Goal: Task Accomplishment & Management: Manage account settings

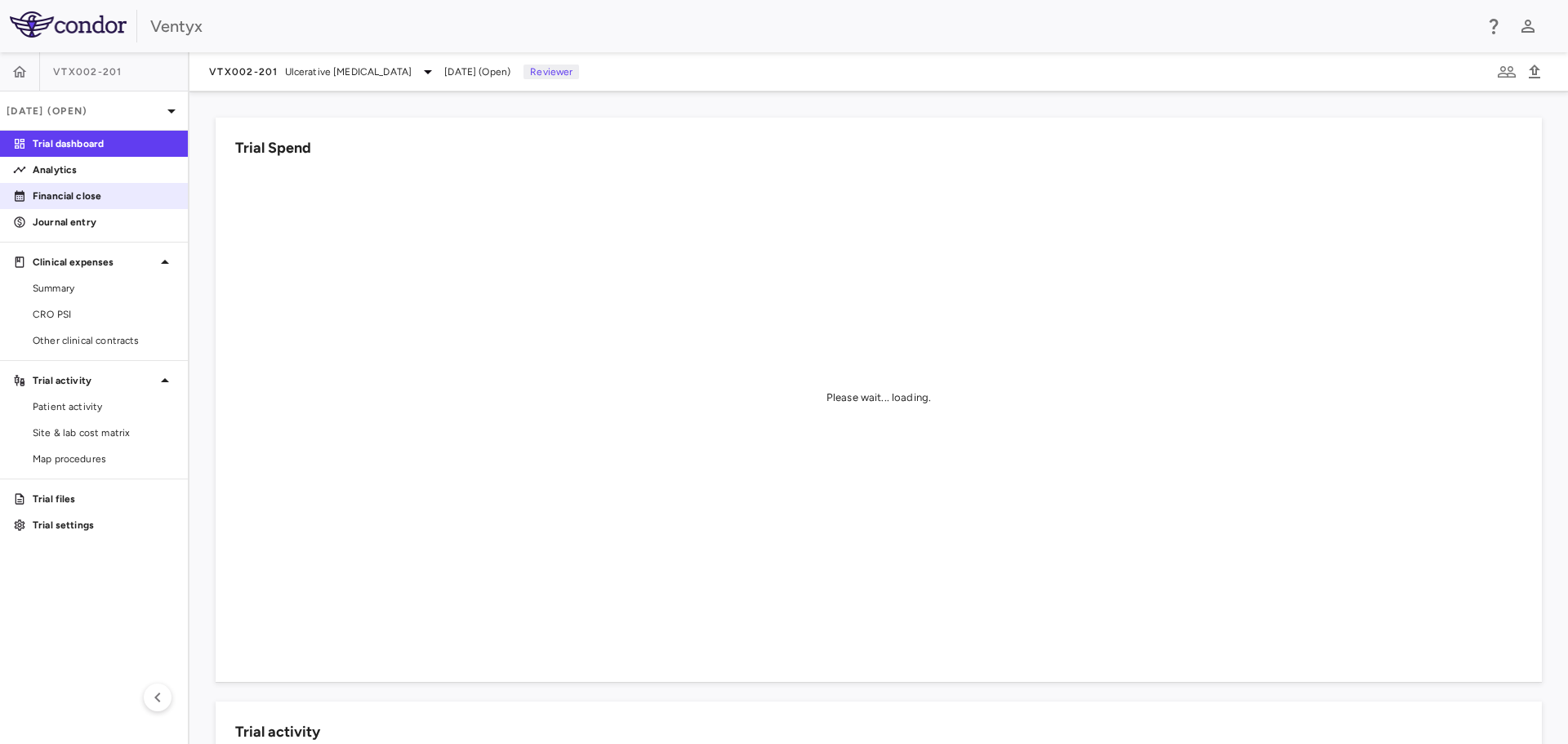
click at [60, 199] on p "Financial close" at bounding box center [103, 195] width 142 height 14
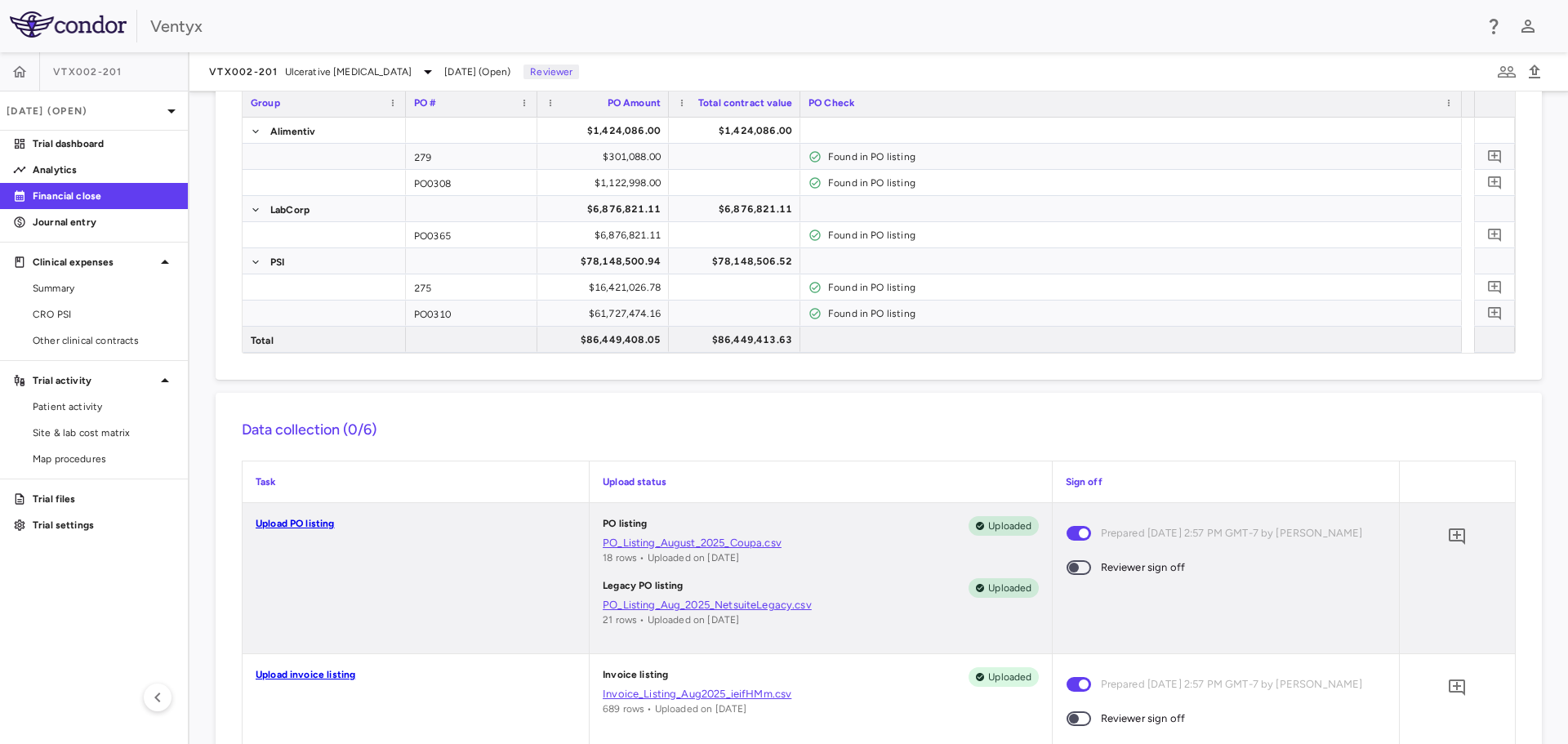
scroll to position [163, 0]
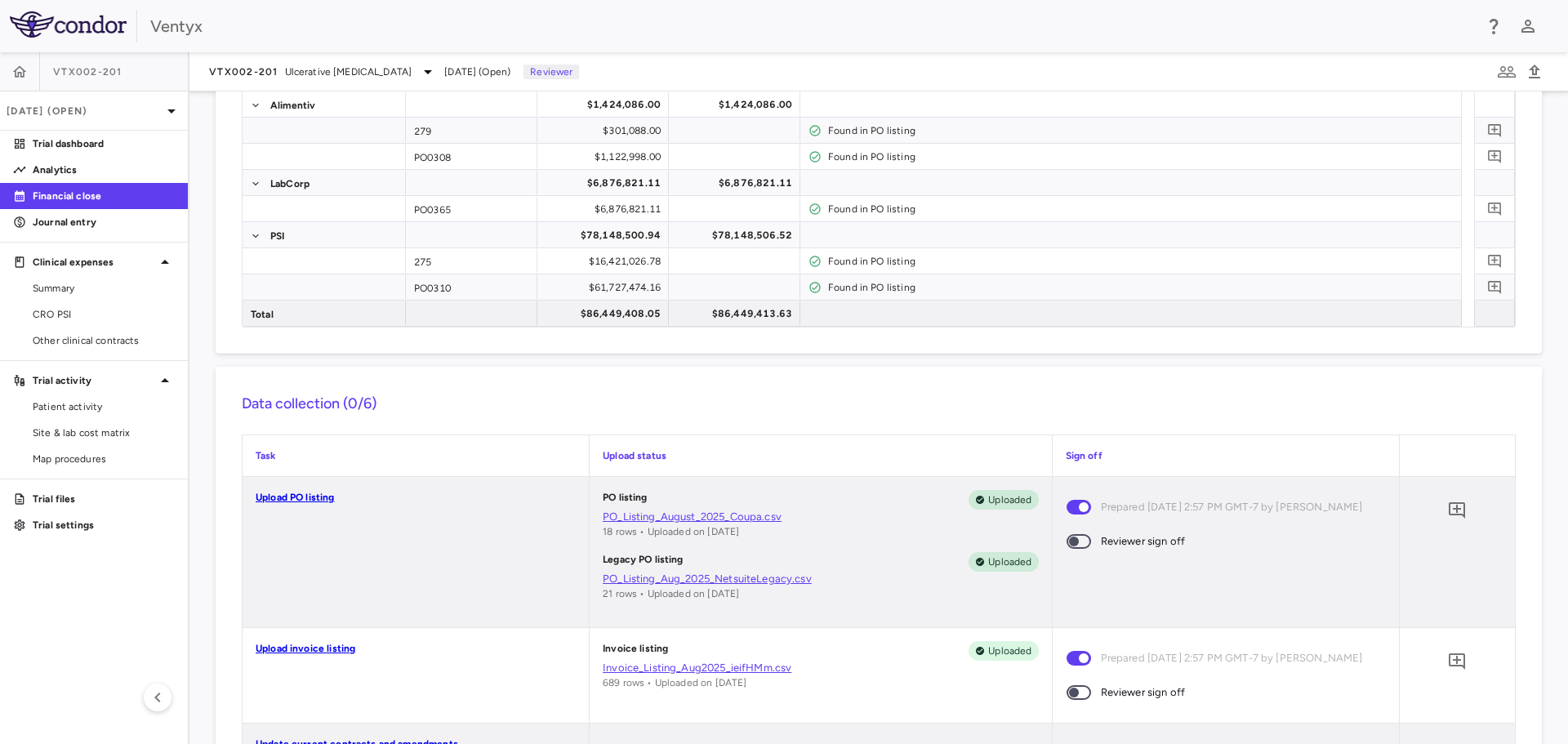
click at [672, 518] on link "PO_Listing_August_2025_Coupa.csv" at bounding box center [821, 516] width 436 height 14
click at [653, 577] on link "PO_Listing_Aug_2025_NetsuiteLegacy.csv" at bounding box center [821, 578] width 436 height 14
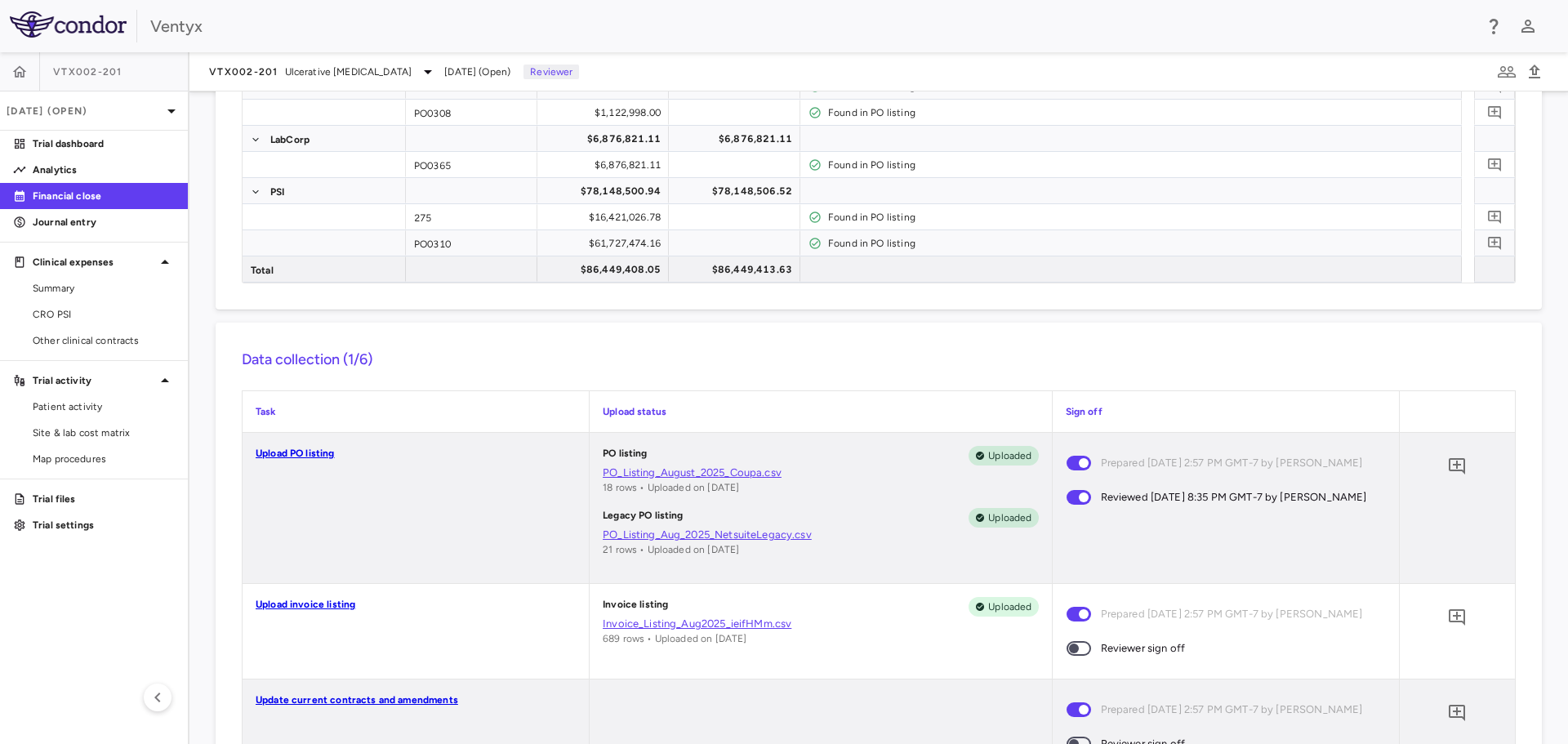
scroll to position [244, 0]
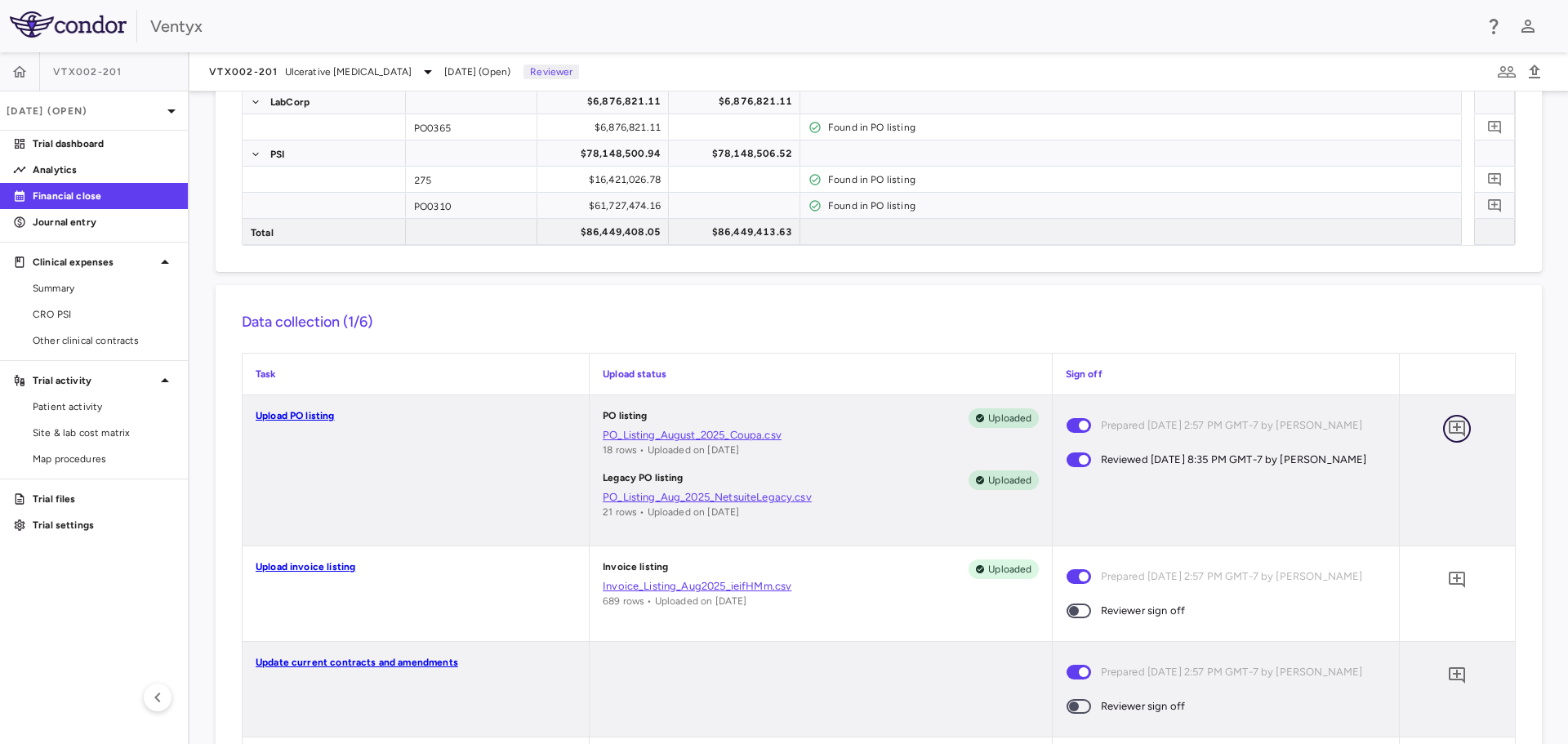
click at [1449, 430] on icon "Add comment" at bounding box center [1457, 428] width 20 height 20
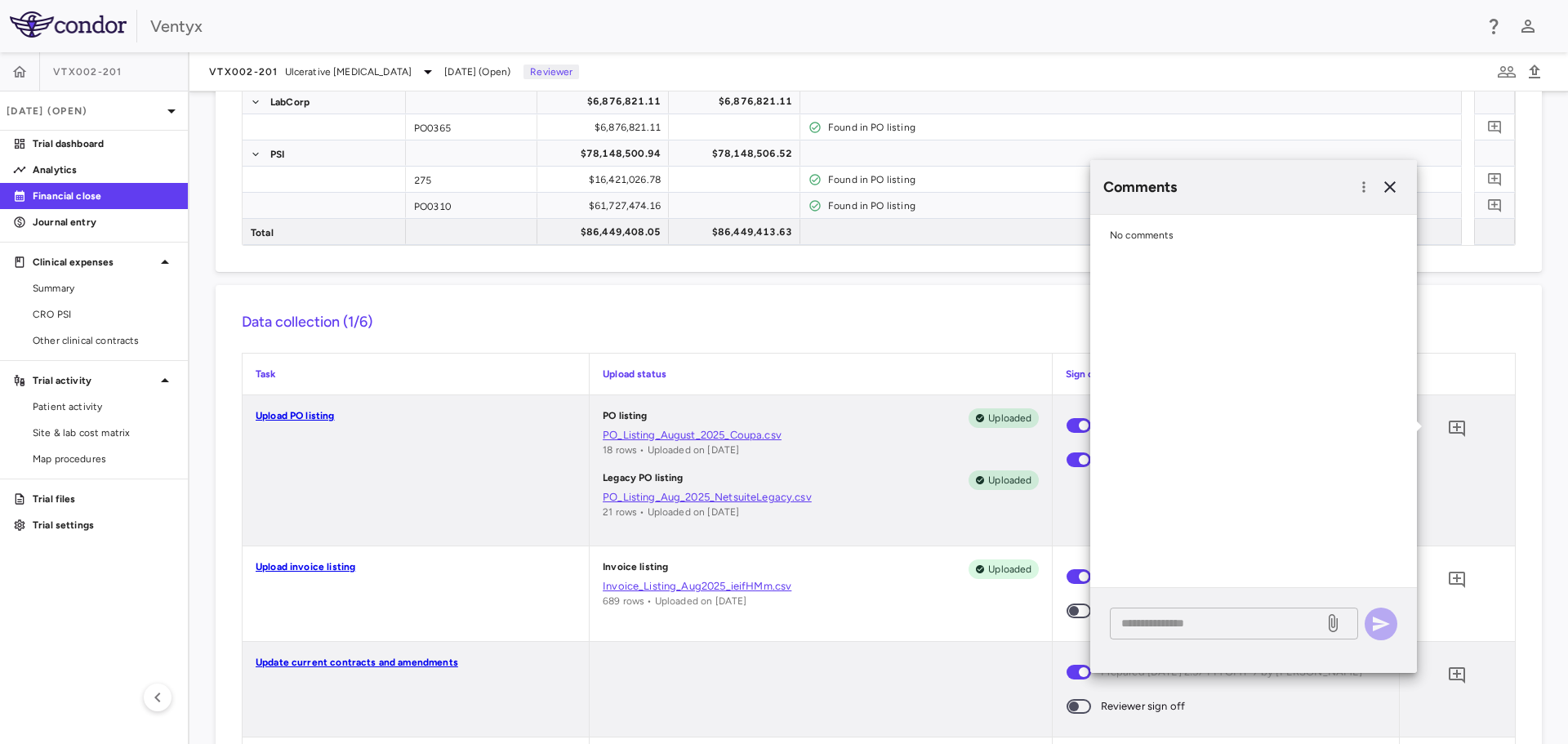
click at [1151, 621] on textarea at bounding box center [1217, 623] width 191 height 18
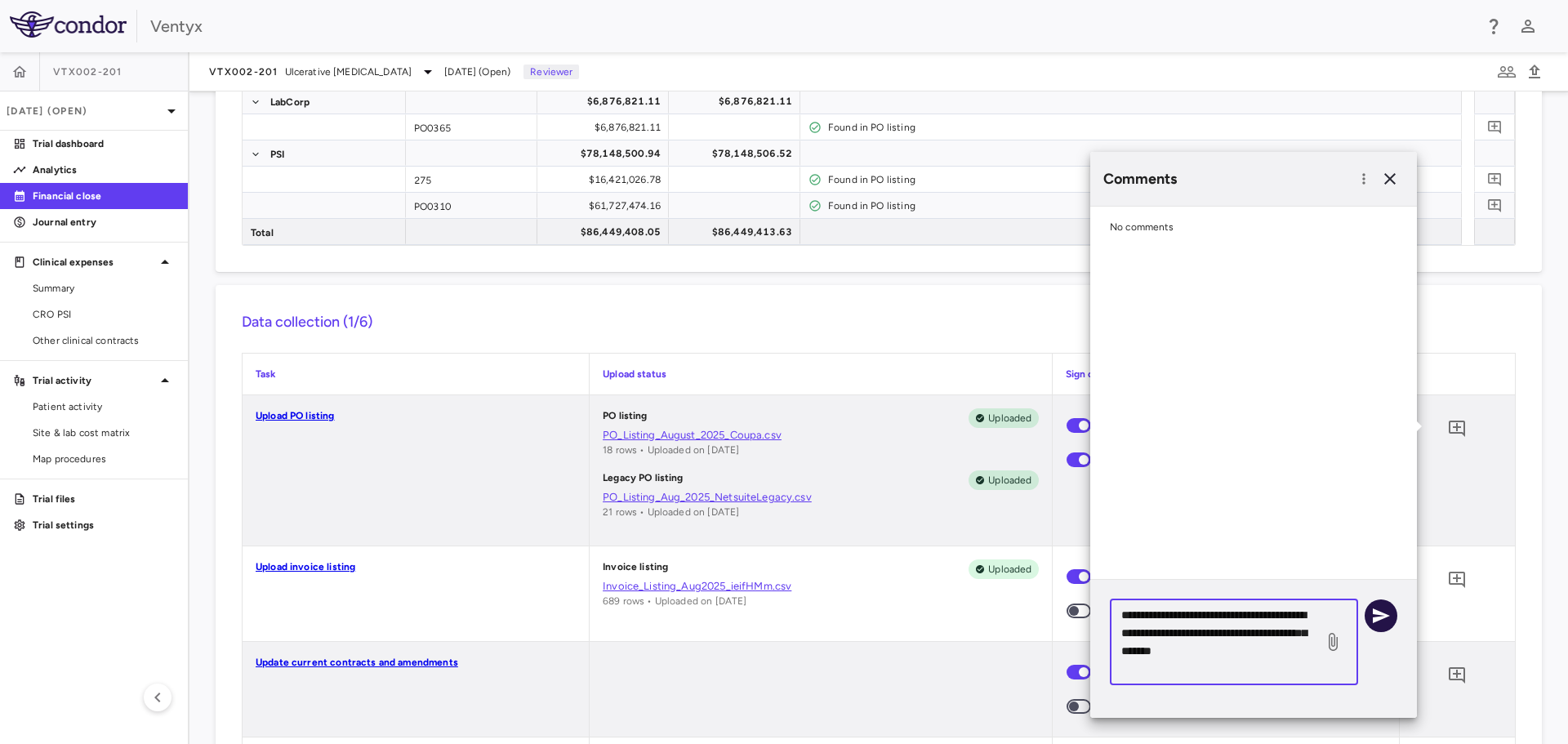
type textarea "**********"
click at [1378, 615] on icon "button" at bounding box center [1381, 615] width 20 height 20
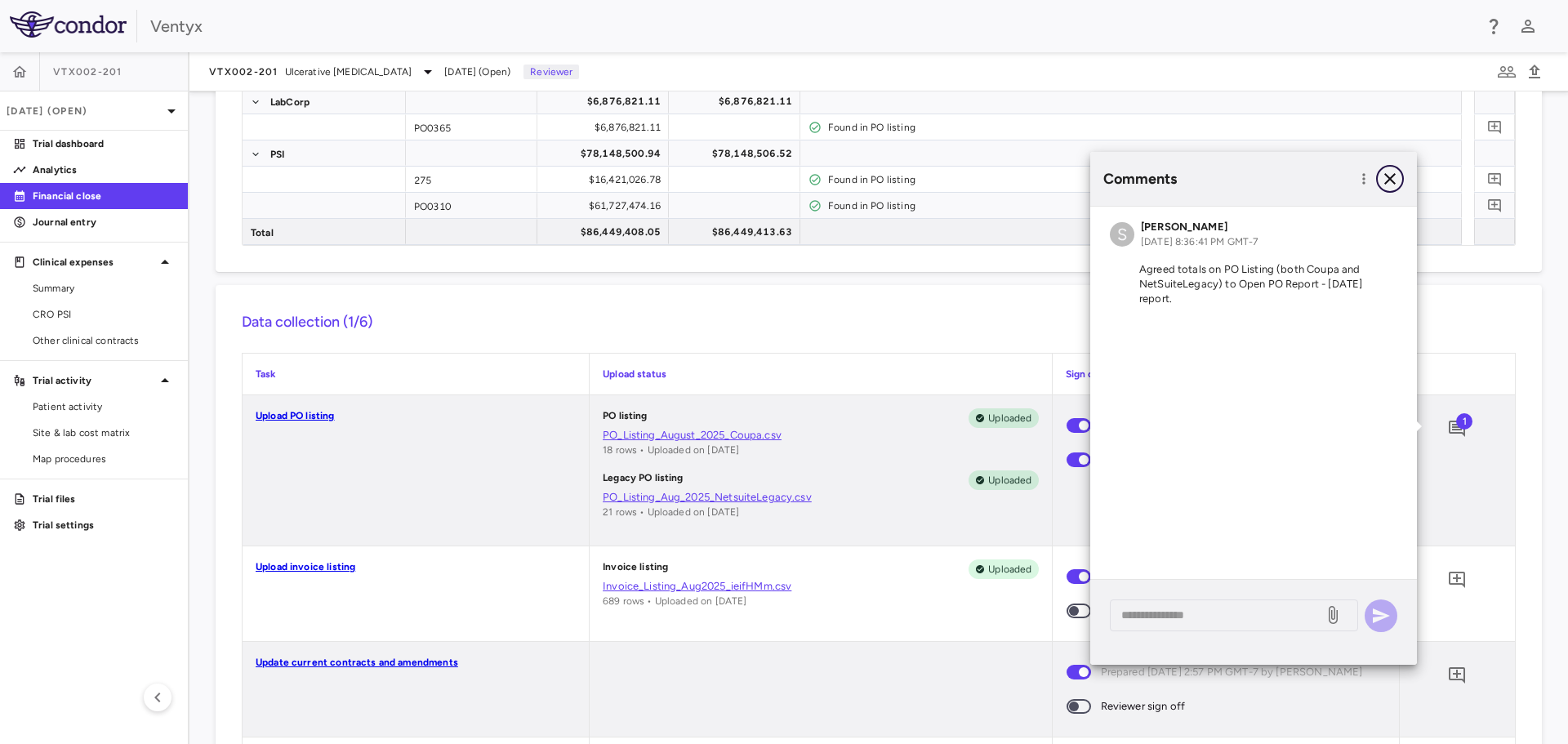
click at [1390, 177] on icon "button" at bounding box center [1390, 179] width 20 height 20
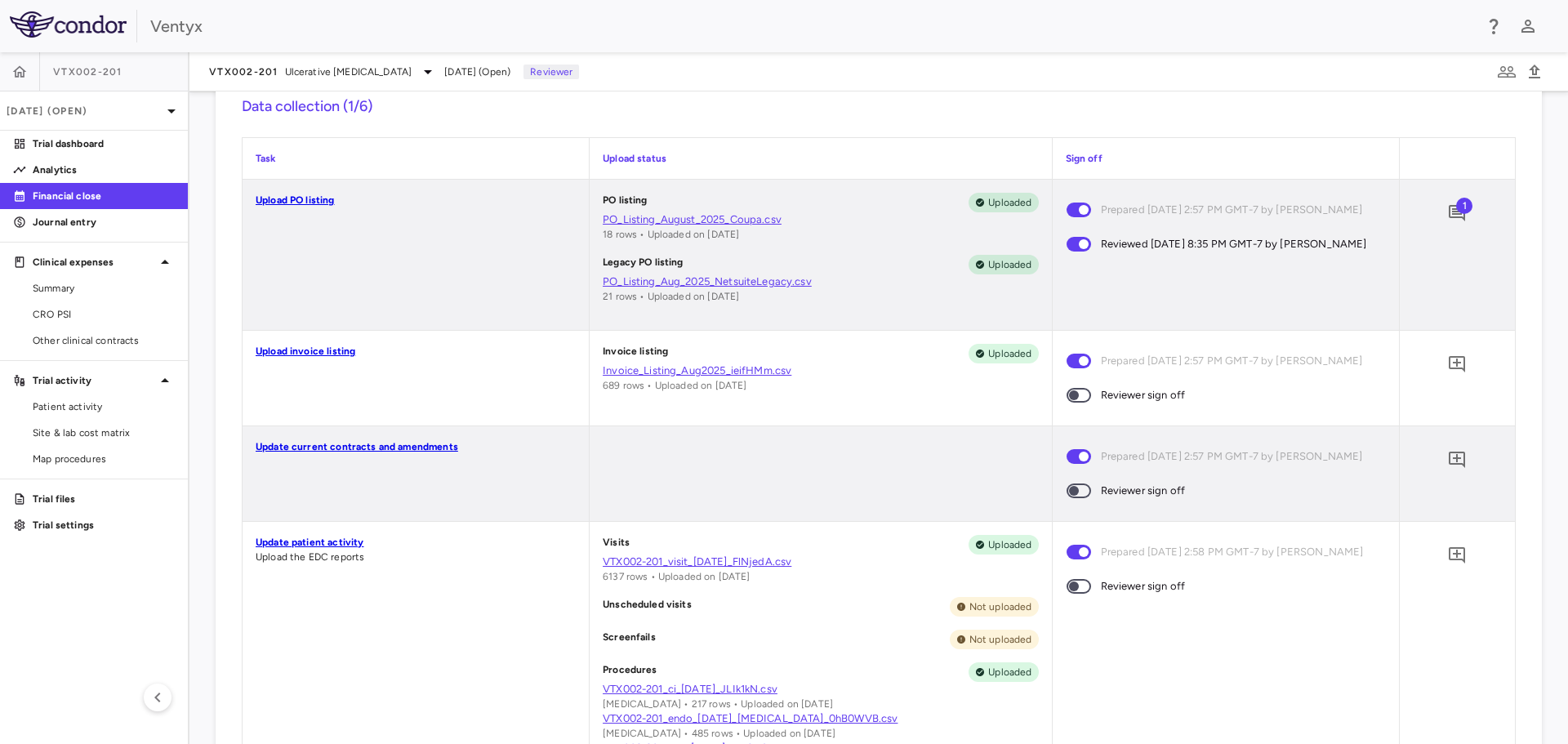
scroll to position [490, 0]
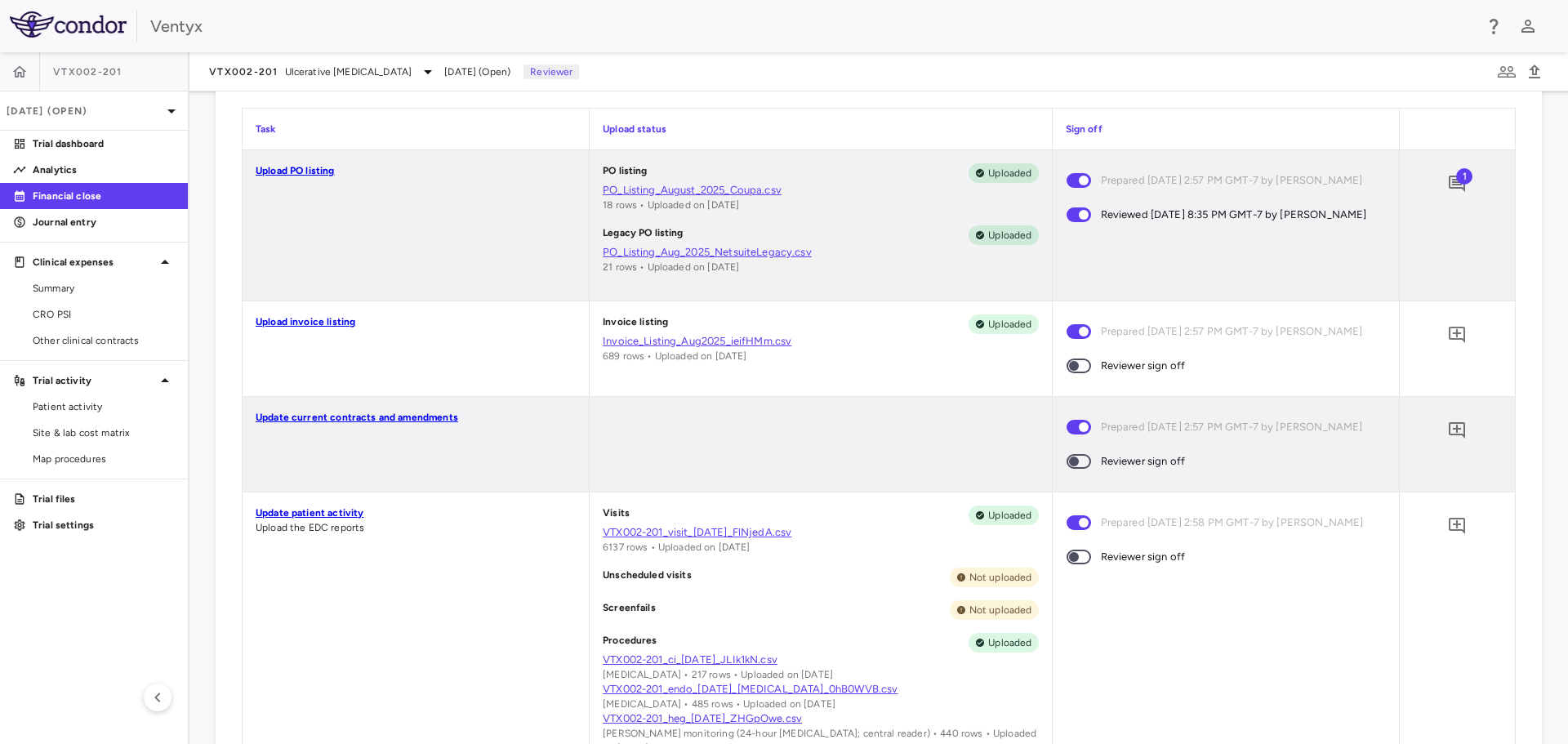
click at [649, 341] on link "Invoice_Listing_Aug2025_ieifHMm.csv" at bounding box center [821, 341] width 436 height 14
click at [531, 396] on div "Update current contracts and amendments" at bounding box center [416, 443] width 346 height 95
click at [1449, 333] on icon "Add comment" at bounding box center [1456, 334] width 16 height 16
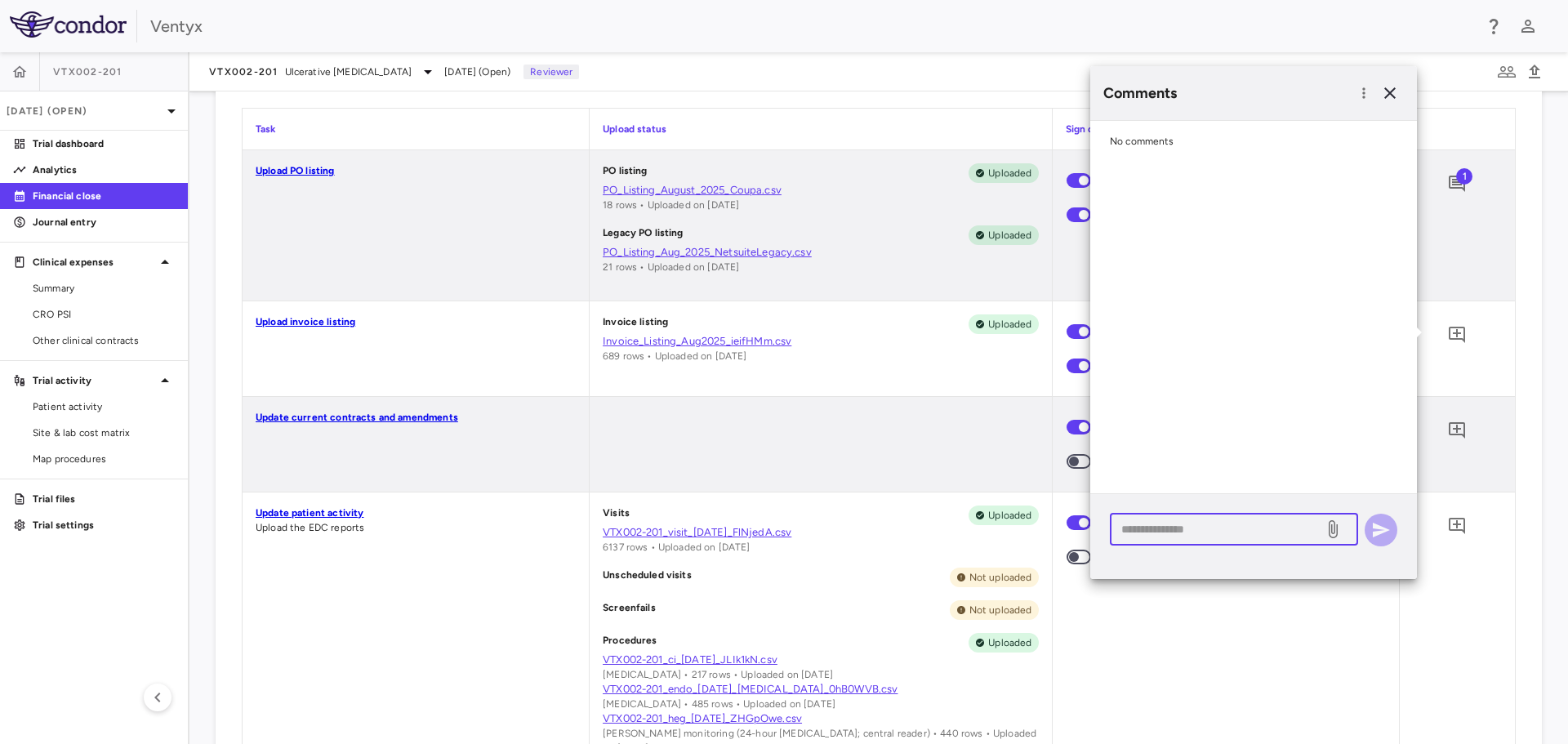
click at [1157, 525] on textarea at bounding box center [1217, 528] width 191 height 18
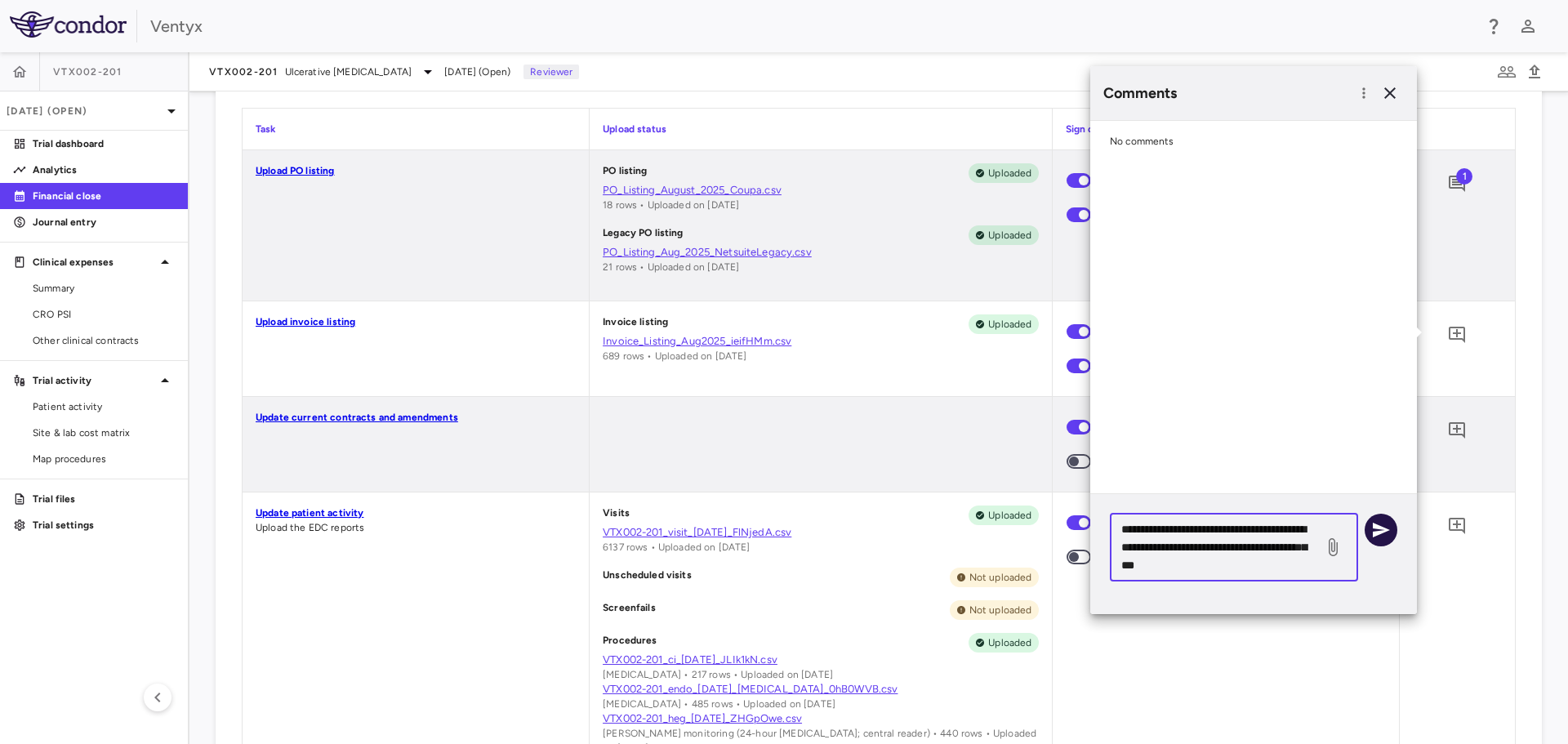
type textarea "**********"
click at [1382, 530] on icon "button" at bounding box center [1381, 529] width 20 height 20
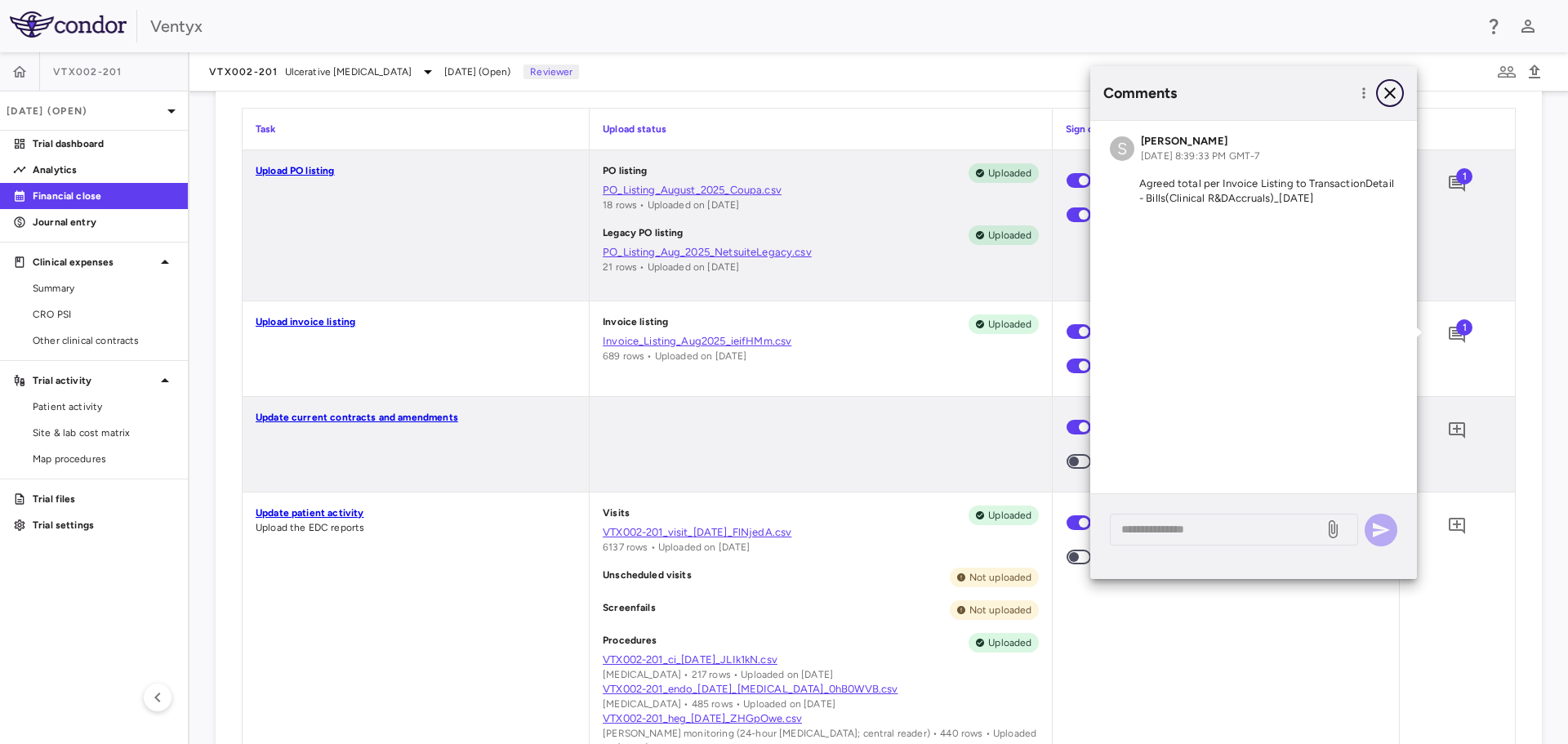
click at [1386, 89] on icon "button" at bounding box center [1390, 93] width 11 height 11
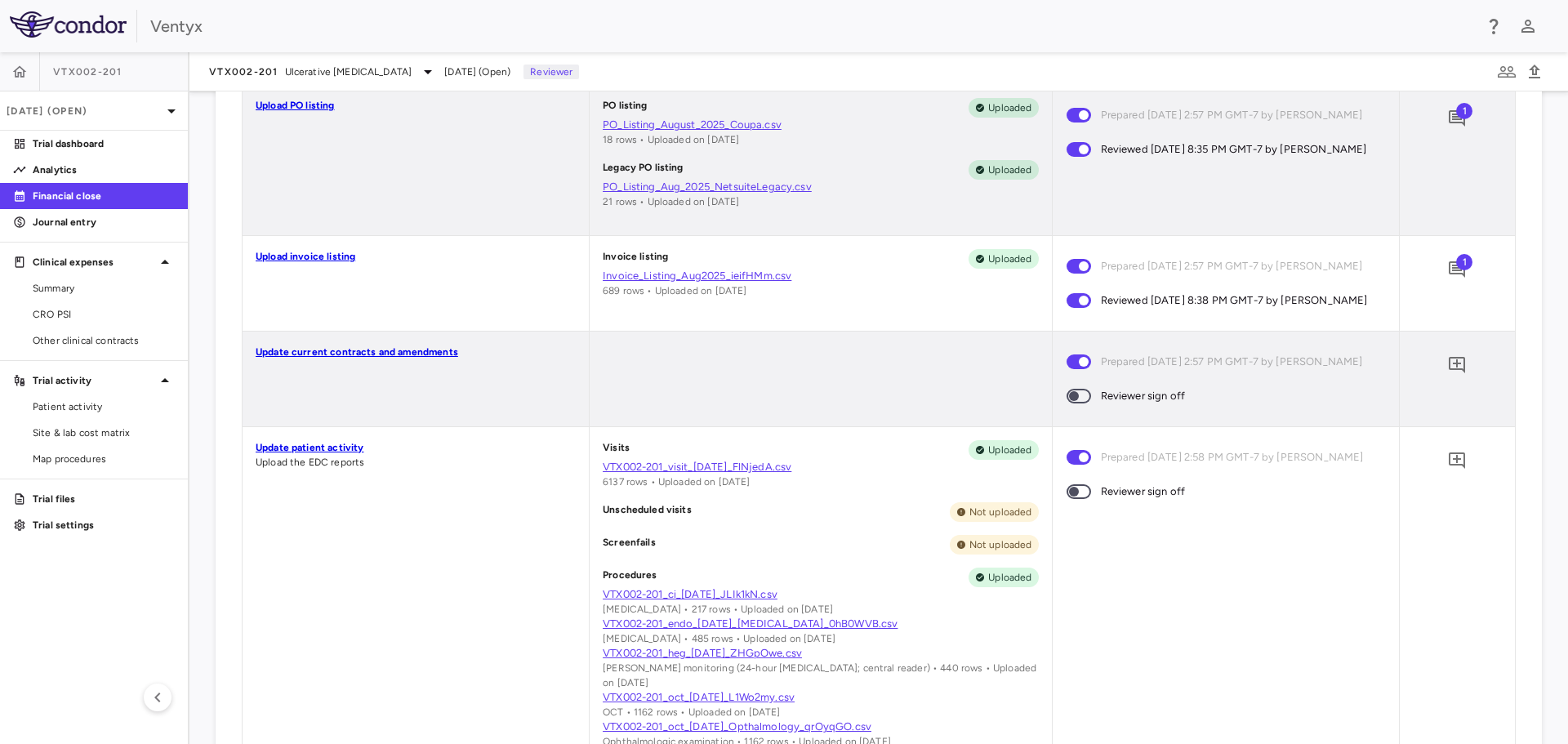
scroll to position [571, 0]
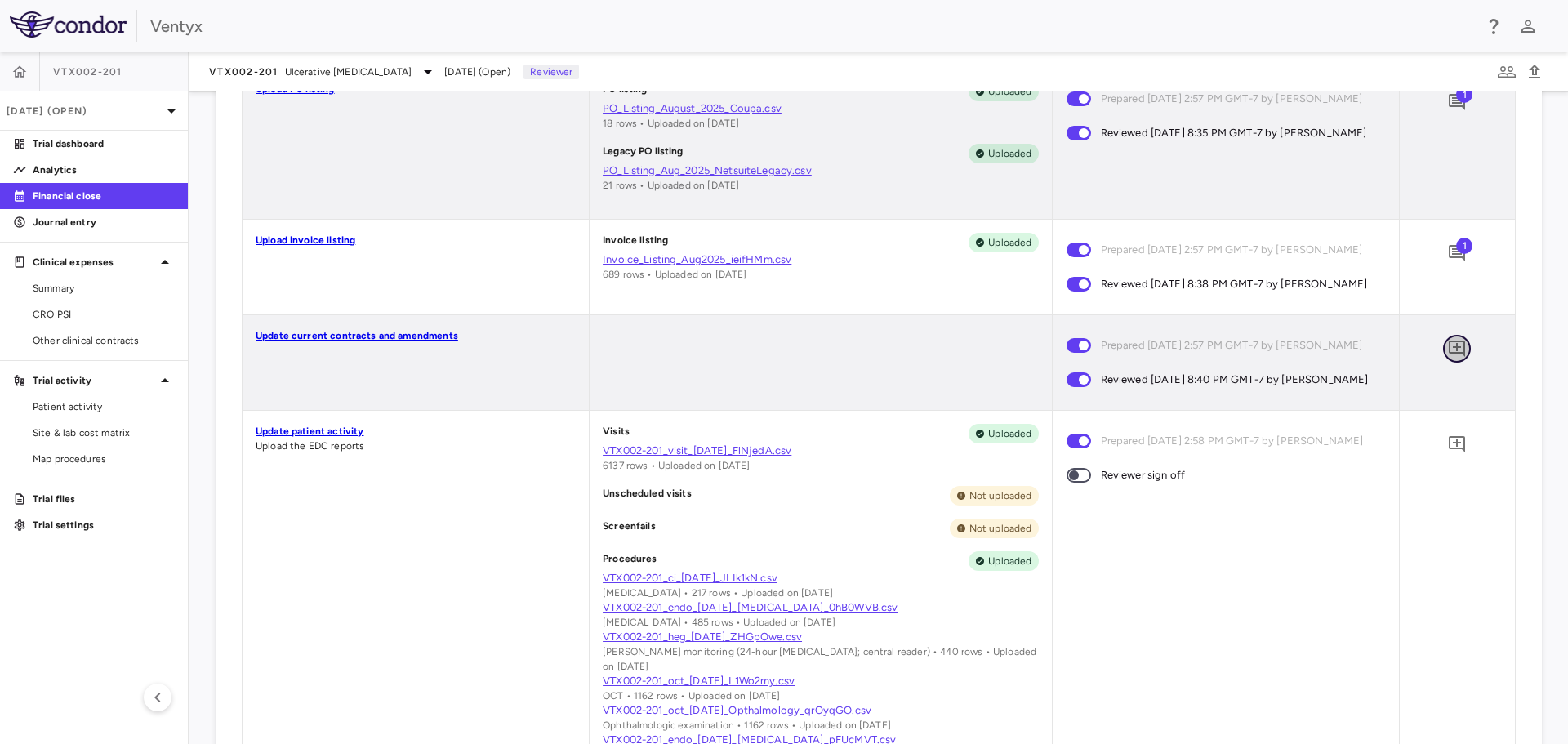
click at [1448, 355] on icon "Add comment" at bounding box center [1457, 349] width 20 height 20
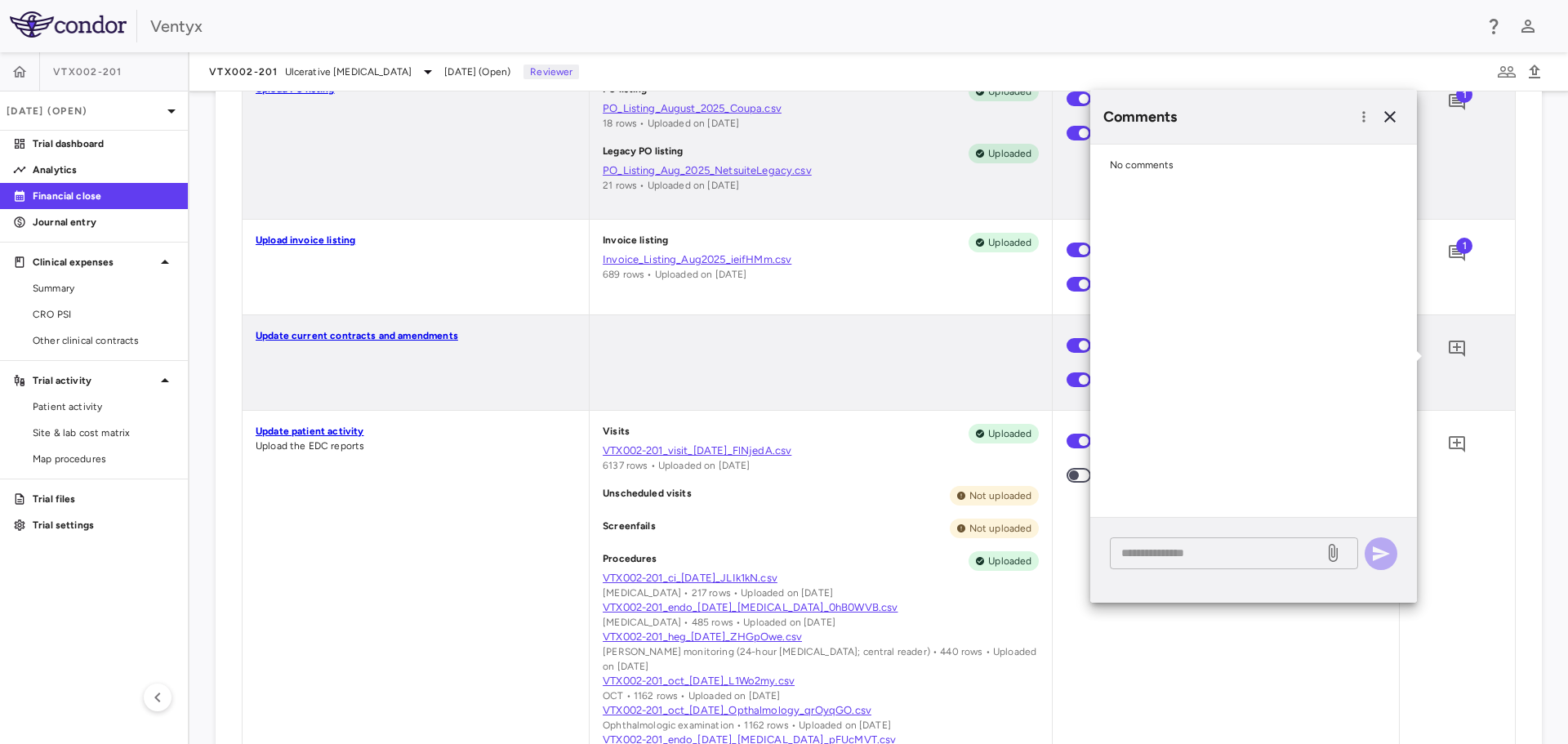
click at [1158, 553] on textarea at bounding box center [1217, 552] width 191 height 18
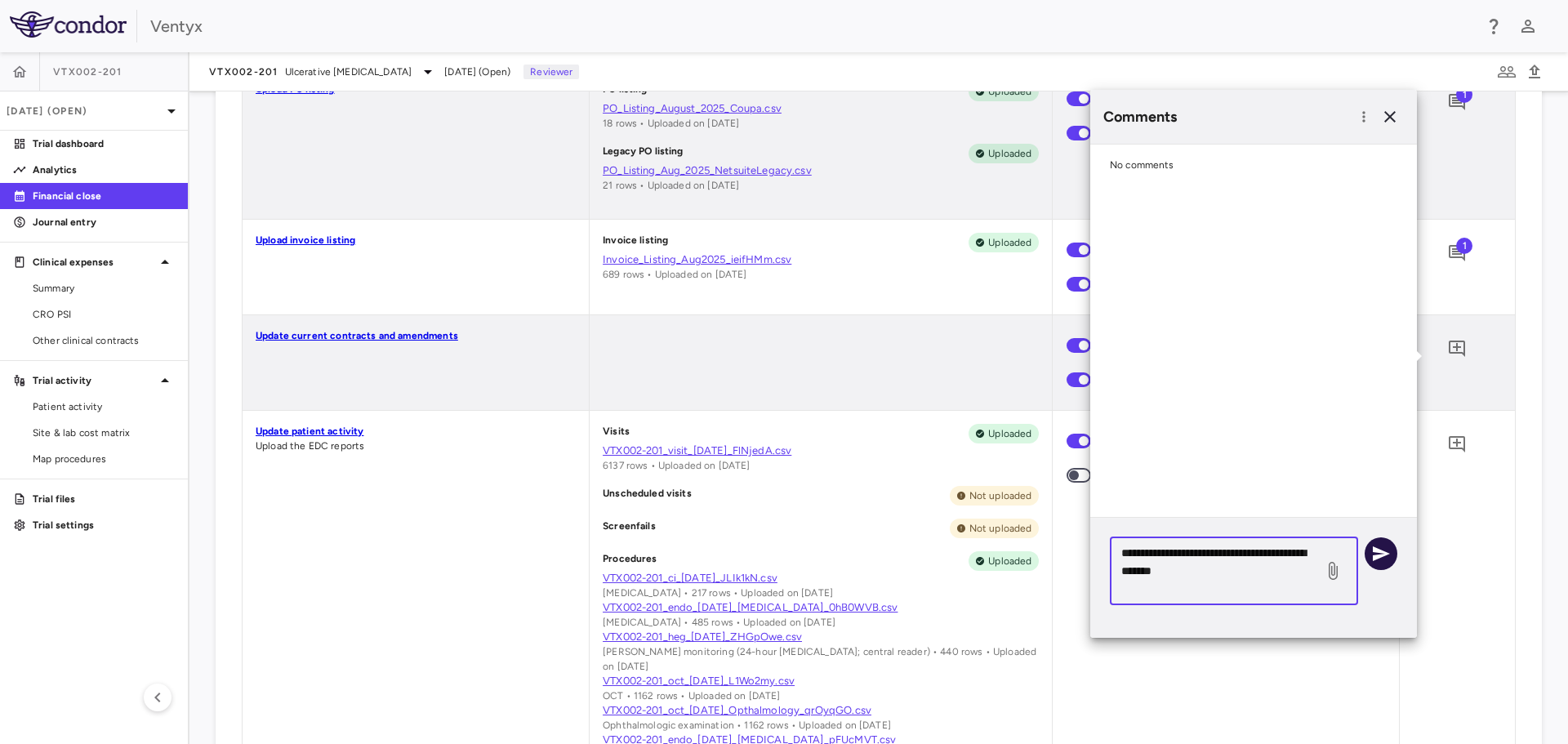
type textarea "**********"
click at [1382, 560] on icon "button" at bounding box center [1381, 553] width 20 height 20
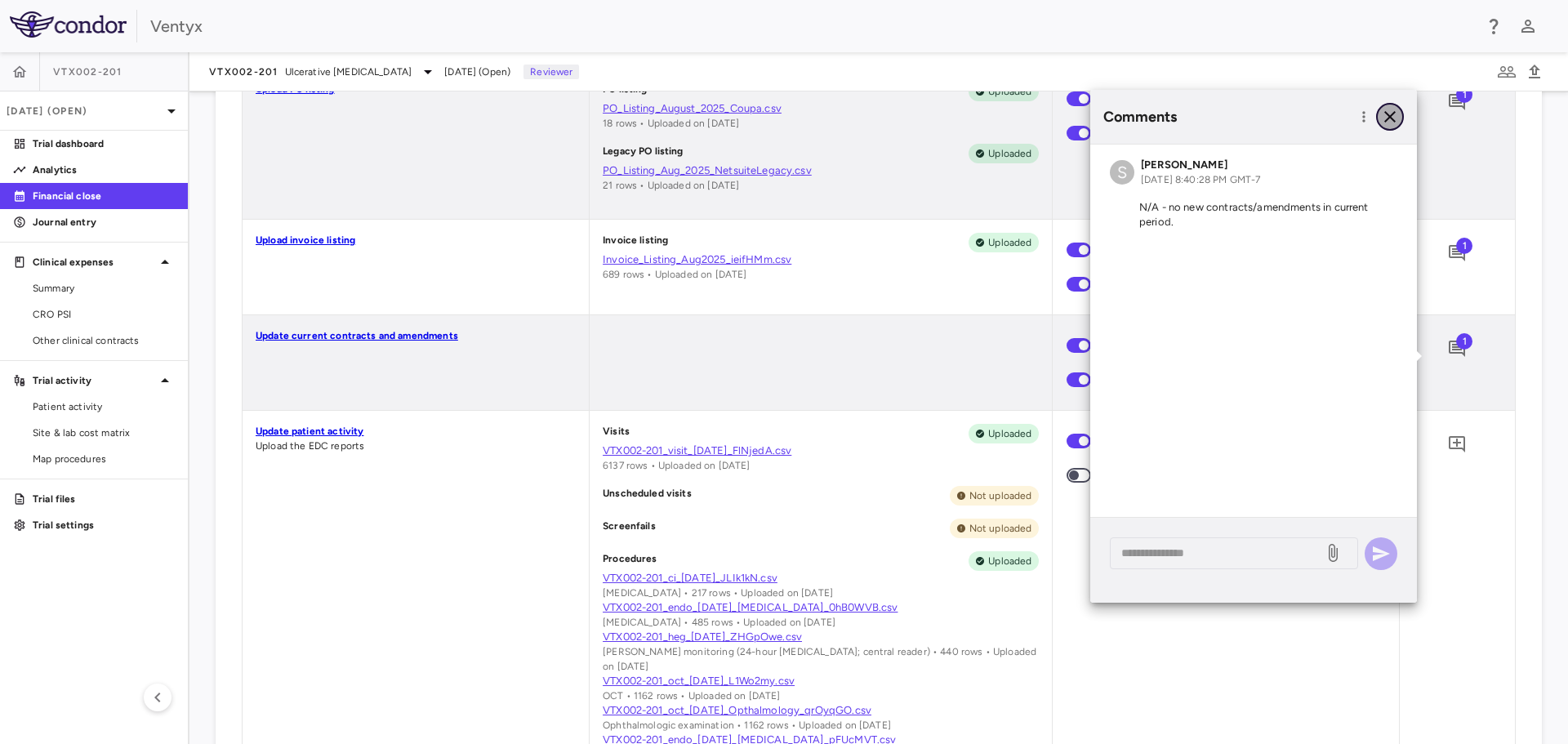
click at [1383, 115] on icon "button" at bounding box center [1390, 117] width 20 height 20
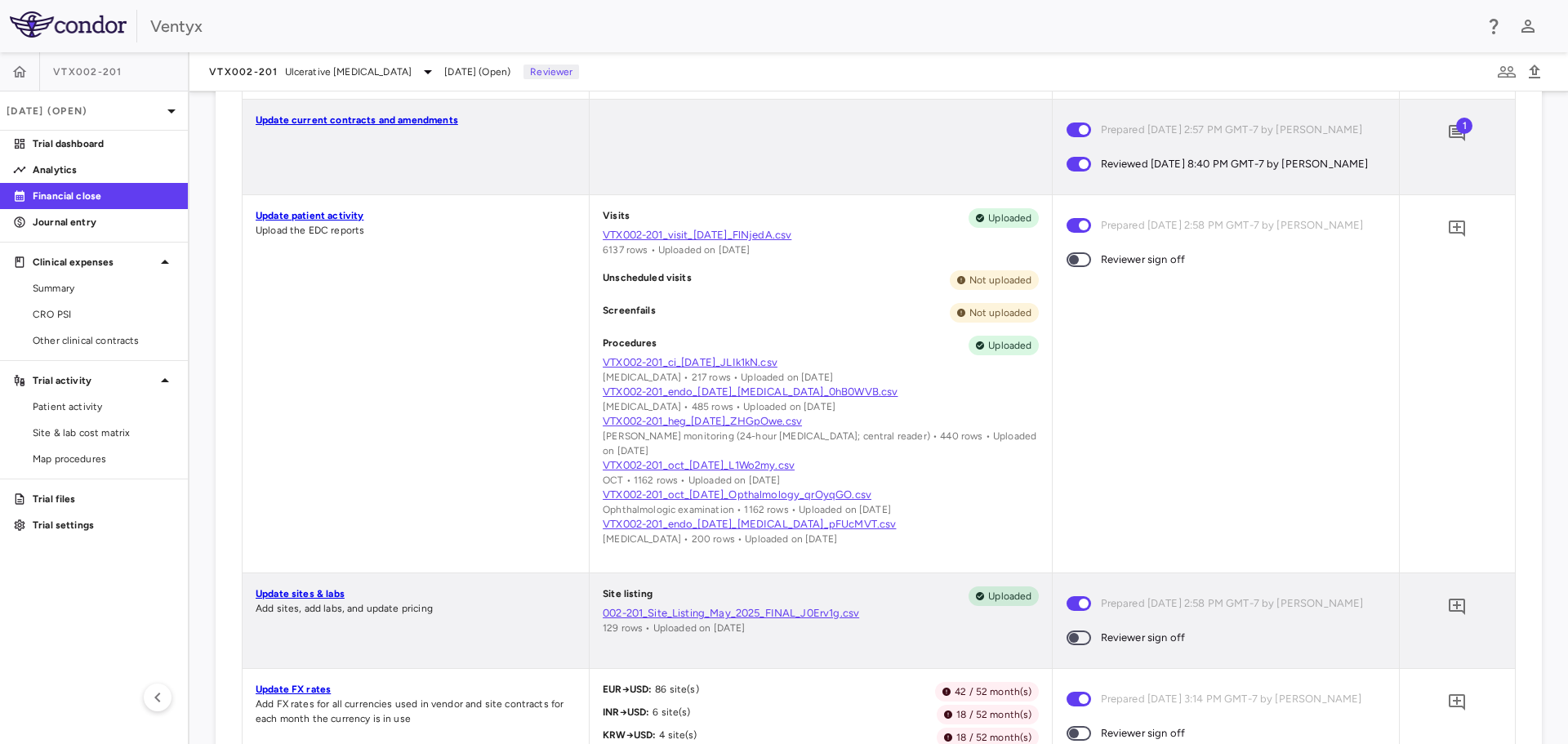
scroll to position [817, 0]
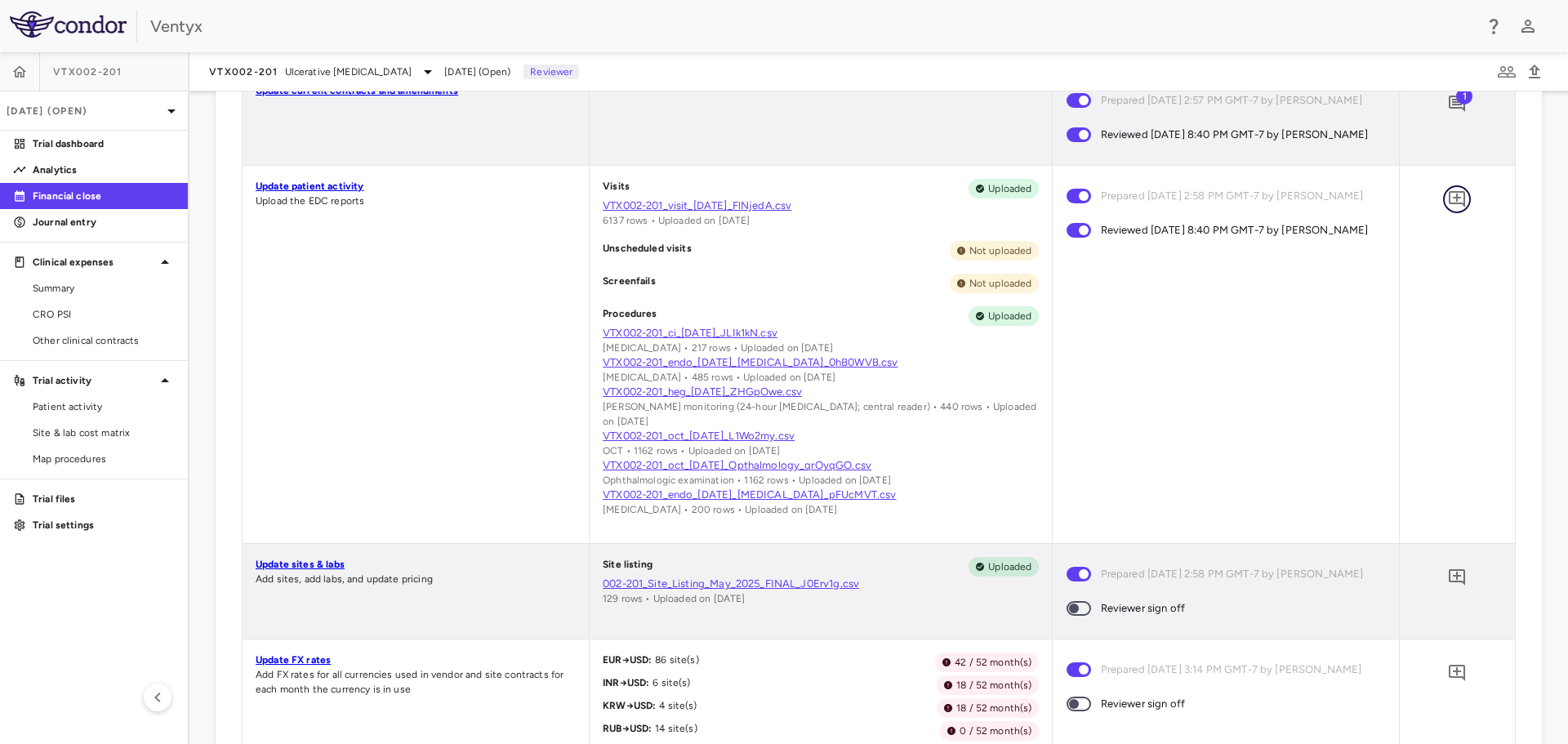
click at [1449, 207] on icon "Add comment" at bounding box center [1456, 199] width 16 height 16
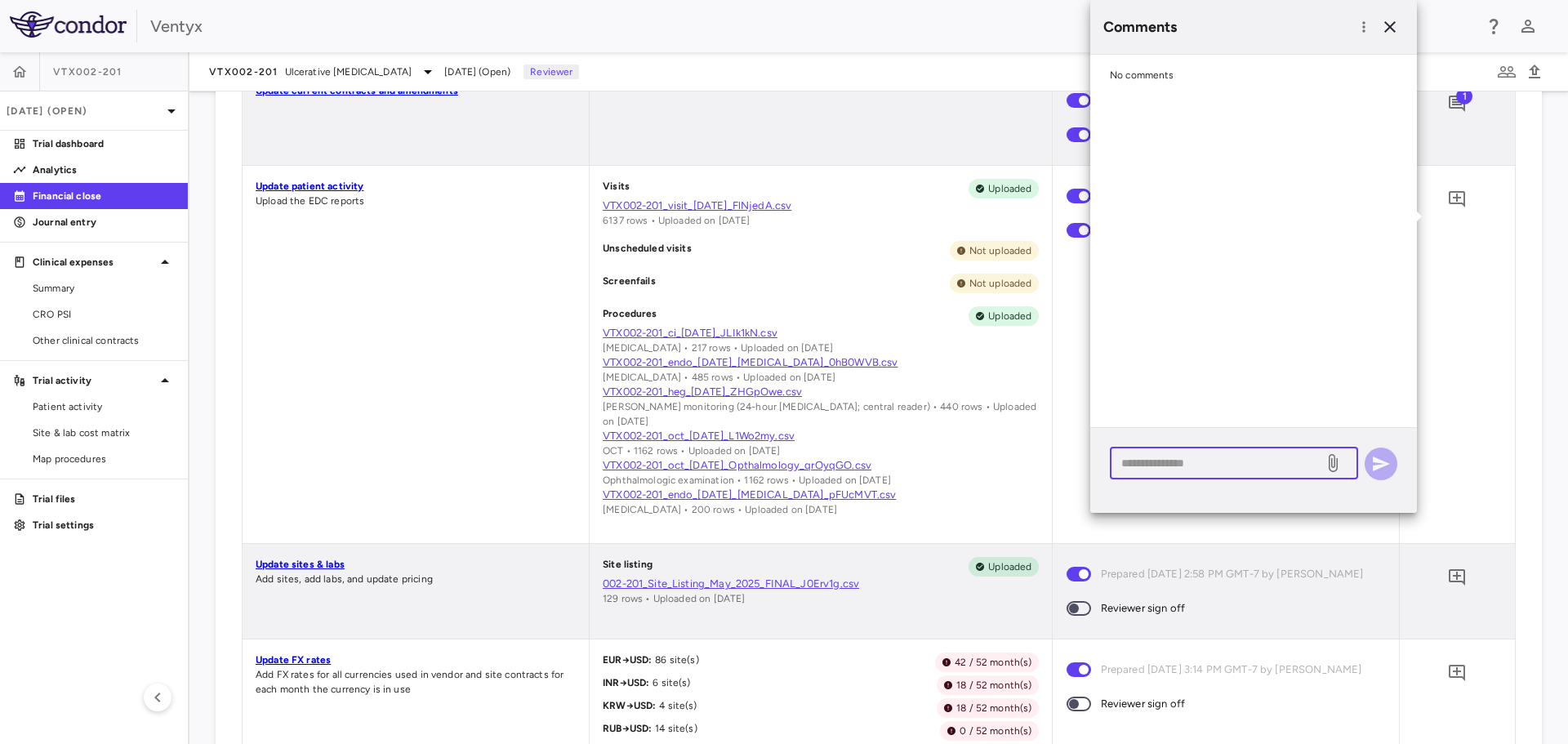
click at [1195, 464] on textarea at bounding box center [1217, 462] width 191 height 18
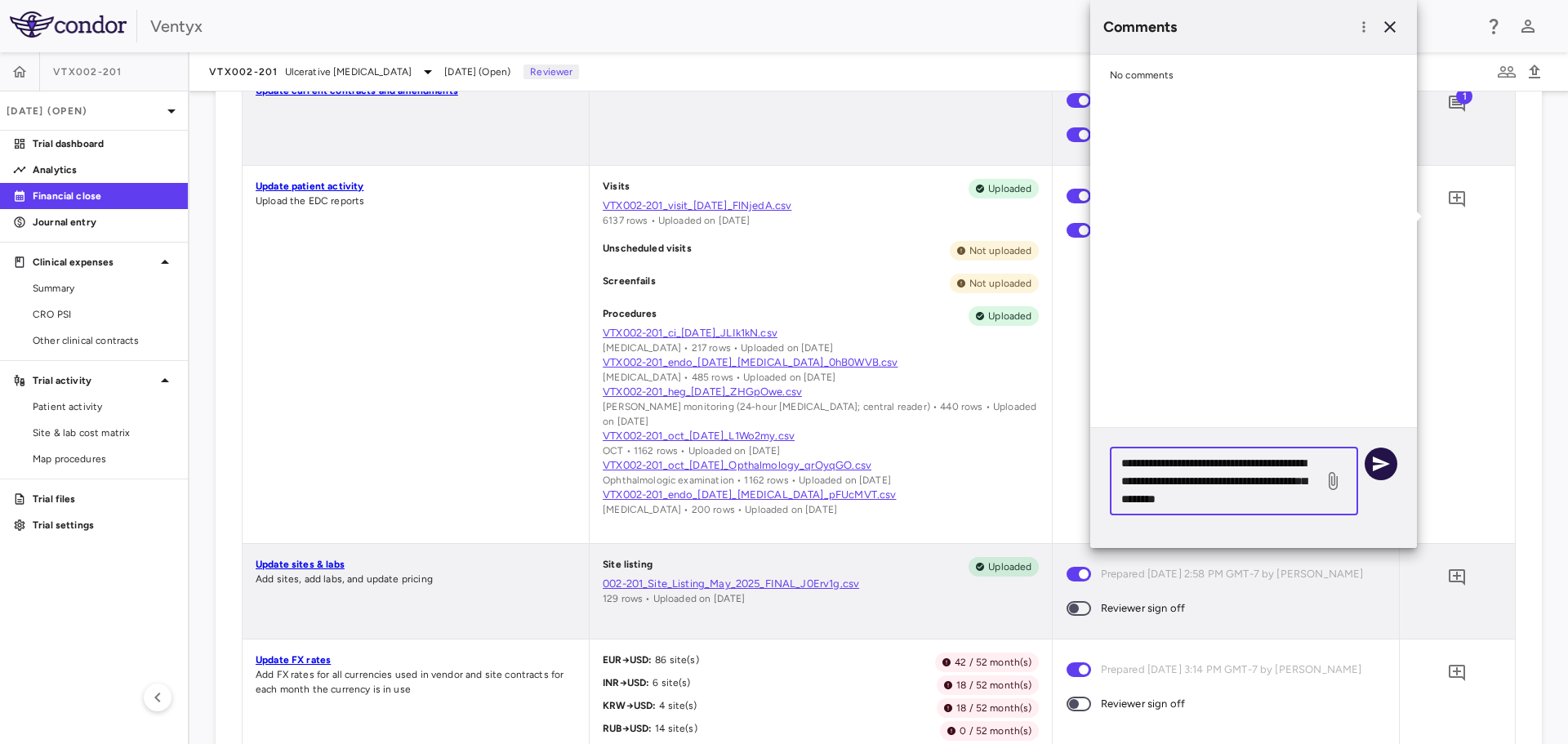
type textarea "**********"
click at [1381, 460] on icon "button" at bounding box center [1382, 463] width 17 height 14
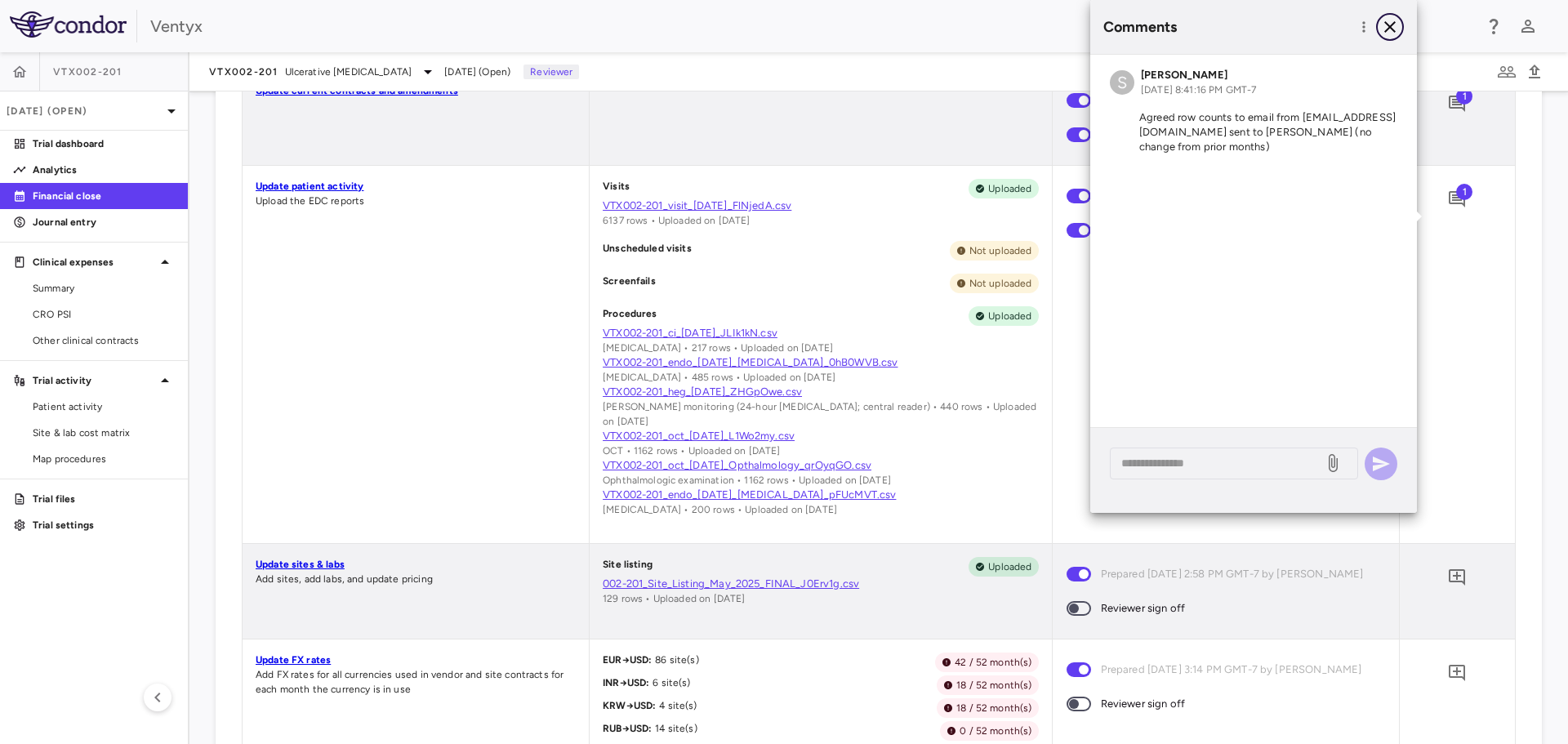
click at [1390, 30] on icon "button" at bounding box center [1390, 27] width 20 height 20
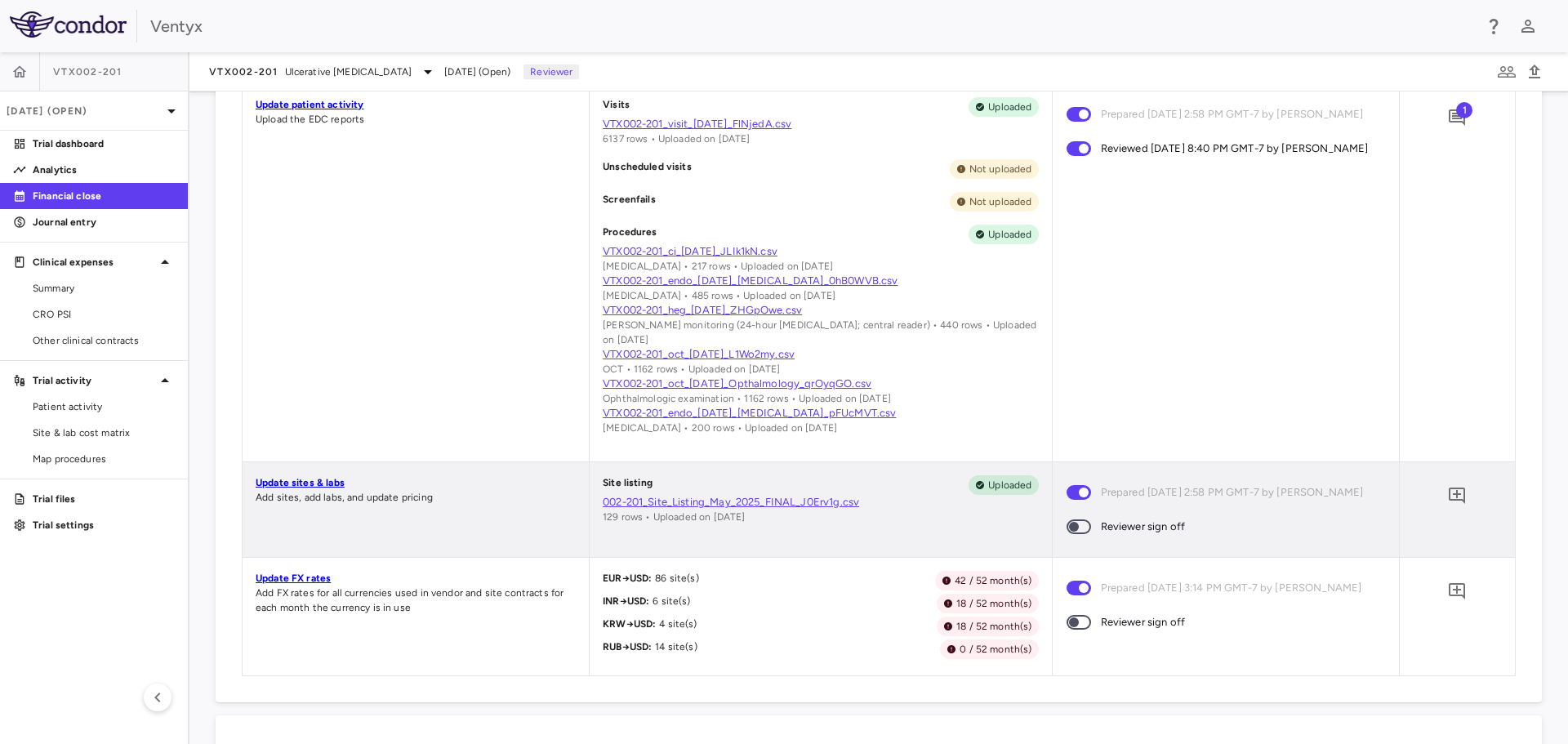
scroll to position [980, 0]
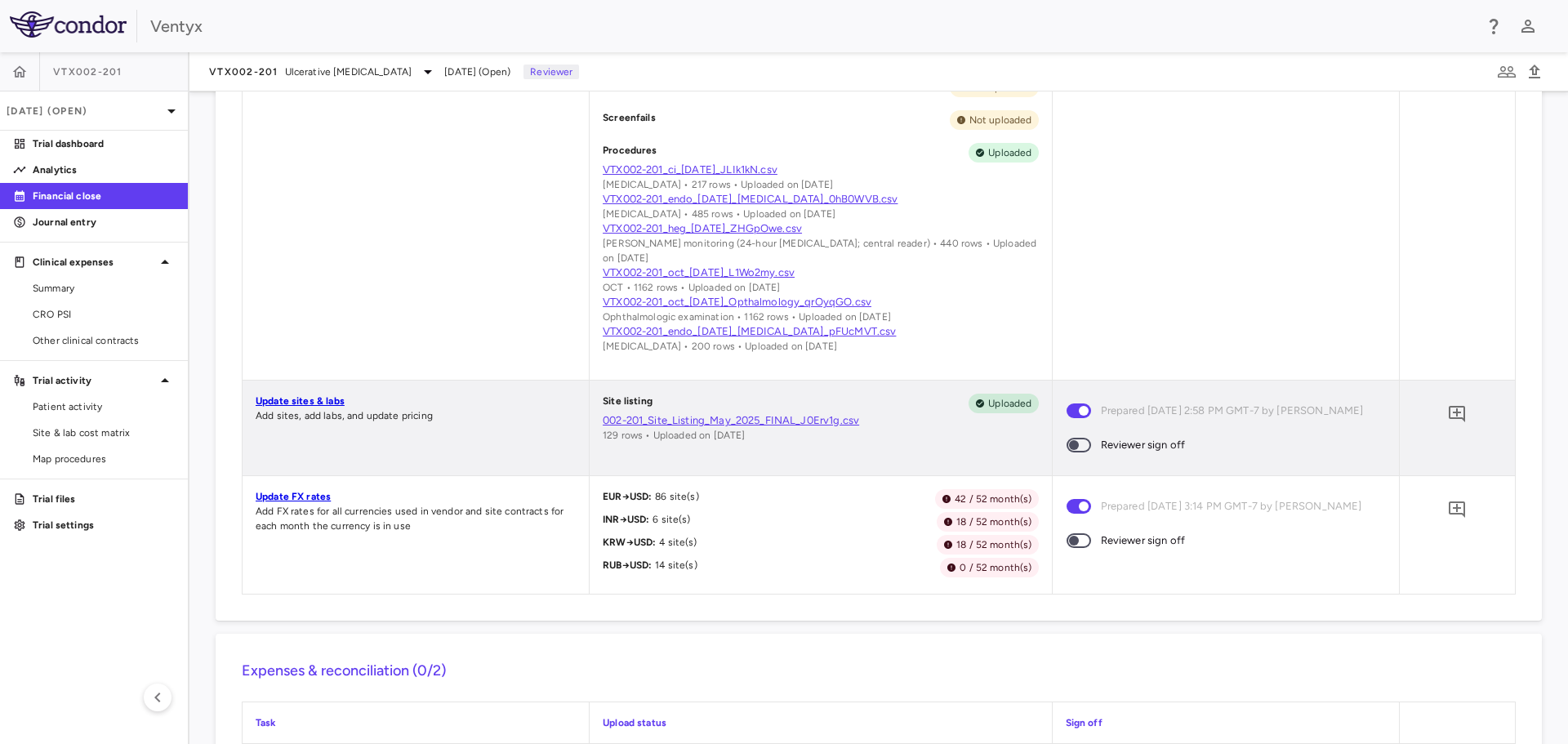
click at [1066, 444] on span at bounding box center [1079, 444] width 25 height 14
click at [1458, 412] on button "button" at bounding box center [1456, 414] width 28 height 28
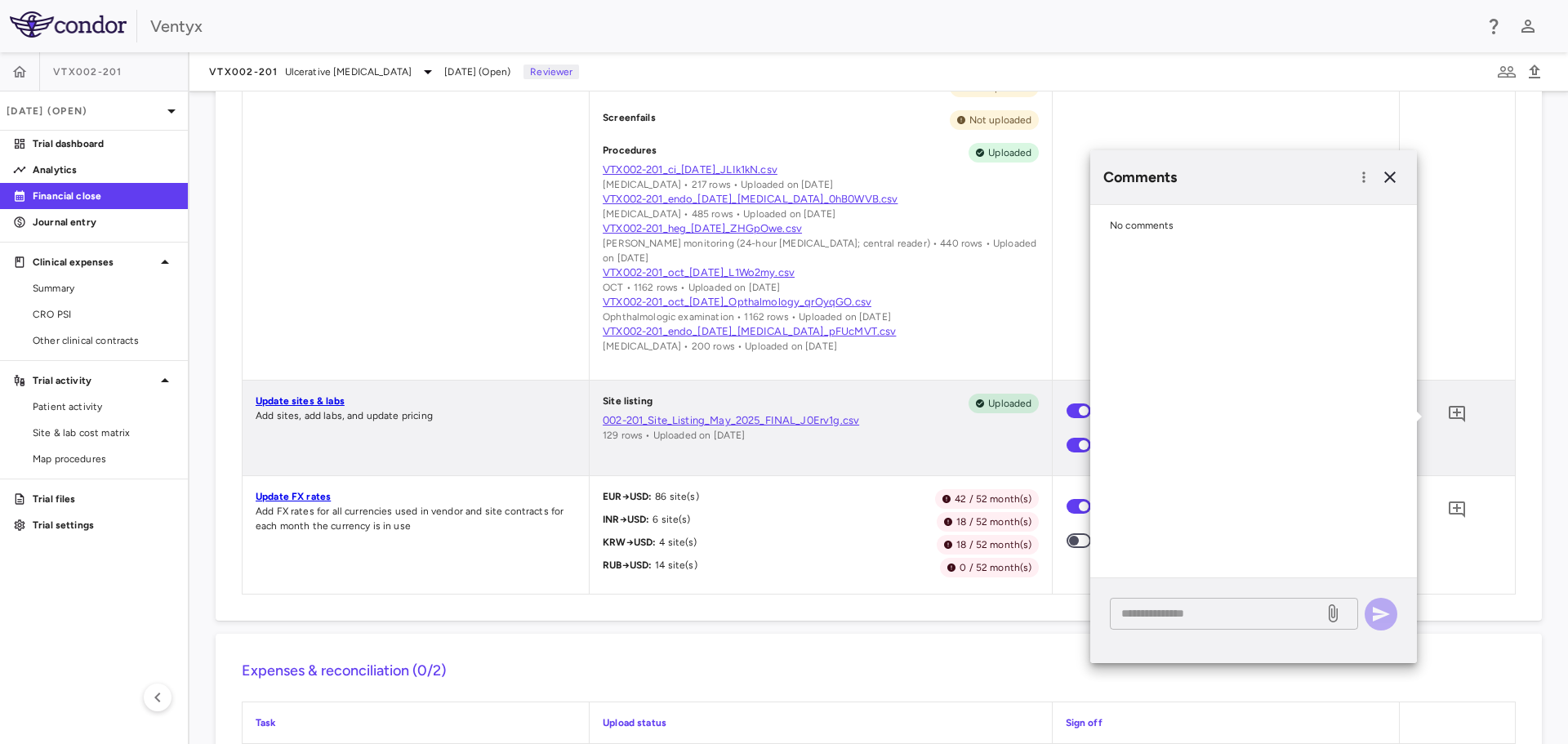
click at [1161, 619] on textarea at bounding box center [1217, 613] width 191 height 18
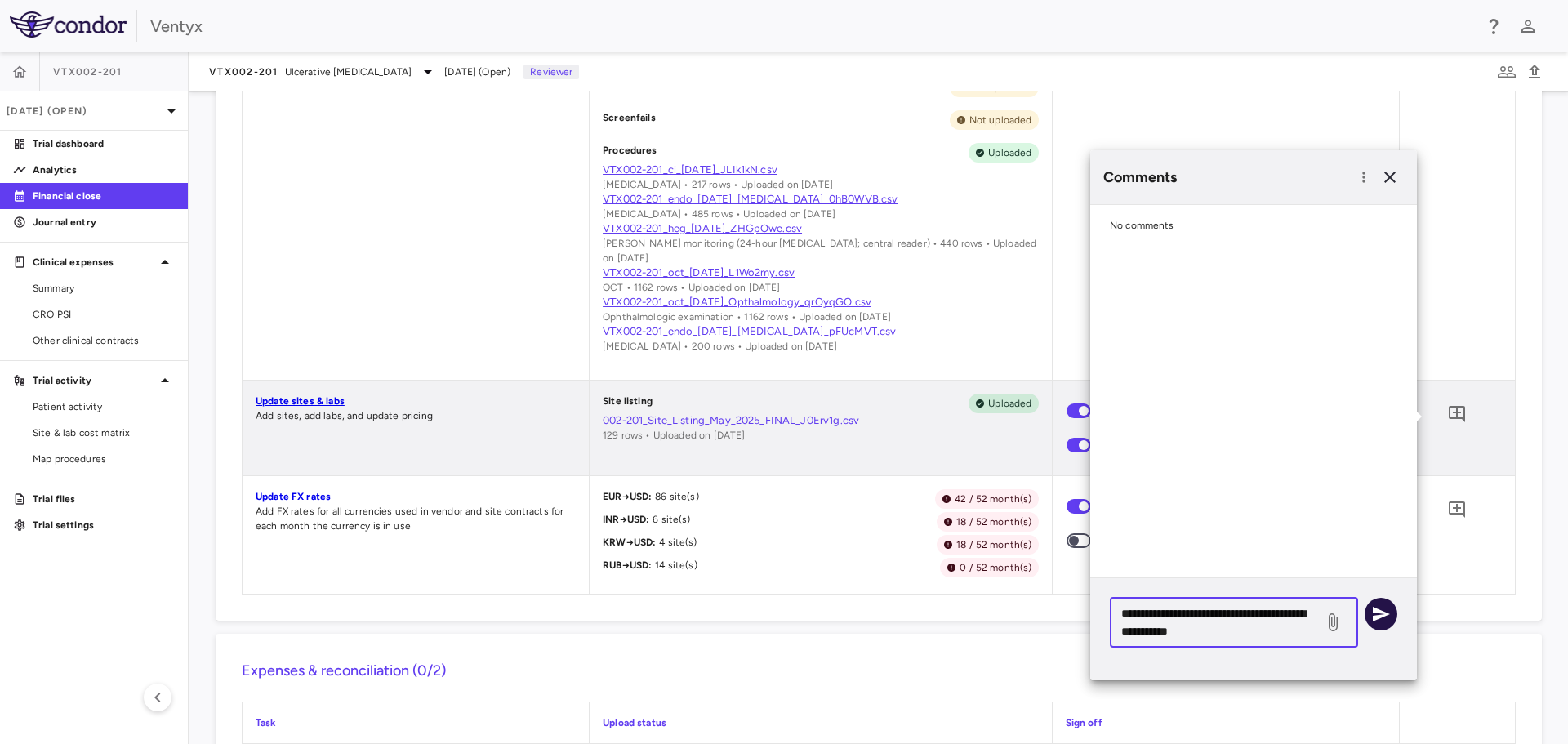
type textarea "**********"
click at [1380, 610] on icon "button" at bounding box center [1382, 613] width 17 height 14
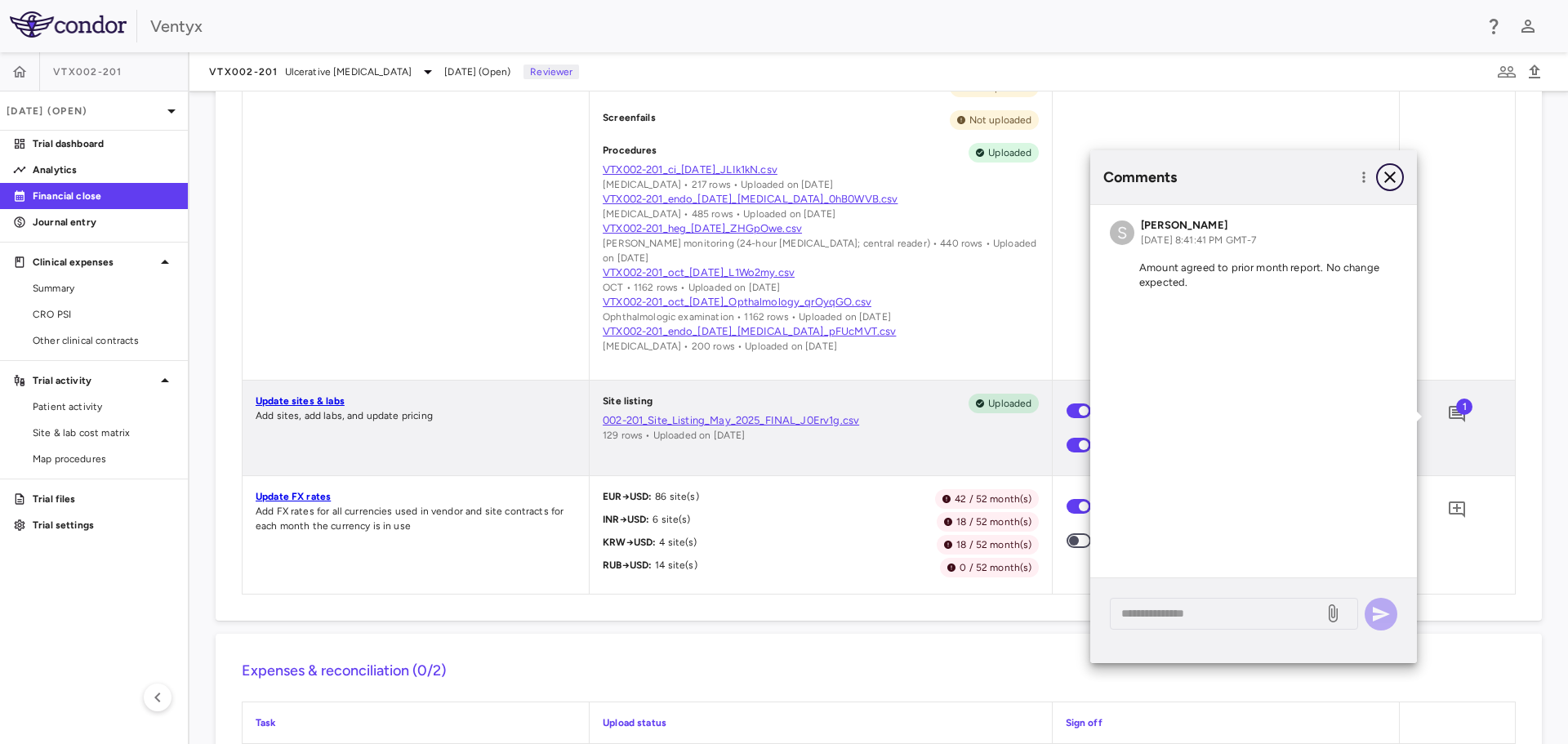
click at [1392, 178] on icon "button" at bounding box center [1390, 178] width 11 height 11
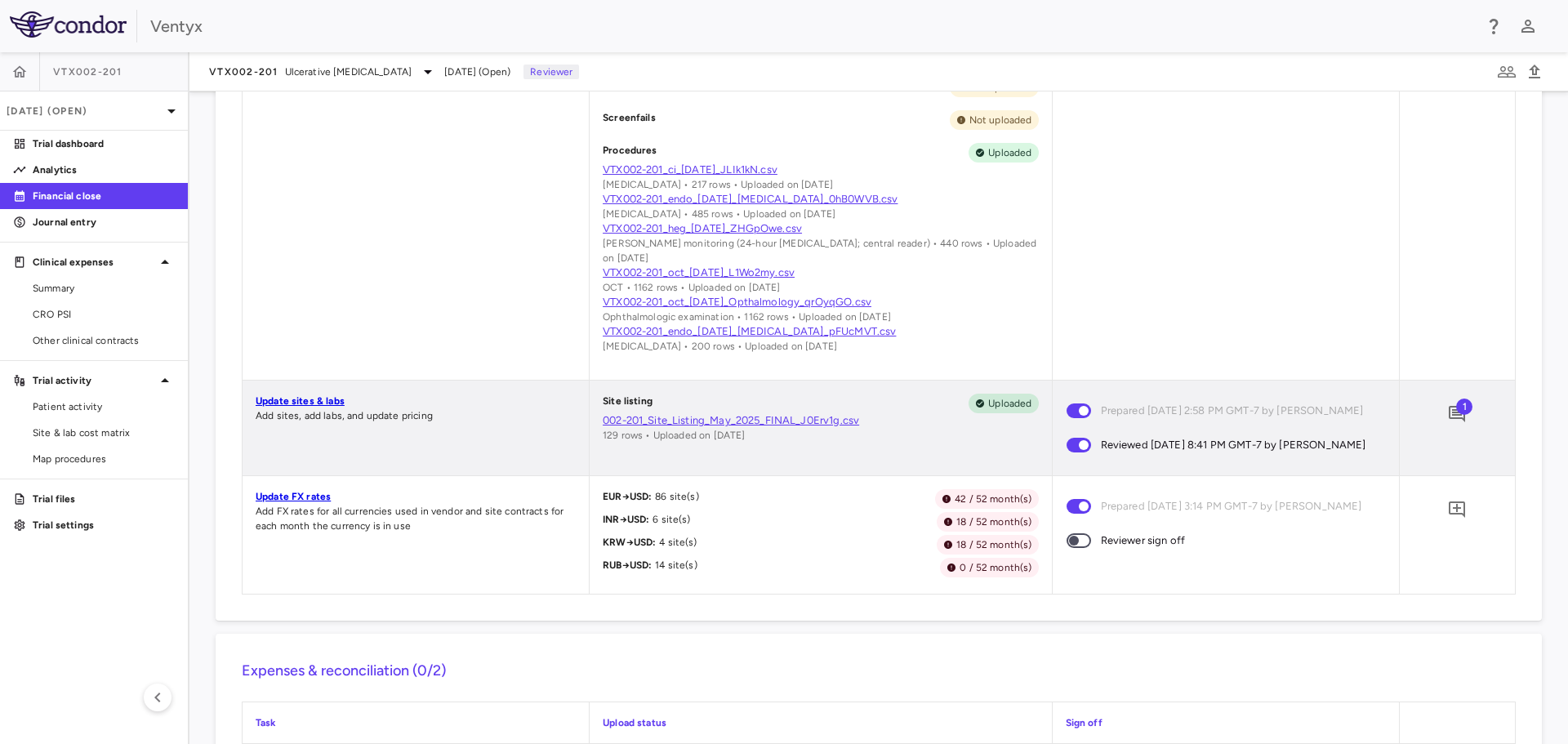
click at [294, 502] on link "Update FX rates" at bounding box center [293, 497] width 75 height 11
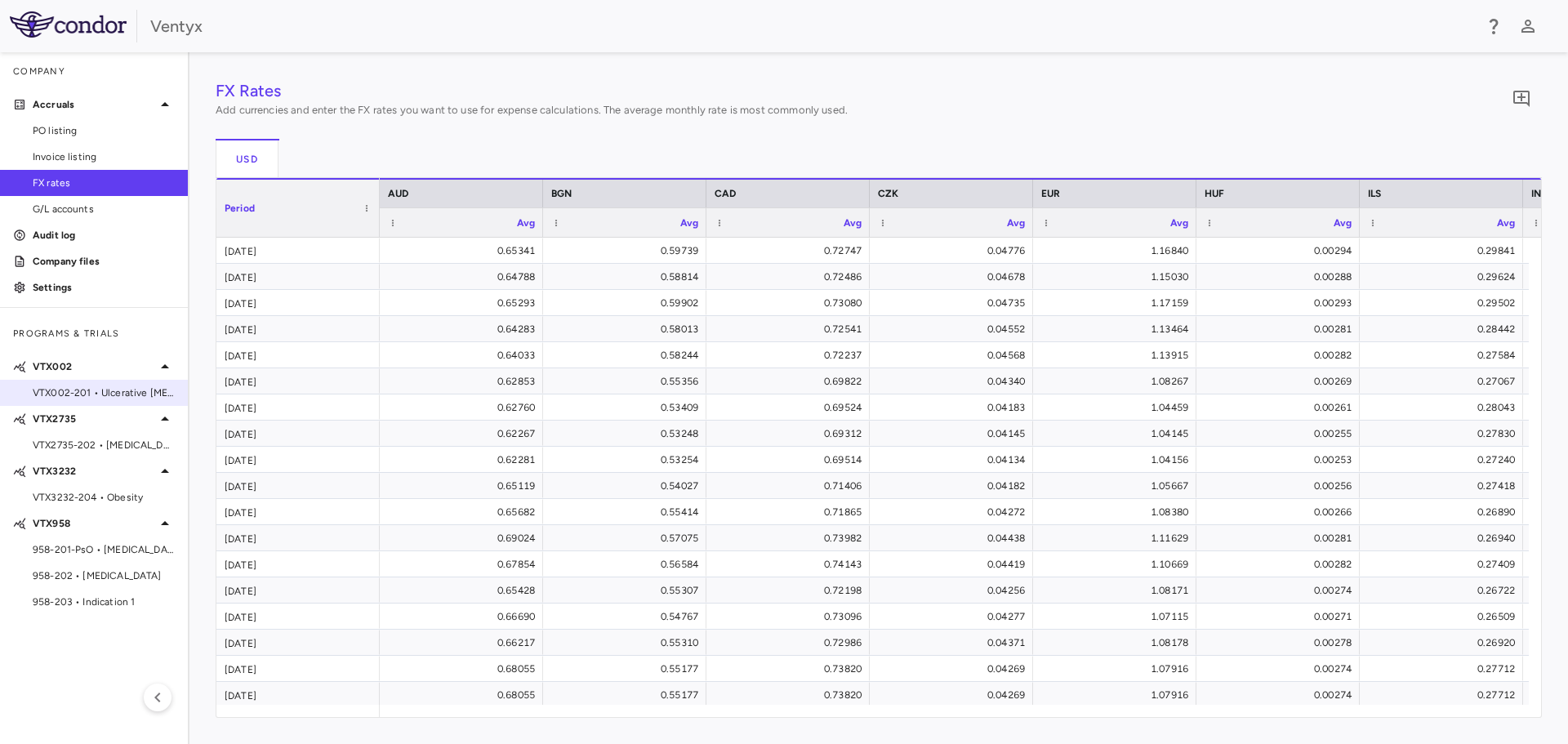
click at [90, 394] on span "VTX002-201 • Ulcerative [MEDICAL_DATA]" at bounding box center [103, 392] width 142 height 14
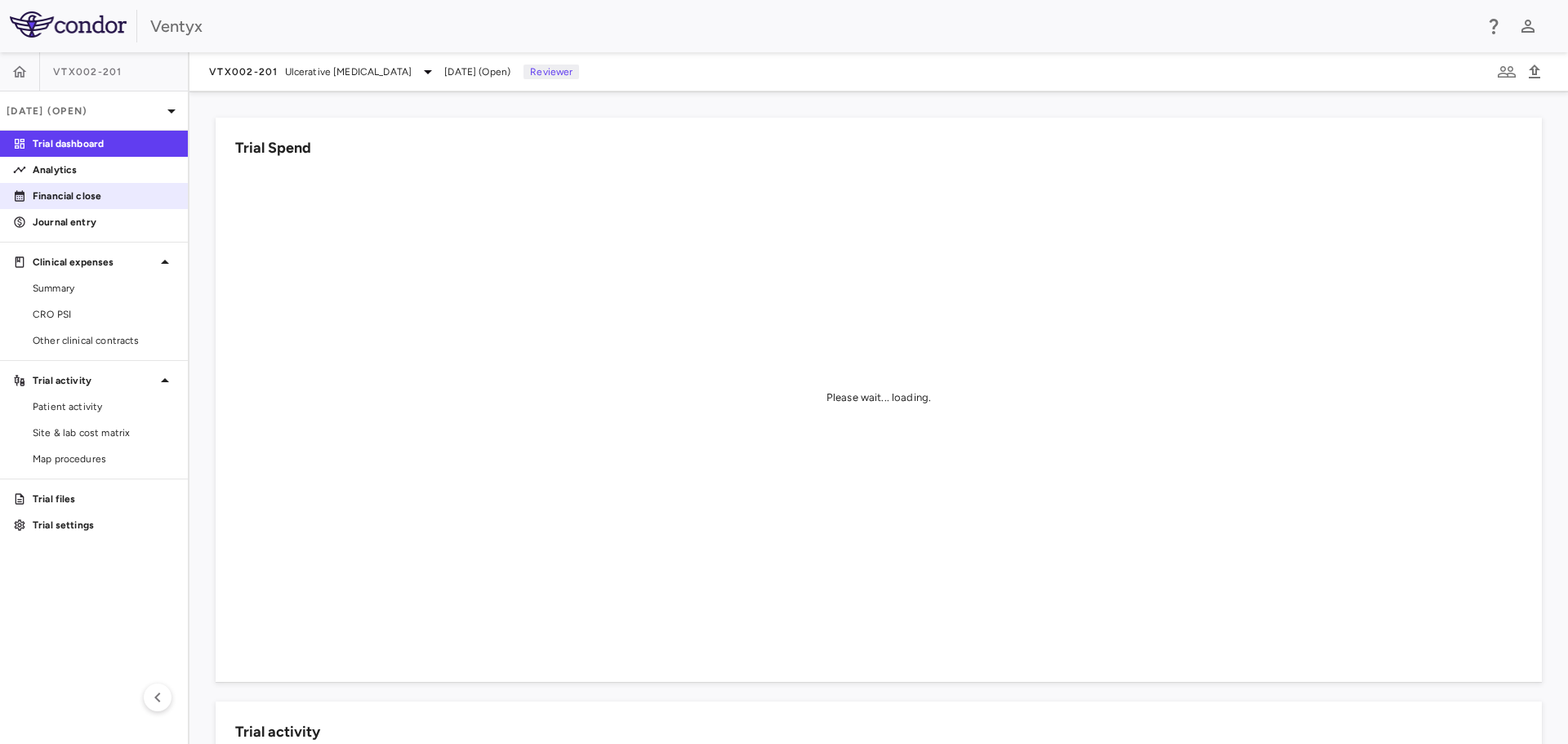
click at [66, 198] on p "Financial close" at bounding box center [103, 195] width 142 height 14
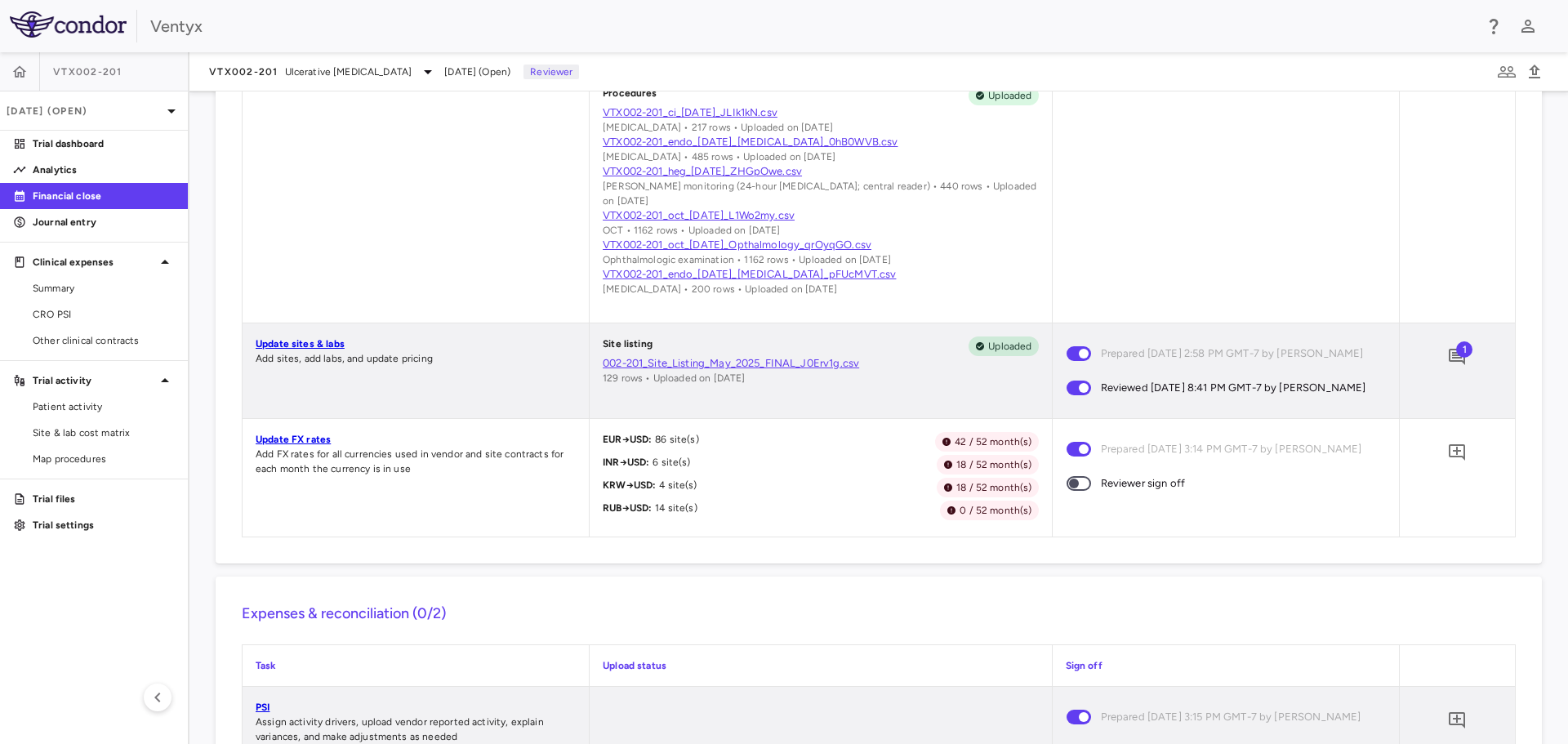
scroll to position [1143, 0]
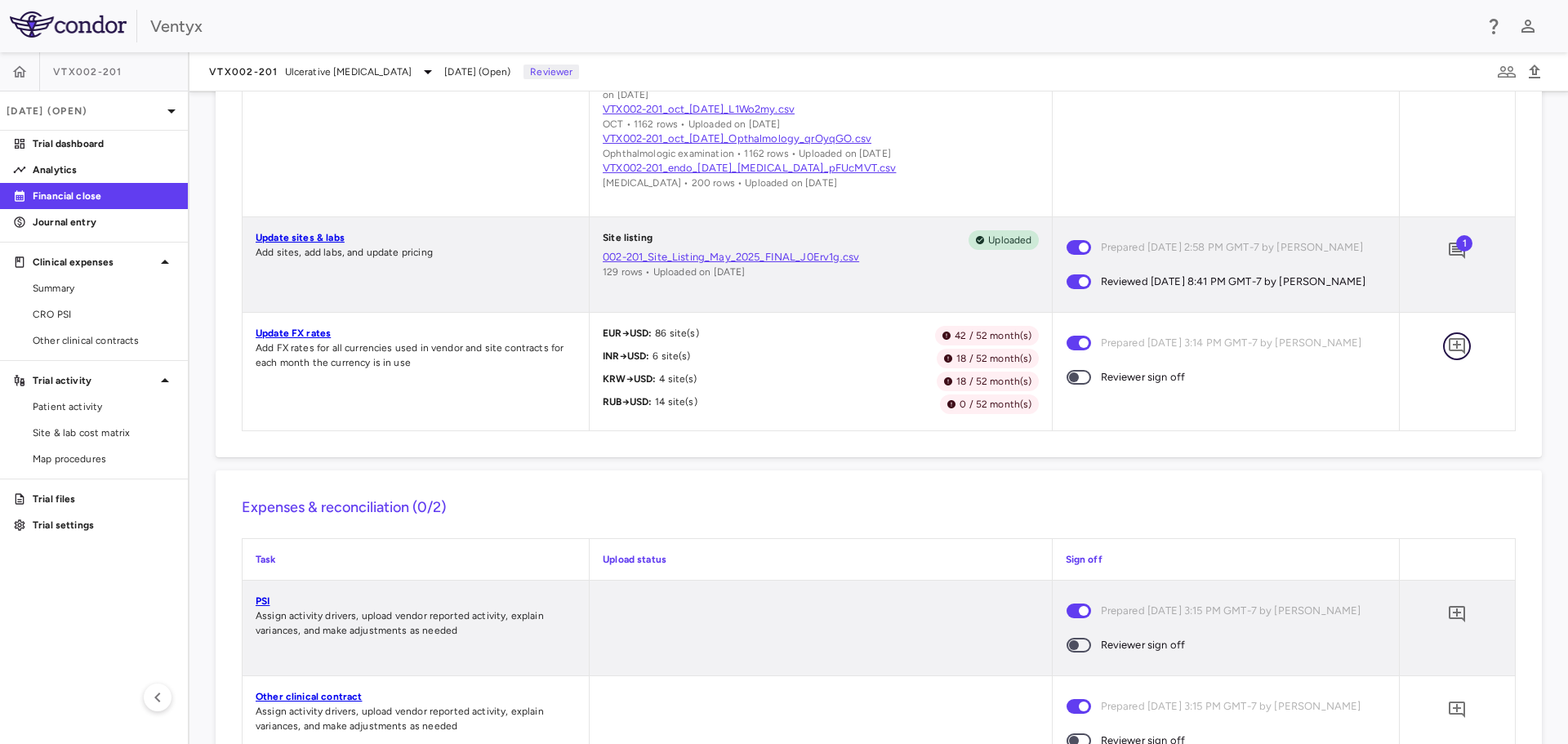
click at [1449, 354] on icon "Add comment" at bounding box center [1456, 346] width 16 height 16
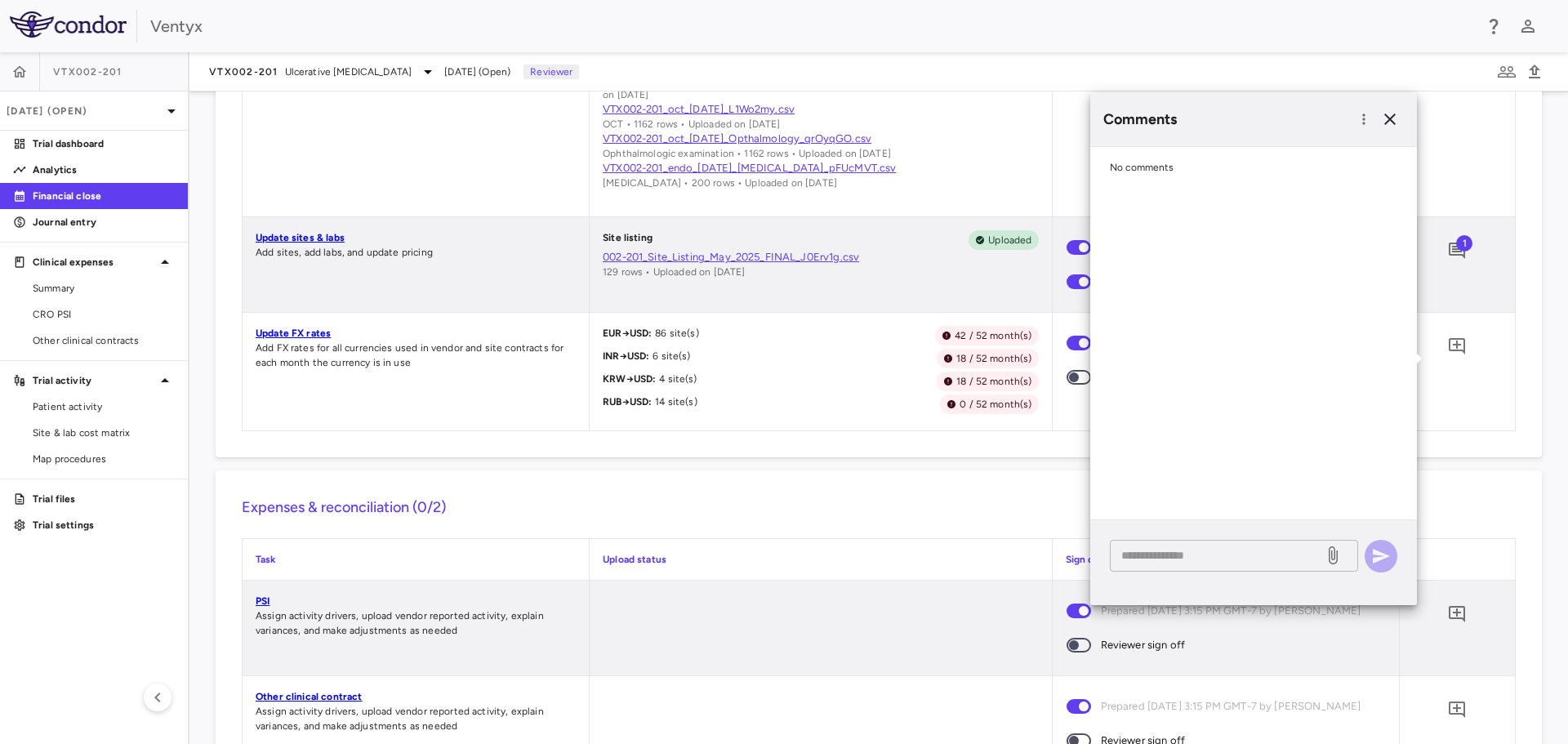
click at [1175, 555] on textarea at bounding box center [1217, 555] width 191 height 18
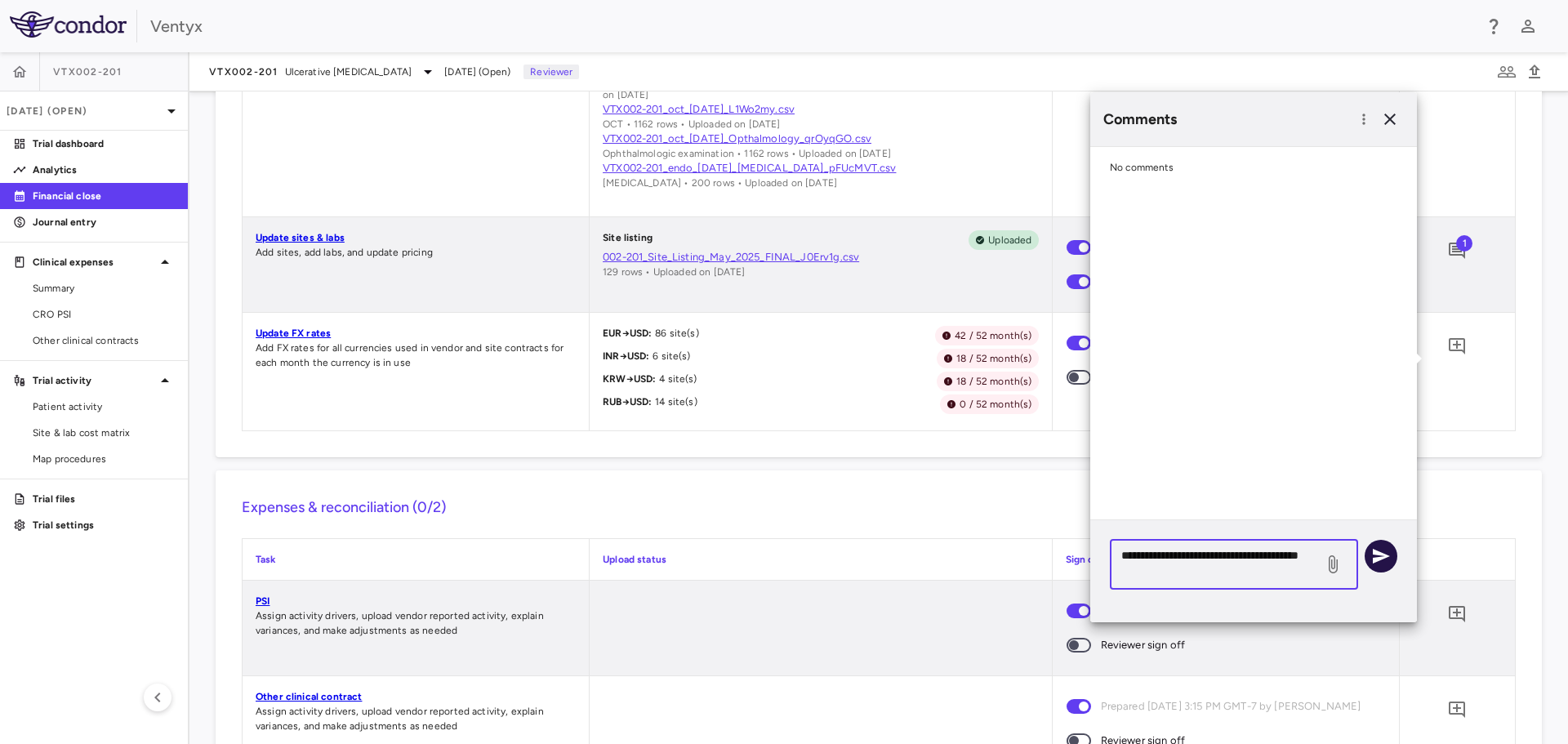
type textarea "**********"
click at [1386, 554] on icon "button" at bounding box center [1382, 555] width 17 height 14
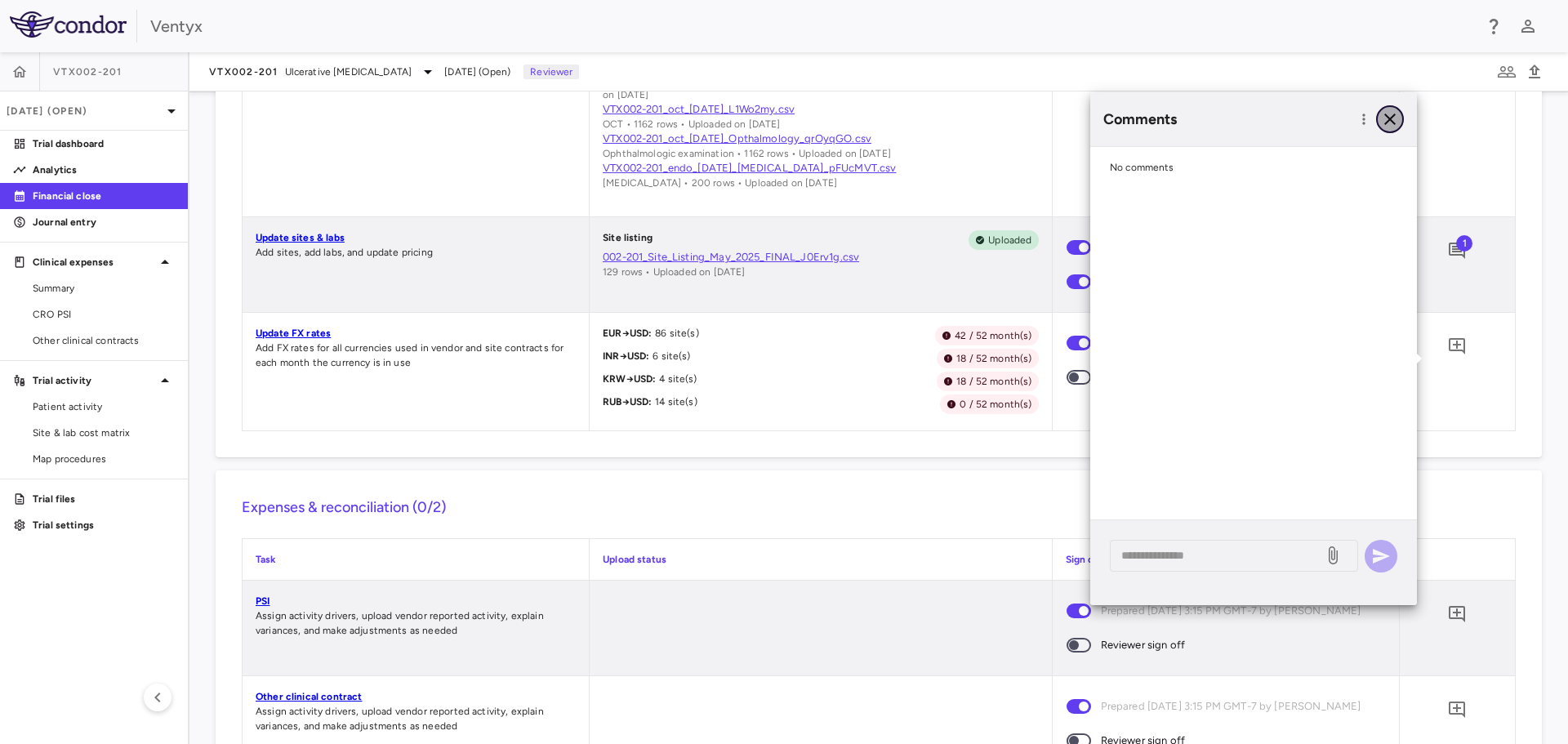
click at [1392, 121] on icon "button" at bounding box center [1390, 119] width 11 height 11
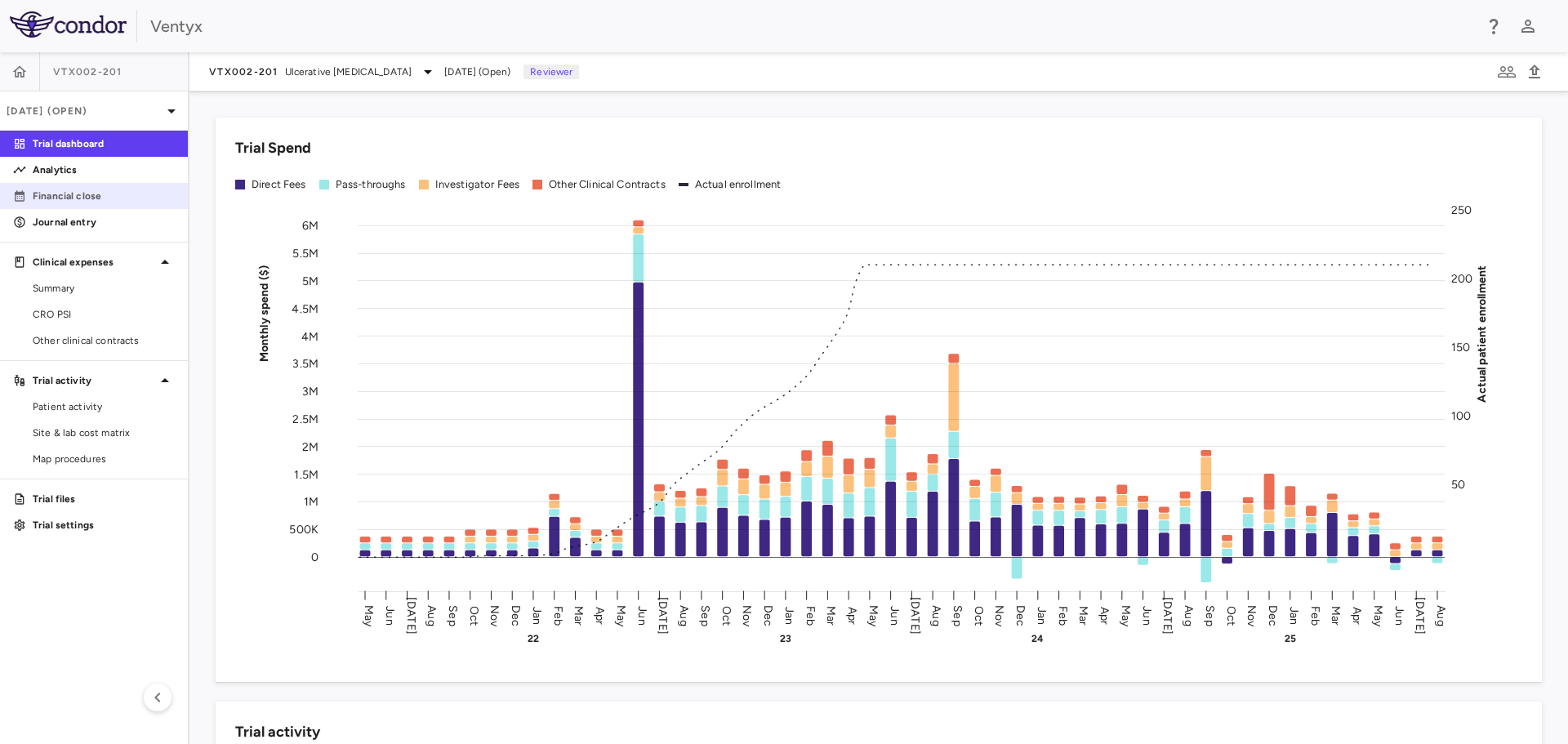
click at [54, 187] on link "Financial close" at bounding box center [94, 196] width 188 height 25
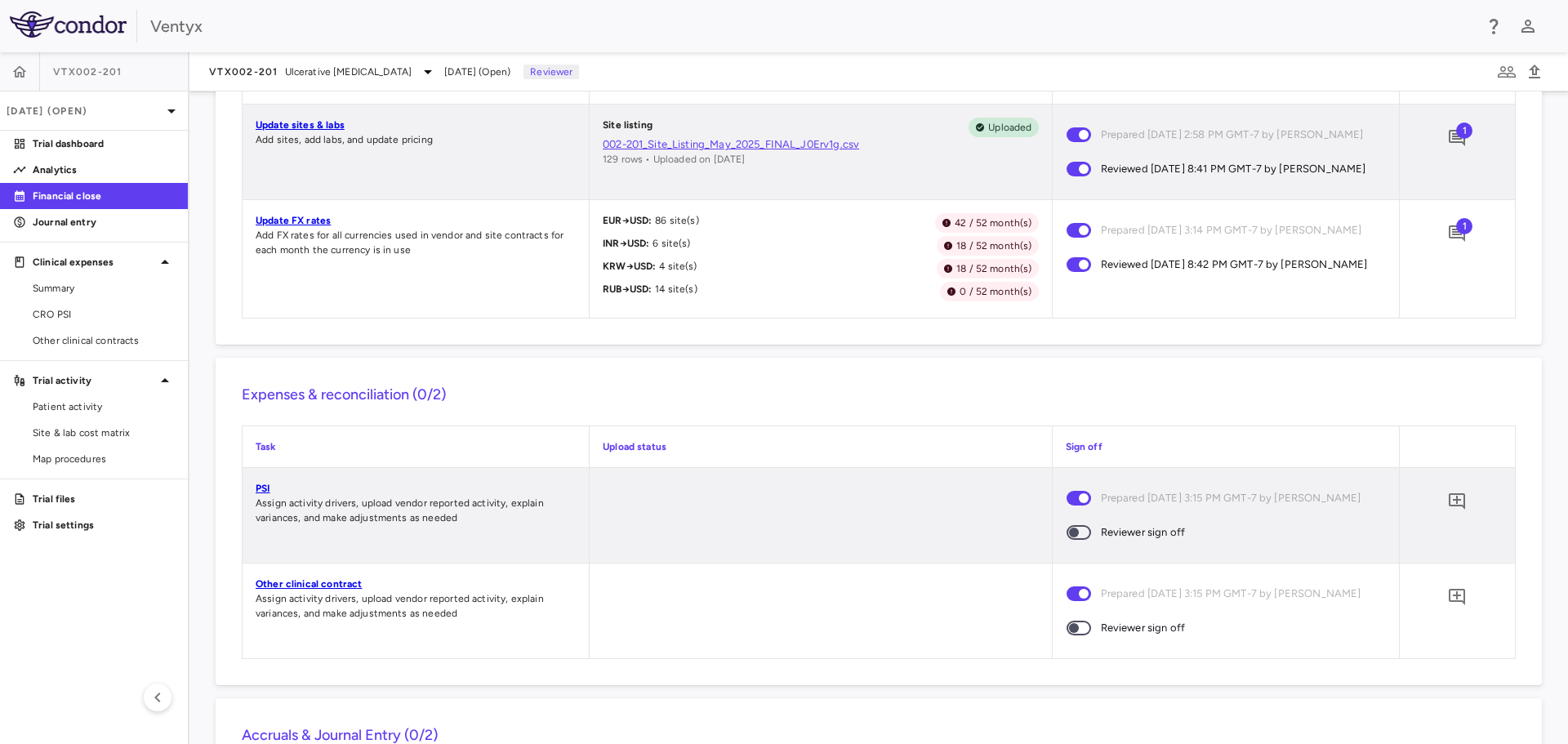
scroll to position [1337, 0]
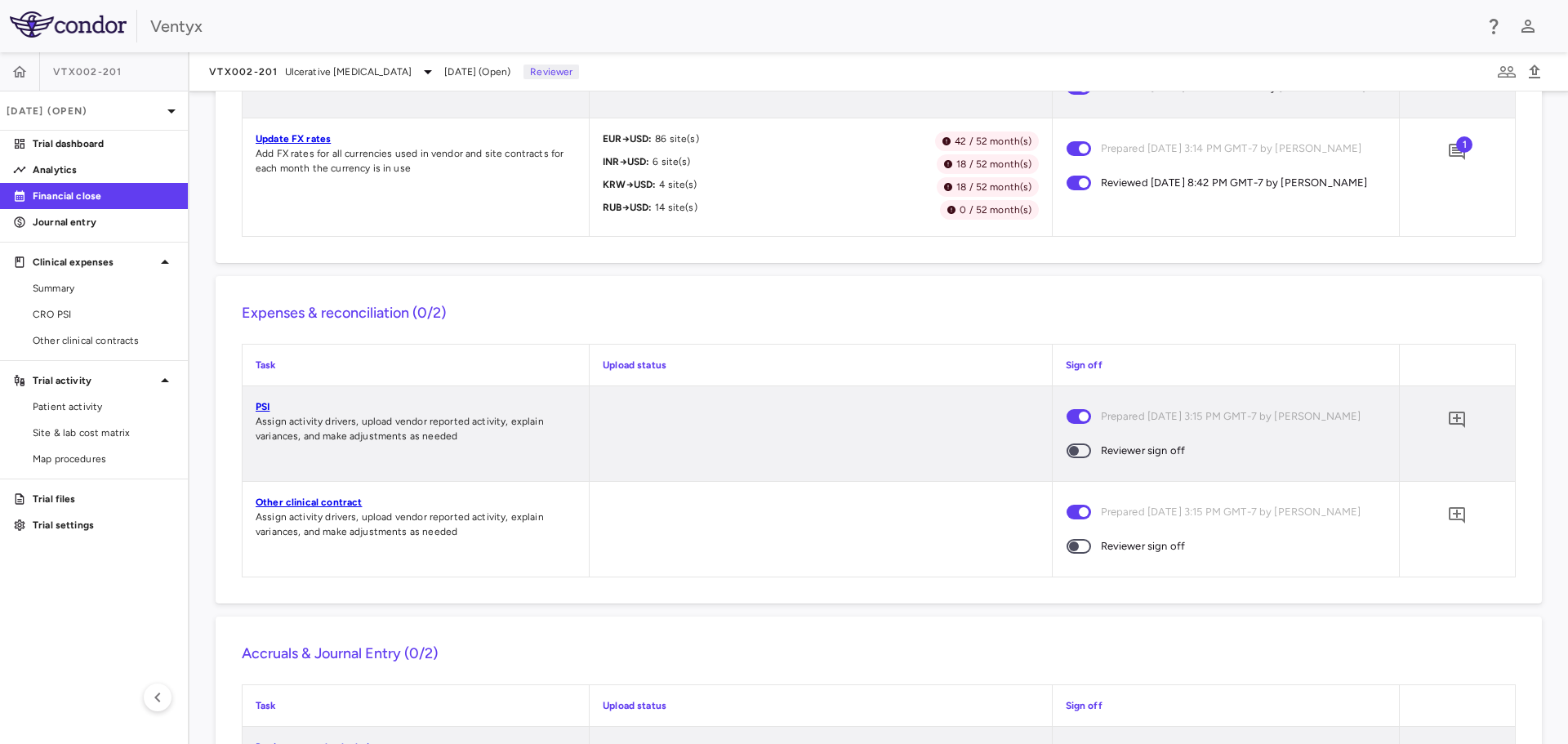
click at [267, 413] on link "PSI" at bounding box center [263, 407] width 14 height 11
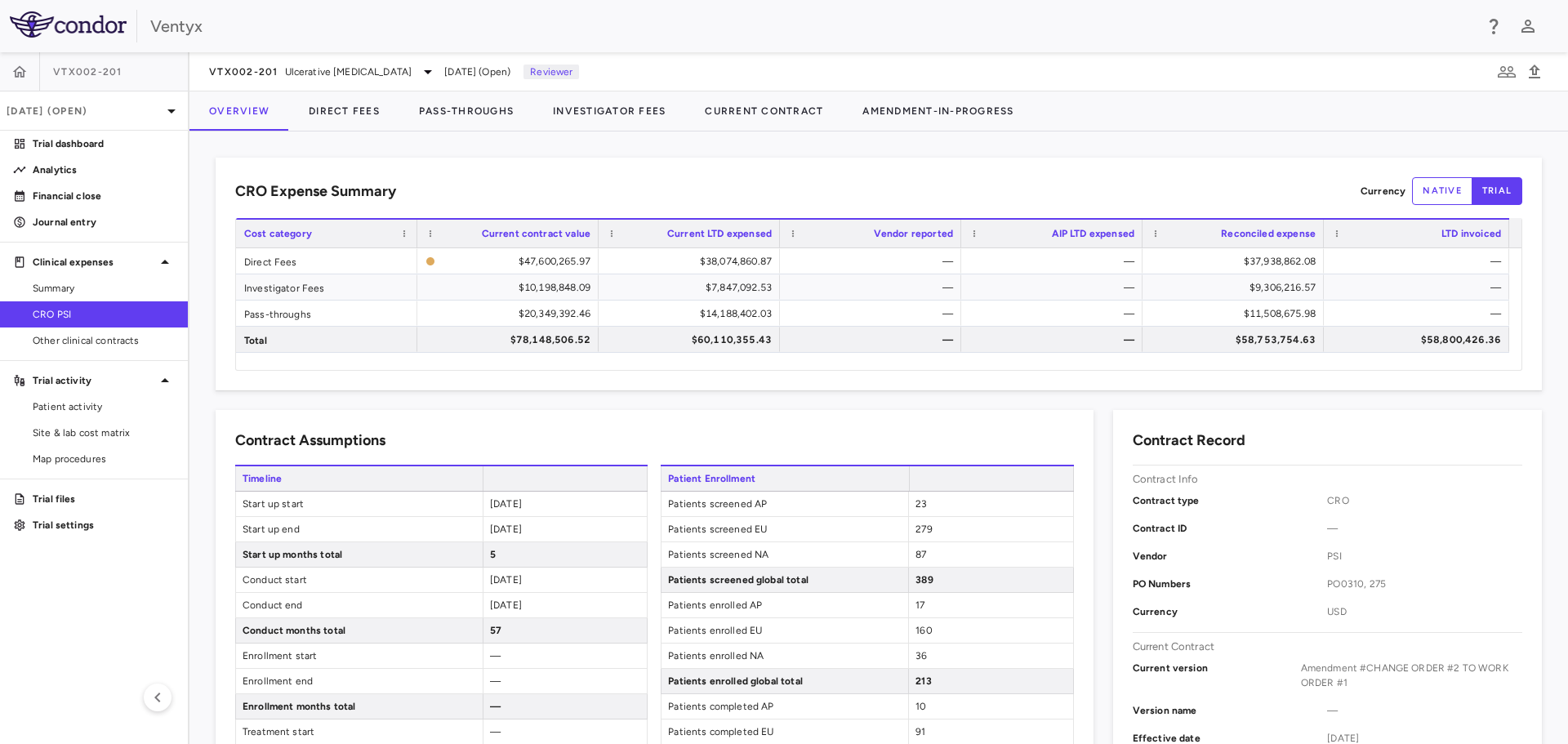
scroll to position [81, 0]
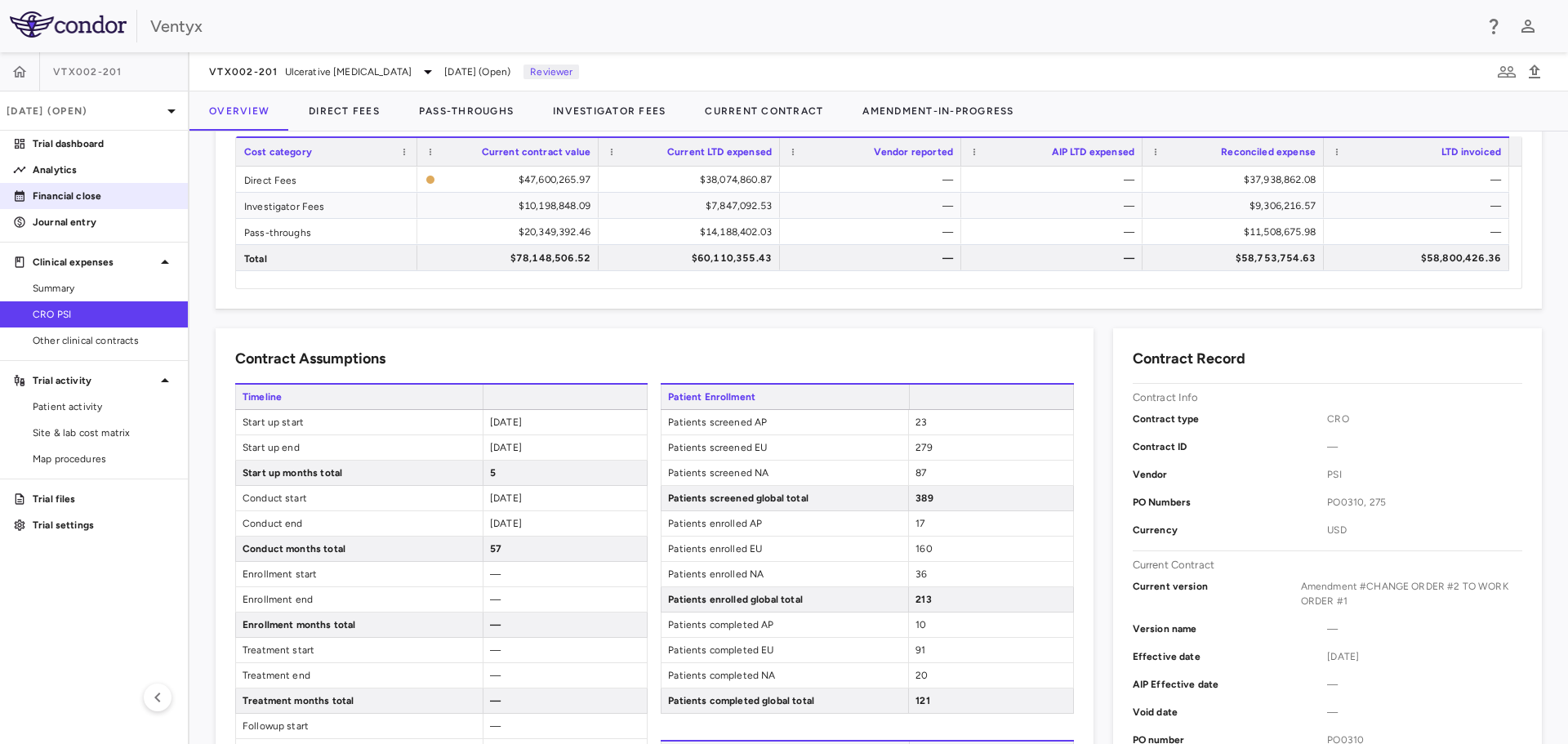
click at [90, 199] on p "Financial close" at bounding box center [103, 195] width 142 height 14
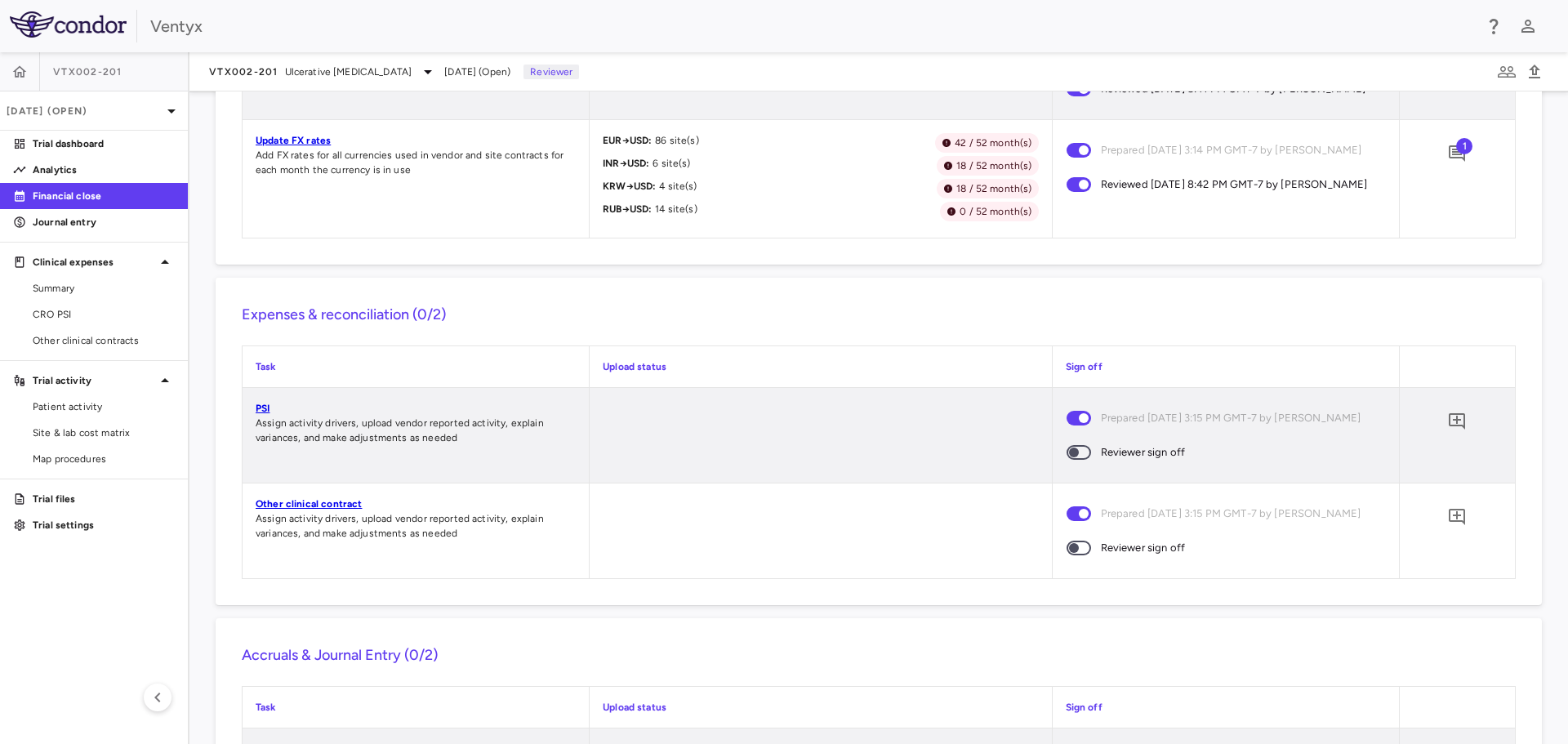
scroll to position [1337, 0]
click at [266, 413] on link "PSI" at bounding box center [263, 407] width 14 height 11
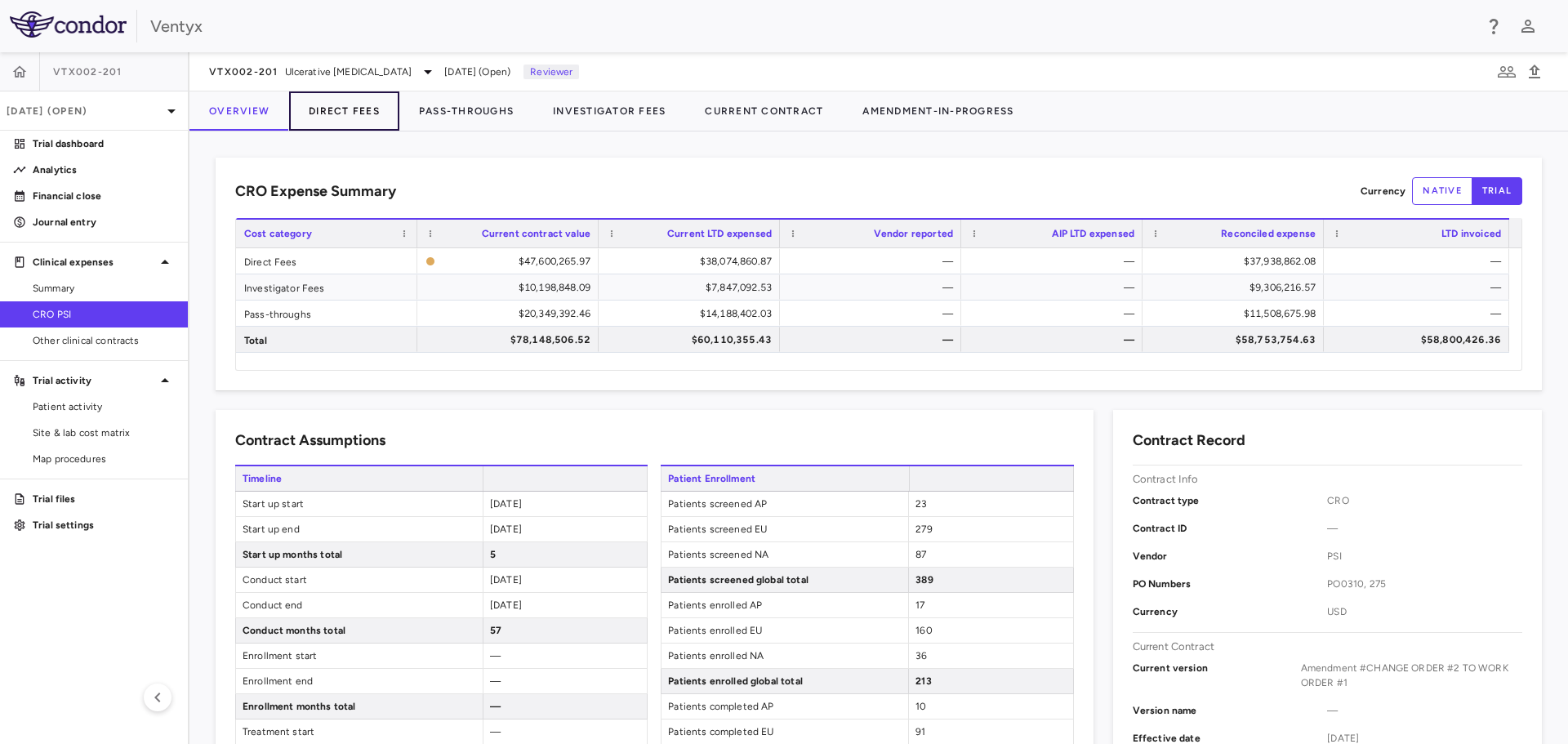
click at [356, 112] on button "Direct Fees" at bounding box center [344, 111] width 110 height 39
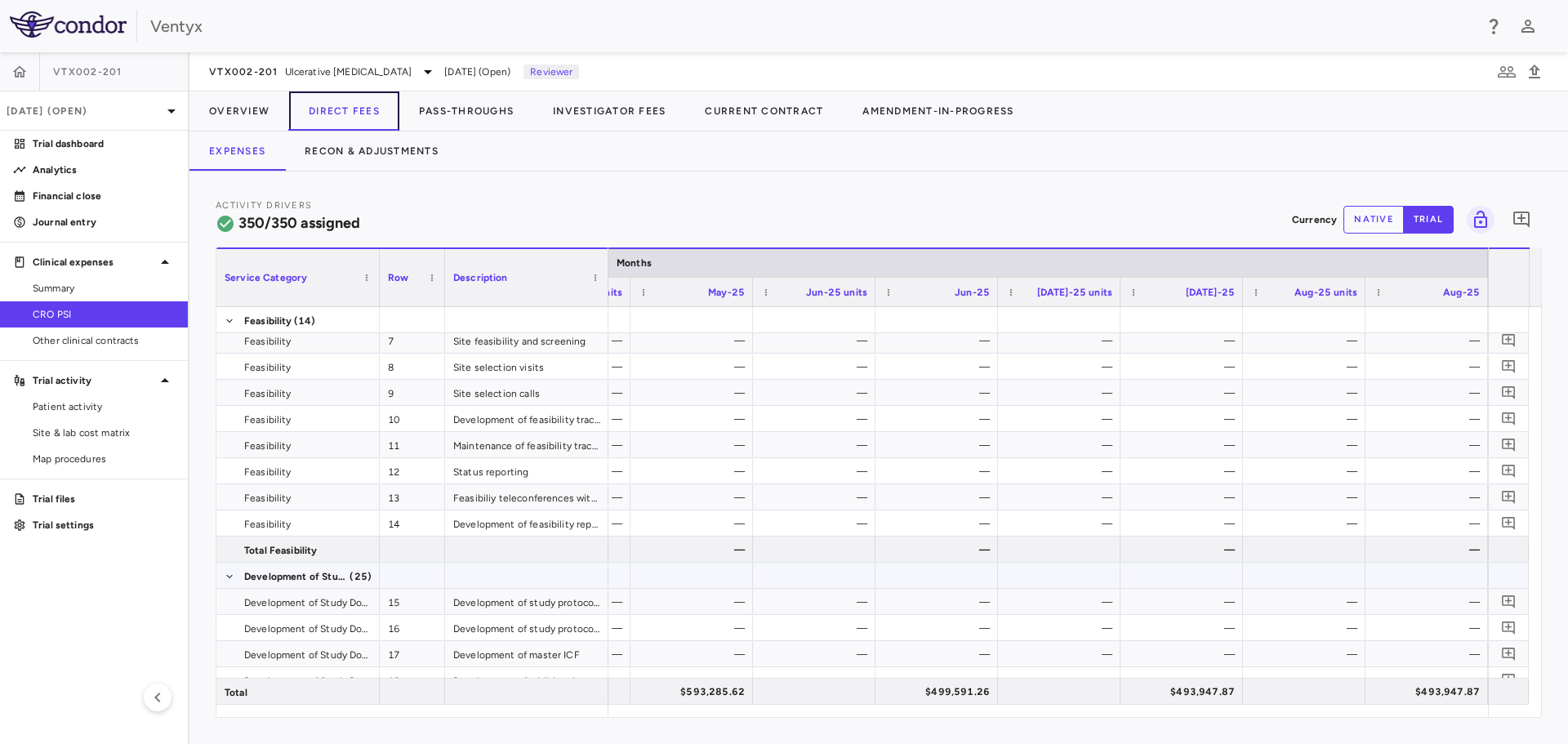
scroll to position [163, 0]
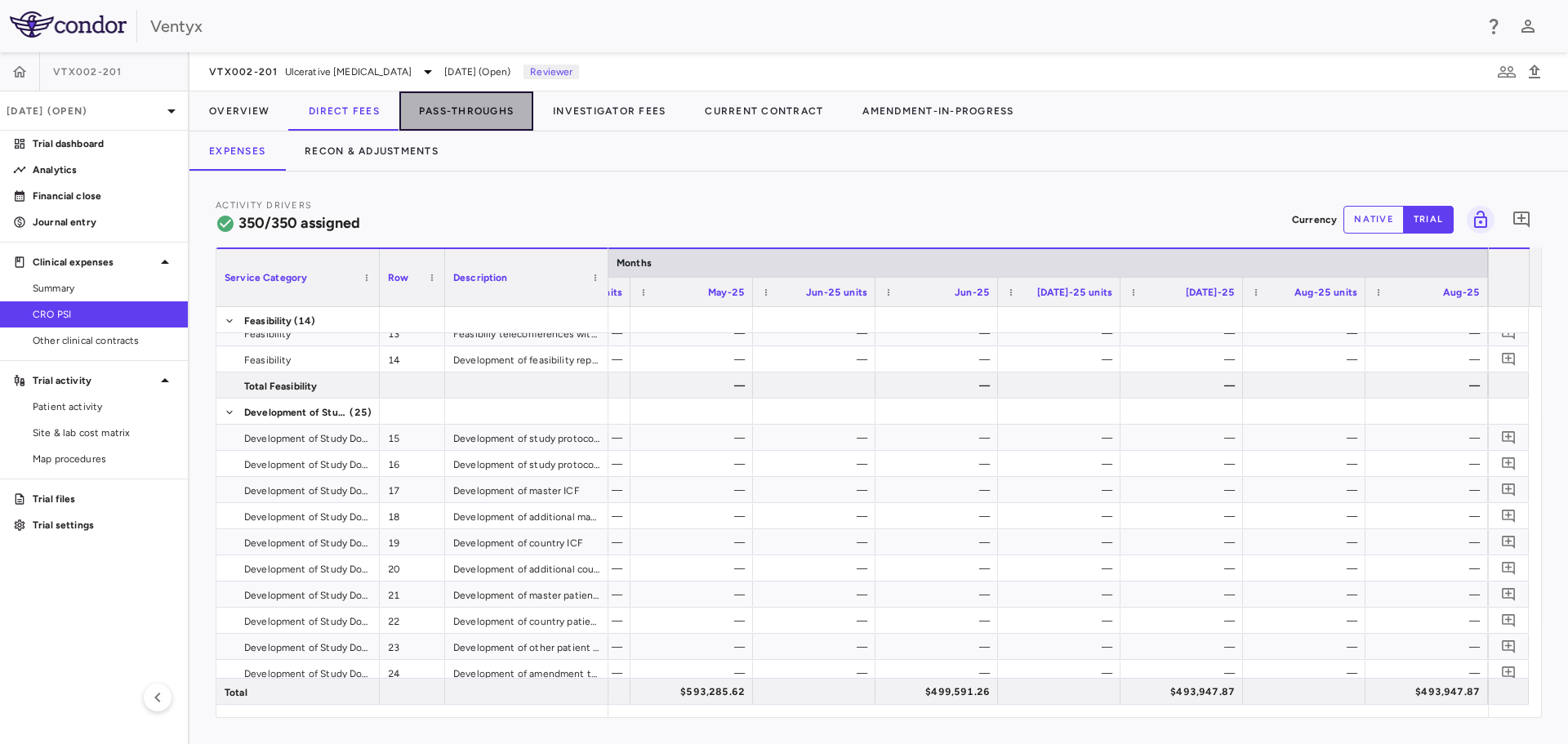
click at [468, 105] on button "Pass-Throughs" at bounding box center [466, 111] width 134 height 39
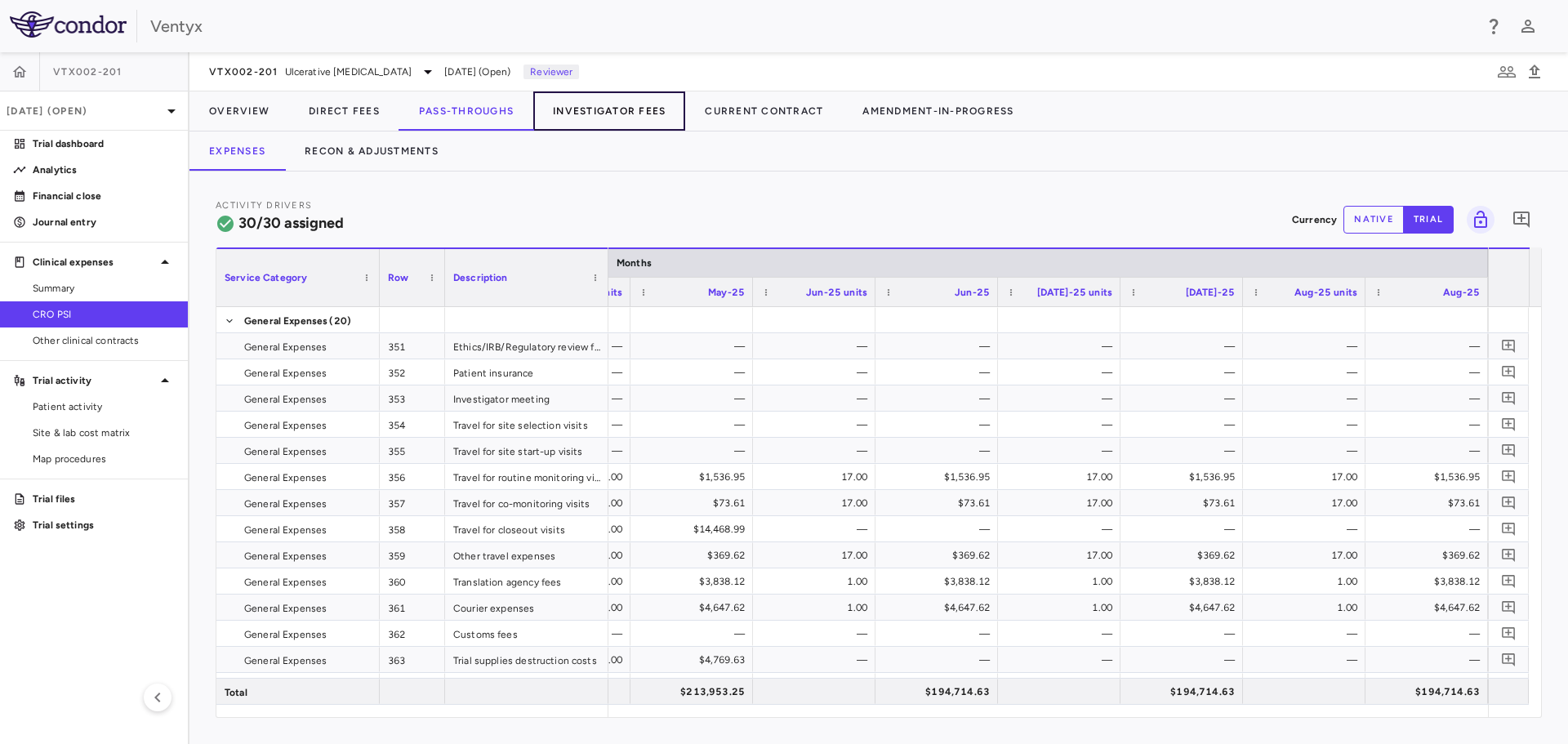
click at [611, 111] on button "Investigator Fees" at bounding box center [609, 111] width 152 height 39
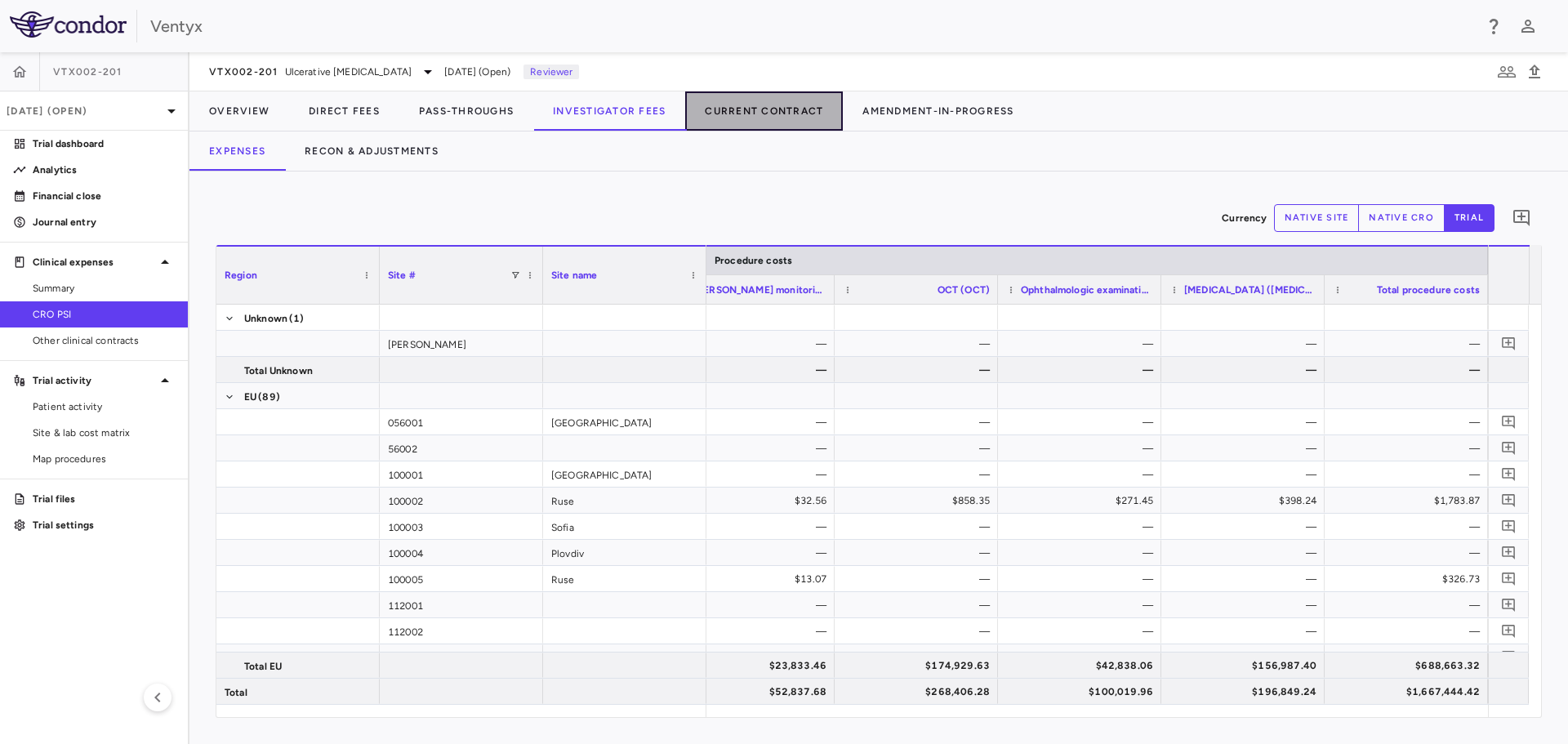
click at [744, 109] on button "Current Contract" at bounding box center [763, 111] width 158 height 39
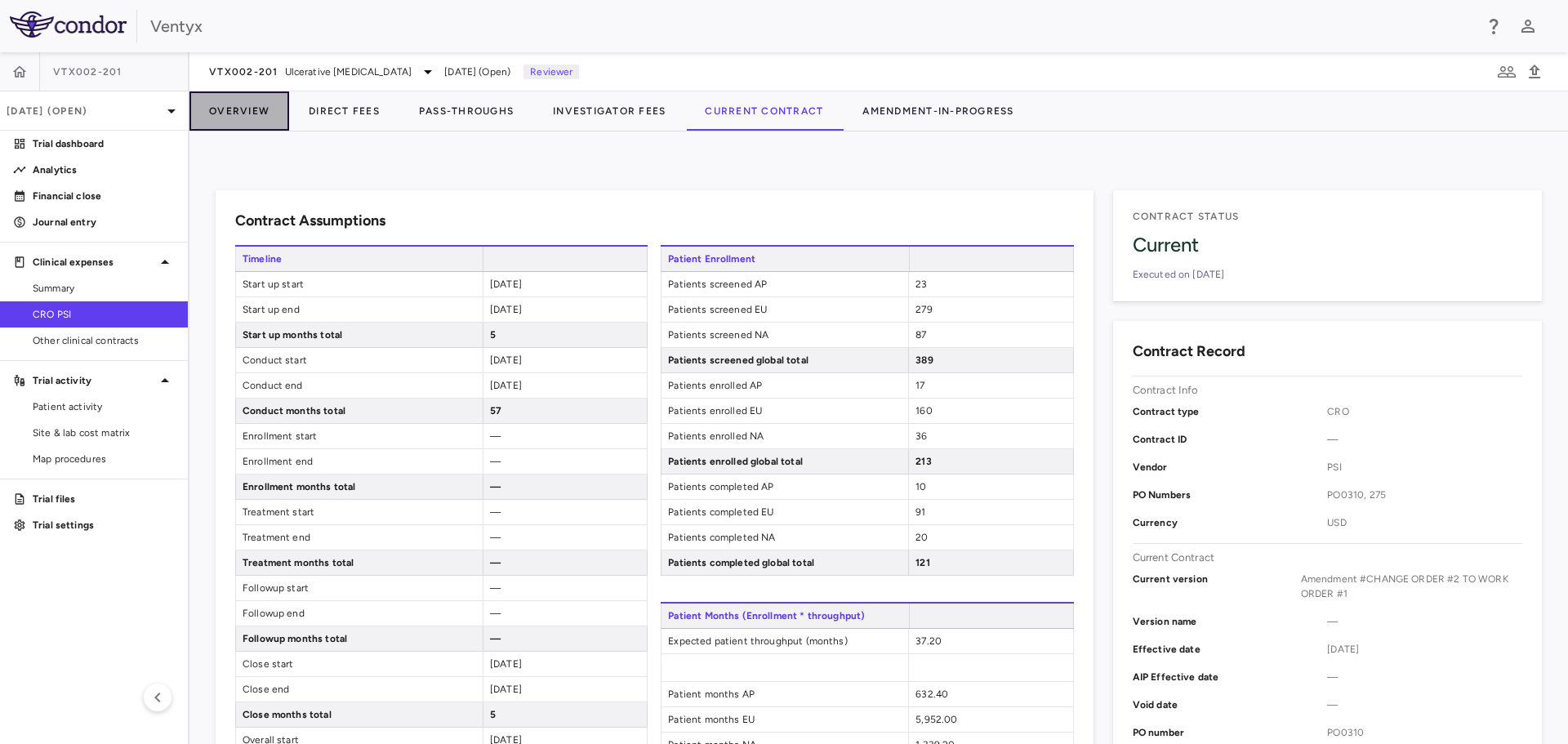
click at [239, 114] on button "Overview" at bounding box center [239, 111] width 99 height 39
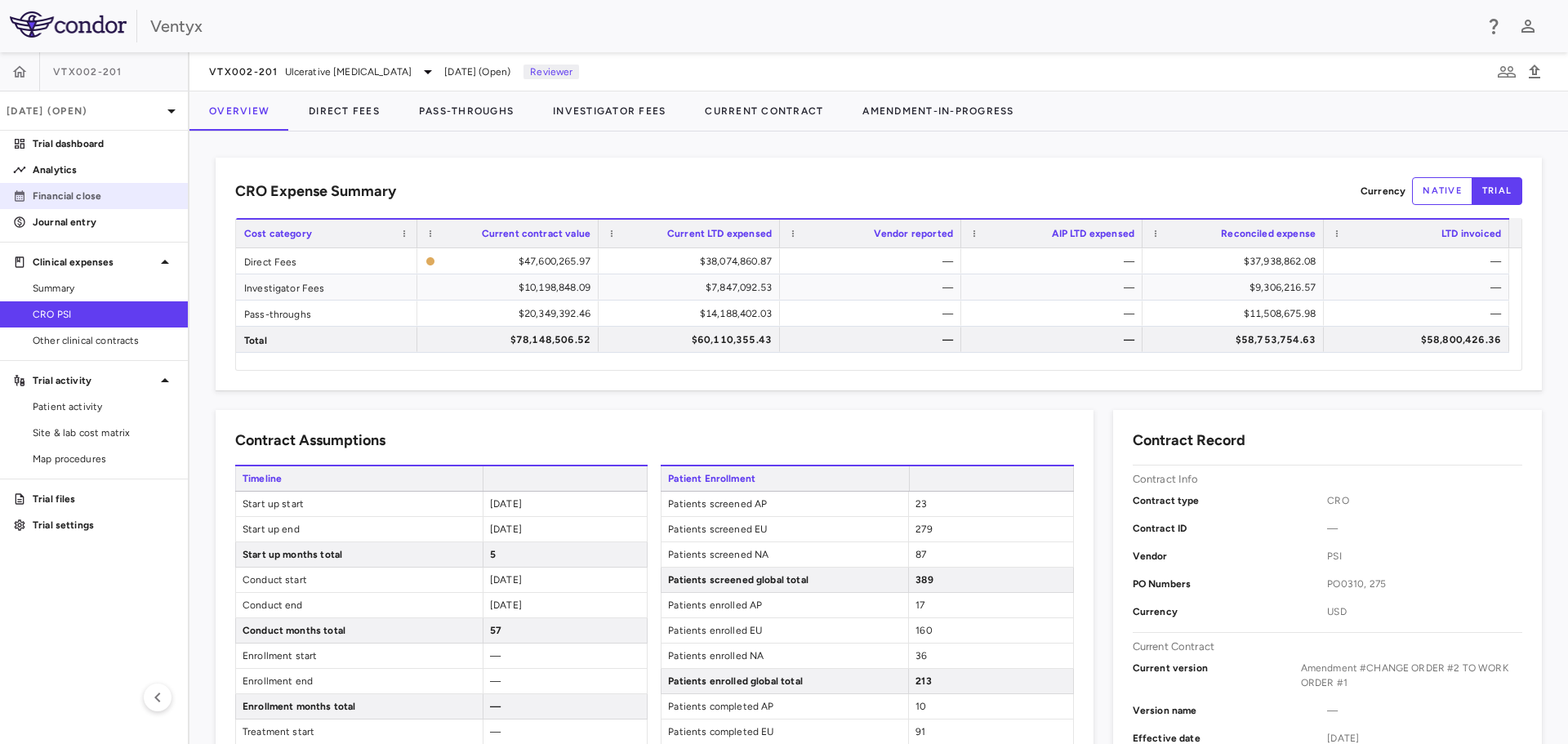
click at [86, 196] on p "Financial close" at bounding box center [103, 195] width 142 height 14
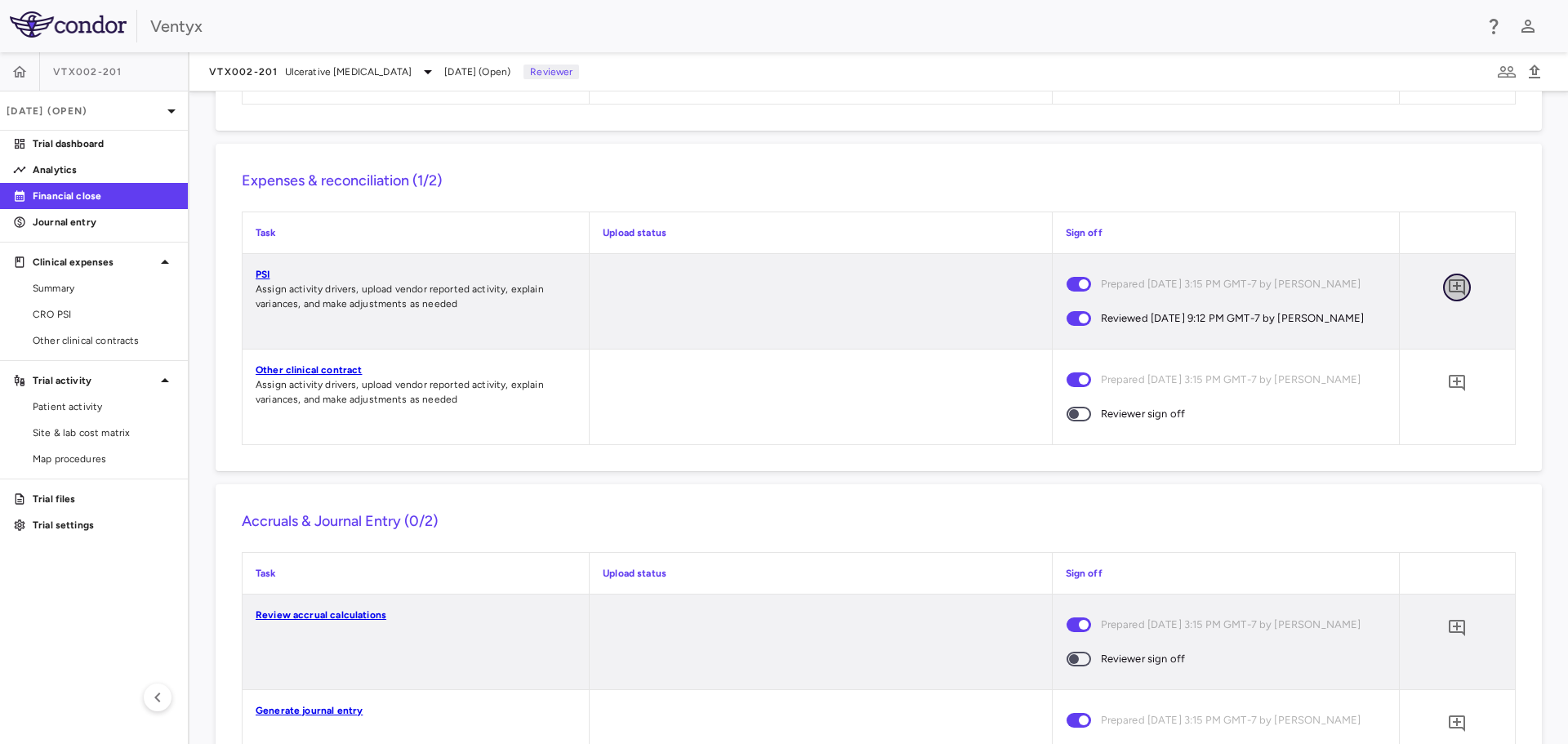
click at [1449, 295] on icon "Add comment" at bounding box center [1456, 287] width 16 height 16
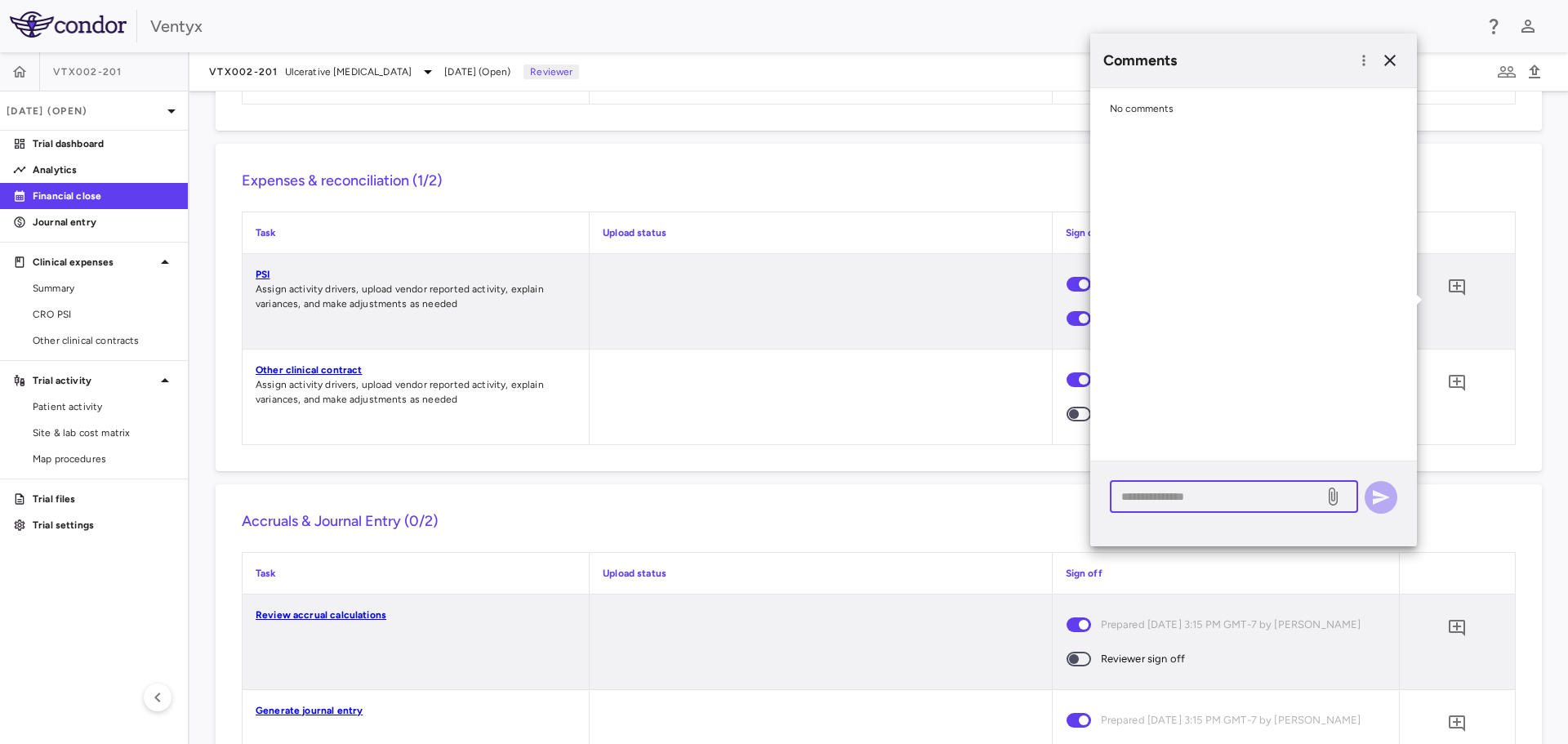
click at [1160, 493] on textarea at bounding box center [1217, 496] width 191 height 18
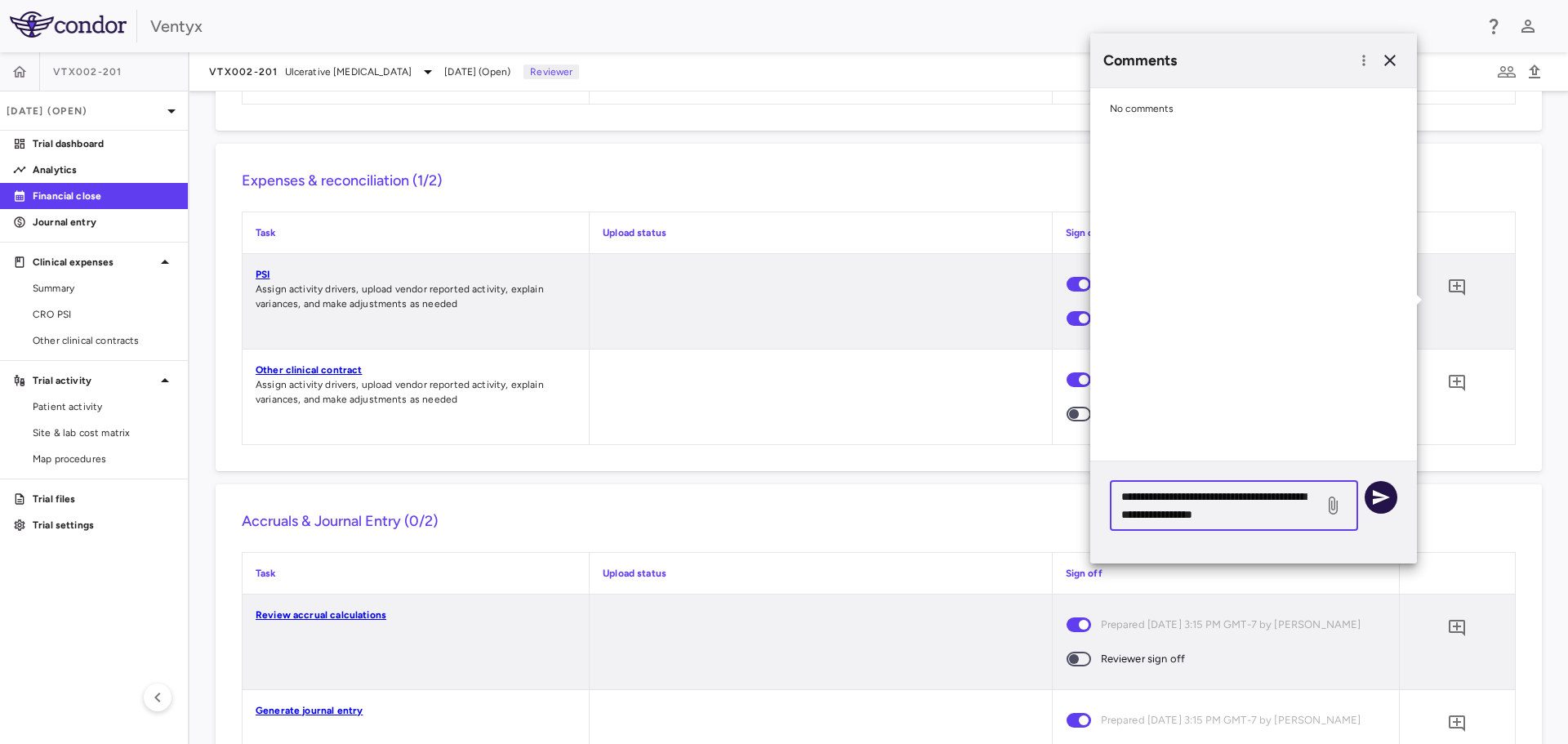
type textarea "**********"
click at [1381, 492] on icon "button" at bounding box center [1381, 497] width 20 height 20
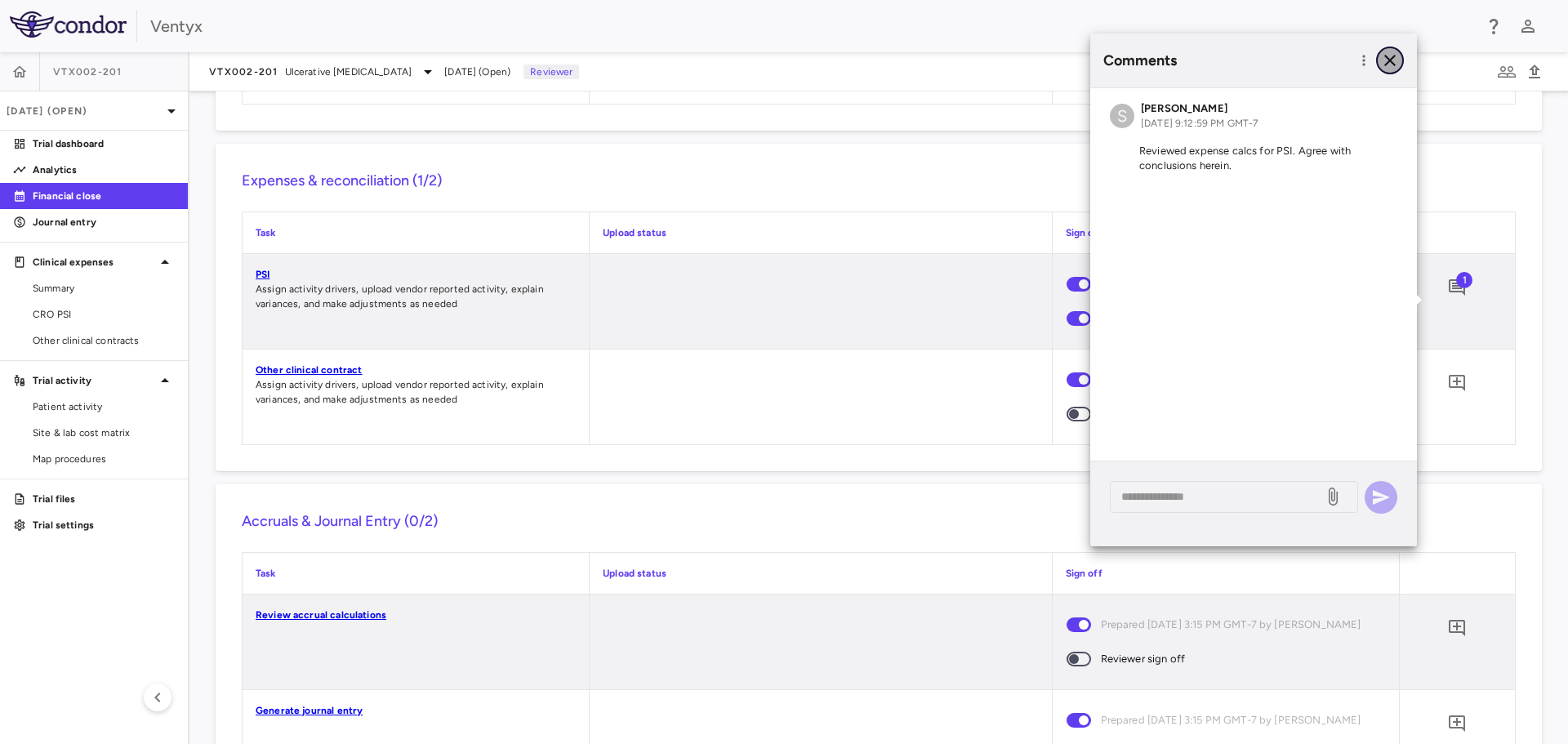
click at [1390, 62] on icon "button" at bounding box center [1390, 60] width 20 height 20
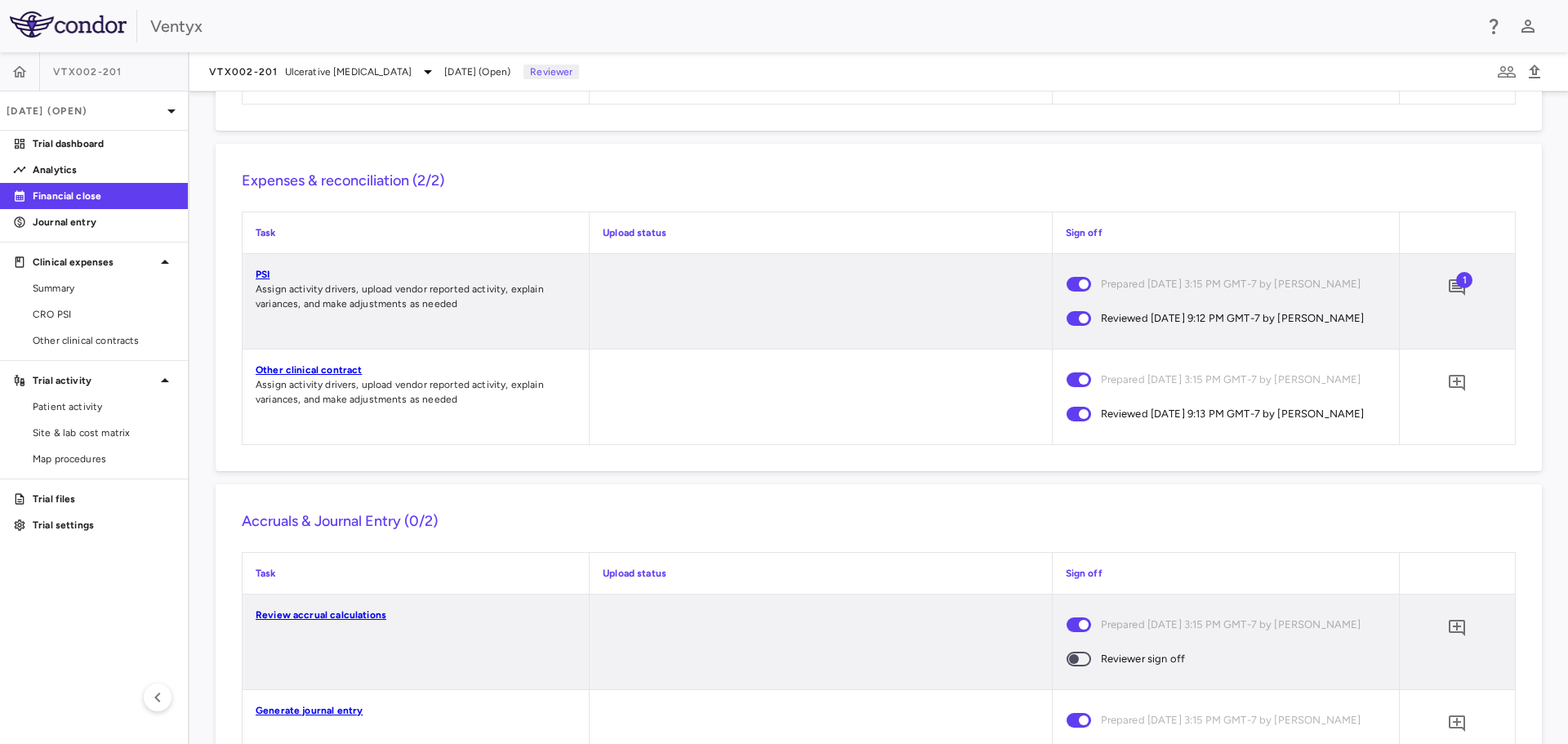
click at [295, 375] on link "Other clinical contract" at bounding box center [309, 370] width 106 height 11
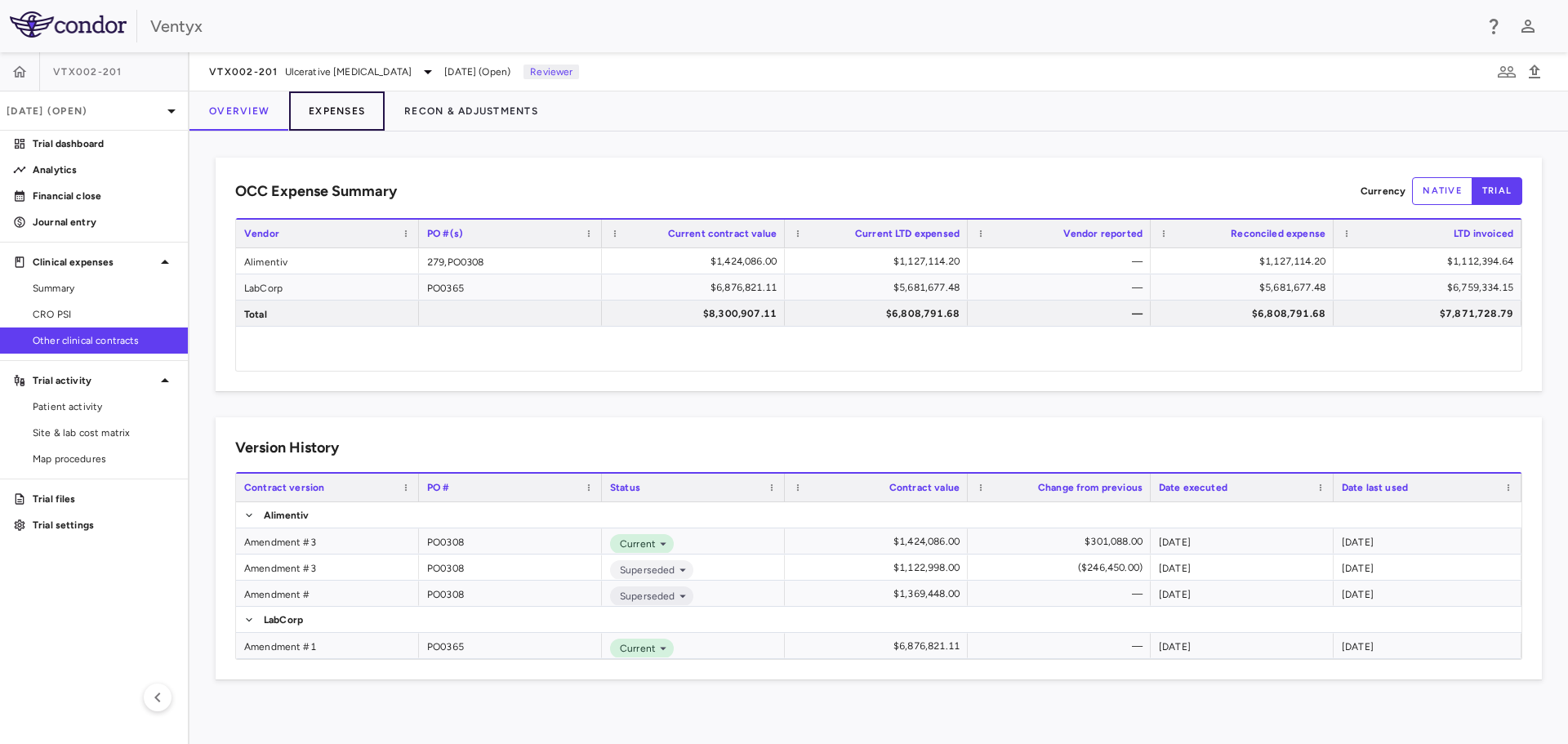
click at [335, 109] on button "Expenses" at bounding box center [337, 111] width 96 height 39
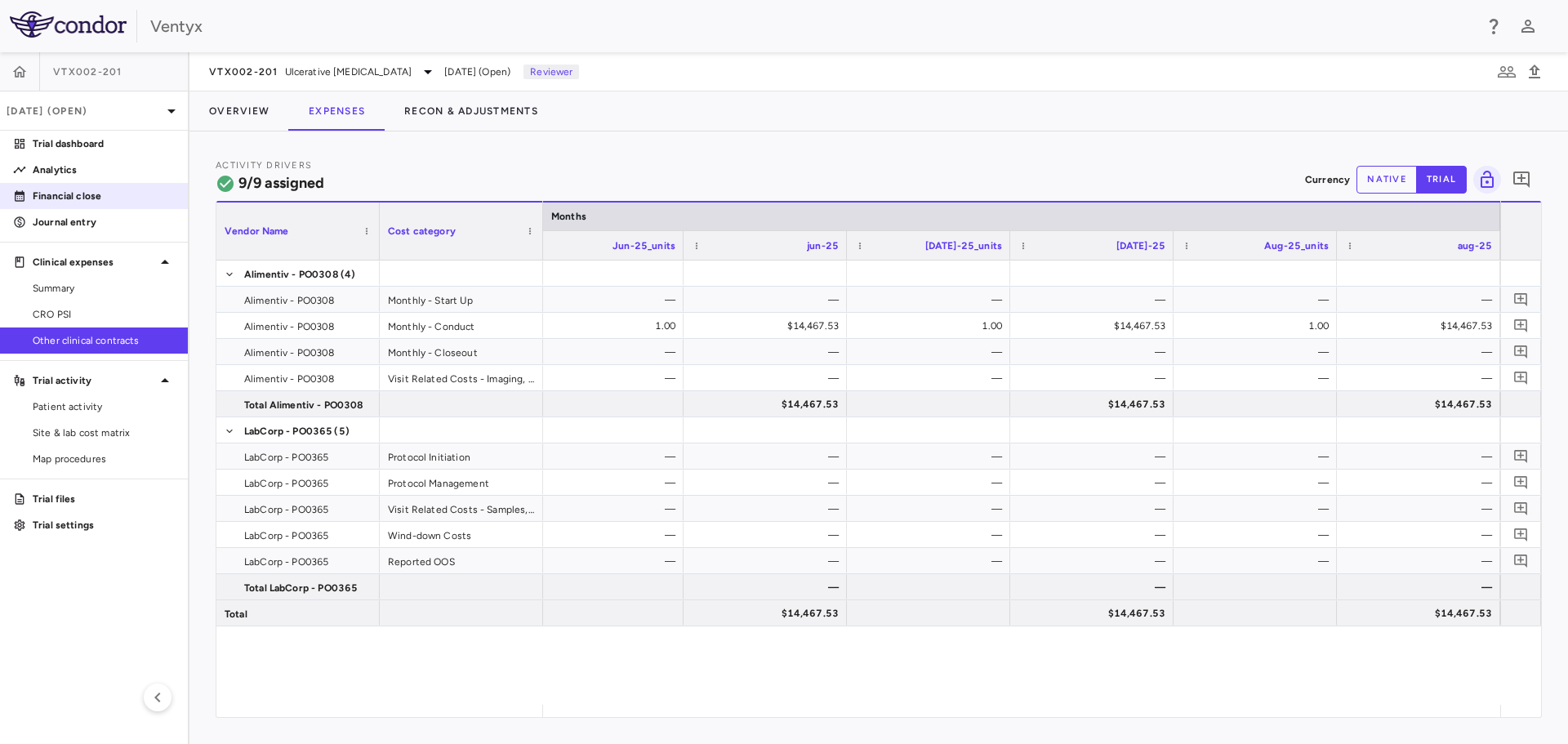
click at [73, 192] on p "Financial close" at bounding box center [103, 195] width 142 height 14
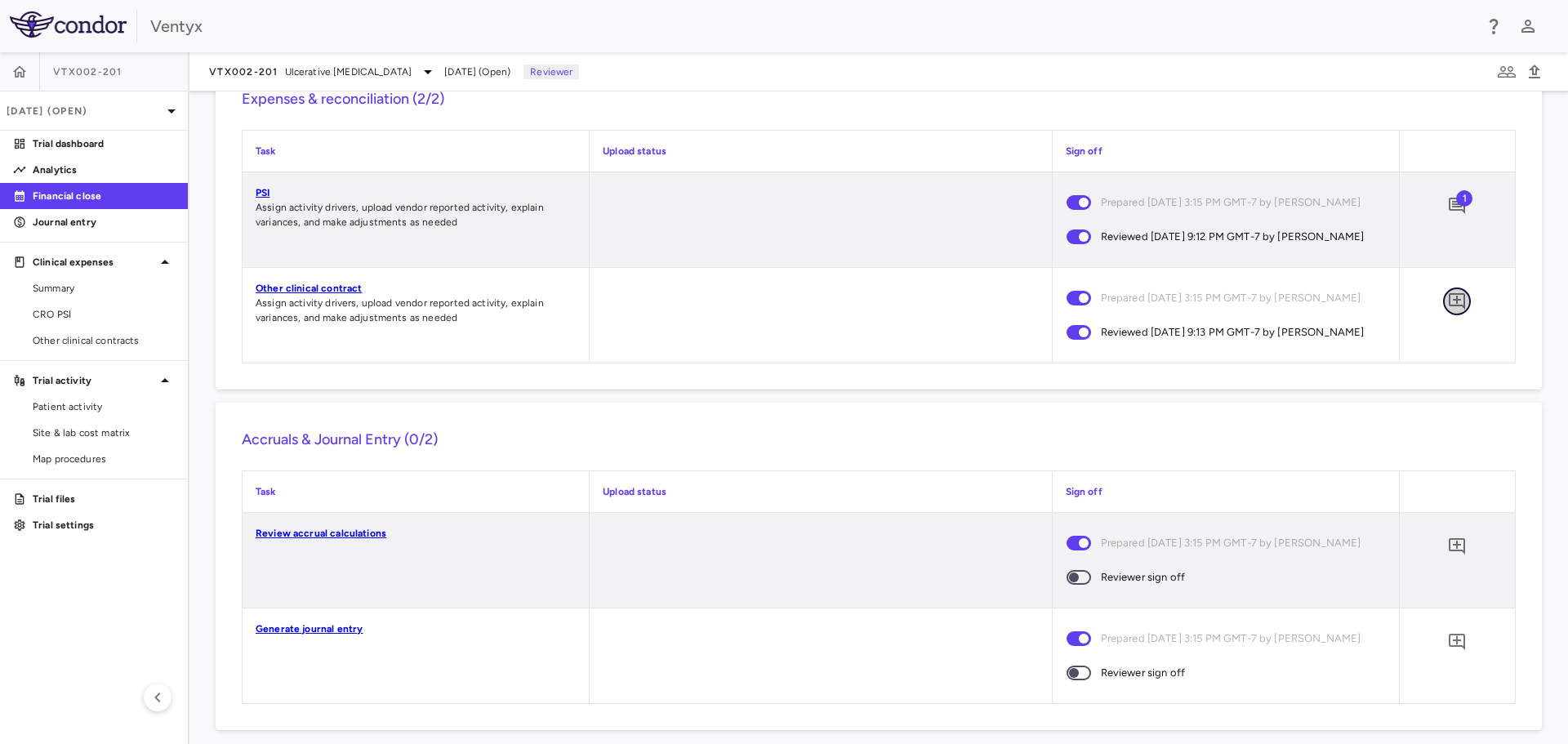
click at [1449, 309] on icon "Add comment" at bounding box center [1456, 301] width 16 height 16
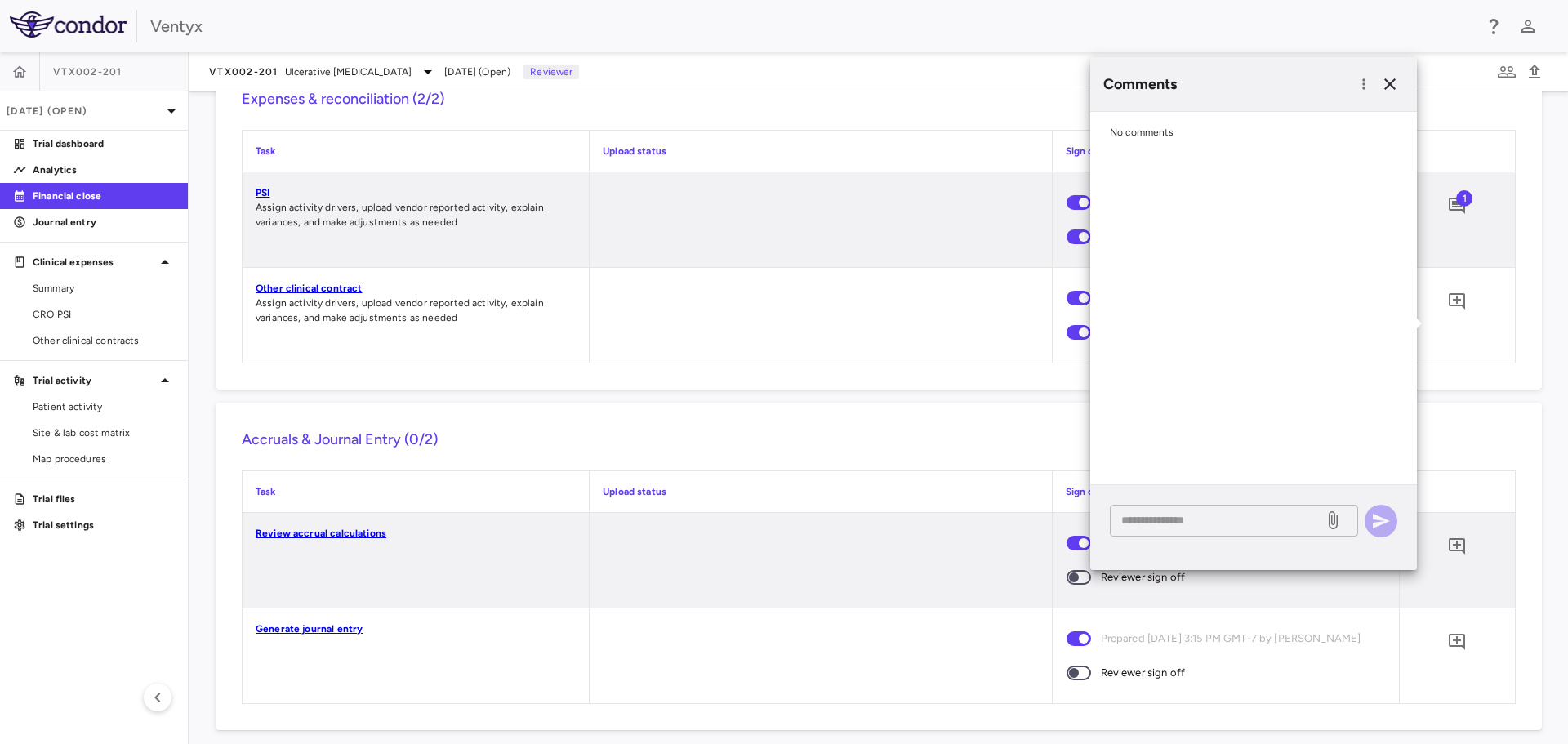
click at [1160, 519] on textarea at bounding box center [1217, 520] width 191 height 18
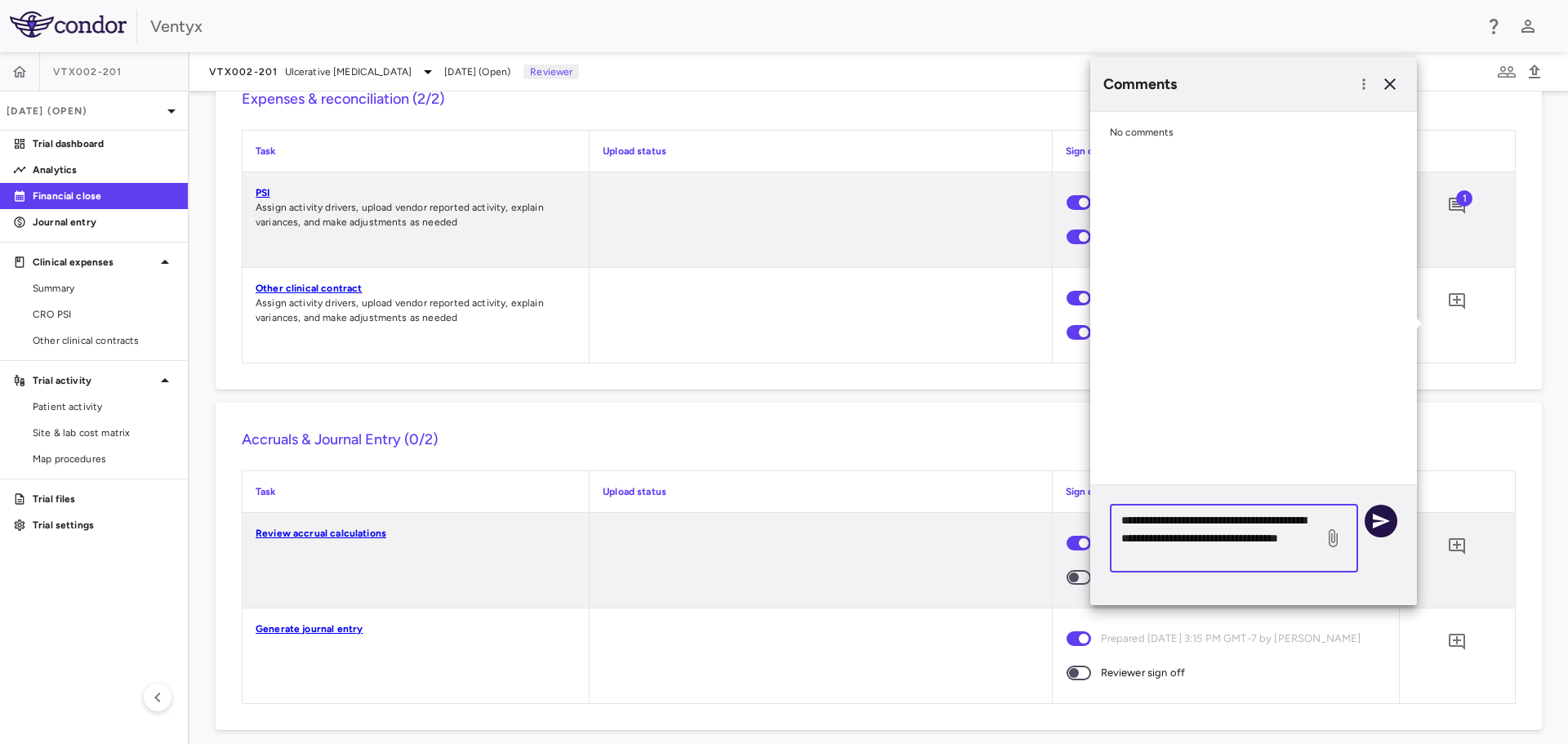
type textarea "**********"
click at [1390, 527] on icon "button" at bounding box center [1381, 521] width 20 height 20
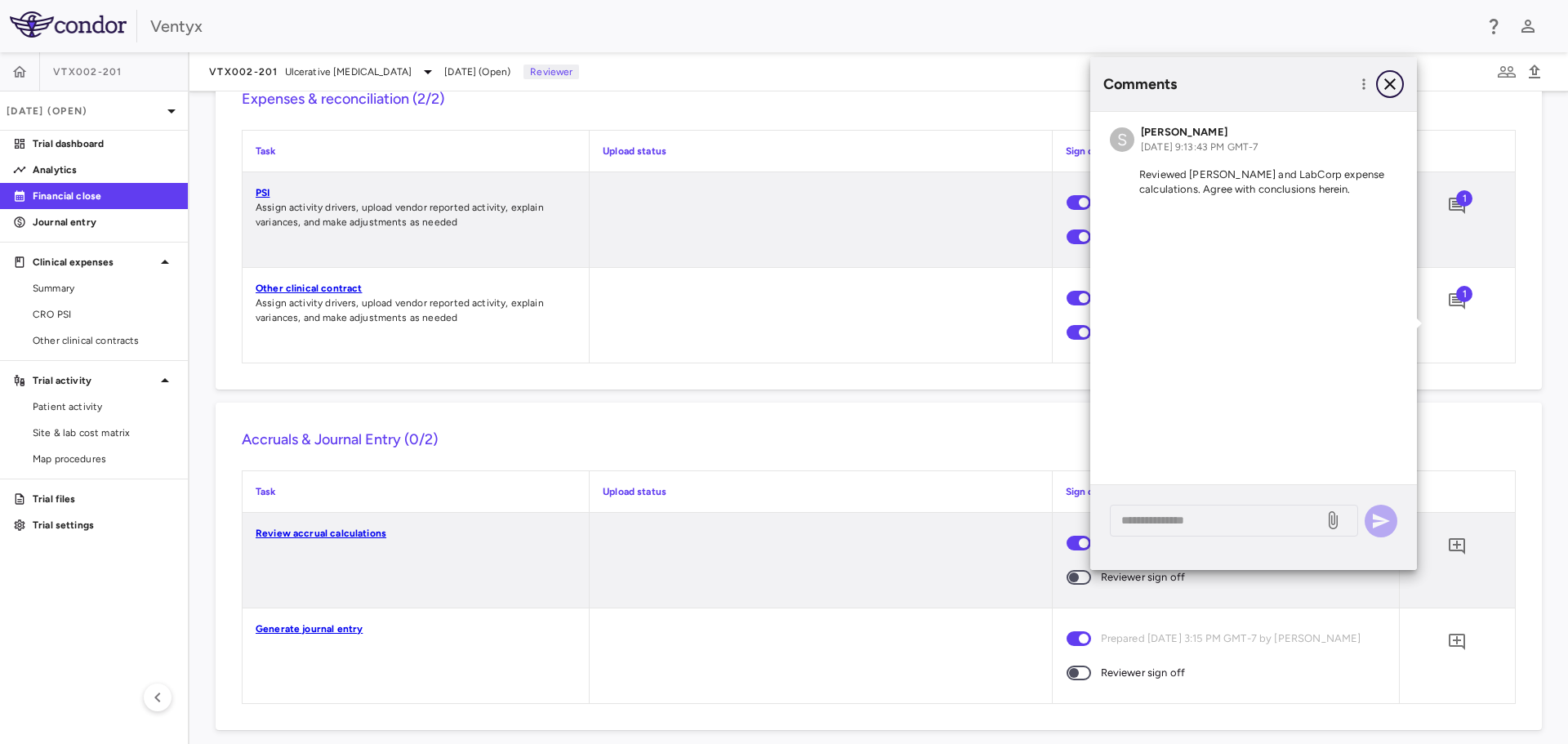
click at [1390, 87] on icon "button" at bounding box center [1390, 84] width 20 height 20
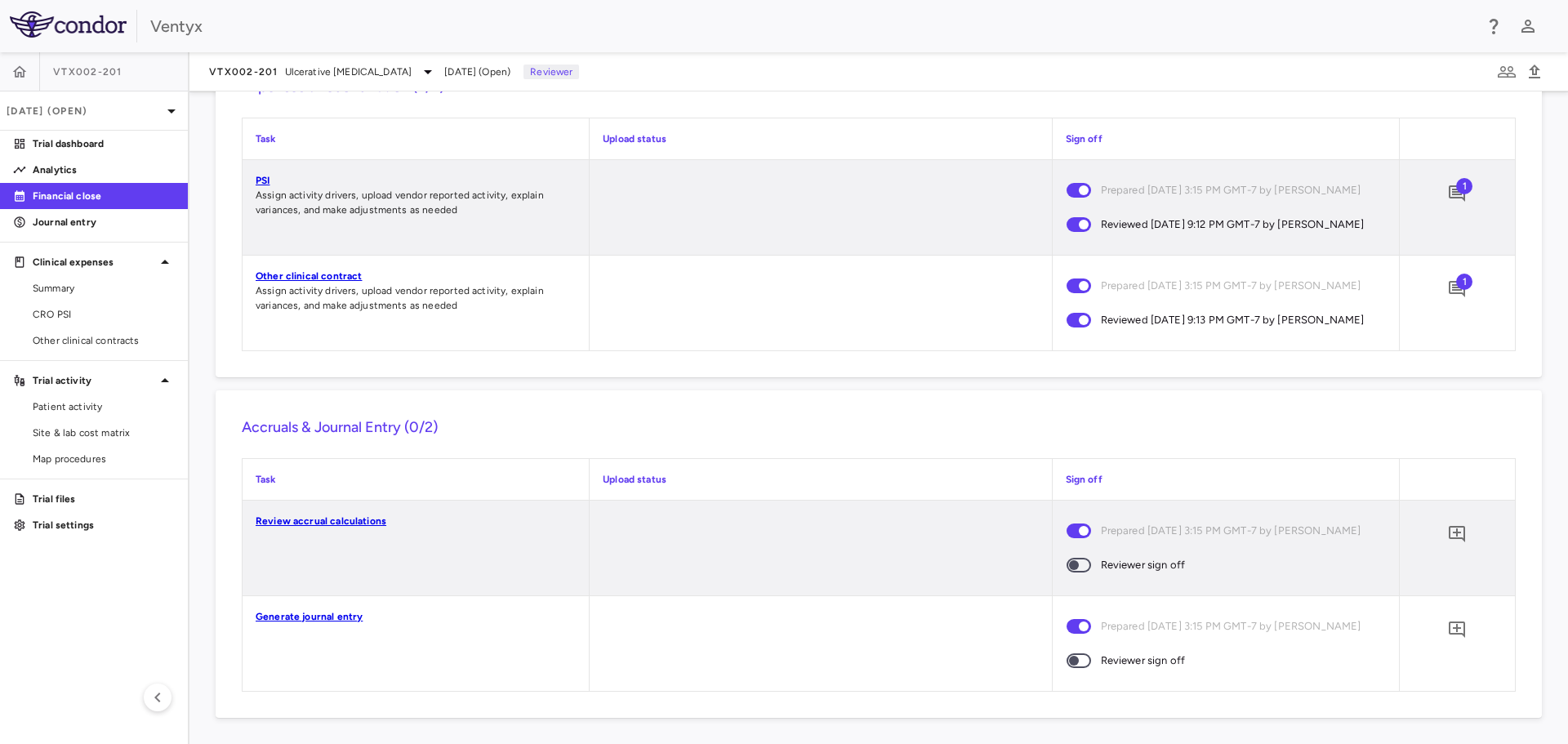
scroll to position [1598, 0]
click at [317, 520] on link "Review accrual calculations" at bounding box center [321, 521] width 131 height 11
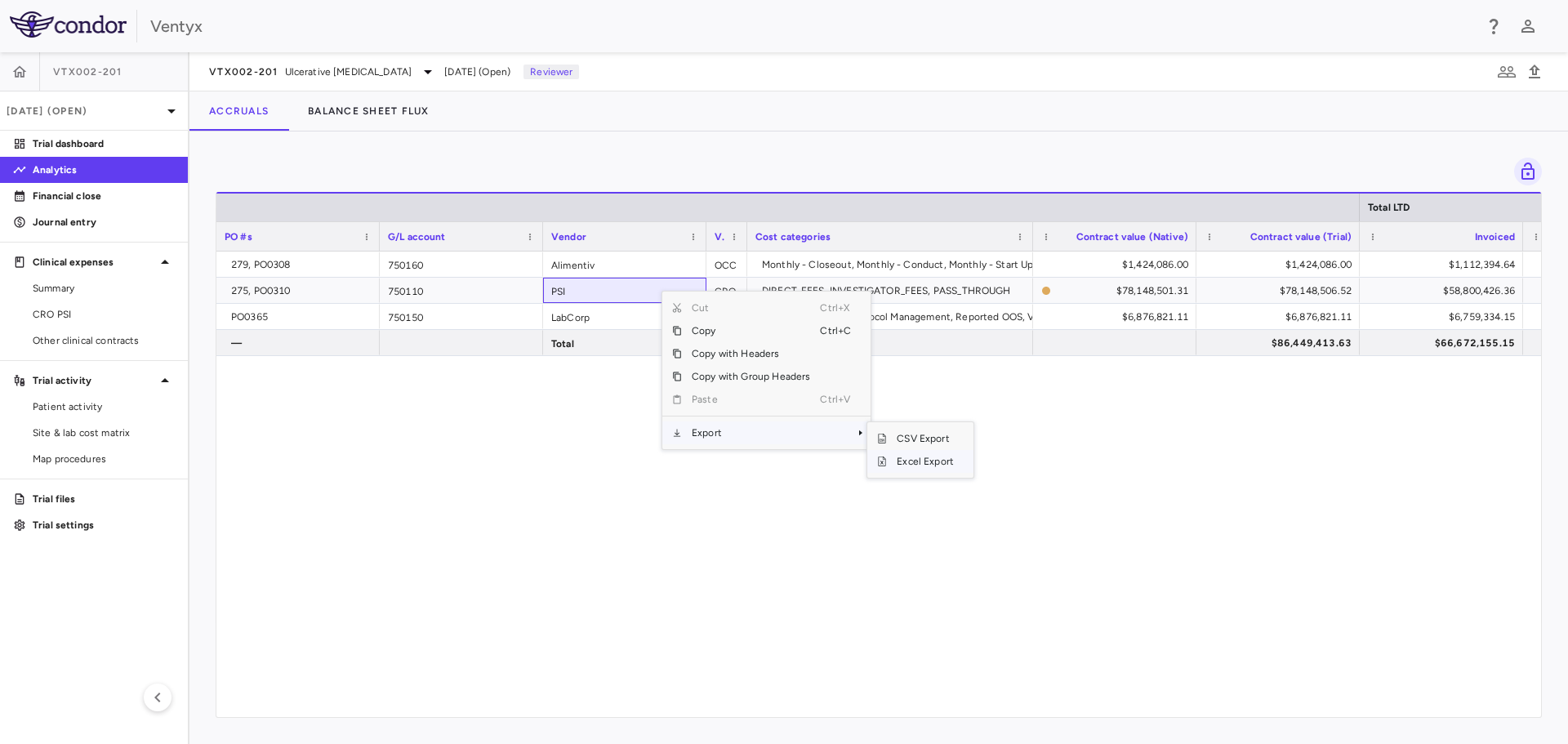
click at [920, 462] on span "Excel Export" at bounding box center [925, 461] width 76 height 23
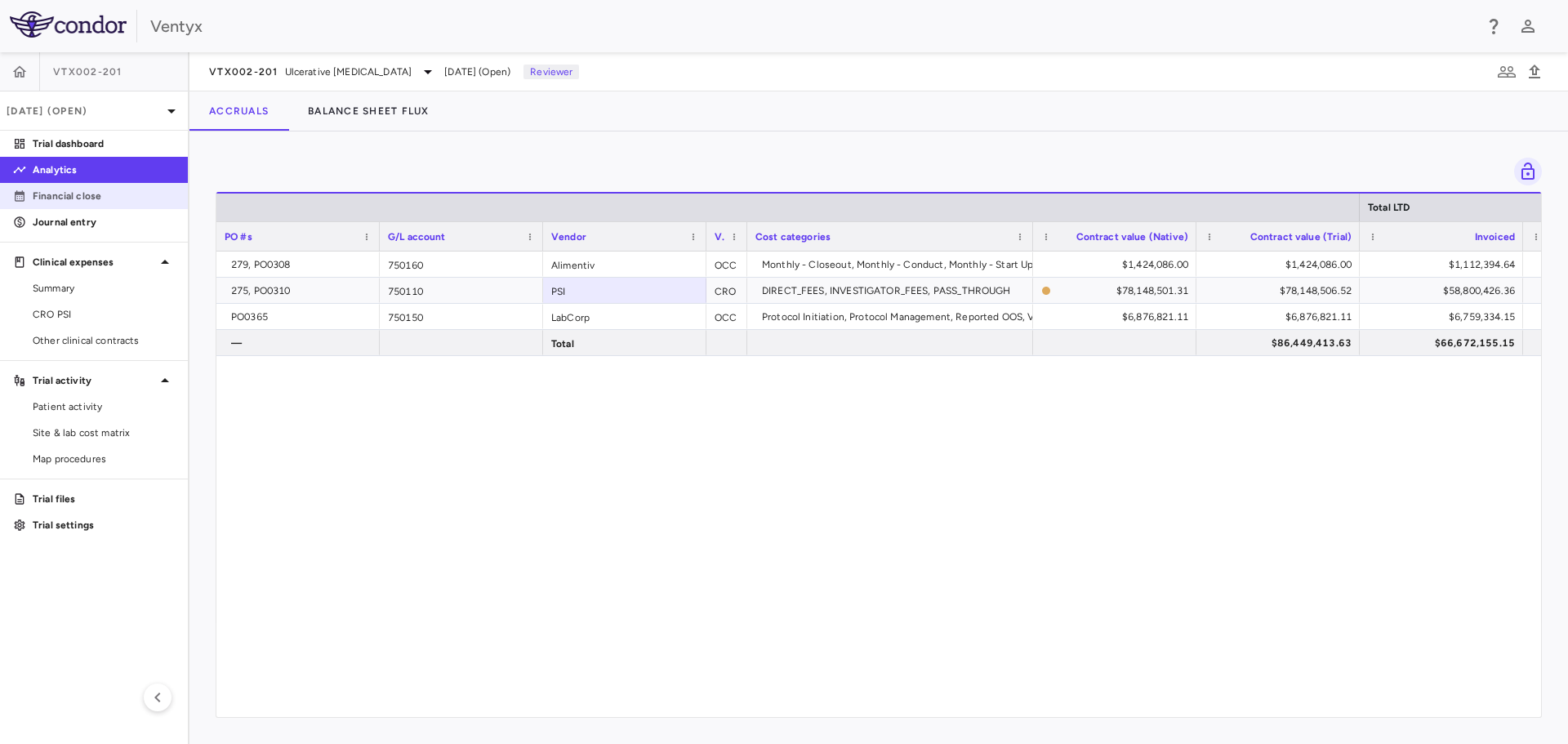
click at [79, 197] on p "Financial close" at bounding box center [103, 195] width 142 height 14
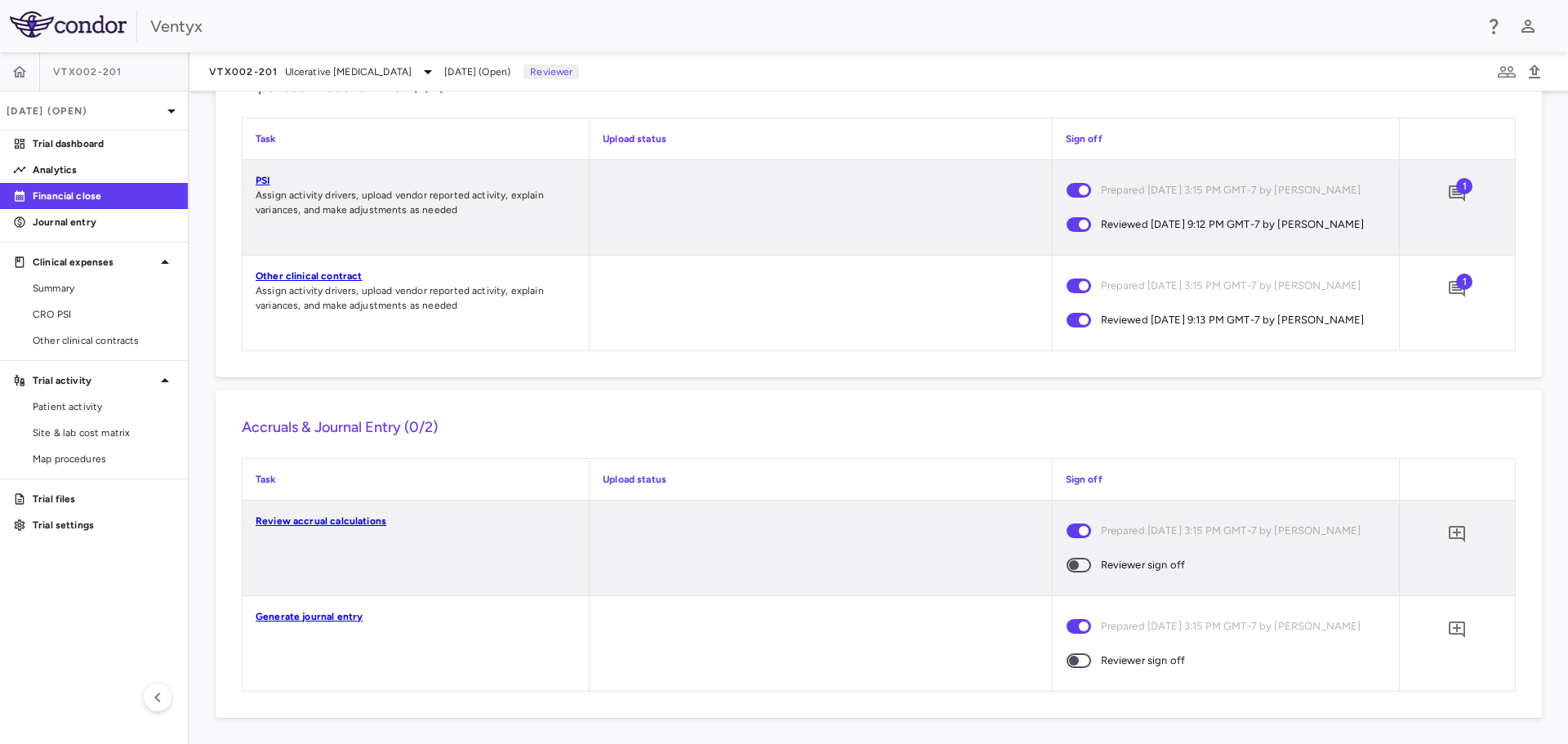
scroll to position [1598, 0]
click at [1449, 530] on icon "Add comment" at bounding box center [1456, 533] width 16 height 16
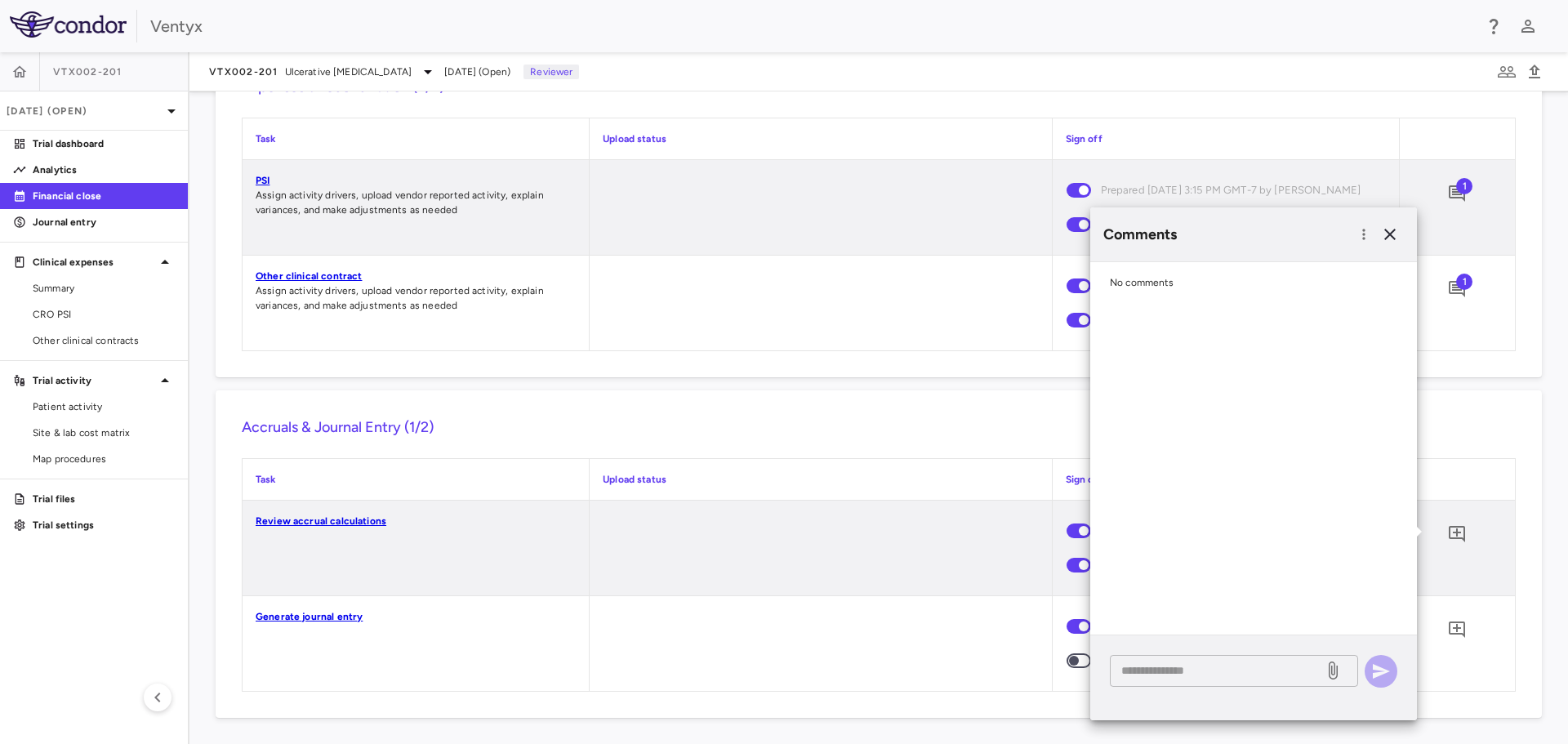
click at [1149, 673] on textarea at bounding box center [1217, 670] width 191 height 18
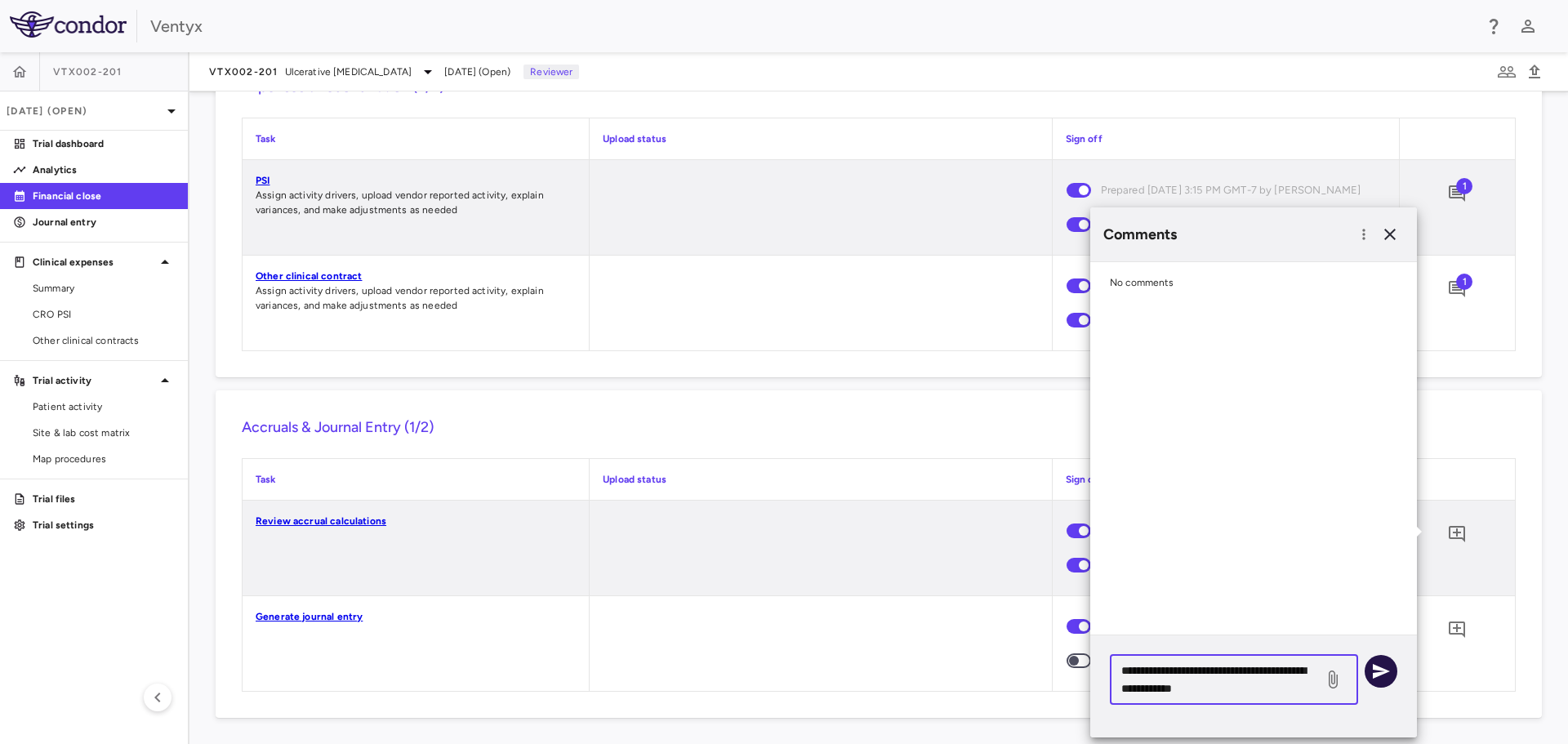
type textarea "**********"
click at [1380, 673] on icon "button" at bounding box center [1382, 670] width 17 height 14
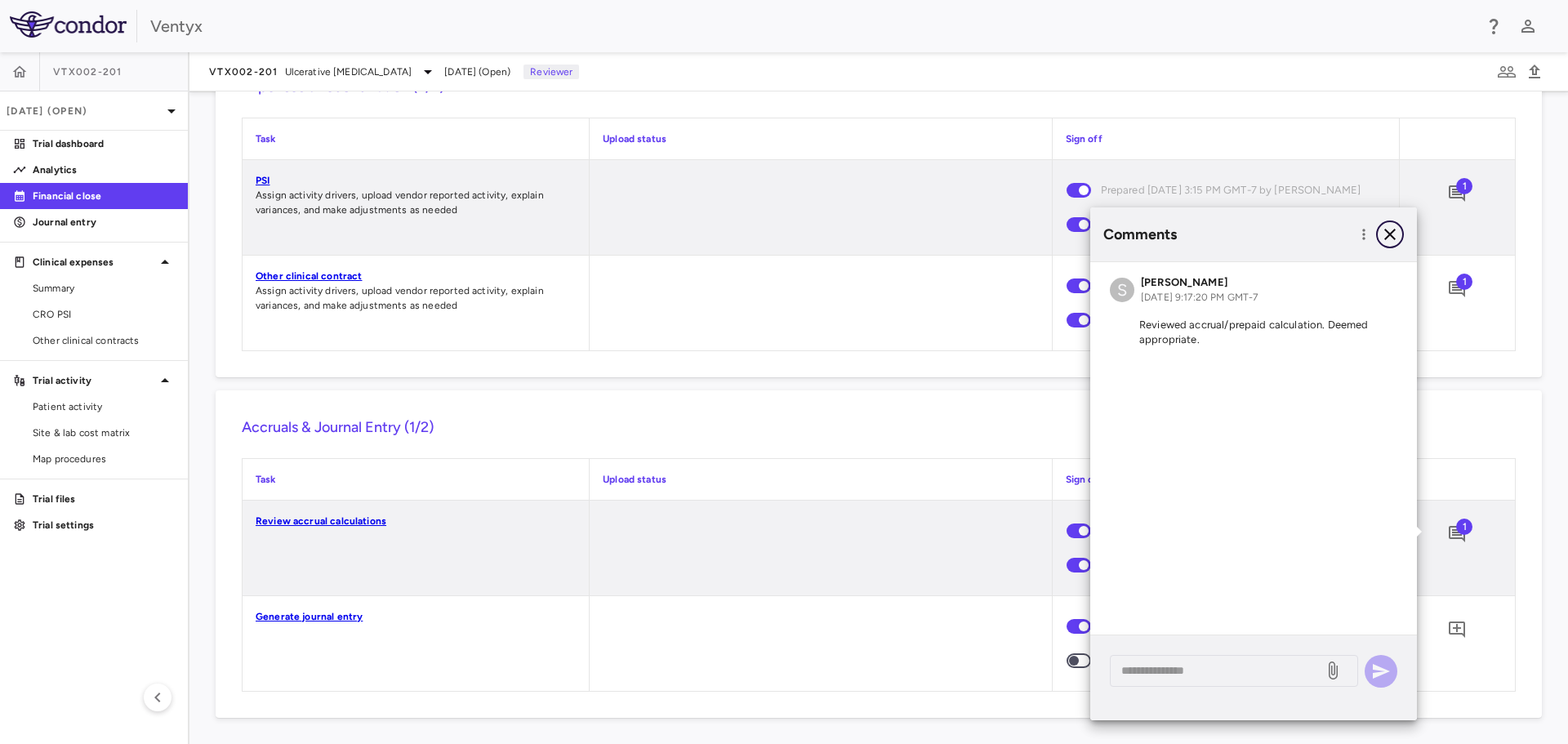
click at [1389, 232] on icon "button" at bounding box center [1390, 234] width 20 height 20
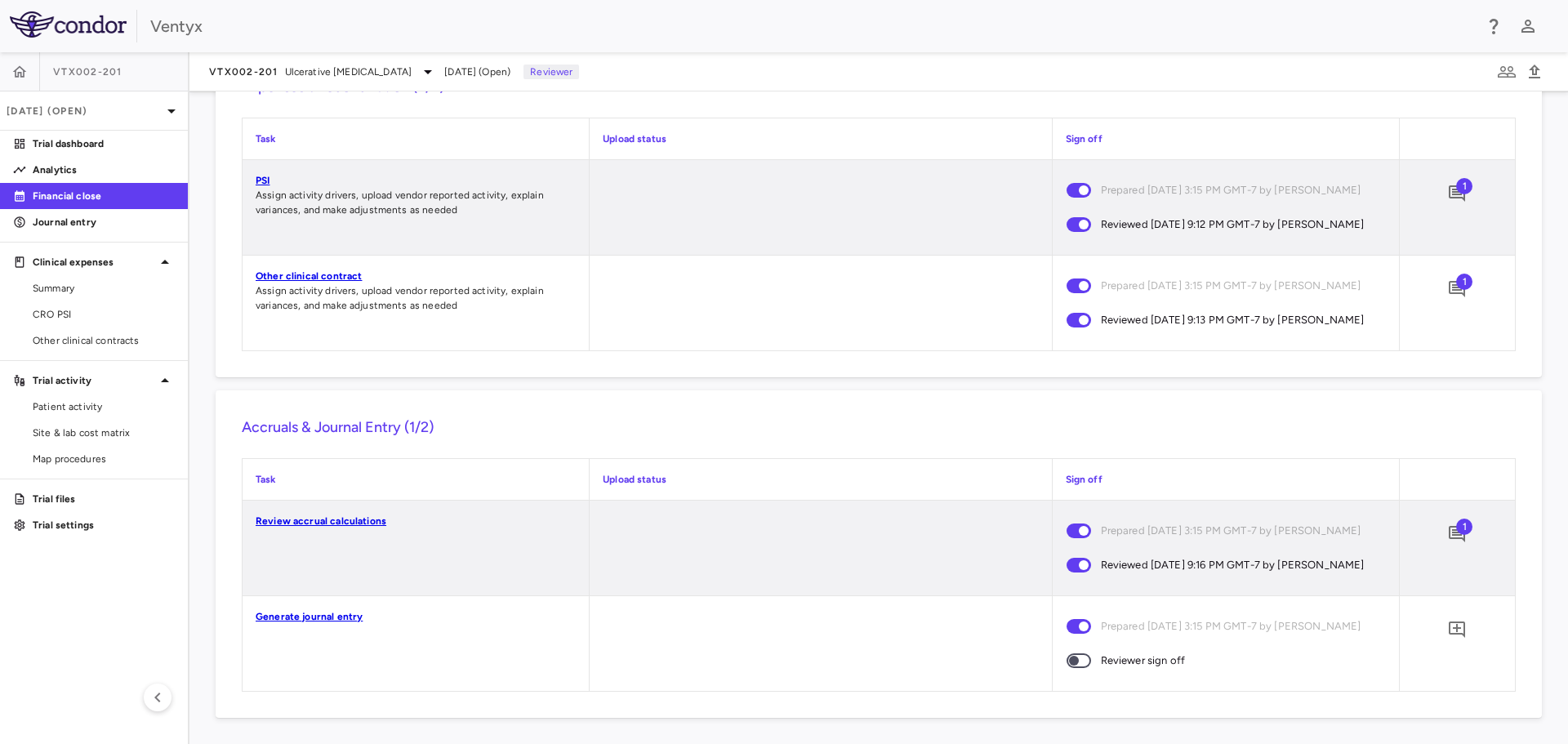
click at [336, 622] on link "Generate journal entry" at bounding box center [310, 616] width 107 height 11
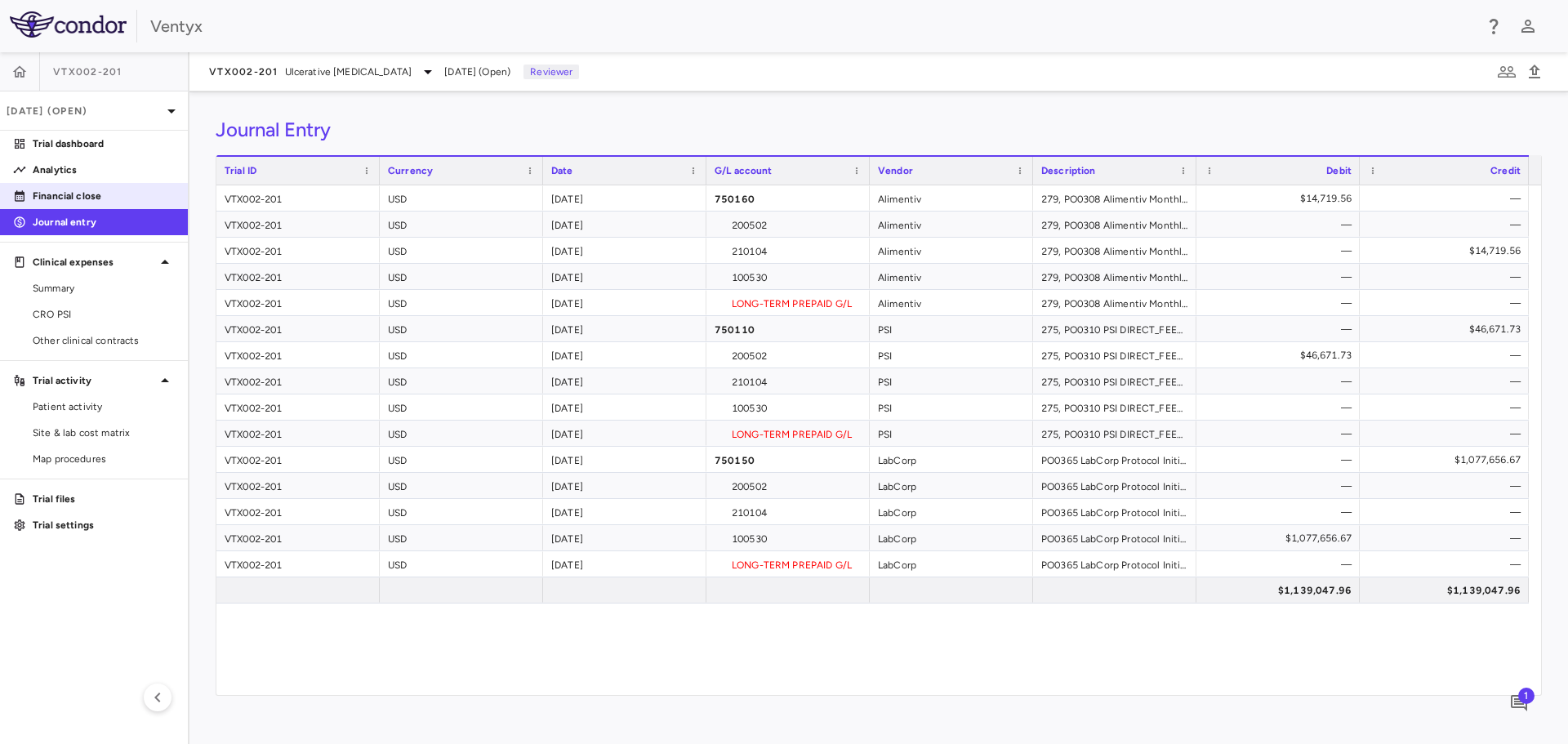
drag, startPoint x: 64, startPoint y: 194, endPoint x: 89, endPoint y: 194, distance: 25.0
click at [64, 194] on p "Financial close" at bounding box center [103, 195] width 142 height 14
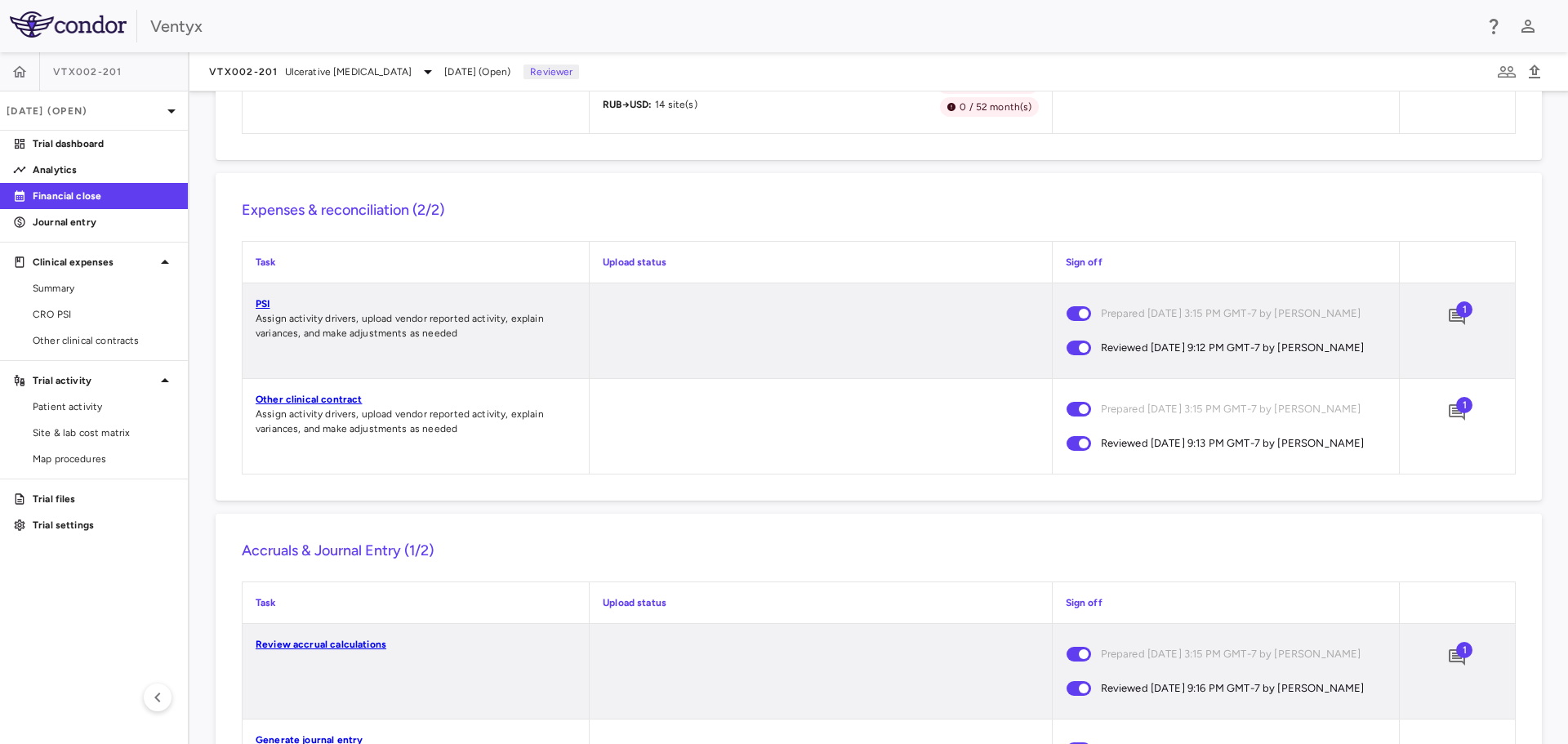
scroll to position [1607, 0]
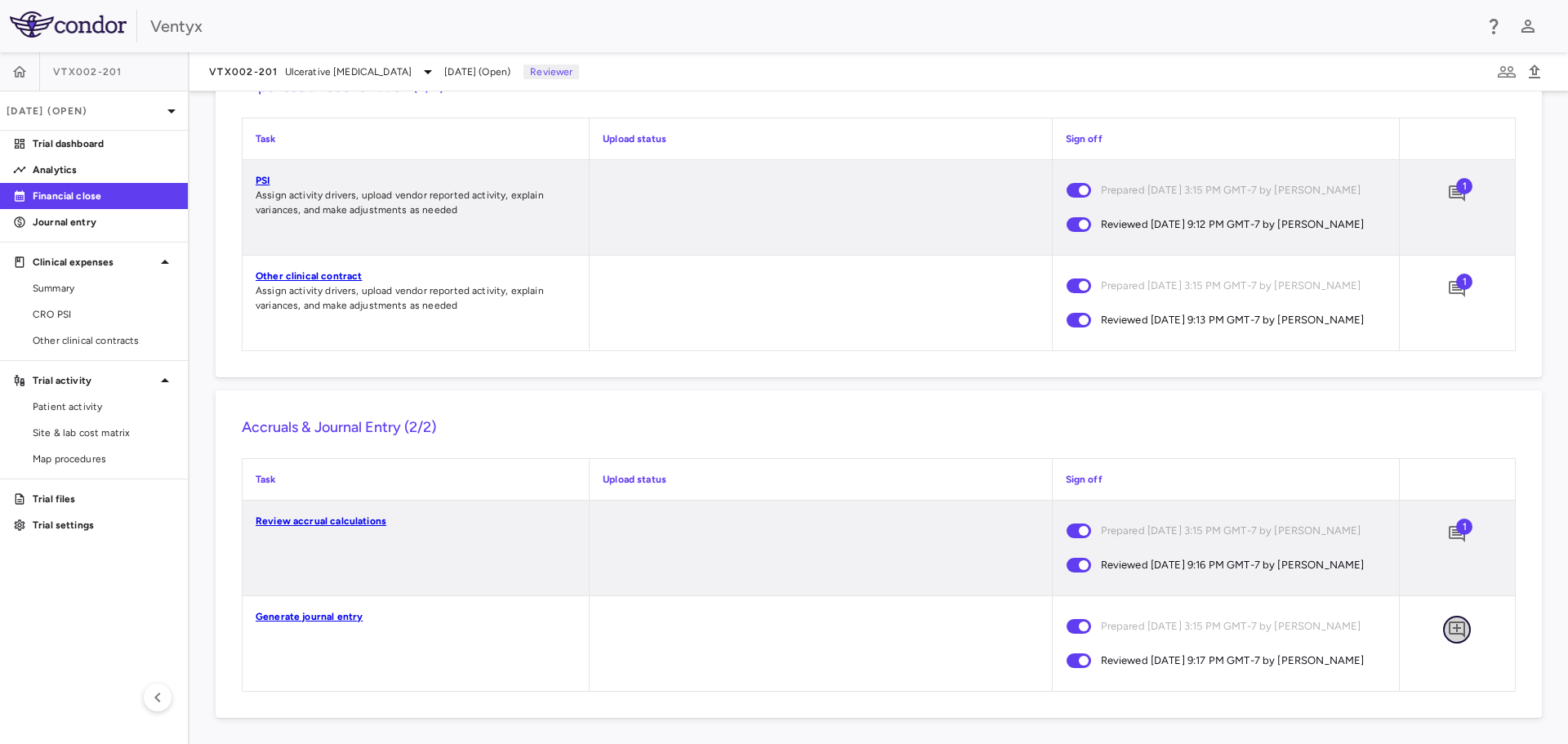
click at [1453, 621] on icon "Add comment" at bounding box center [1457, 629] width 20 height 20
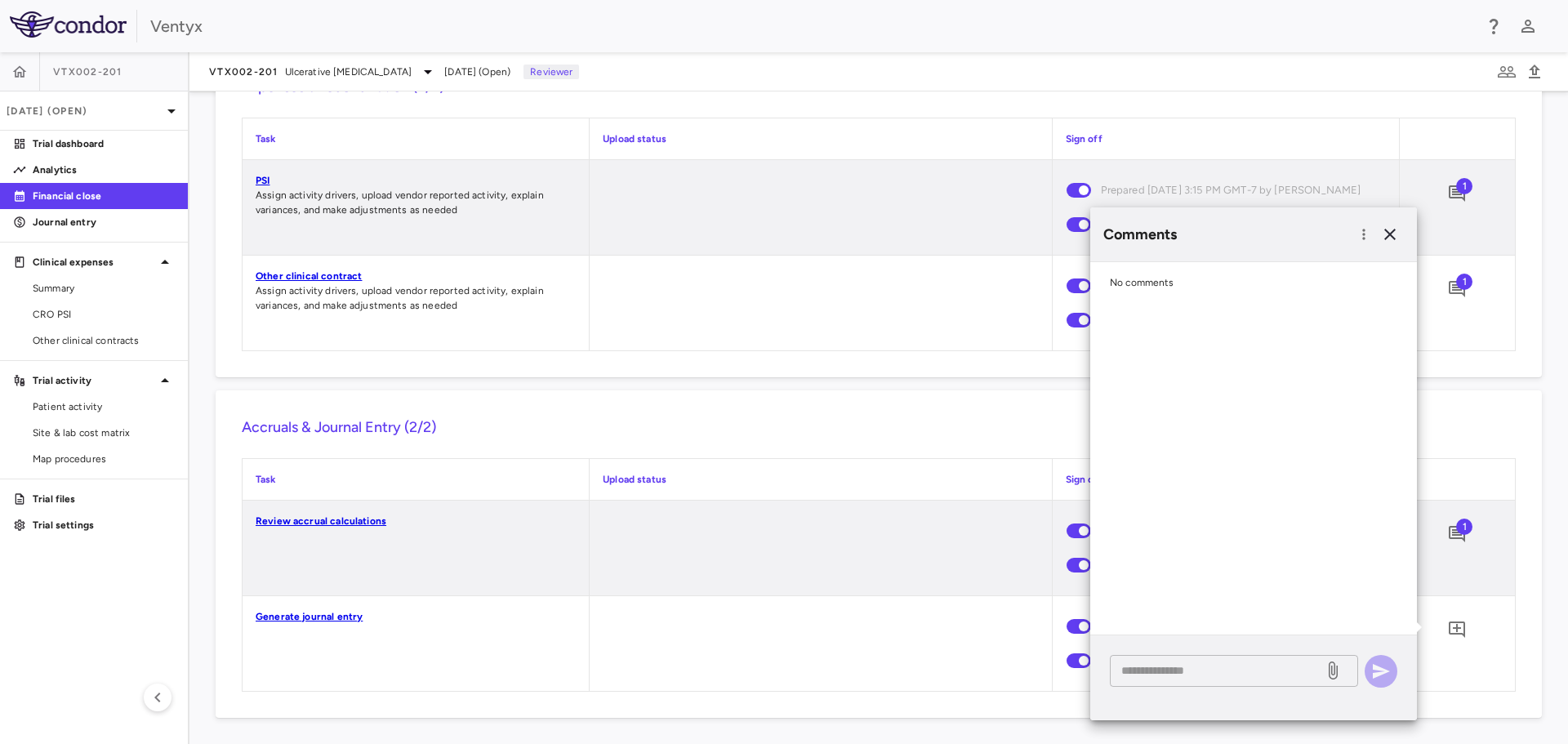
click at [1165, 671] on textarea at bounding box center [1217, 670] width 191 height 18
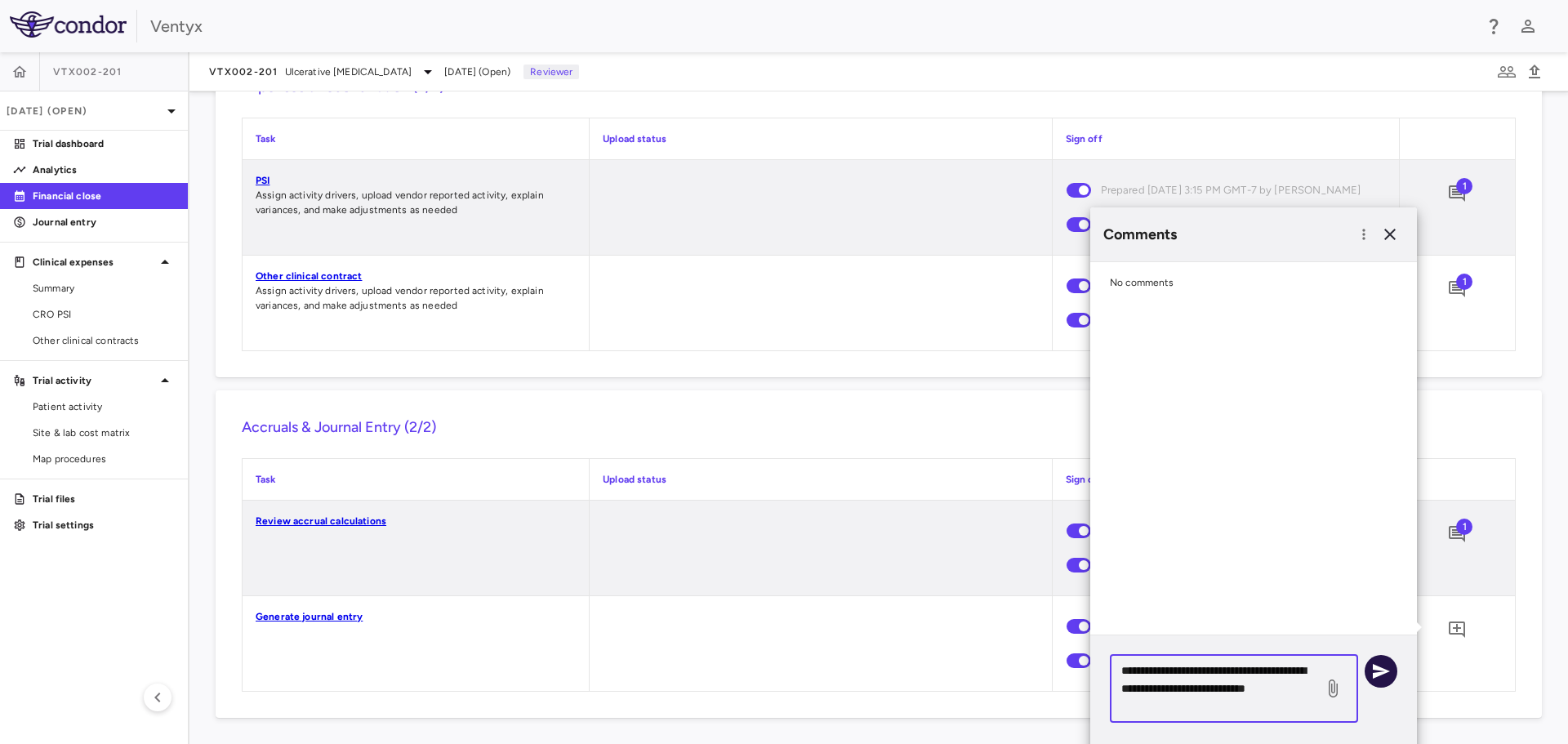
type textarea "**********"
click at [1383, 670] on icon "button" at bounding box center [1382, 670] width 17 height 14
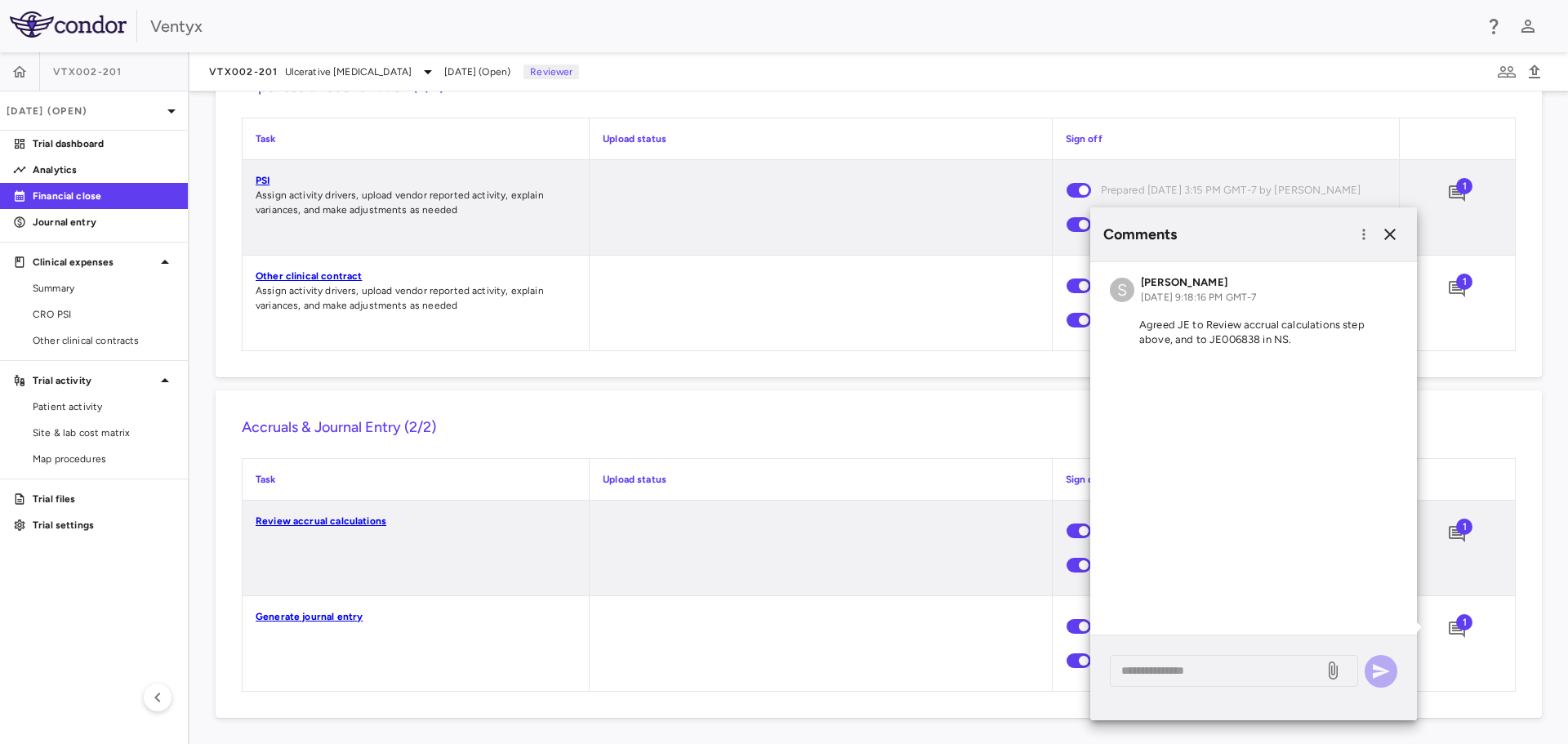
click at [1257, 336] on p "Agreed JE to Review accrual calculations step above, and to JE006838 in NS." at bounding box center [1254, 332] width 288 height 30
click at [1183, 670] on textarea at bounding box center [1217, 670] width 191 height 18
click at [1281, 336] on p "Agreed JE to Review accrual calculations step above, and to JE006838 in NS." at bounding box center [1254, 332] width 288 height 30
click at [1239, 335] on p "Agreed JE to Review accrual calculations step above, and to JE006838 in NS." at bounding box center [1254, 332] width 288 height 30
click at [1180, 664] on textarea at bounding box center [1217, 670] width 191 height 18
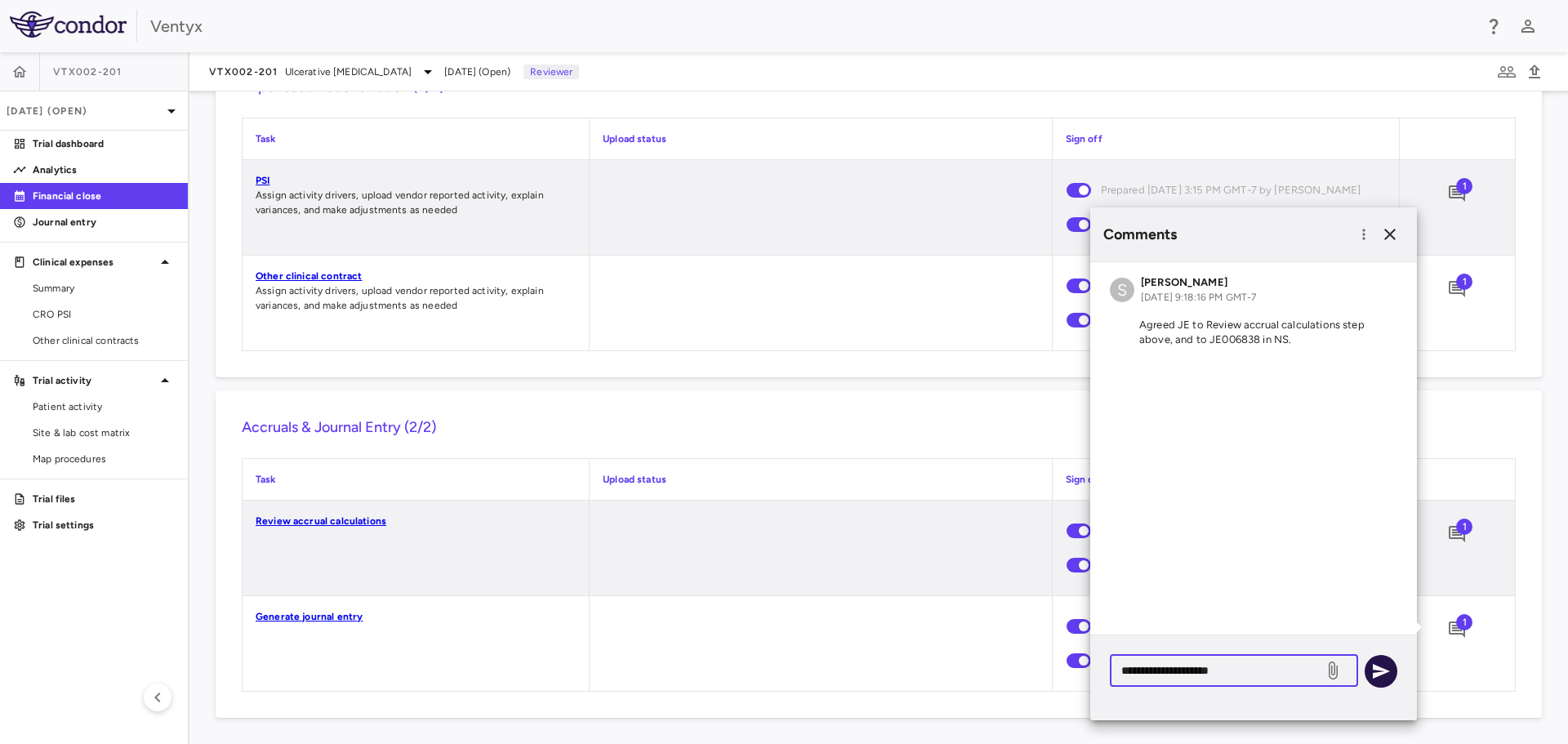
type textarea "**********"
click at [1385, 671] on icon "button" at bounding box center [1382, 670] width 17 height 14
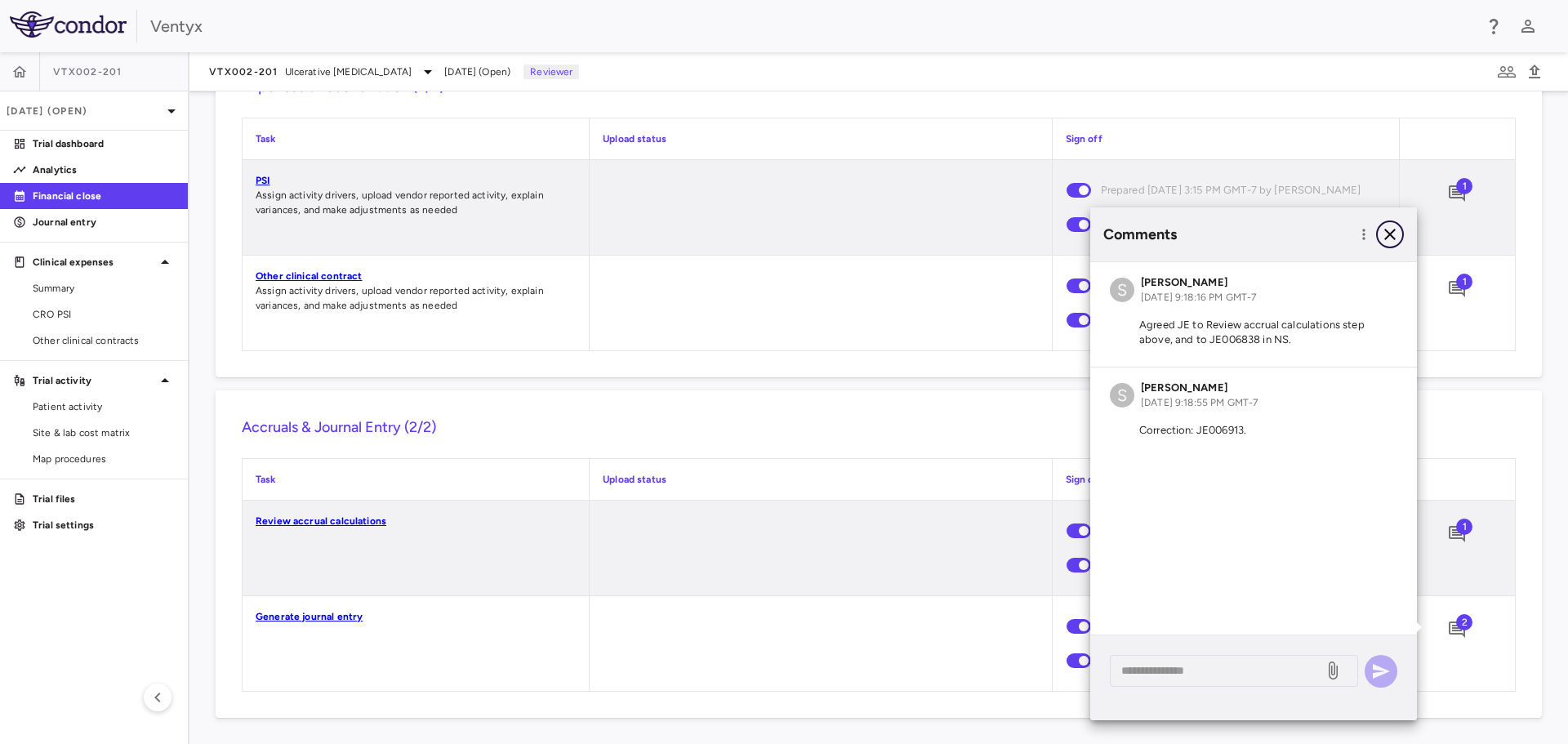
click at [1386, 233] on icon "button" at bounding box center [1390, 234] width 20 height 20
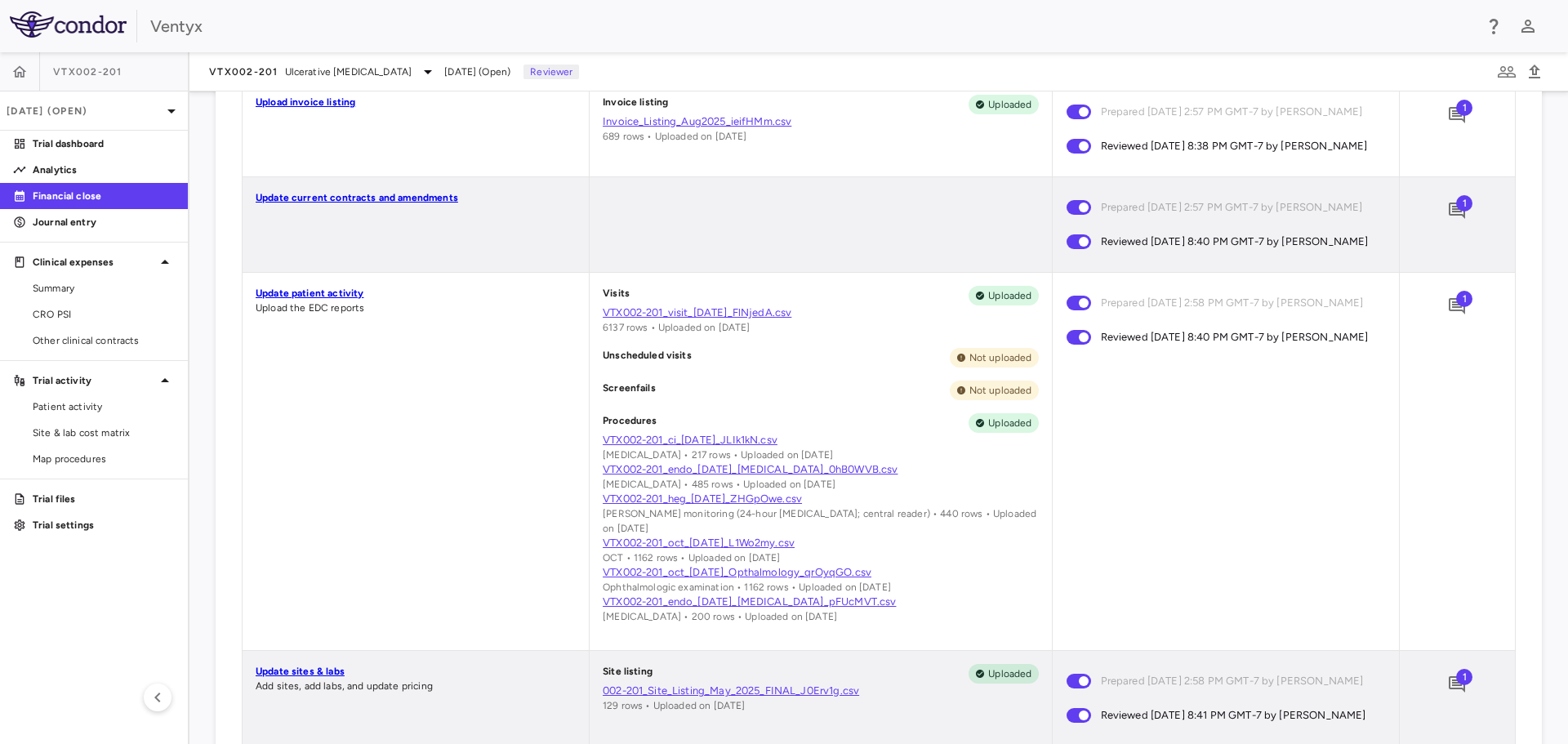
scroll to position [301, 0]
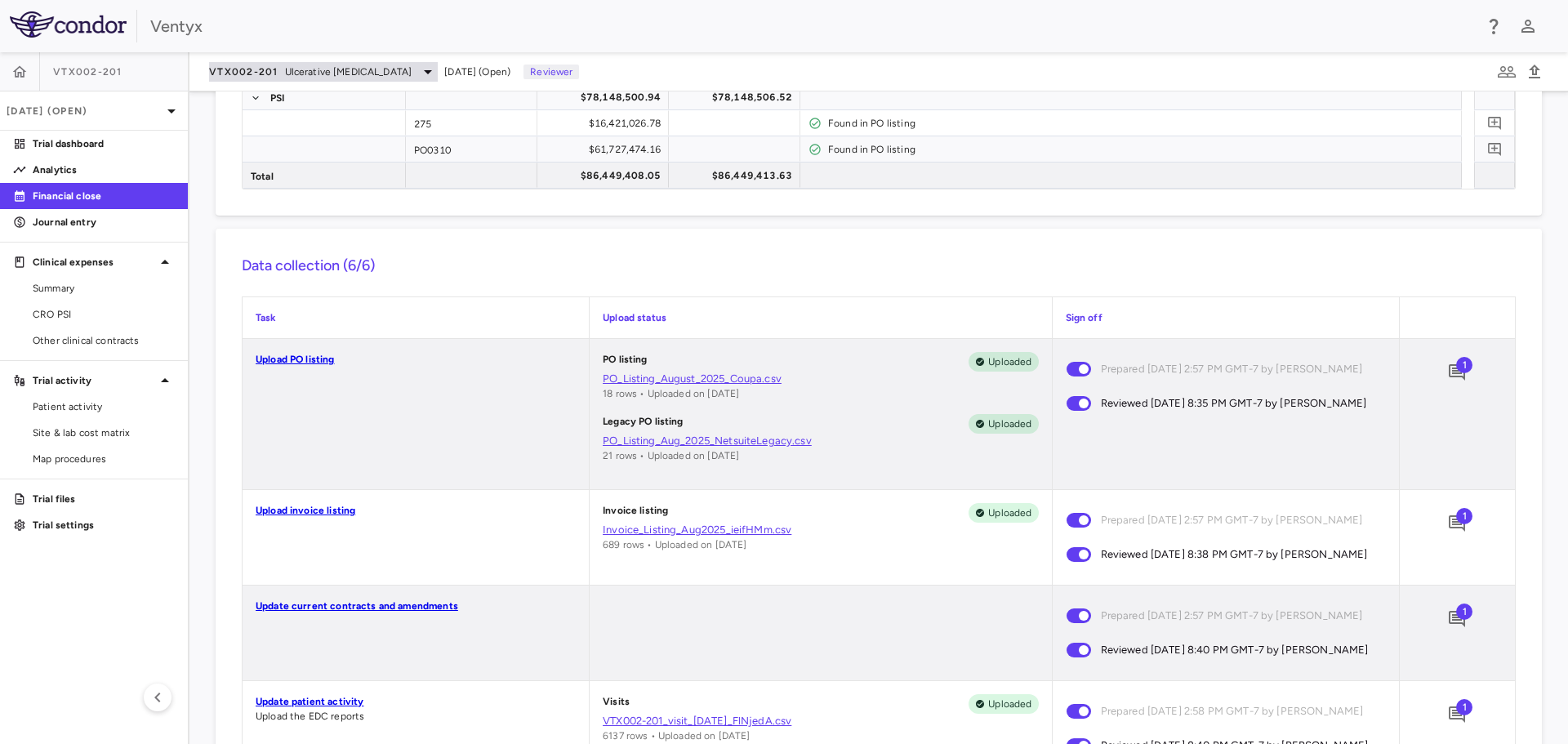
click at [419, 71] on icon at bounding box center [428, 72] width 20 height 20
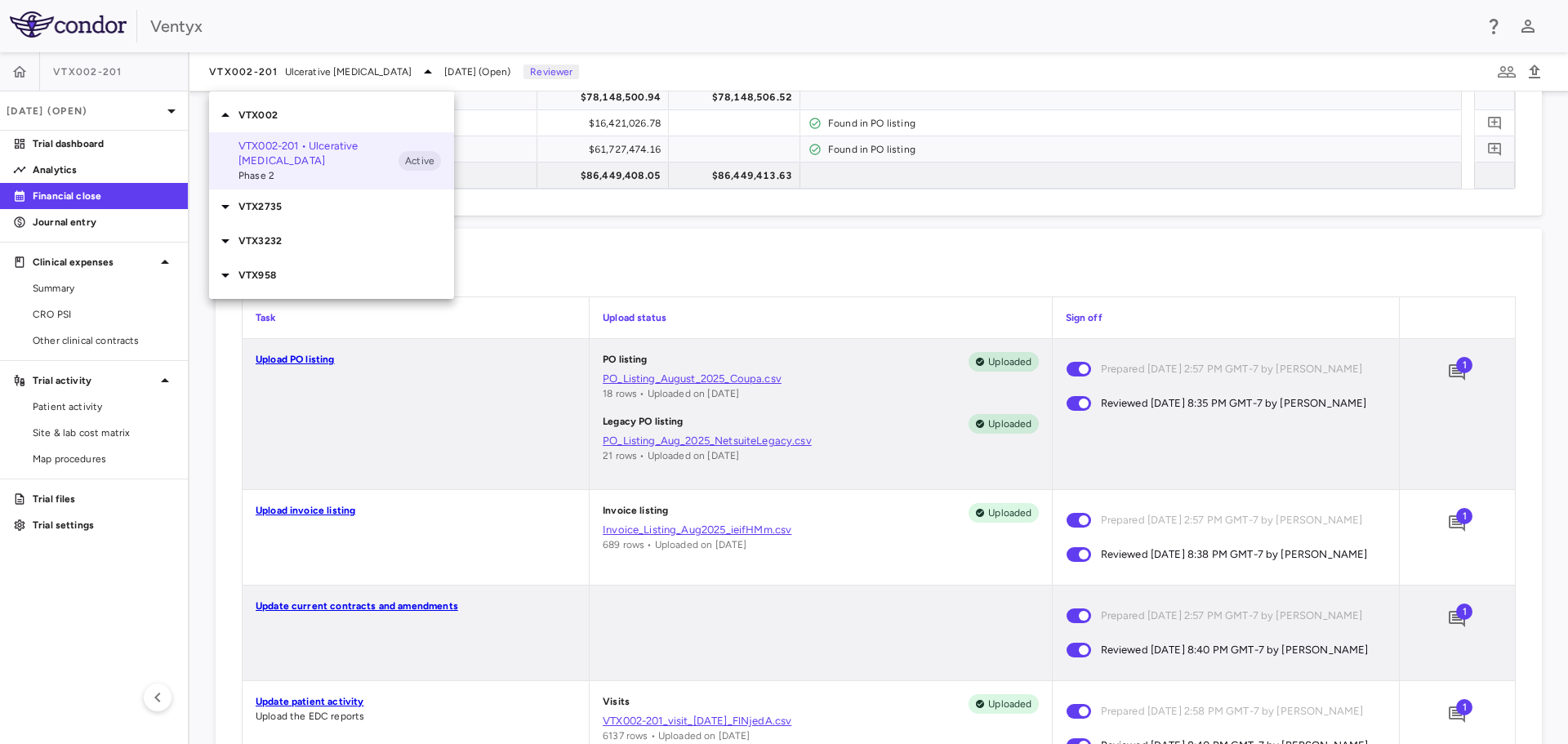
click at [226, 266] on icon at bounding box center [226, 275] width 20 height 20
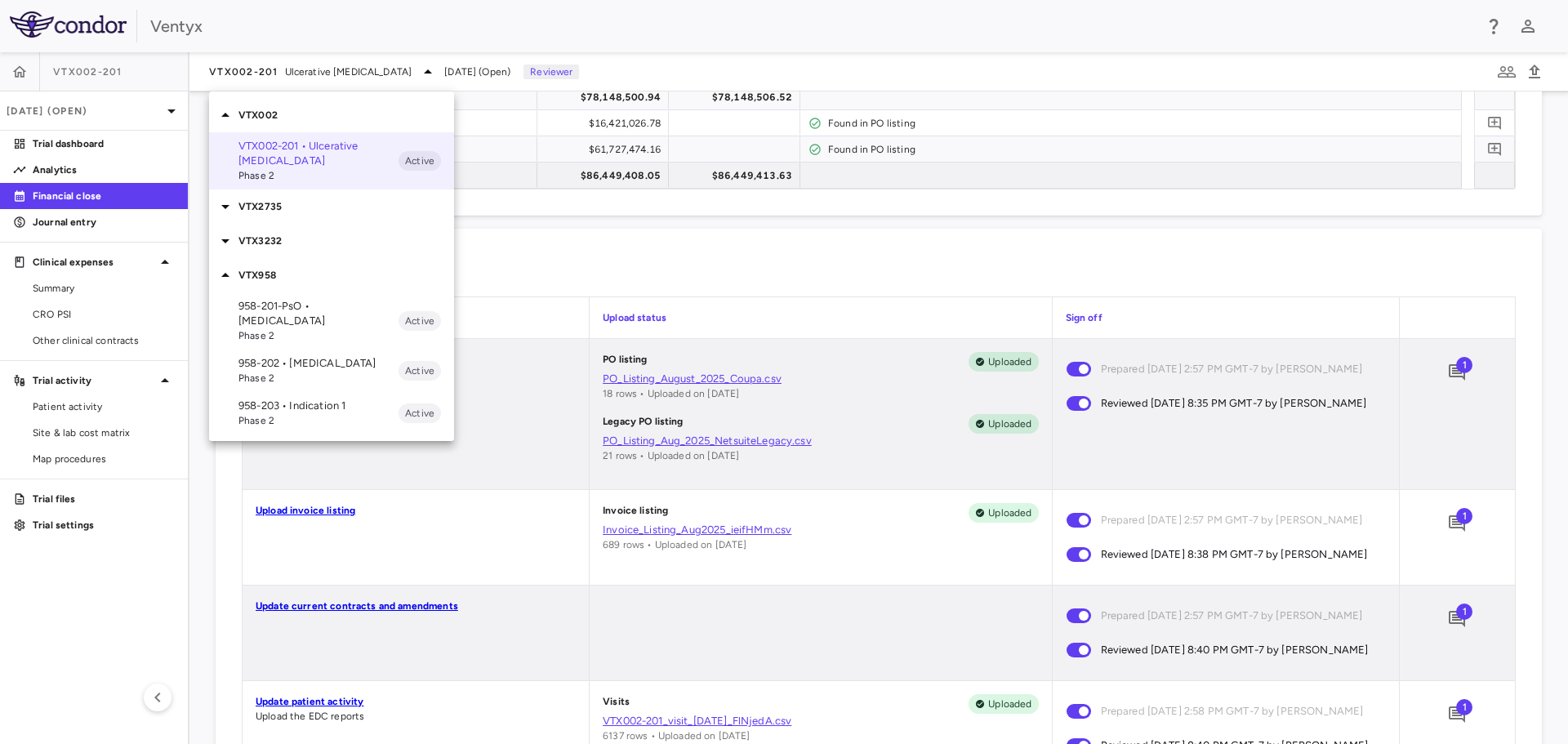
click at [292, 329] on span "Phase 2" at bounding box center [319, 335] width 161 height 14
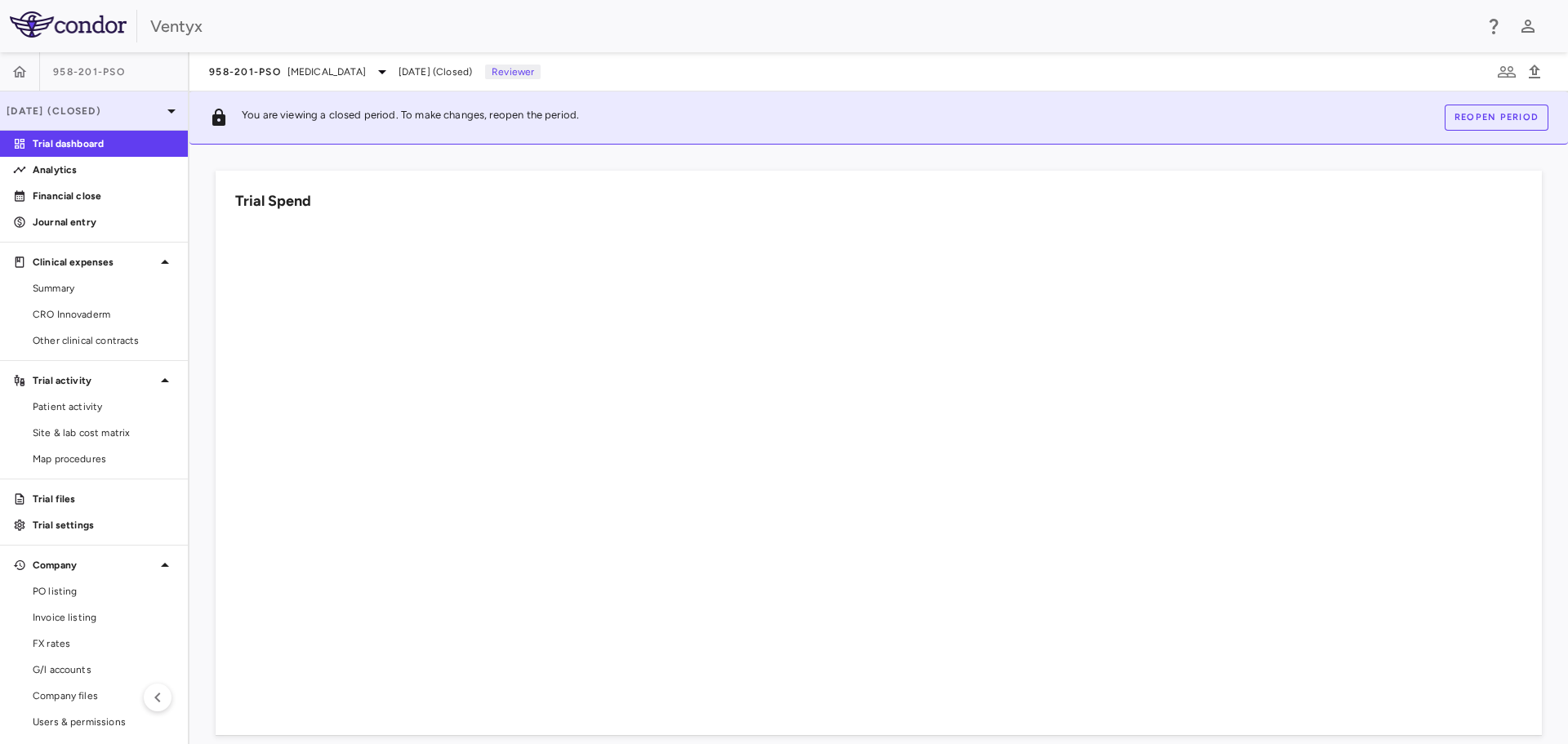
click at [161, 111] on icon at bounding box center [171, 111] width 20 height 20
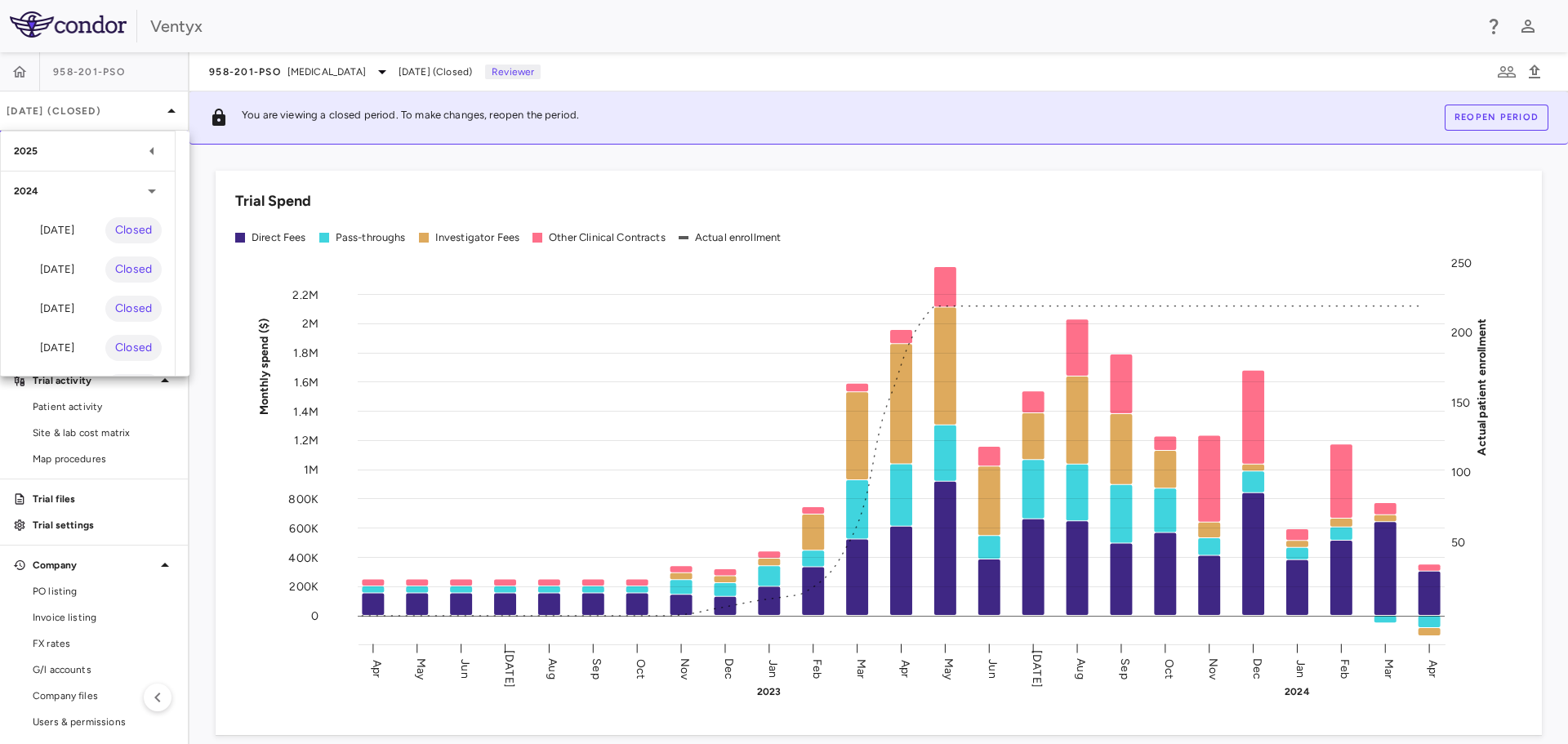
click at [155, 149] on icon at bounding box center [152, 151] width 20 height 20
click at [338, 69] on div at bounding box center [784, 372] width 1568 height 744
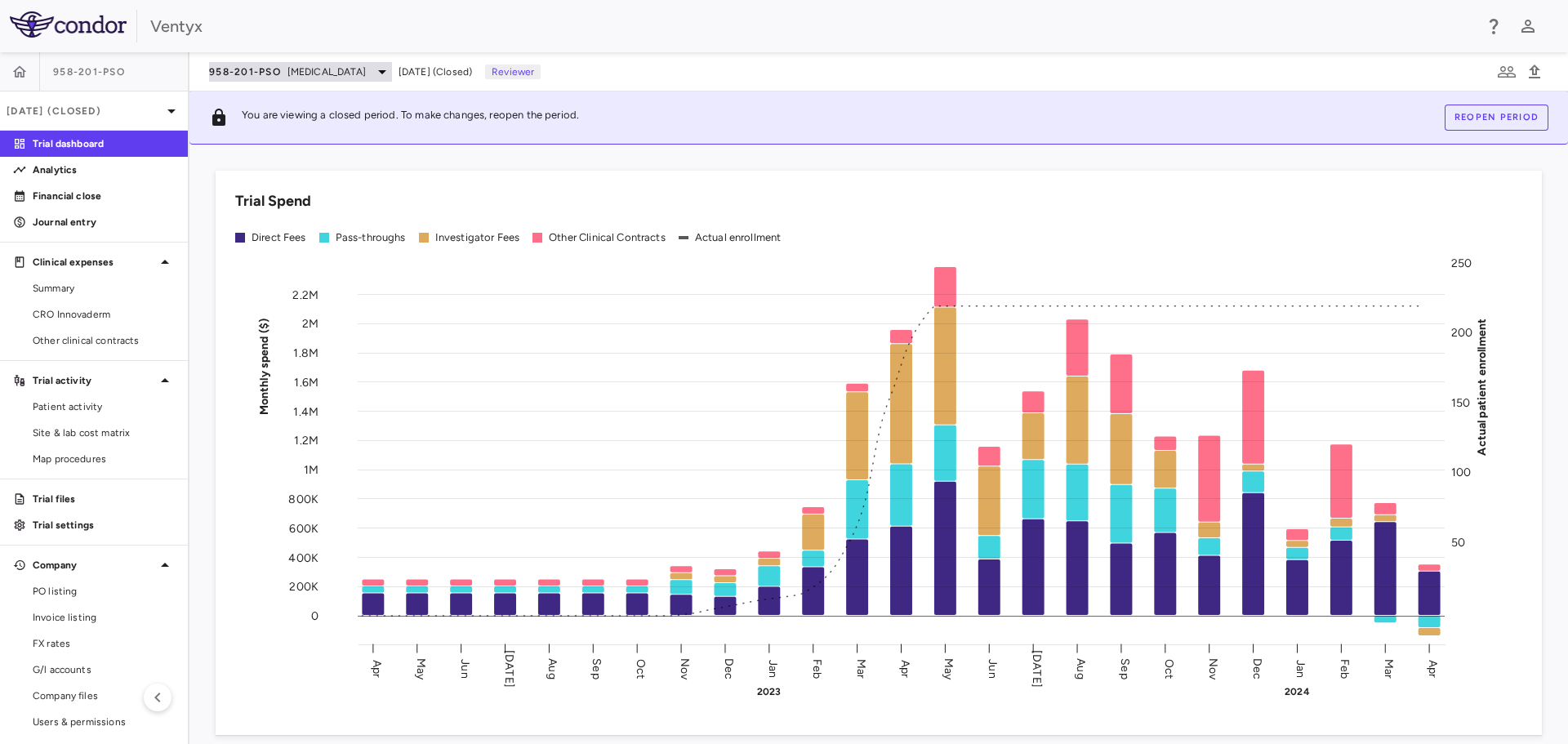
click at [378, 73] on icon at bounding box center [382, 73] width 9 height 4
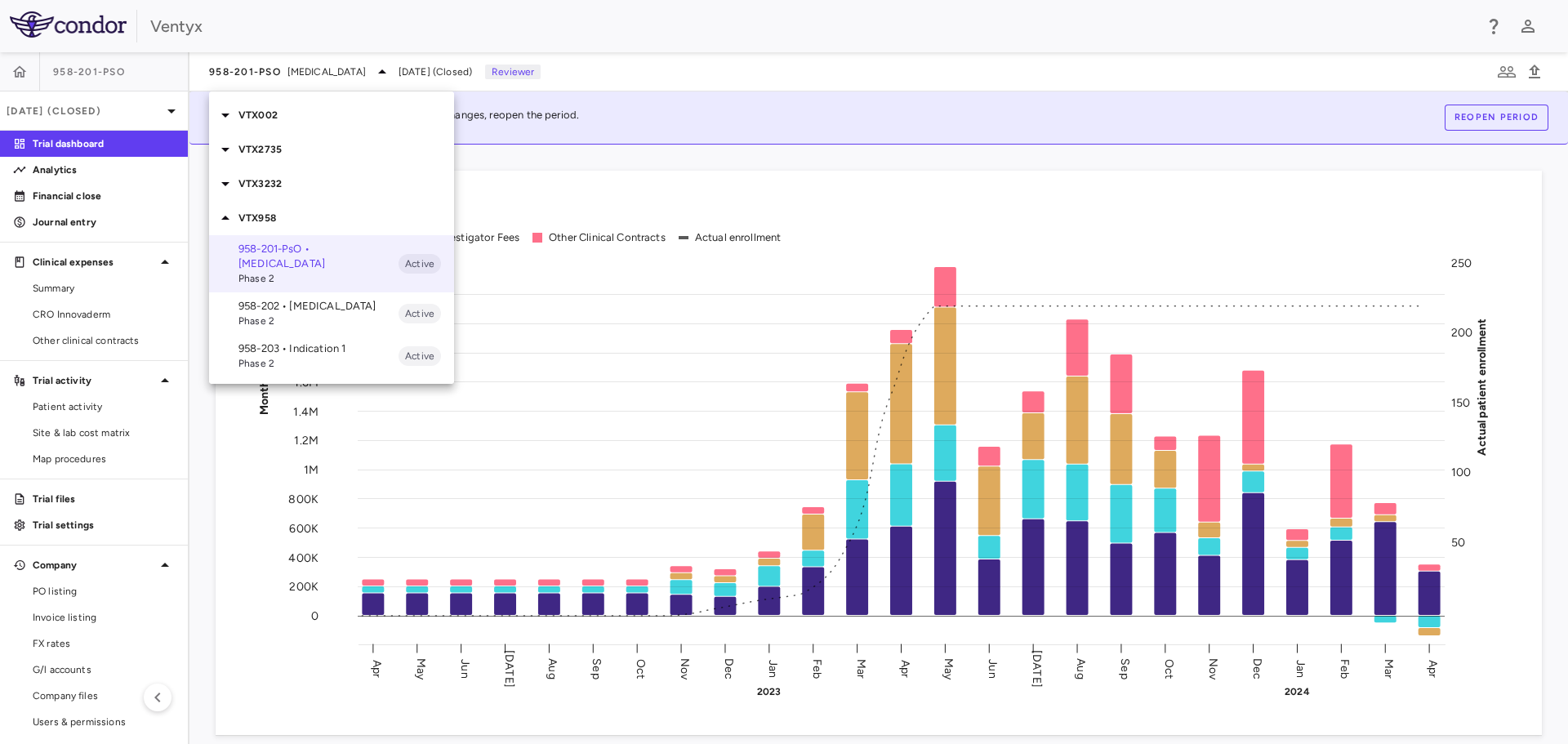
click at [301, 299] on p "958-202 • [MEDICAL_DATA]" at bounding box center [319, 306] width 161 height 14
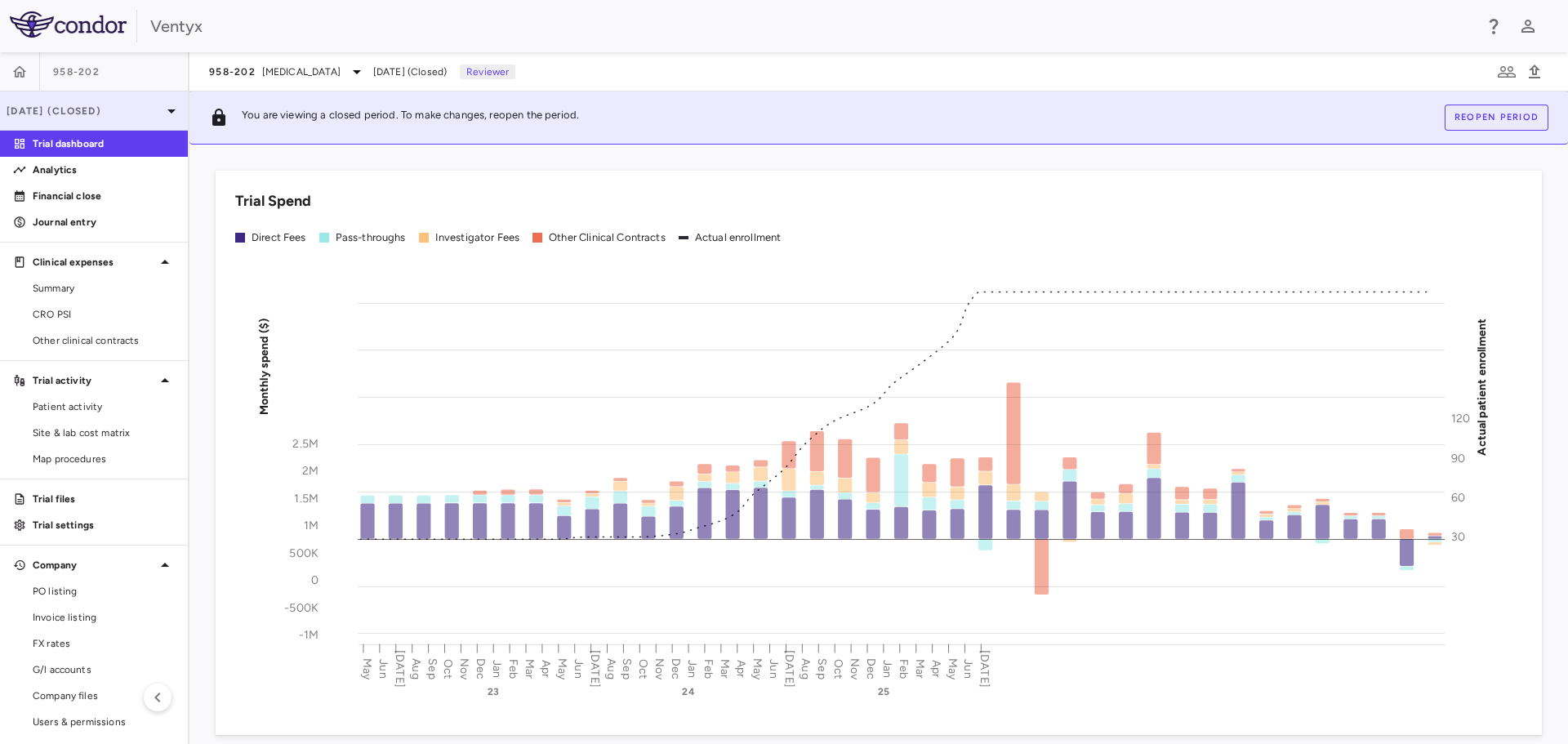
click at [167, 112] on icon at bounding box center [171, 112] width 9 height 4
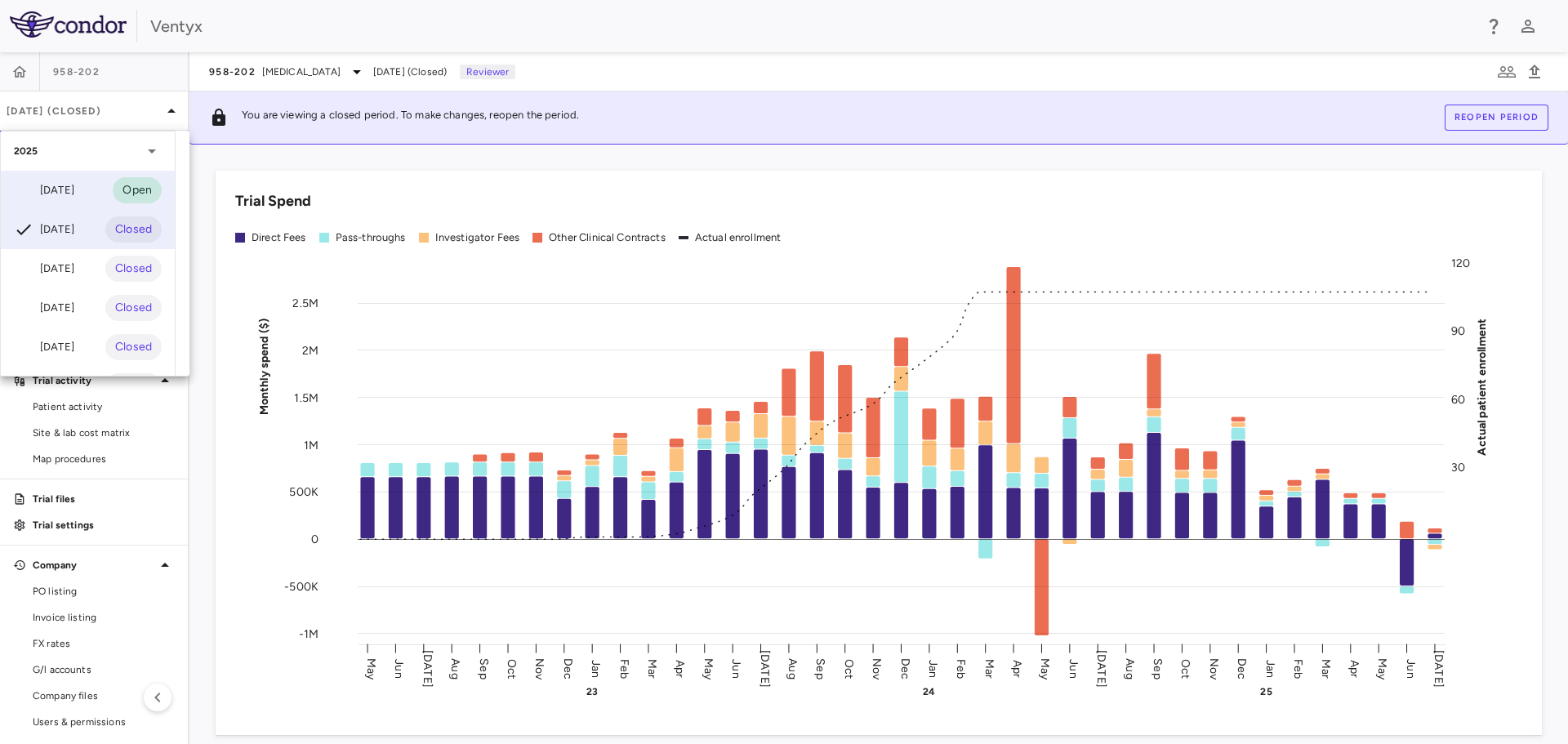
click at [75, 189] on div "[DATE]" at bounding box center [44, 190] width 60 height 20
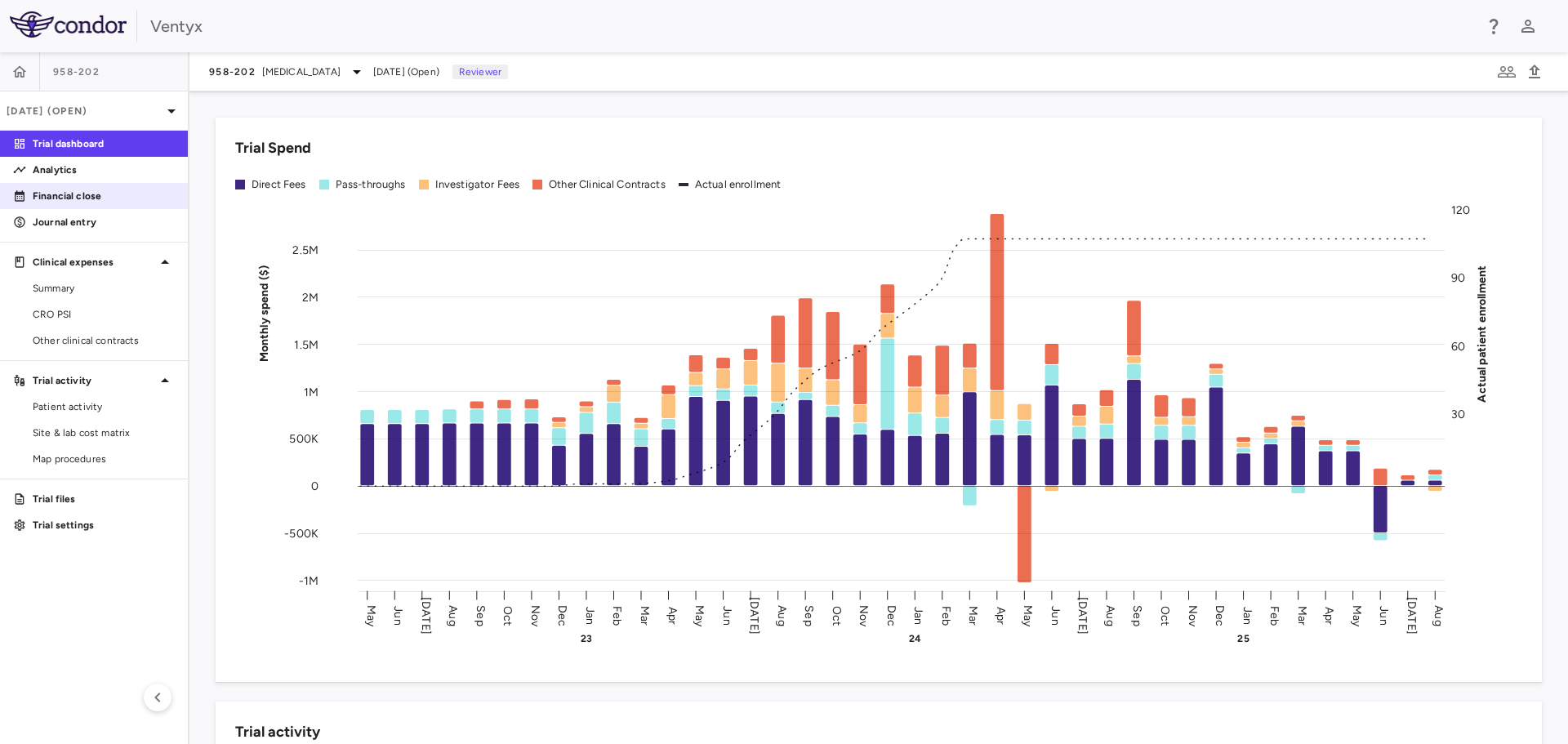
click at [65, 191] on p "Financial close" at bounding box center [103, 195] width 142 height 14
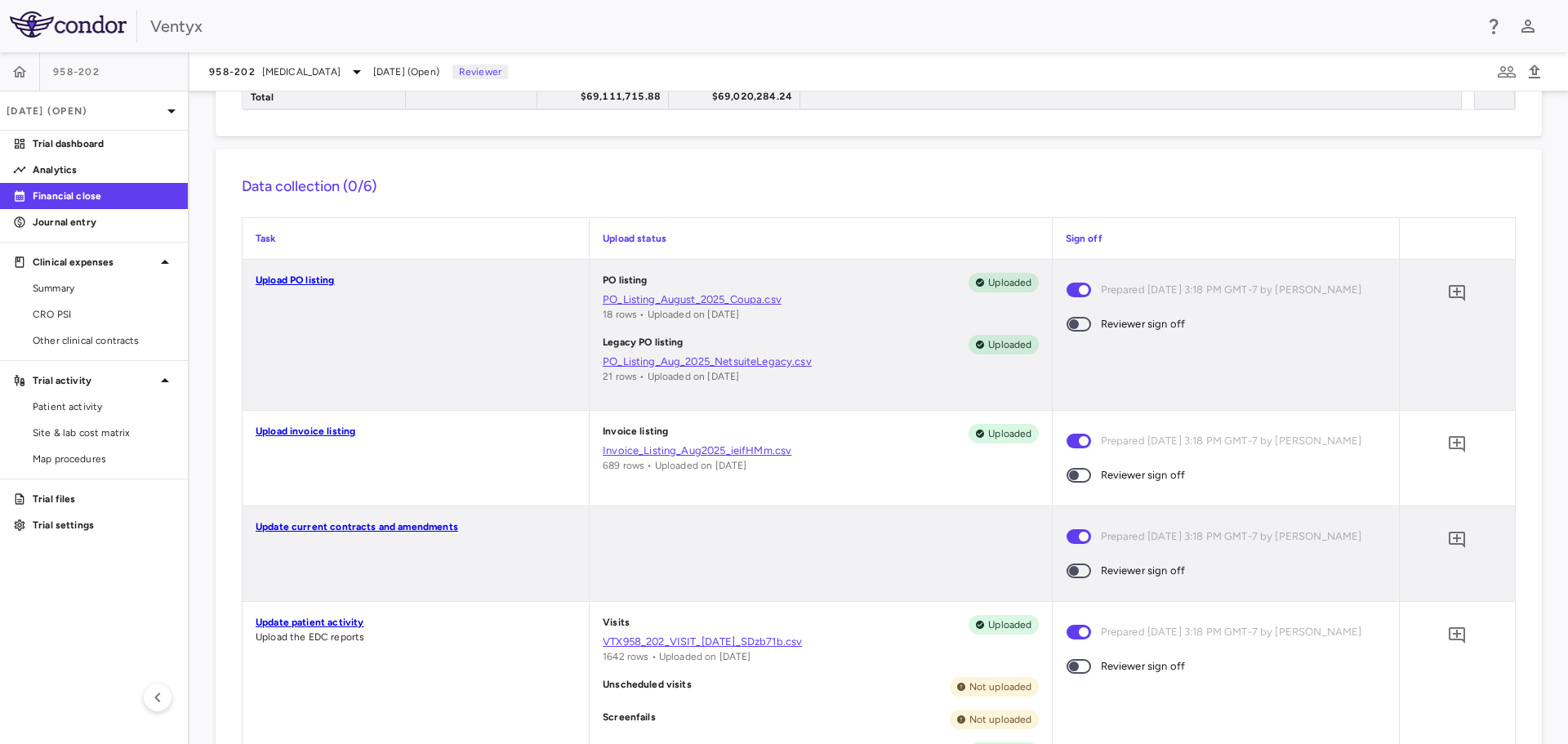
scroll to position [408, 0]
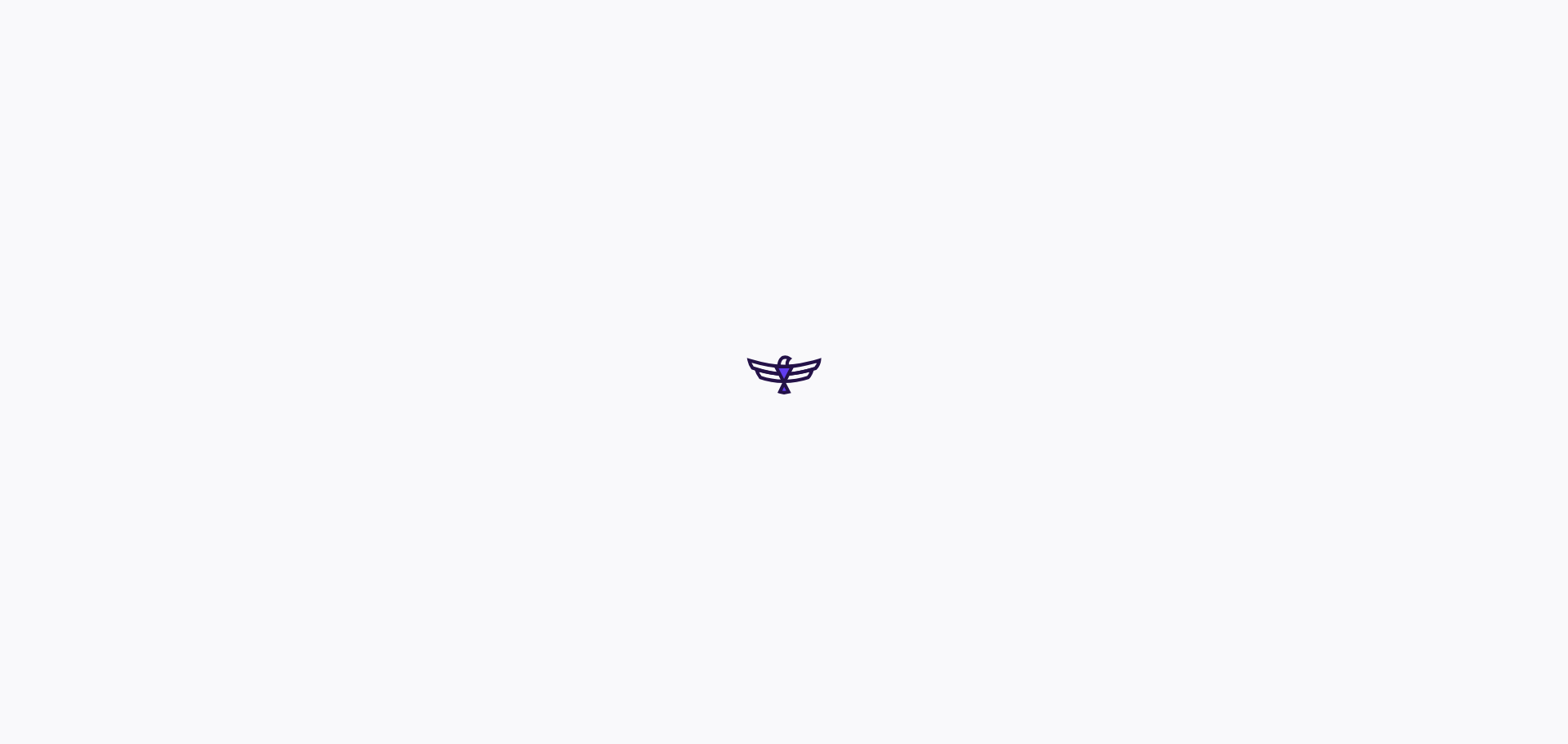
drag, startPoint x: 0, startPoint y: 0, endPoint x: 638, endPoint y: 268, distance: 692.0
click at [763, 414] on div at bounding box center [784, 372] width 1568 height 744
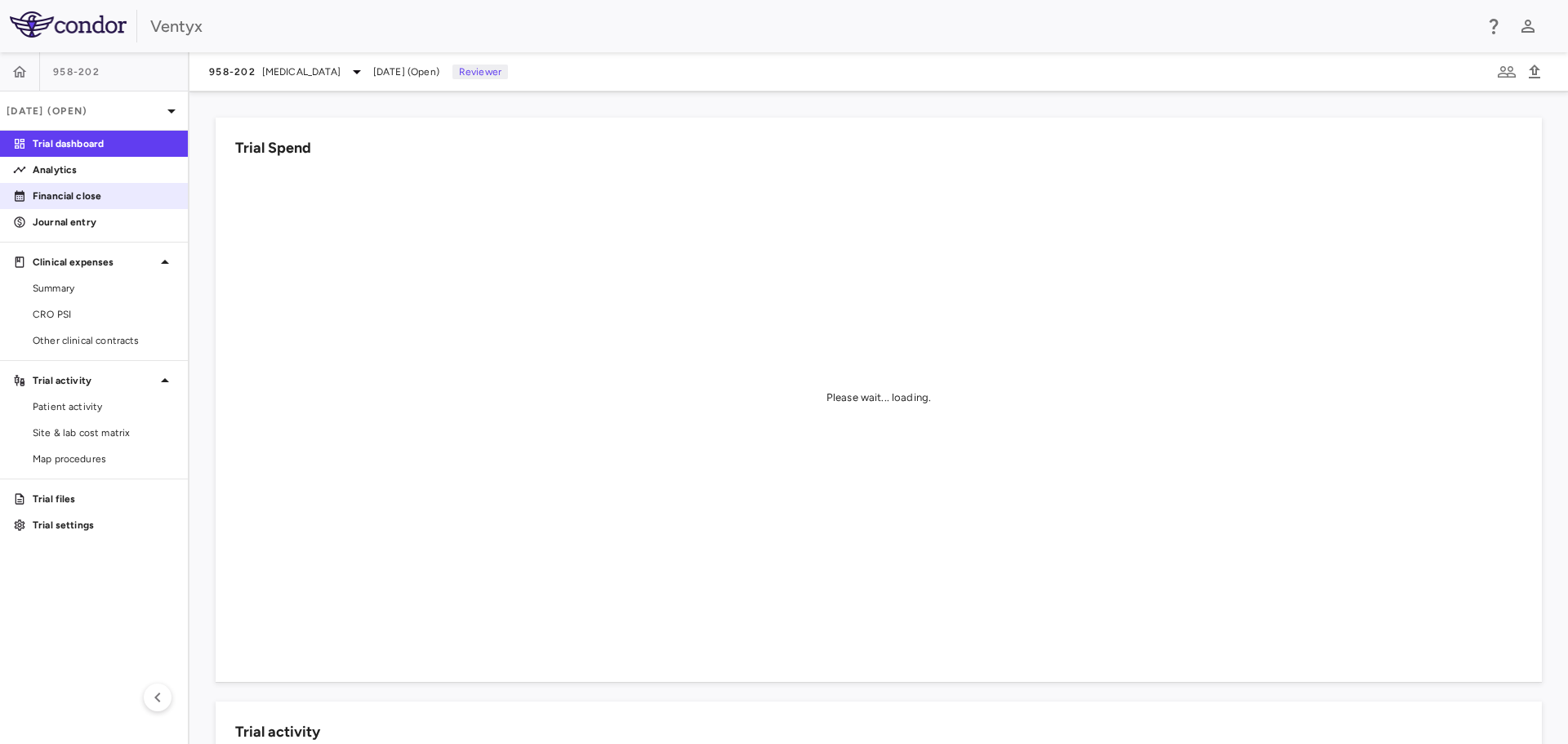
click at [88, 200] on p "Financial close" at bounding box center [103, 195] width 142 height 14
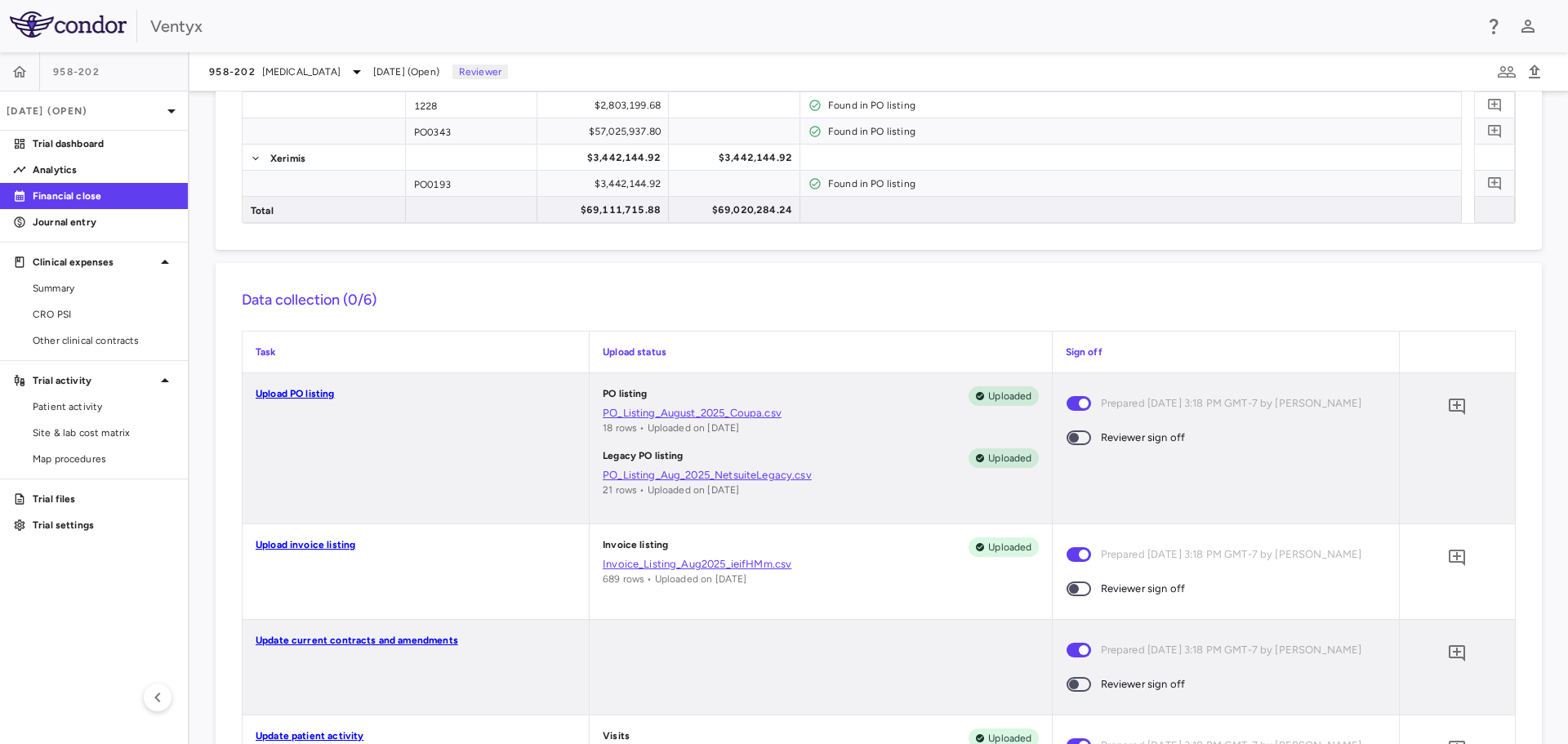
scroll to position [408, 0]
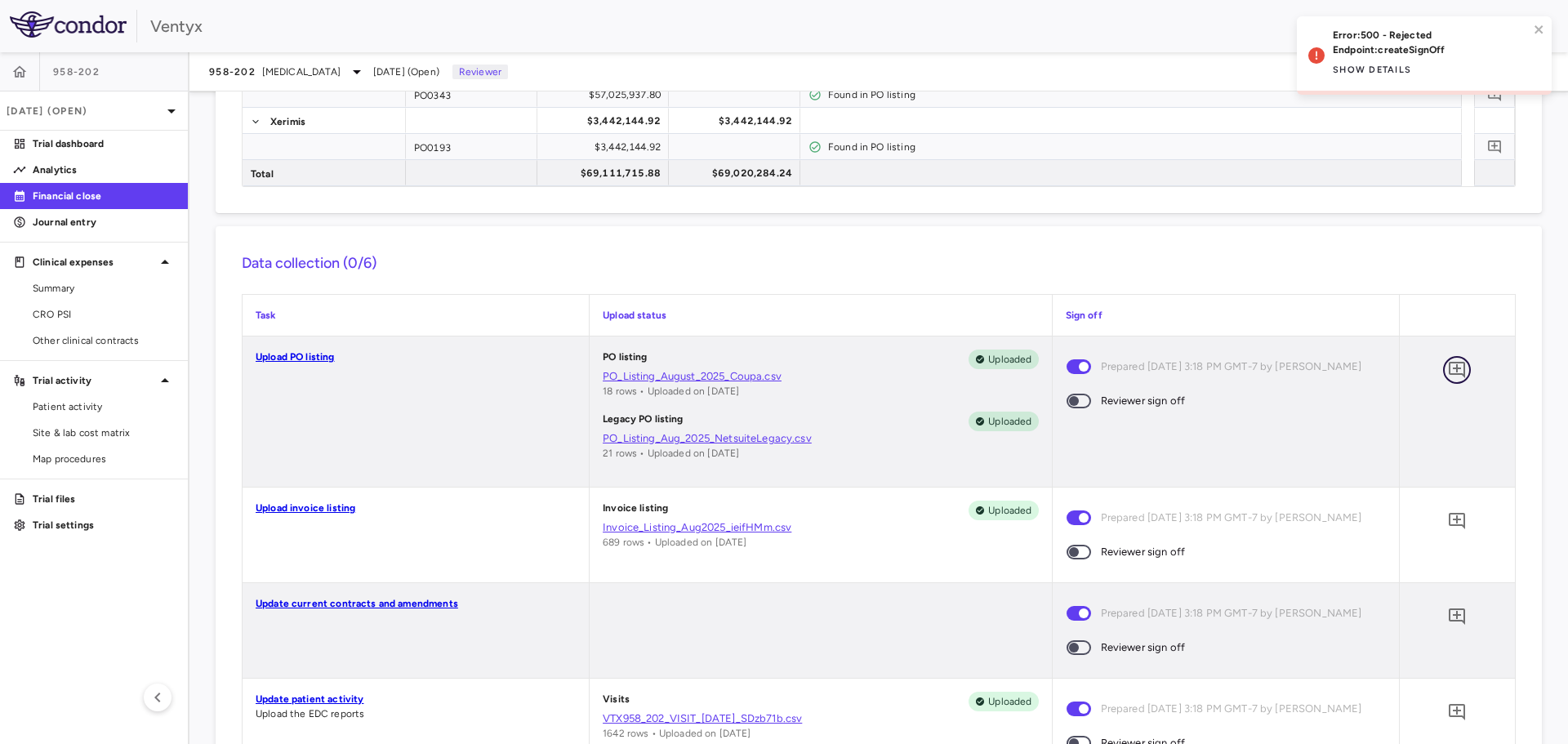
click at [1449, 369] on icon "Add comment" at bounding box center [1456, 370] width 16 height 16
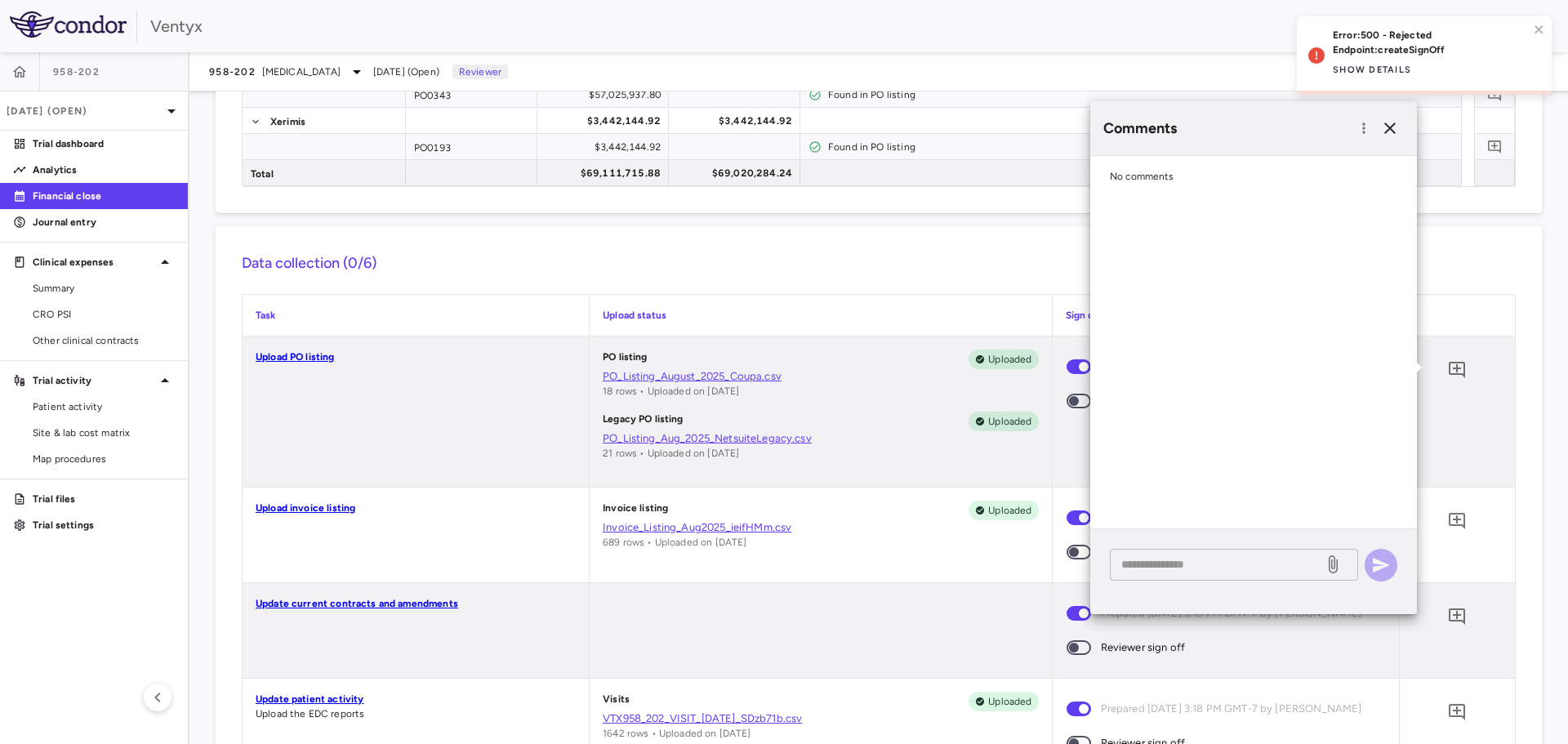
click at [1158, 569] on textarea at bounding box center [1217, 563] width 191 height 18
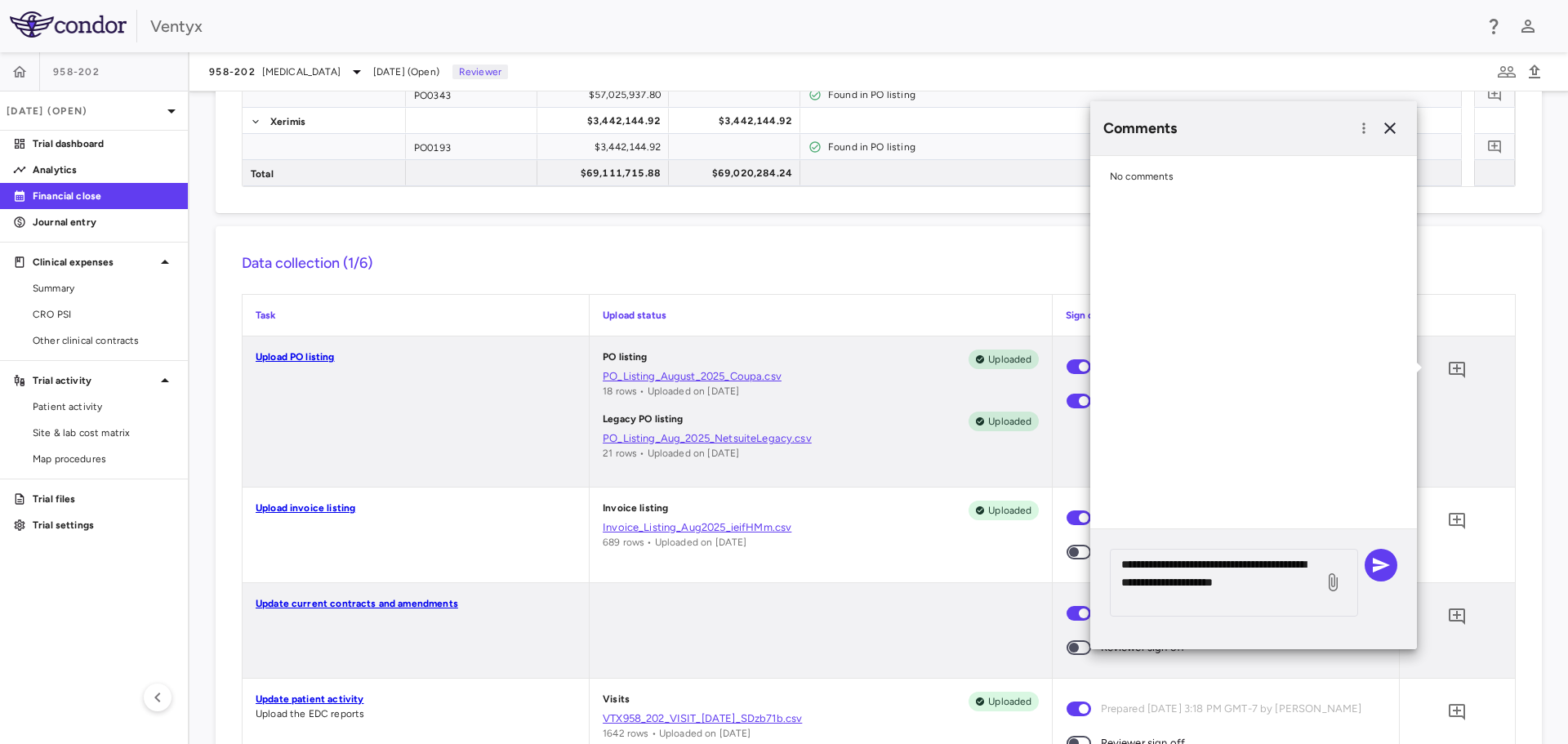
drag, startPoint x: 1149, startPoint y: 597, endPoint x: 1477, endPoint y: 562, distance: 329.9
click at [1149, 597] on textarea "**********" at bounding box center [1217, 582] width 191 height 53
type textarea "**********"
click at [1382, 565] on icon "button" at bounding box center [1381, 564] width 20 height 20
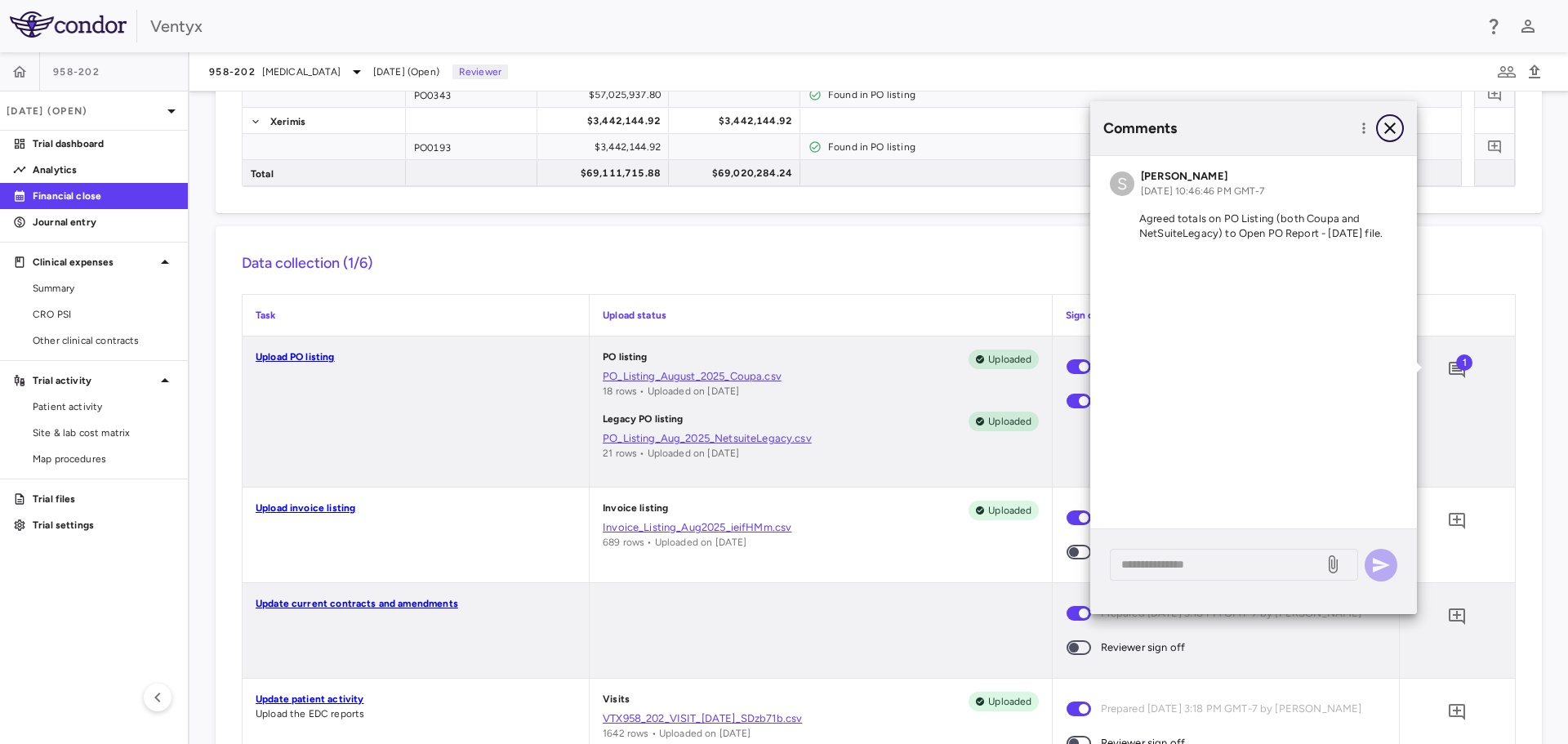
click at [1392, 126] on icon "button" at bounding box center [1390, 128] width 11 height 11
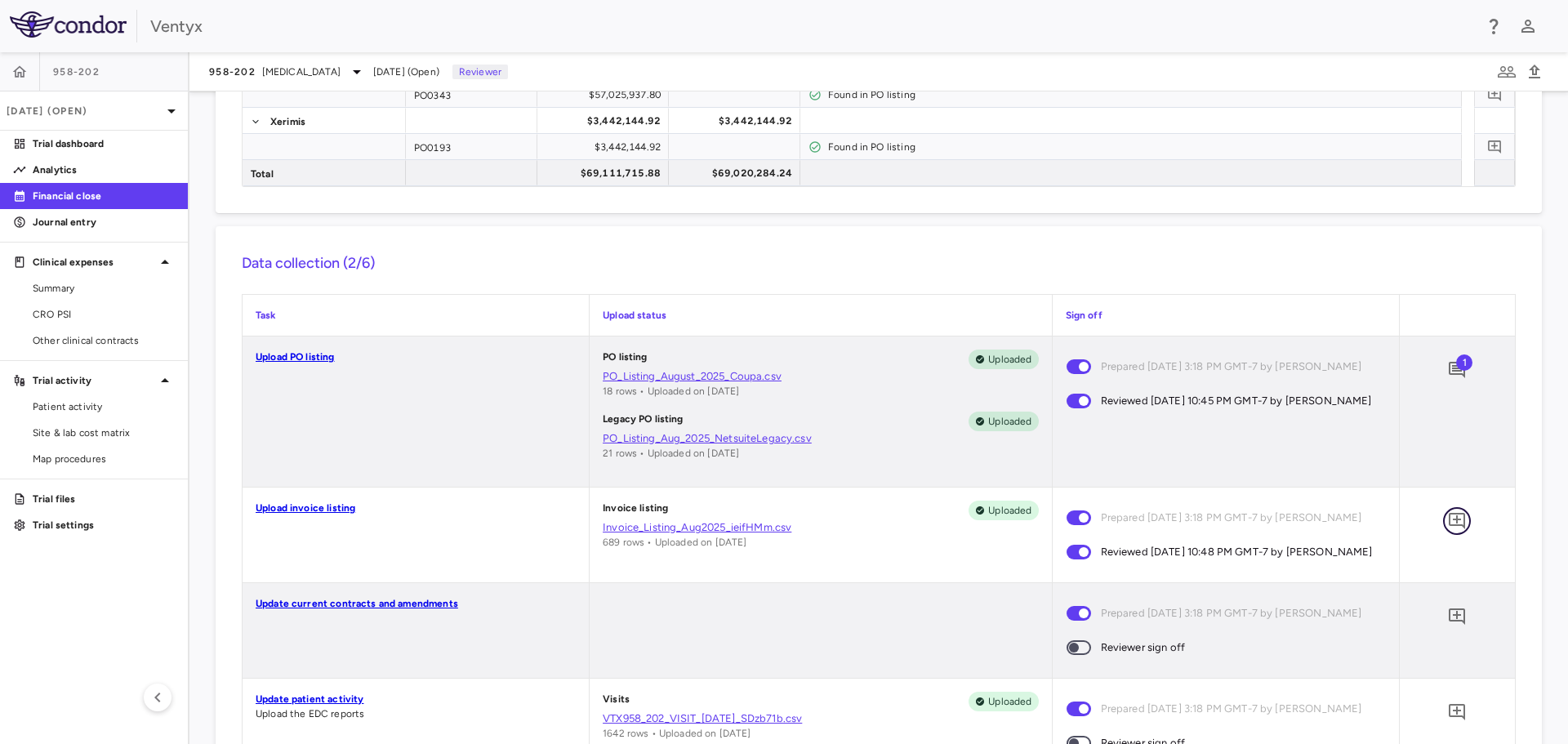
click at [1450, 515] on icon "Add comment" at bounding box center [1457, 521] width 20 height 20
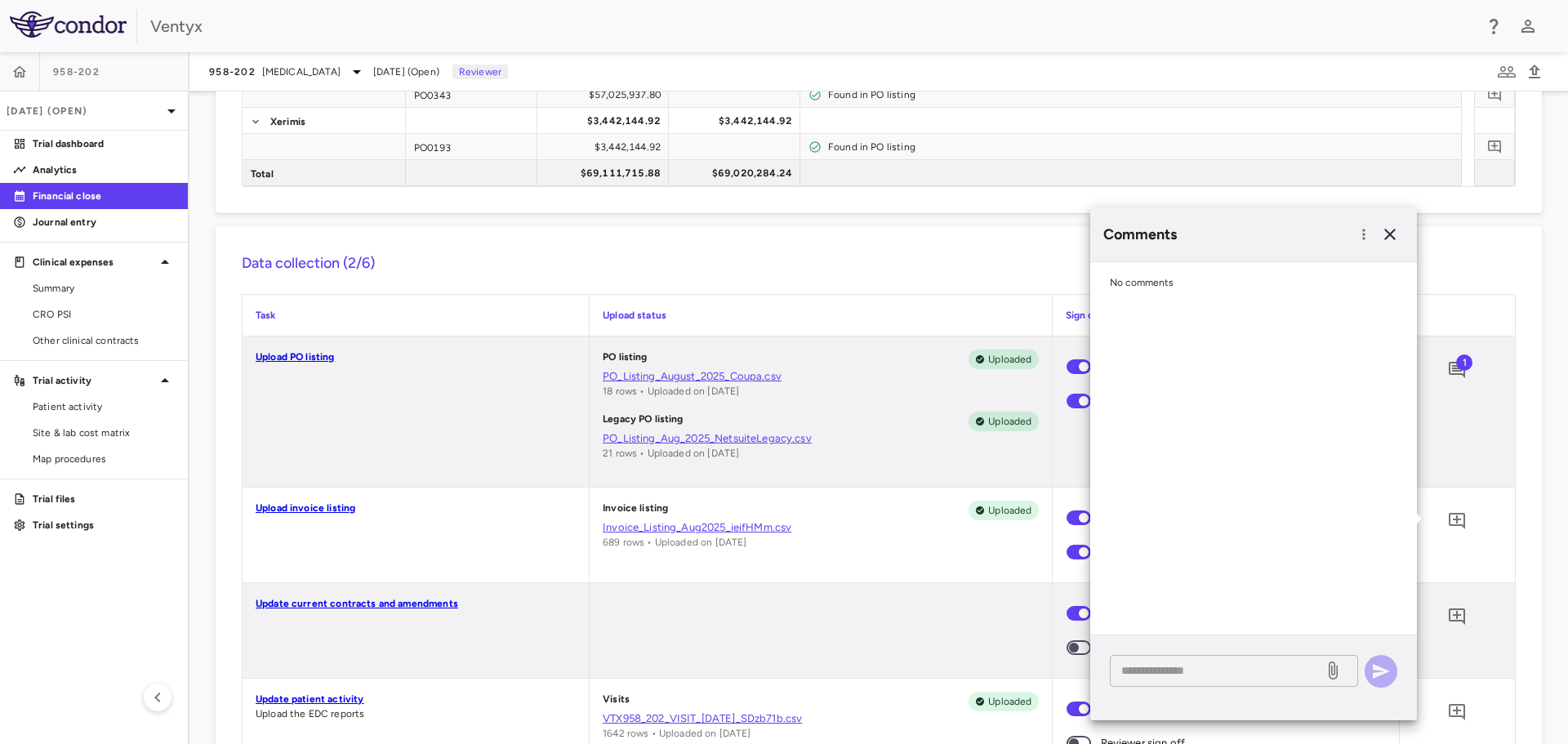
click at [1146, 669] on textarea at bounding box center [1217, 670] width 191 height 18
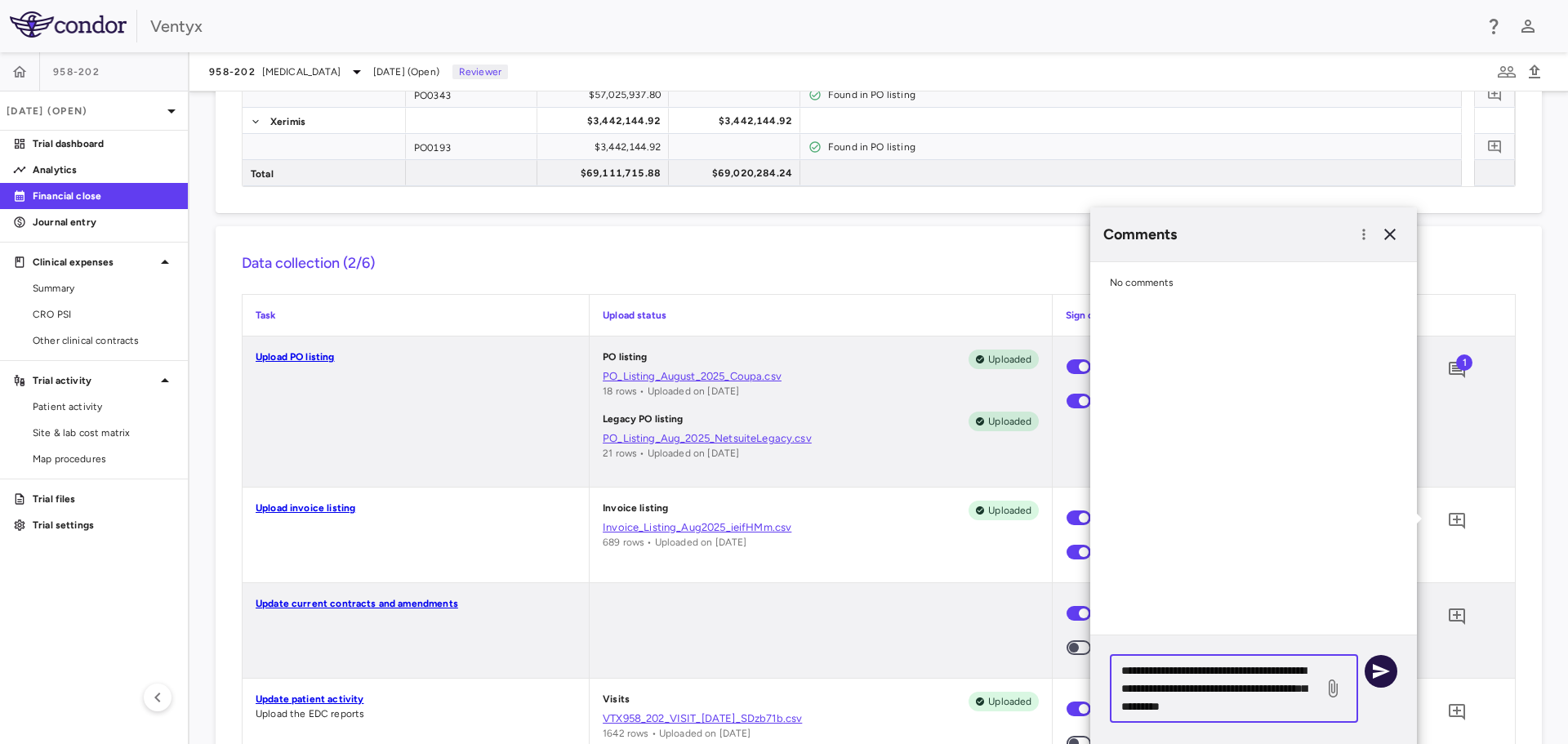
type textarea "**********"
click at [1377, 671] on icon "button" at bounding box center [1381, 670] width 20 height 20
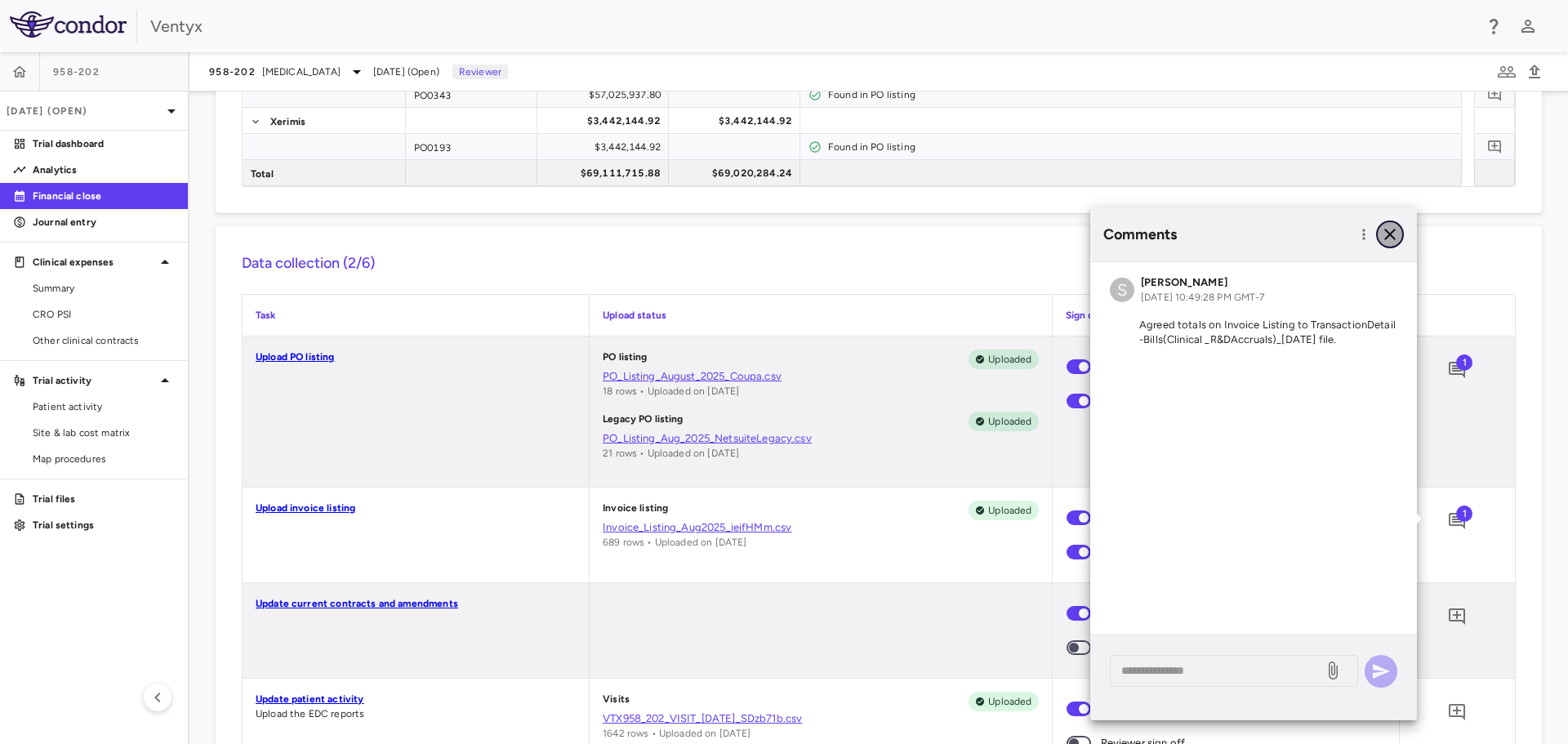
click at [1392, 236] on icon "button" at bounding box center [1390, 234] width 11 height 11
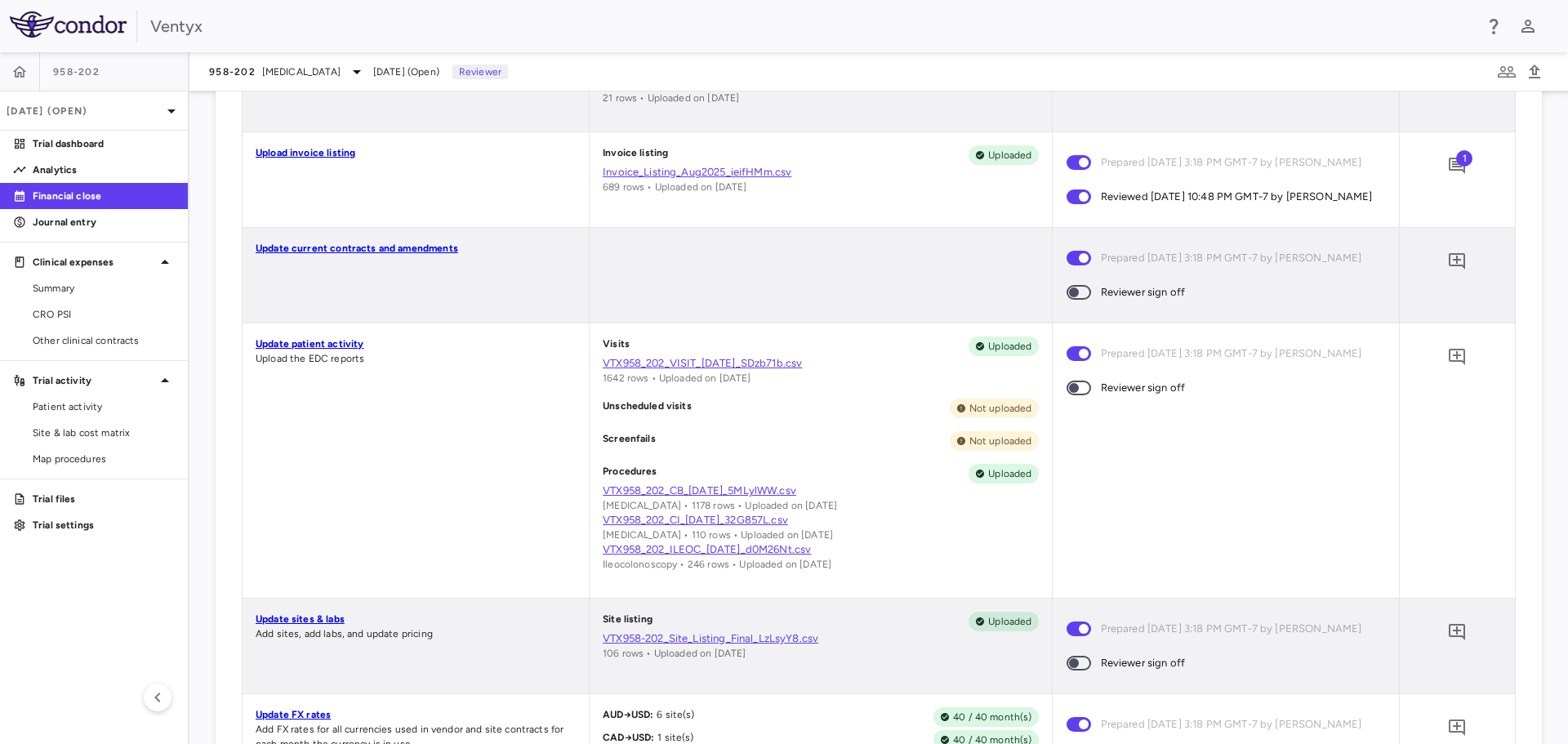
scroll to position [734, 0]
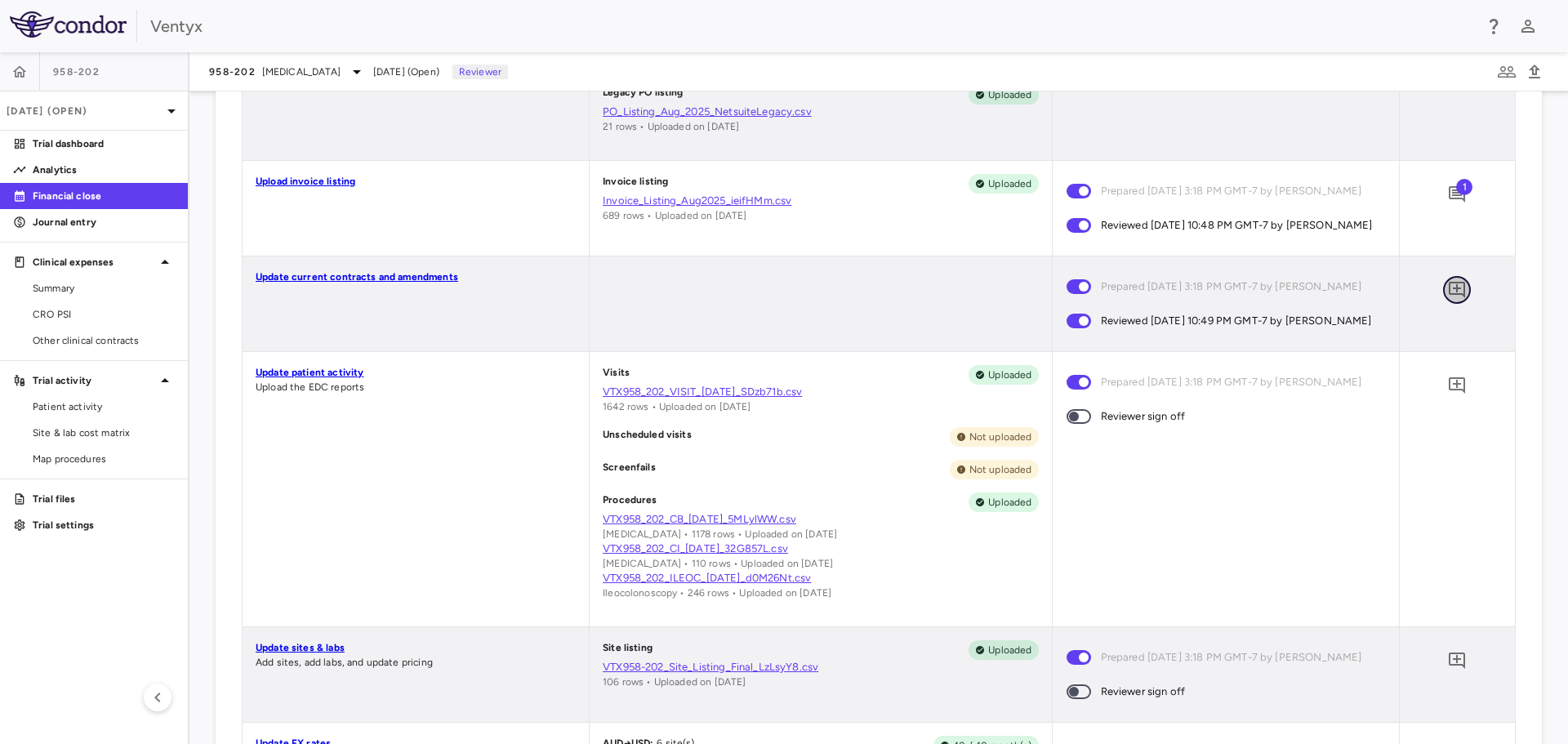
click at [1449, 298] on icon "Add comment" at bounding box center [1456, 289] width 16 height 16
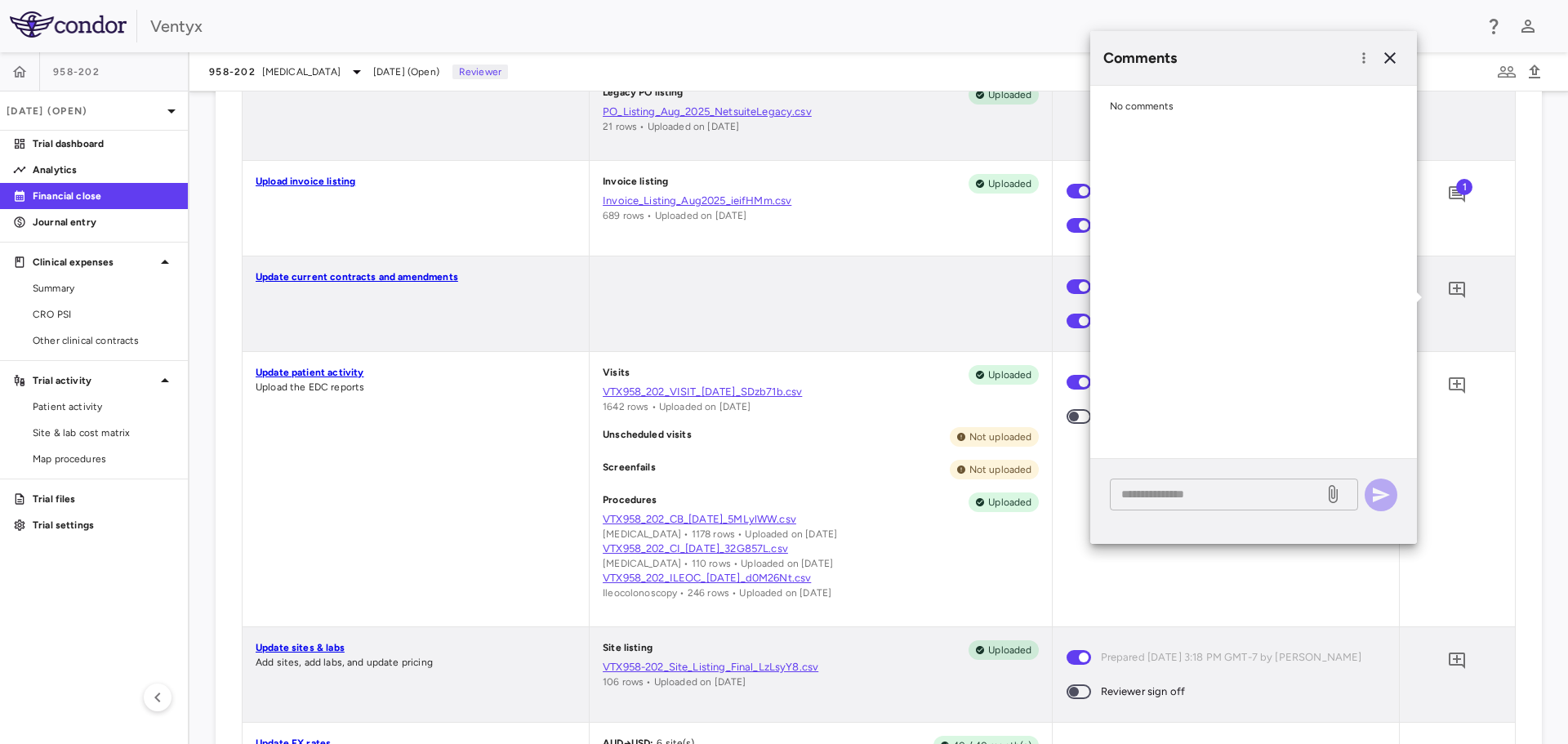
click at [1162, 496] on textarea at bounding box center [1217, 494] width 191 height 18
type textarea "**********"
click at [1381, 492] on icon "button" at bounding box center [1382, 494] width 17 height 14
click at [1393, 55] on icon "button" at bounding box center [1390, 58] width 11 height 11
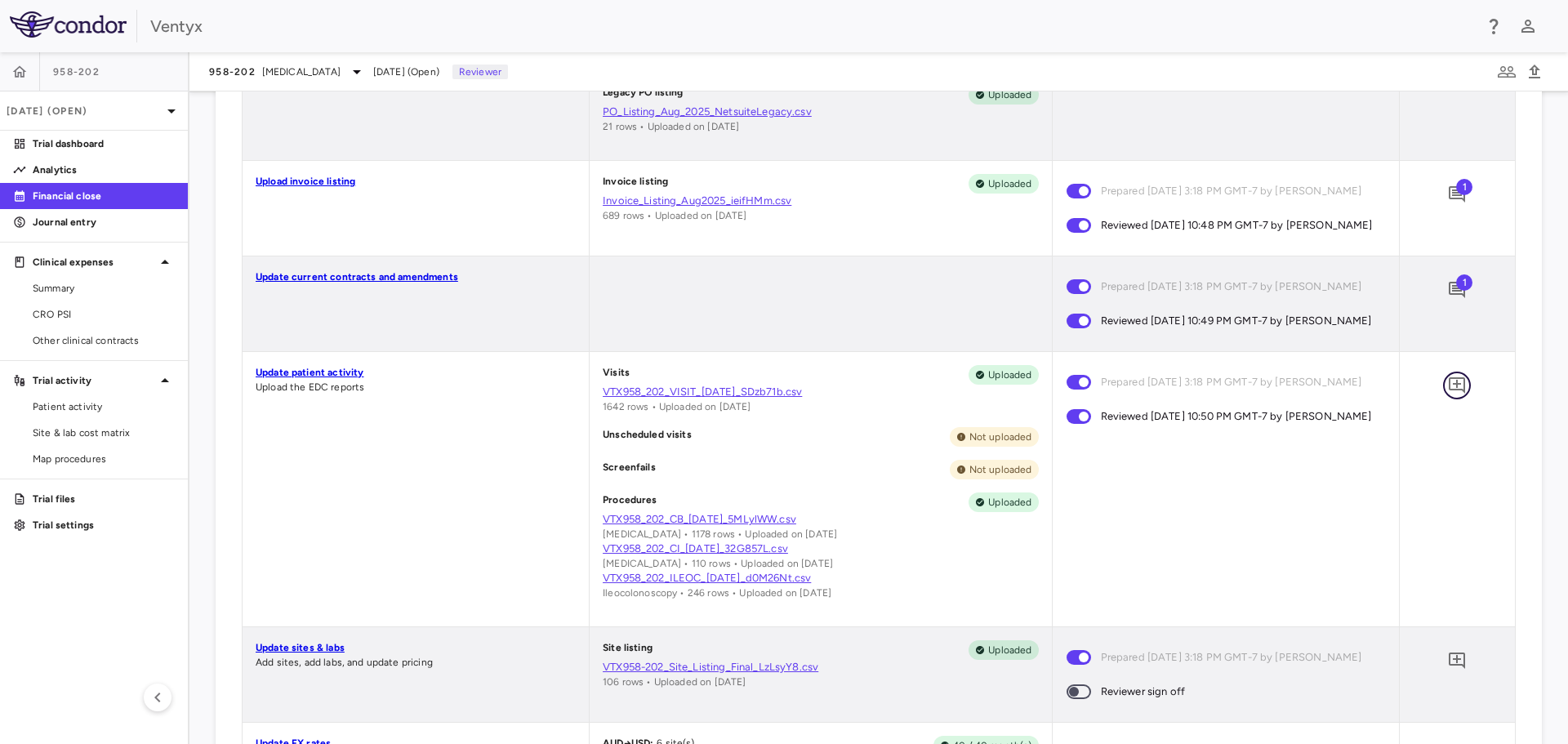
click at [1449, 393] on icon "Add comment" at bounding box center [1456, 385] width 16 height 16
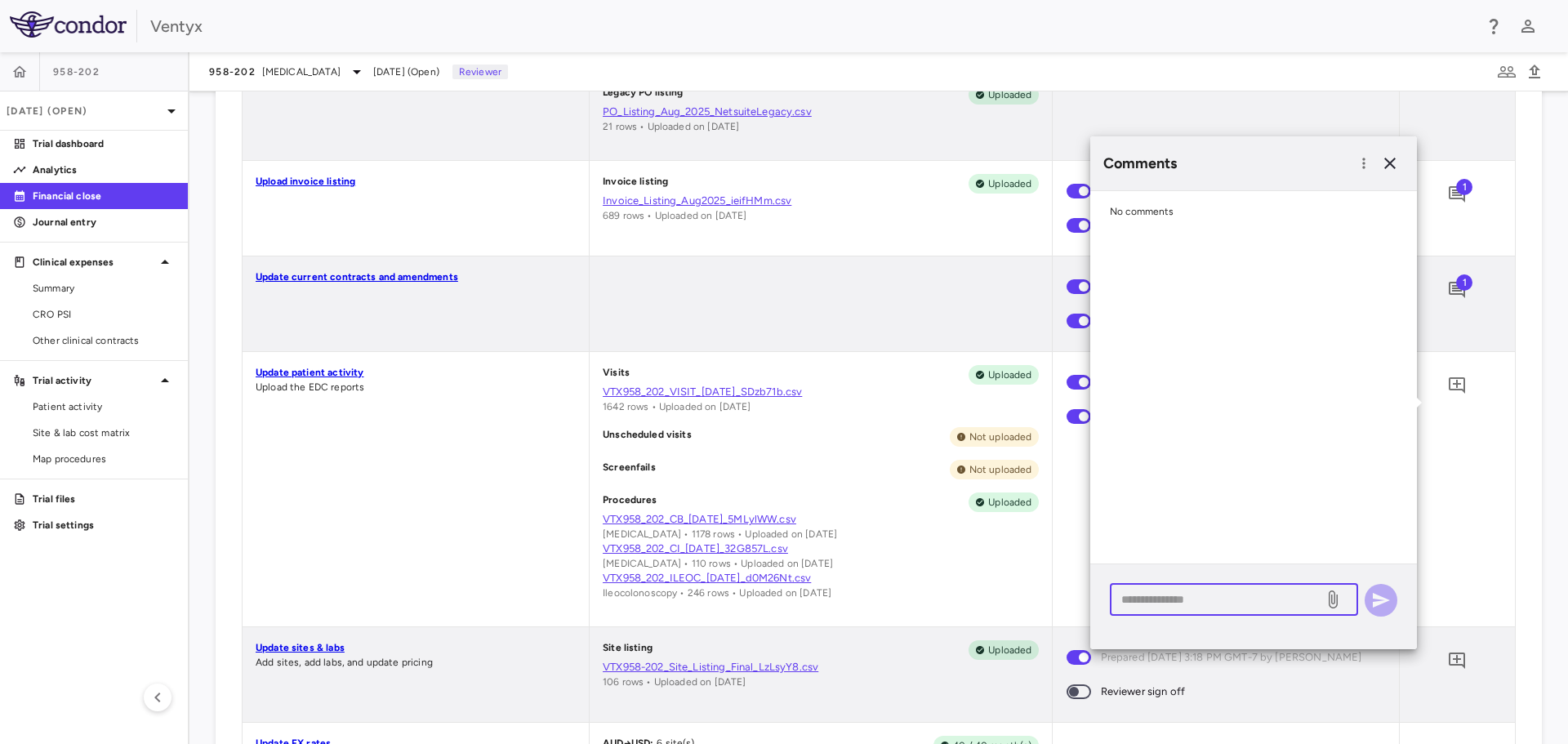
click at [1142, 597] on textarea at bounding box center [1217, 599] width 191 height 18
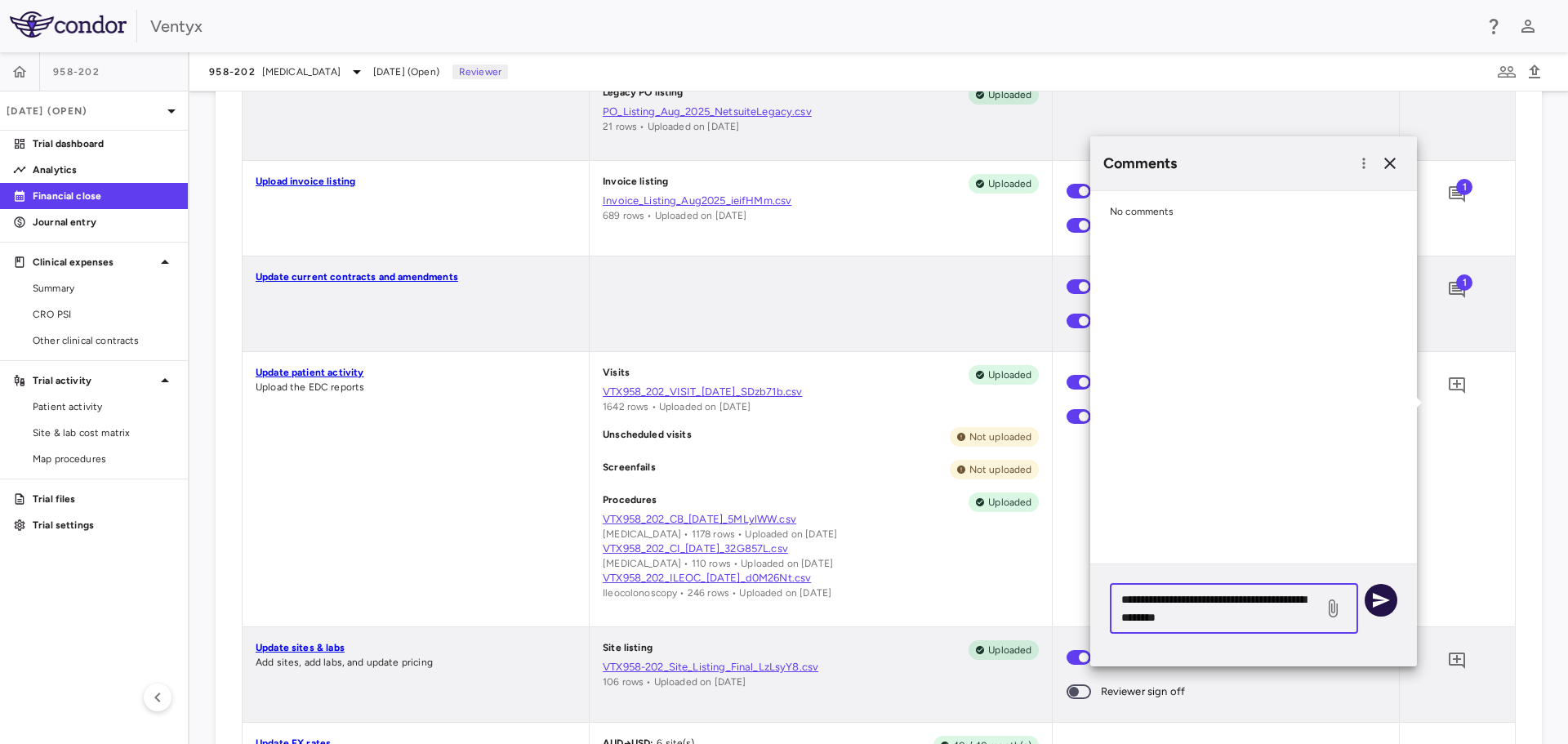
type textarea "**********"
click at [1383, 598] on icon "button" at bounding box center [1382, 600] width 17 height 14
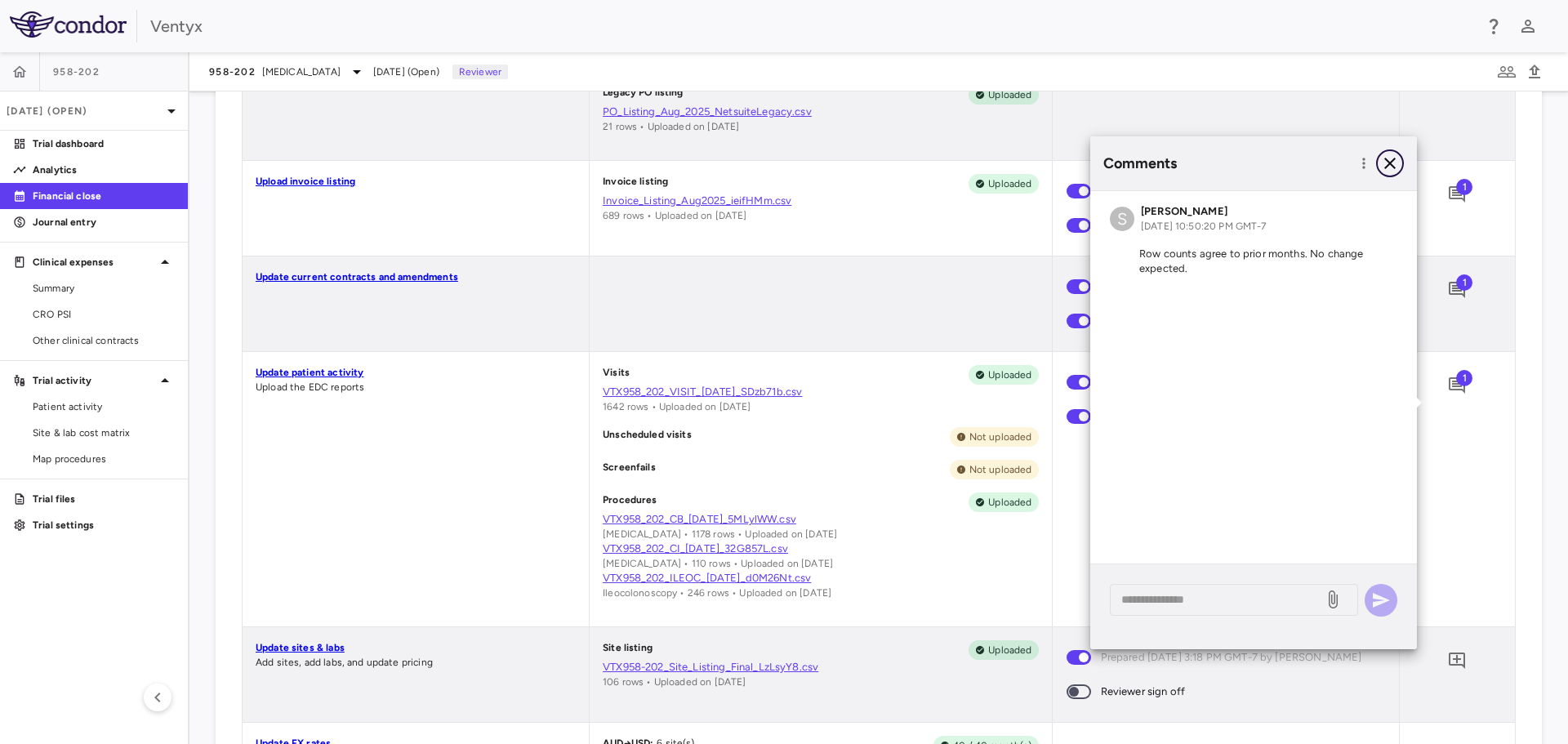
click at [1388, 163] on icon "button" at bounding box center [1390, 163] width 20 height 20
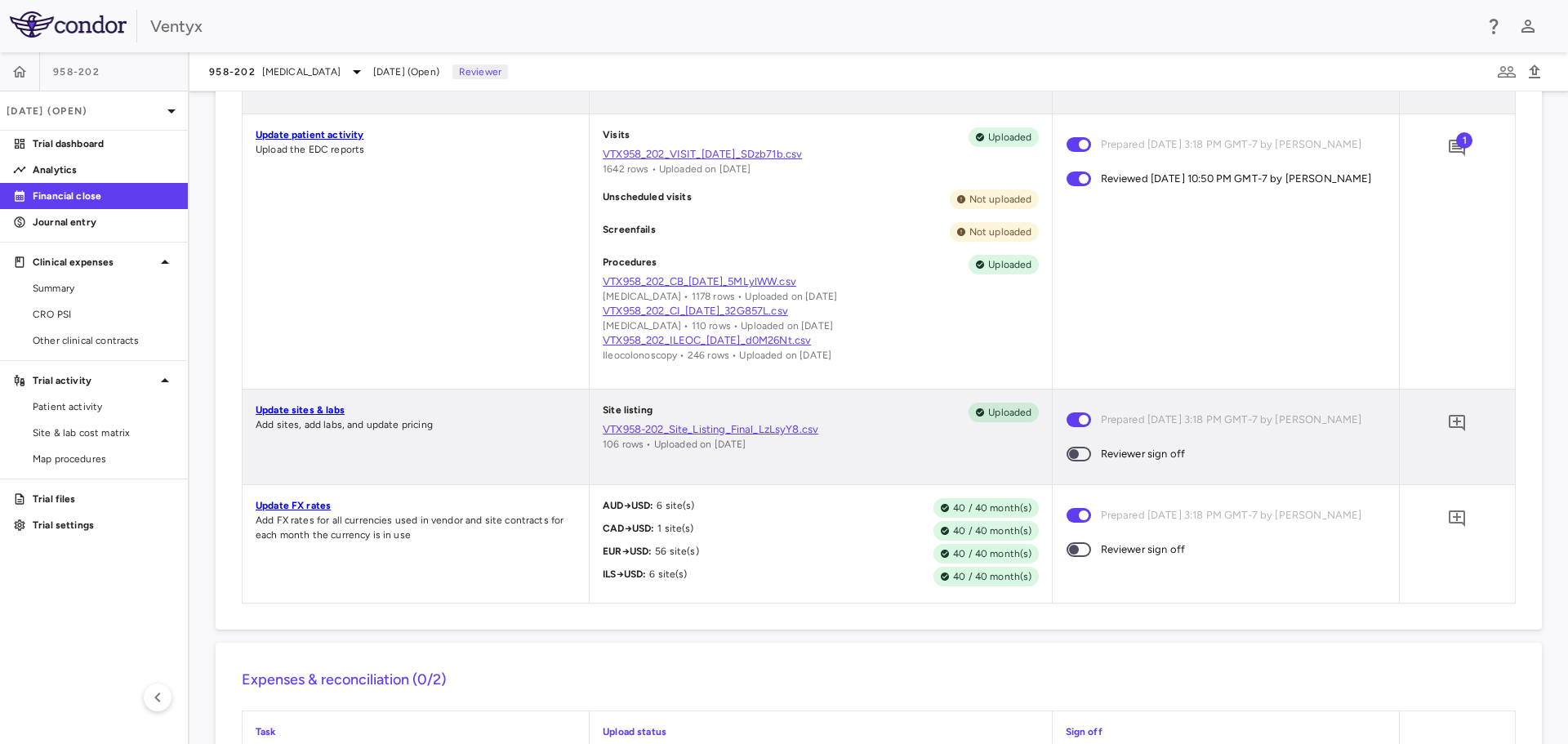
scroll to position [980, 0]
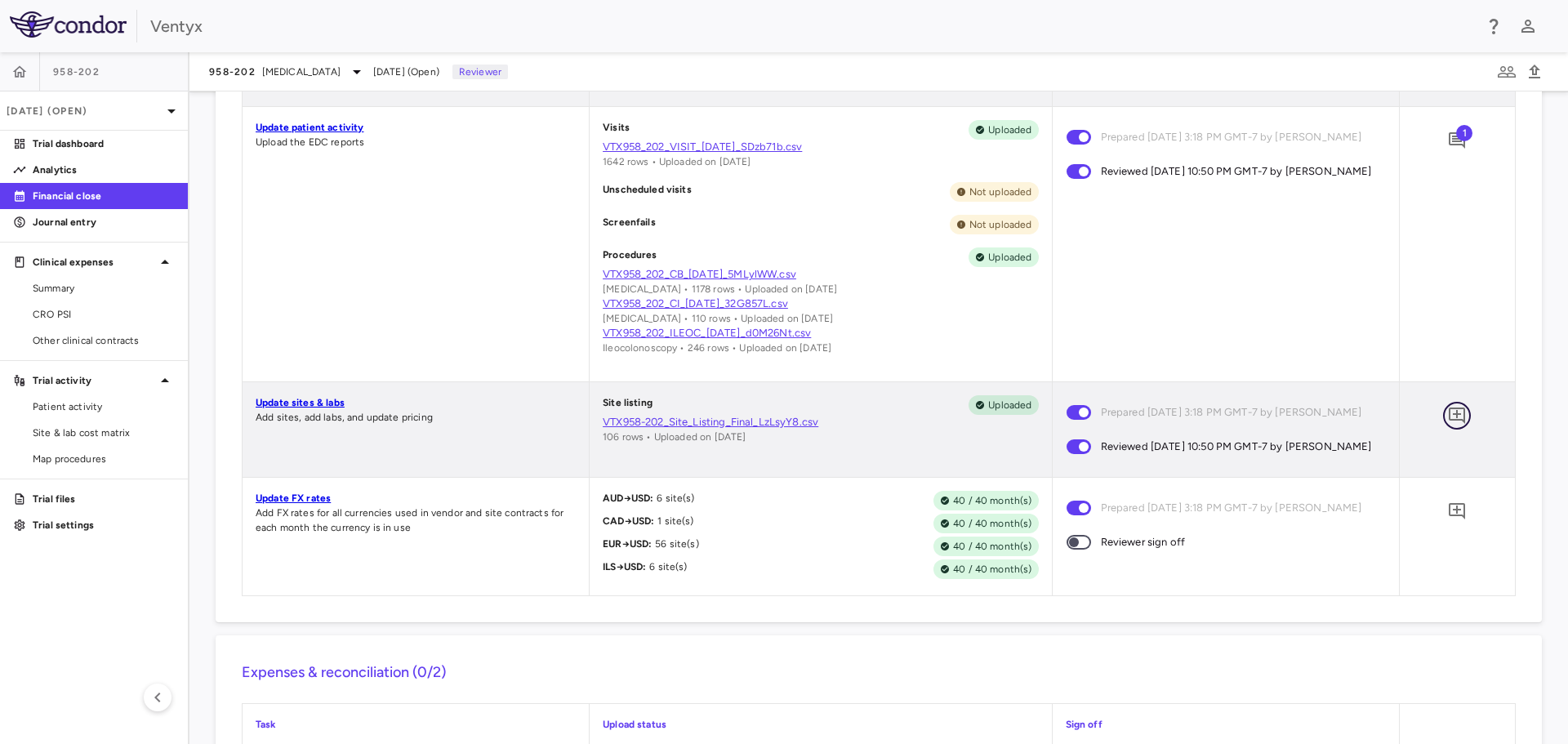
drag, startPoint x: 1446, startPoint y: 432, endPoint x: 1438, endPoint y: 438, distance: 10.0
click at [1449, 424] on icon "Add comment" at bounding box center [1456, 415] width 16 height 16
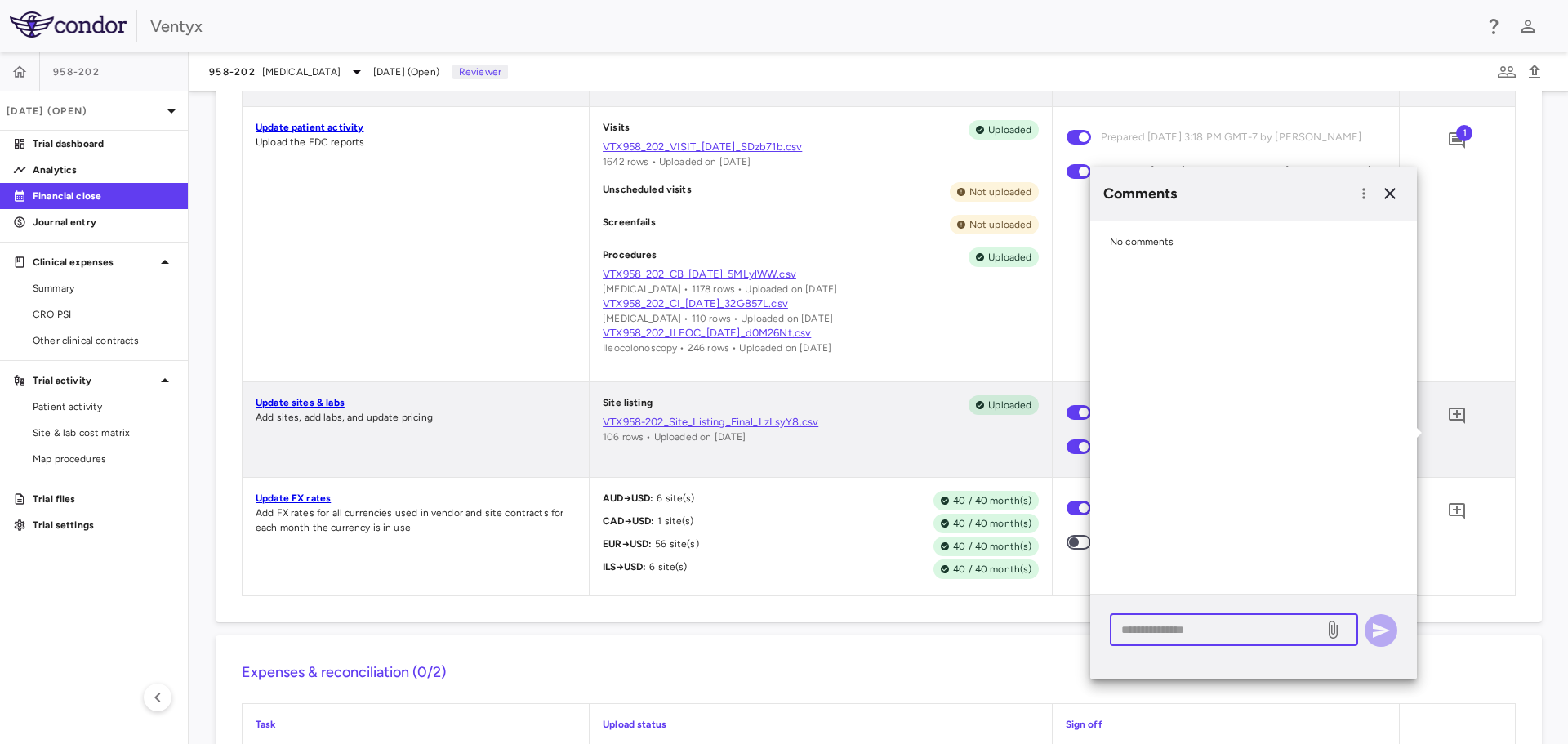
click at [1149, 626] on textarea at bounding box center [1217, 629] width 191 height 18
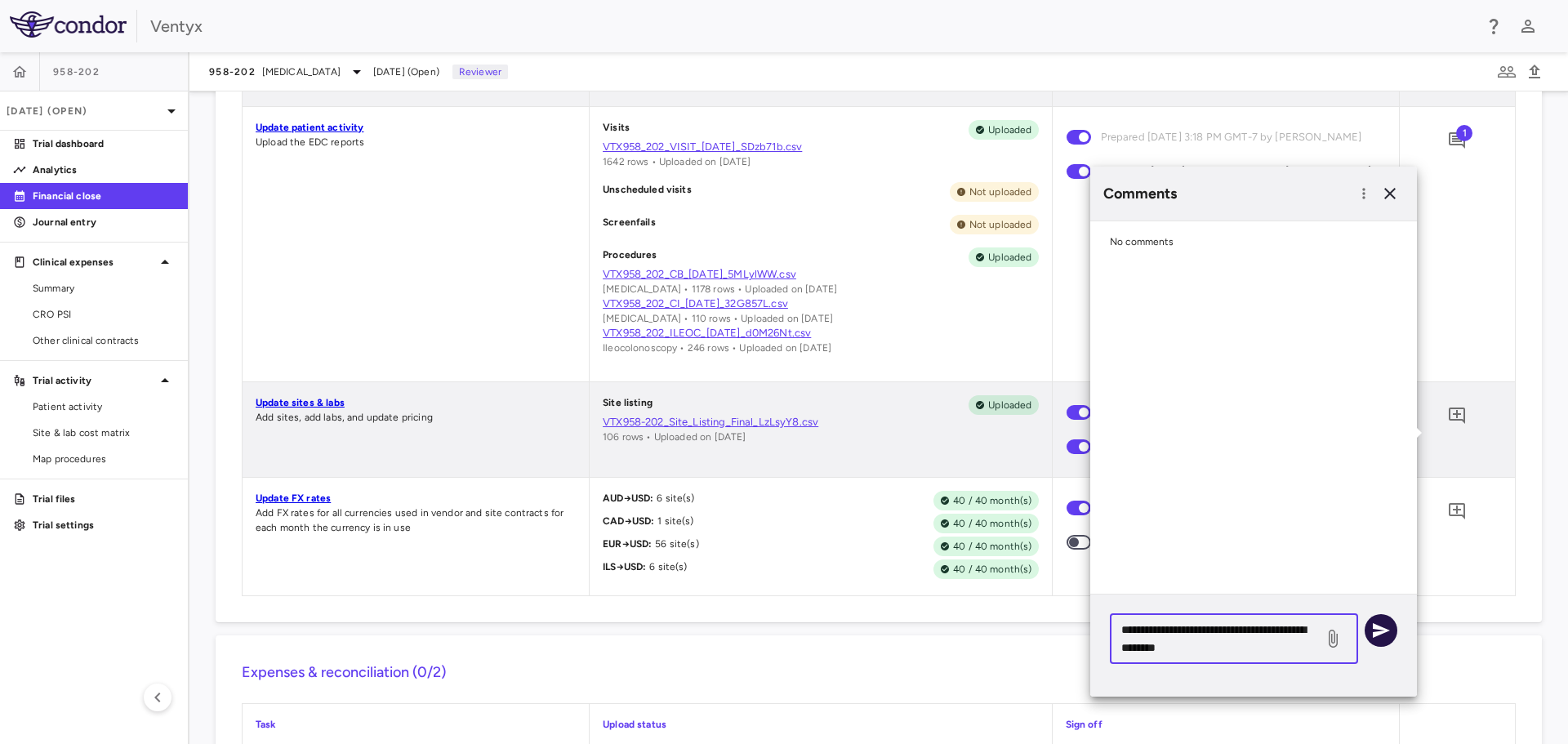
type textarea "**********"
click at [1375, 627] on icon "button" at bounding box center [1382, 629] width 17 height 14
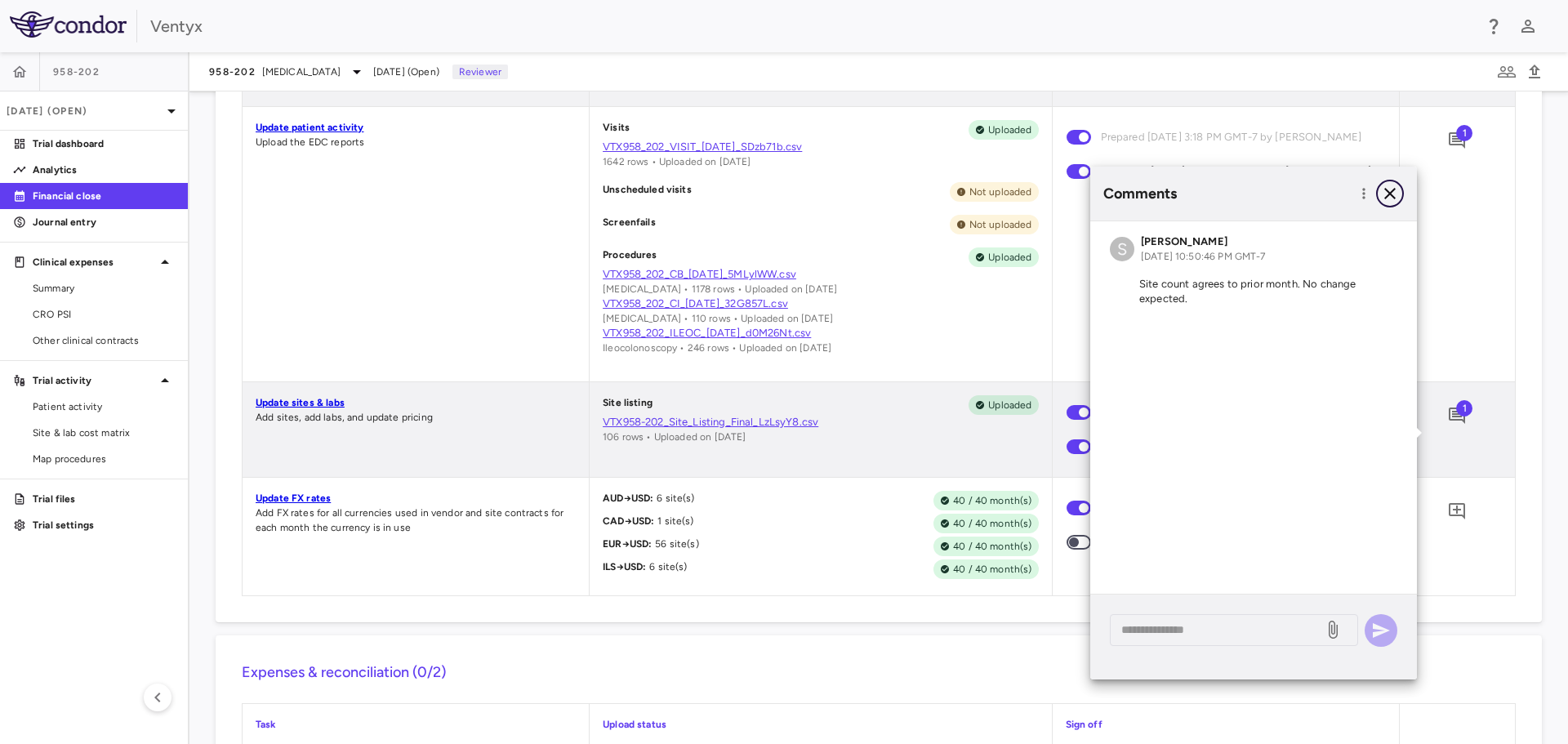
click at [1395, 197] on icon "button" at bounding box center [1390, 193] width 20 height 20
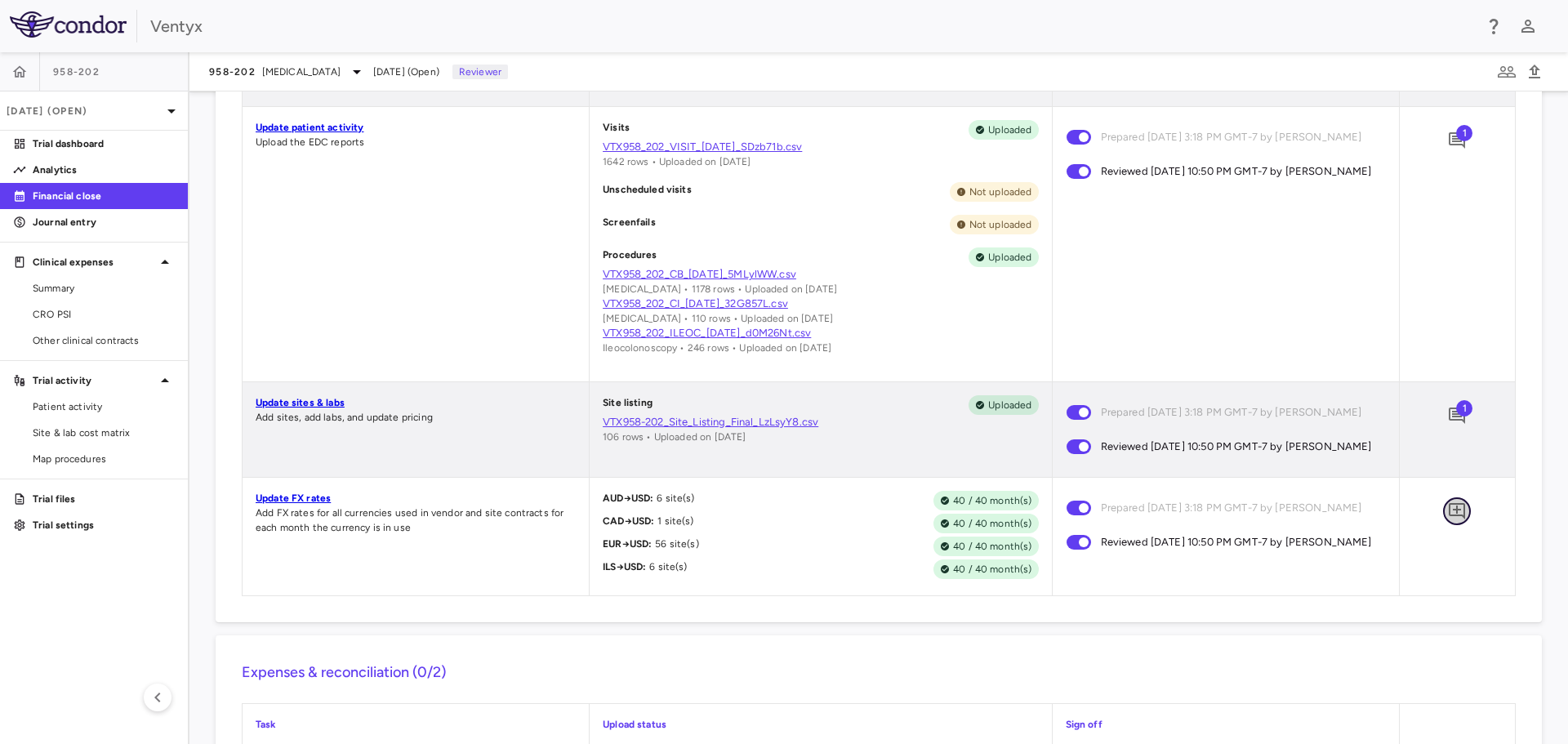
click at [1449, 520] on icon "Add comment" at bounding box center [1456, 511] width 16 height 16
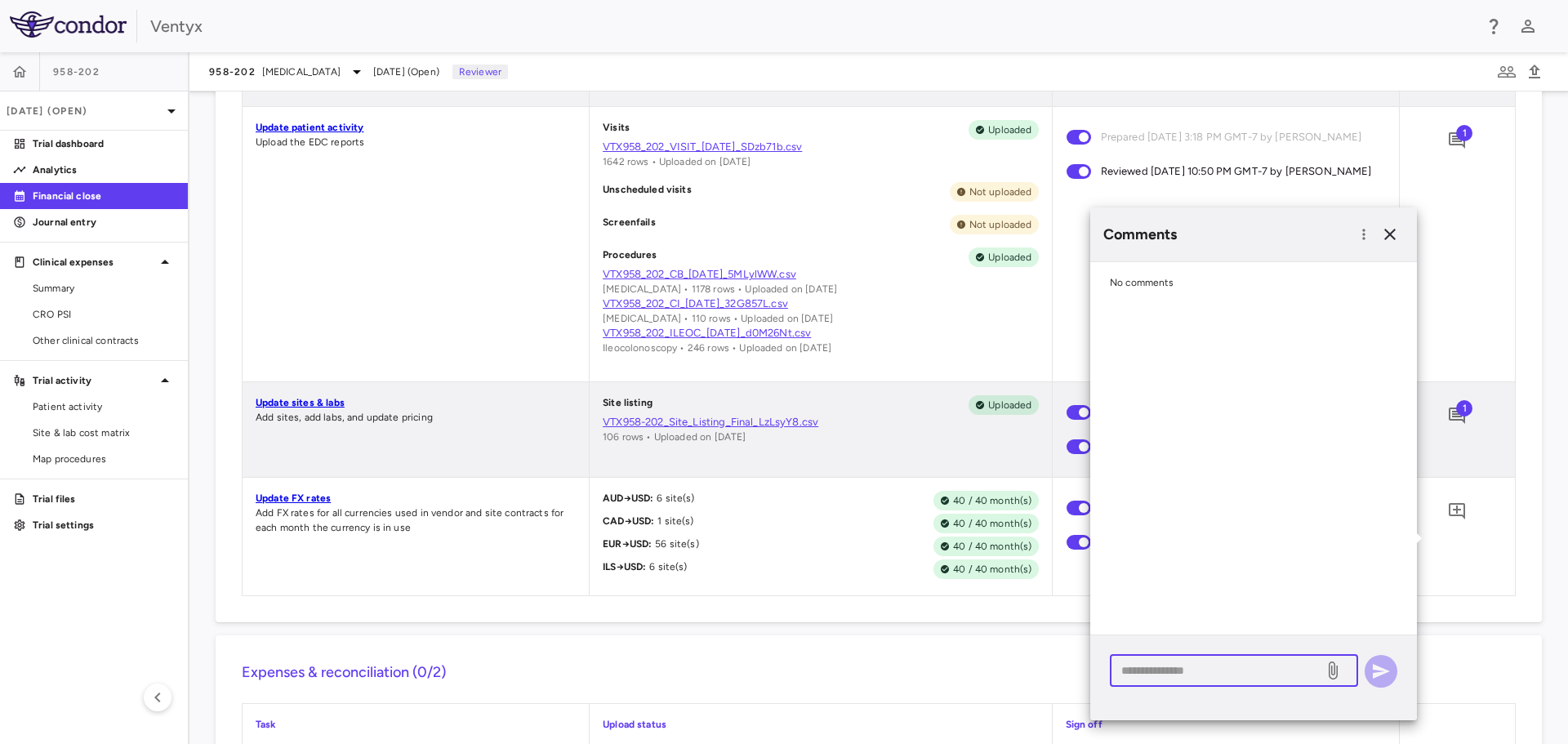
click at [1185, 671] on textarea at bounding box center [1217, 670] width 191 height 18
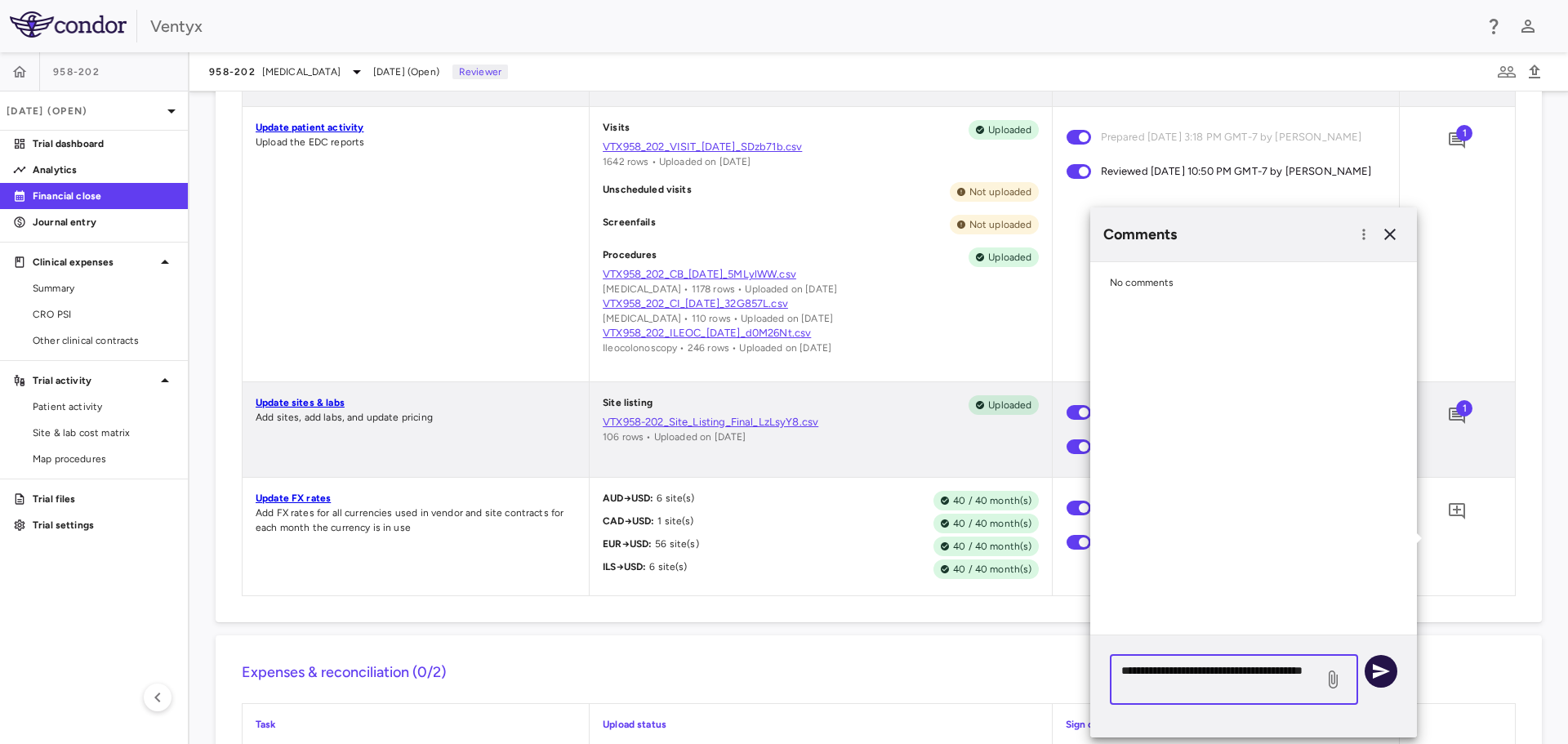
type textarea "**********"
click at [1378, 673] on icon "button" at bounding box center [1382, 670] width 17 height 14
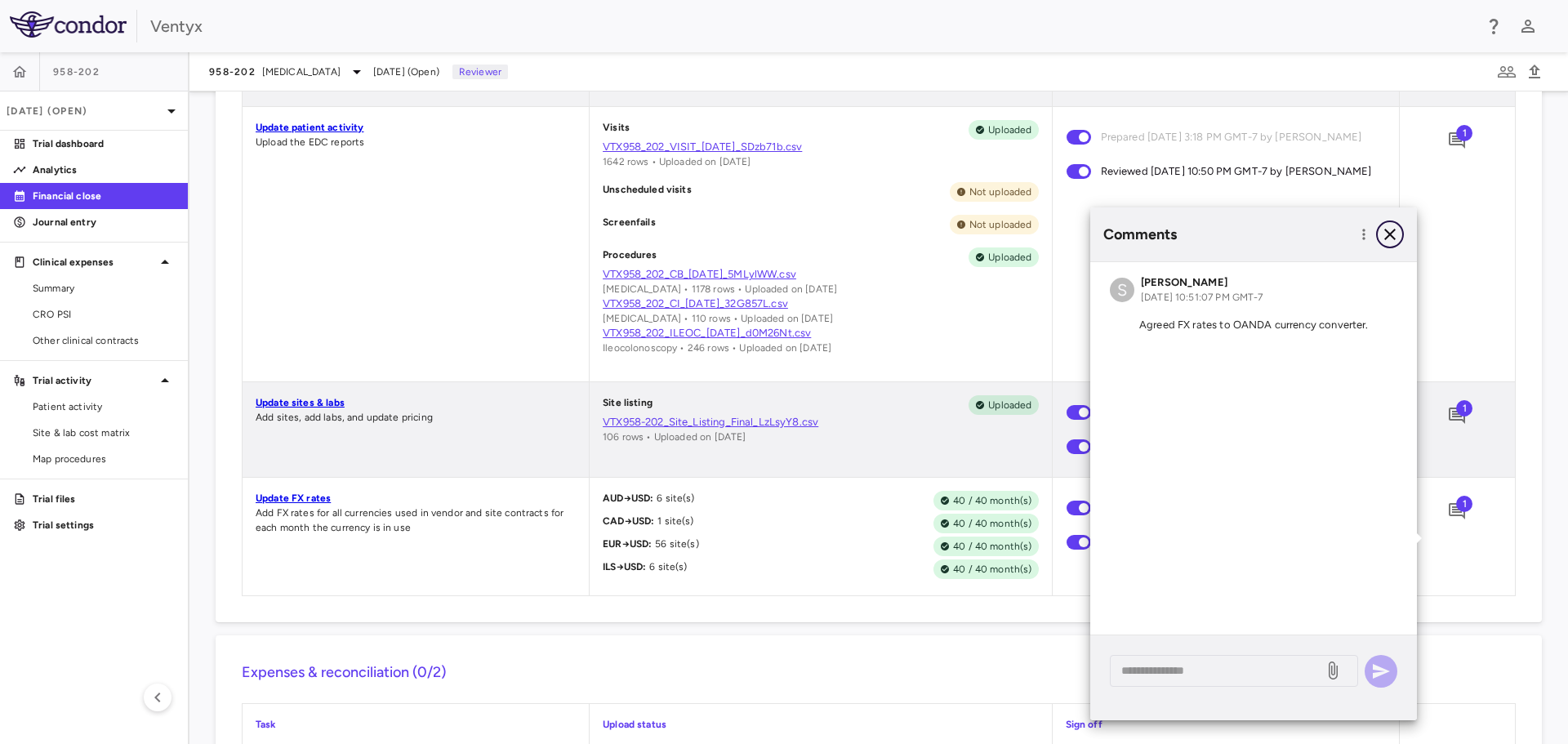
click at [1393, 236] on icon "button" at bounding box center [1390, 234] width 20 height 20
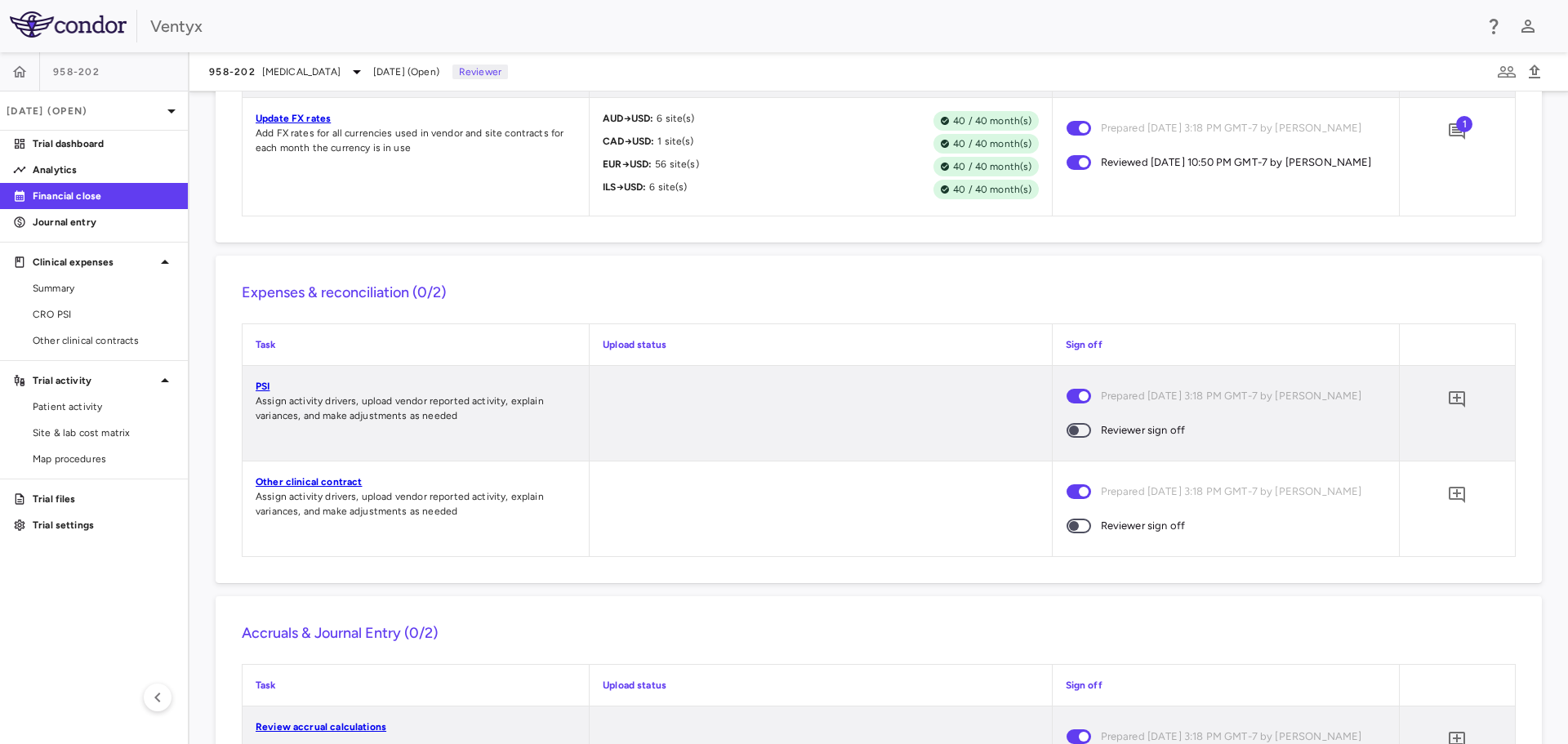
scroll to position [1388, 0]
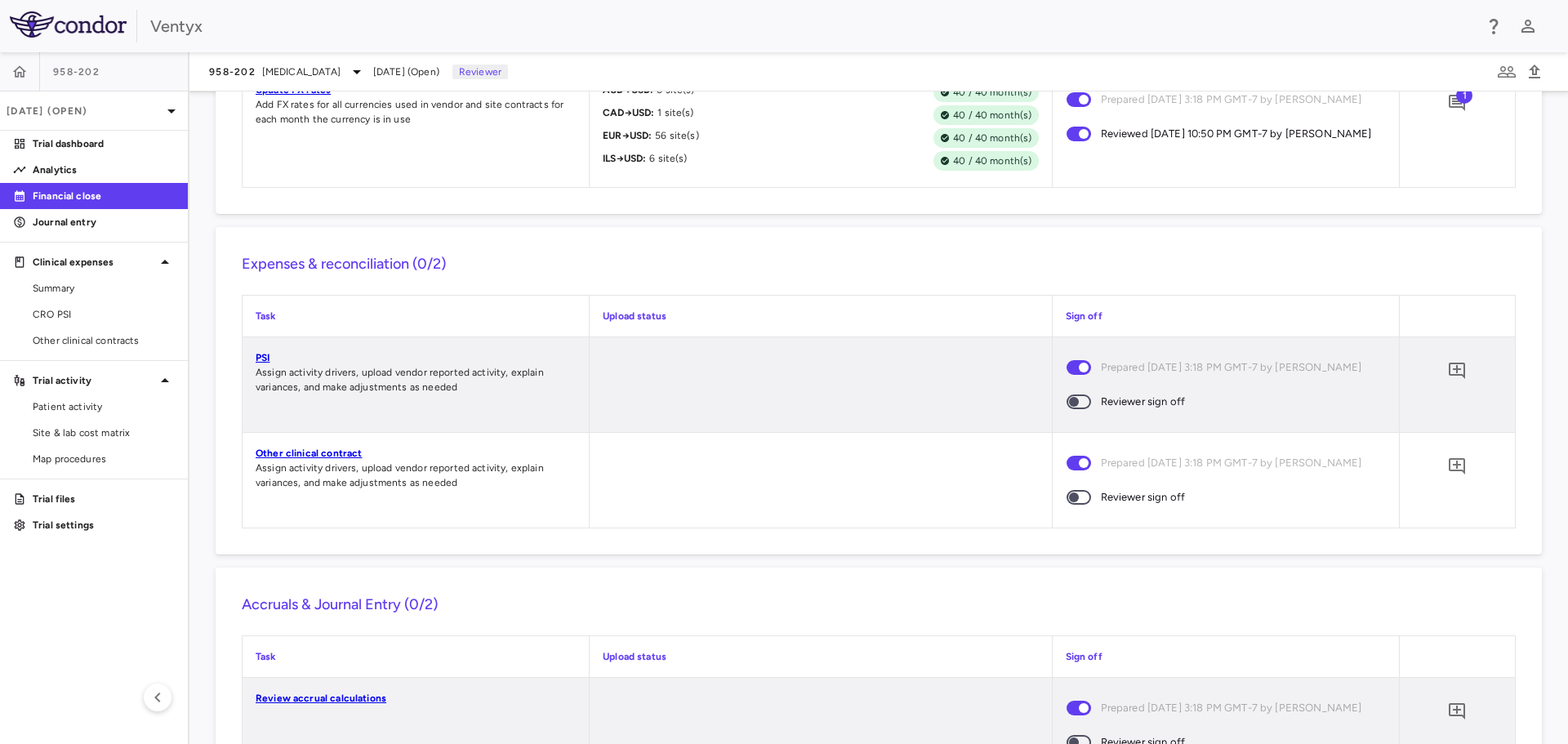
click at [264, 363] on link "PSI" at bounding box center [263, 357] width 14 height 11
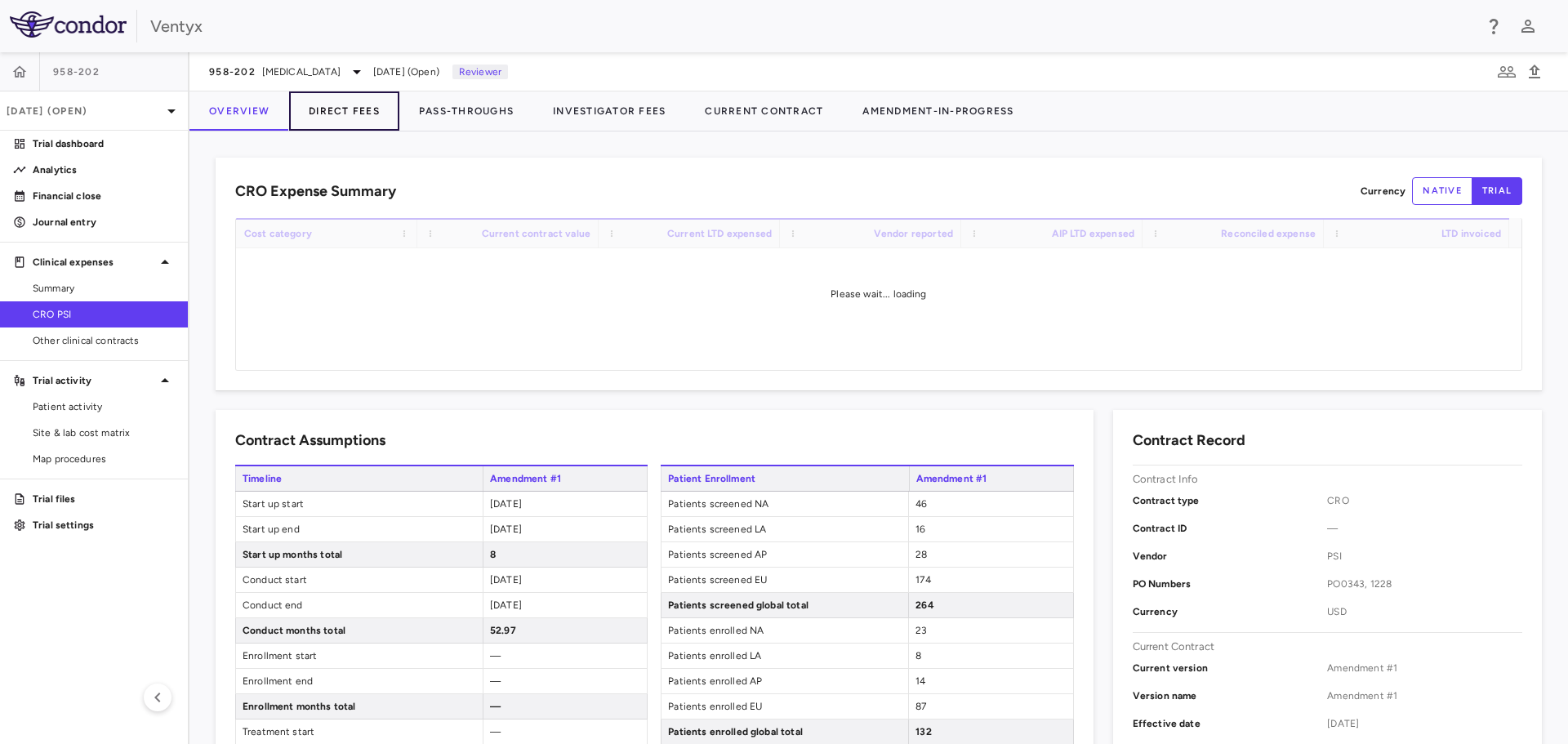
click at [332, 110] on button "Direct Fees" at bounding box center [344, 111] width 110 height 39
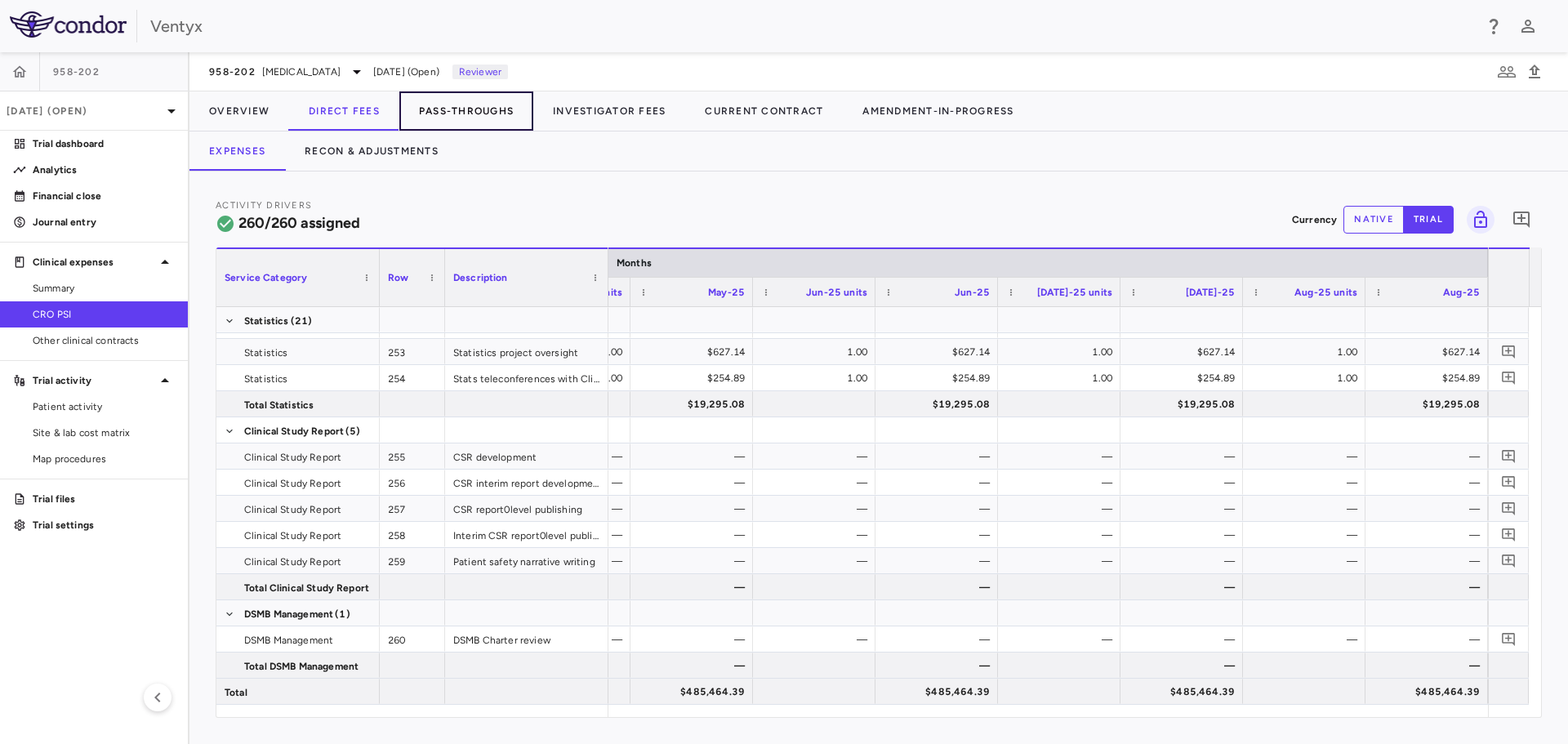
click at [453, 110] on button "Pass-Throughs" at bounding box center [466, 111] width 134 height 39
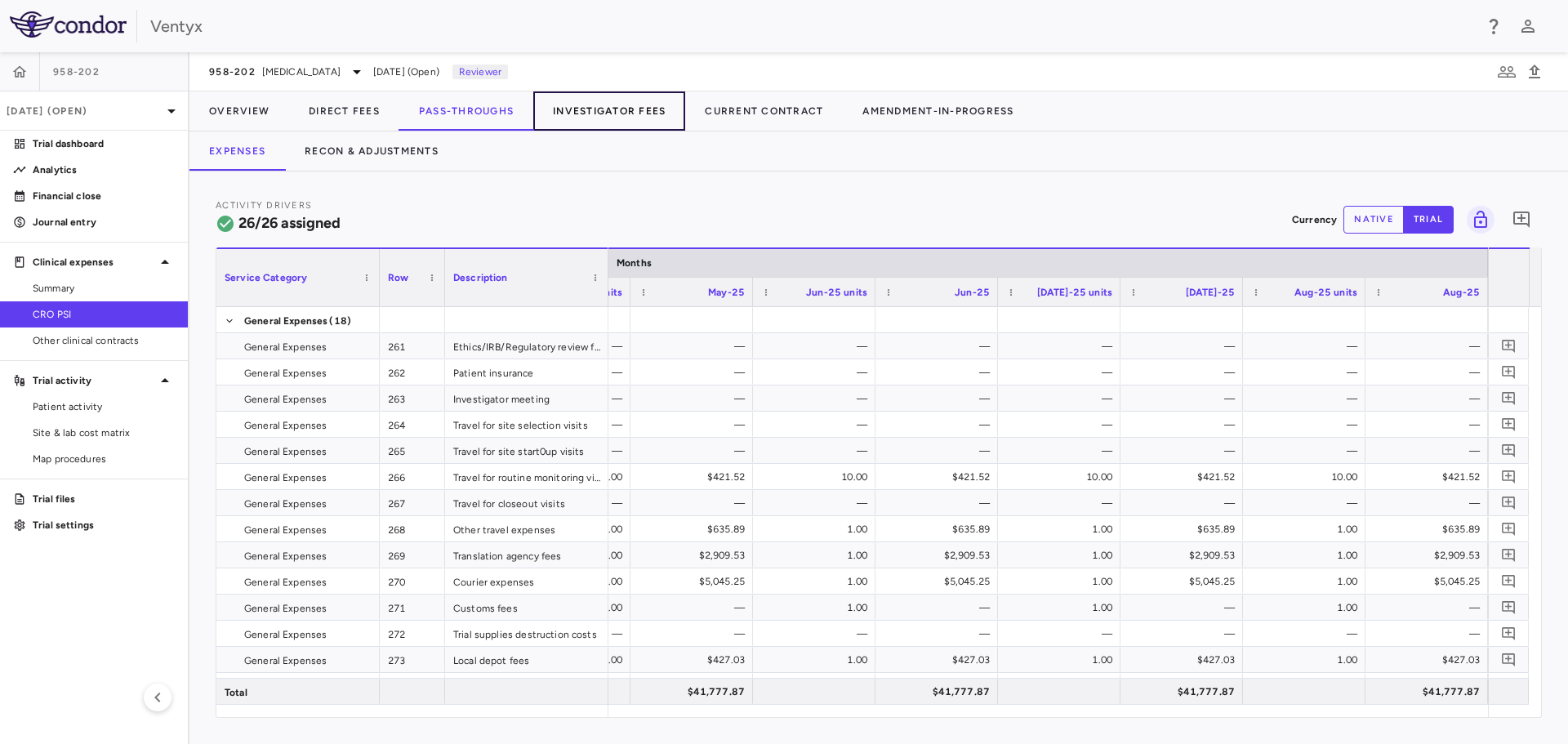
click at [615, 112] on button "Investigator Fees" at bounding box center [609, 111] width 152 height 39
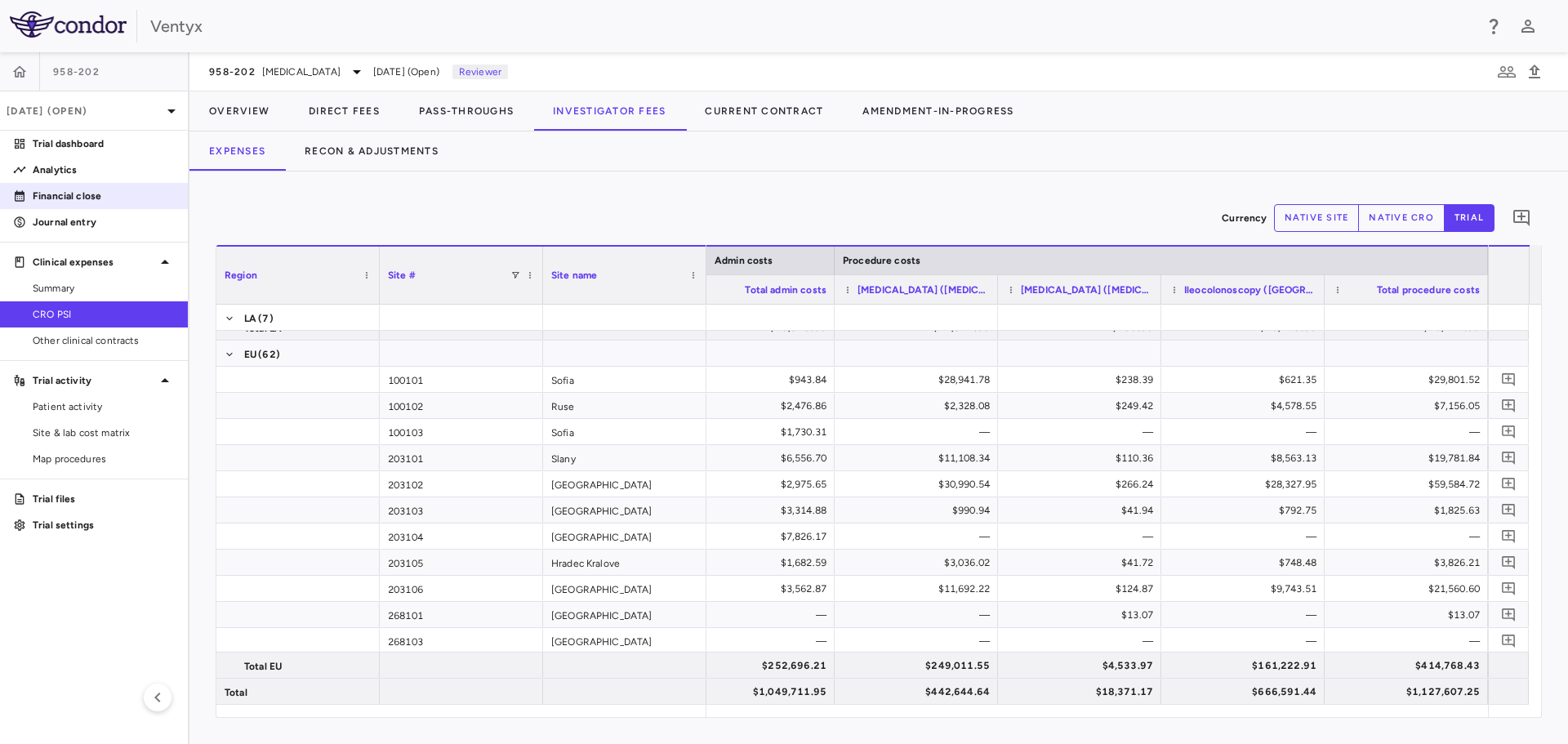
click at [78, 202] on p "Financial close" at bounding box center [103, 195] width 142 height 14
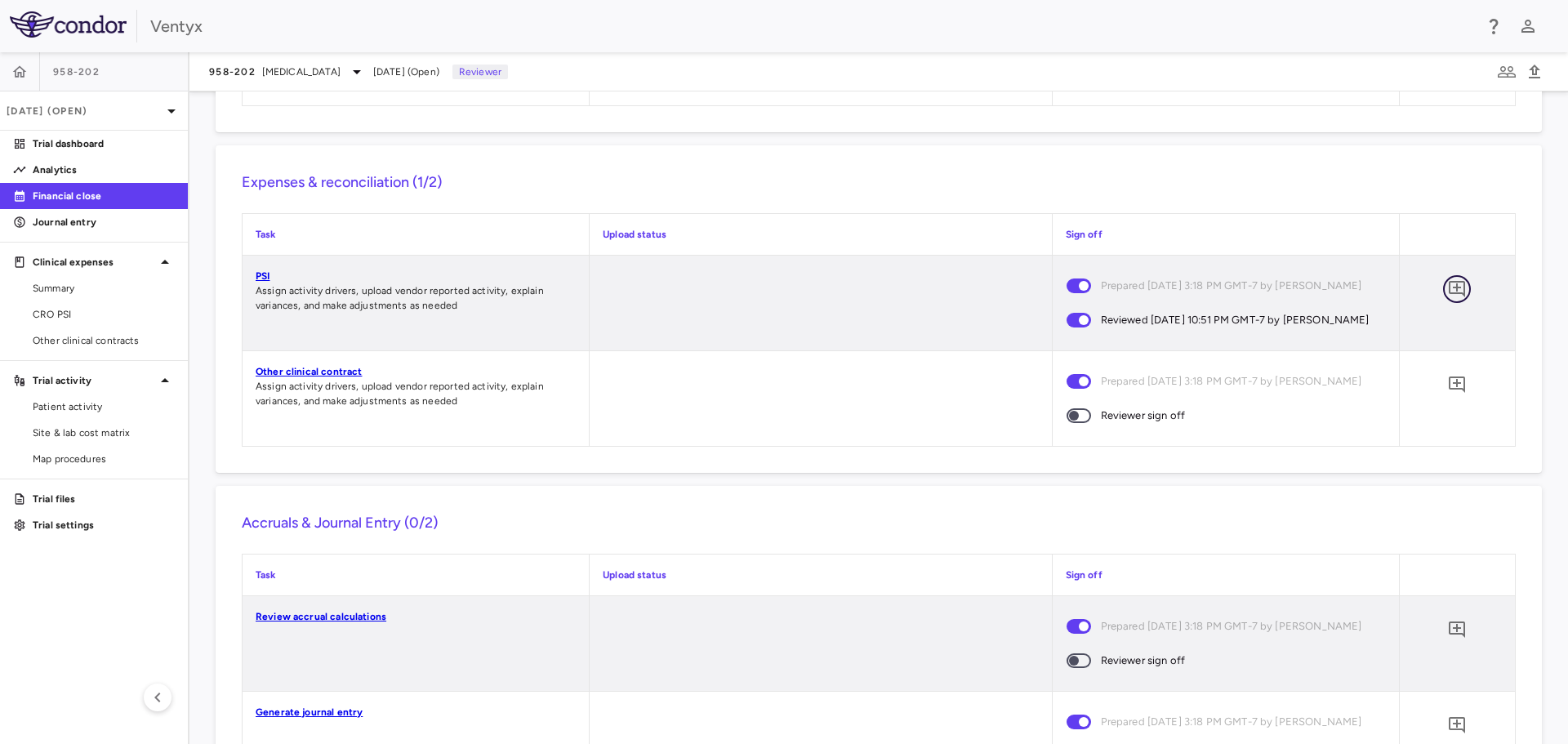
click at [1451, 299] on icon "Add comment" at bounding box center [1457, 288] width 20 height 20
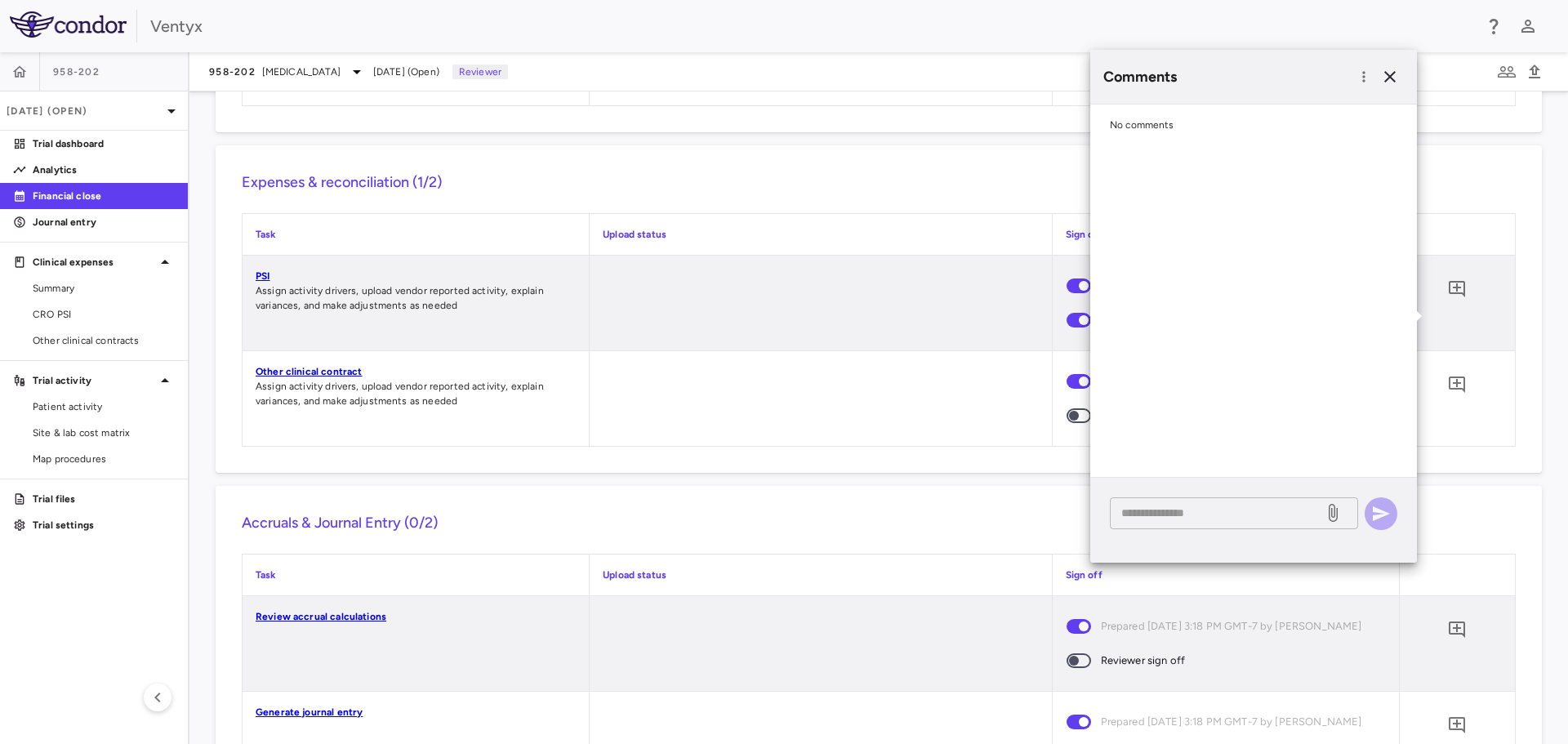
click at [1178, 520] on textarea at bounding box center [1217, 512] width 191 height 18
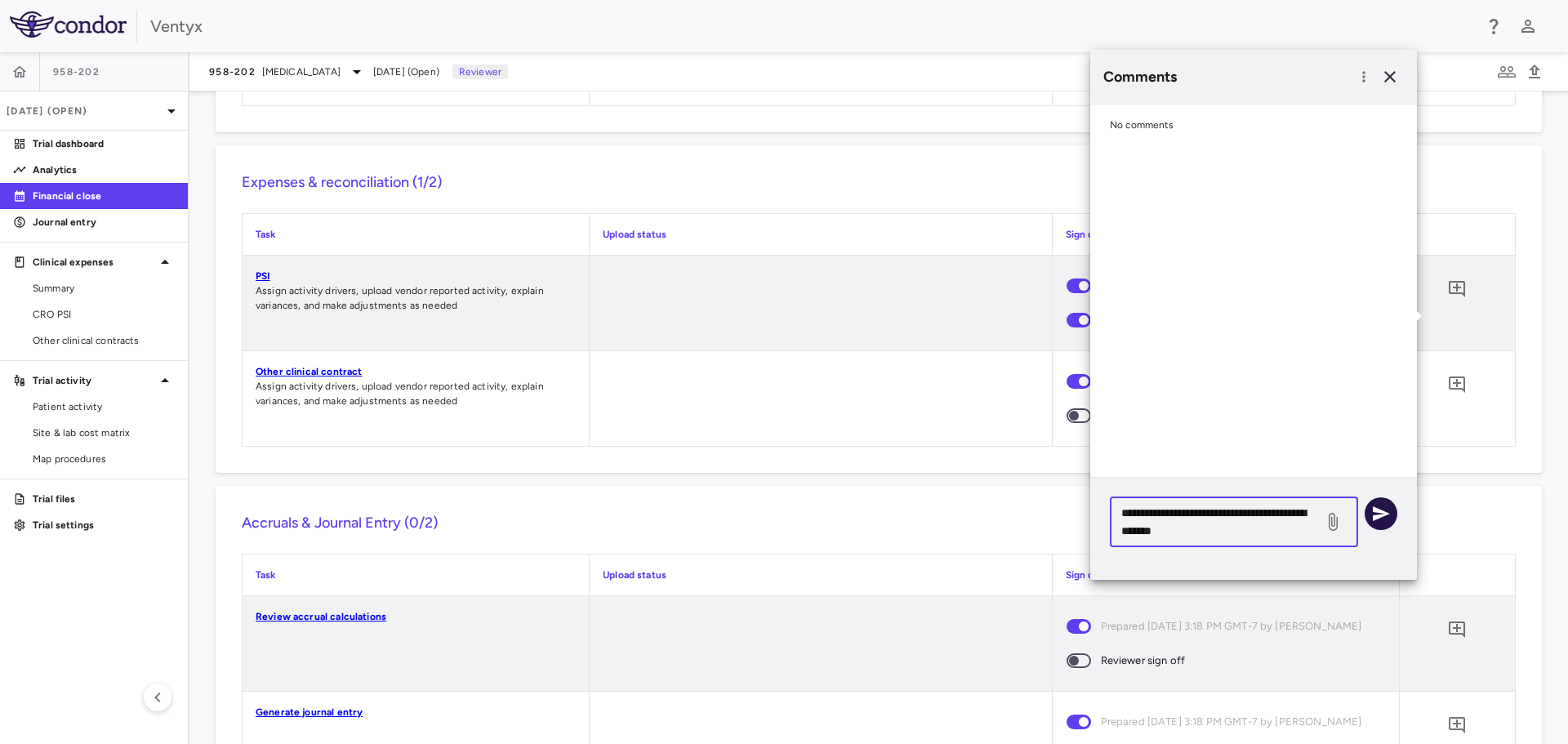
type textarea "**********"
click at [1381, 509] on icon "button" at bounding box center [1381, 513] width 20 height 20
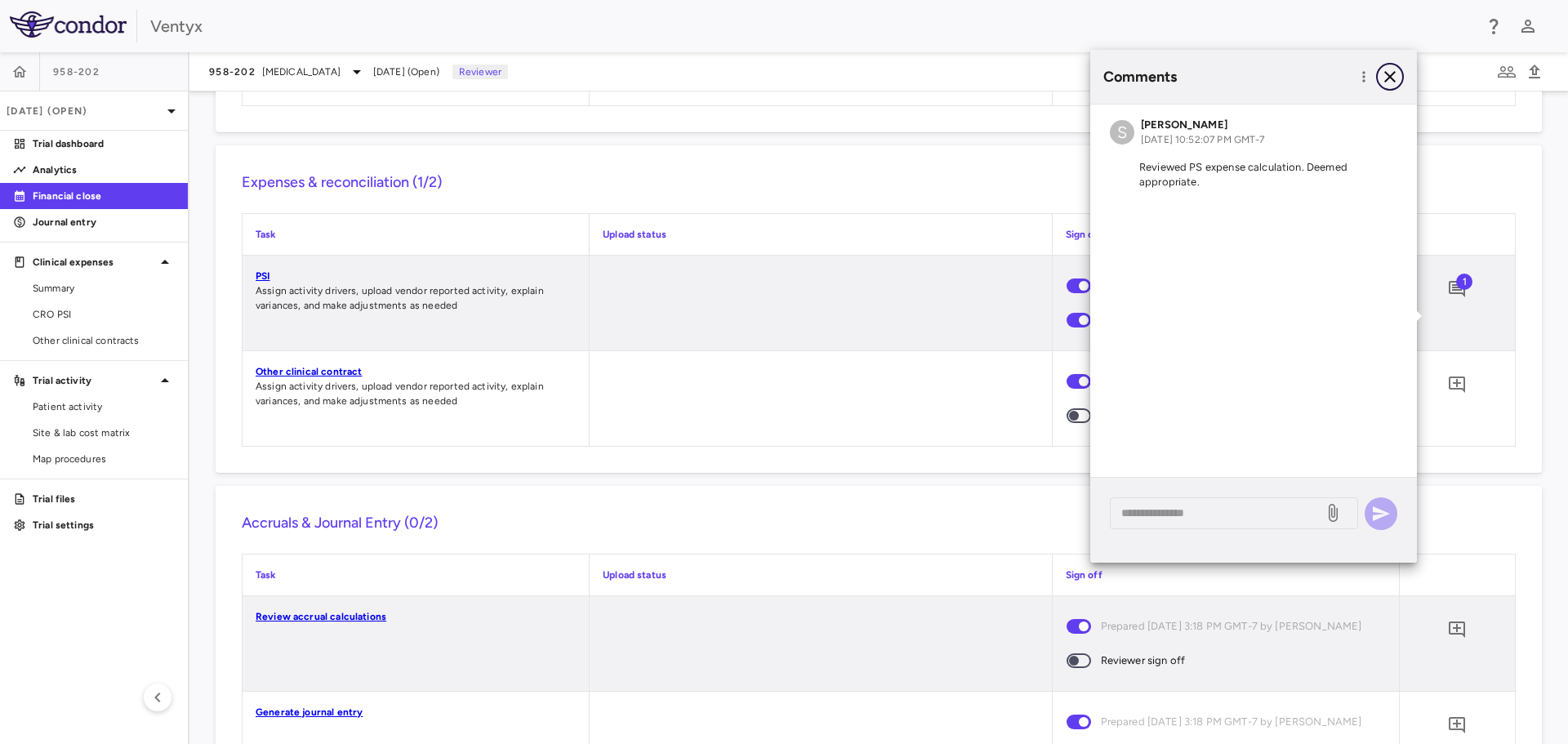
click at [1379, 76] on button "button" at bounding box center [1389, 76] width 28 height 28
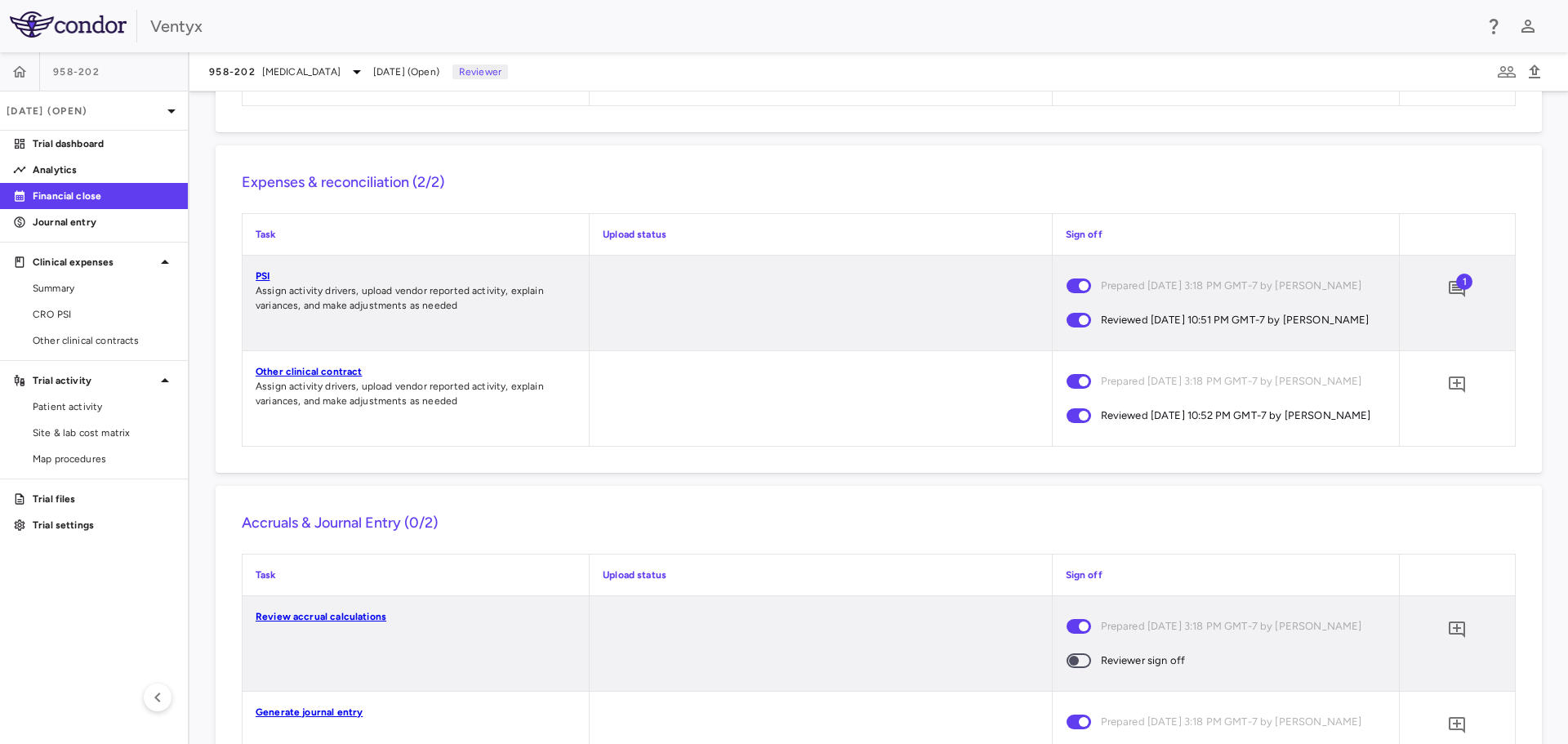
click at [314, 377] on link "Other clinical contract" at bounding box center [309, 372] width 106 height 11
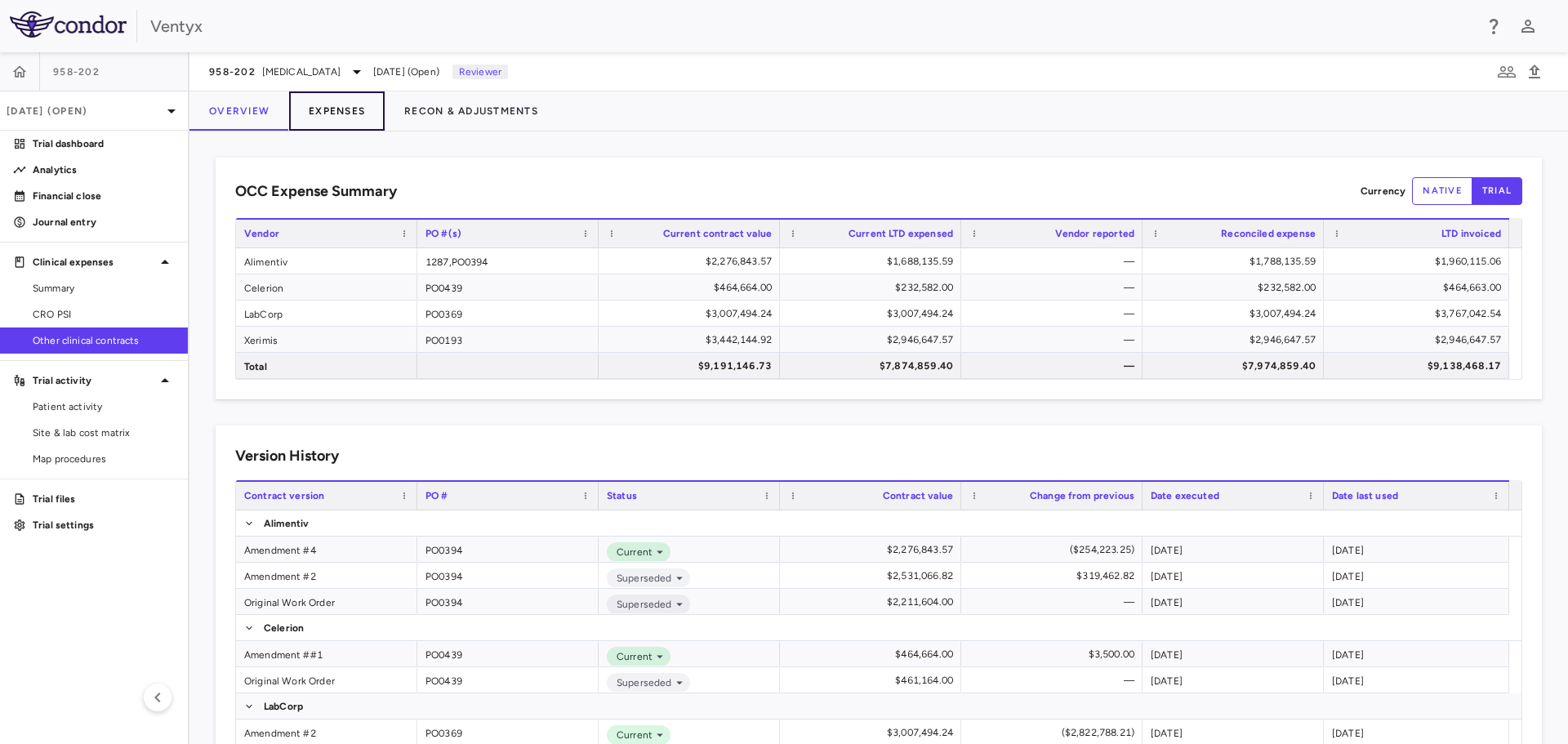
click at [344, 114] on button "Expenses" at bounding box center [337, 111] width 96 height 39
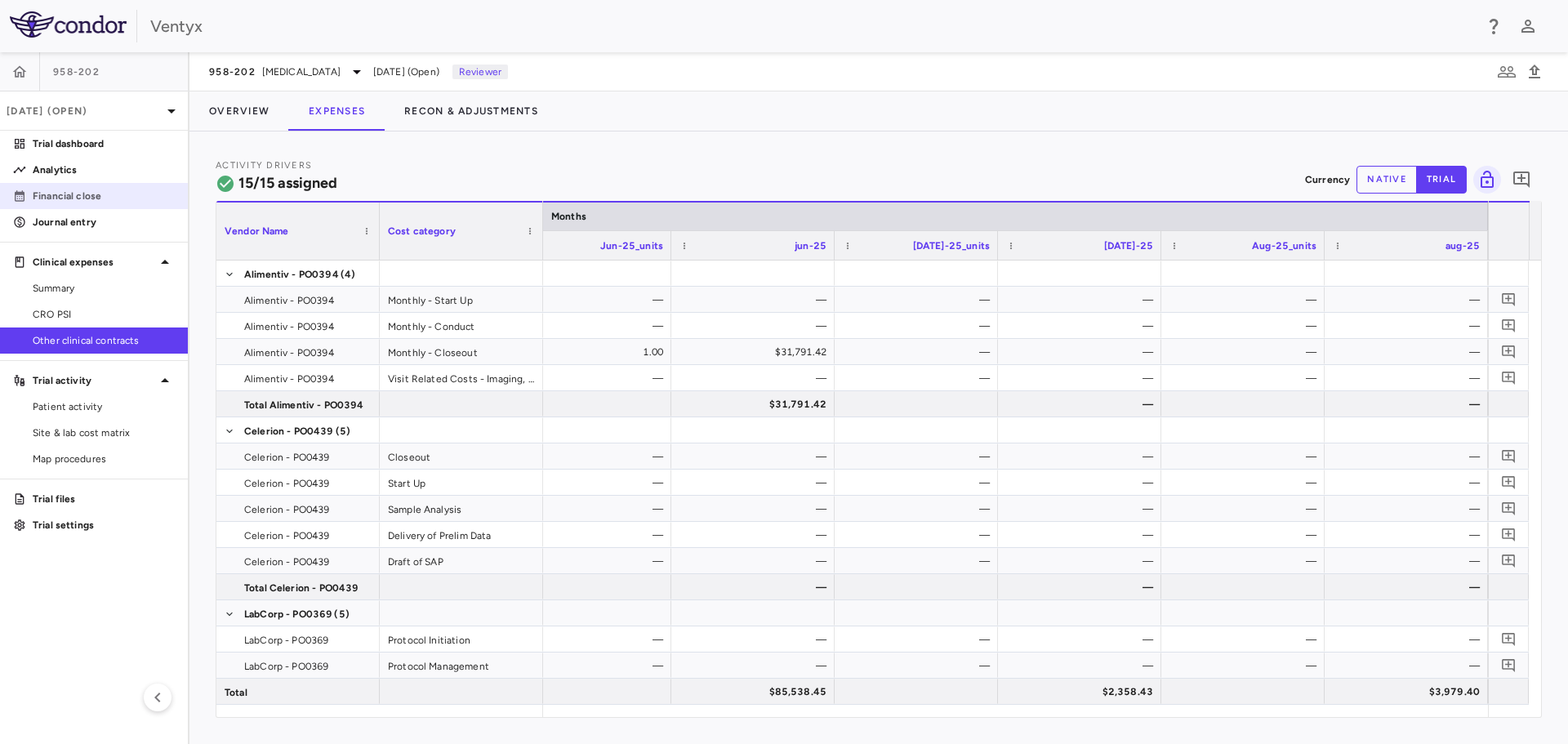
click at [67, 194] on p "Financial close" at bounding box center [103, 195] width 142 height 14
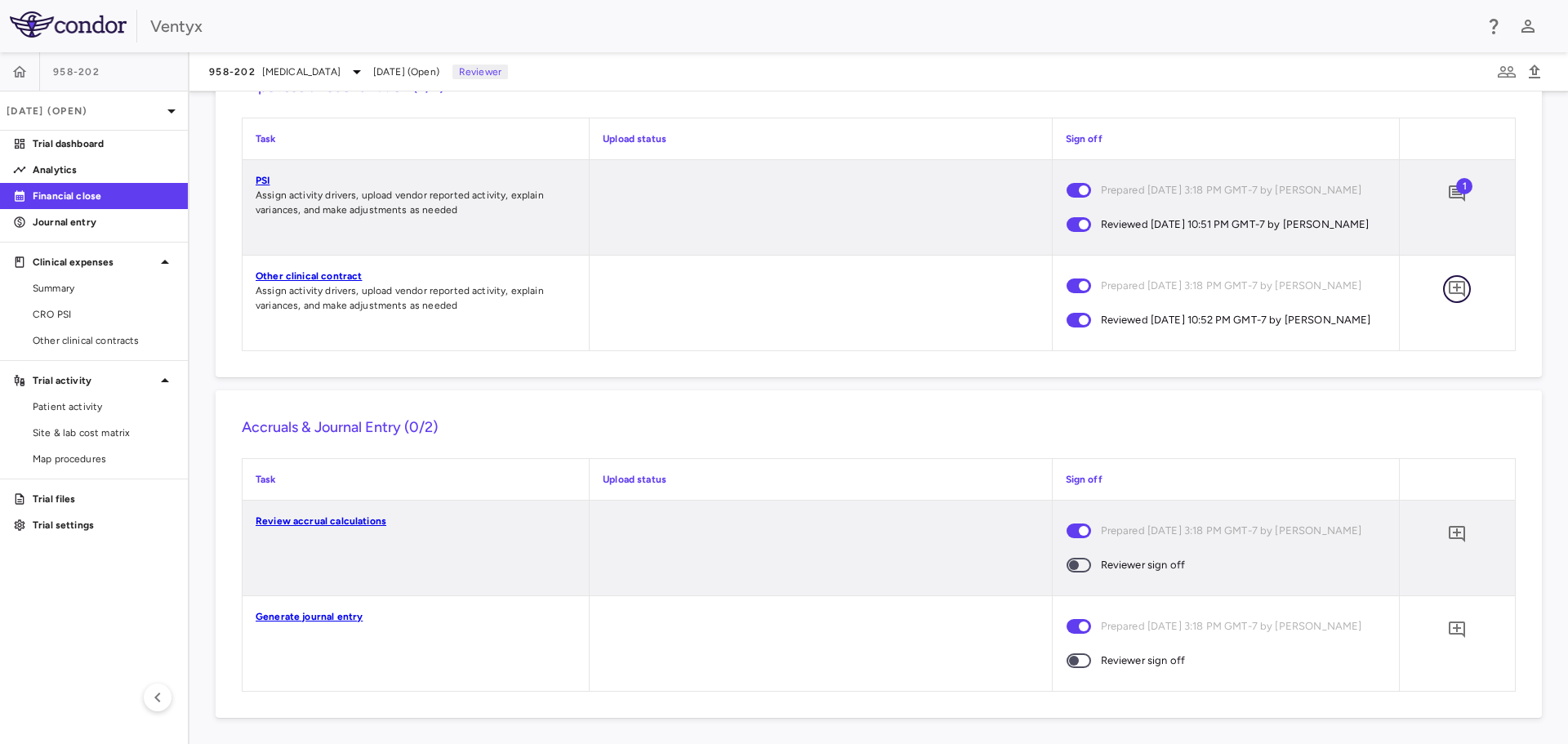
click at [1449, 281] on icon "Add comment" at bounding box center [1456, 288] width 16 height 16
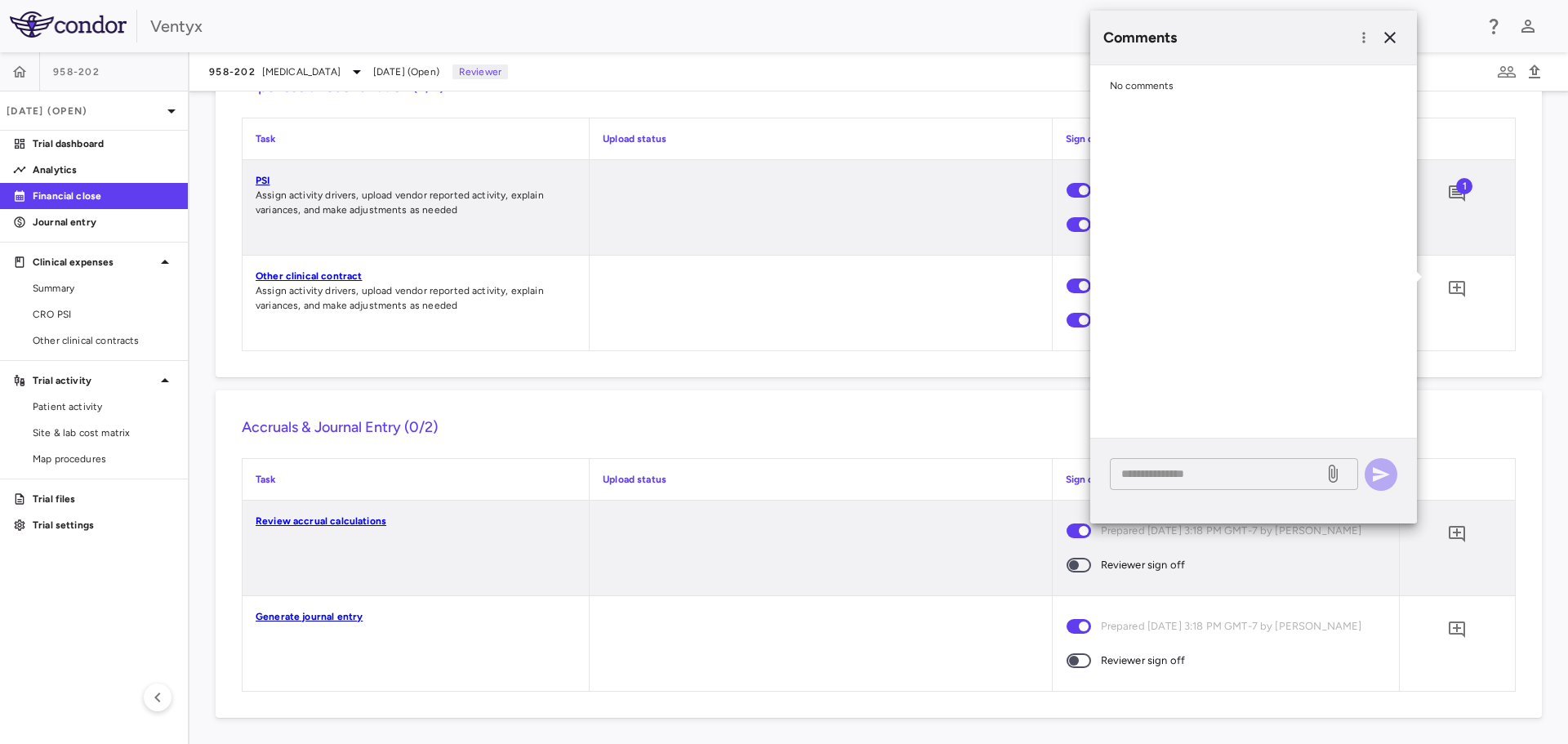
click at [1170, 474] on textarea at bounding box center [1217, 473] width 191 height 18
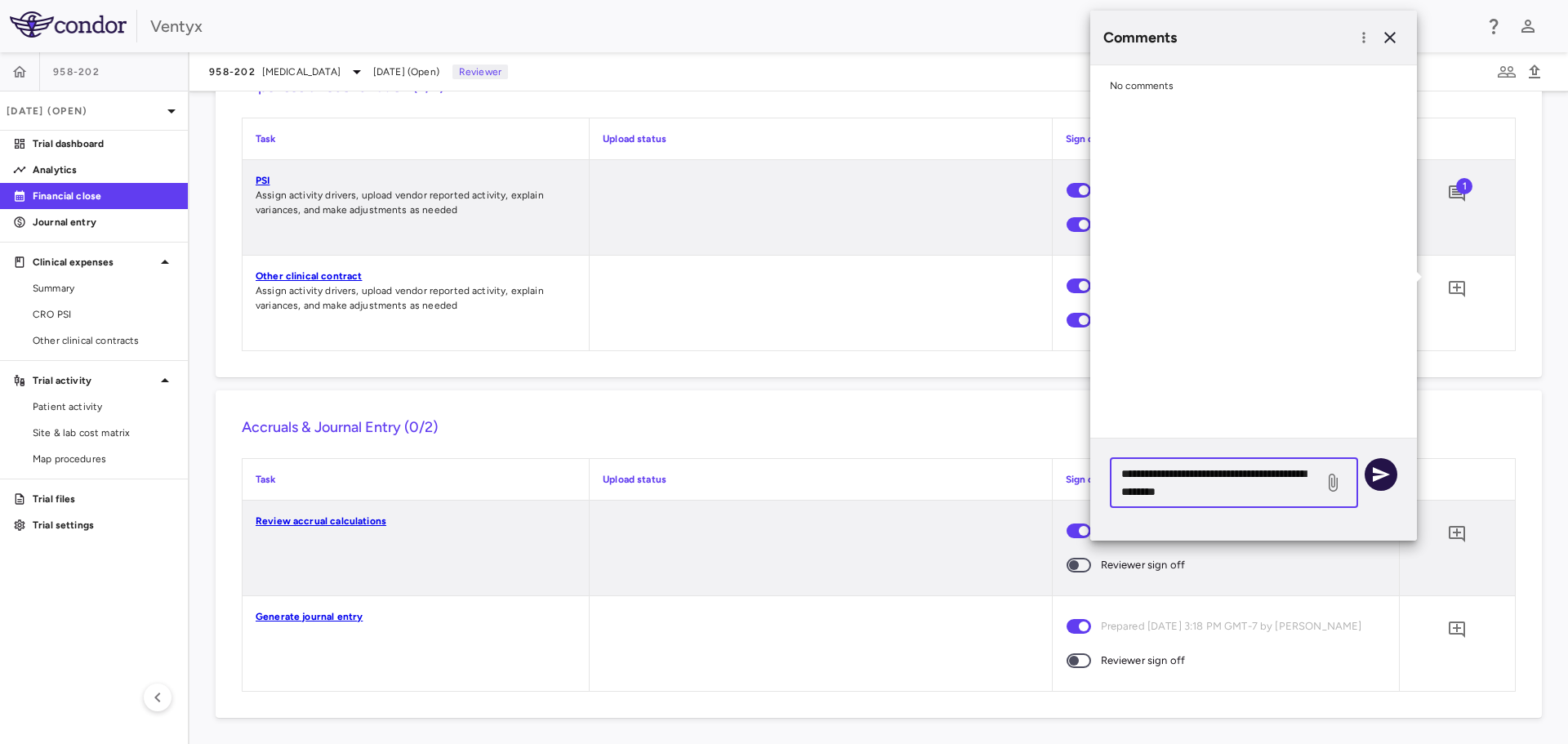
type textarea "**********"
drag, startPoint x: 1372, startPoint y: 467, endPoint x: 1364, endPoint y: 447, distance: 21.5
click at [1373, 467] on icon "button" at bounding box center [1381, 474] width 20 height 20
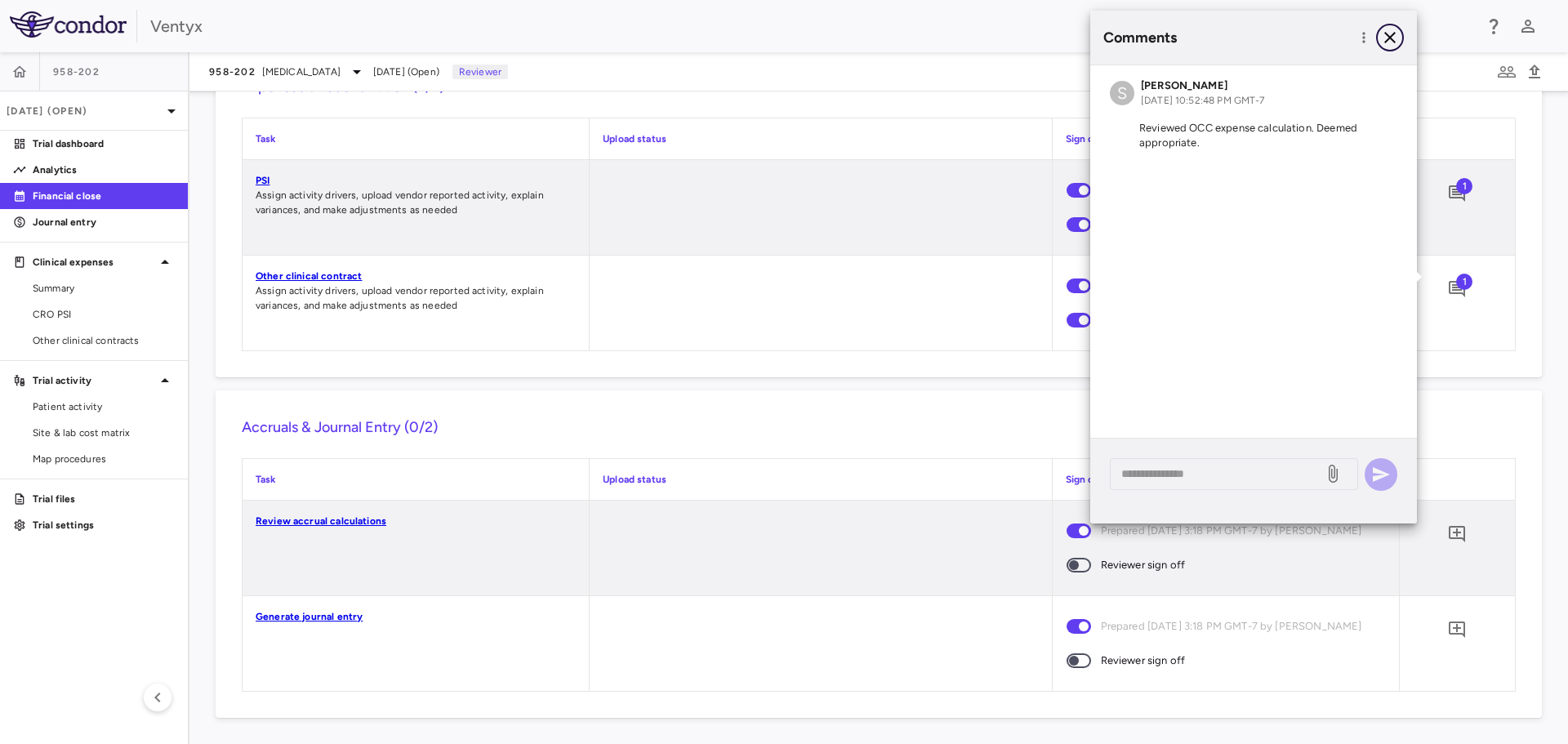
click at [1389, 37] on icon "button" at bounding box center [1390, 37] width 11 height 11
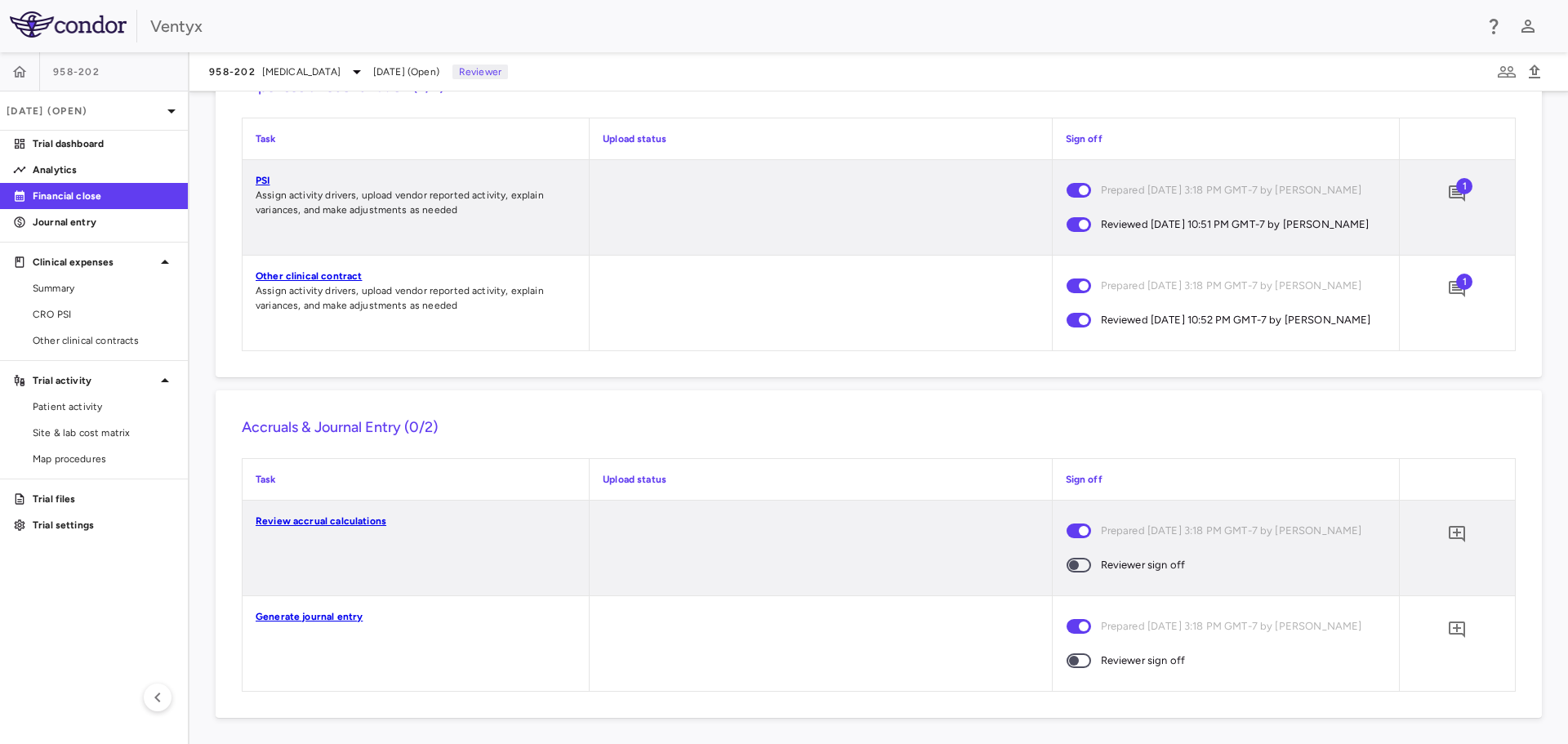
click at [322, 521] on link "Review accrual calculations" at bounding box center [321, 521] width 131 height 11
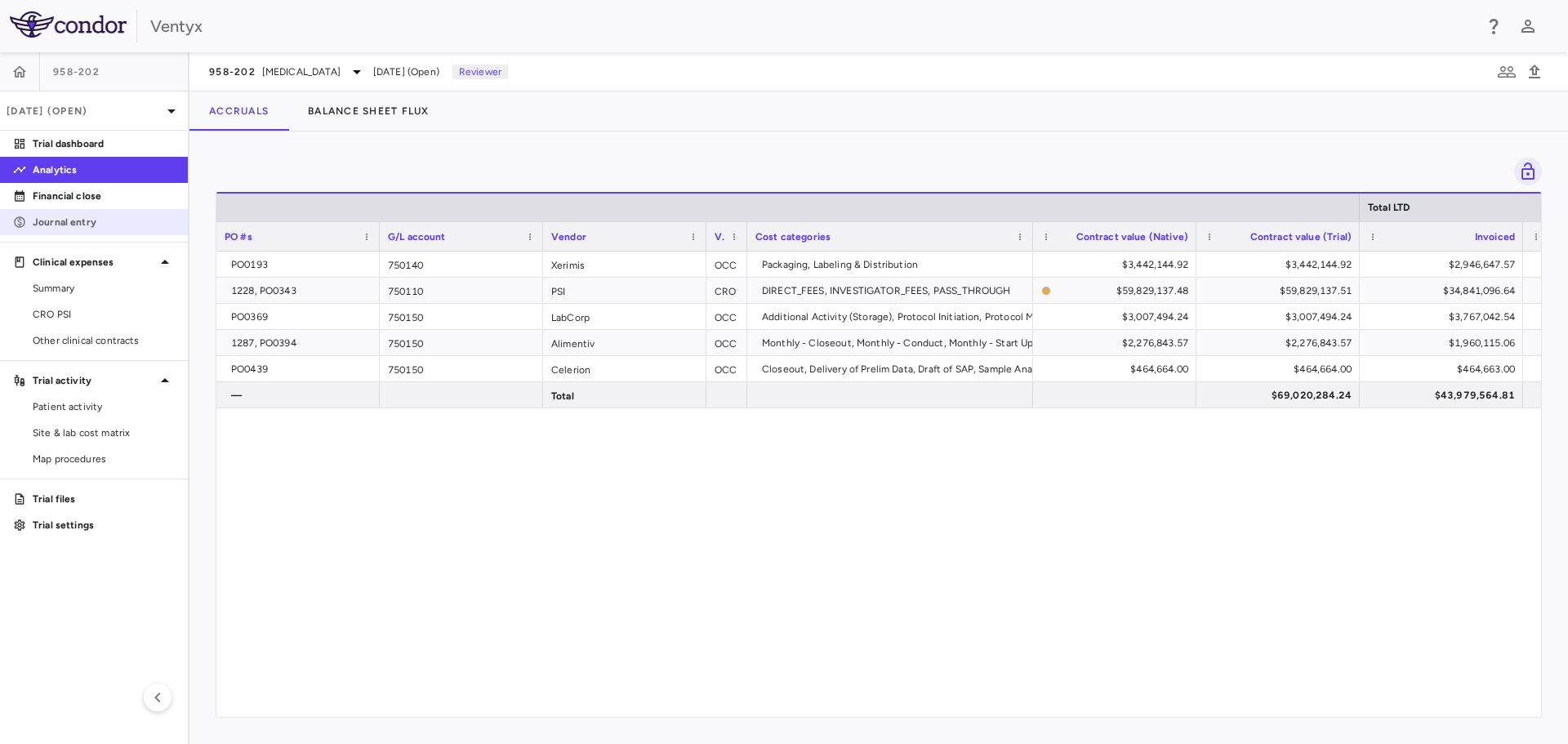
click at [89, 220] on p "Journal entry" at bounding box center [103, 222] width 142 height 14
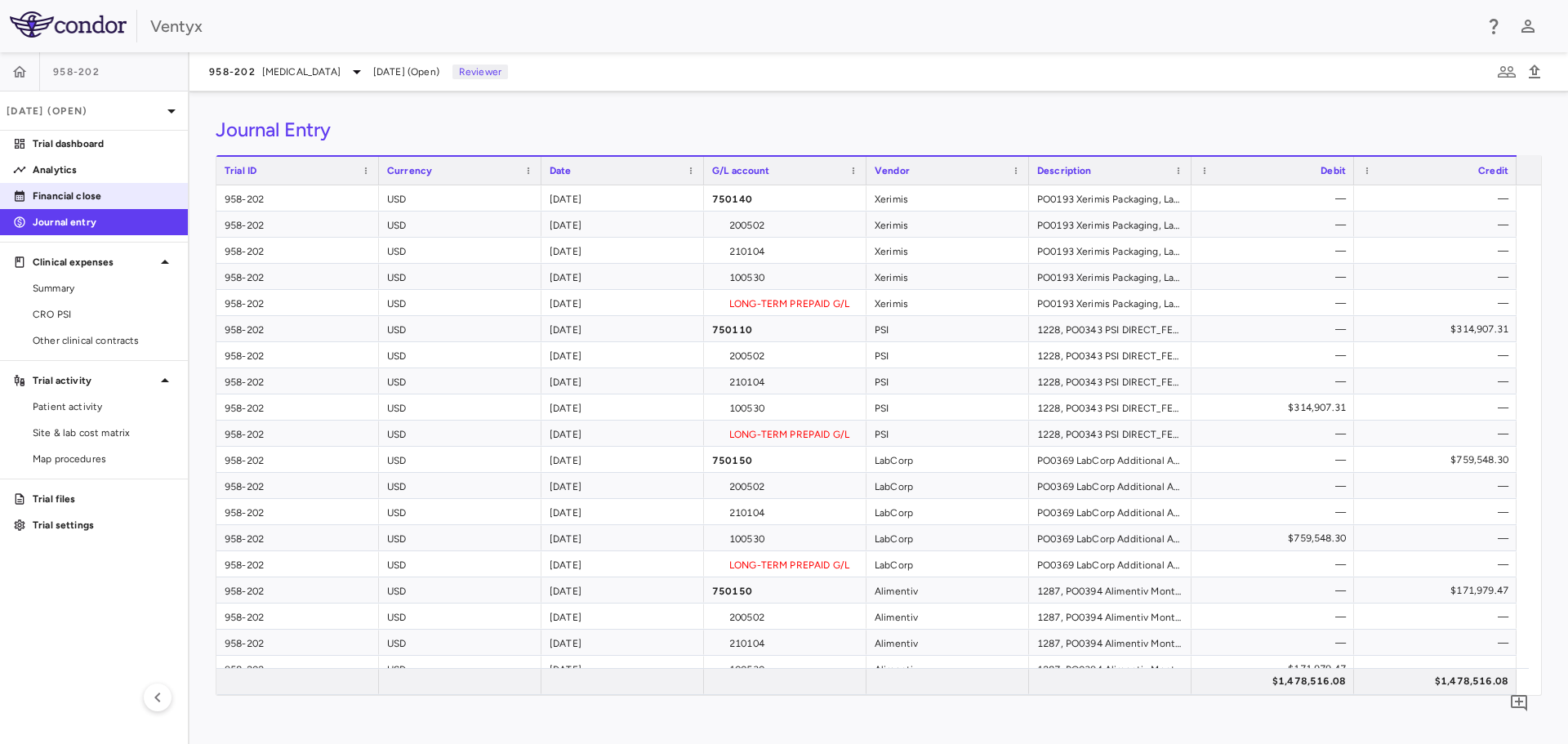
click at [42, 188] on p "Financial close" at bounding box center [103, 195] width 142 height 14
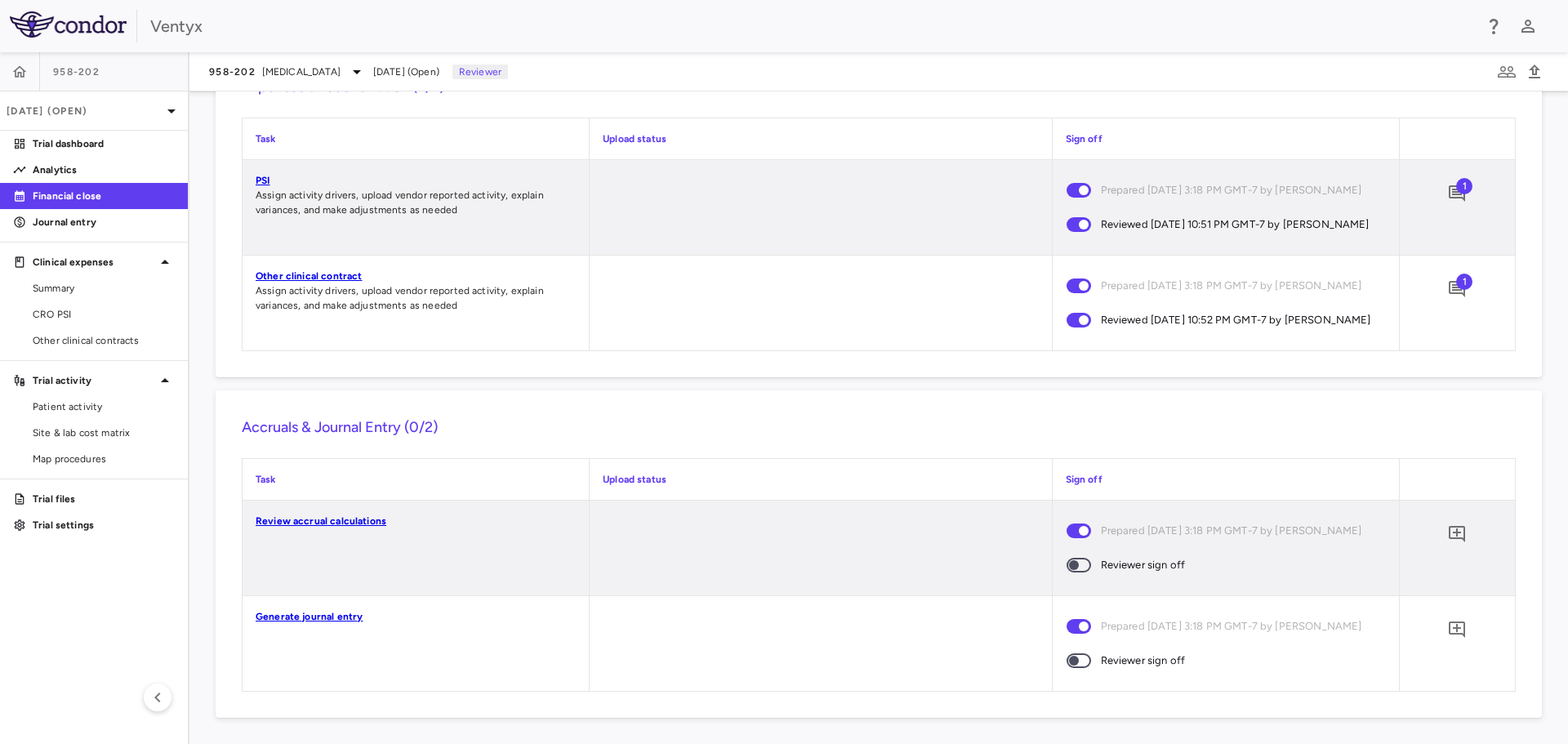
scroll to position [1614, 0]
drag, startPoint x: 63, startPoint y: 224, endPoint x: 117, endPoint y: 225, distance: 54.0
click at [63, 224] on p "Journal entry" at bounding box center [103, 222] width 142 height 14
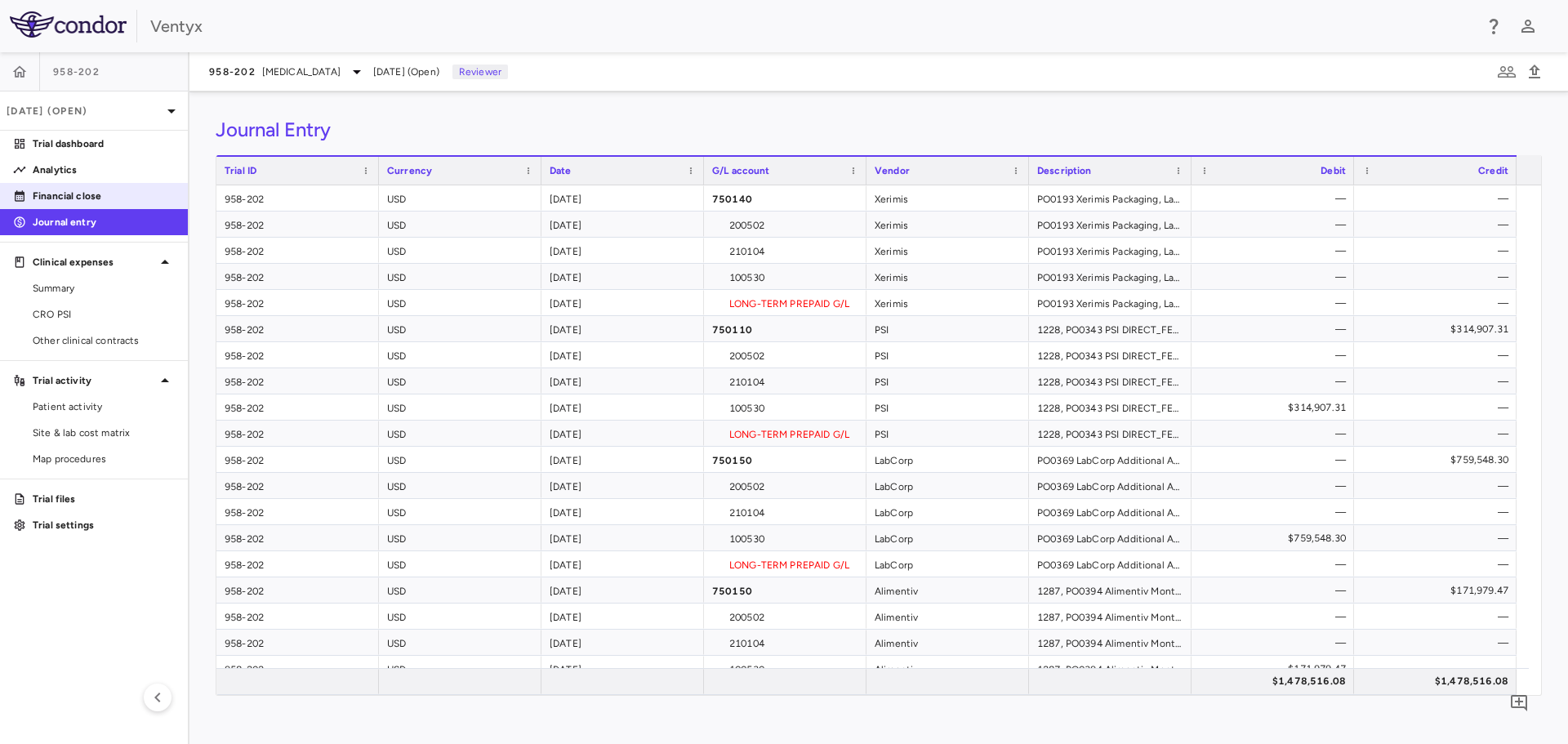
click at [60, 202] on p "Financial close" at bounding box center [103, 195] width 142 height 14
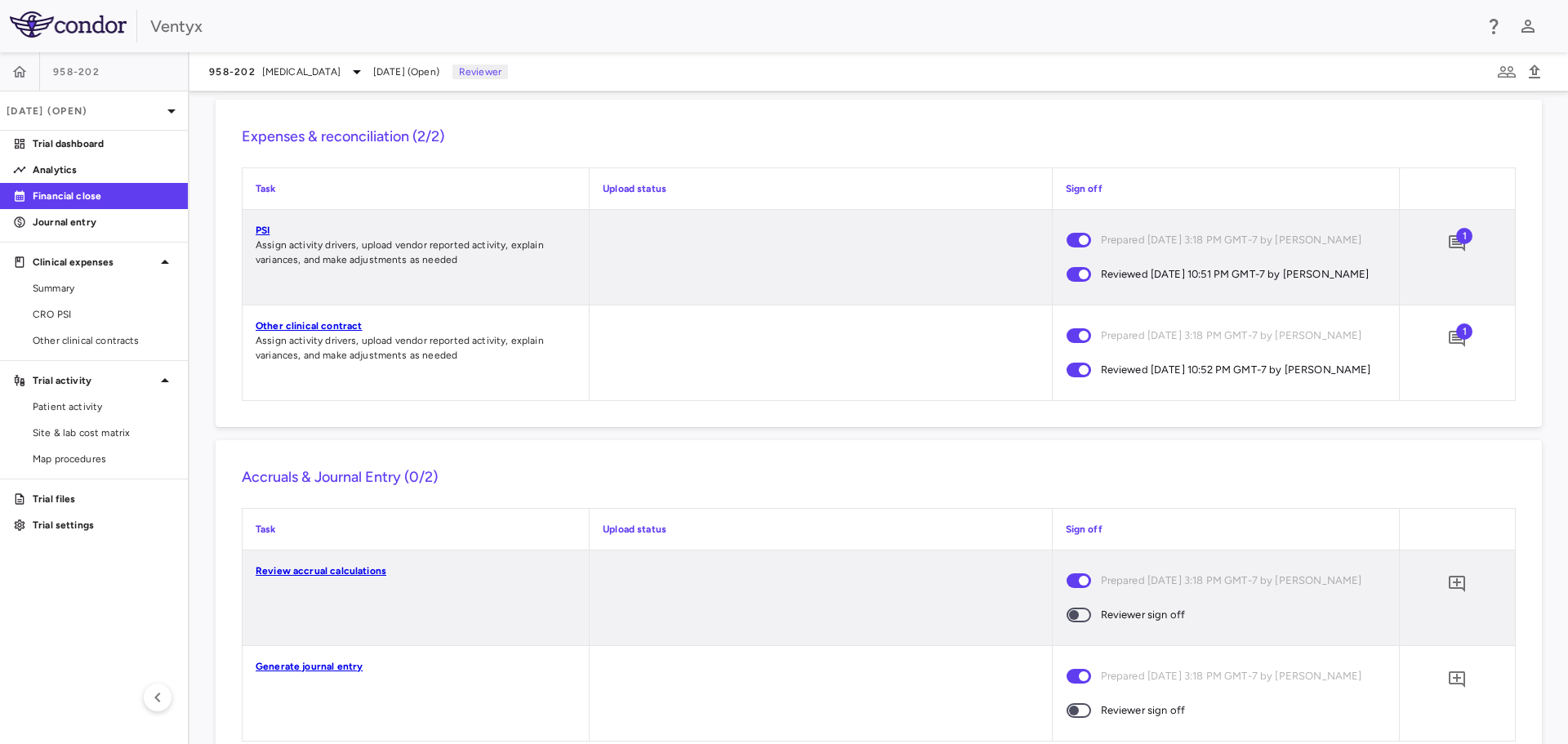
scroll to position [1614, 0]
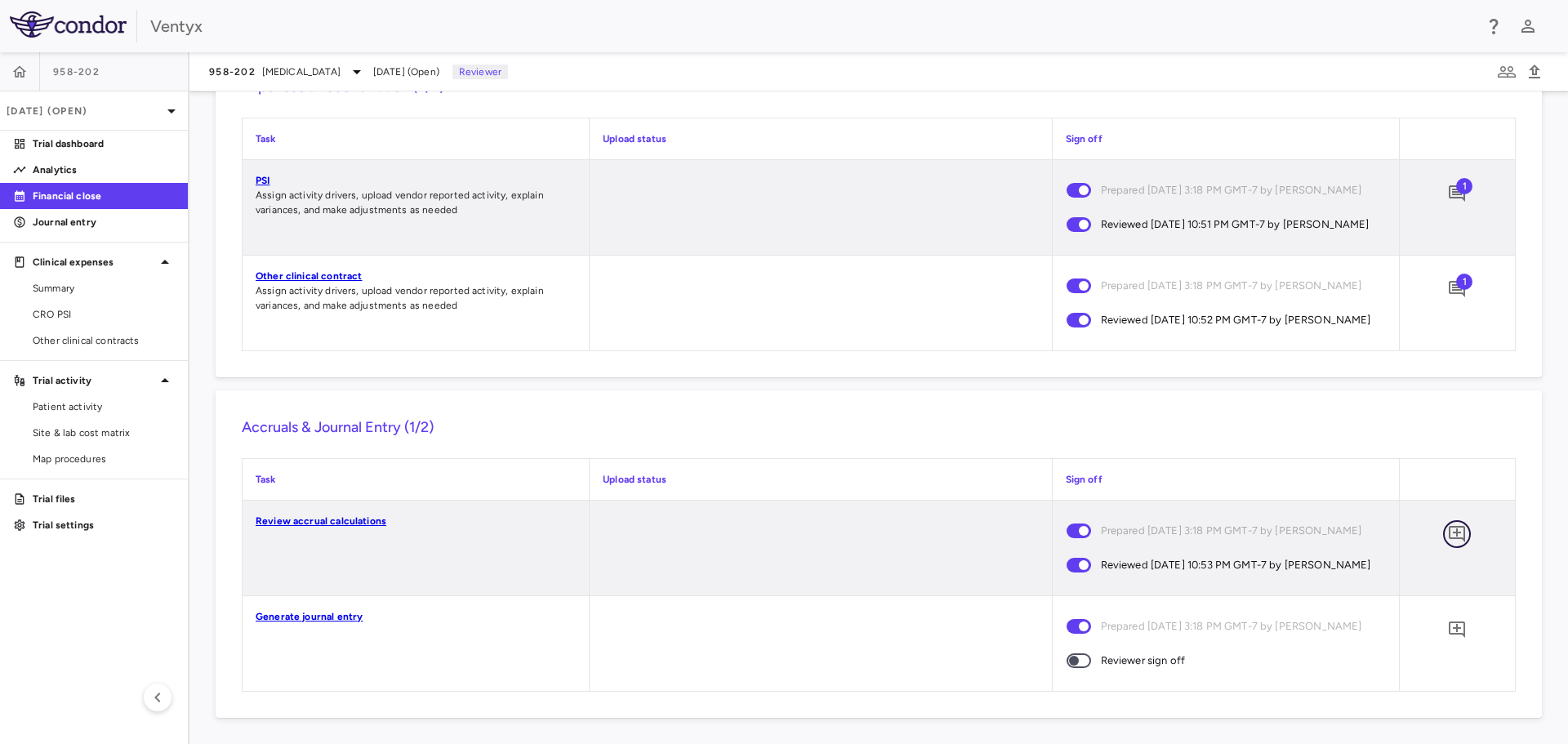
click at [1449, 530] on icon "Add comment" at bounding box center [1456, 533] width 16 height 16
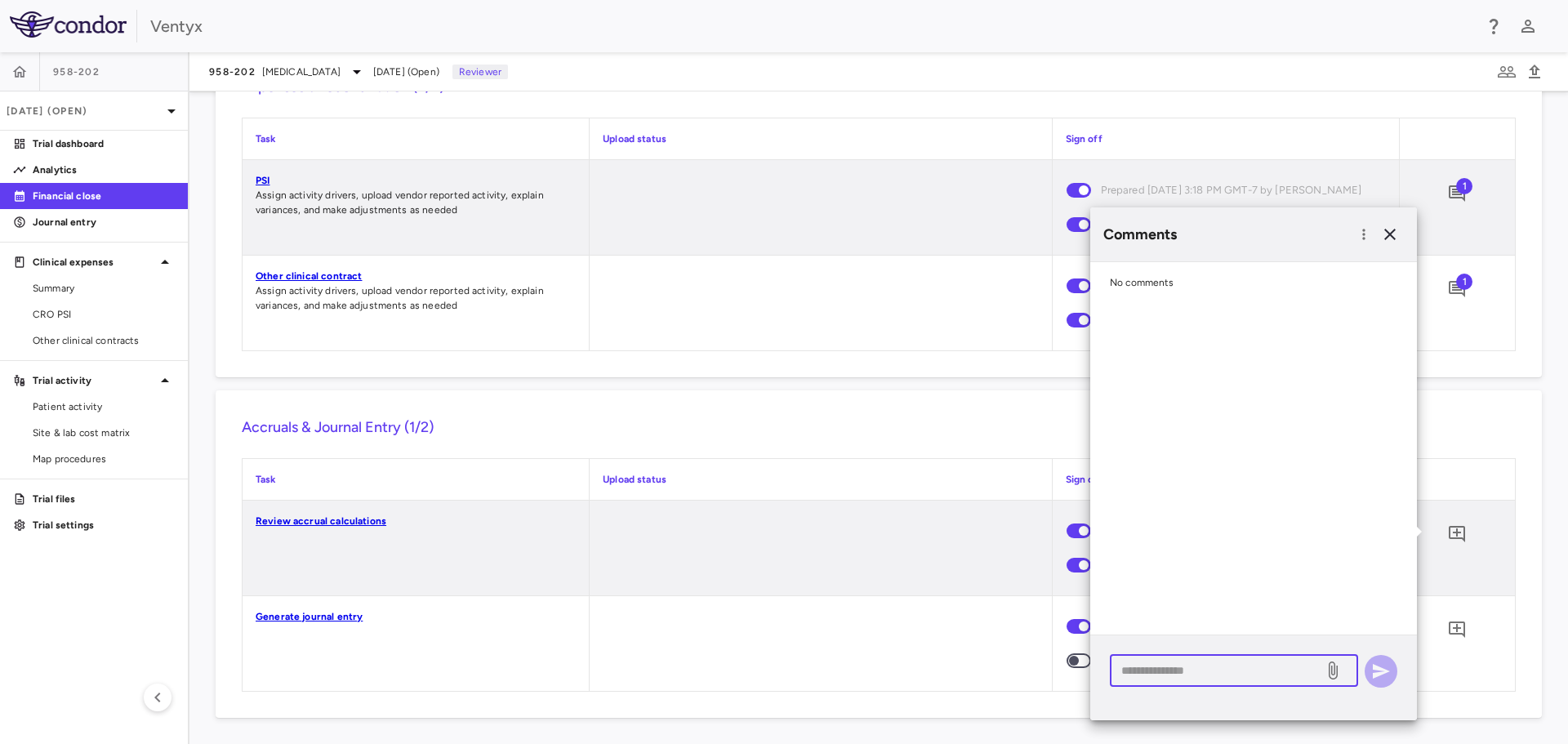
click at [1174, 663] on textarea at bounding box center [1217, 670] width 191 height 18
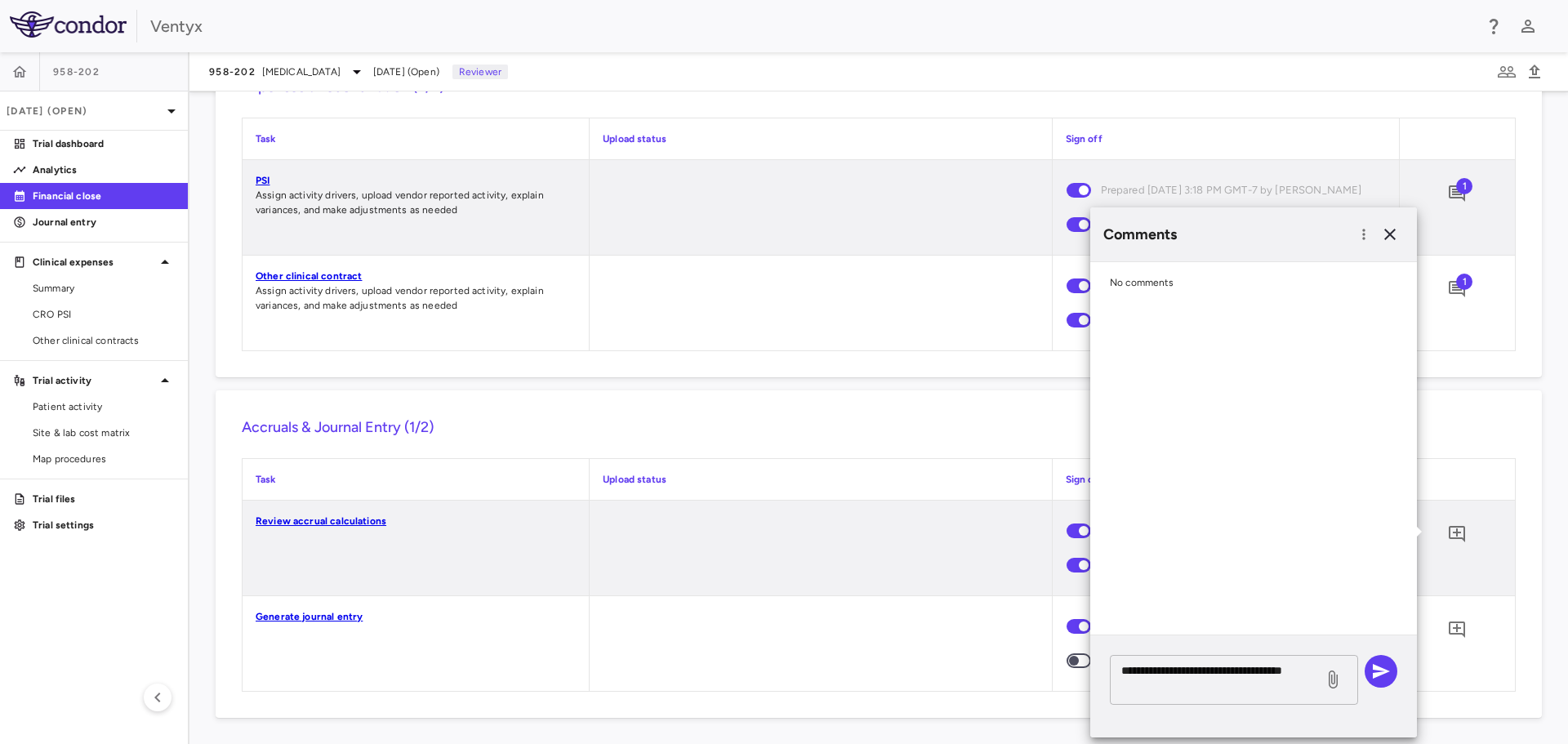
drag, startPoint x: 1190, startPoint y: 690, endPoint x: 1210, endPoint y: 682, distance: 21.5
click at [1190, 690] on textarea "**********" at bounding box center [1217, 679] width 191 height 36
type textarea "**********"
click at [1369, 675] on button "button" at bounding box center [1381, 671] width 32 height 32
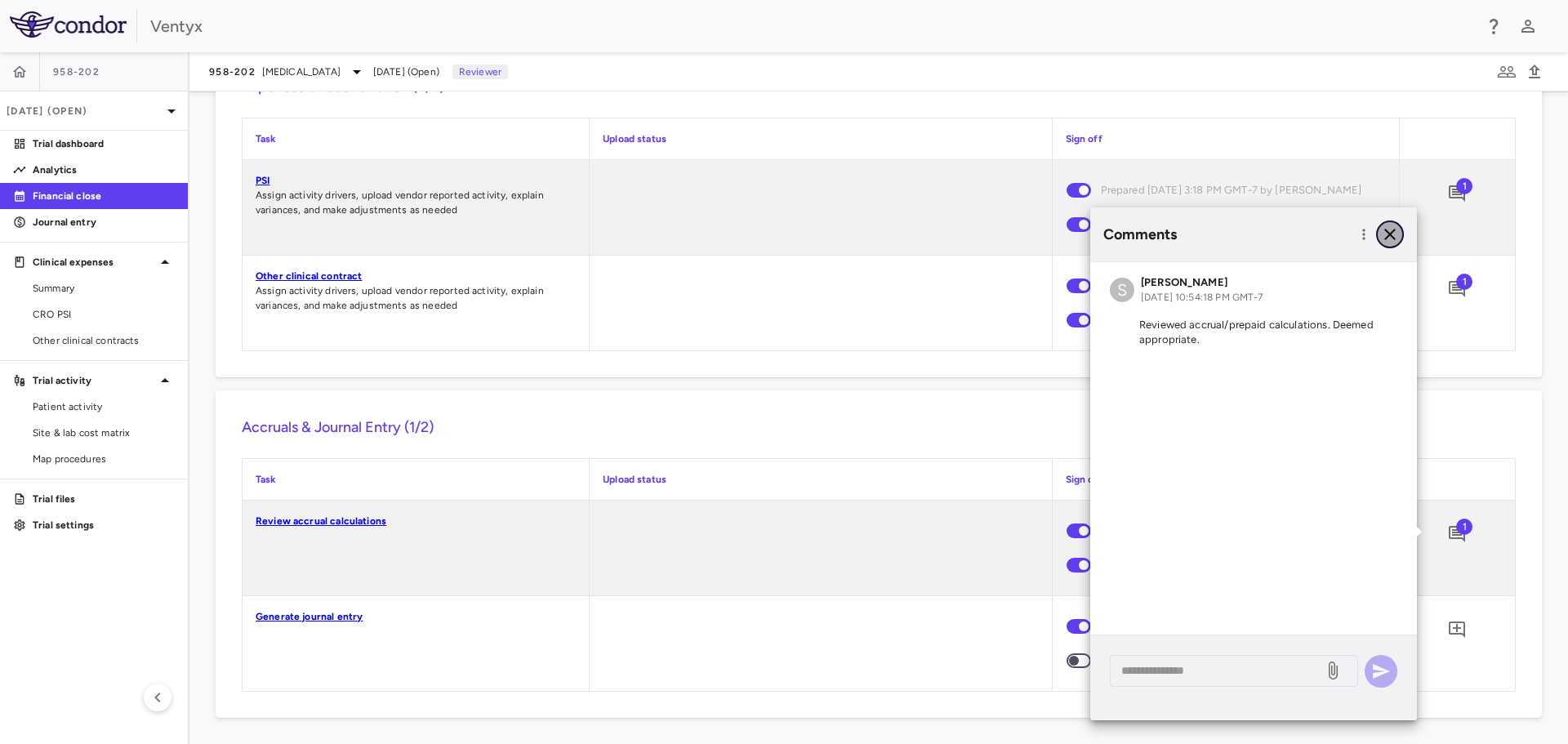
click at [1393, 233] on icon "button" at bounding box center [1390, 234] width 20 height 20
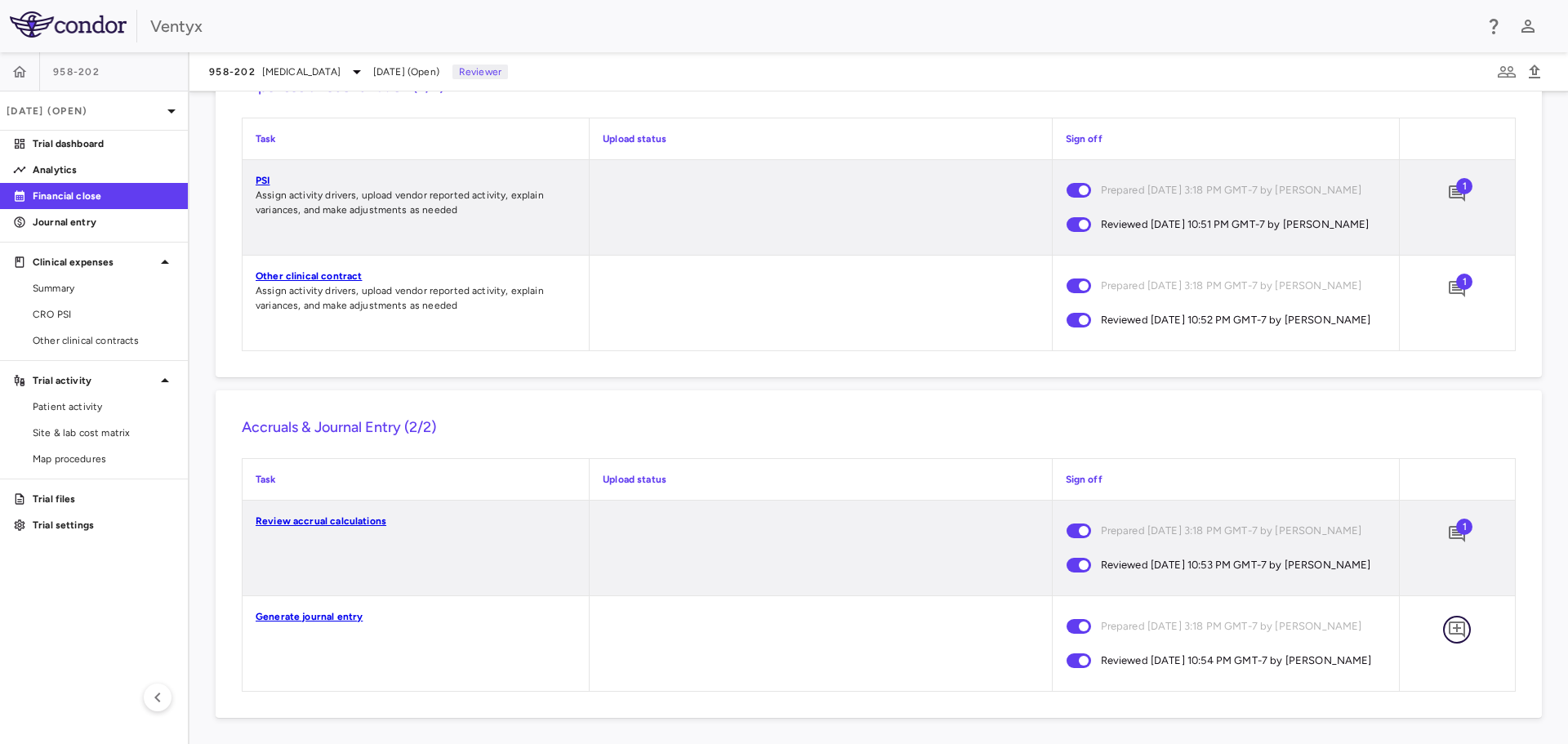
click at [1449, 635] on icon "Add comment" at bounding box center [1456, 628] width 16 height 16
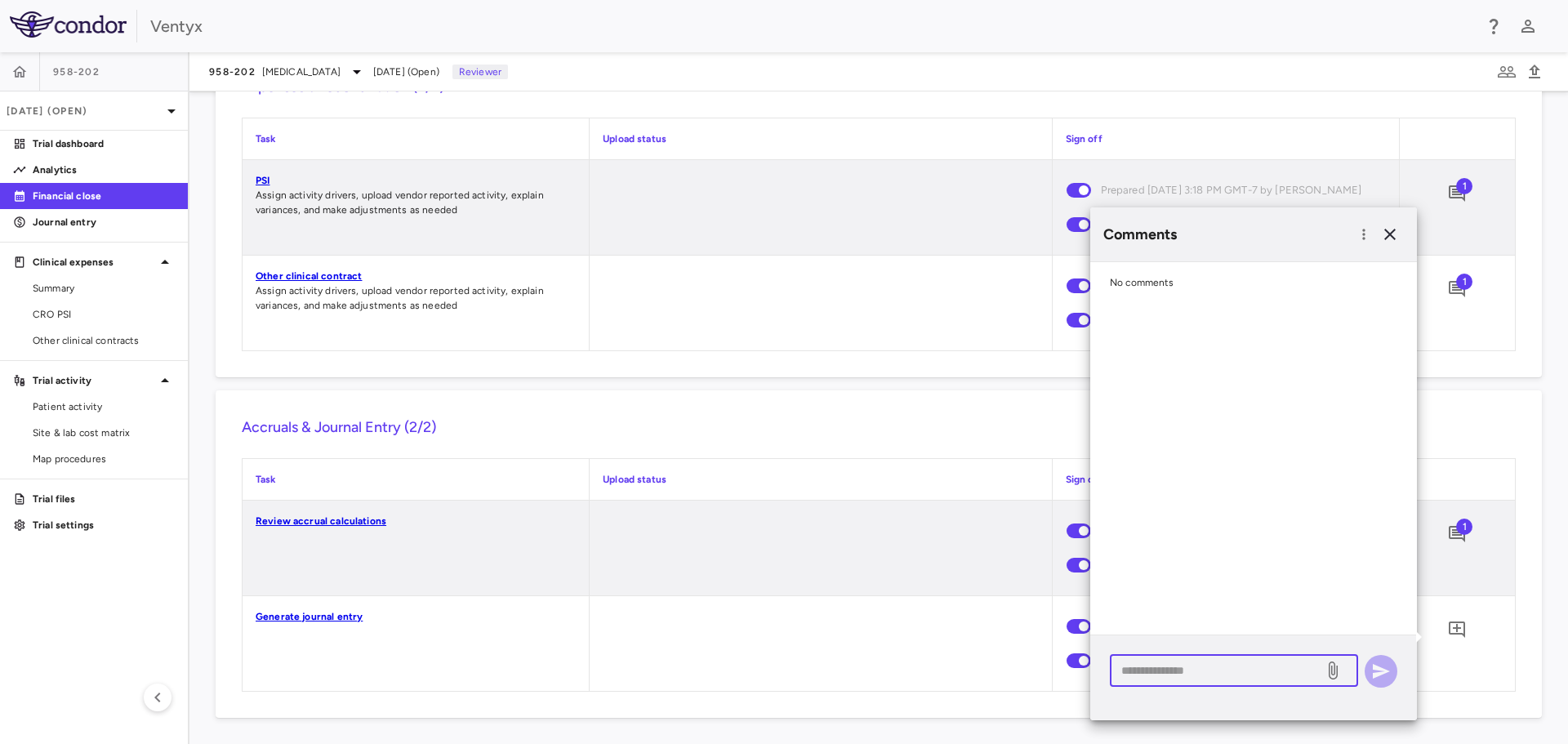
click at [1141, 666] on textarea at bounding box center [1217, 670] width 191 height 18
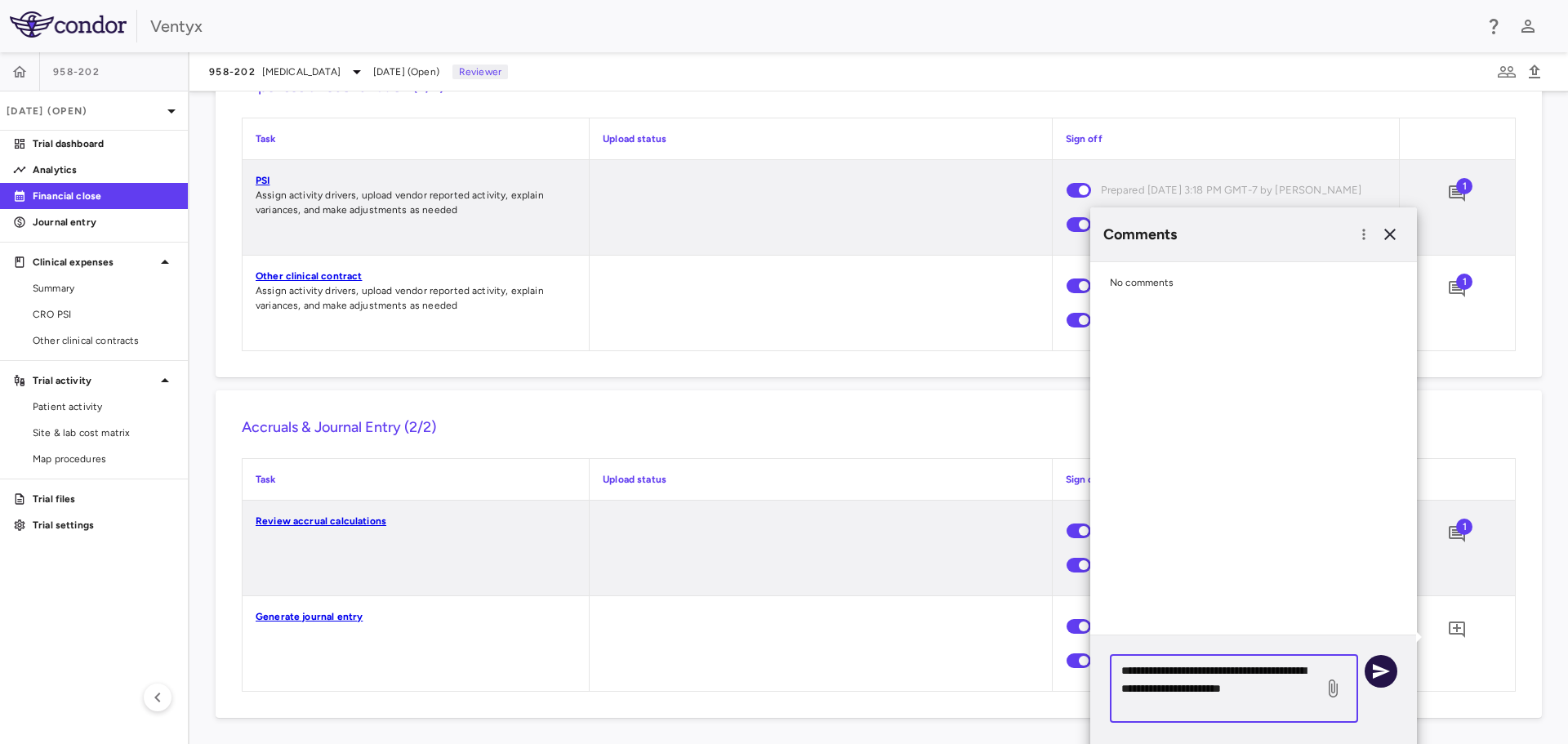
type textarea "**********"
click at [1381, 670] on icon "button" at bounding box center [1381, 670] width 20 height 20
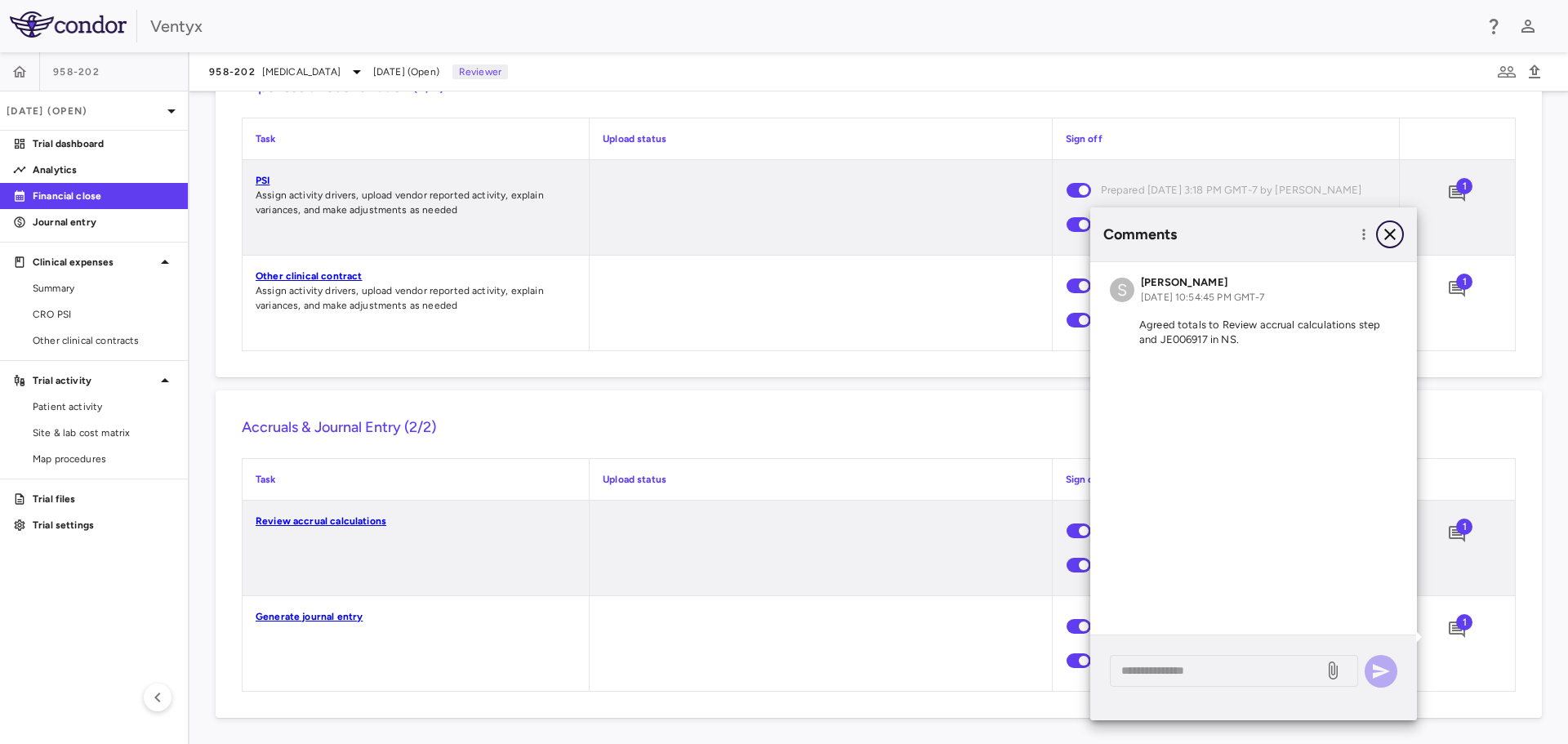
click at [1390, 233] on icon "button" at bounding box center [1390, 234] width 20 height 20
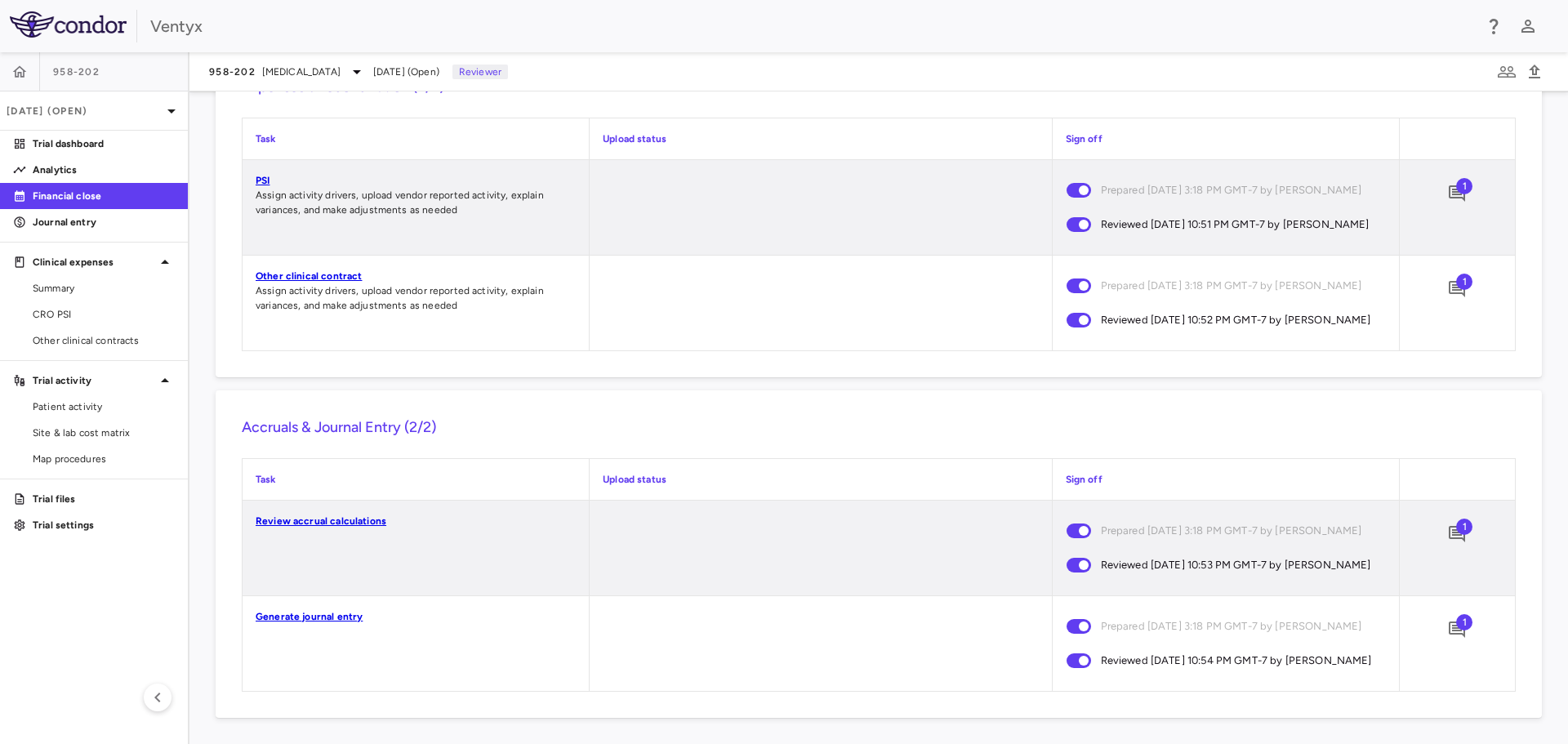
scroll to position [1552, 0]
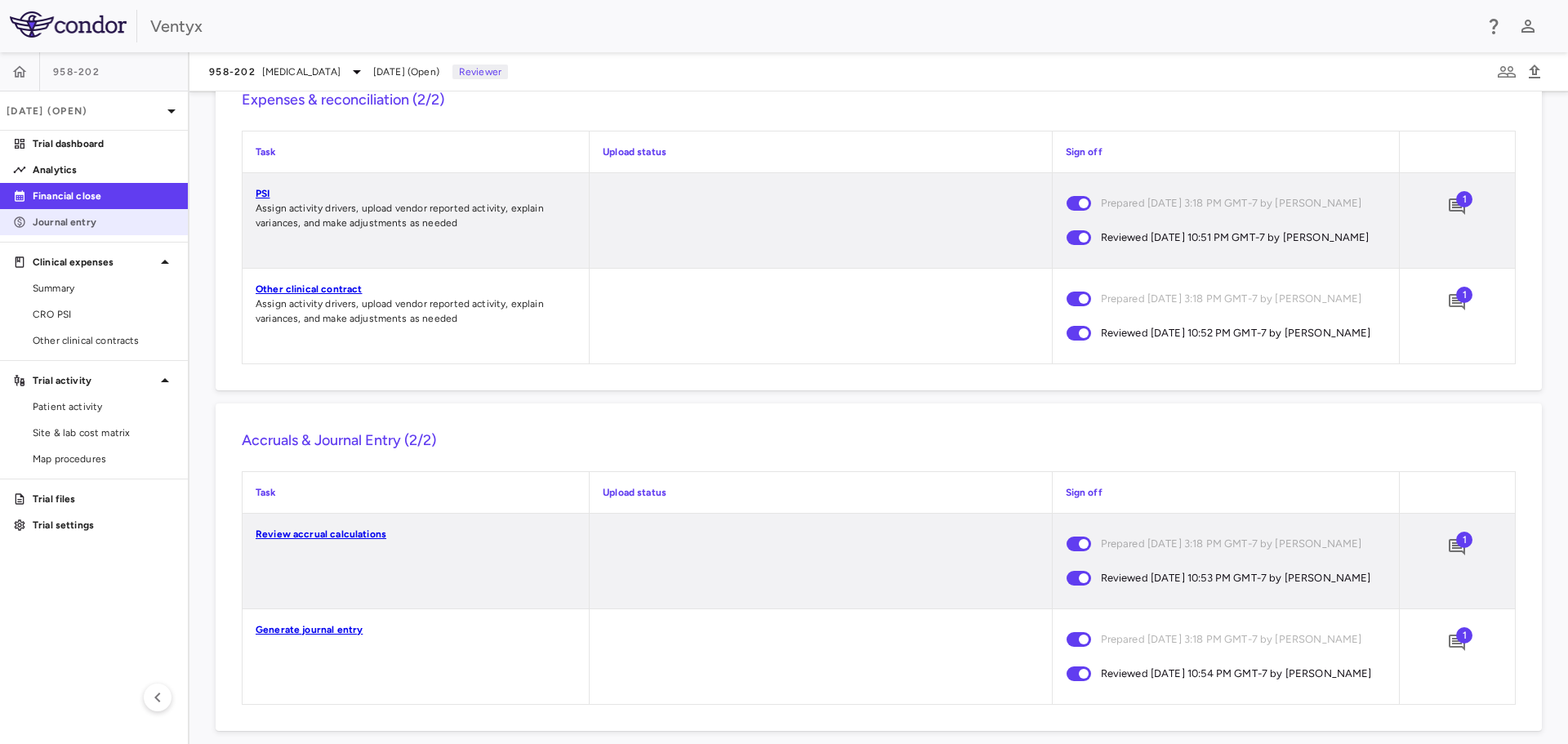
click at [82, 217] on p "Journal entry" at bounding box center [103, 222] width 142 height 14
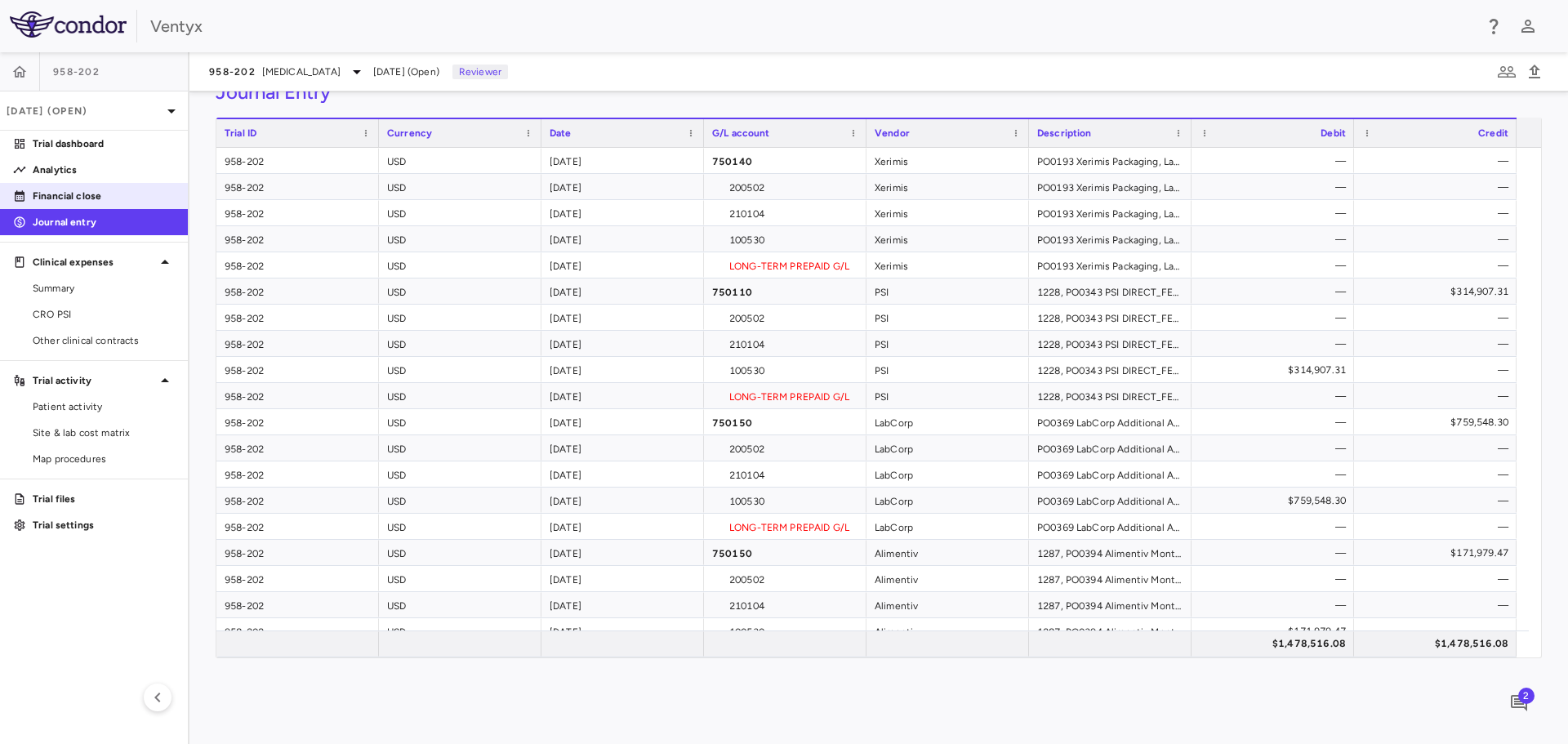
click at [101, 193] on p "Financial close" at bounding box center [103, 195] width 142 height 14
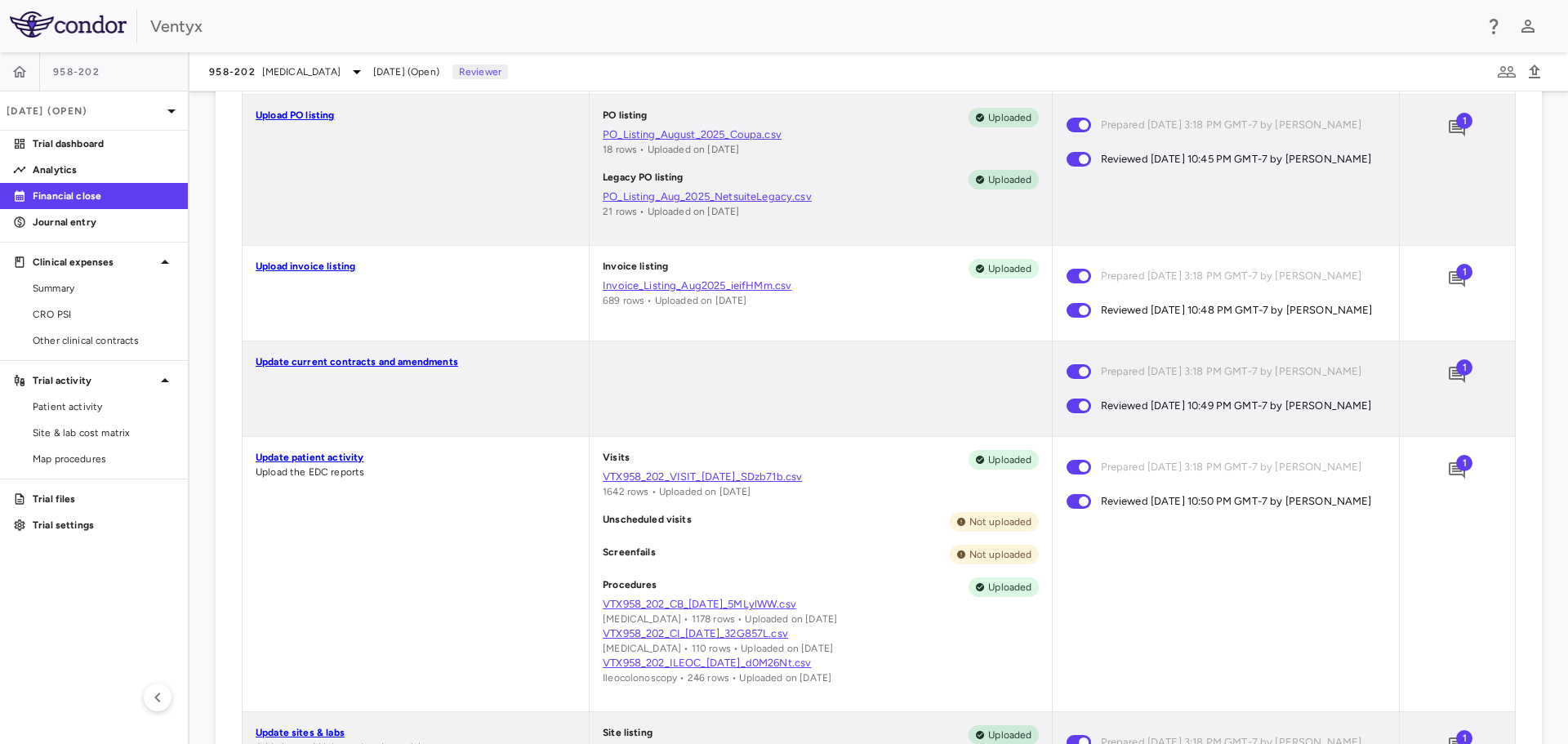
scroll to position [409, 0]
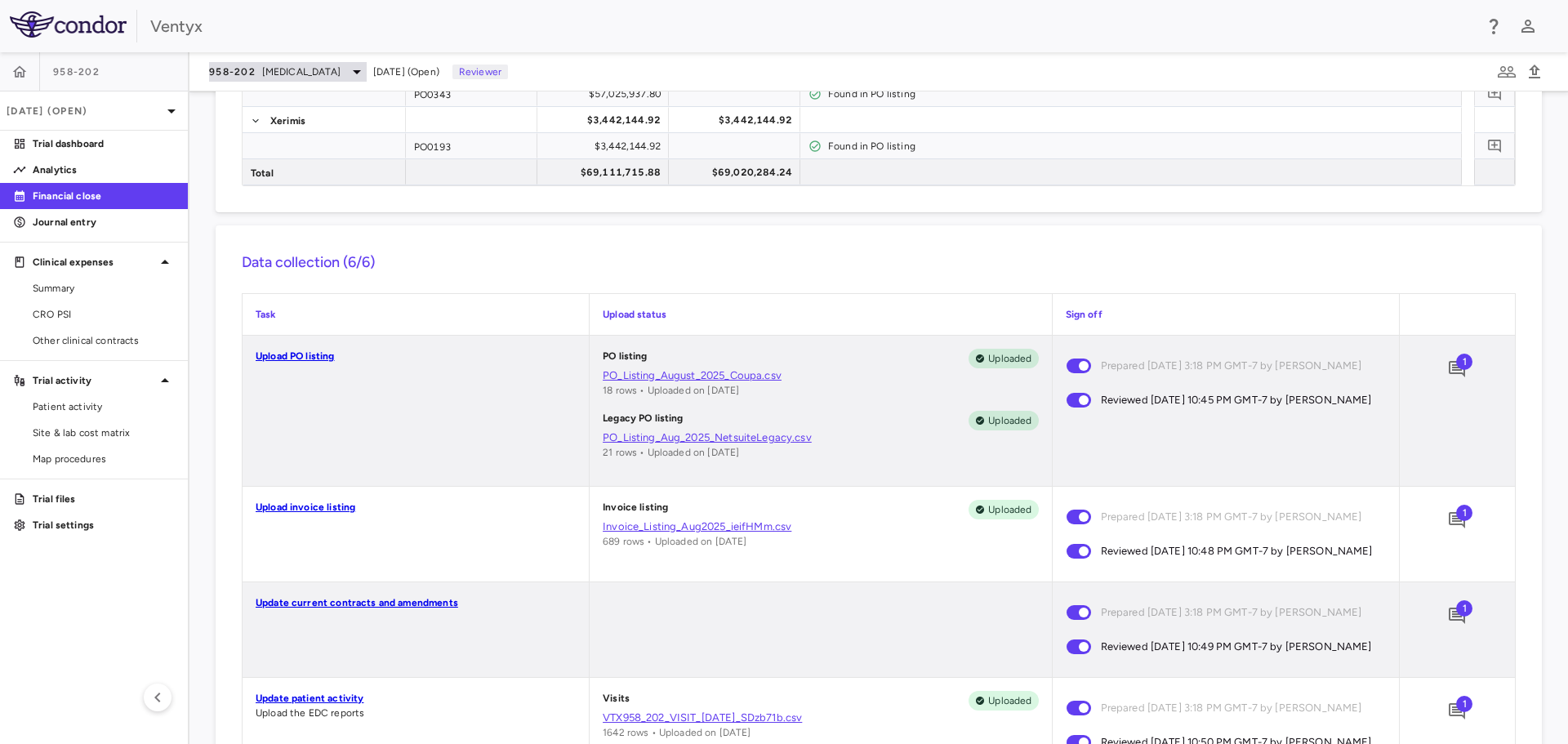
click at [320, 74] on div "958-202 autoimmune" at bounding box center [288, 72] width 158 height 20
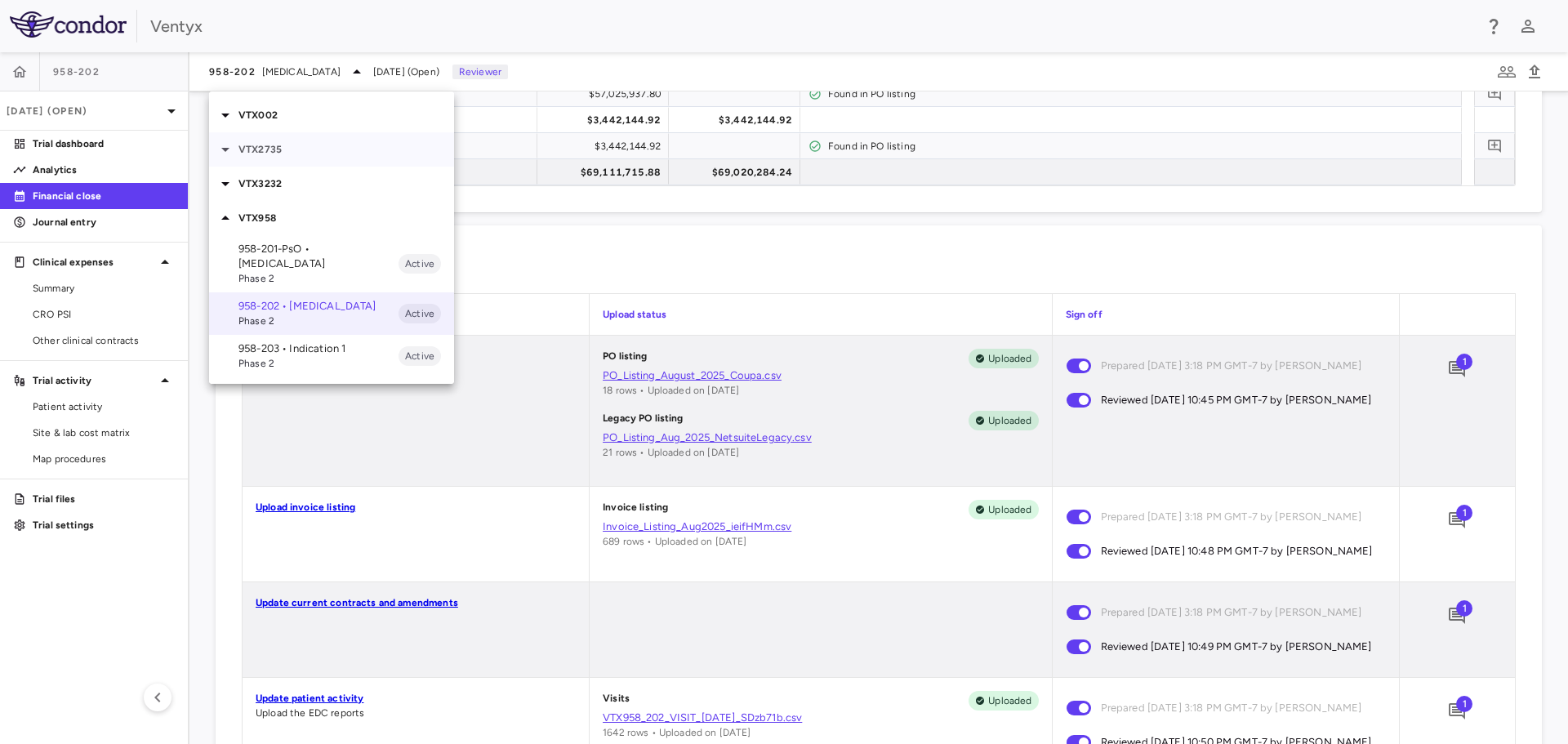
click at [223, 152] on icon at bounding box center [226, 149] width 20 height 20
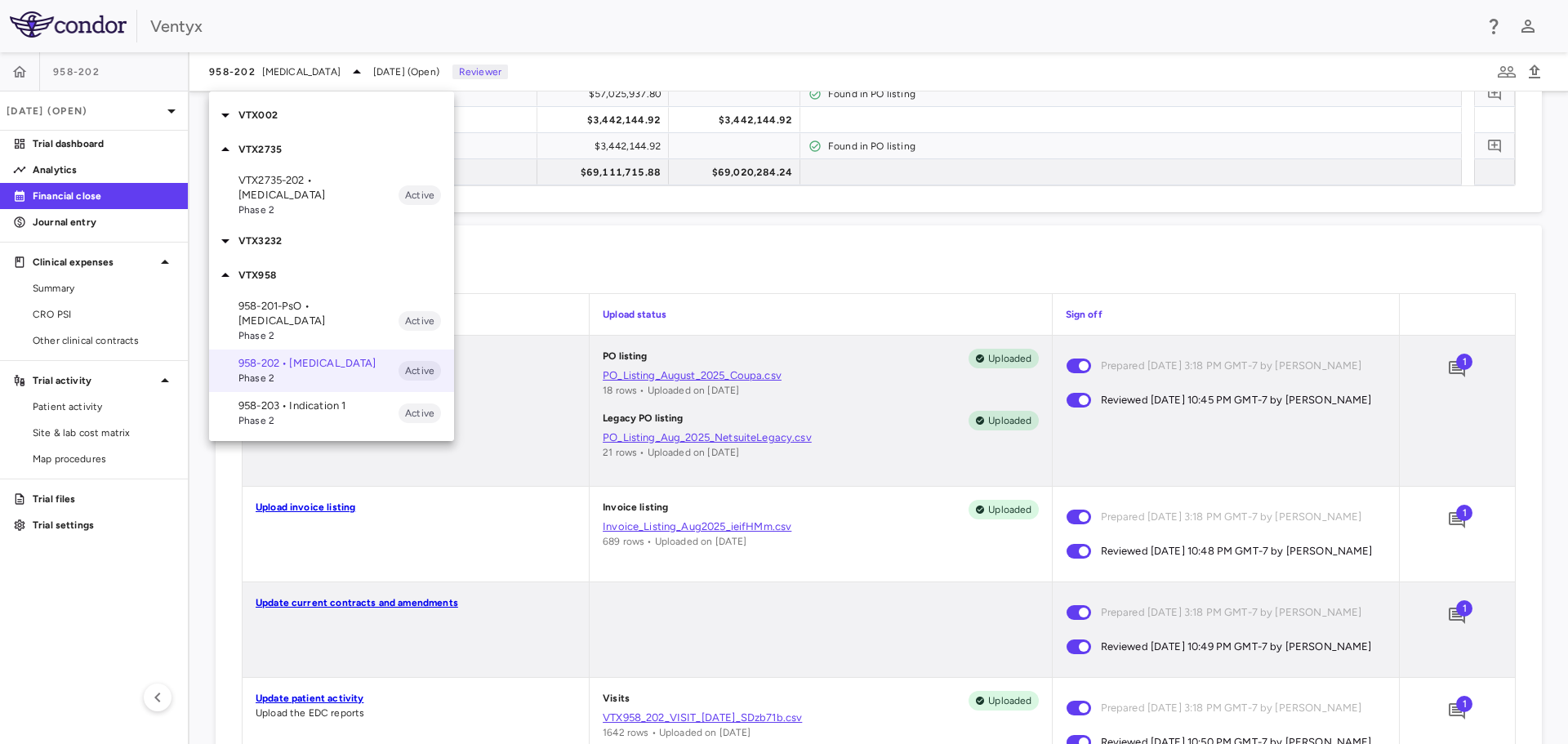
click at [294, 184] on p "VTX2735-202 • [MEDICAL_DATA]" at bounding box center [319, 187] width 161 height 30
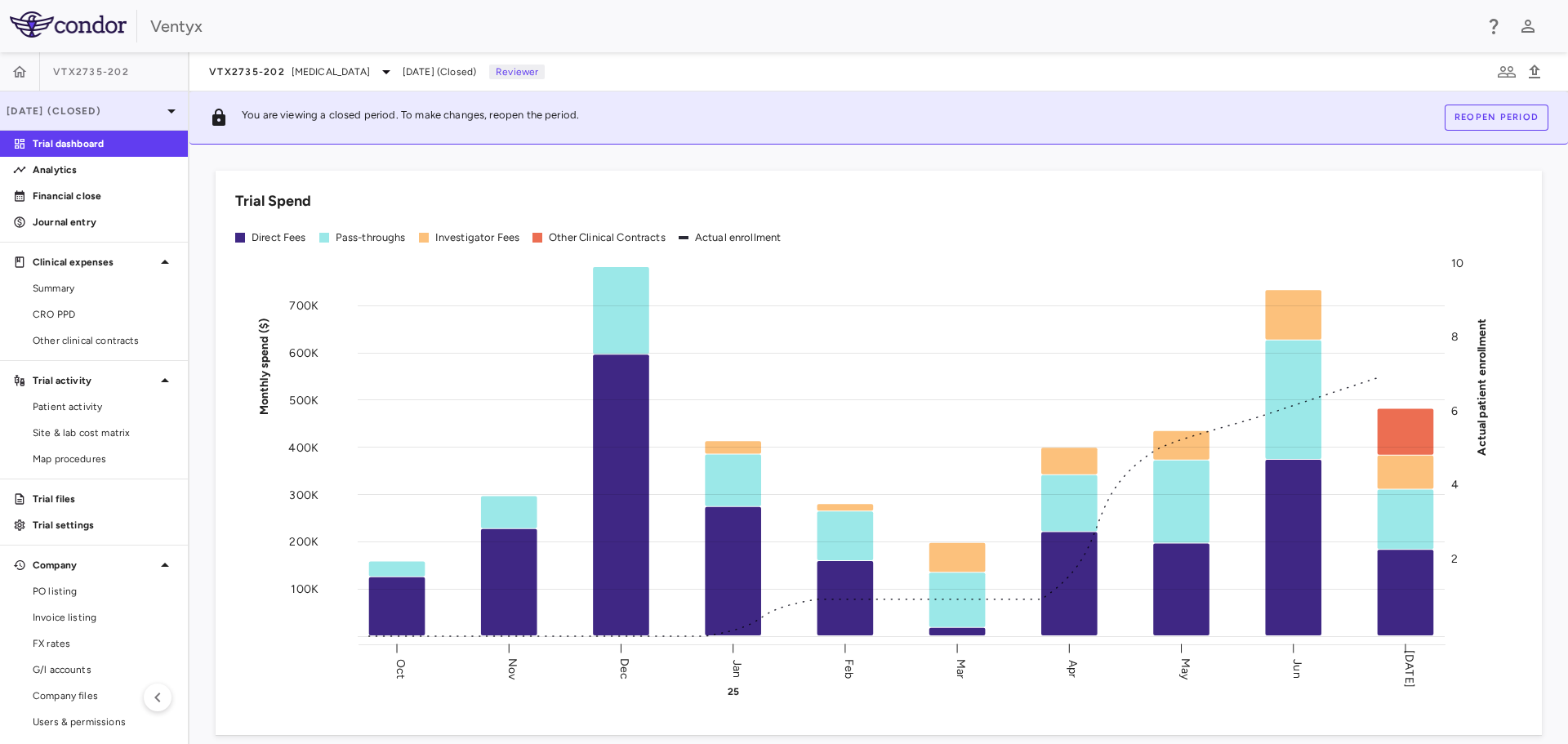
click at [161, 107] on icon at bounding box center [171, 111] width 20 height 20
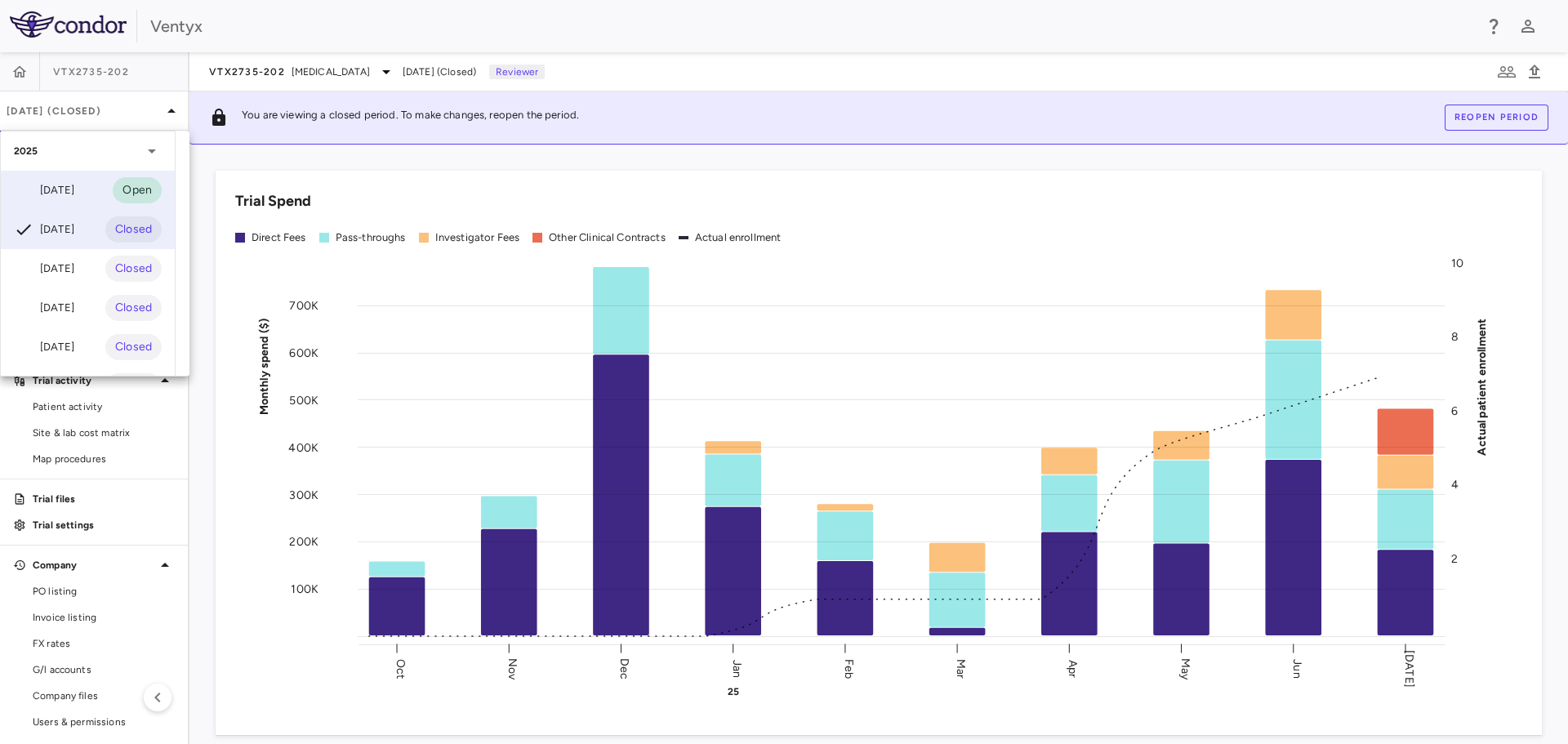
click at [60, 198] on div "[DATE]" at bounding box center [44, 190] width 60 height 20
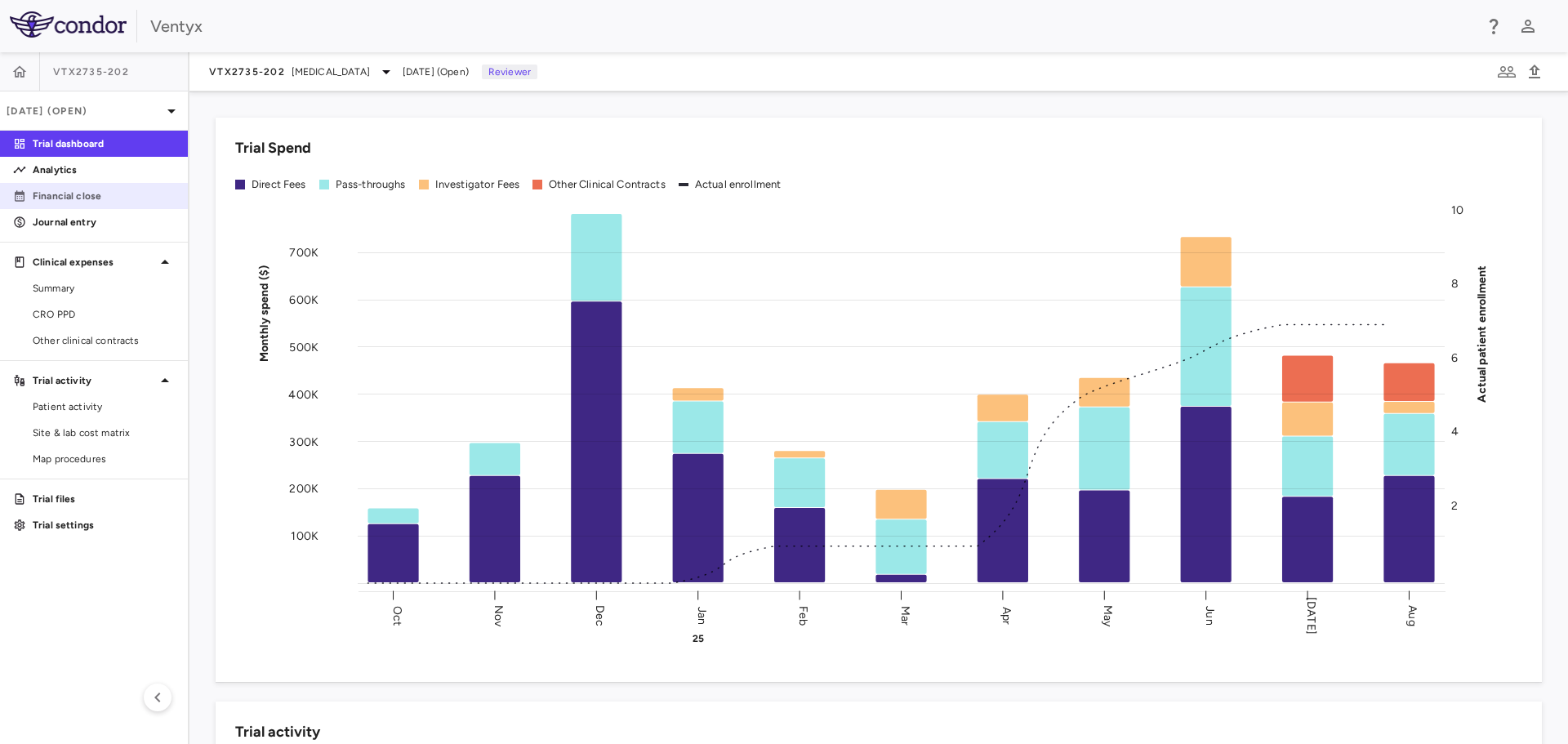
click at [81, 201] on p "Financial close" at bounding box center [103, 195] width 142 height 14
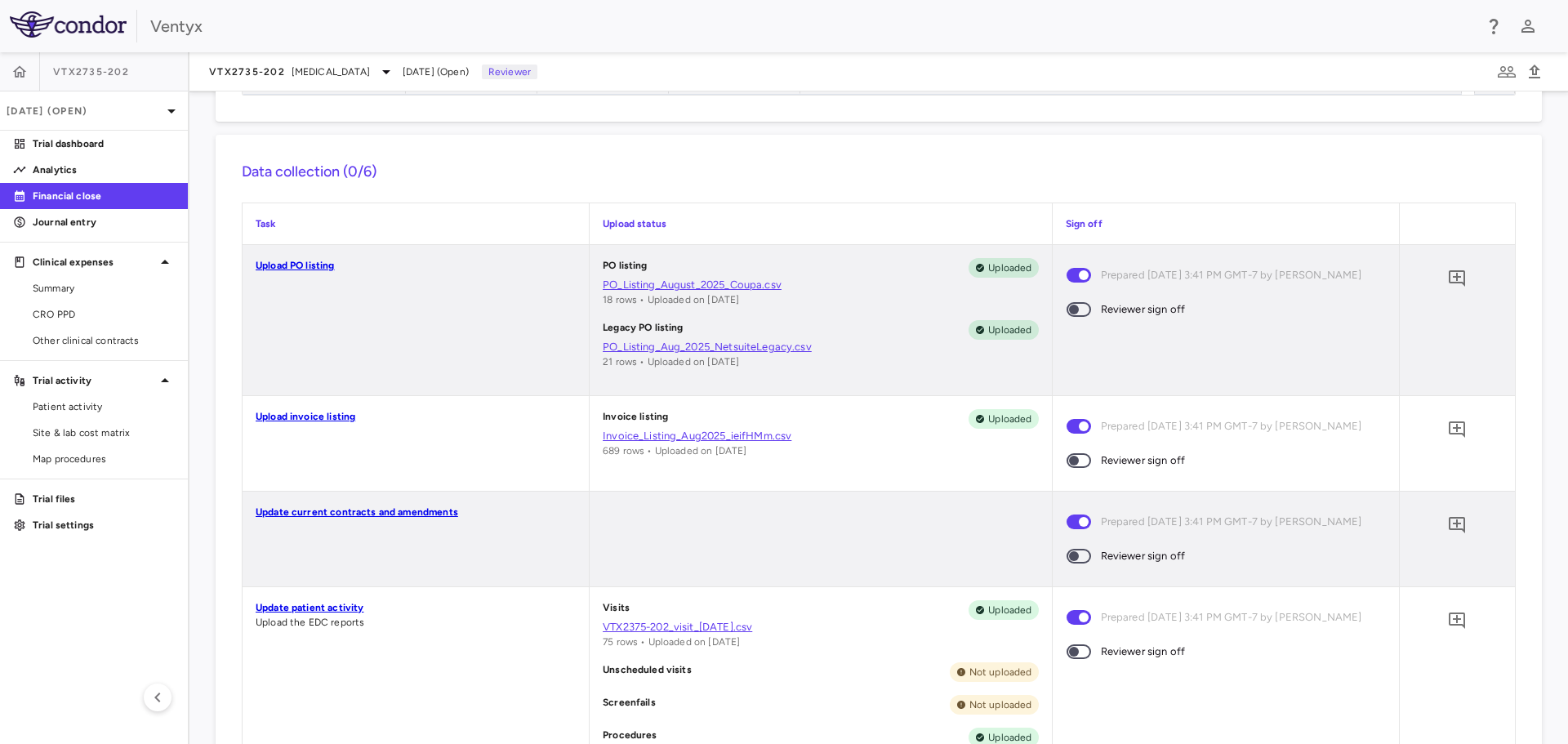
scroll to position [327, 0]
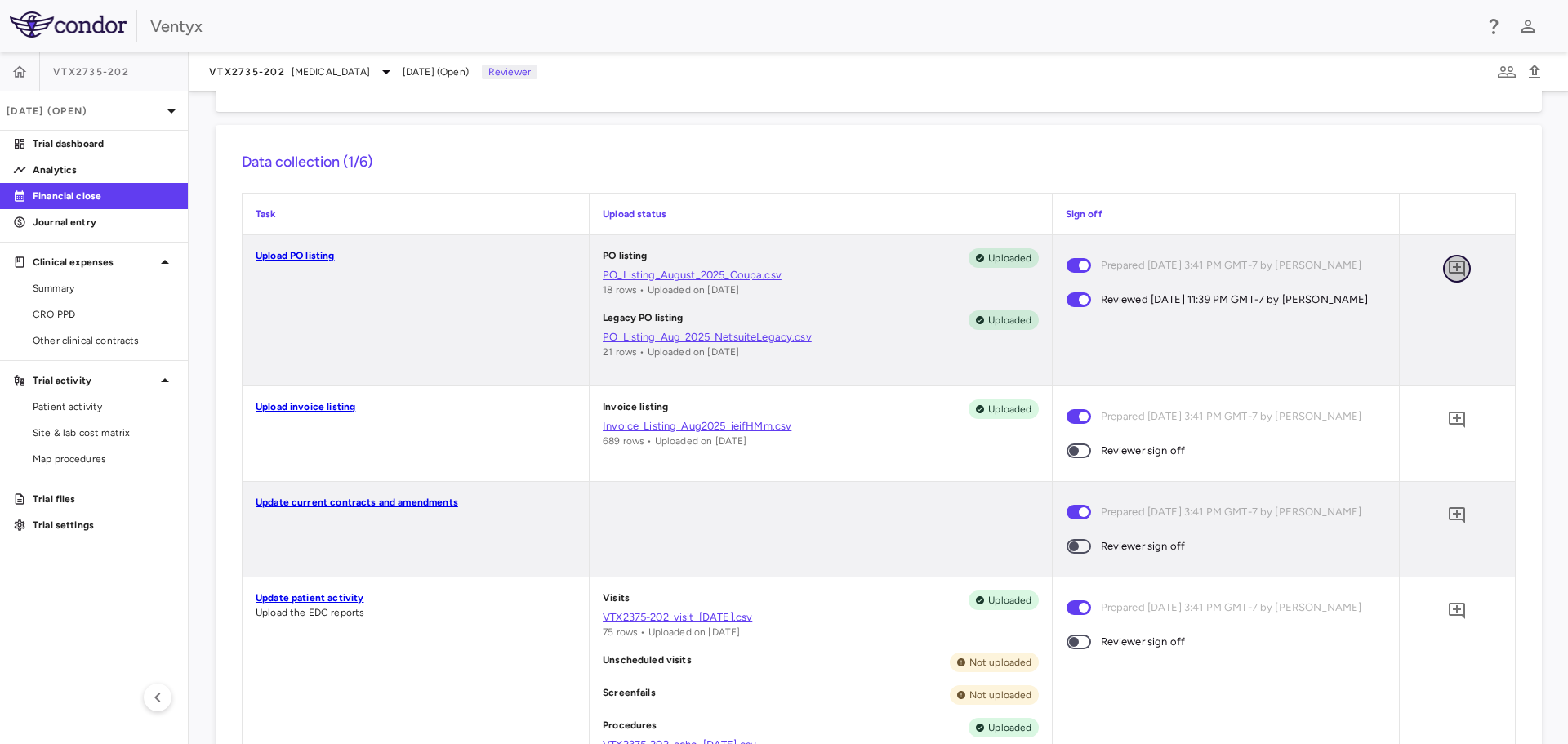
click at [1448, 270] on icon "Add comment" at bounding box center [1457, 268] width 20 height 20
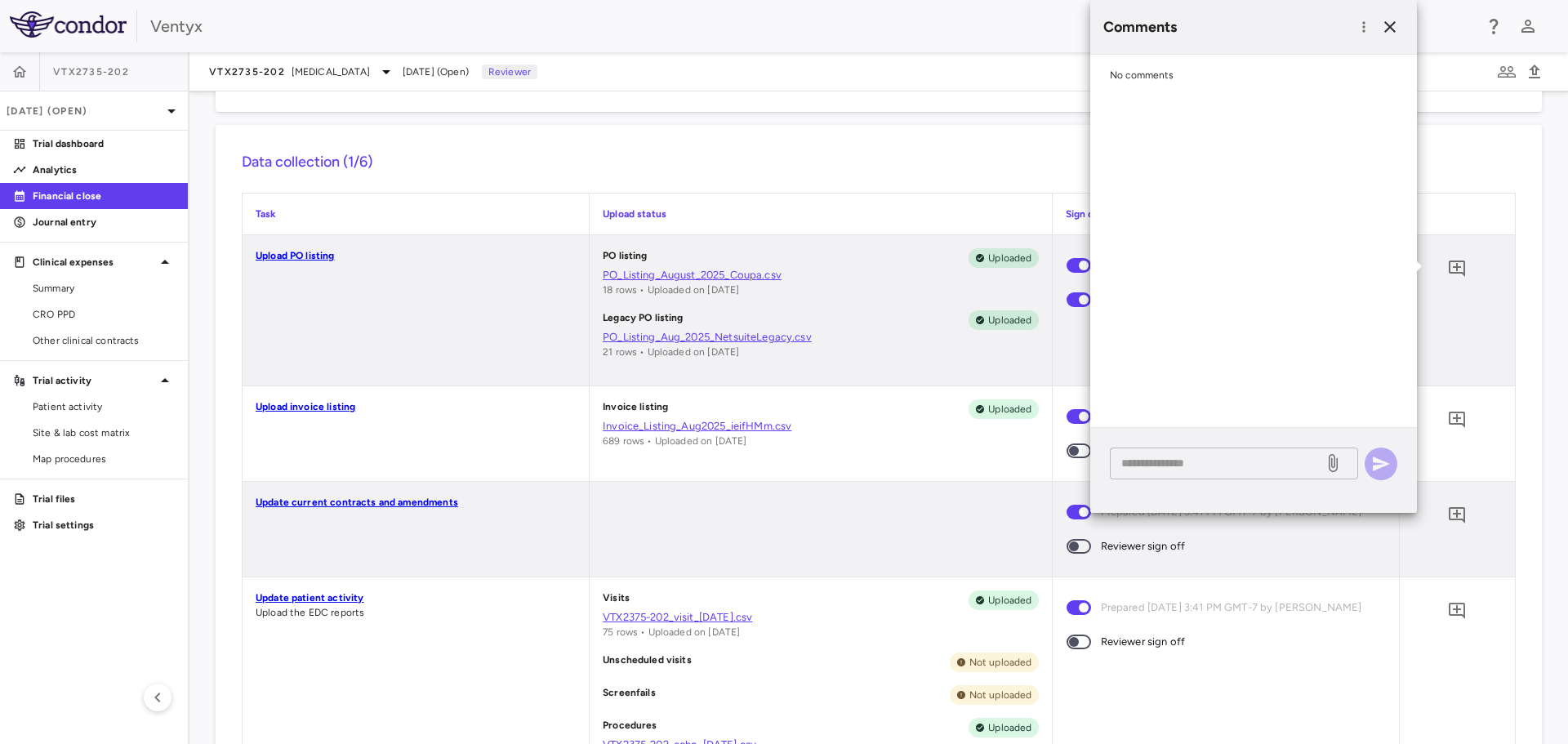
click at [1168, 467] on textarea at bounding box center [1217, 462] width 191 height 18
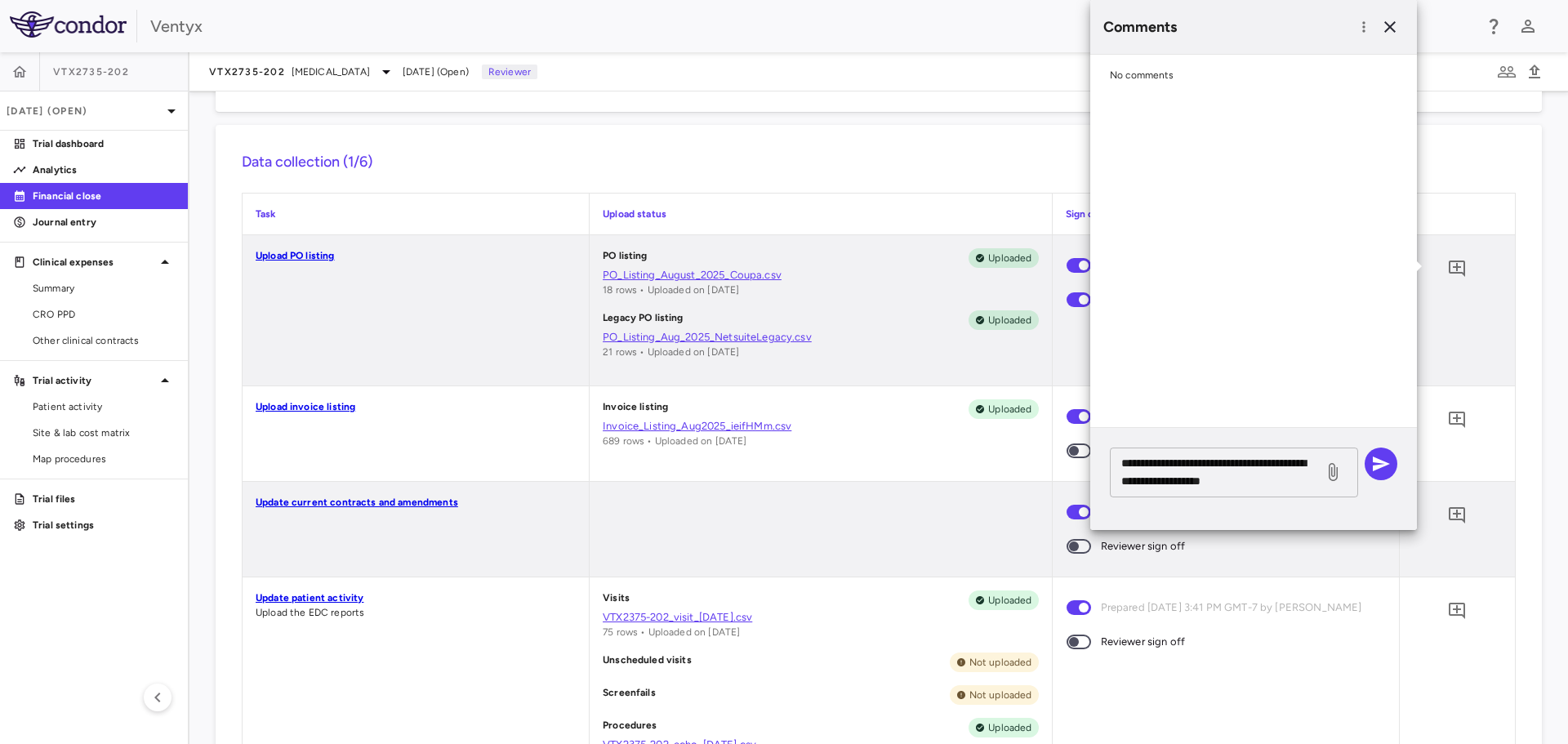
drag, startPoint x: 1288, startPoint y: 478, endPoint x: 1301, endPoint y: 472, distance: 14.3
click at [1288, 478] on textarea "**********" at bounding box center [1217, 472] width 191 height 36
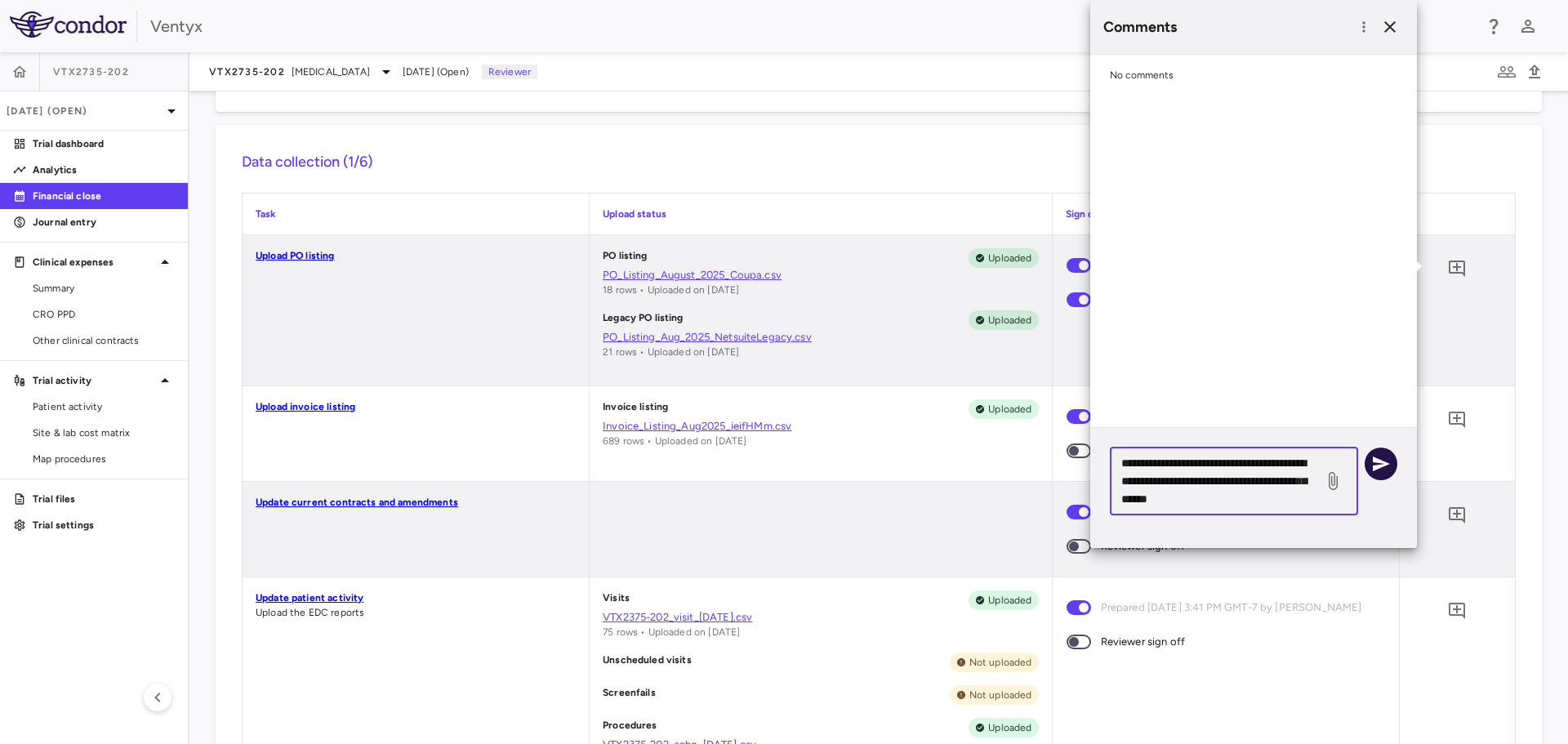
type textarea "**********"
click at [1381, 464] on icon "button" at bounding box center [1381, 463] width 20 height 20
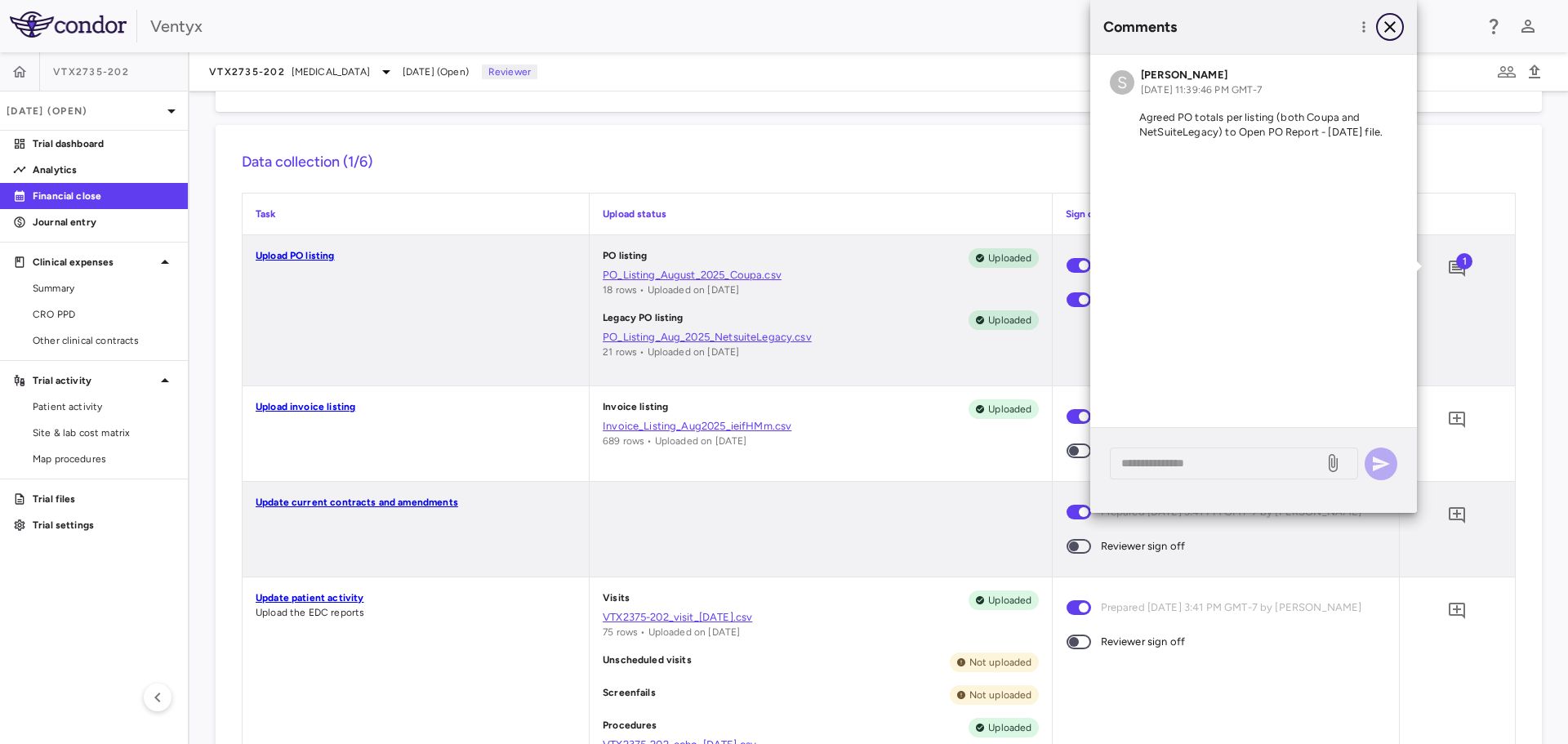
click at [1389, 27] on icon "button" at bounding box center [1390, 27] width 11 height 11
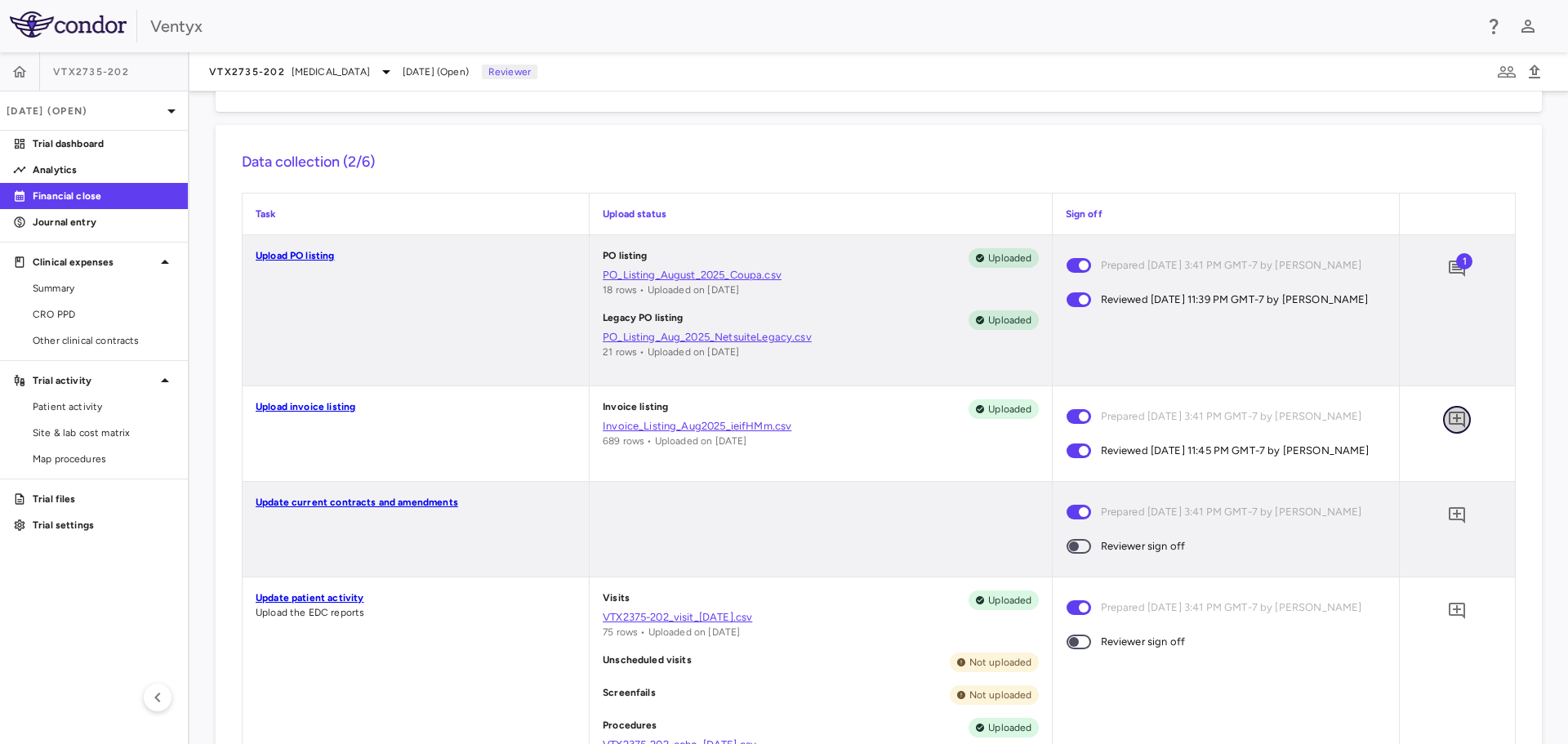
click at [1449, 418] on icon "Add comment" at bounding box center [1456, 419] width 16 height 16
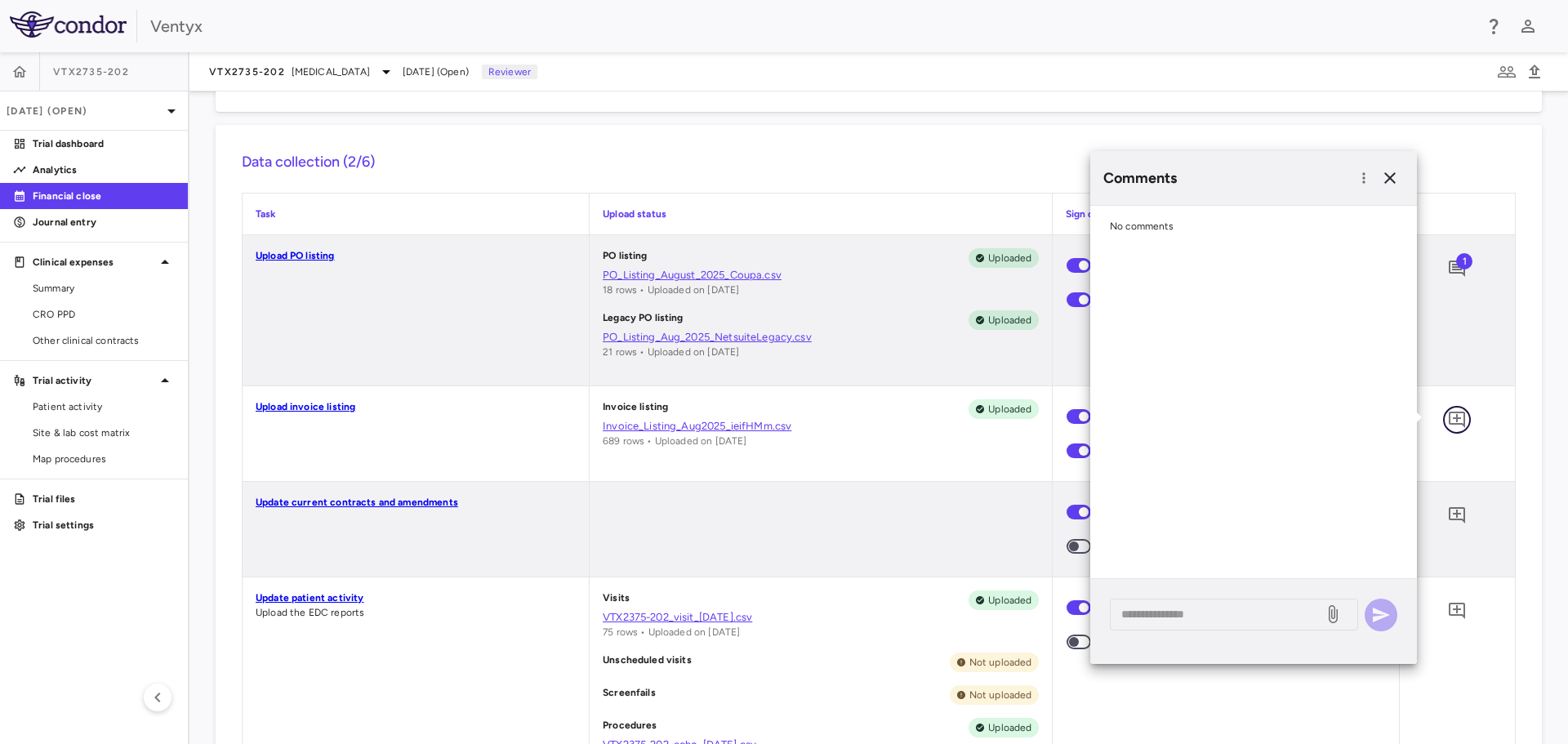
click at [1443, 406] on button "button" at bounding box center [1456, 419] width 28 height 28
click at [1207, 610] on textarea at bounding box center [1217, 613] width 191 height 18
click at [1310, 610] on textarea "**********" at bounding box center [1217, 613] width 191 height 18
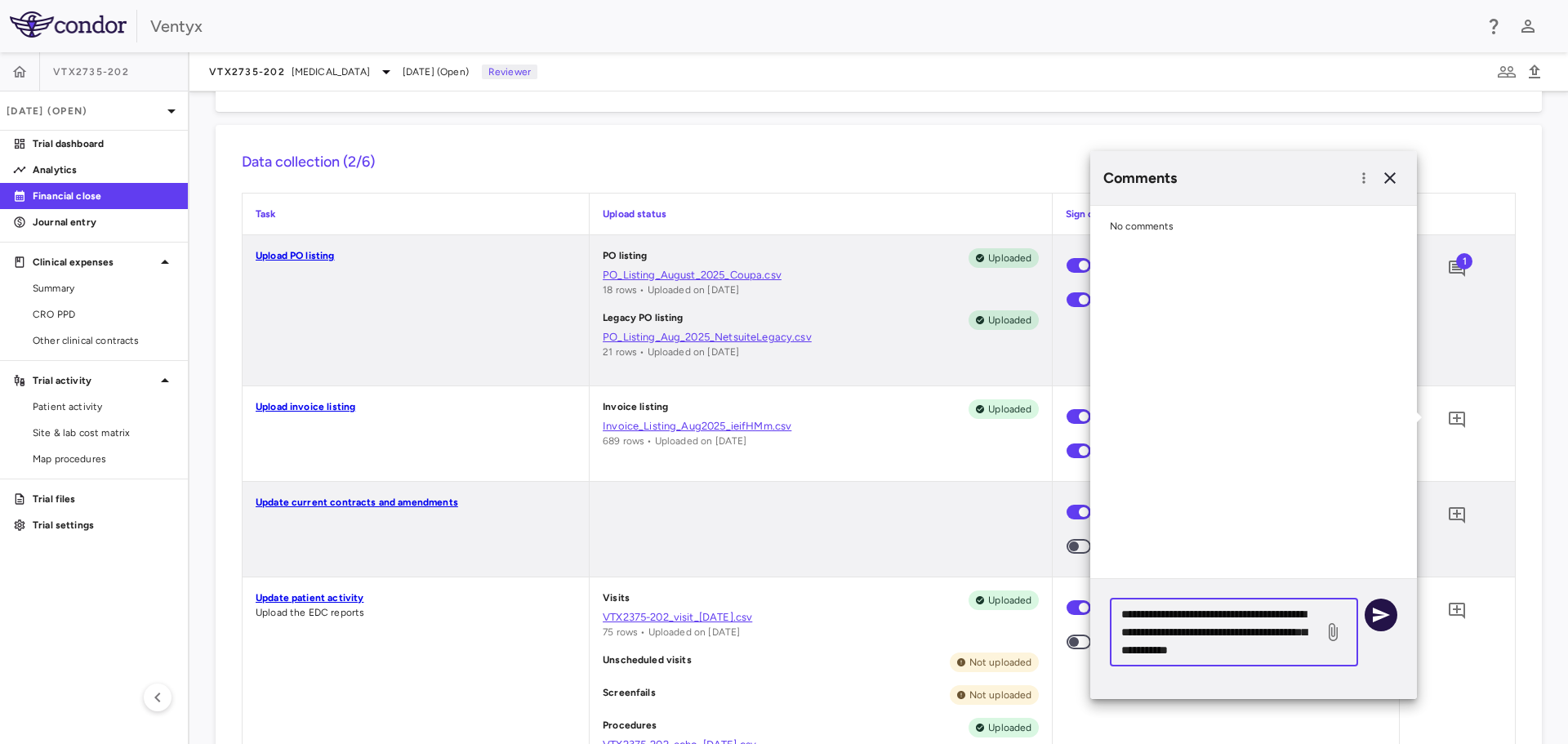
type textarea "**********"
click at [1384, 620] on icon "button" at bounding box center [1381, 614] width 20 height 20
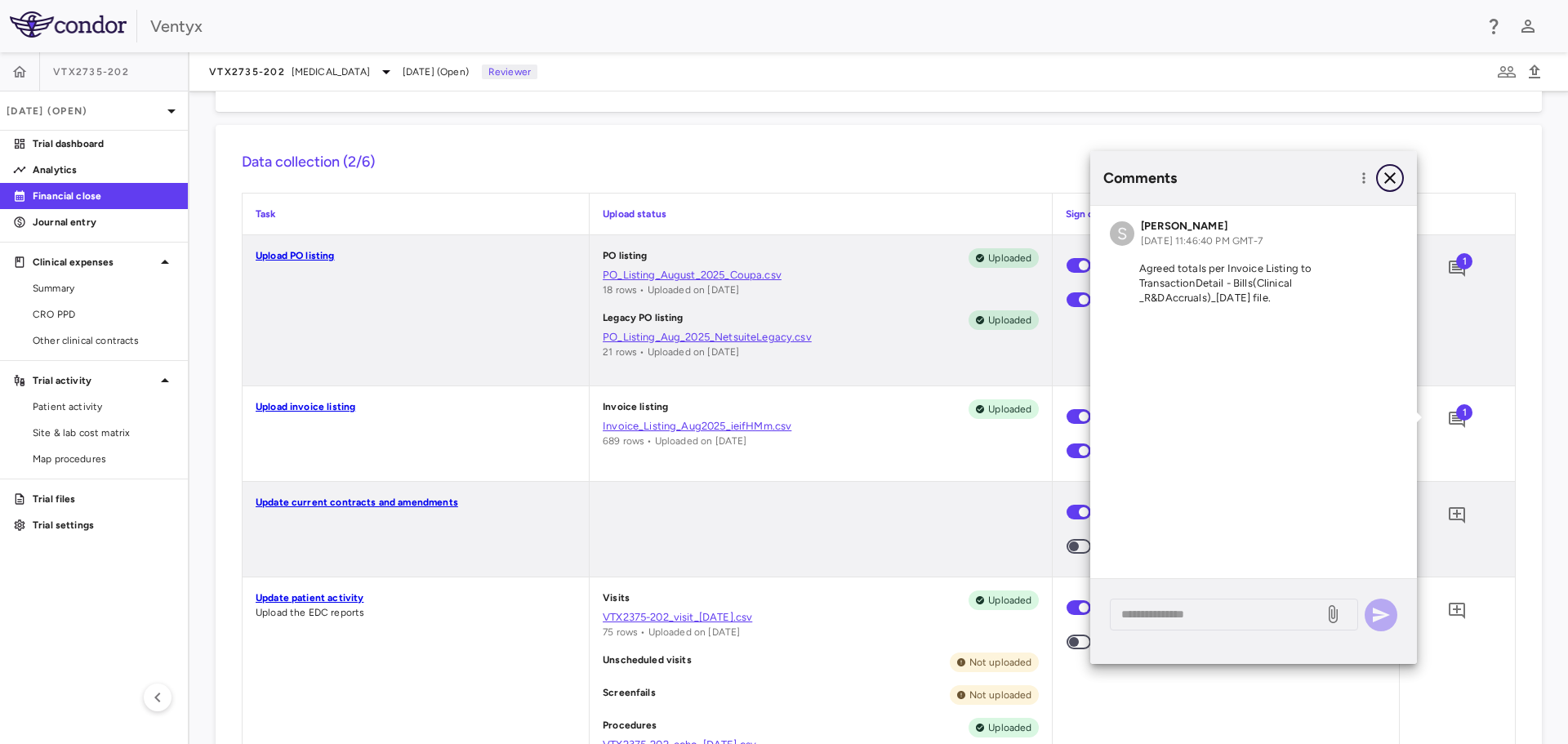
click at [1389, 177] on icon "button" at bounding box center [1390, 178] width 11 height 11
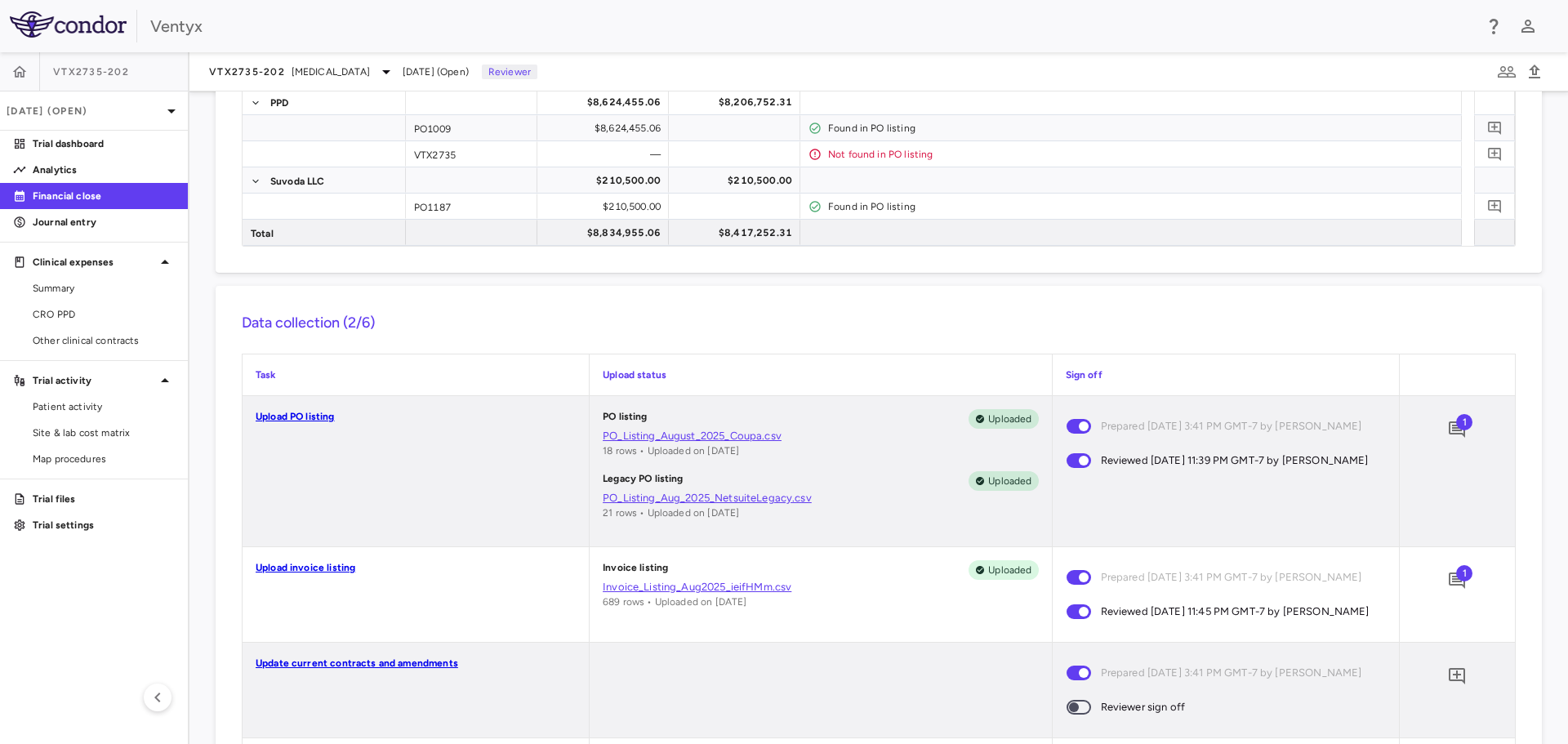
scroll to position [163, 0]
click at [93, 293] on span "Summary" at bounding box center [103, 287] width 142 height 14
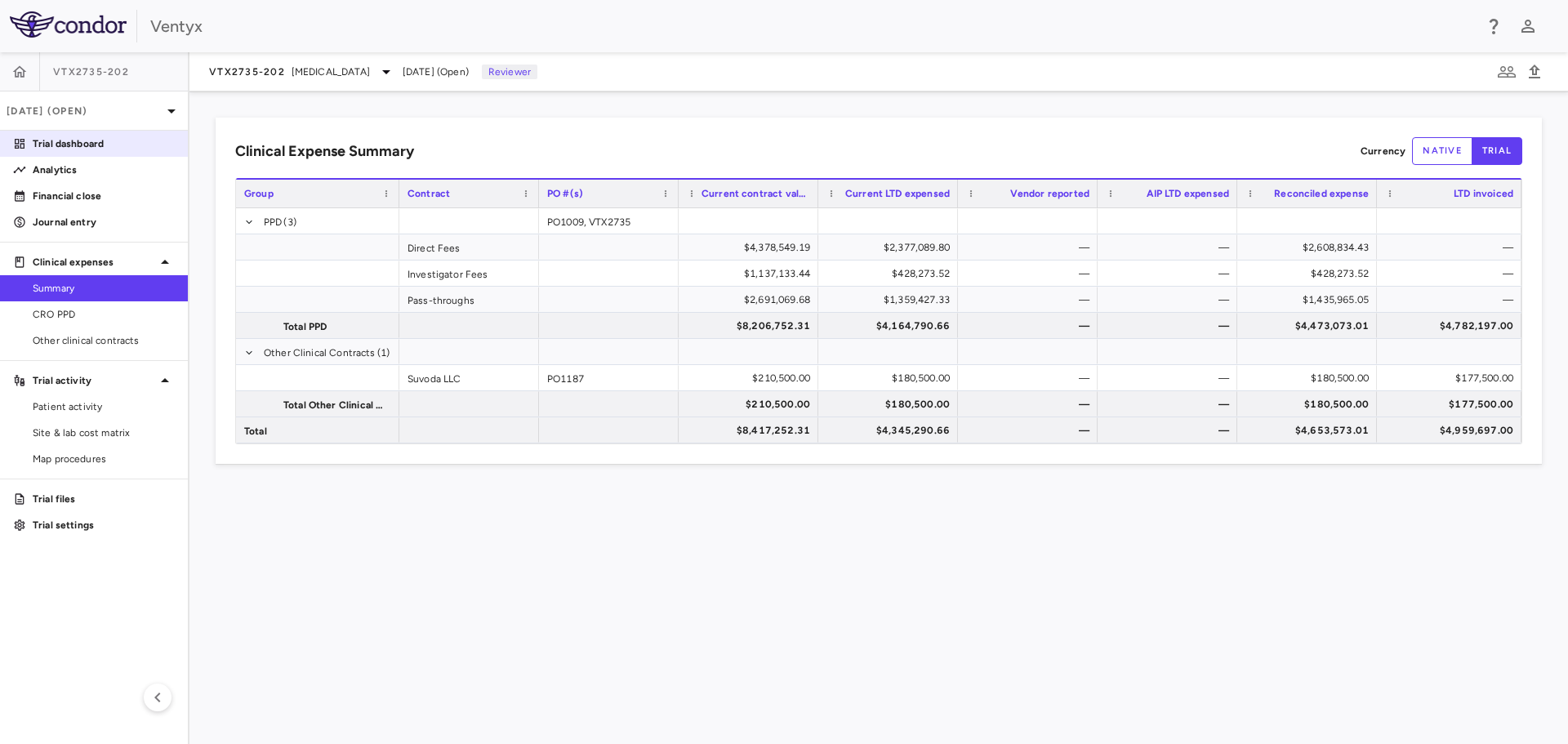
click at [75, 143] on p "Trial dashboard" at bounding box center [103, 143] width 142 height 14
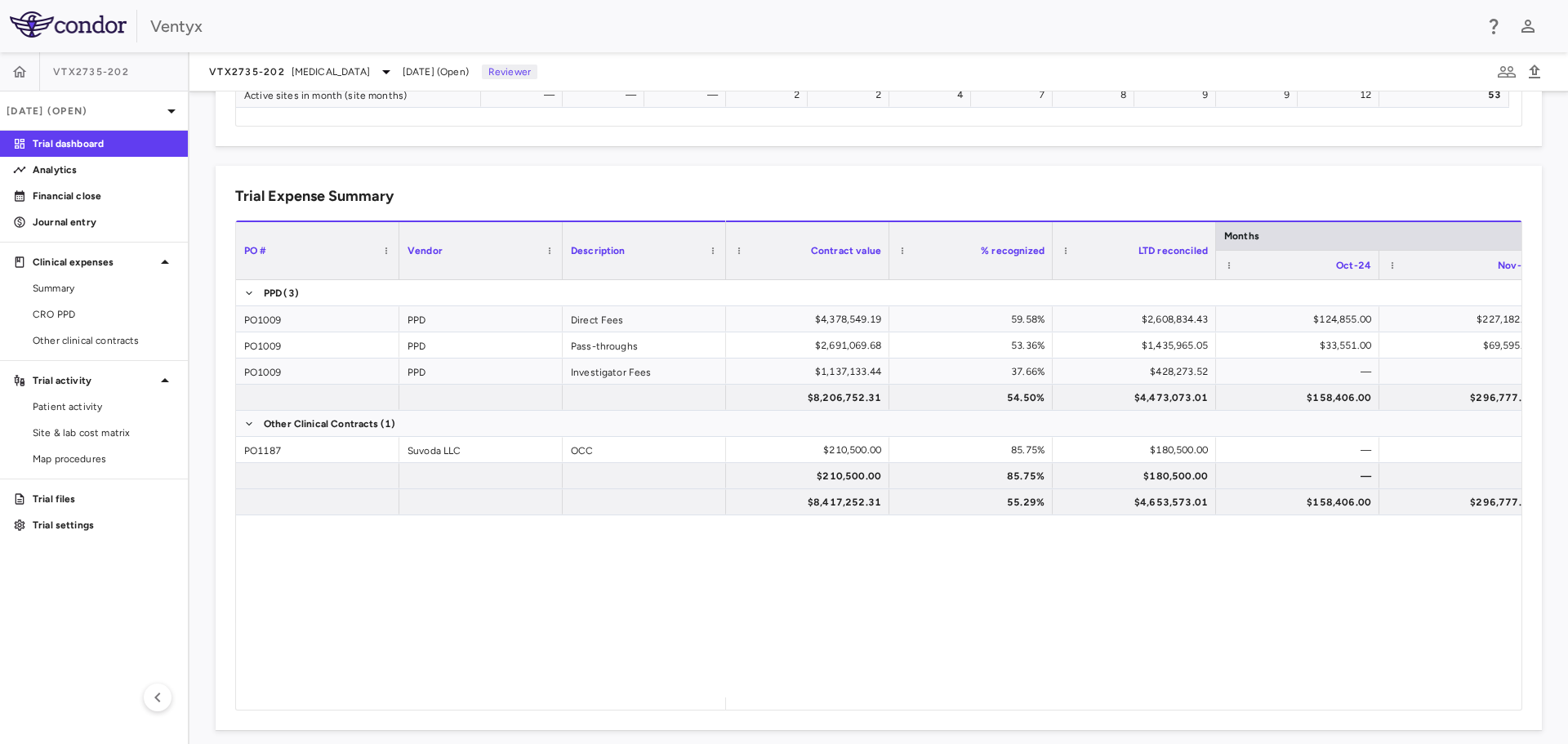
scroll to position [981, 0]
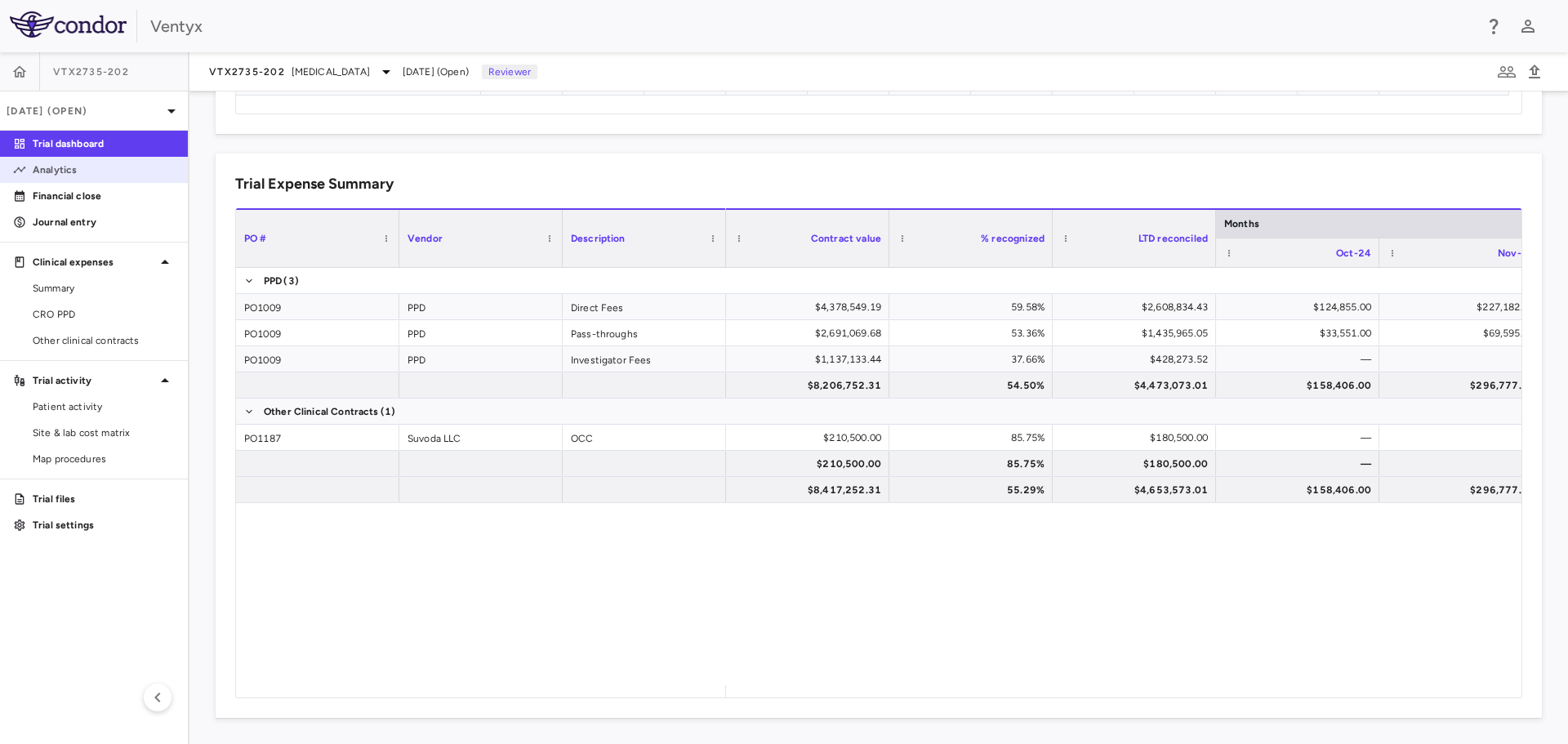
click at [75, 174] on p "Analytics" at bounding box center [103, 169] width 142 height 14
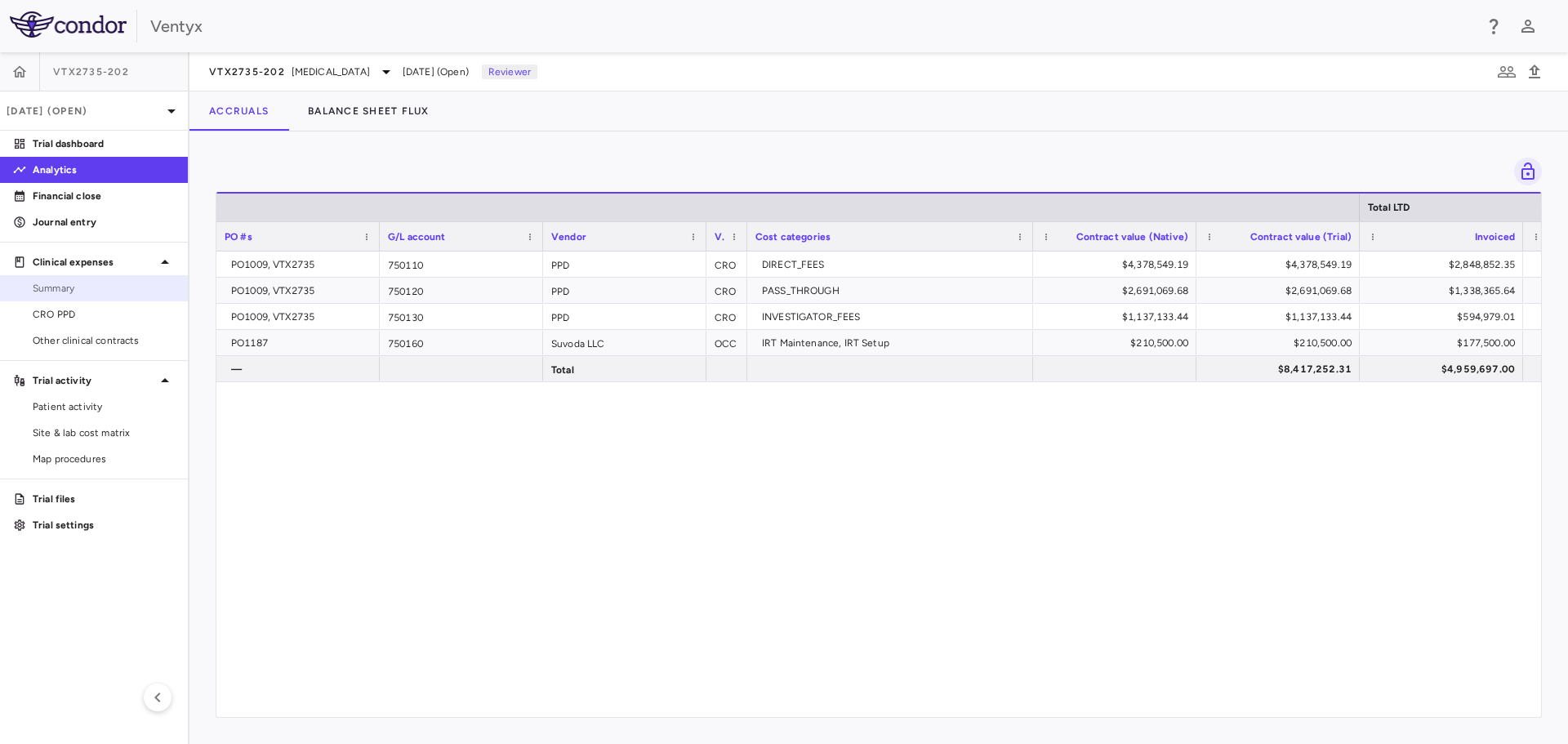
click at [75, 284] on span "Summary" at bounding box center [103, 287] width 142 height 14
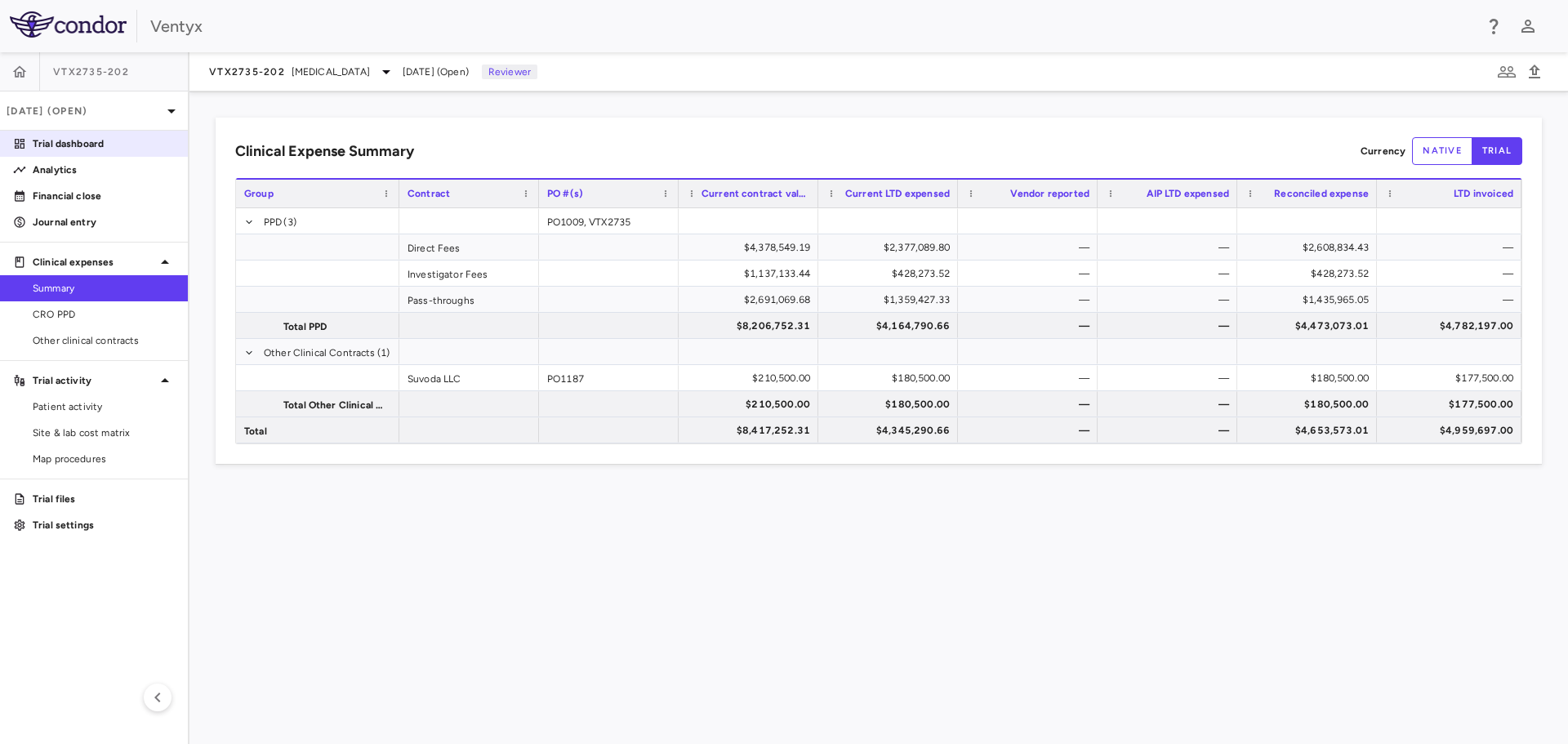
click at [87, 147] on p "Trial dashboard" at bounding box center [103, 143] width 142 height 14
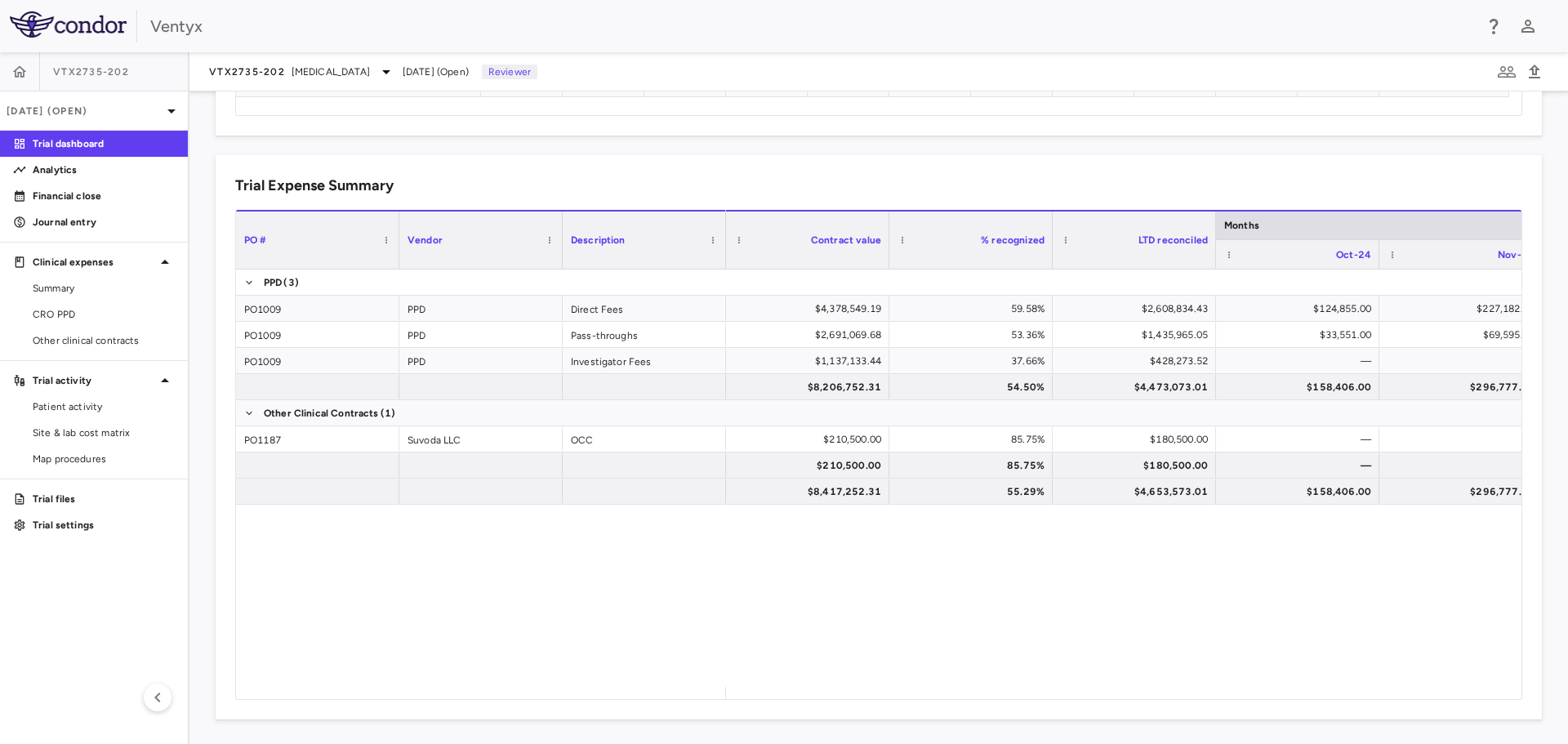
scroll to position [981, 0]
click at [83, 307] on link "CRO PPD" at bounding box center [94, 314] width 188 height 25
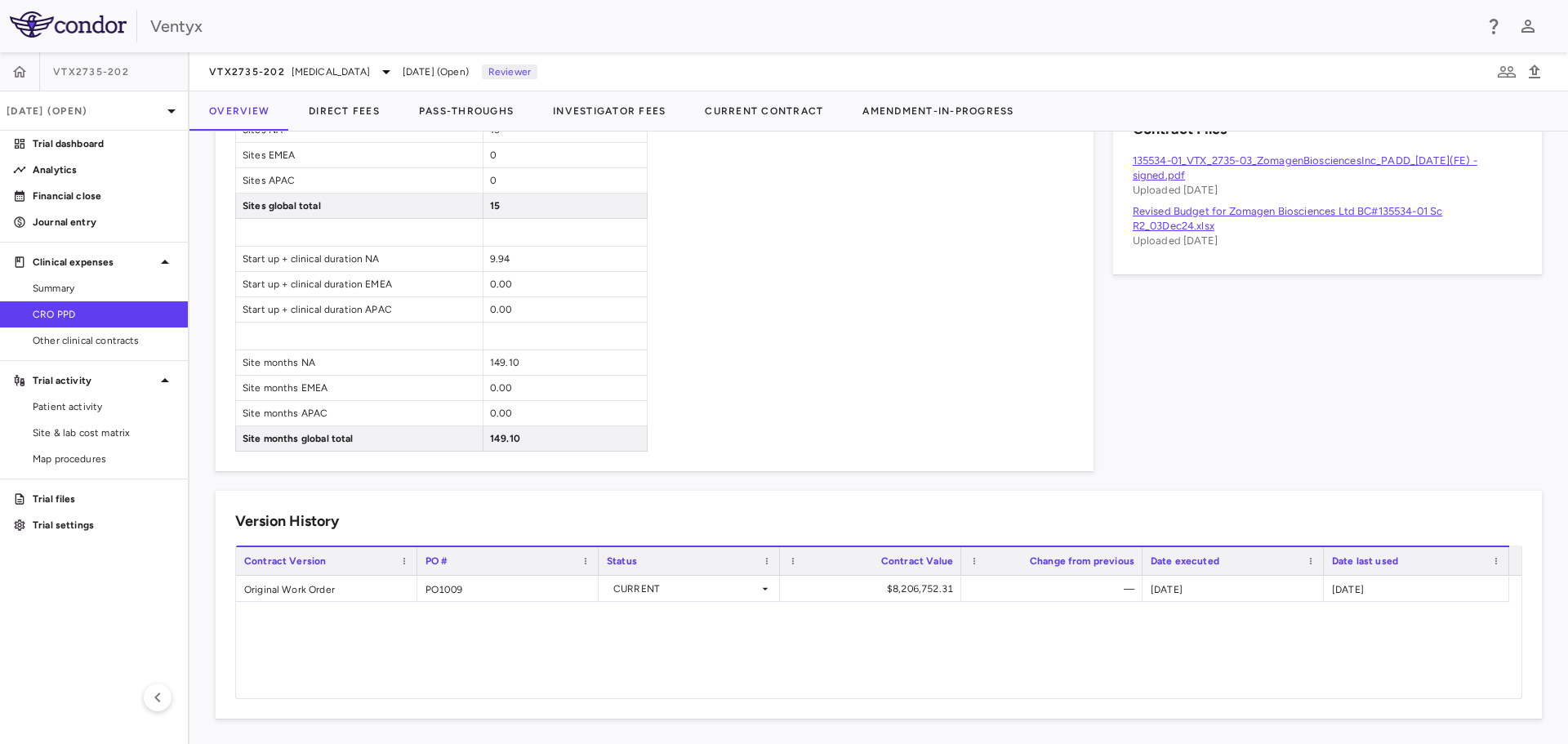
scroll to position [959, 0]
click at [96, 346] on span "Other clinical contracts" at bounding box center [103, 340] width 142 height 14
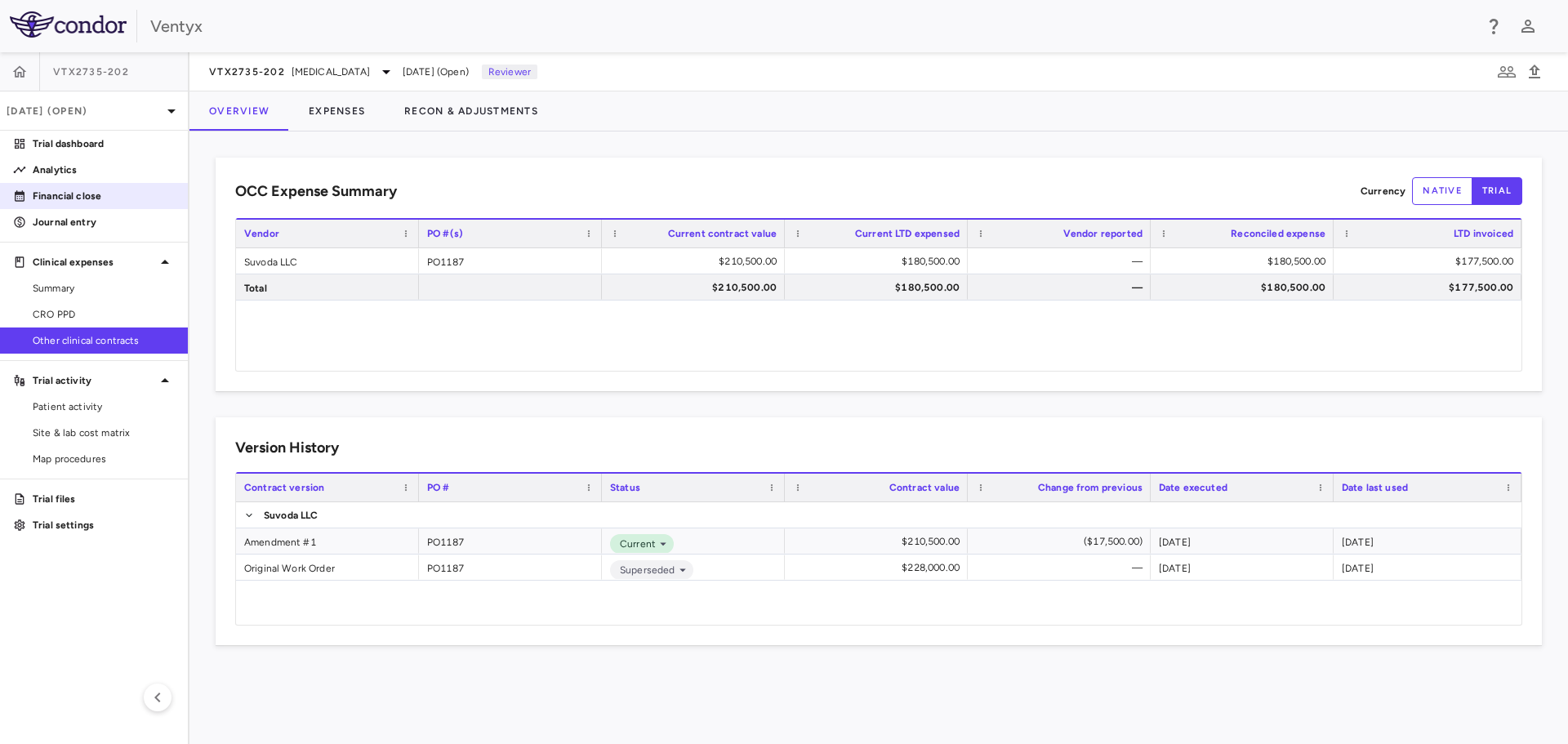
click at [69, 191] on p "Financial close" at bounding box center [103, 195] width 142 height 14
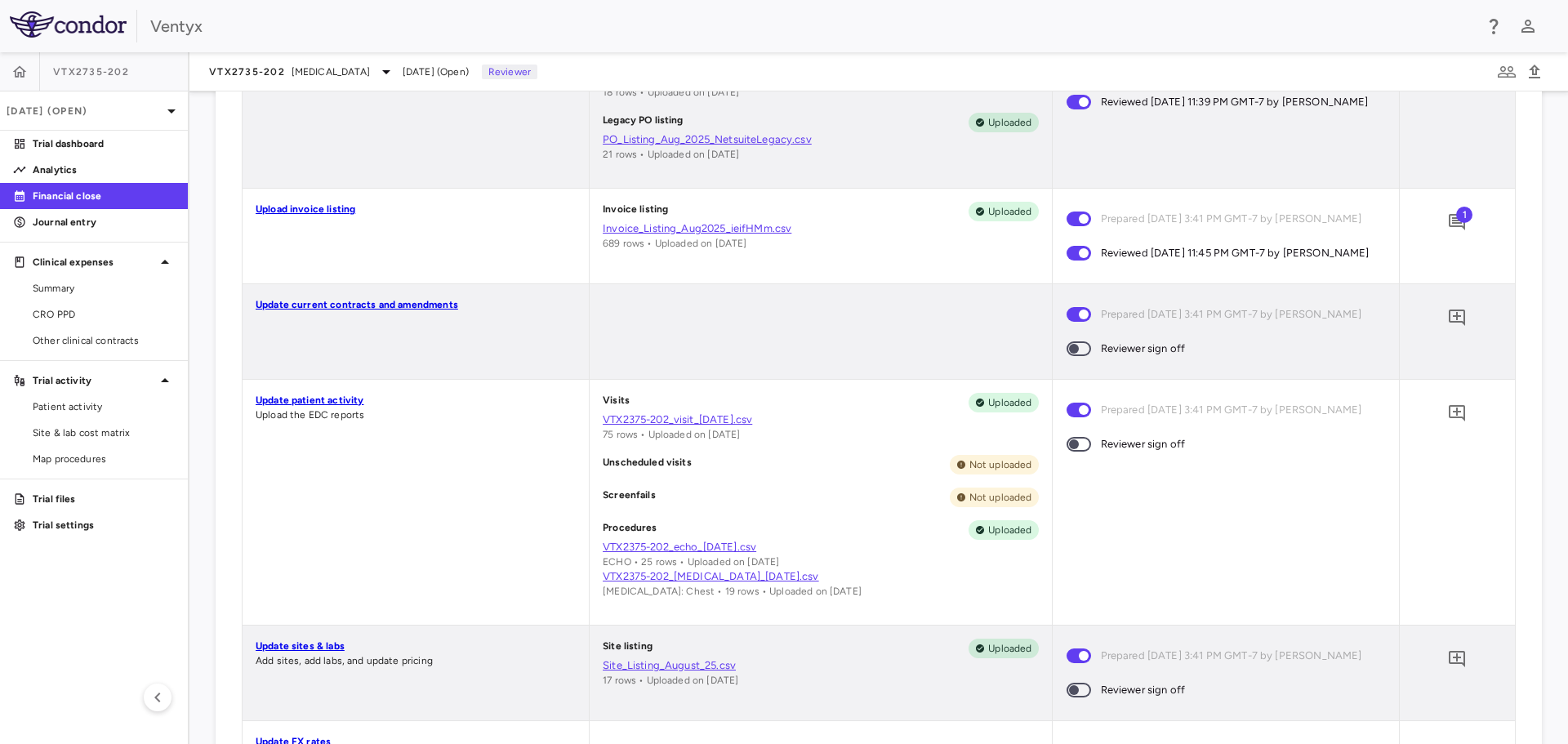
scroll to position [524, 0]
click at [1449, 328] on icon "Add comment" at bounding box center [1457, 317] width 20 height 20
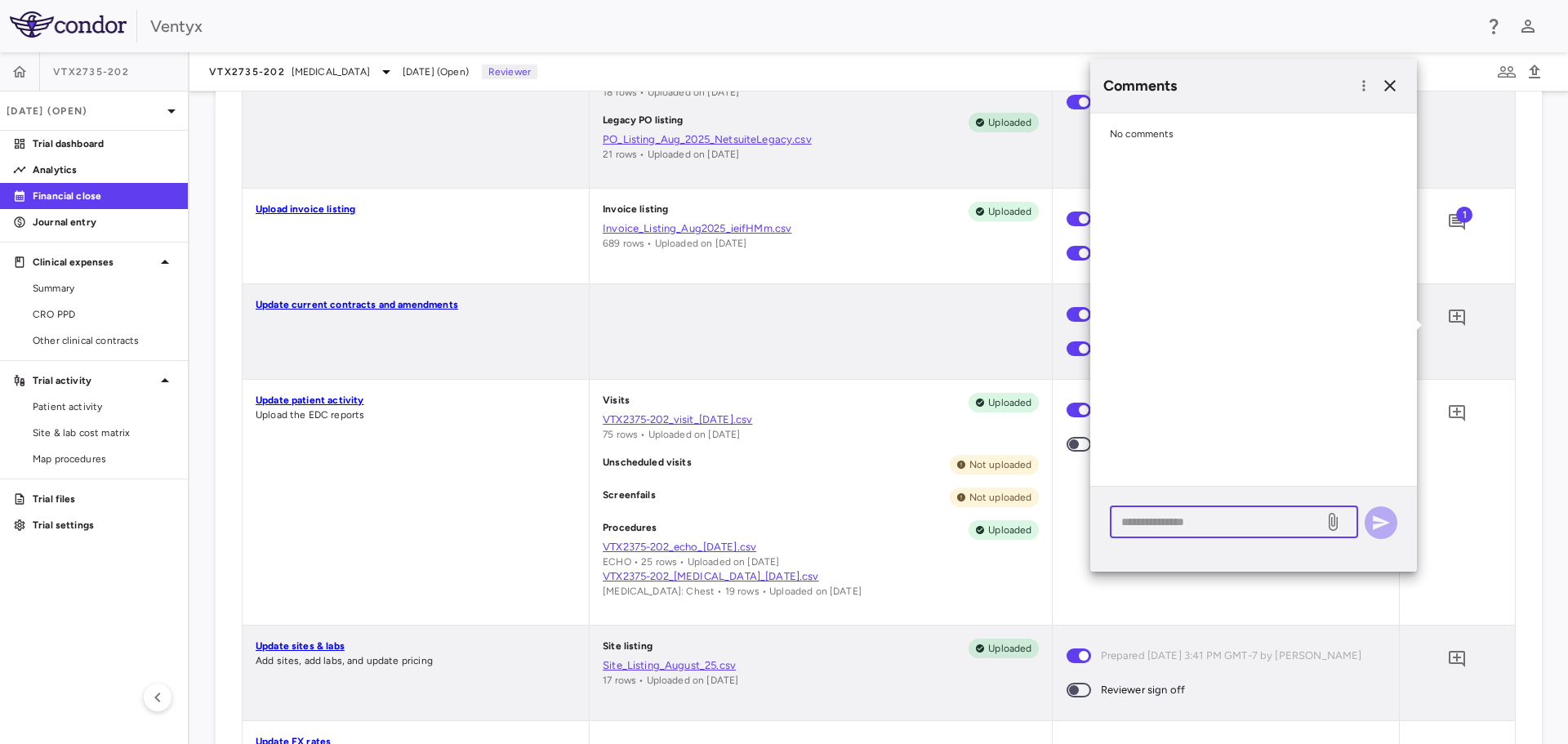
click at [1161, 525] on textarea at bounding box center [1217, 521] width 191 height 18
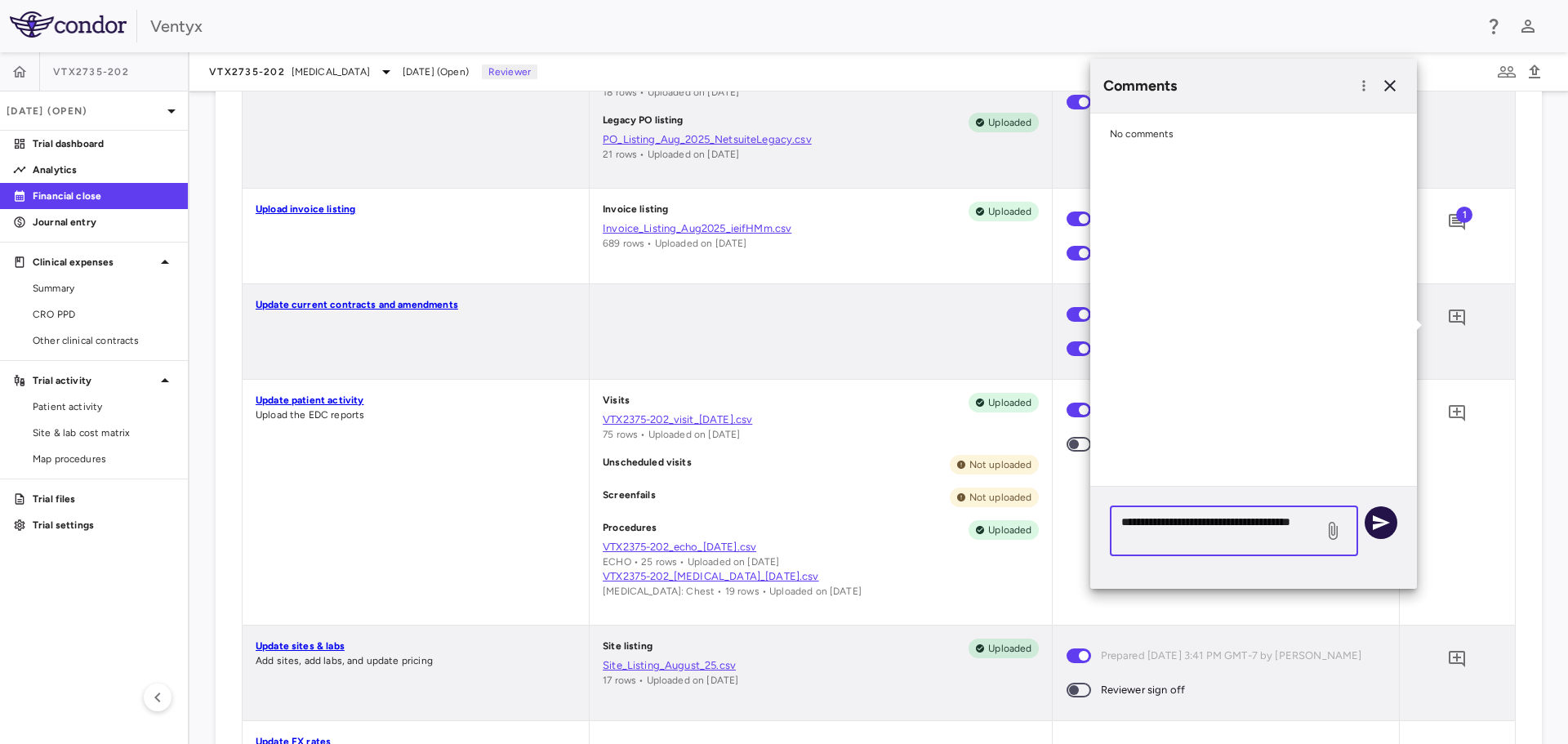
type textarea "**********"
click at [1386, 524] on icon "button" at bounding box center [1381, 522] width 20 height 20
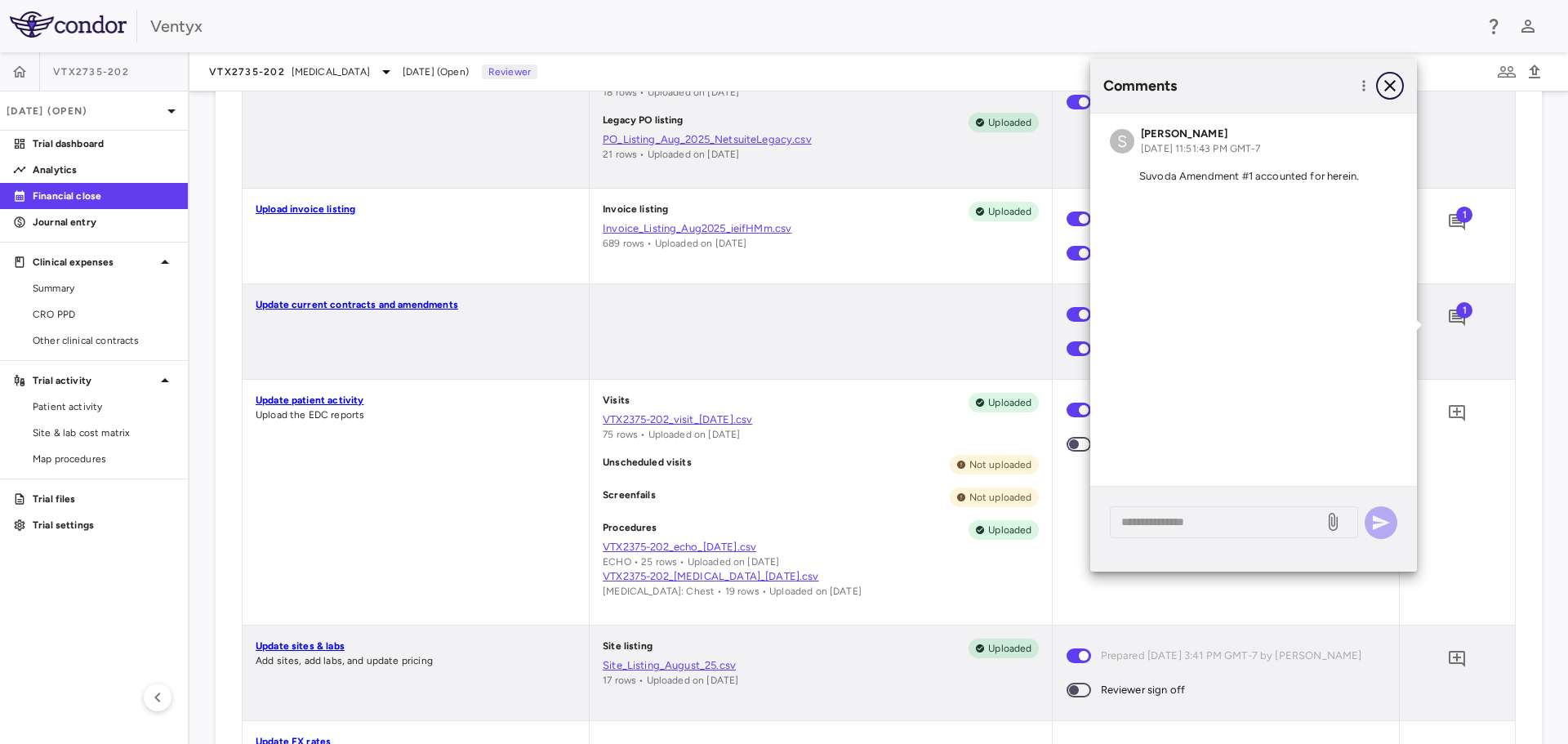
click at [1390, 87] on icon "button" at bounding box center [1390, 86] width 11 height 11
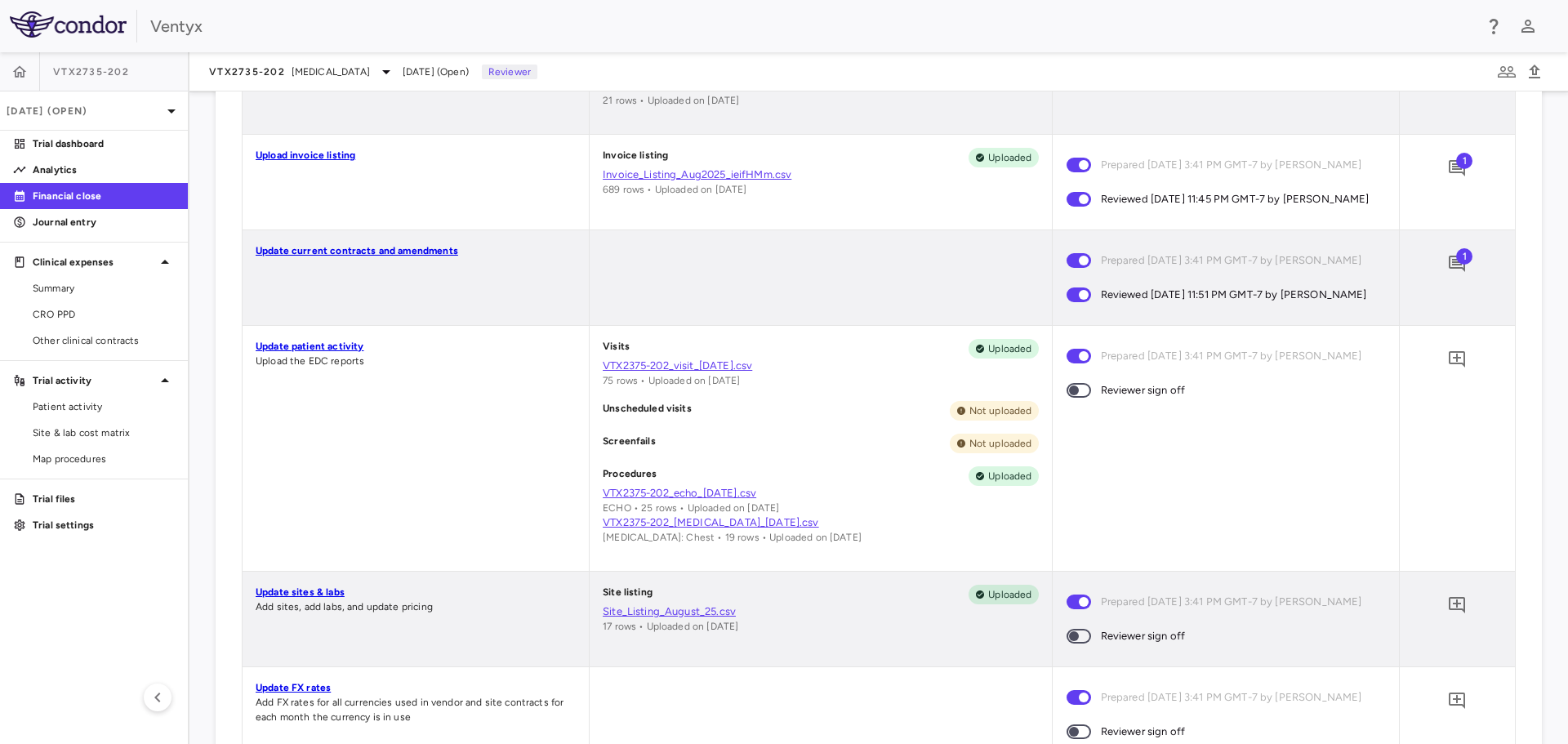
scroll to position [606, 0]
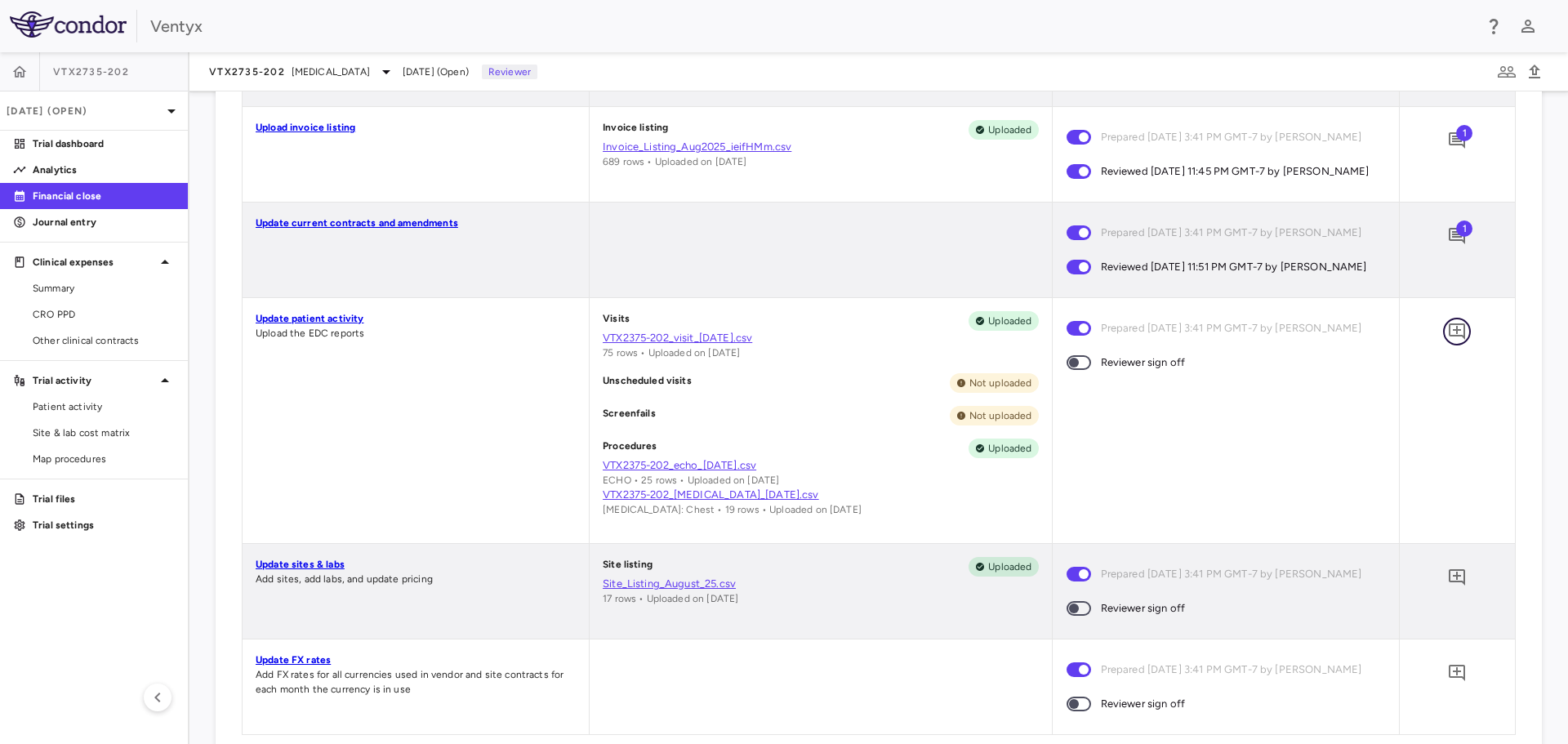
click at [1449, 340] on icon "Add comment" at bounding box center [1456, 330] width 16 height 16
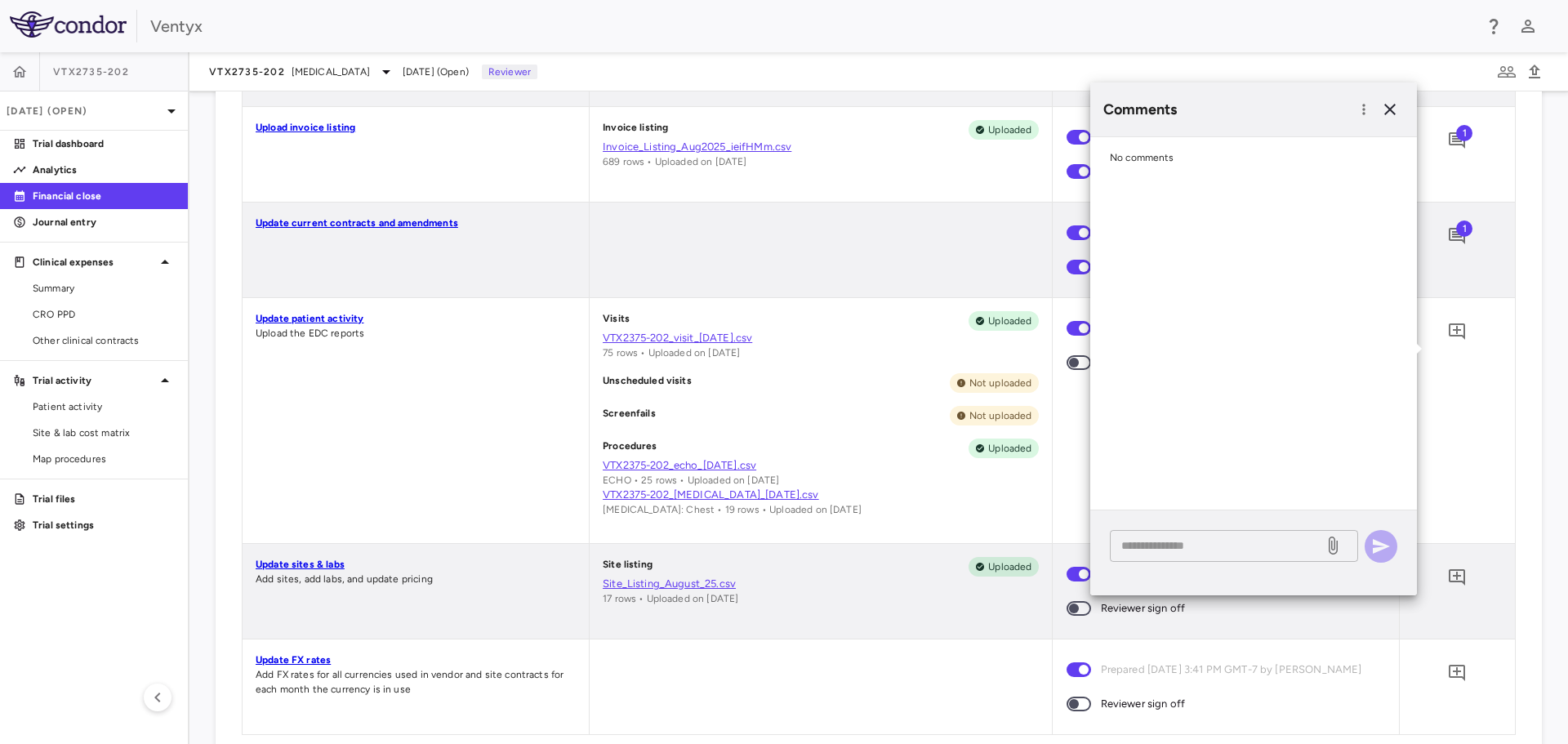
click at [1170, 553] on textarea at bounding box center [1217, 545] width 191 height 18
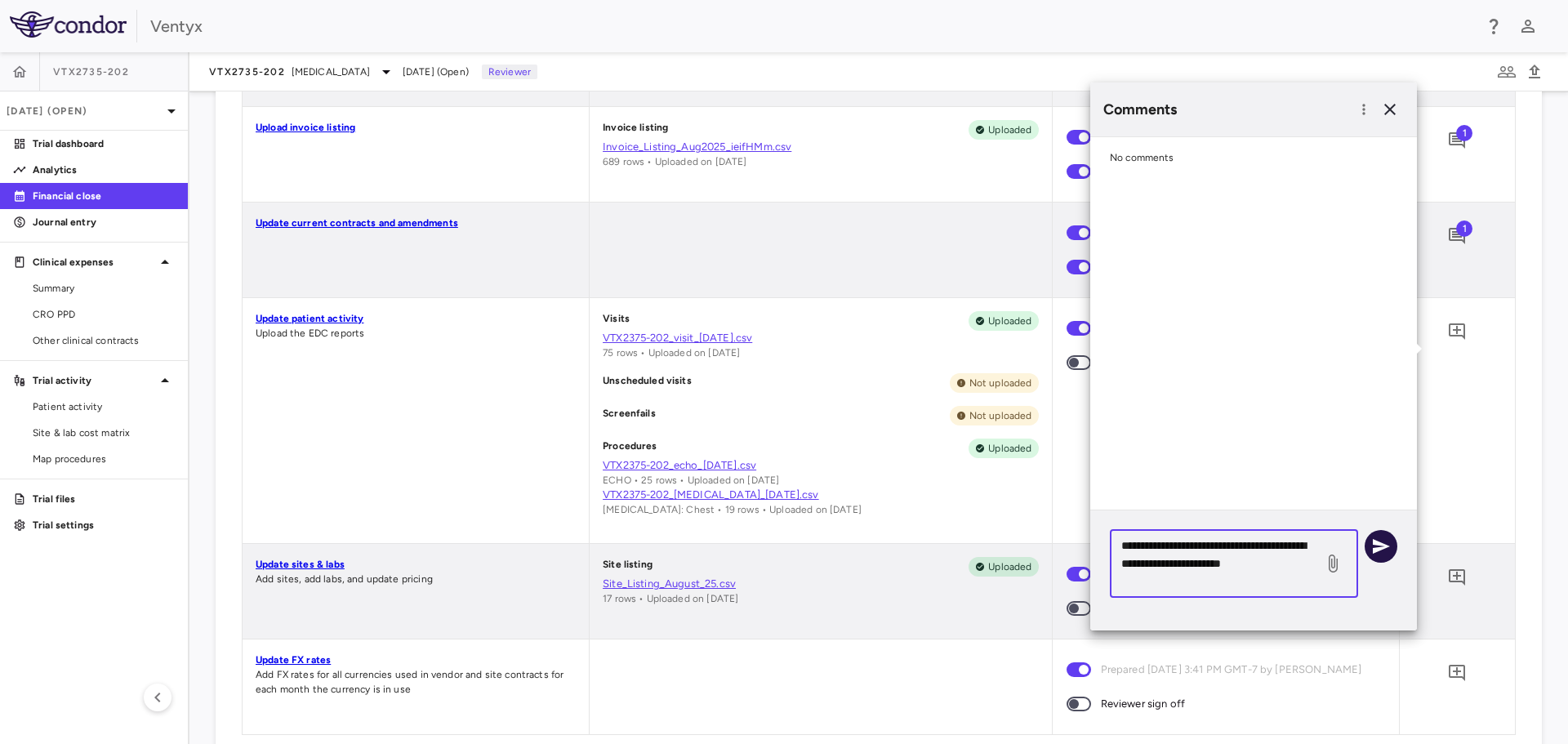
type textarea "**********"
click at [1381, 542] on icon "button" at bounding box center [1382, 545] width 17 height 14
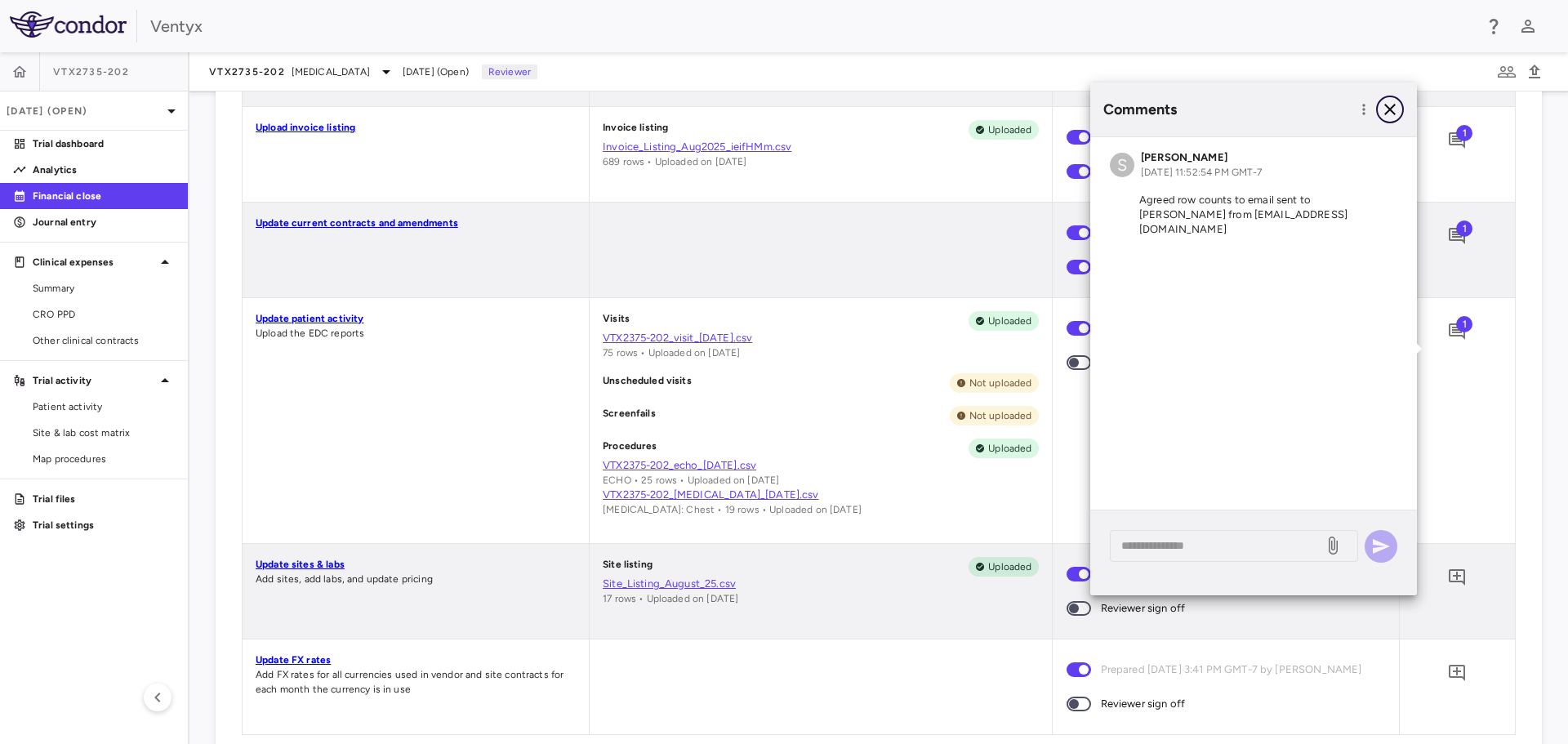
click at [1393, 113] on icon "button" at bounding box center [1390, 110] width 11 height 11
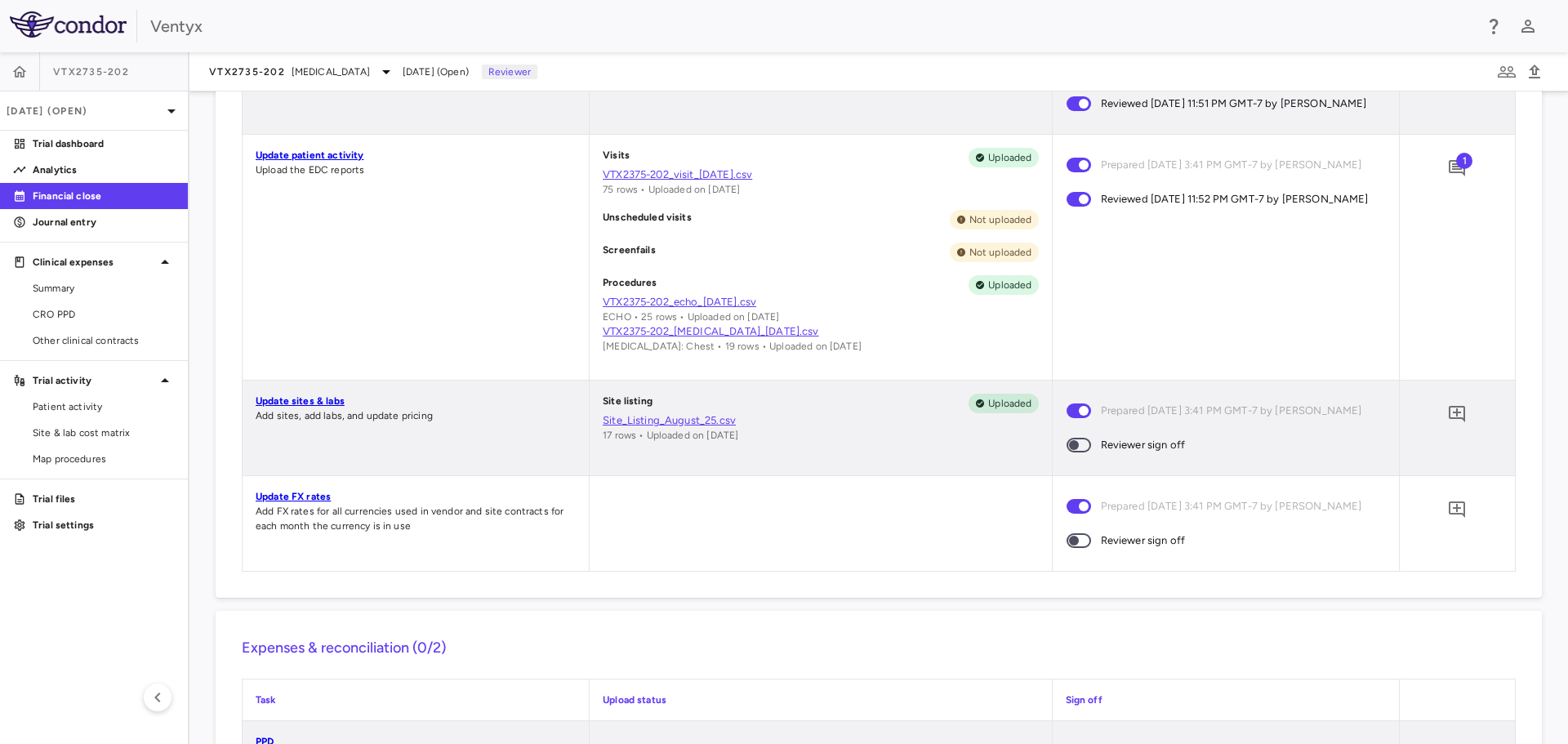
scroll to position [851, 0]
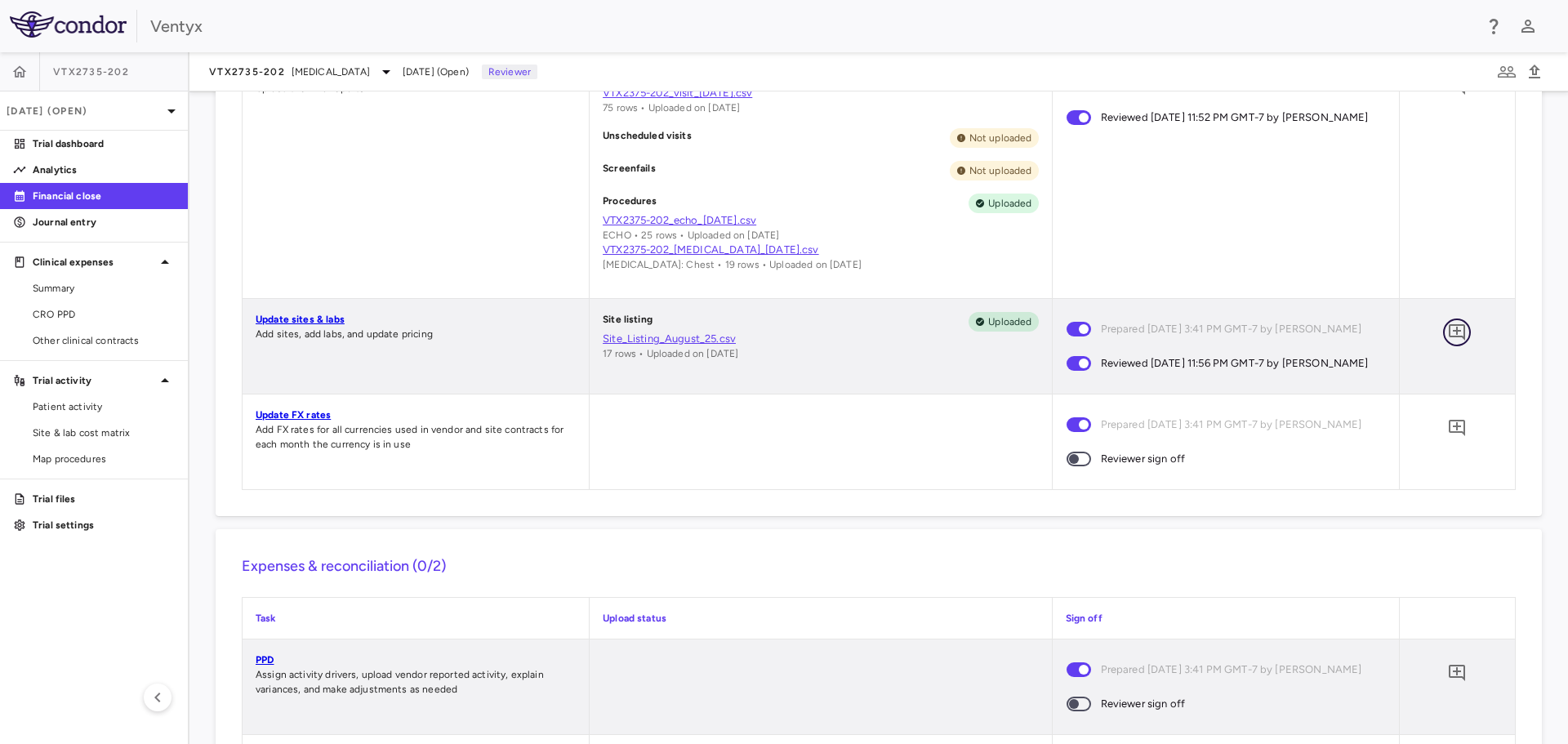
click at [1449, 340] on icon "Add comment" at bounding box center [1456, 331] width 16 height 16
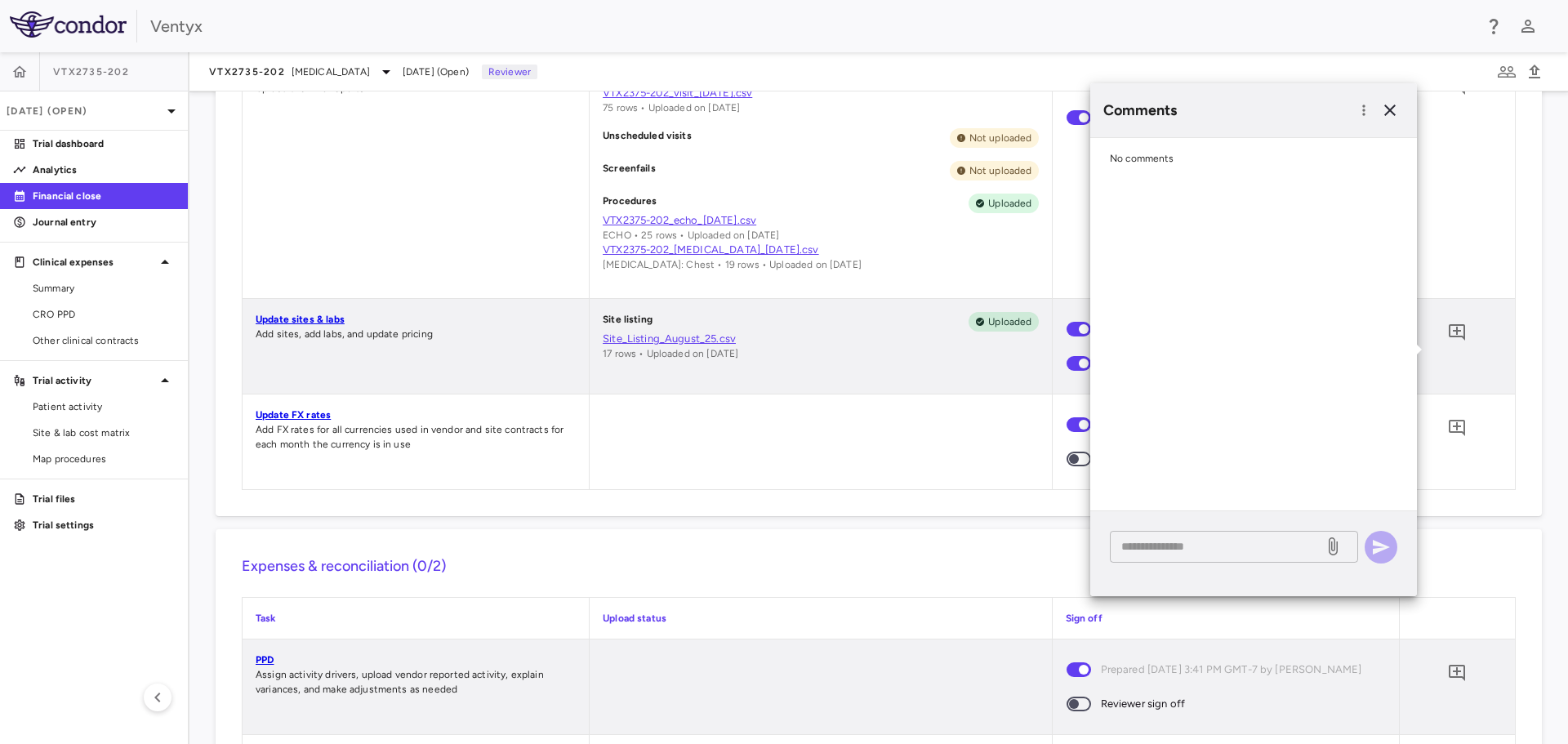
click at [1188, 544] on textarea at bounding box center [1217, 545] width 191 height 18
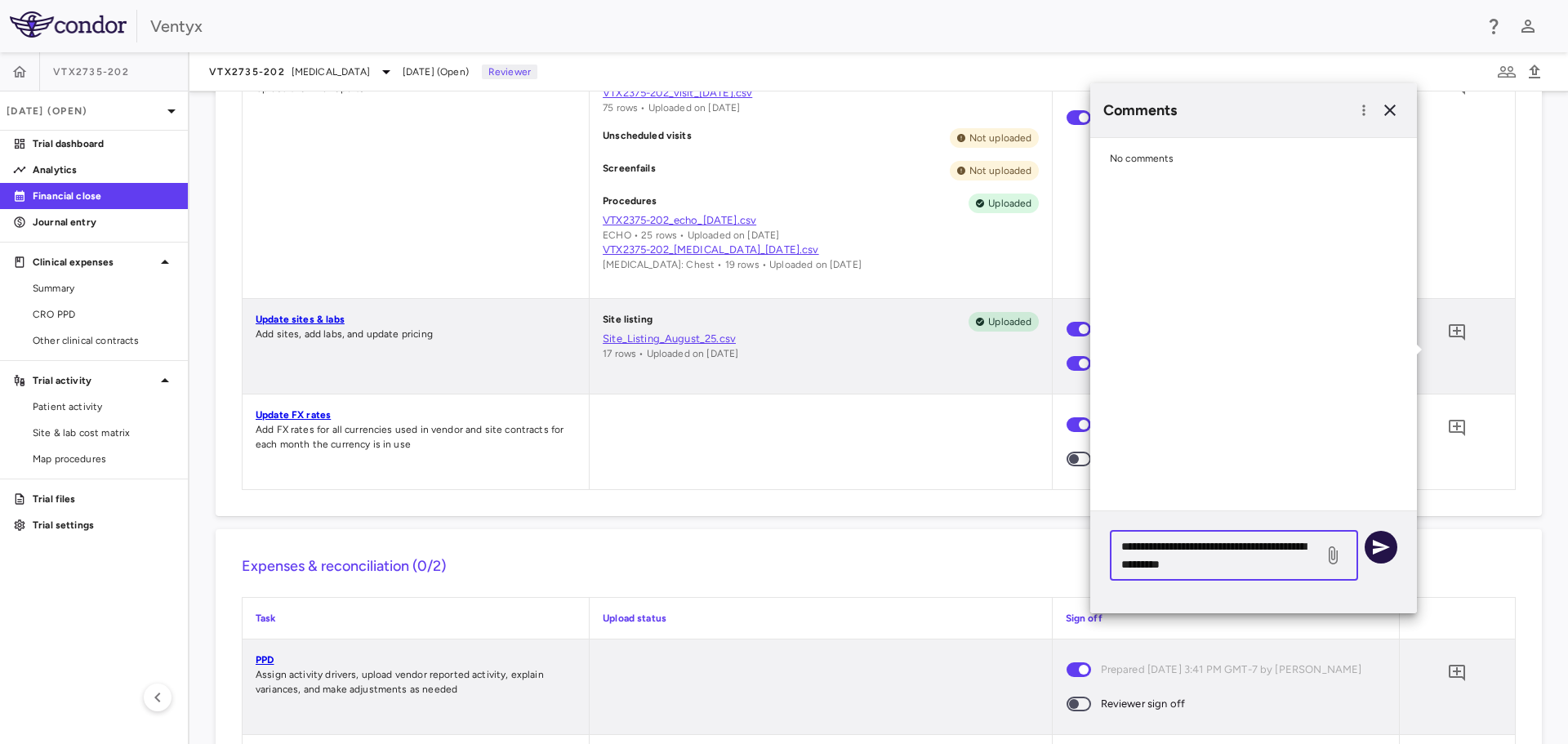
type textarea "**********"
click at [1376, 543] on icon "button" at bounding box center [1382, 546] width 17 height 14
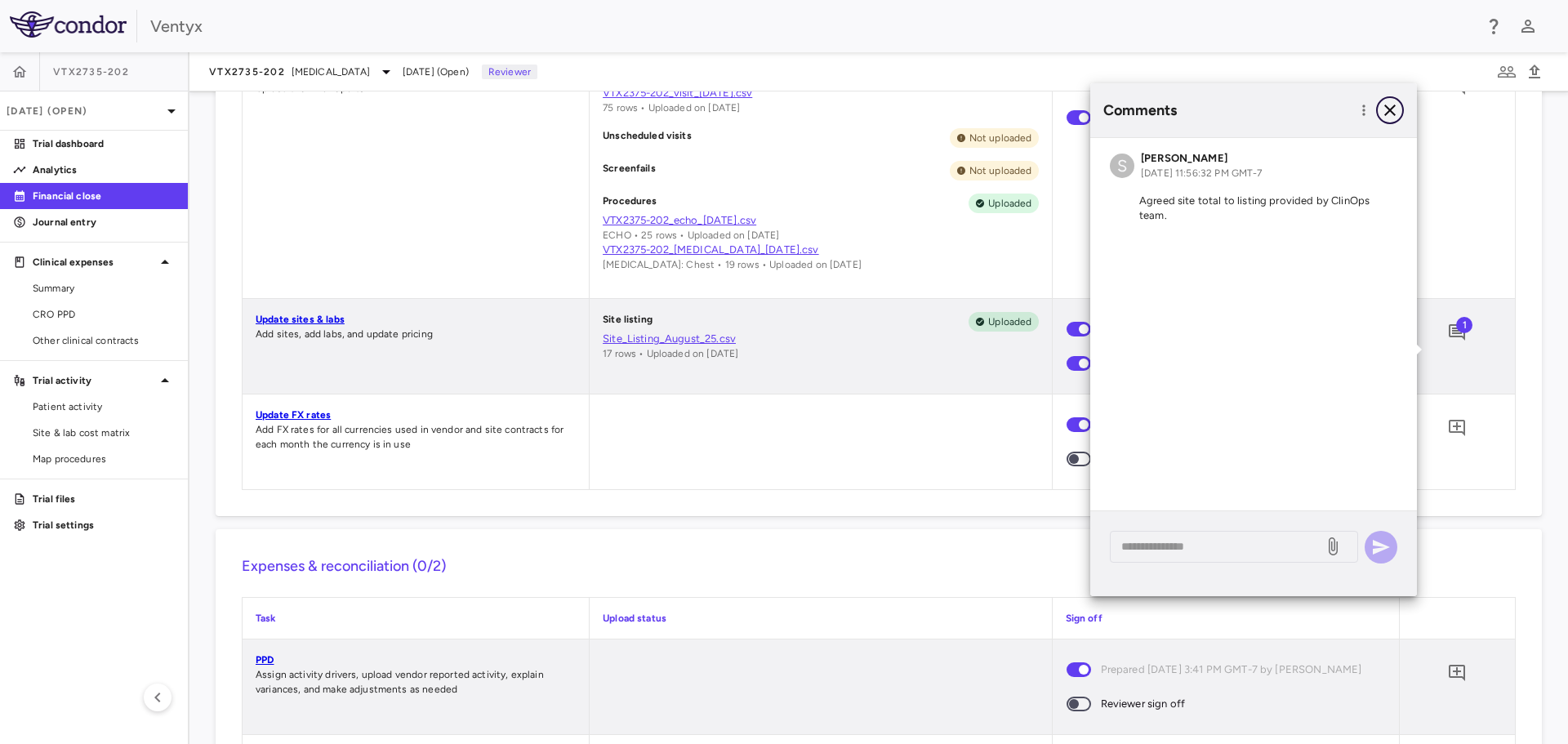
click at [1388, 112] on icon "button" at bounding box center [1390, 110] width 11 height 11
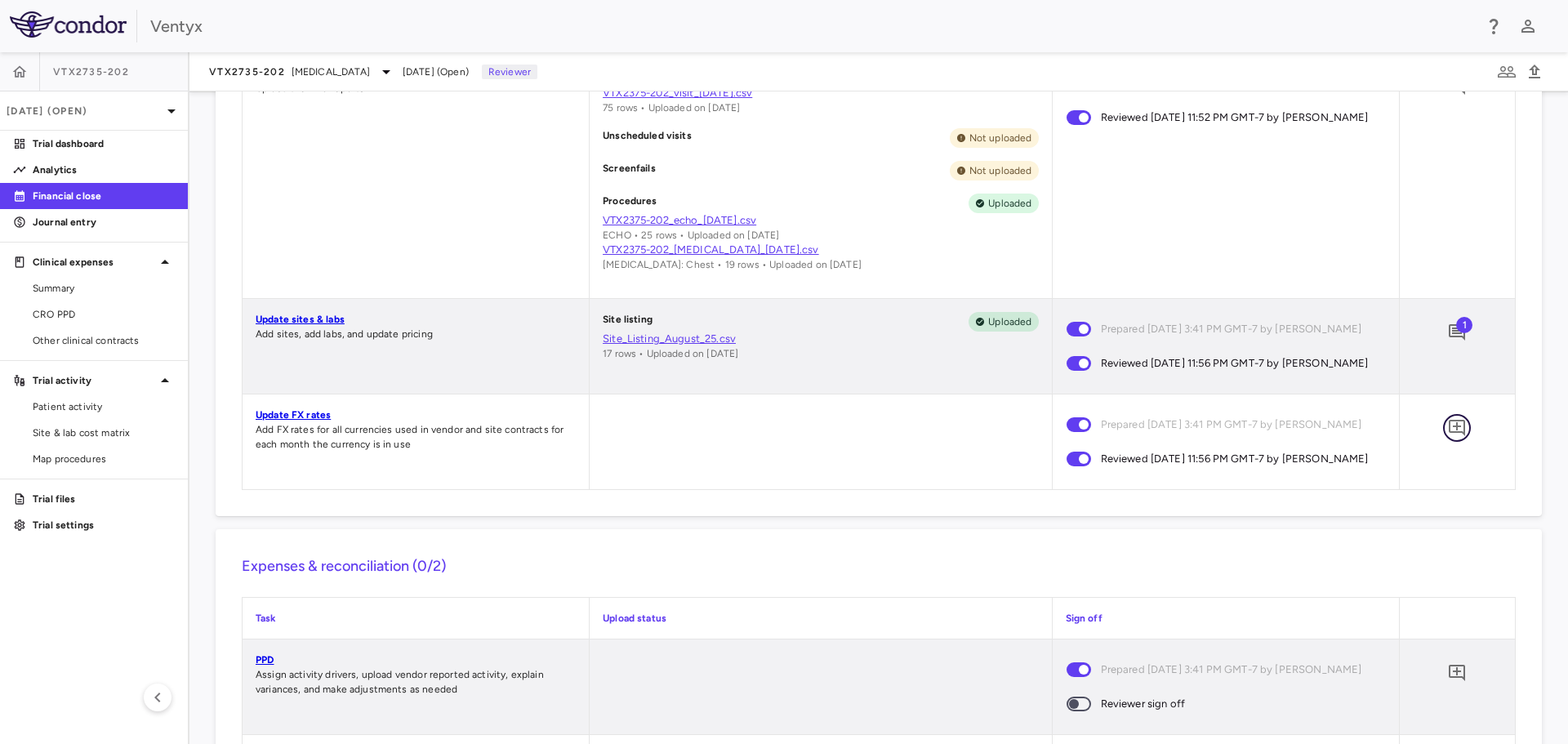
click at [1450, 437] on icon "Add comment" at bounding box center [1457, 428] width 20 height 20
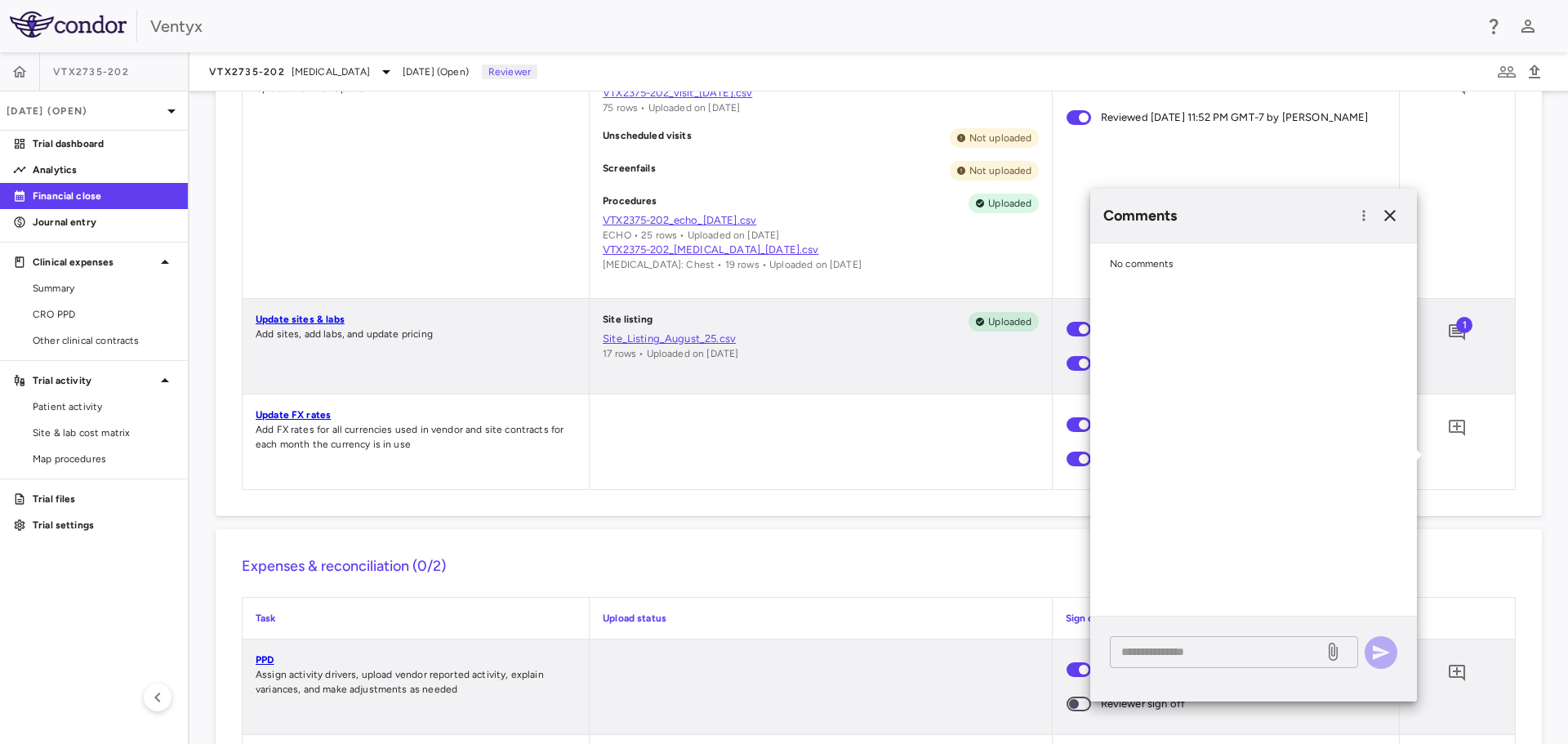
click at [1168, 656] on textarea at bounding box center [1217, 651] width 191 height 18
type textarea "**********"
click at [1389, 652] on icon "button" at bounding box center [1381, 652] width 20 height 20
click at [1391, 211] on icon "button" at bounding box center [1390, 215] width 20 height 20
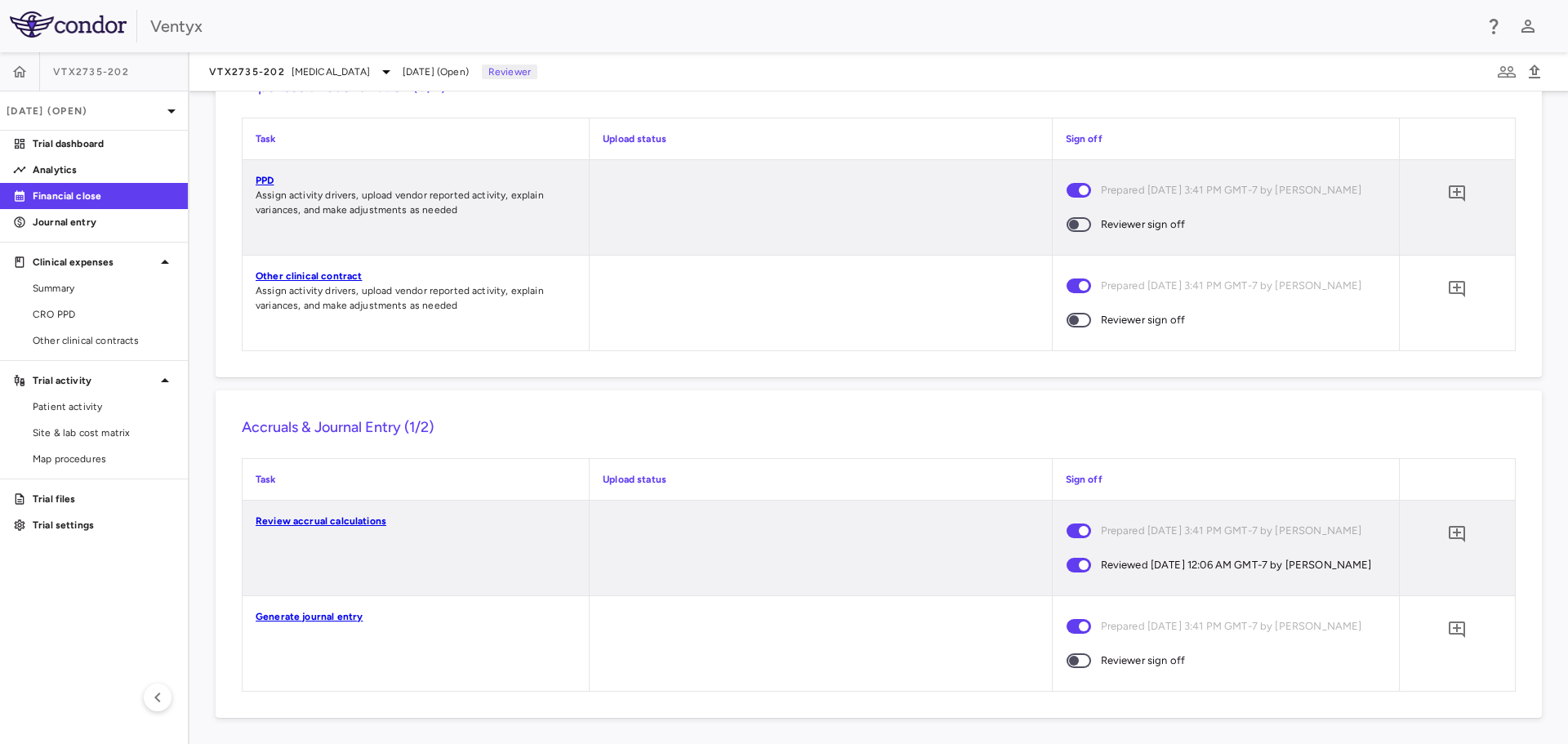
scroll to position [1287, 0]
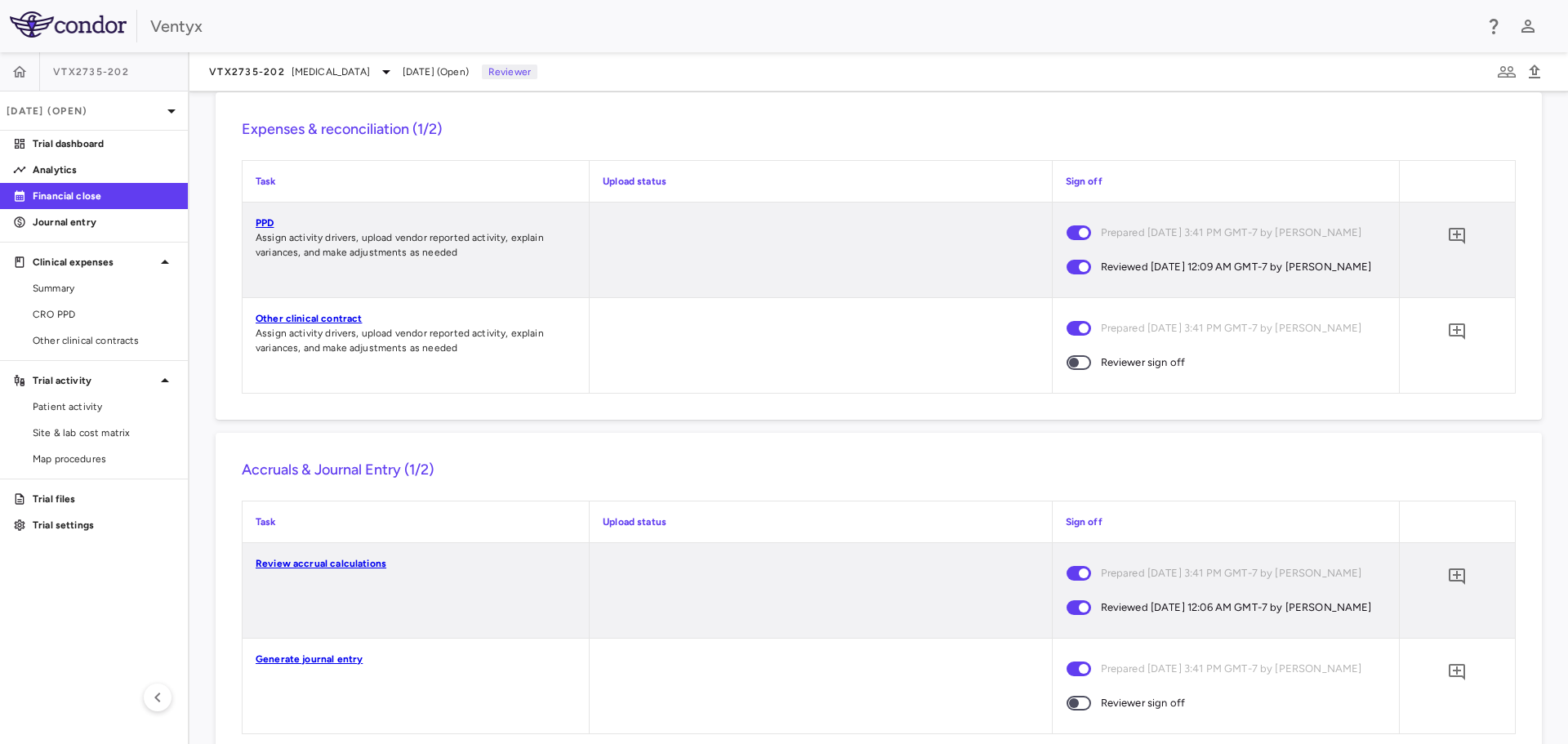
click at [263, 228] on link "PPD" at bounding box center [265, 223] width 18 height 11
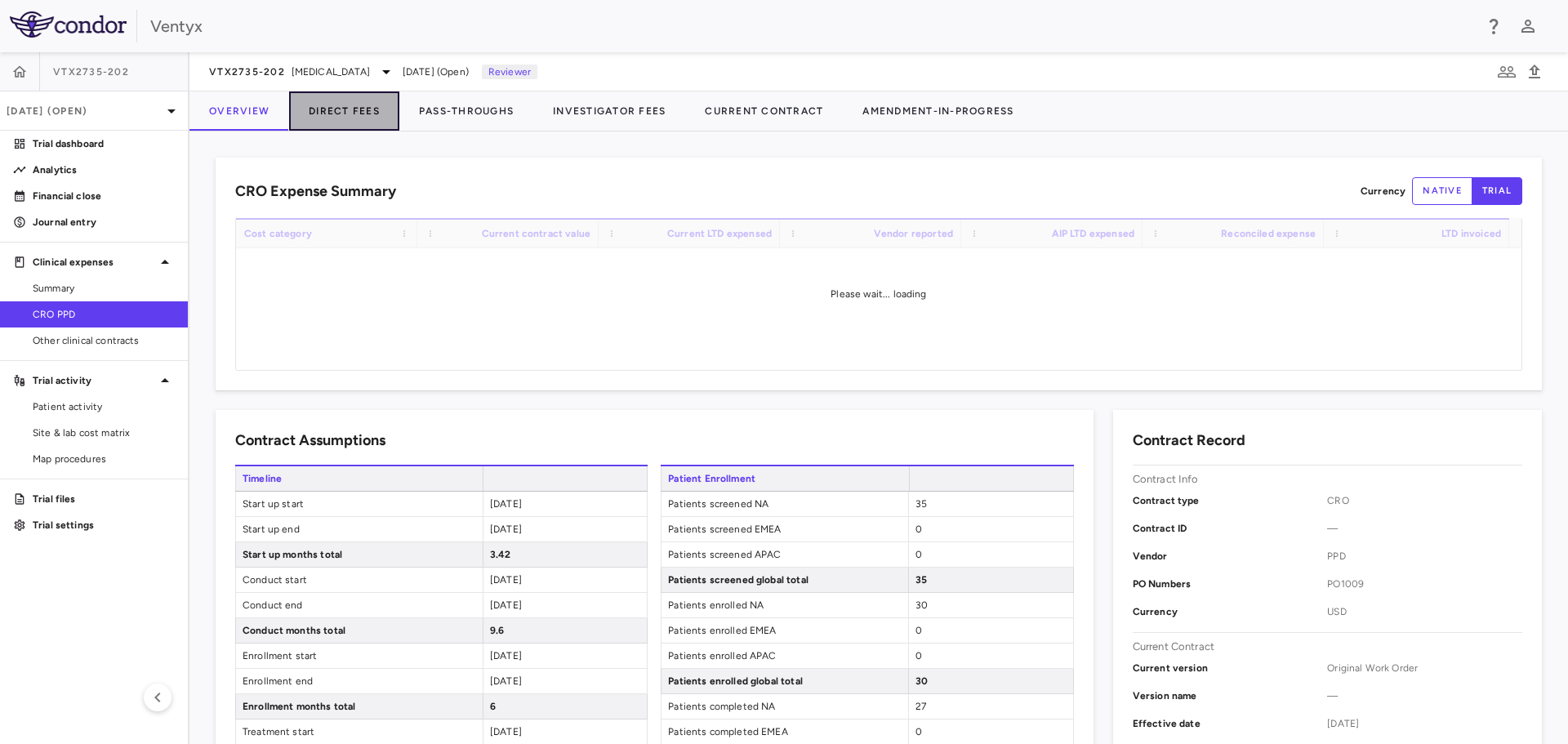
click at [346, 117] on button "Direct Fees" at bounding box center [344, 111] width 110 height 39
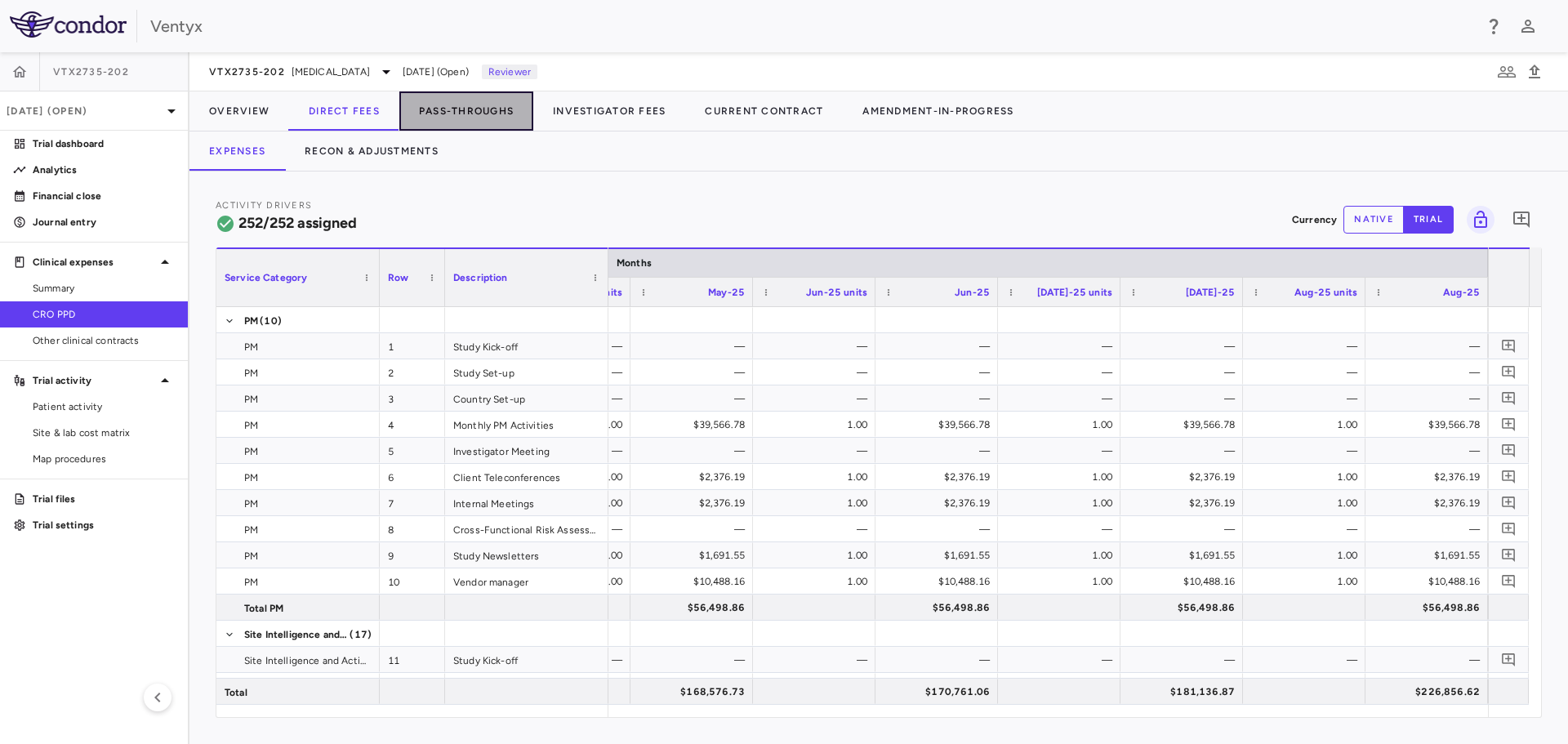
click at [482, 114] on button "Pass-Throughs" at bounding box center [466, 111] width 134 height 39
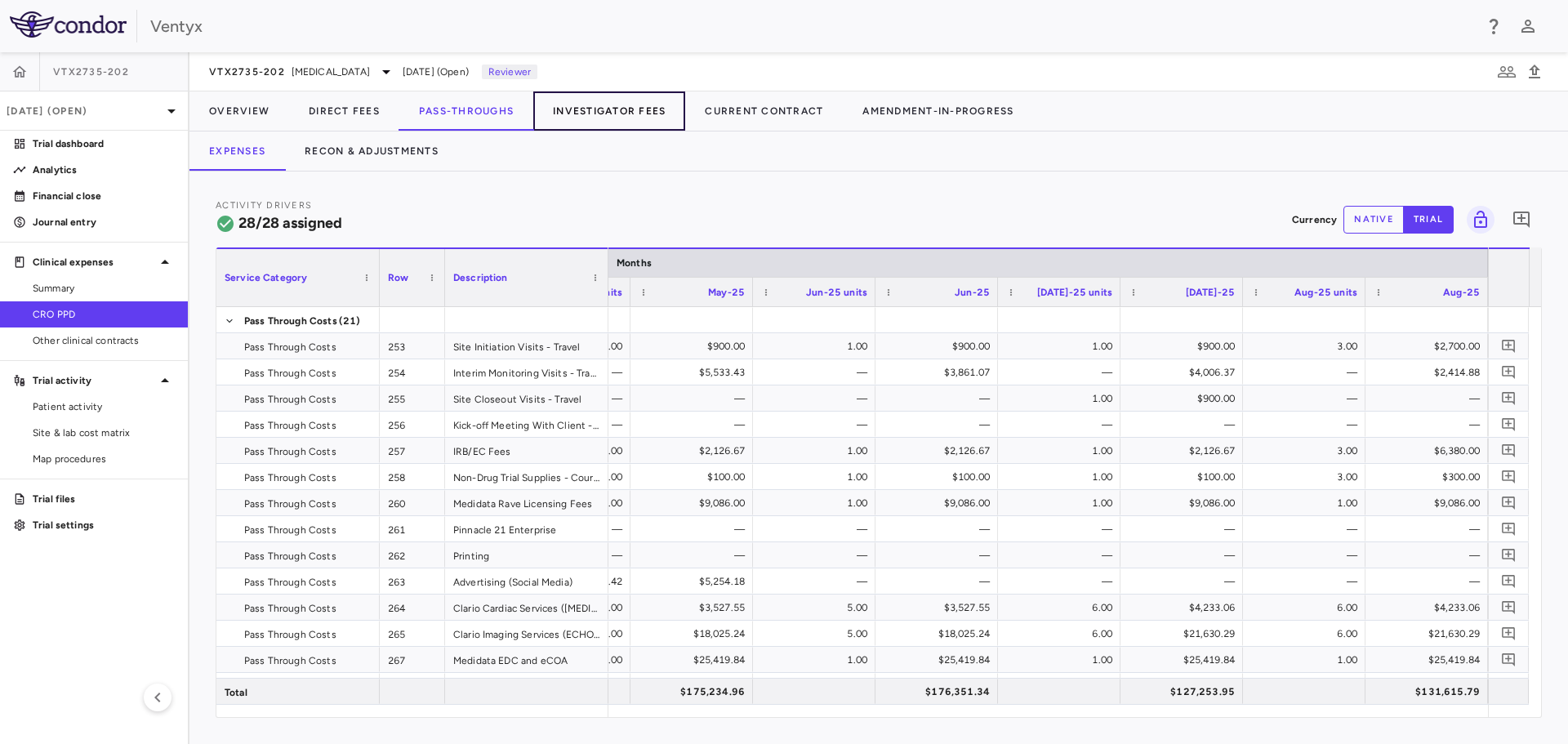
click at [601, 112] on button "Investigator Fees" at bounding box center [609, 111] width 152 height 39
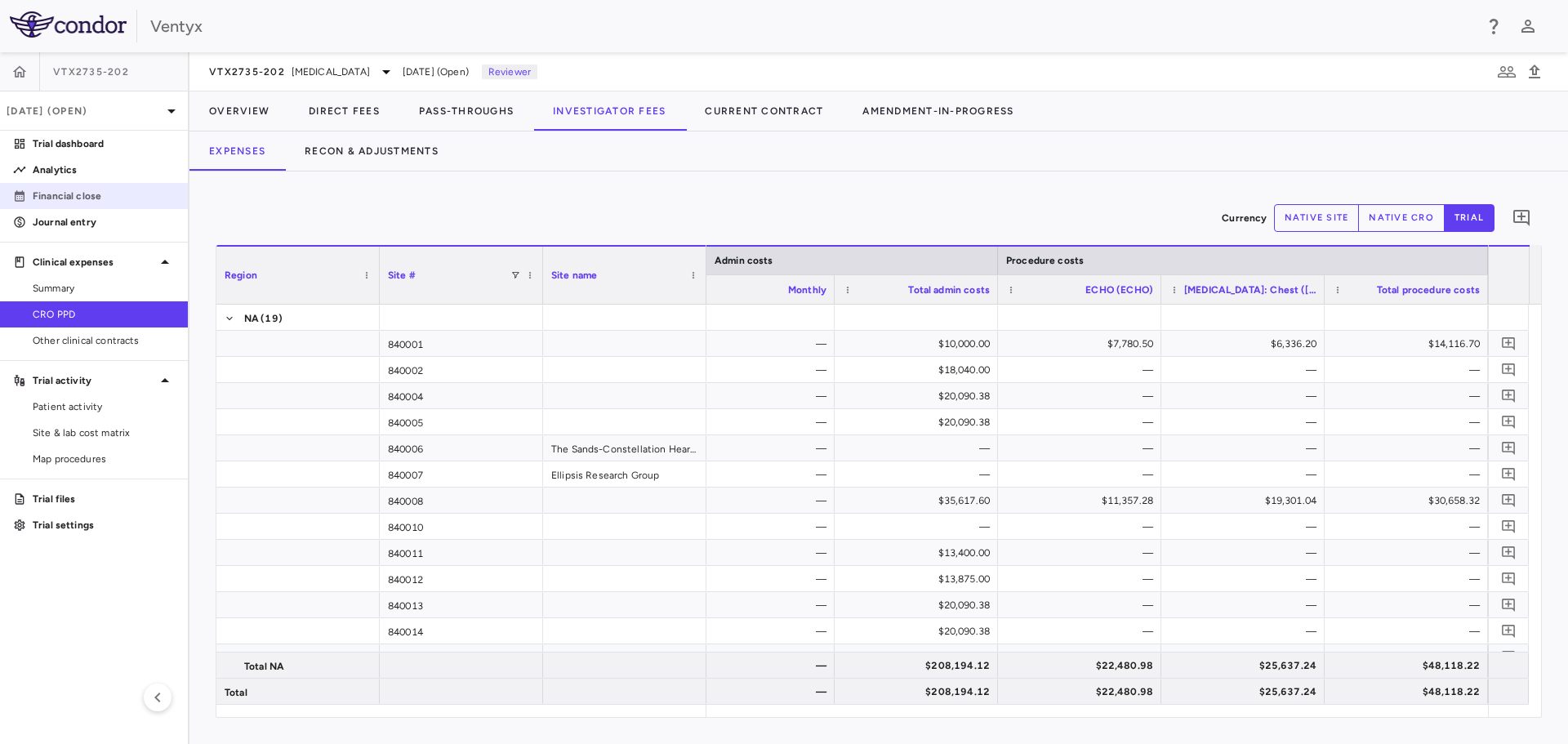
click at [71, 195] on p "Financial close" at bounding box center [103, 195] width 142 height 14
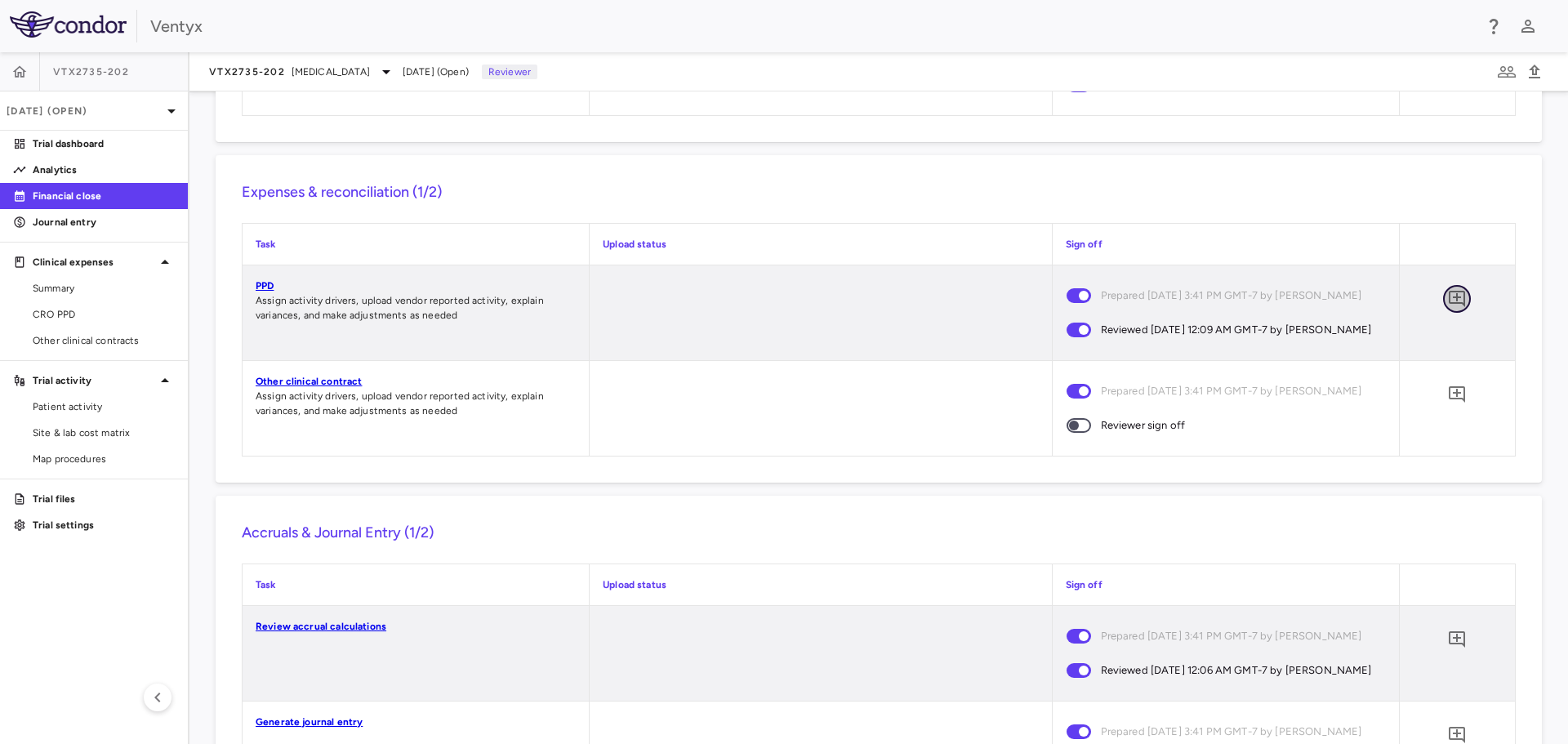
click at [1450, 307] on icon "Add comment" at bounding box center [1456, 298] width 16 height 16
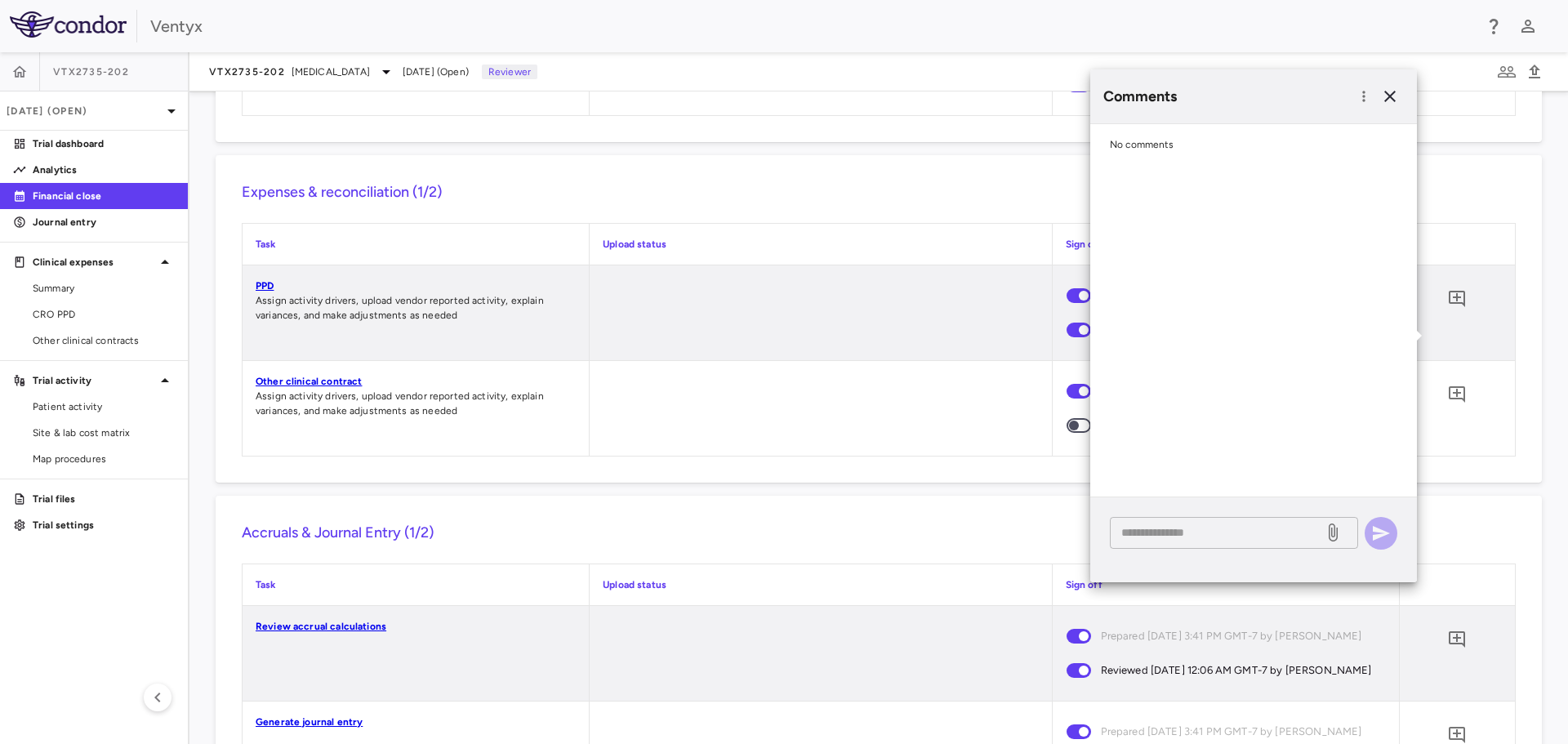
click at [1163, 532] on textarea at bounding box center [1217, 532] width 191 height 18
type textarea "*"
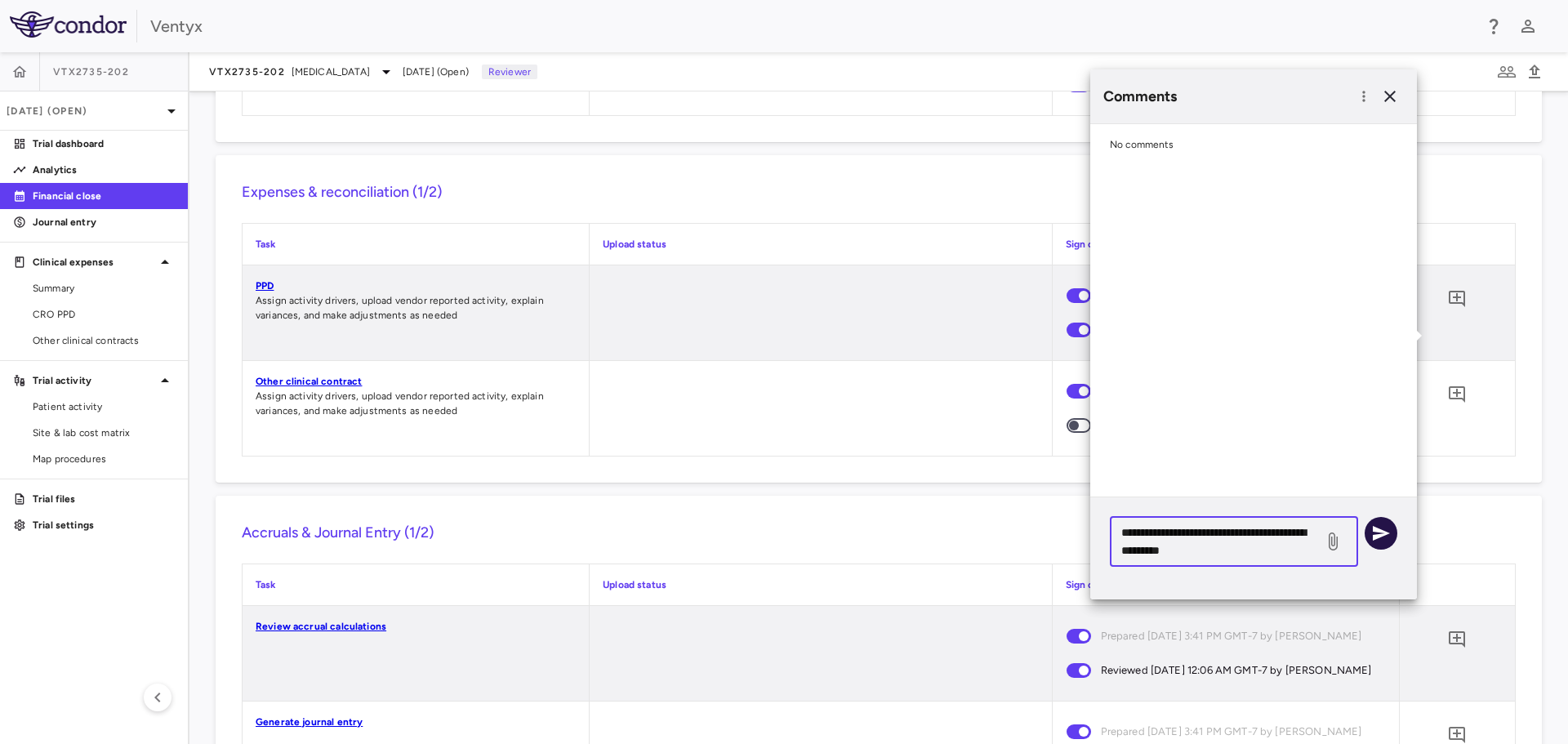
type textarea "**********"
click at [1379, 529] on icon "button" at bounding box center [1381, 533] width 20 height 20
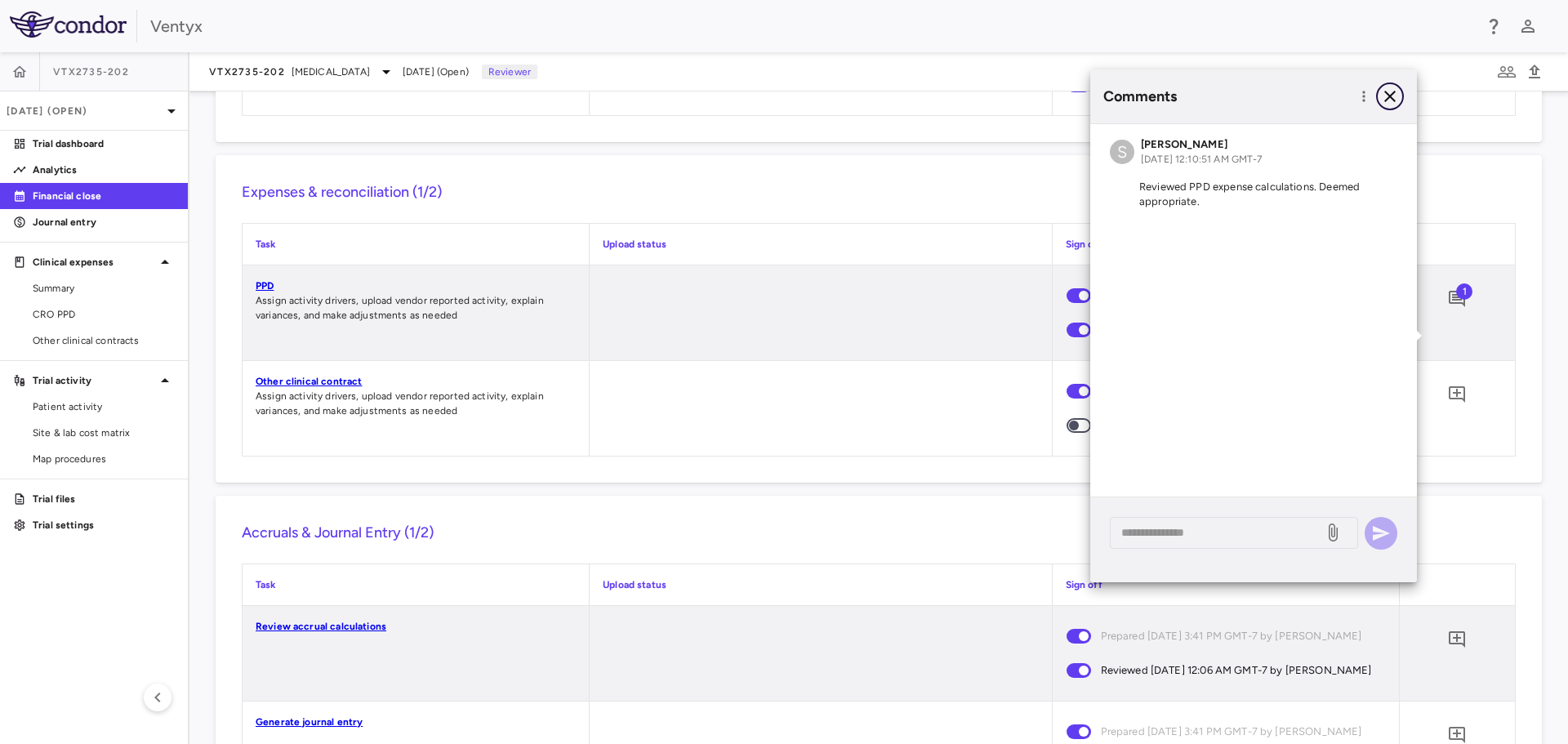
click at [1390, 98] on icon "button" at bounding box center [1390, 96] width 20 height 20
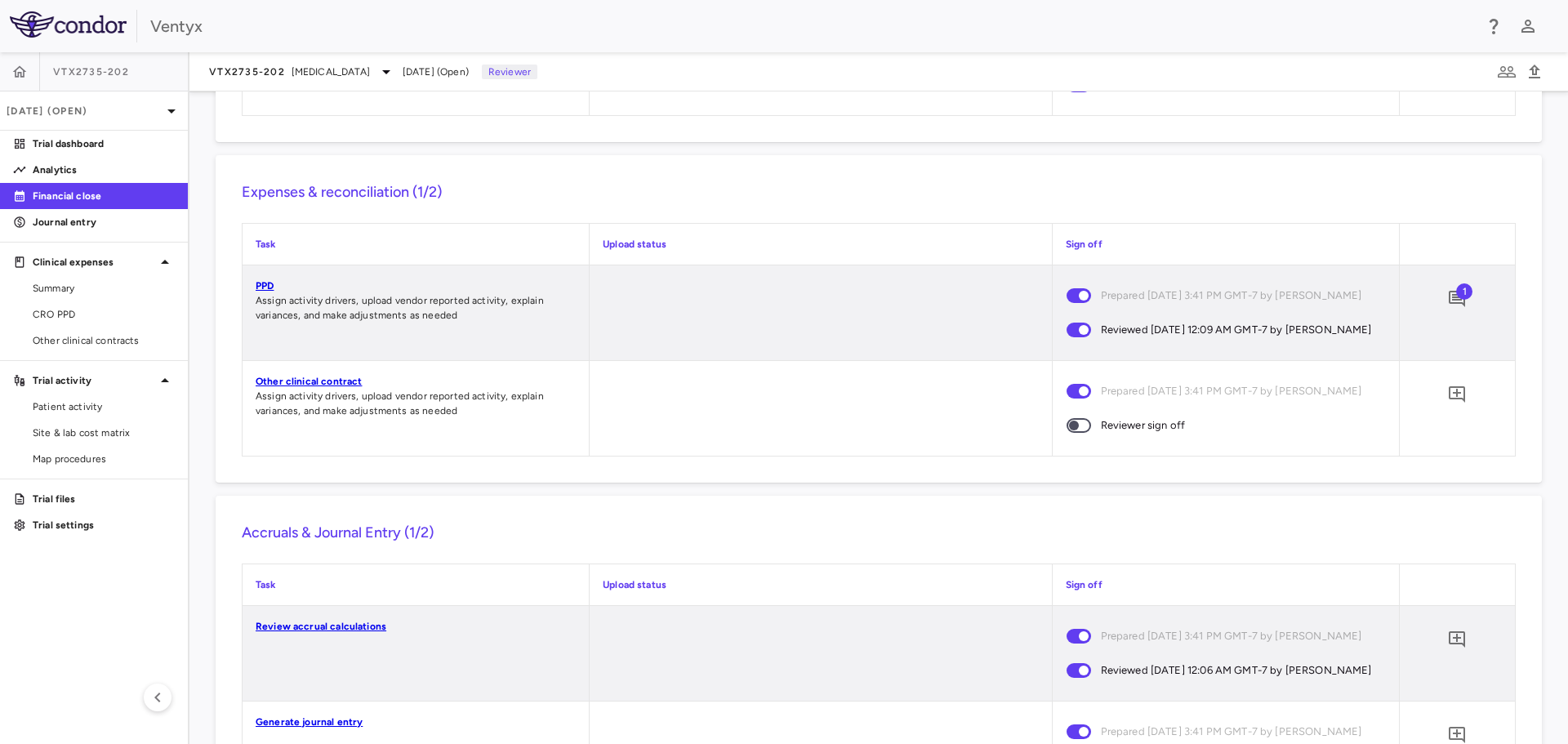
click at [306, 387] on link "Other clinical contract" at bounding box center [309, 381] width 106 height 11
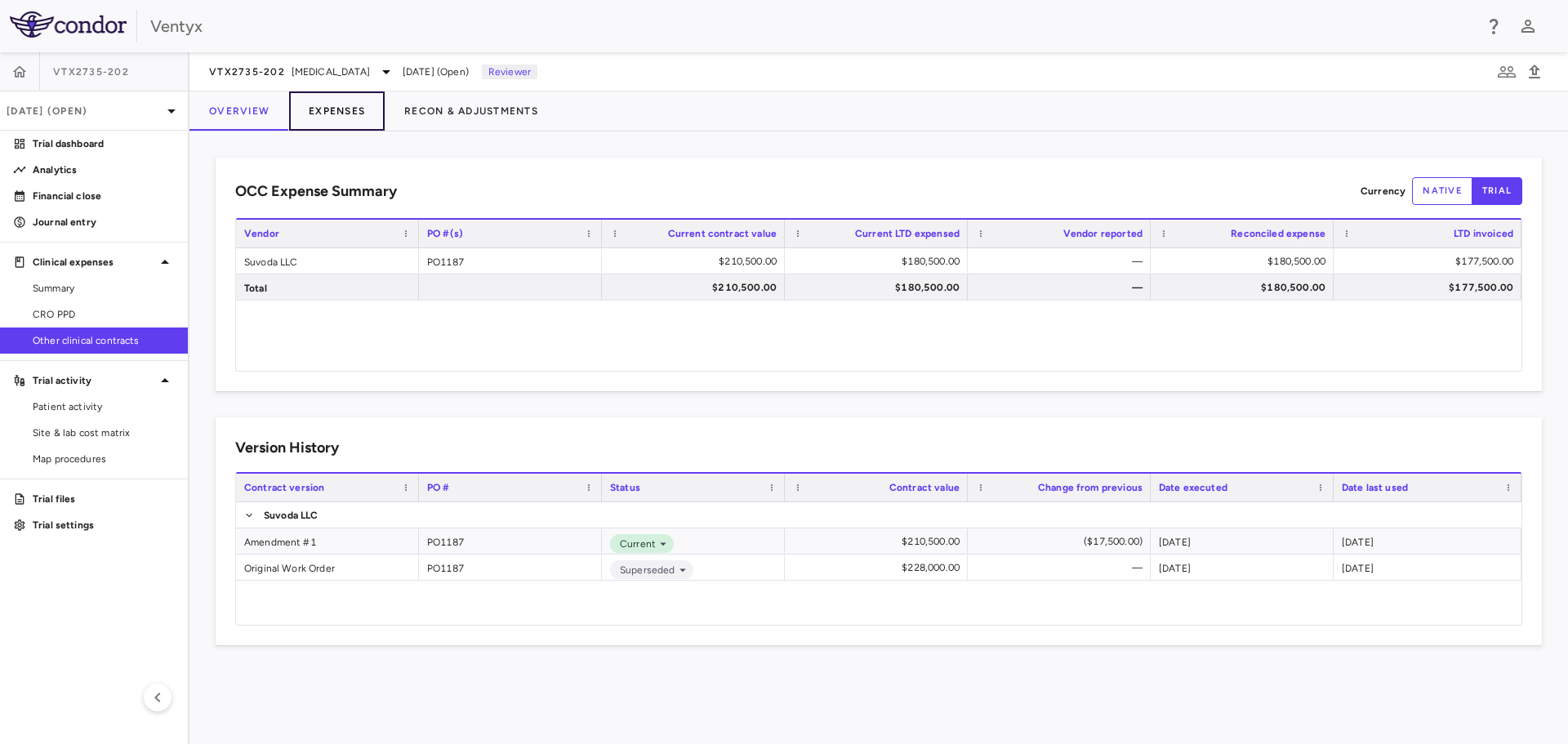
click at [351, 109] on button "Expenses" at bounding box center [337, 111] width 96 height 39
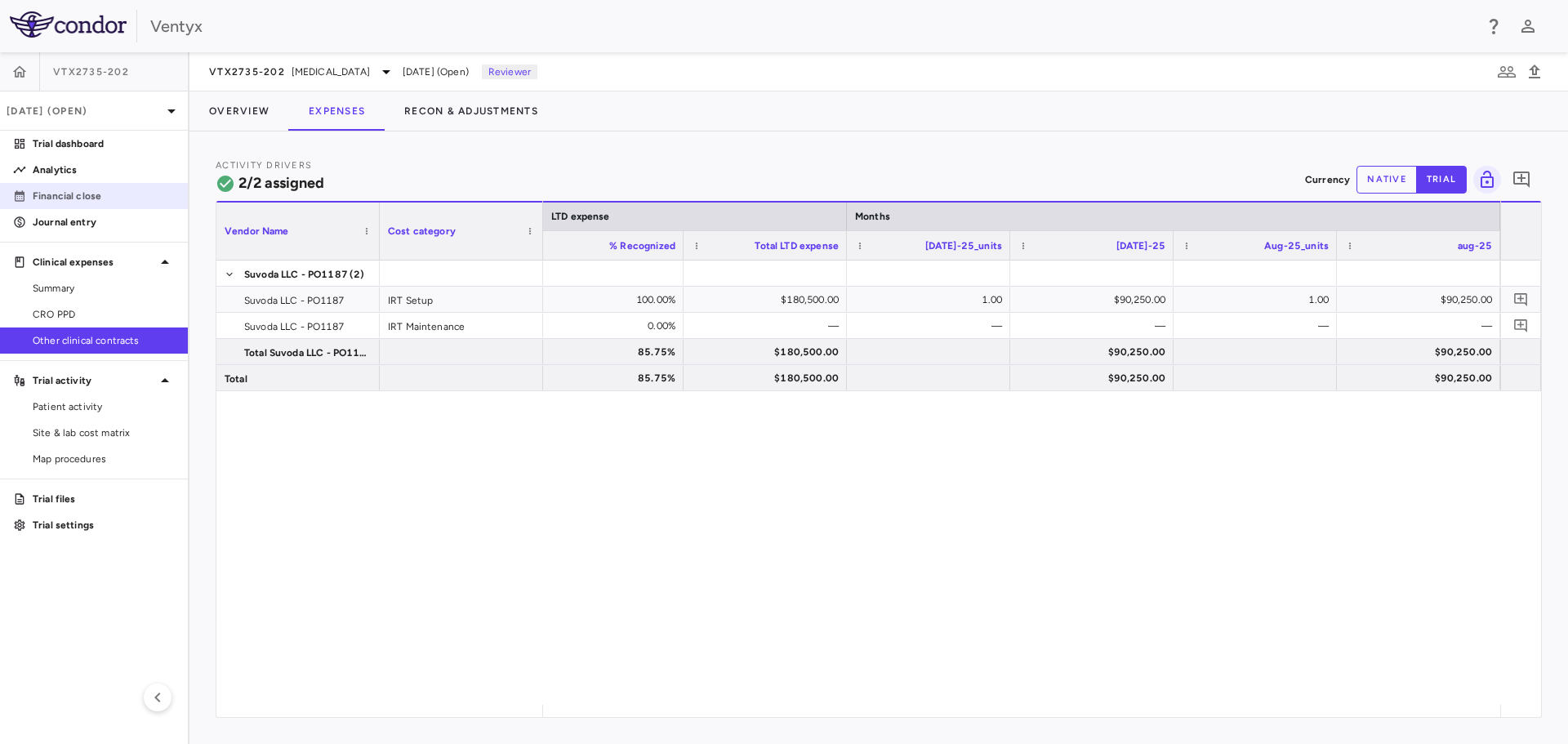
click at [72, 188] on p "Financial close" at bounding box center [103, 195] width 142 height 14
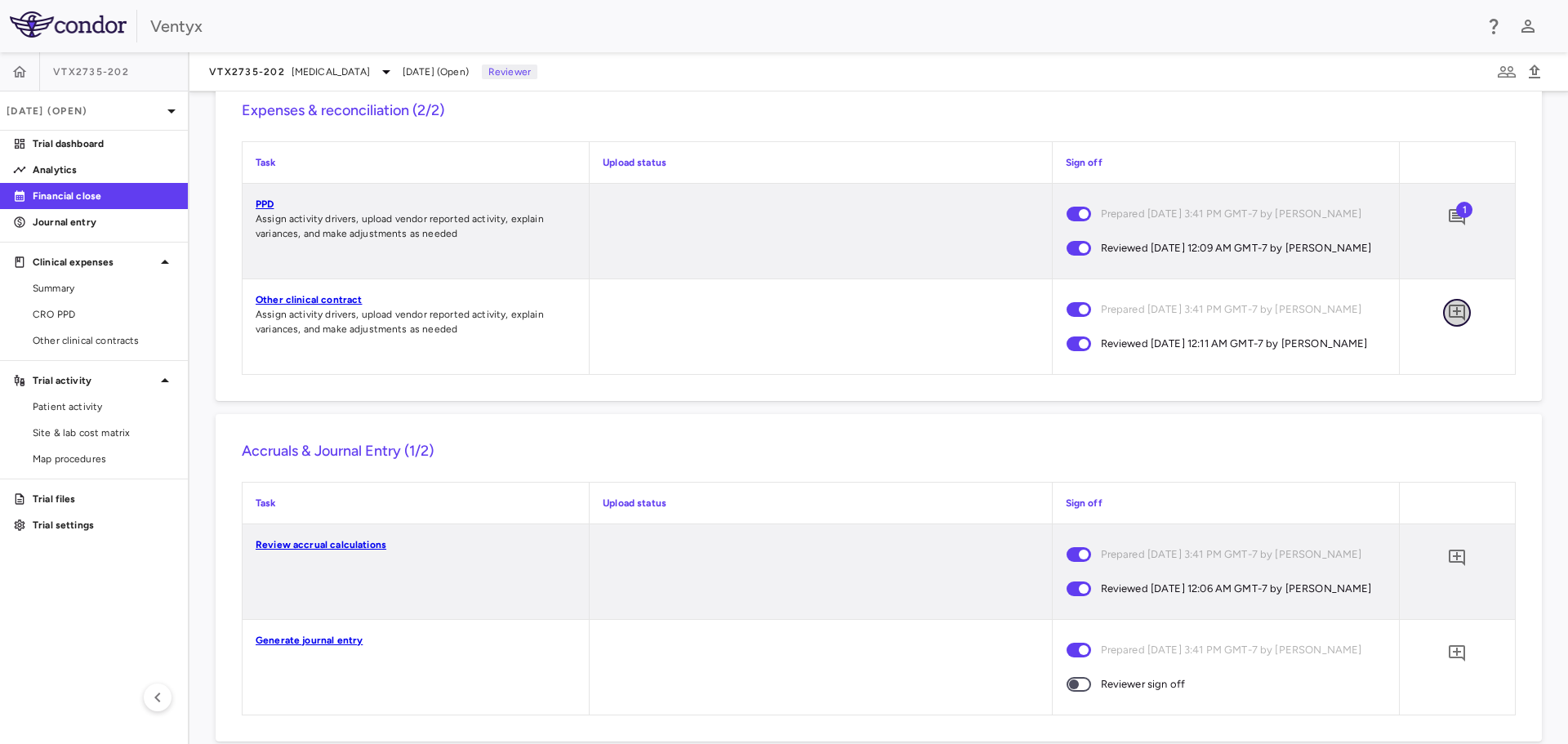
click at [1448, 323] on icon "Add comment" at bounding box center [1457, 312] width 20 height 20
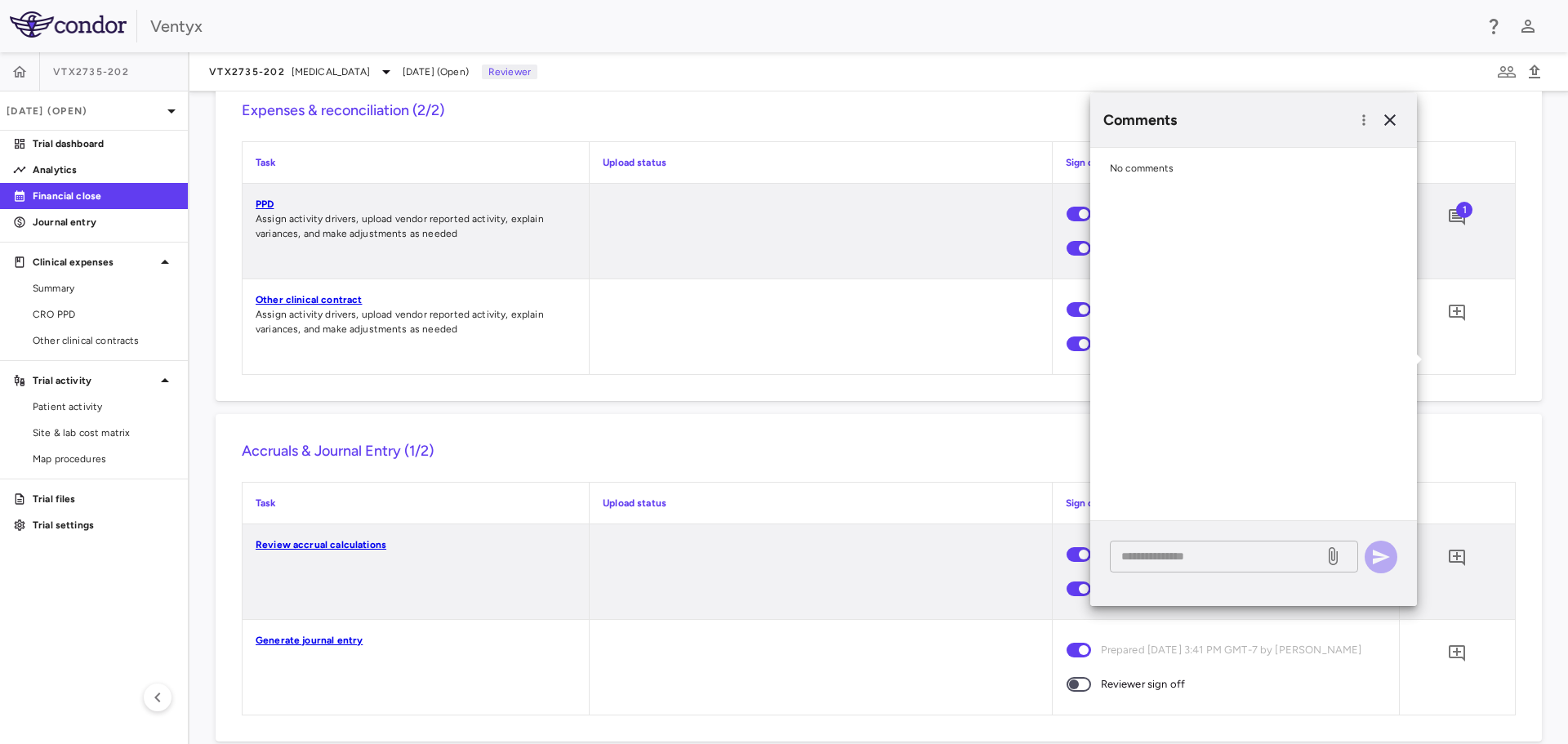
click at [1184, 560] on textarea at bounding box center [1217, 556] width 191 height 18
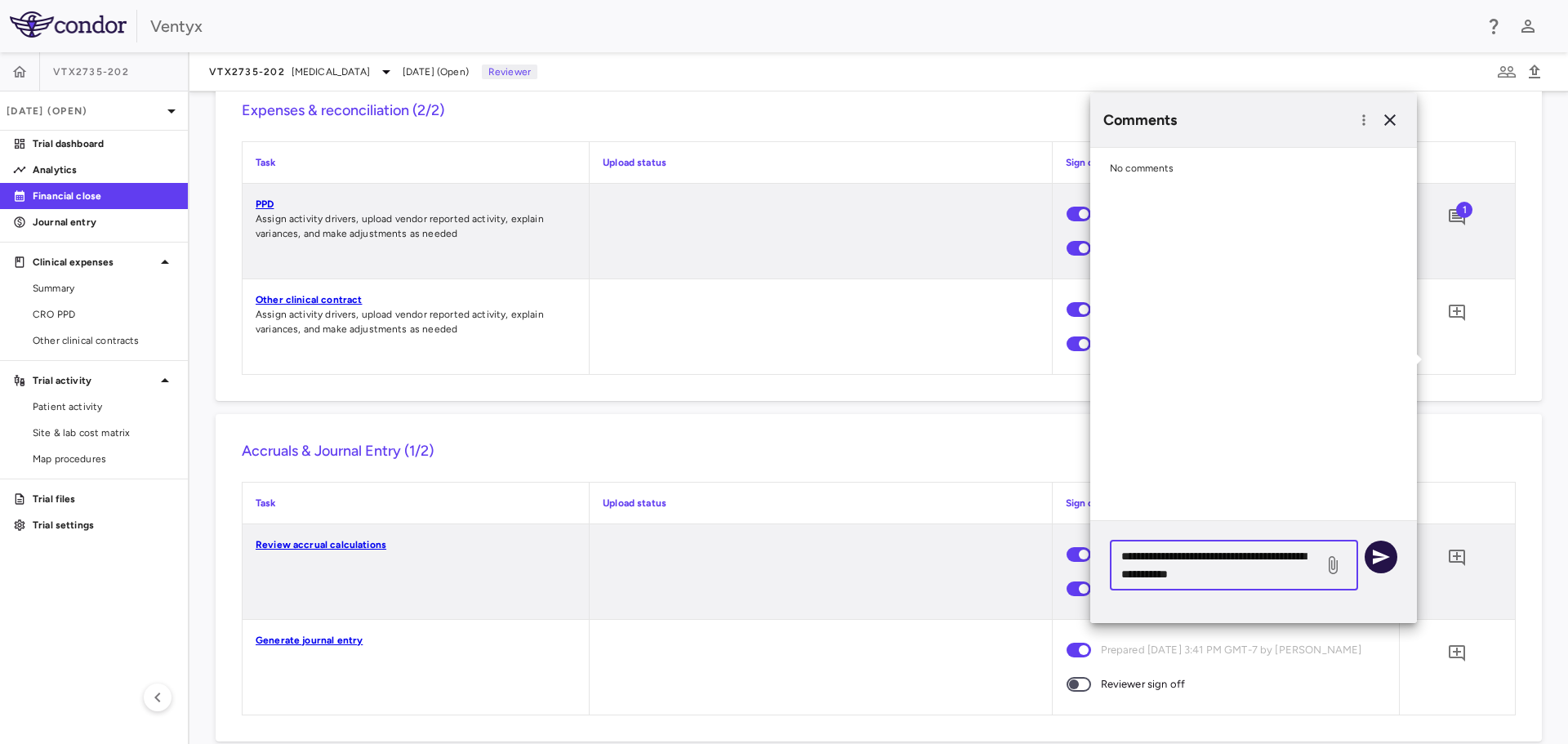
type textarea "**********"
click at [1381, 555] on icon "button" at bounding box center [1382, 556] width 17 height 14
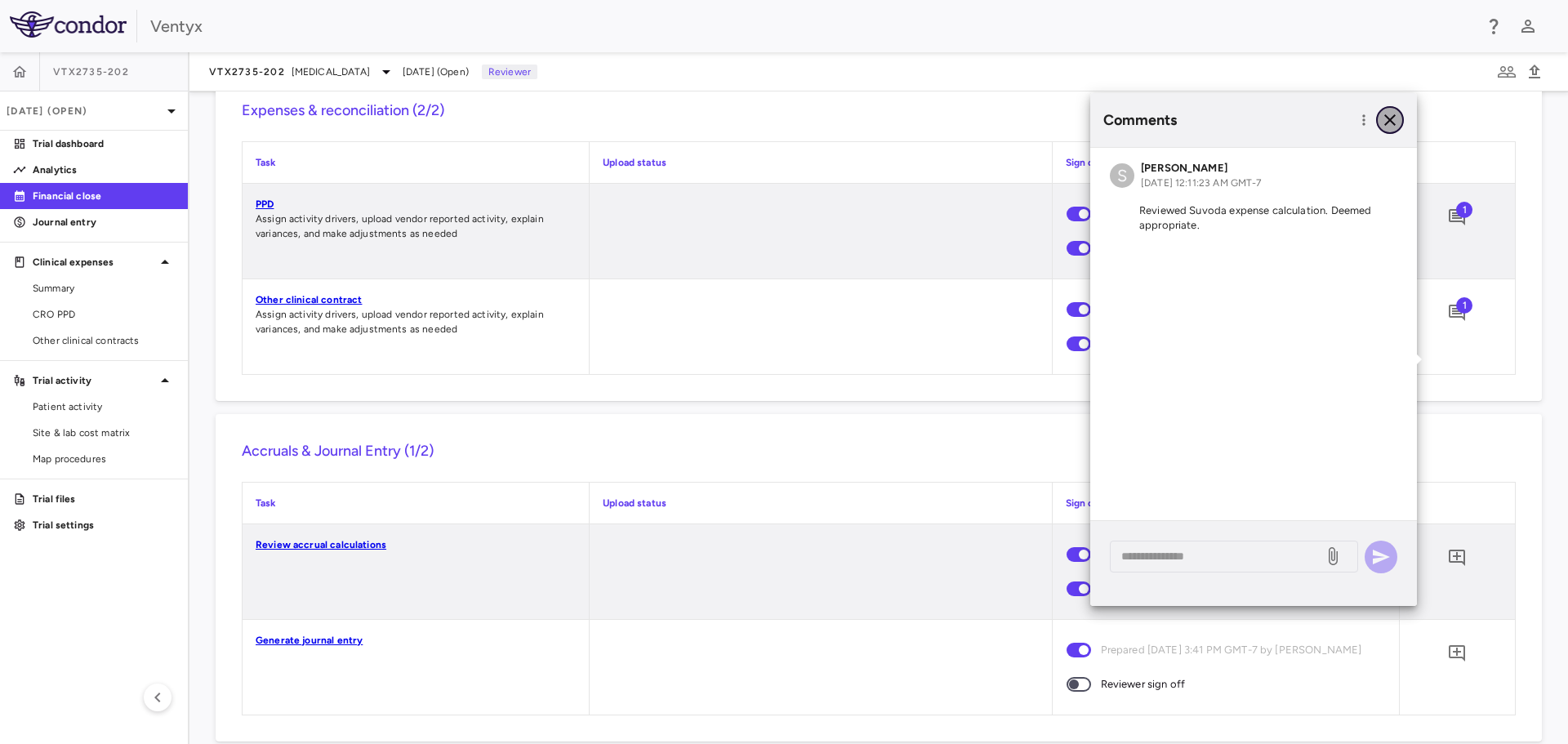
click at [1395, 120] on icon "button" at bounding box center [1390, 119] width 20 height 20
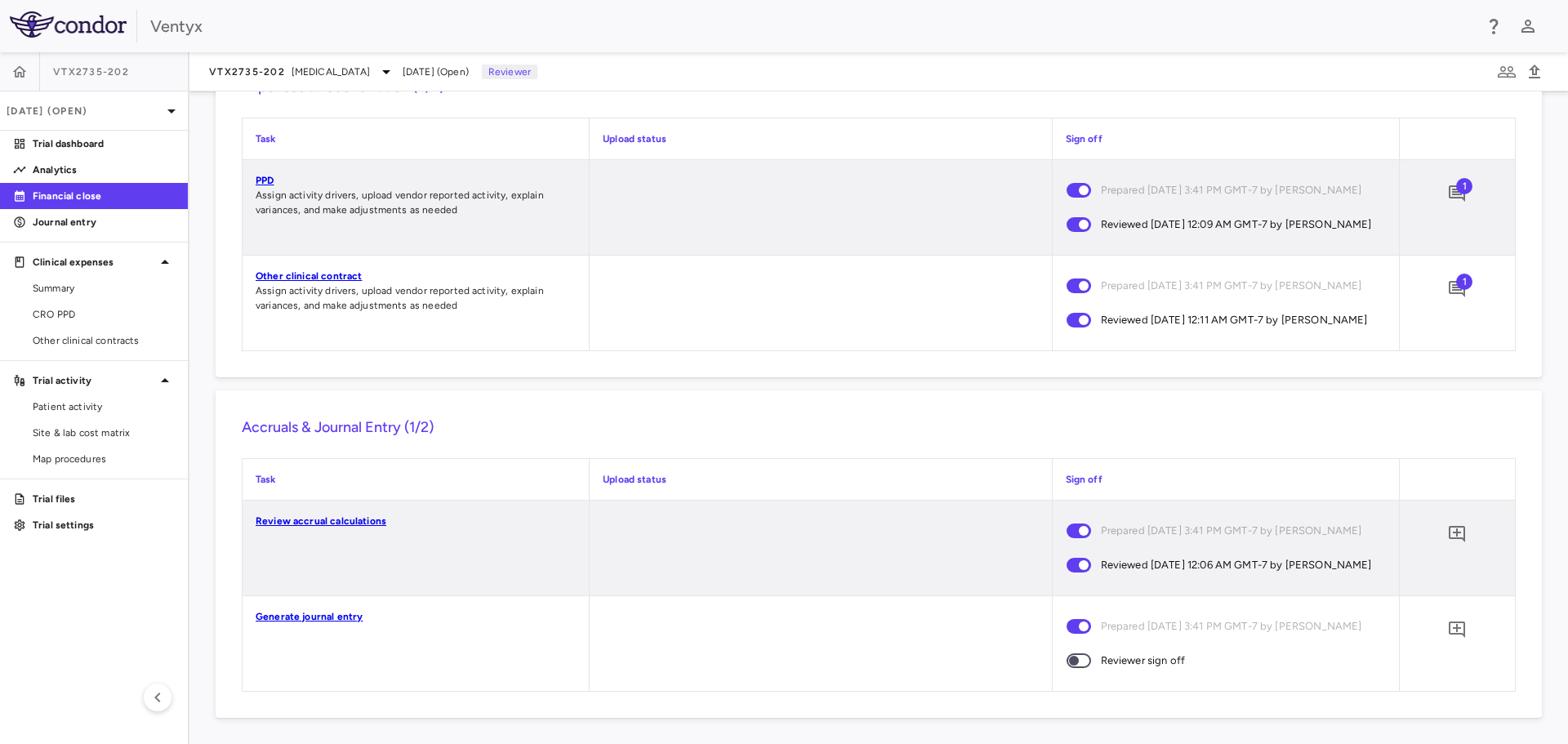
scroll to position [1388, 0]
click at [89, 222] on p "Journal entry" at bounding box center [103, 222] width 142 height 14
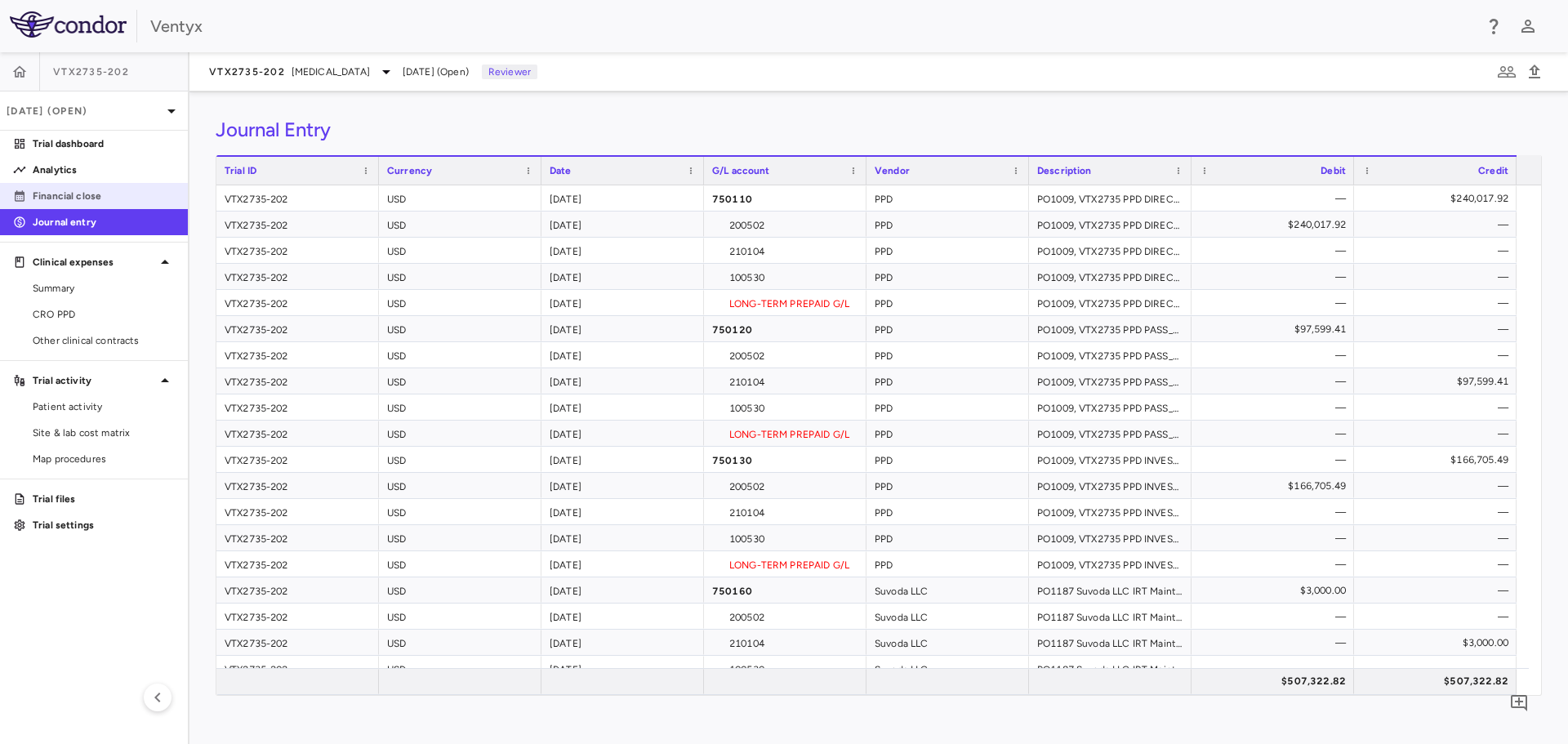
drag, startPoint x: 63, startPoint y: 190, endPoint x: 103, endPoint y: 188, distance: 40.0
click at [63, 190] on p "Financial close" at bounding box center [103, 195] width 142 height 14
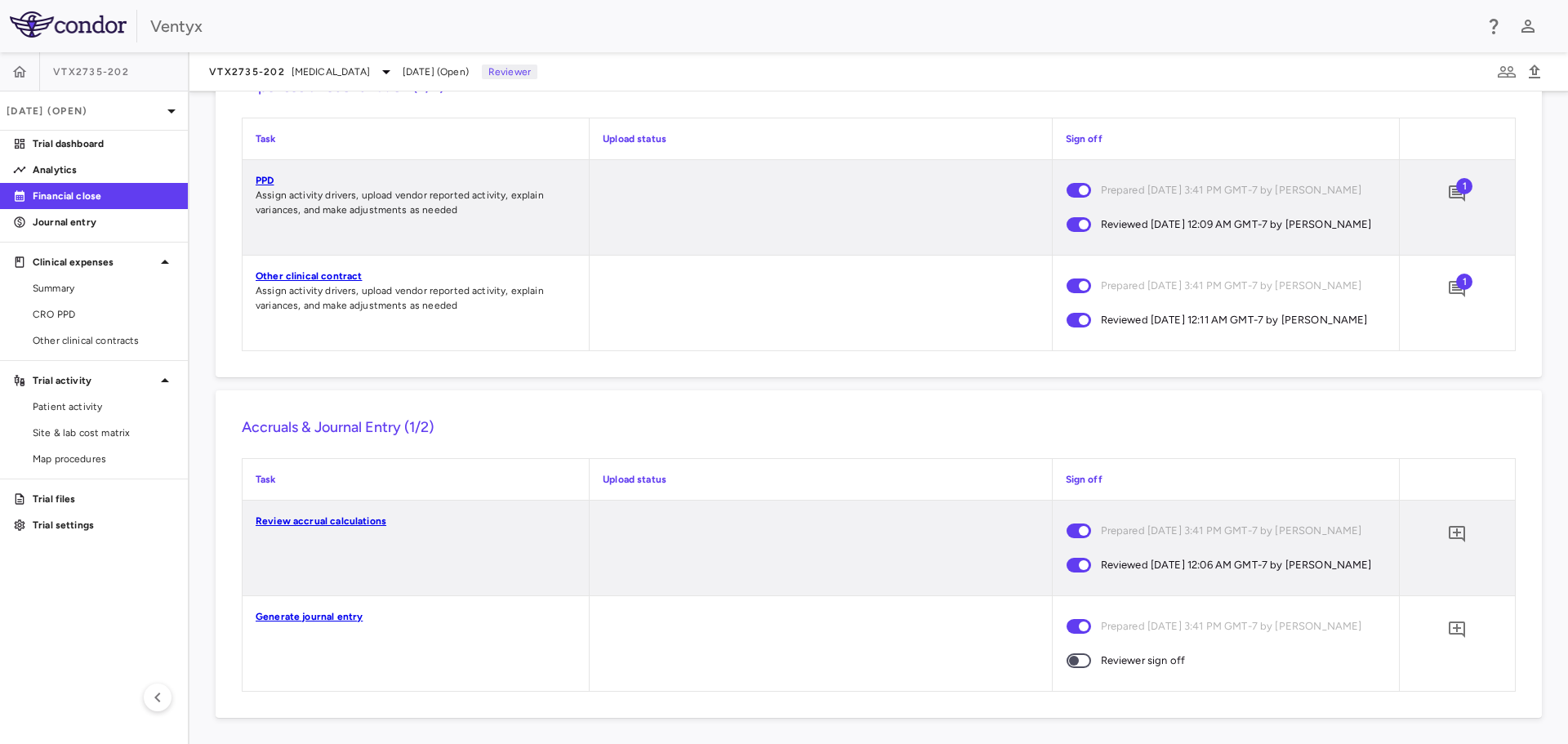
scroll to position [1398, 0]
click at [1449, 525] on icon "Add comment" at bounding box center [1456, 533] width 16 height 16
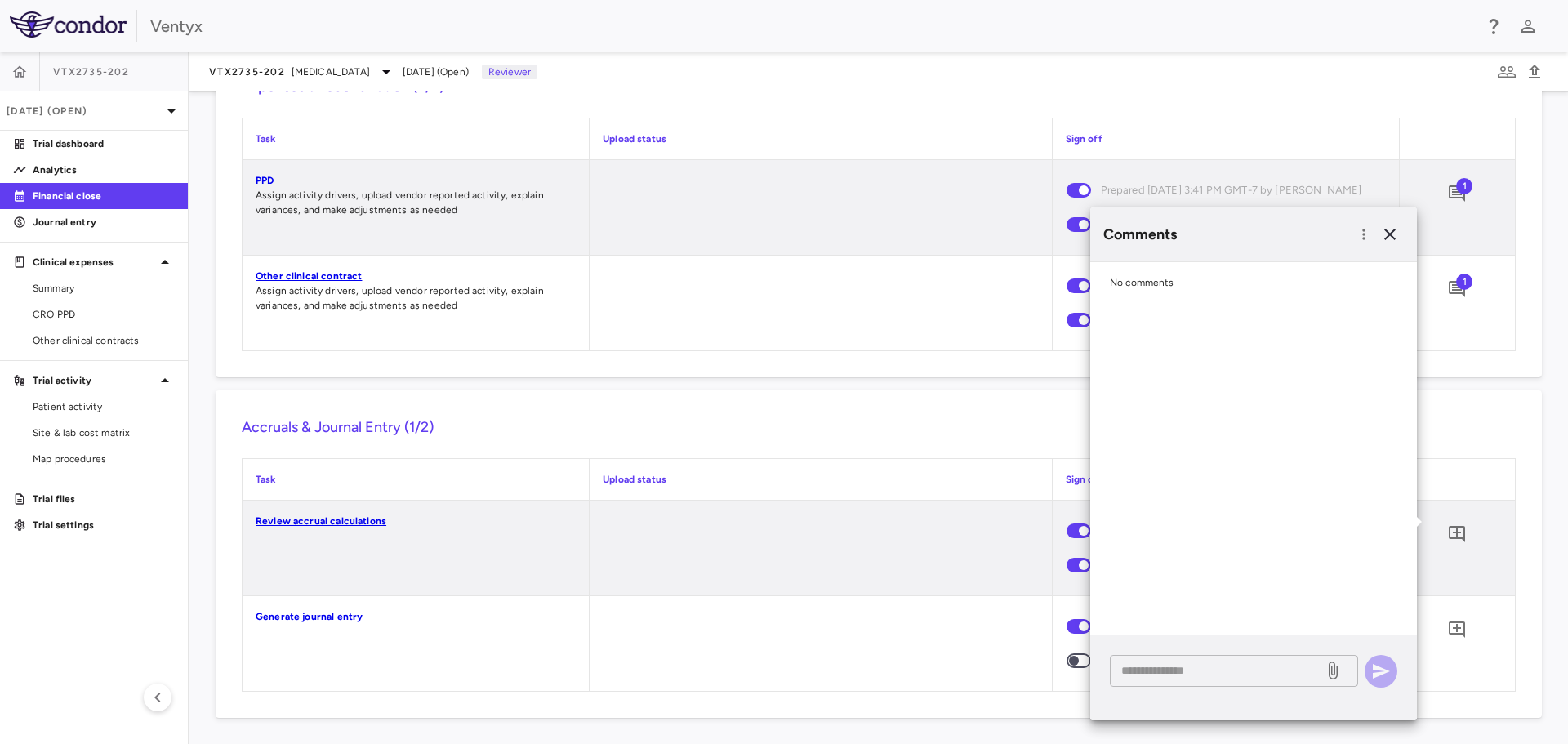
click at [1153, 672] on textarea at bounding box center [1217, 670] width 191 height 18
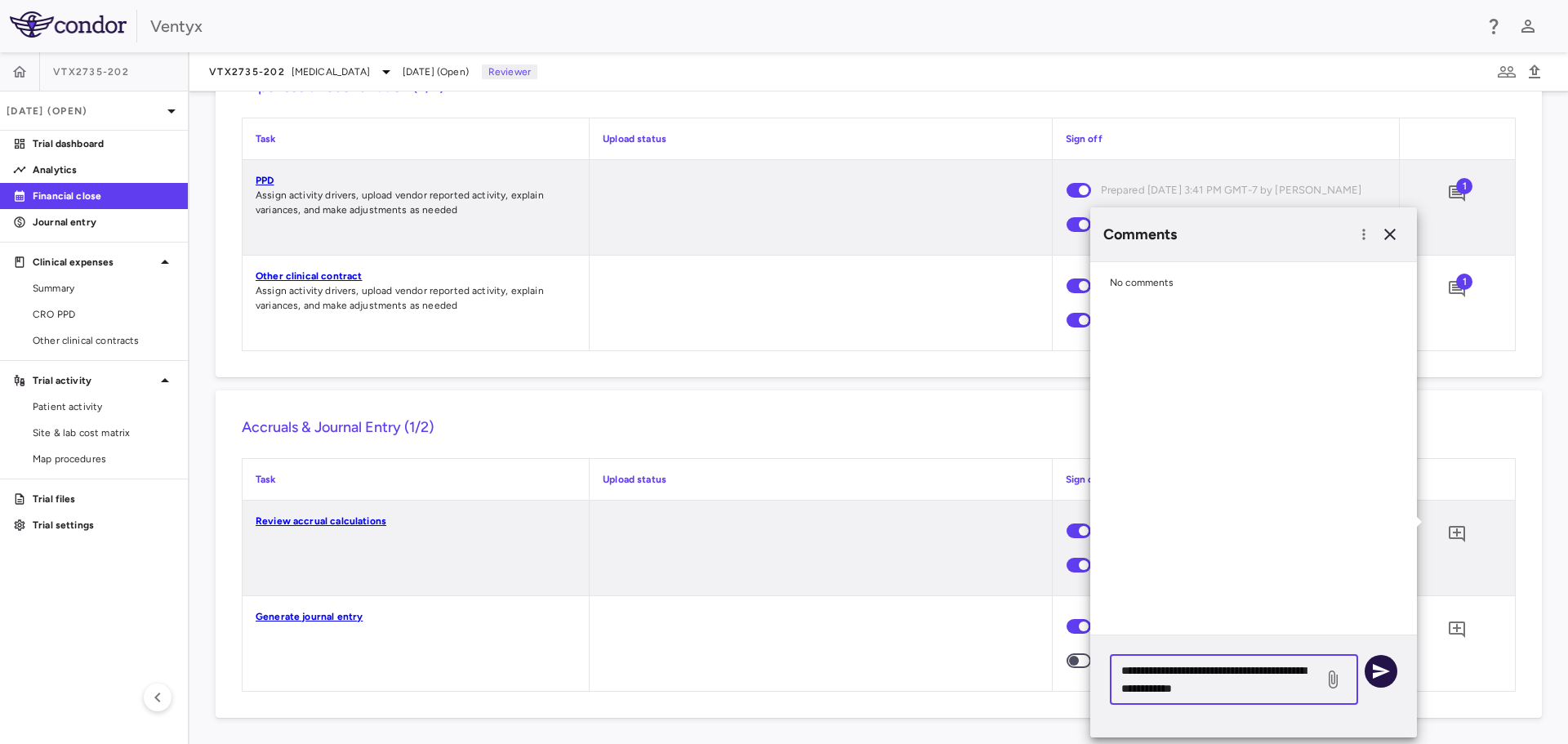
type textarea "**********"
click at [1385, 669] on icon "button" at bounding box center [1382, 670] width 17 height 14
click at [1392, 238] on icon "button" at bounding box center [1390, 234] width 20 height 20
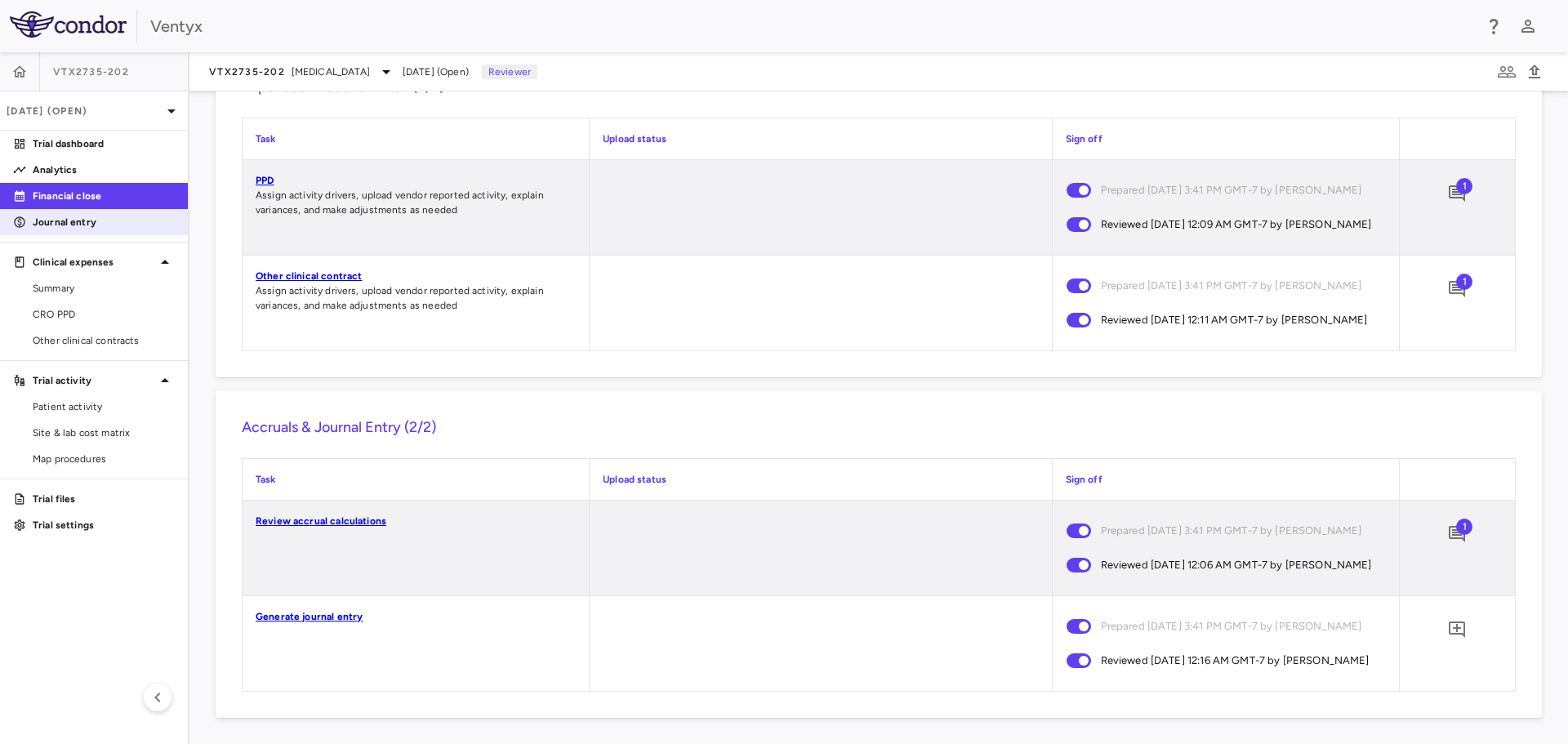
click at [64, 222] on p "Journal entry" at bounding box center [103, 222] width 142 height 14
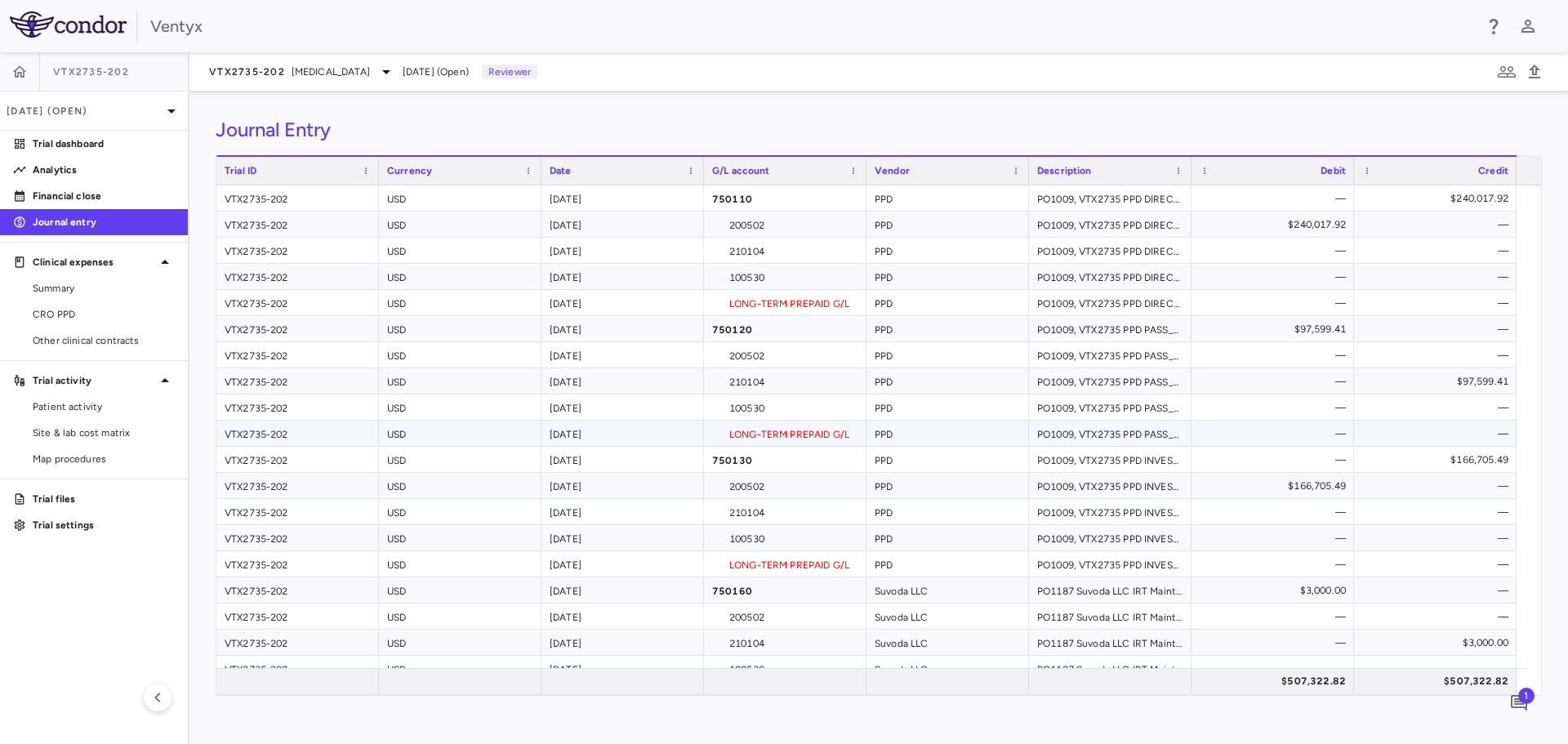
scroll to position [39, 0]
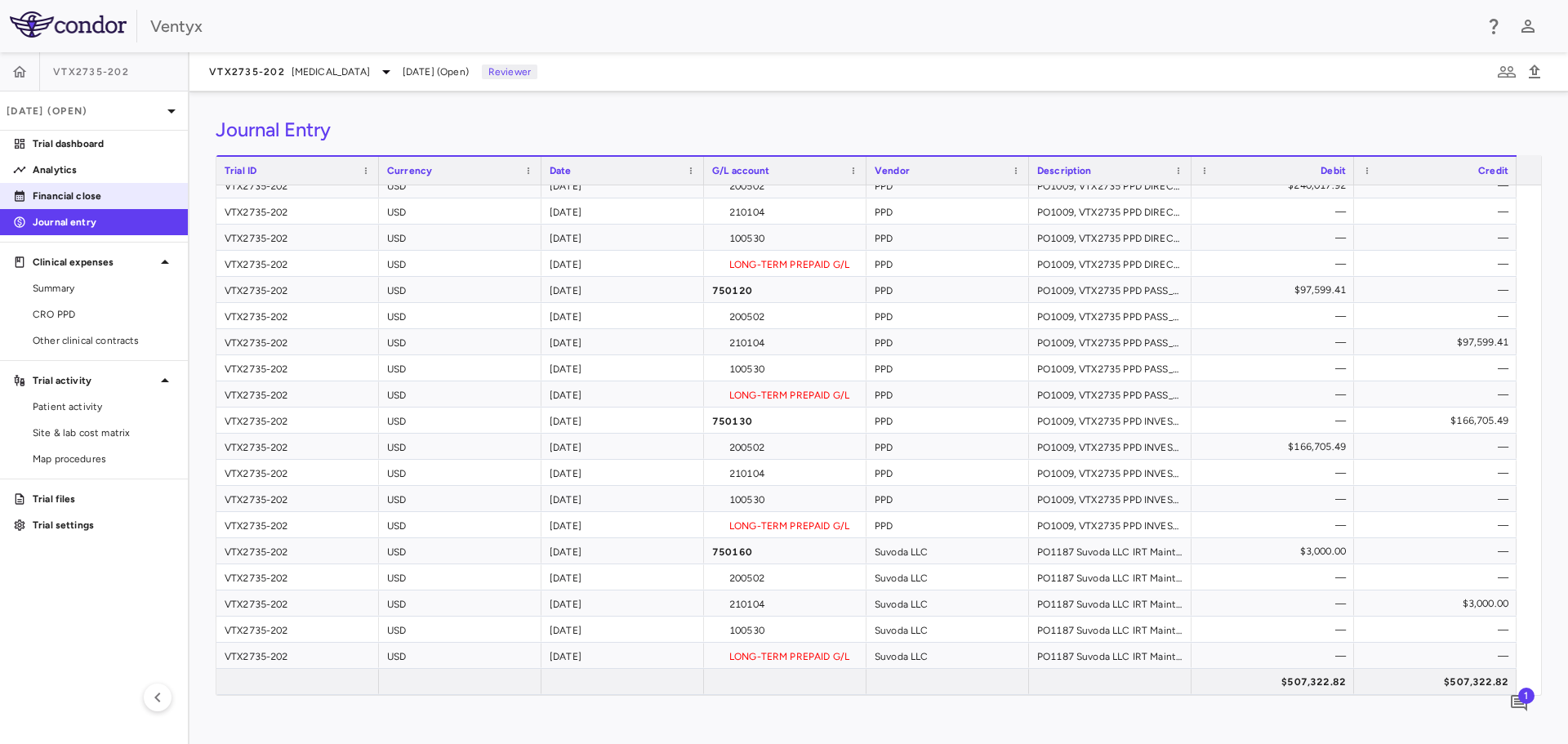
drag, startPoint x: 65, startPoint y: 189, endPoint x: 88, endPoint y: 193, distance: 23.3
click at [65, 189] on p "Financial close" at bounding box center [103, 195] width 142 height 14
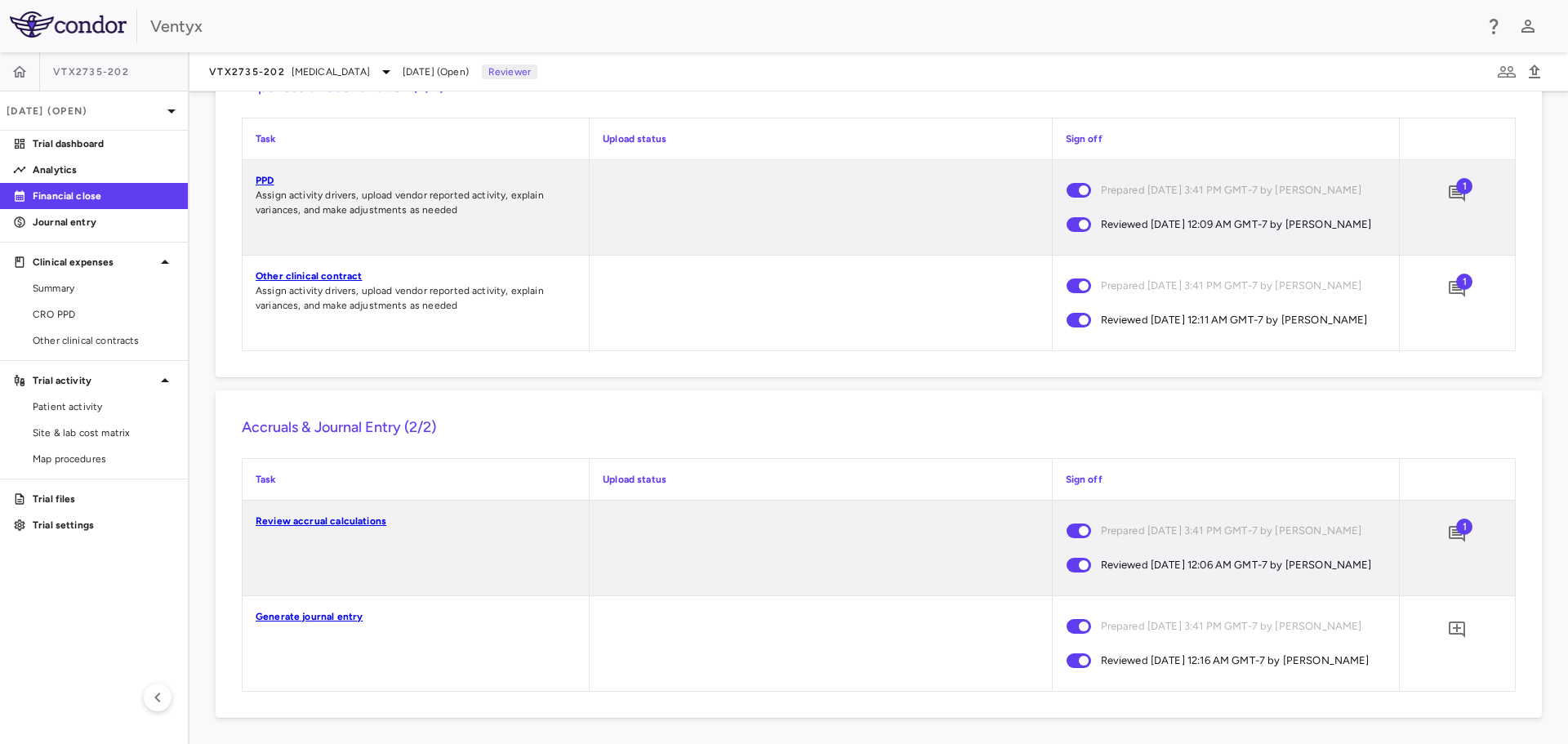
scroll to position [1408, 0]
click at [1448, 621] on icon "Add comment" at bounding box center [1457, 629] width 20 height 20
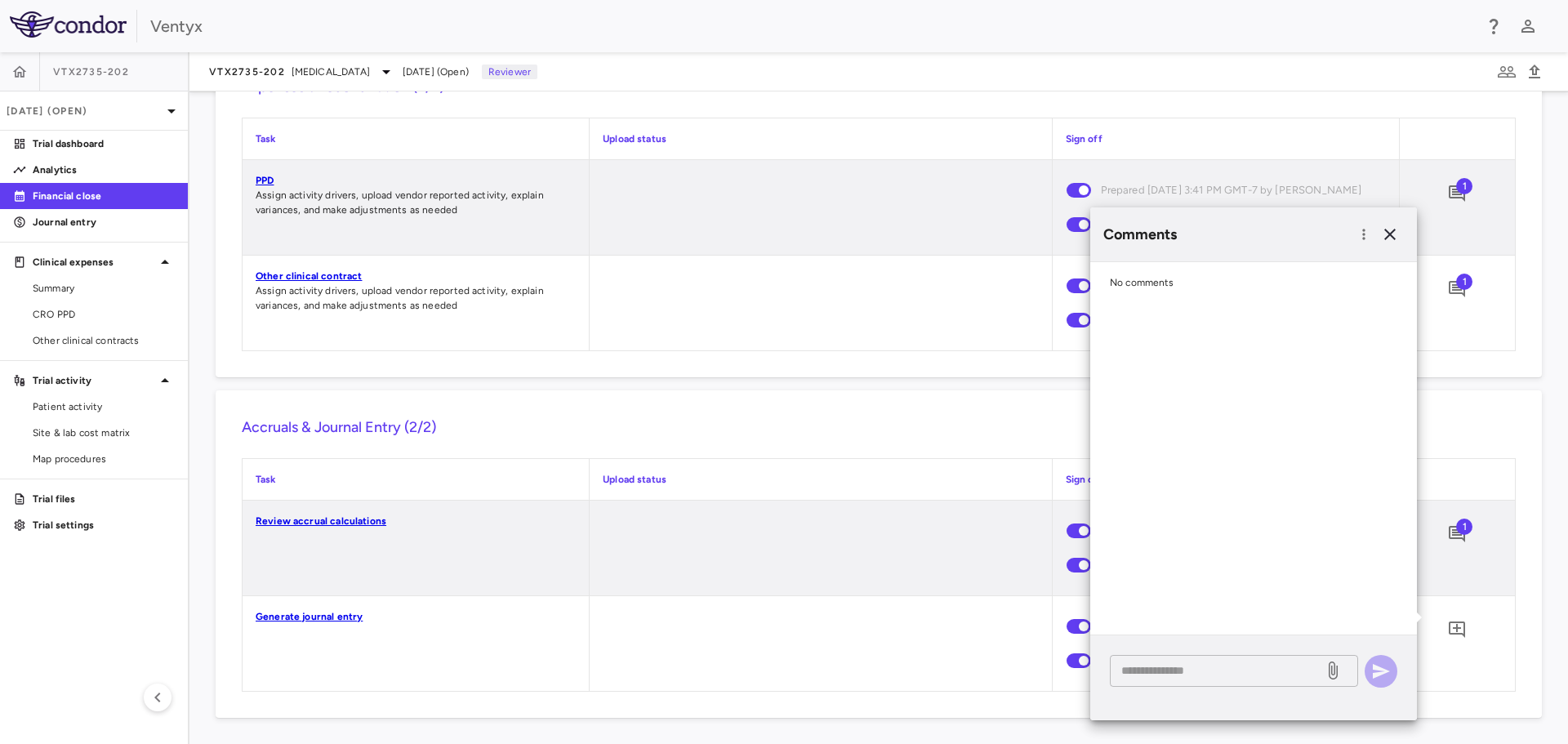
click at [1150, 672] on textarea at bounding box center [1217, 670] width 191 height 18
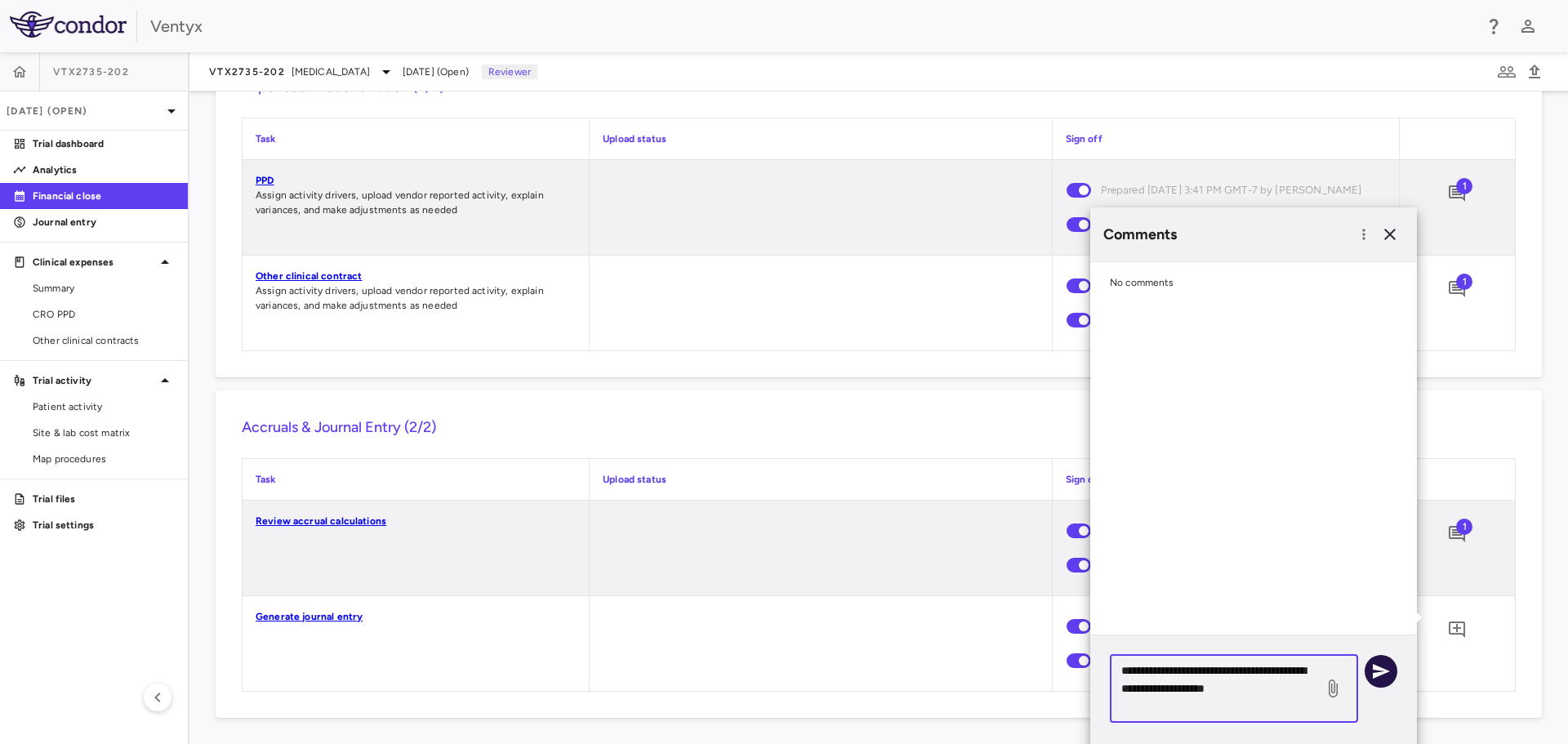
type textarea "**********"
click at [1375, 668] on icon "button" at bounding box center [1382, 670] width 17 height 14
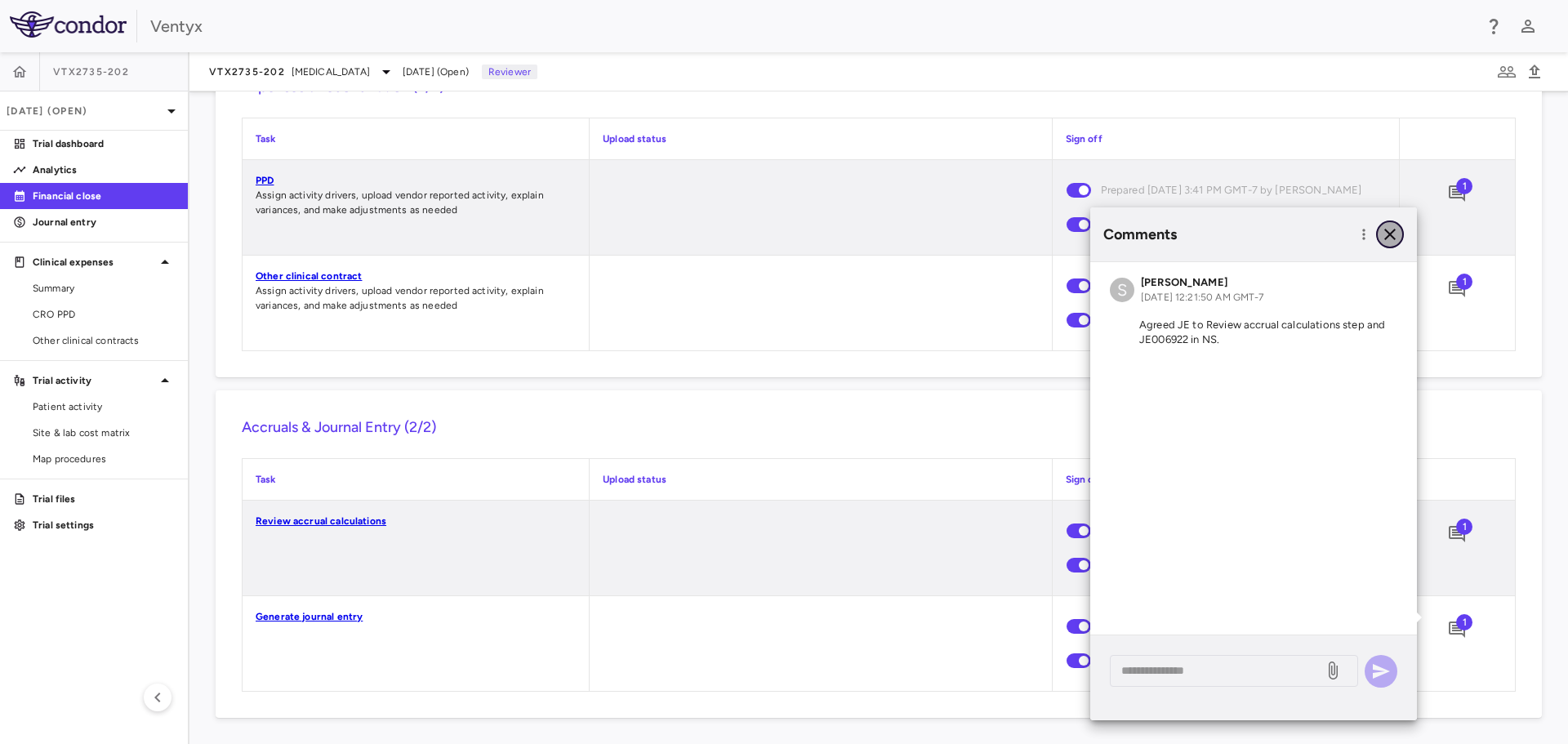
click at [1394, 234] on icon "button" at bounding box center [1390, 234] width 20 height 20
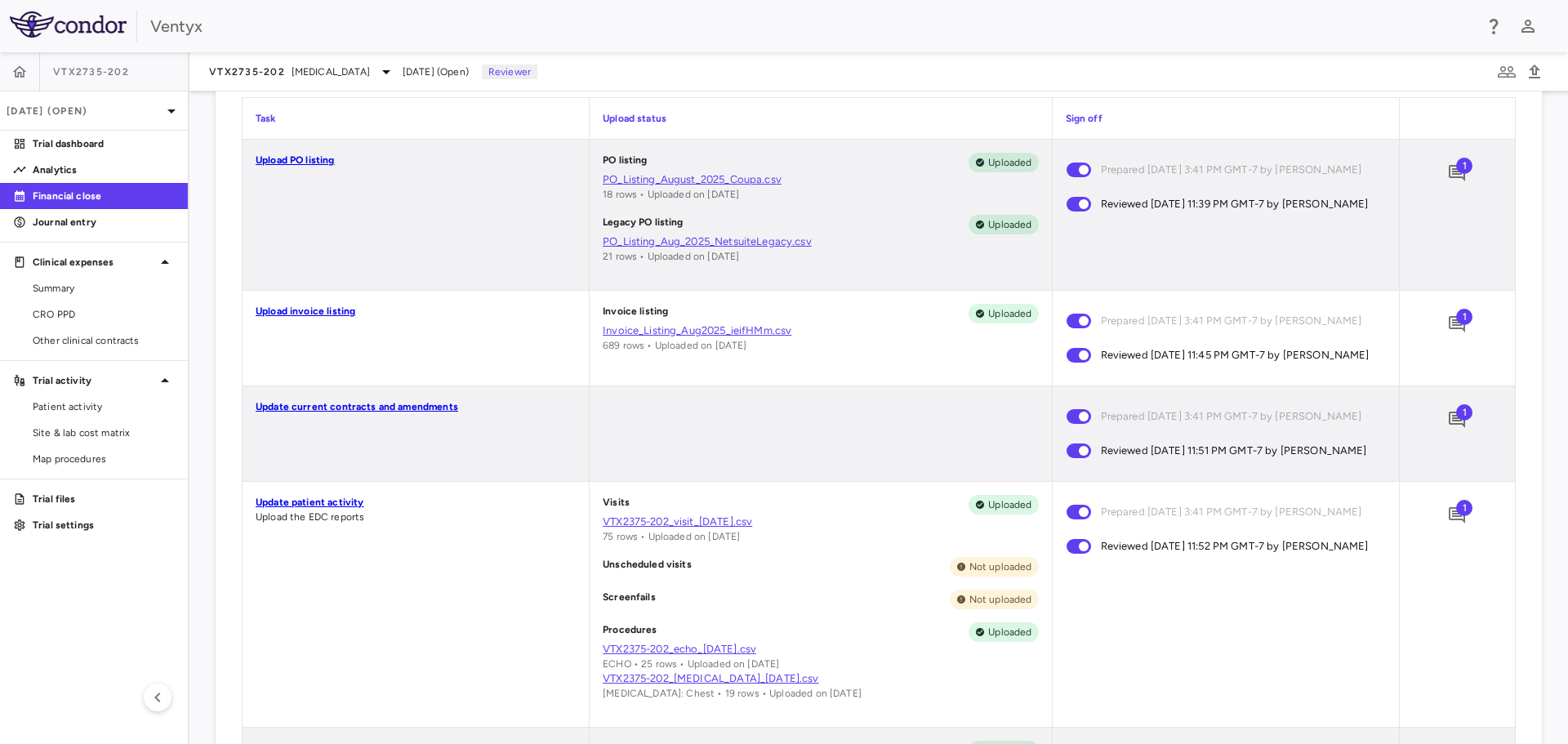
scroll to position [653, 0]
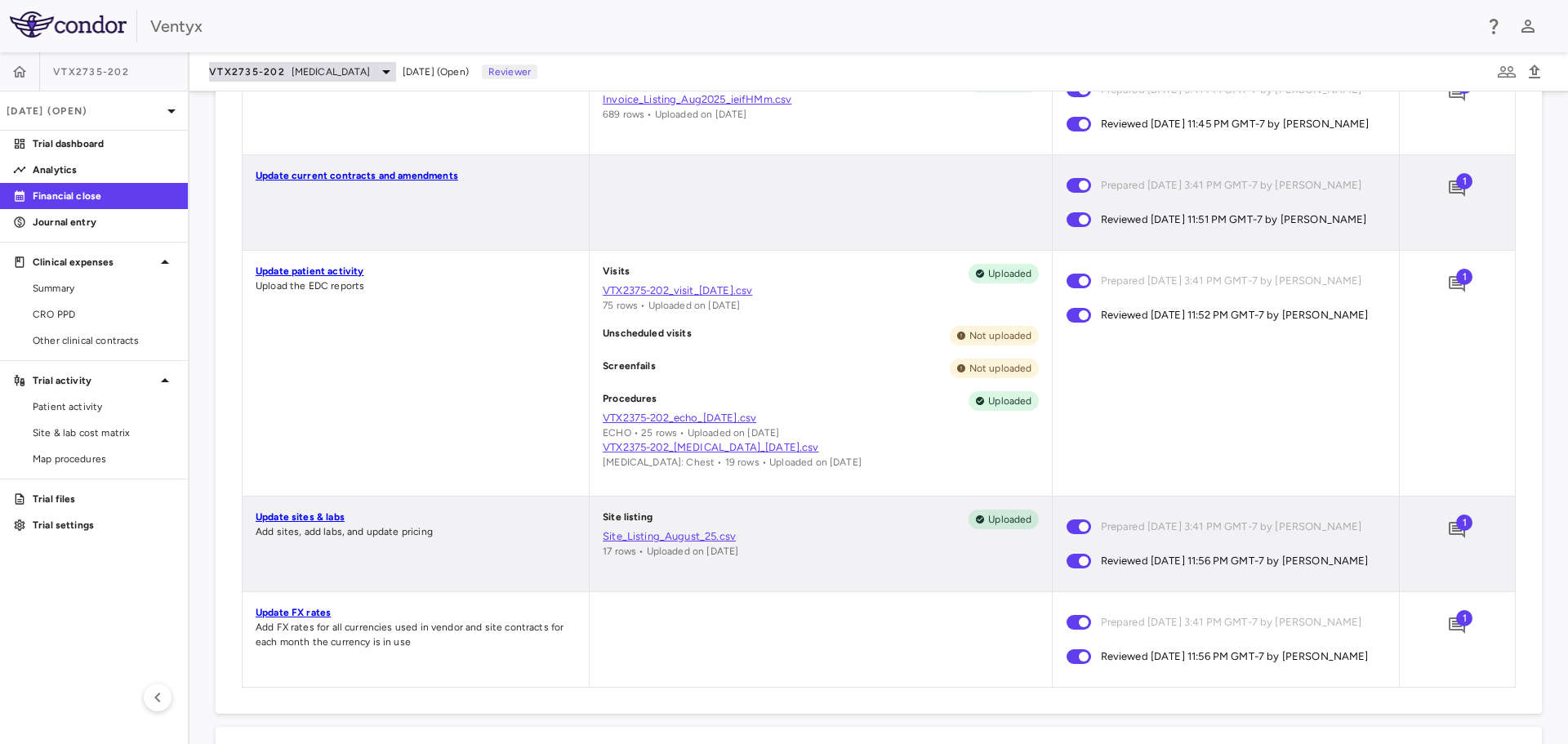
click at [368, 75] on span "Recurrent Pericarditis" at bounding box center [331, 72] width 78 height 14
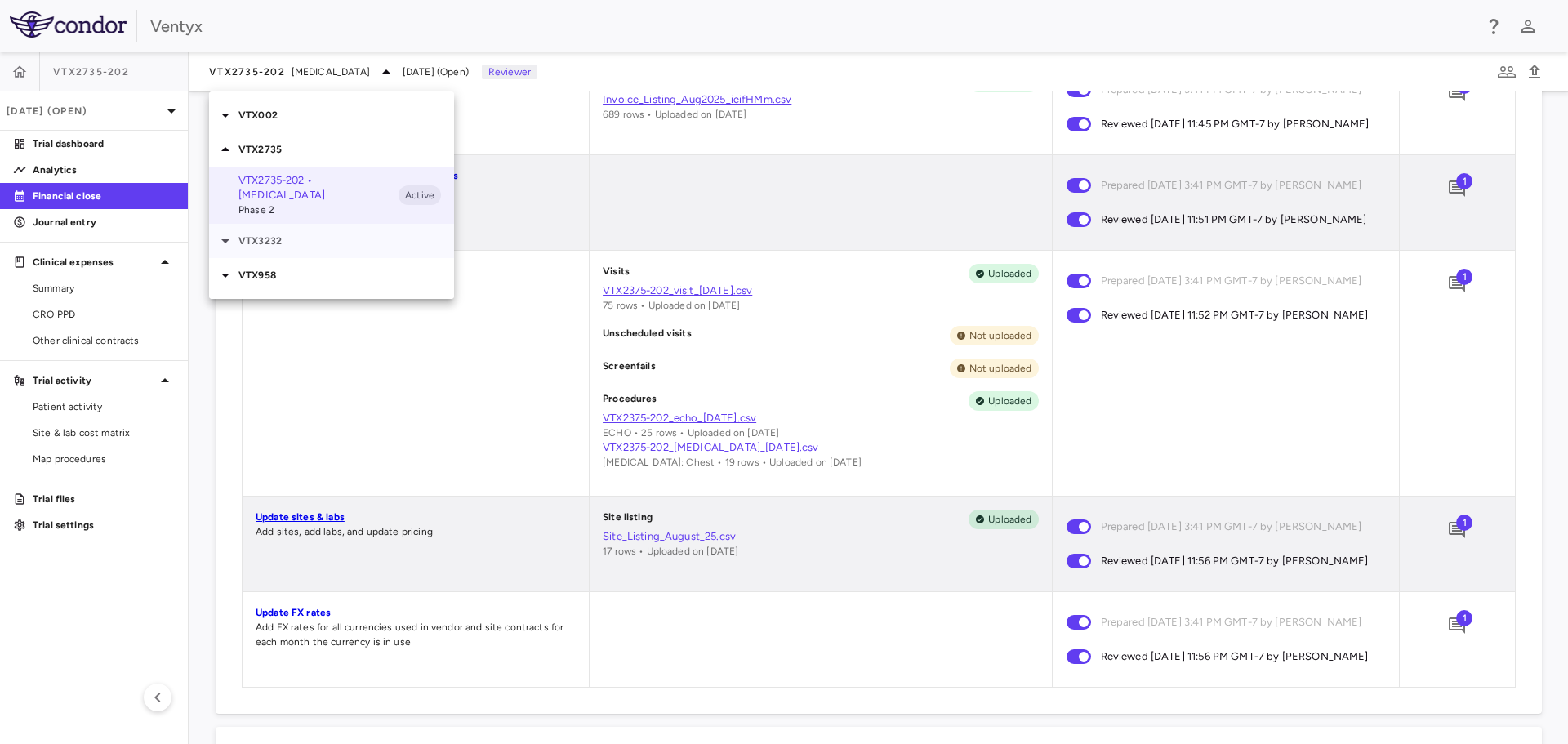
click at [218, 244] on icon at bounding box center [226, 241] width 20 height 20
click at [283, 276] on p "VTX3232-204 • Obesity" at bounding box center [319, 271] width 161 height 14
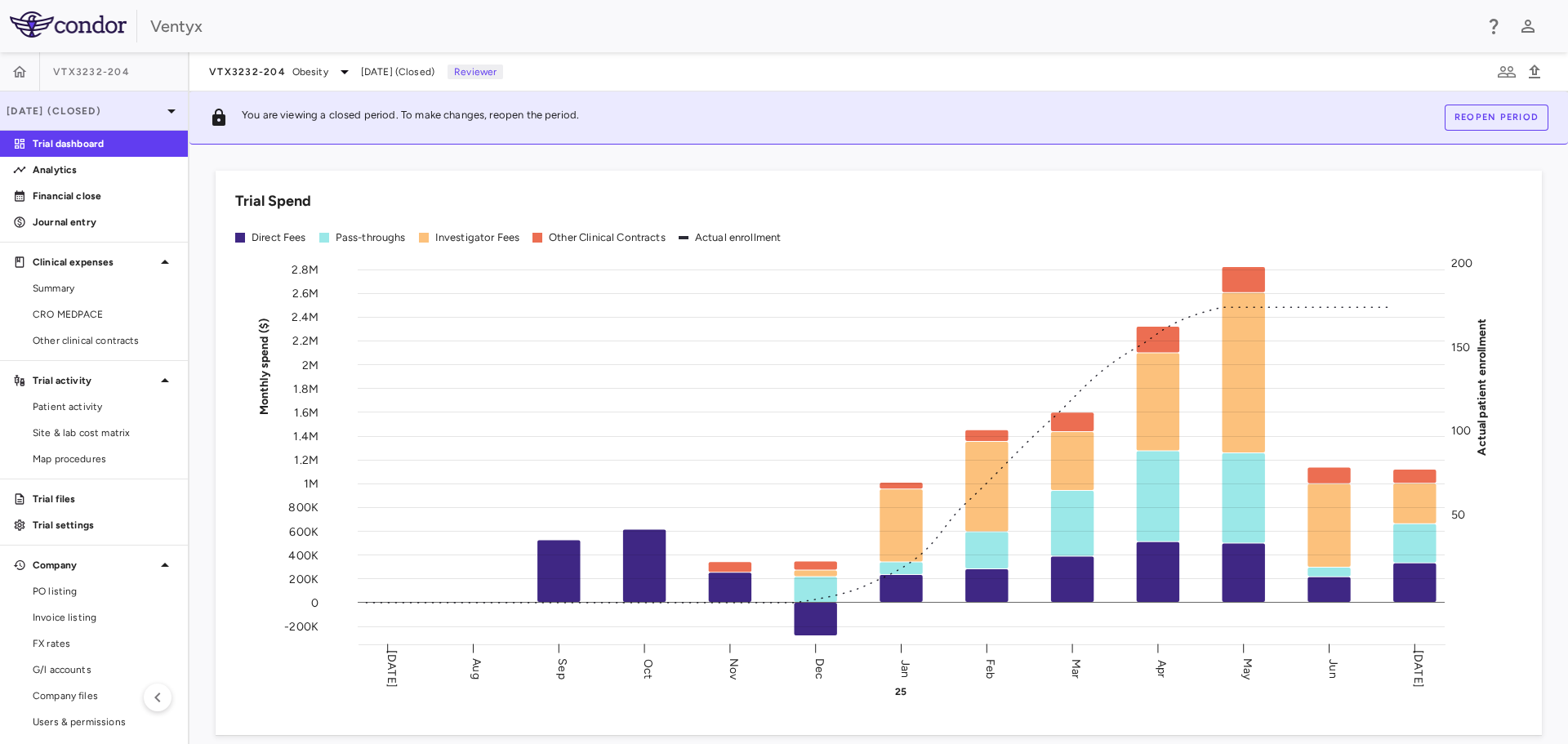
click at [140, 111] on p "Jul 2025 (Closed)" at bounding box center [84, 111] width 155 height 14
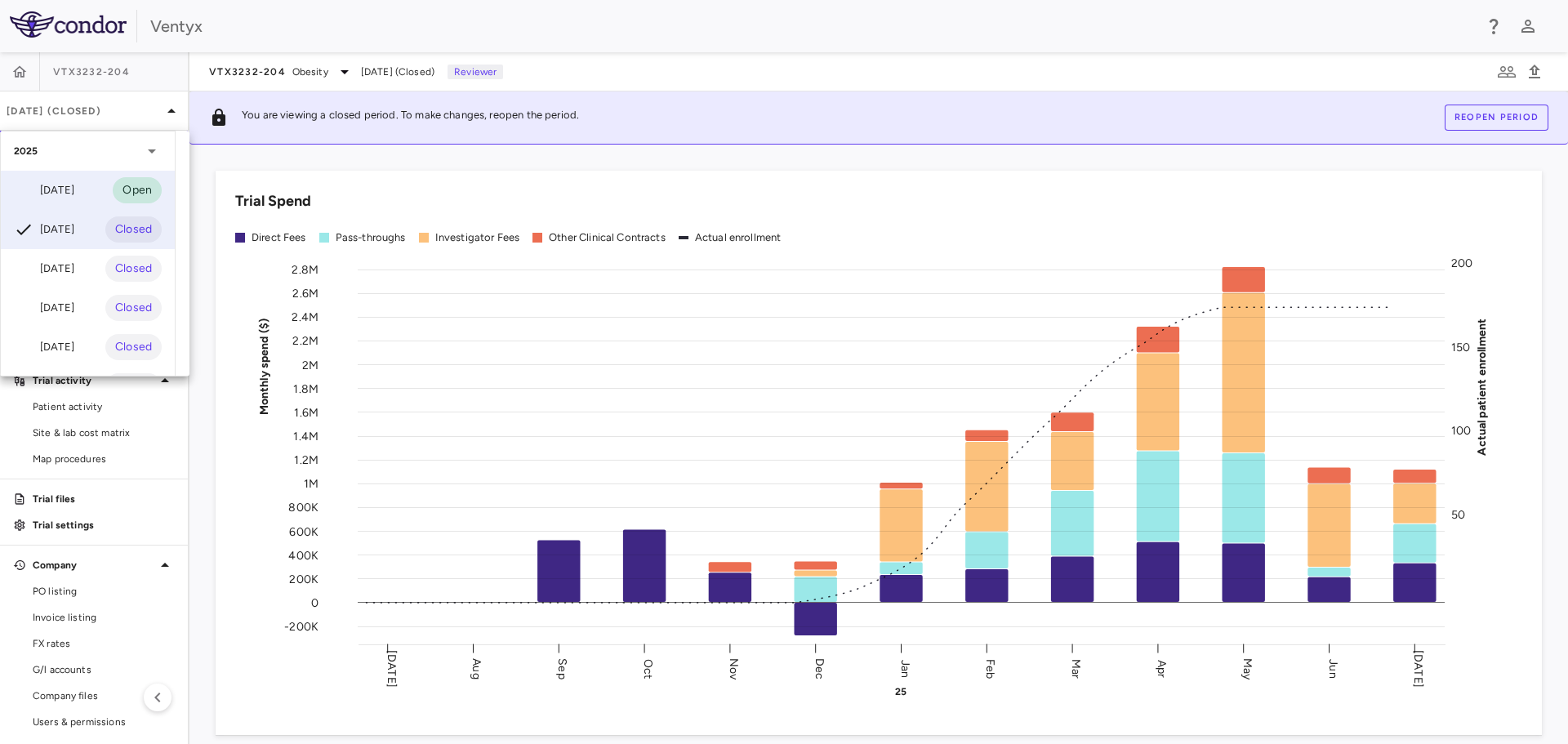
click at [64, 185] on div "[DATE]" at bounding box center [44, 190] width 60 height 20
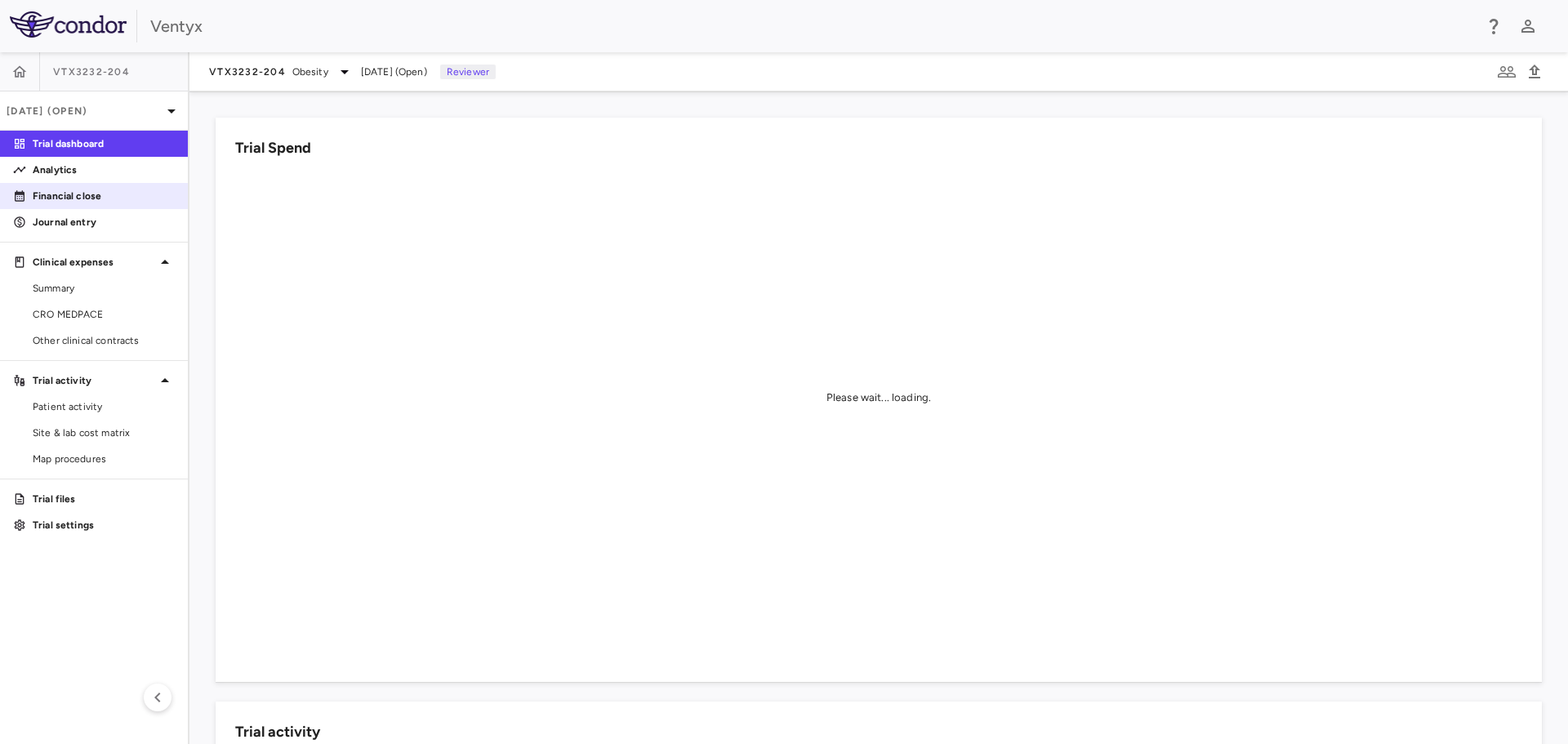
click at [81, 190] on p "Financial close" at bounding box center [103, 195] width 142 height 14
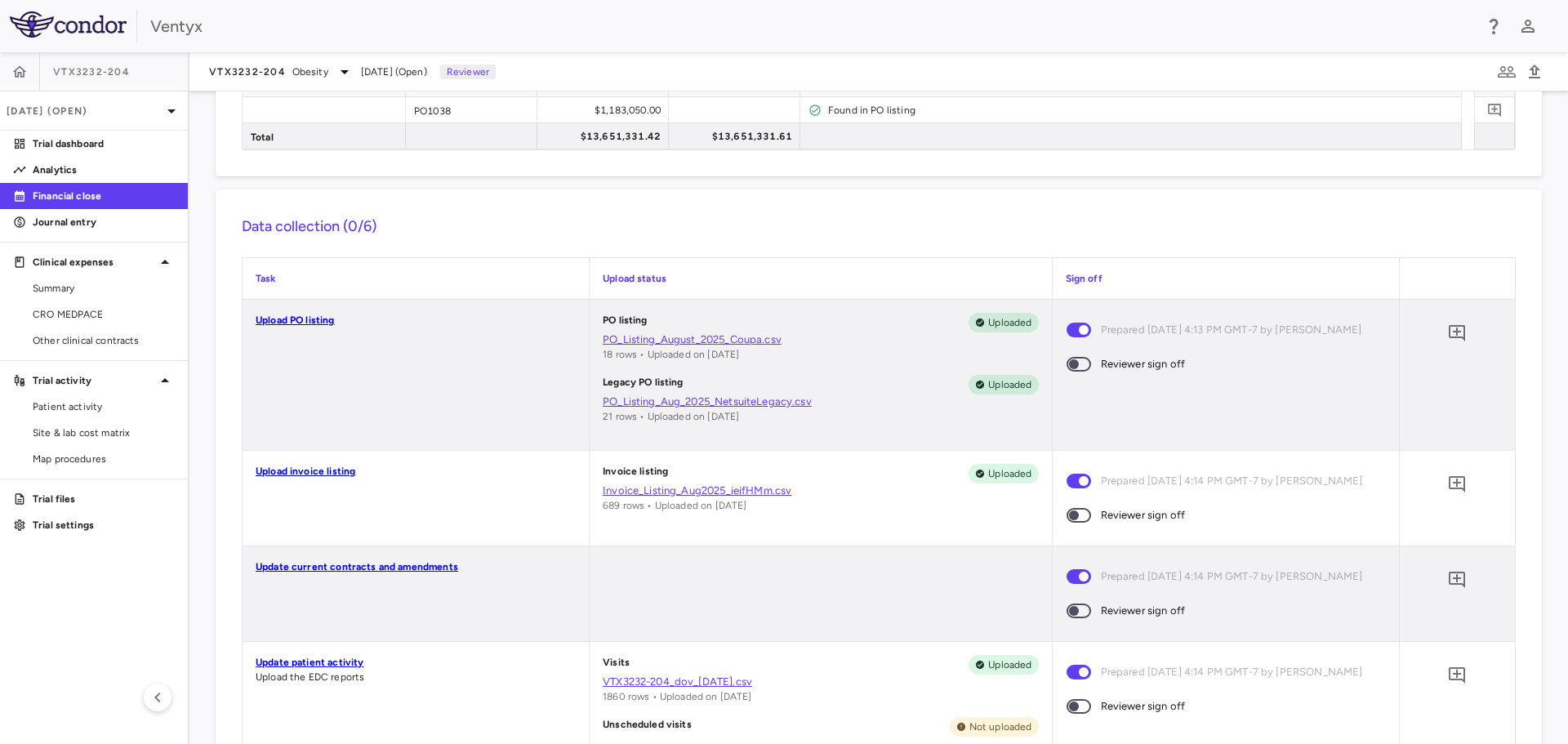
scroll to position [327, 0]
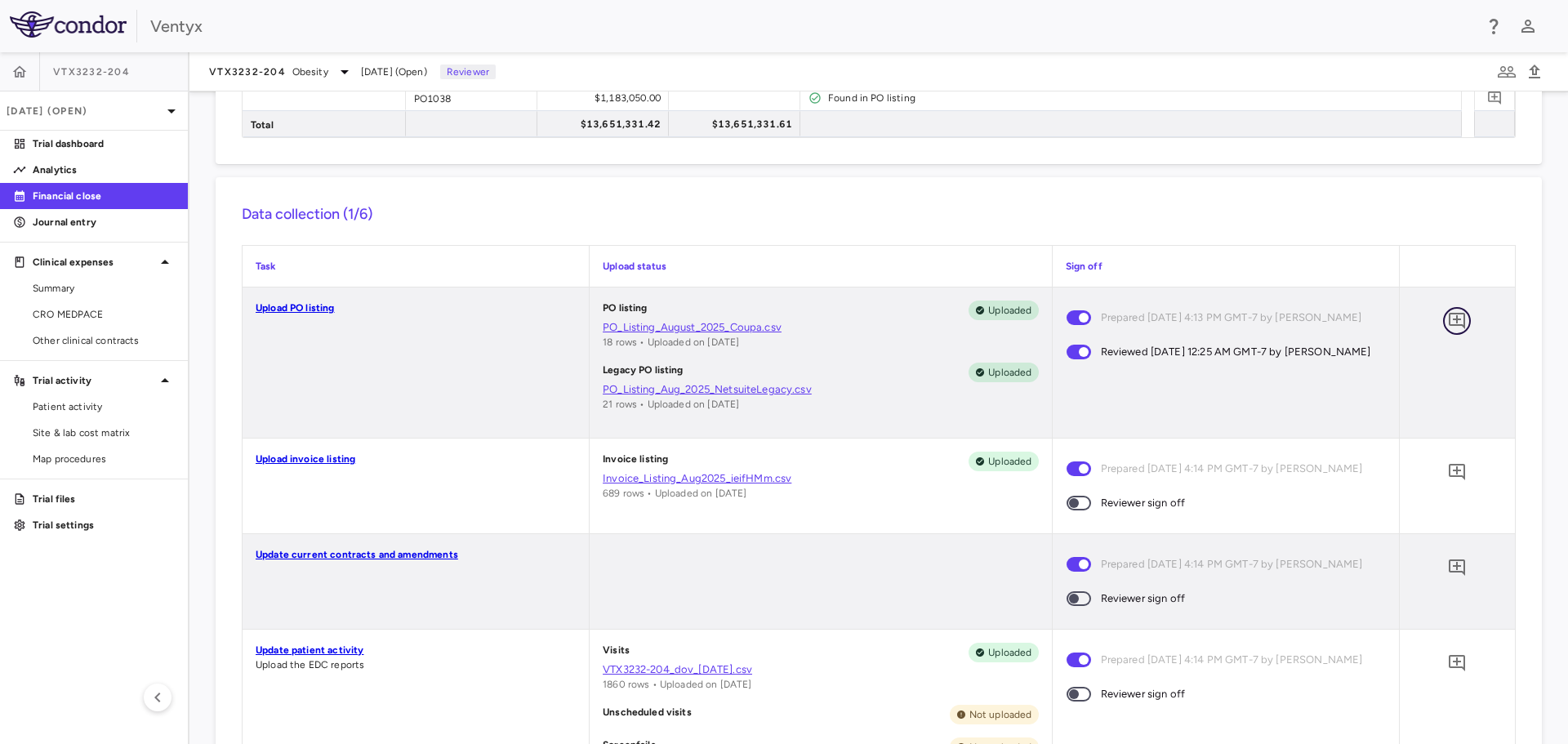
click at [1449, 314] on icon "Add comment" at bounding box center [1456, 320] width 16 height 16
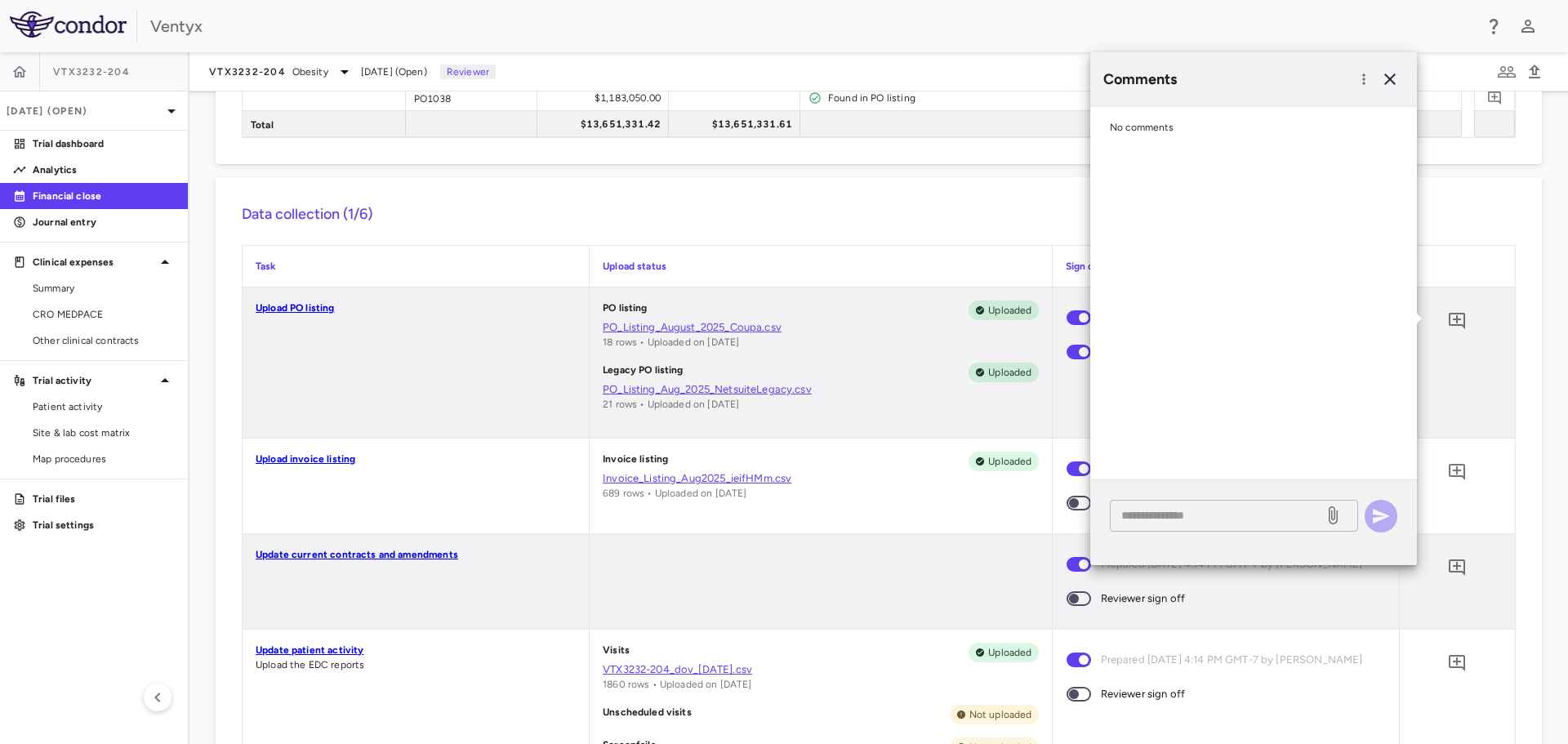
click at [1211, 514] on textarea at bounding box center [1217, 515] width 191 height 18
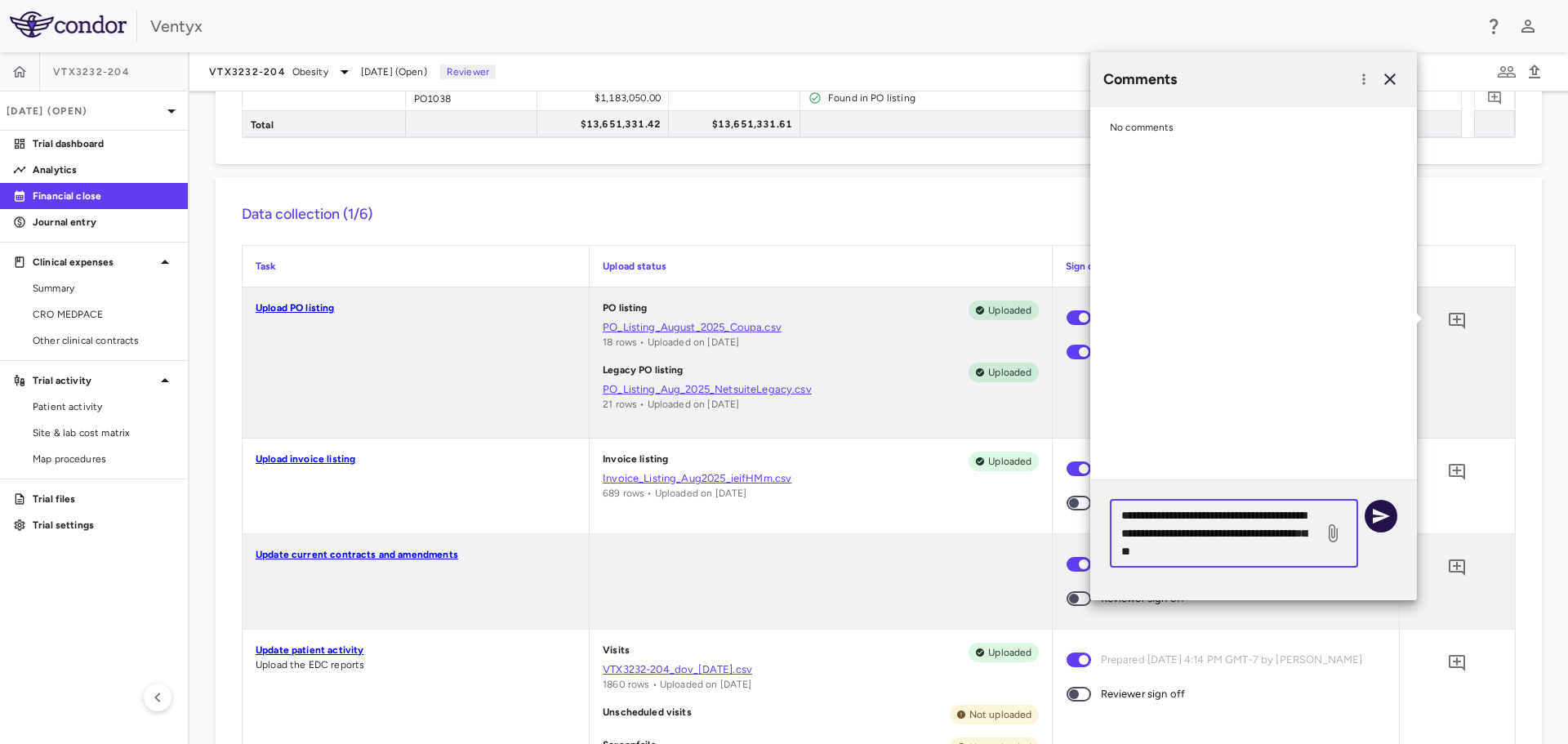
type textarea "**********"
click at [1382, 521] on icon "button" at bounding box center [1381, 516] width 20 height 20
click at [1395, 79] on icon "button" at bounding box center [1390, 79] width 20 height 20
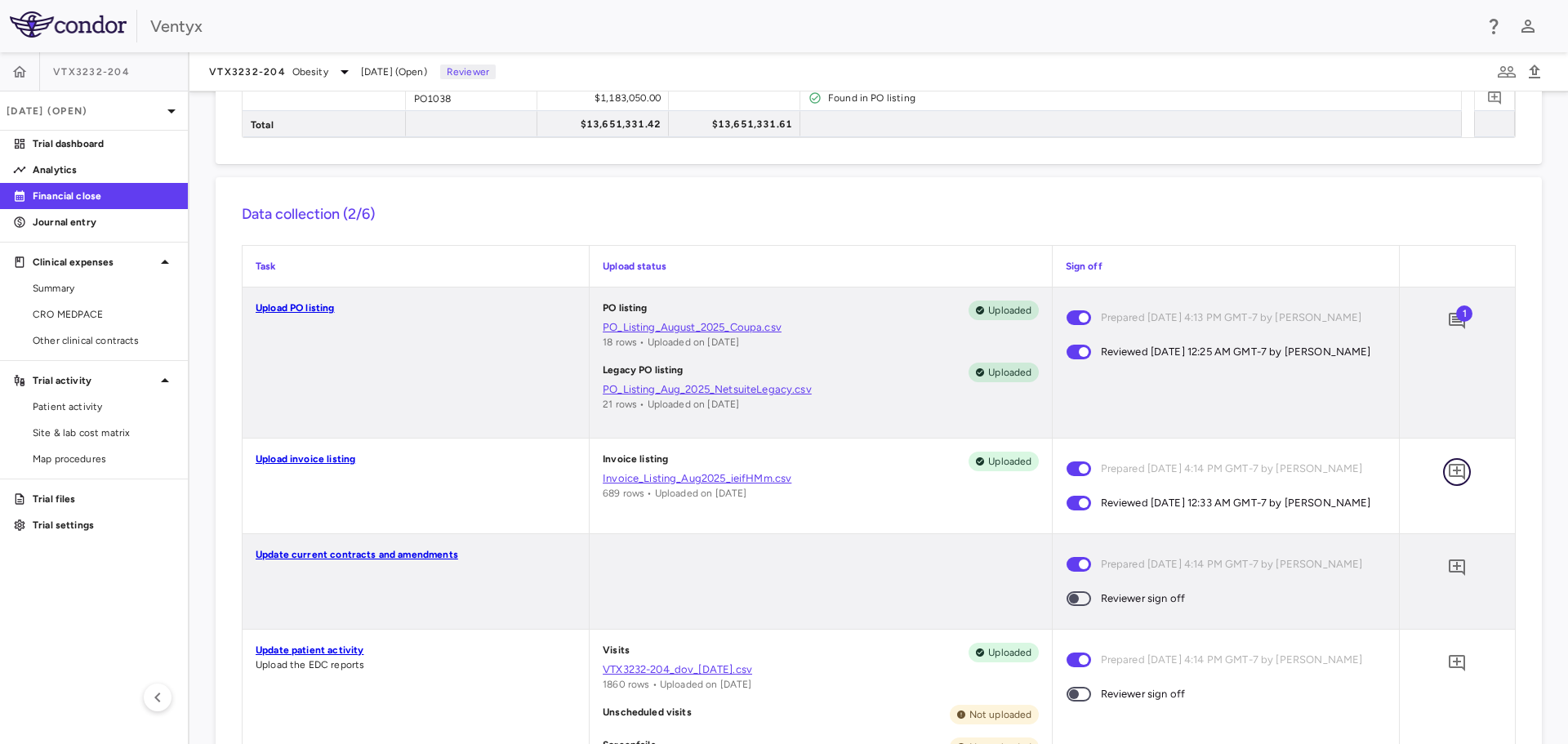
click at [1448, 470] on icon "Add comment" at bounding box center [1457, 472] width 20 height 20
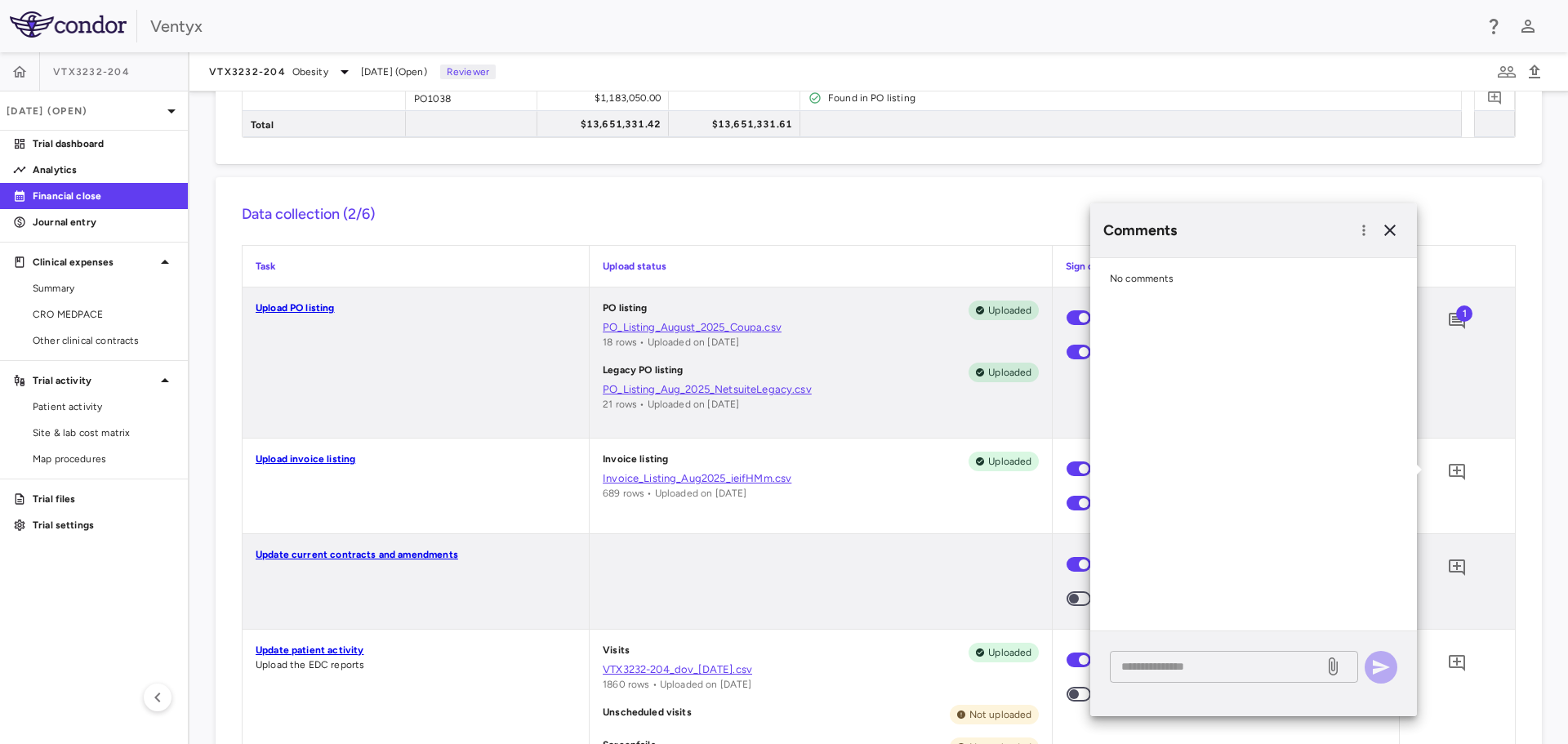
click at [1165, 668] on textarea at bounding box center [1217, 666] width 191 height 18
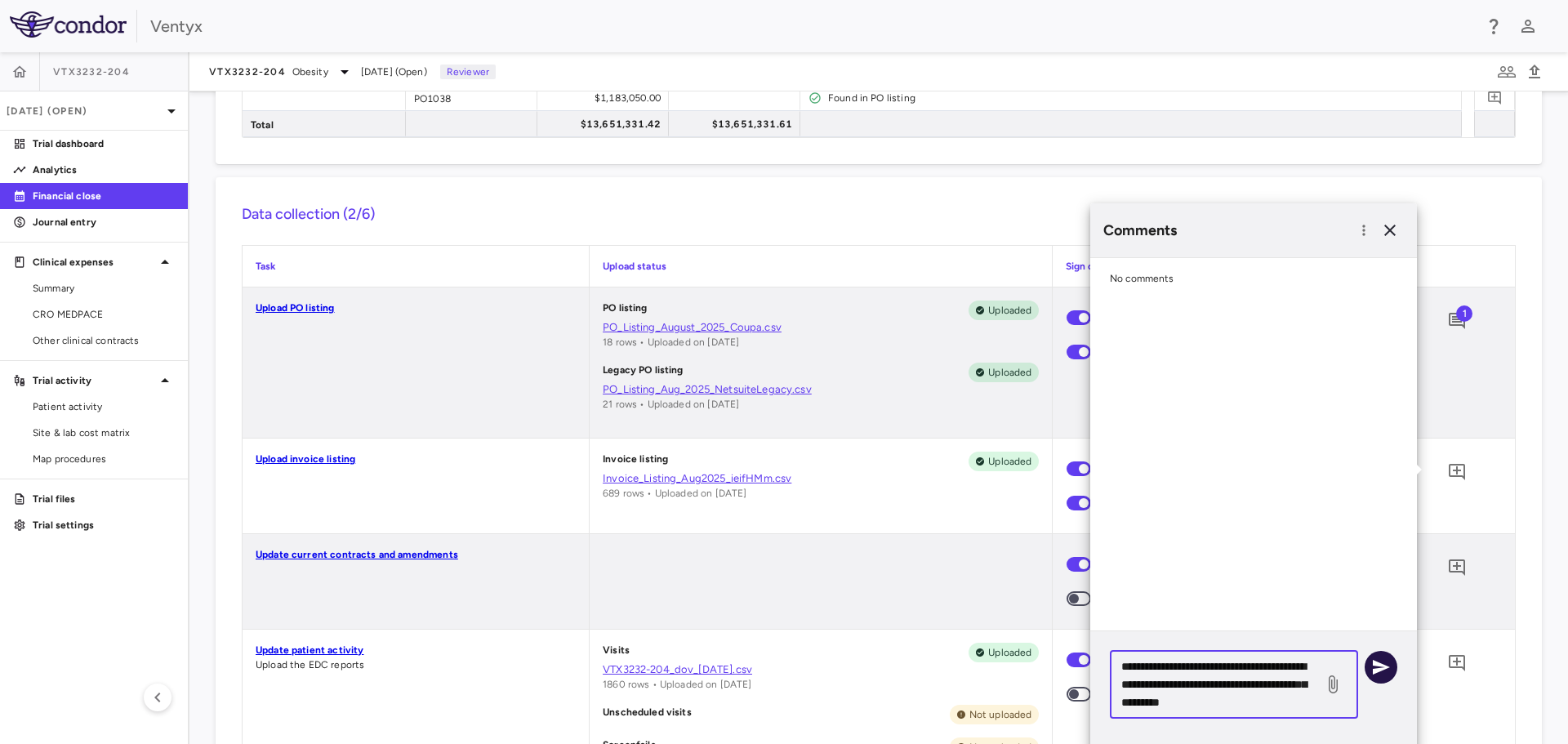
type textarea "**********"
click at [1375, 667] on icon "button" at bounding box center [1381, 667] width 20 height 20
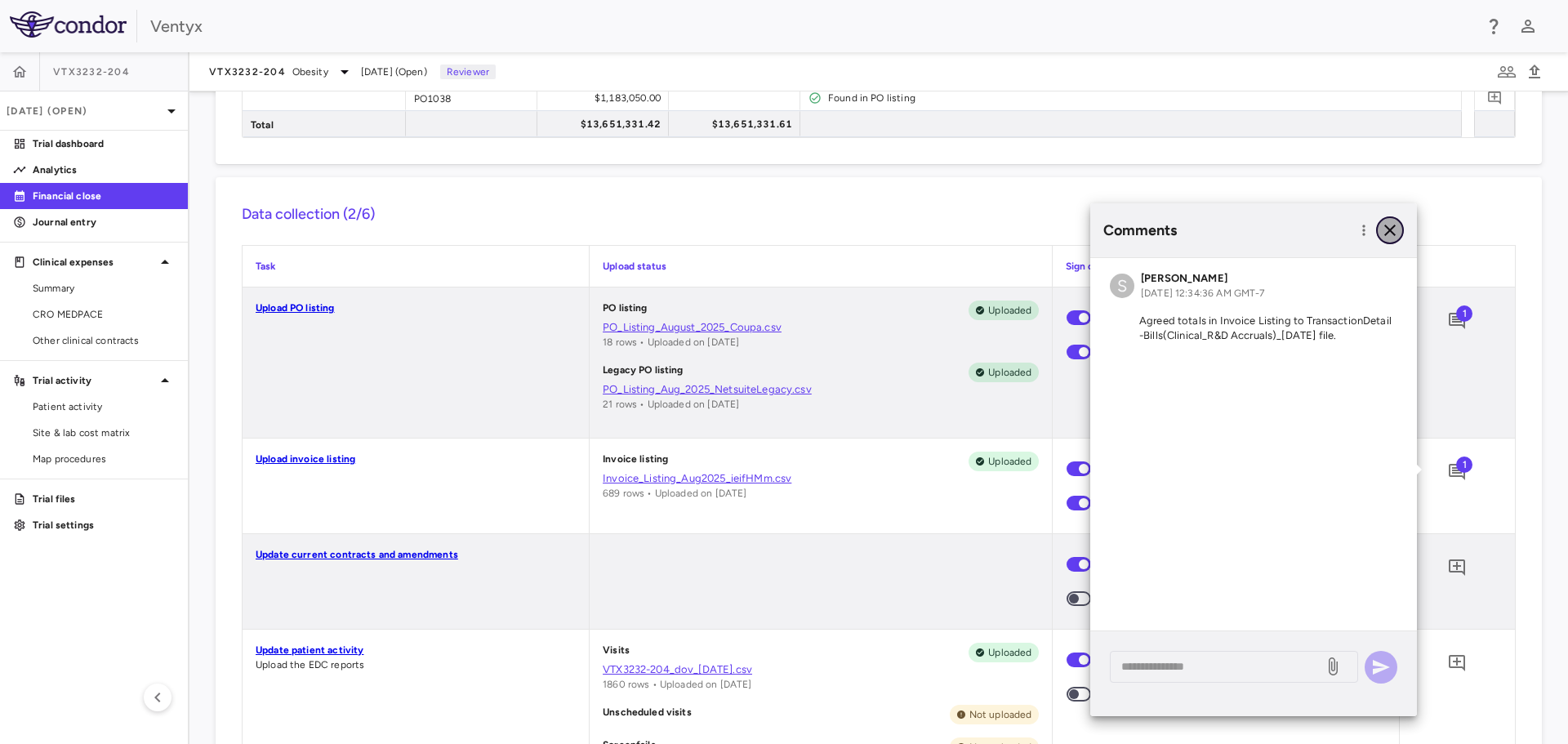
click at [1389, 230] on icon "button" at bounding box center [1390, 230] width 11 height 11
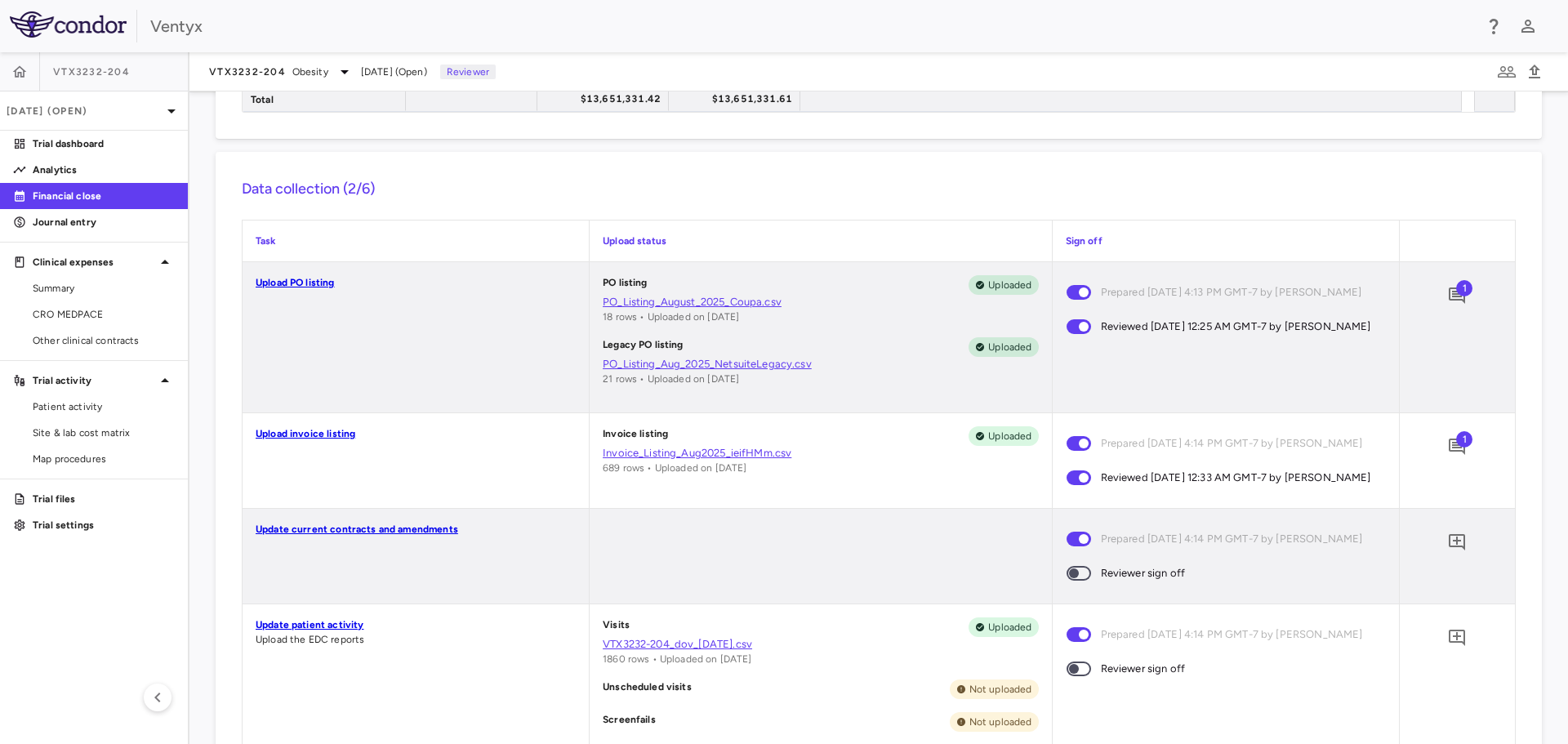
scroll to position [490, 0]
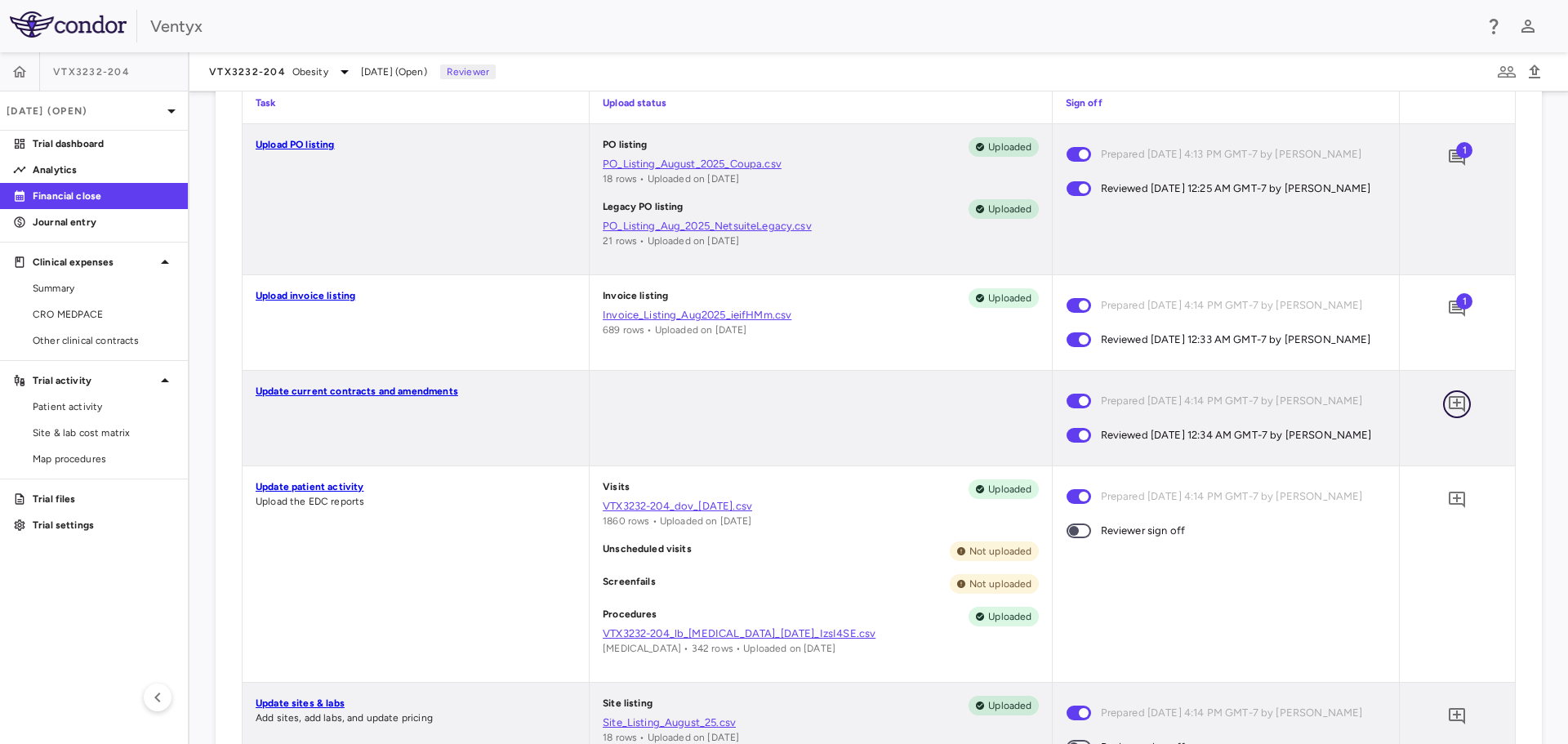
click at [1448, 411] on icon "Add comment" at bounding box center [1457, 404] width 20 height 20
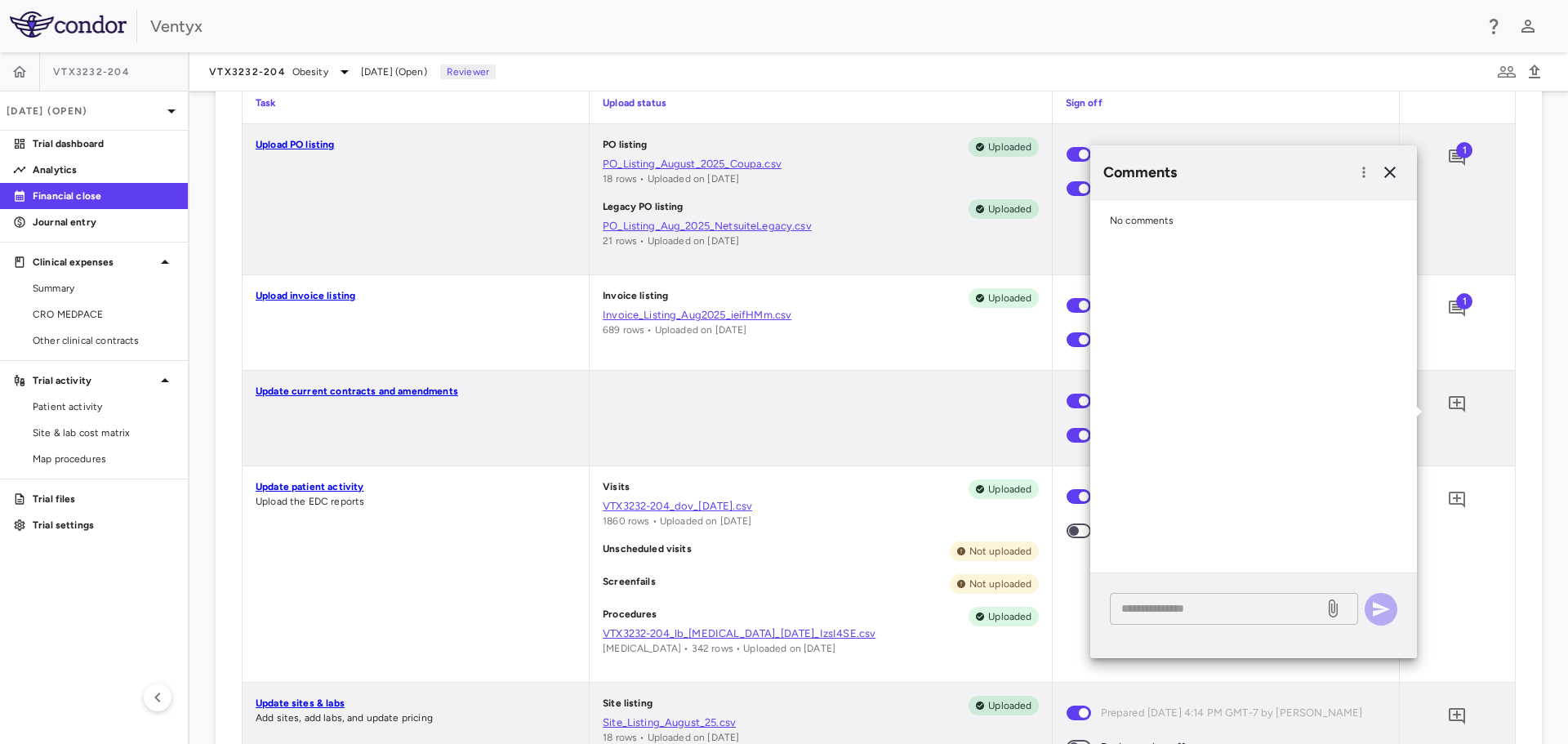
click at [1210, 613] on textarea at bounding box center [1217, 607] width 191 height 18
type textarea "**********"
click at [1381, 605] on icon "button" at bounding box center [1381, 608] width 20 height 20
click at [1387, 171] on icon "button" at bounding box center [1390, 172] width 11 height 11
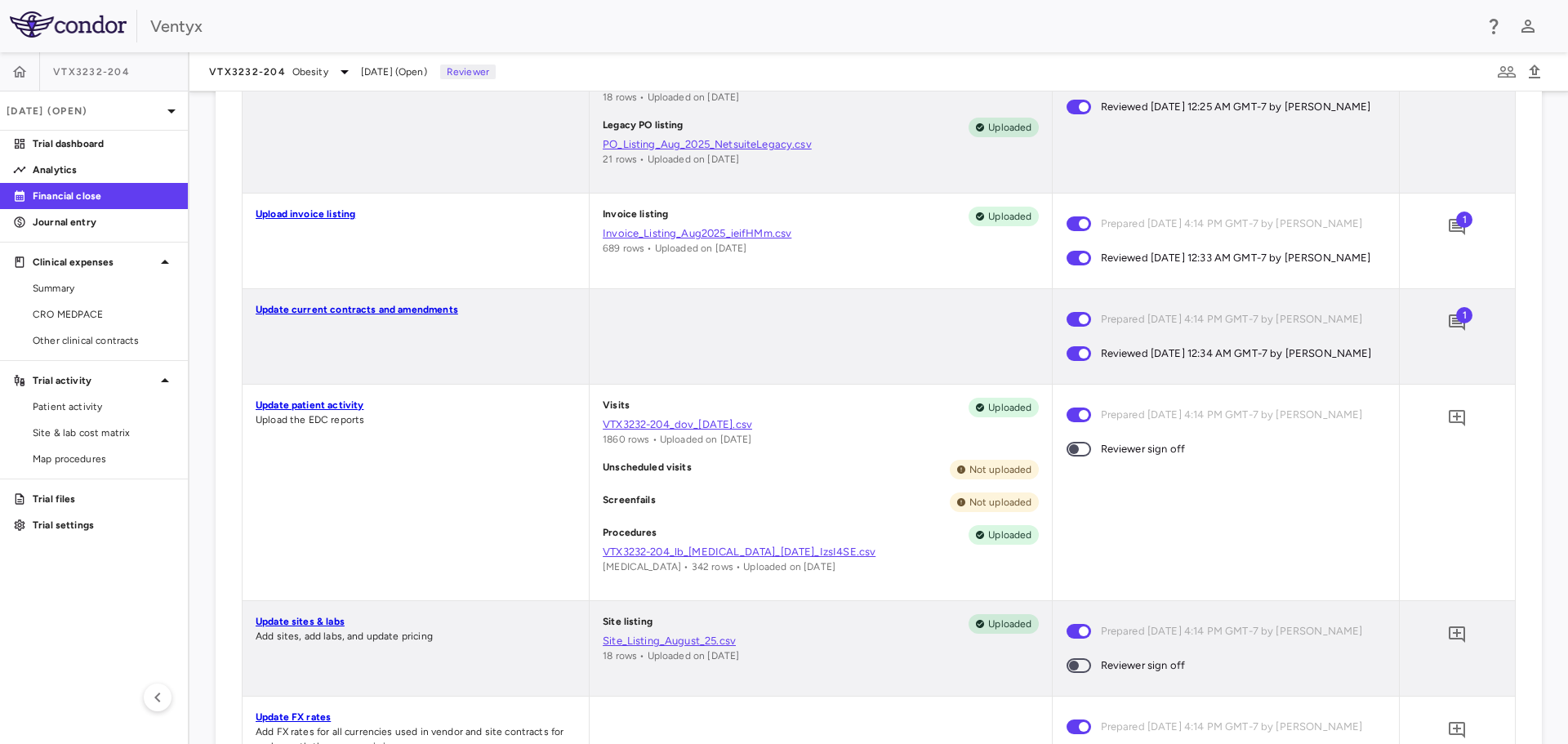
scroll to position [653, 0]
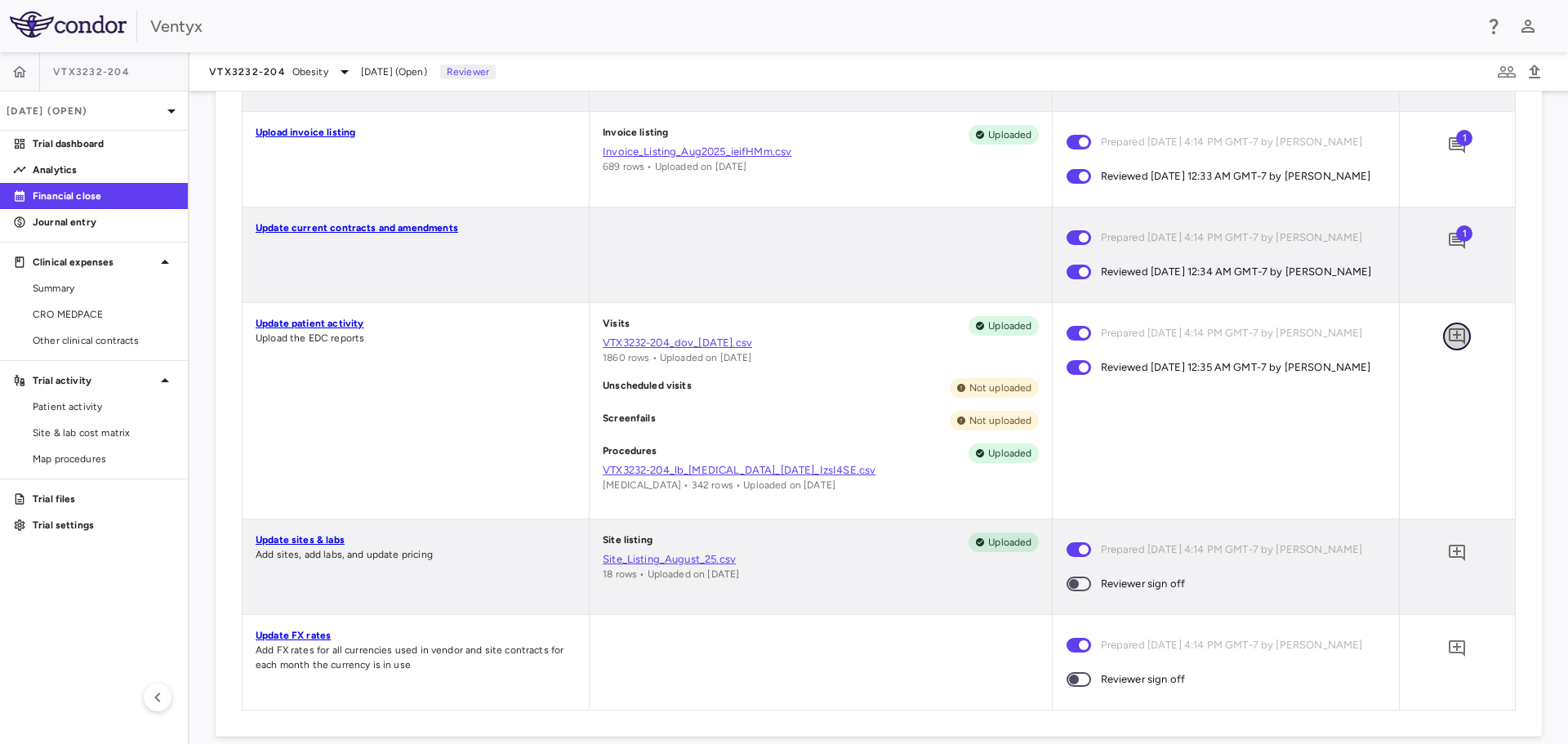
click at [1450, 346] on icon "Add comment" at bounding box center [1457, 336] width 20 height 20
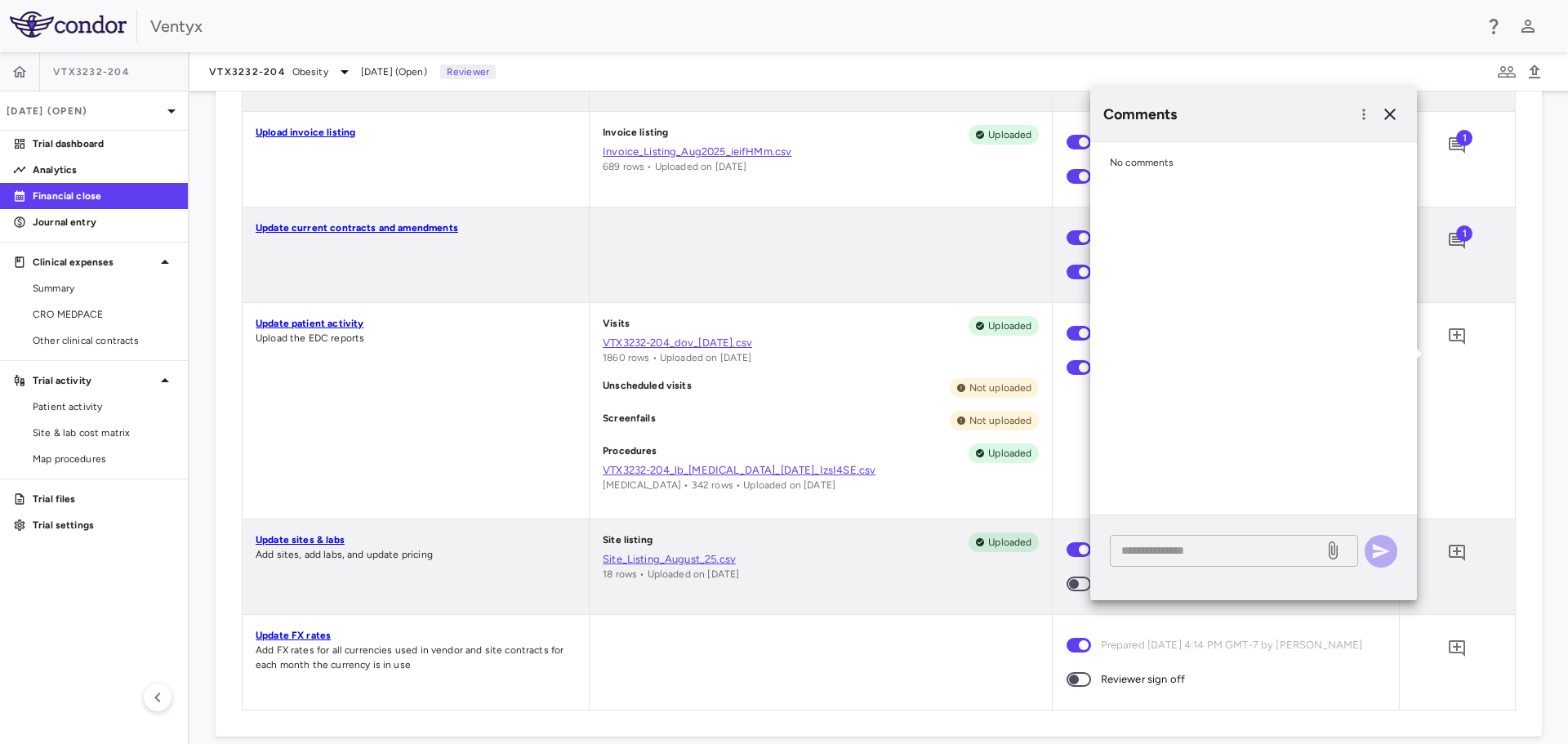
click at [1172, 561] on div "* ​" at bounding box center [1235, 550] width 248 height 32
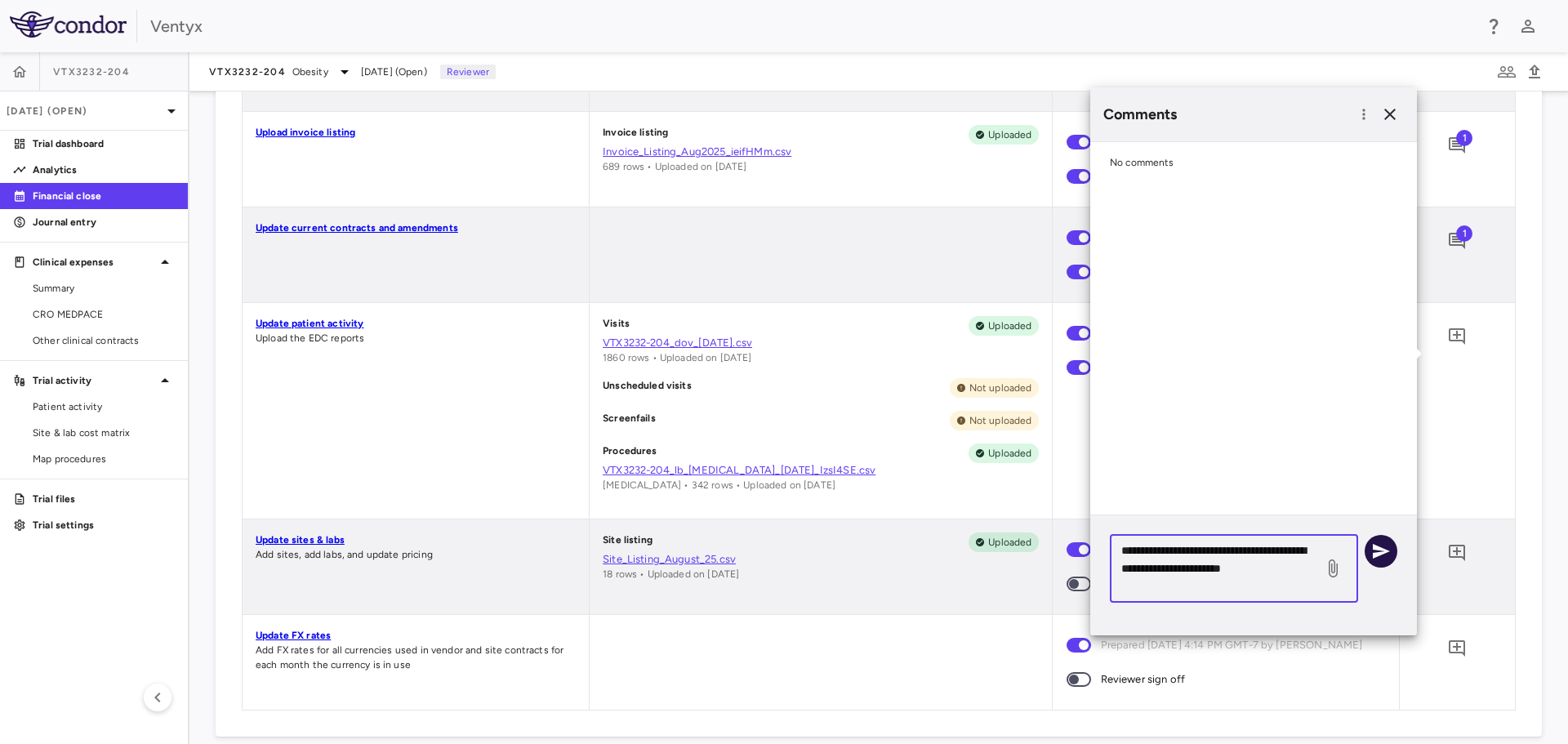
type textarea "**********"
click at [1383, 548] on icon "button" at bounding box center [1382, 550] width 17 height 14
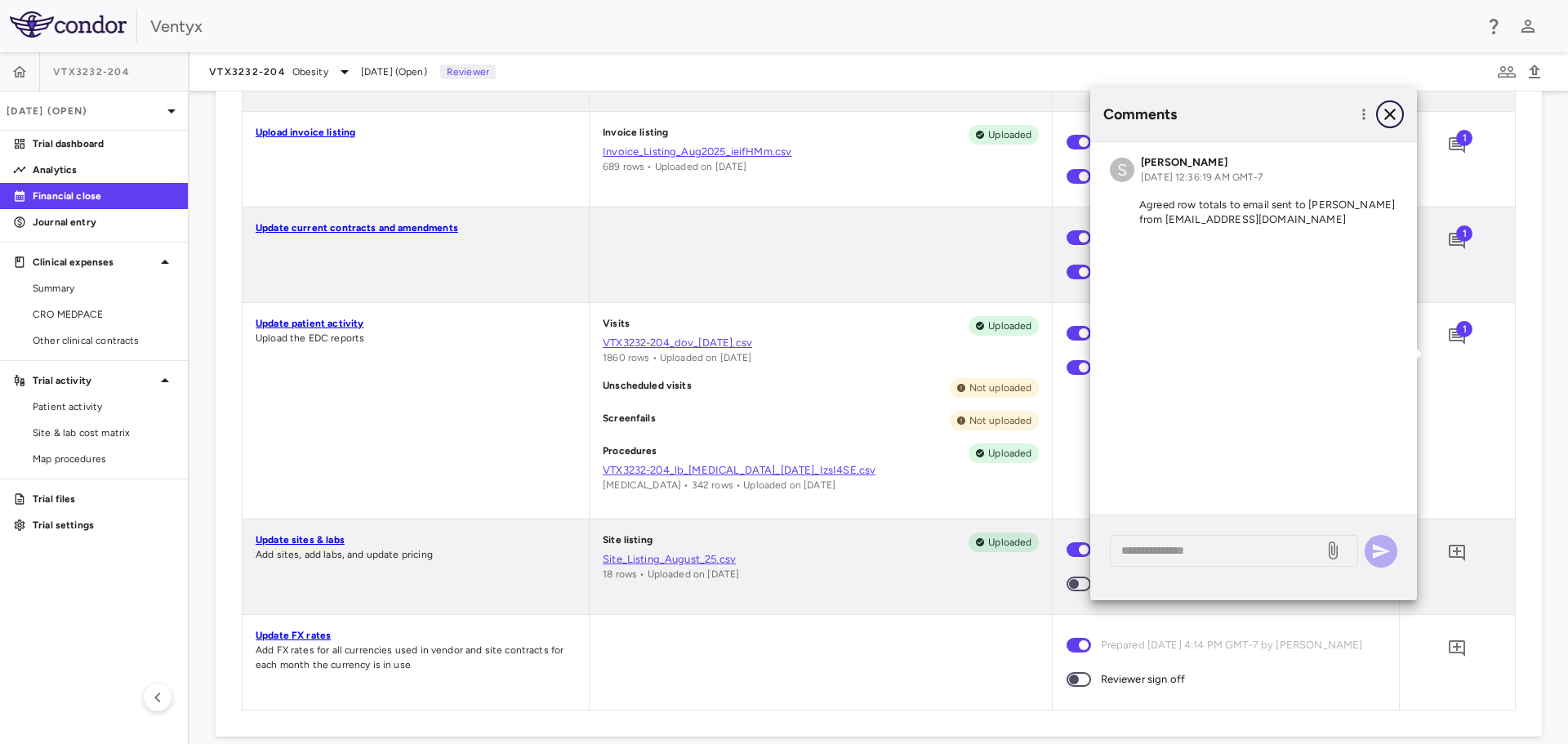
click at [1390, 119] on icon "button" at bounding box center [1390, 114] width 20 height 20
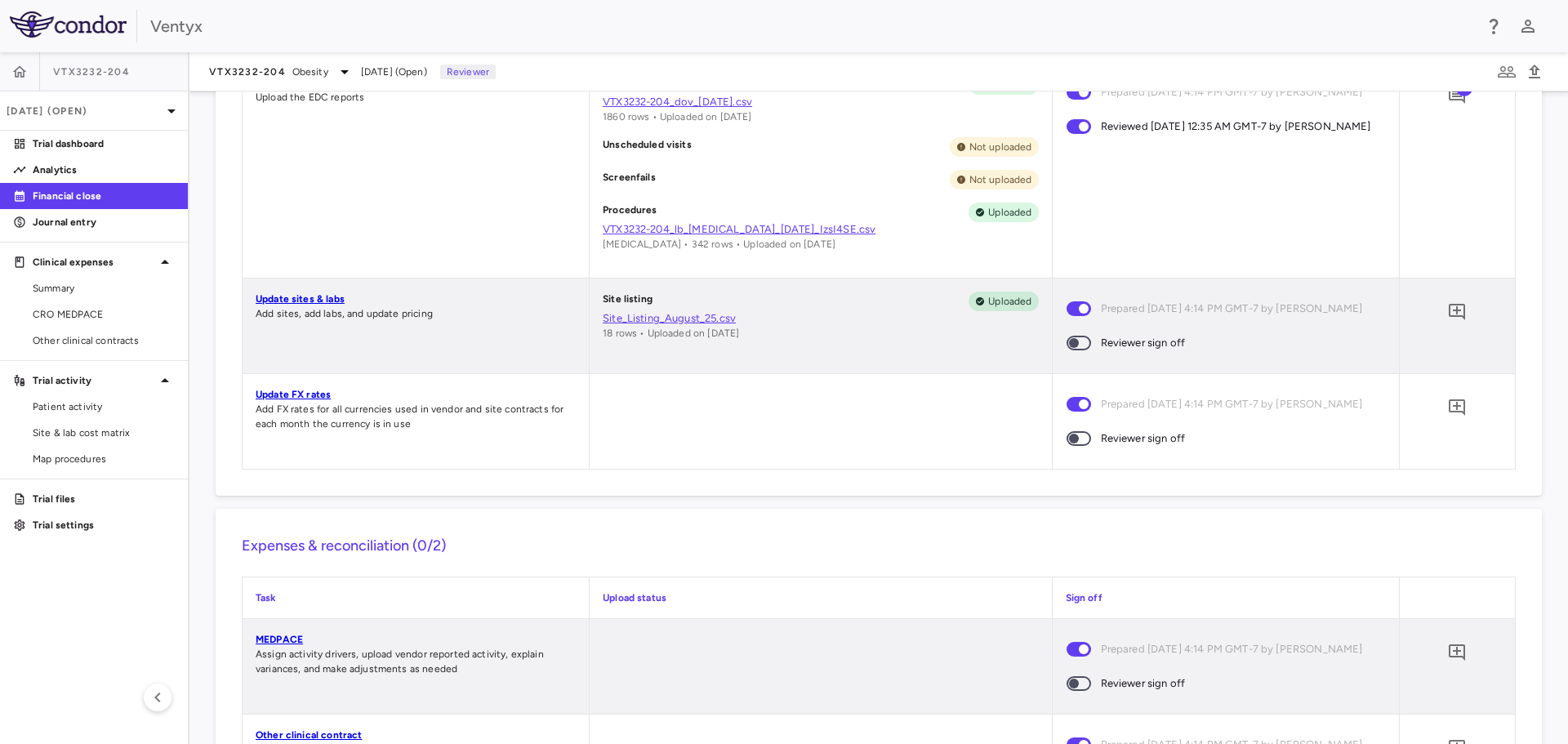
scroll to position [898, 0]
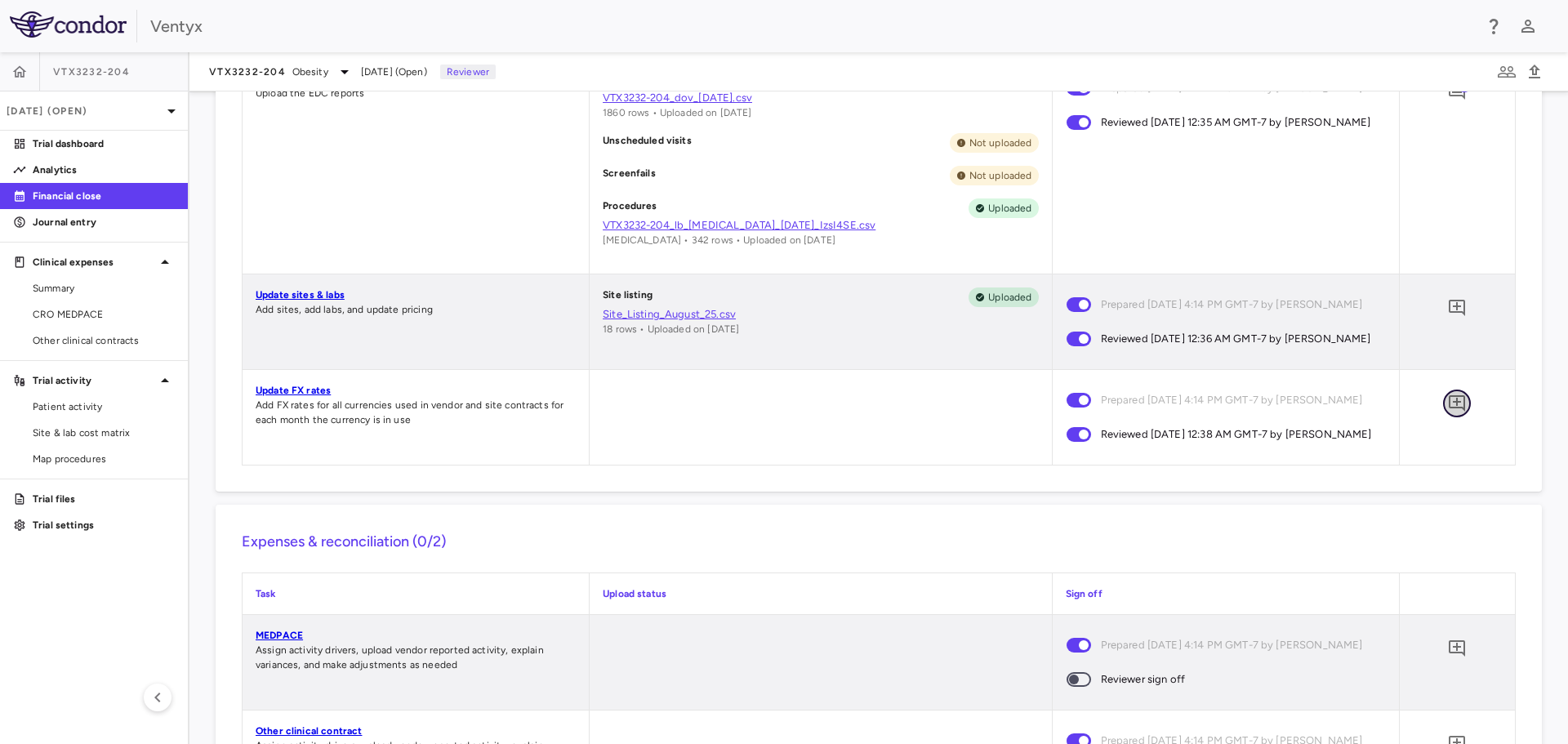
click at [1448, 414] on icon "Add comment" at bounding box center [1457, 403] width 20 height 20
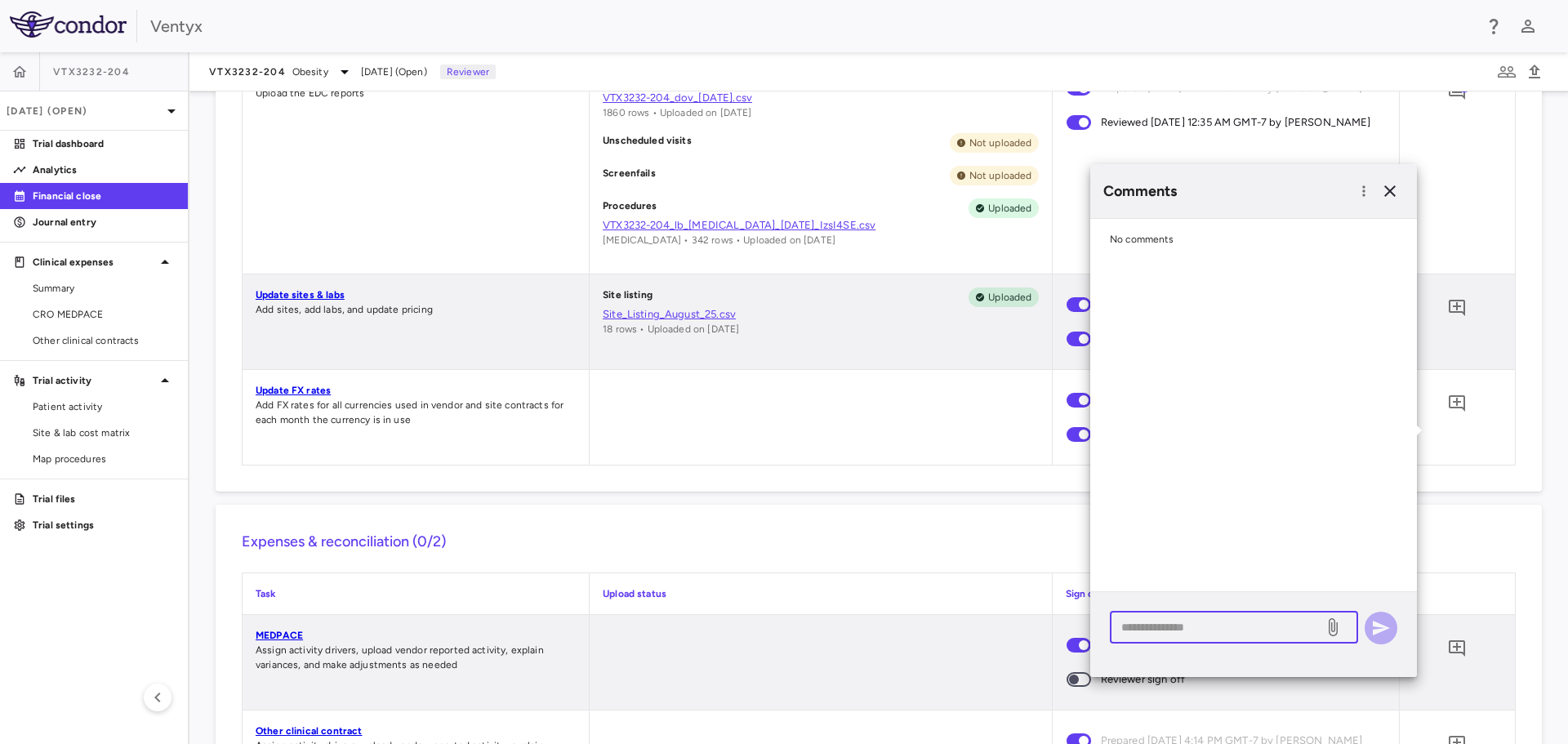
click at [1184, 626] on textarea at bounding box center [1217, 627] width 191 height 18
type textarea "**********"
click at [1384, 622] on icon "button" at bounding box center [1381, 627] width 20 height 20
click at [1392, 196] on icon "button" at bounding box center [1390, 191] width 20 height 20
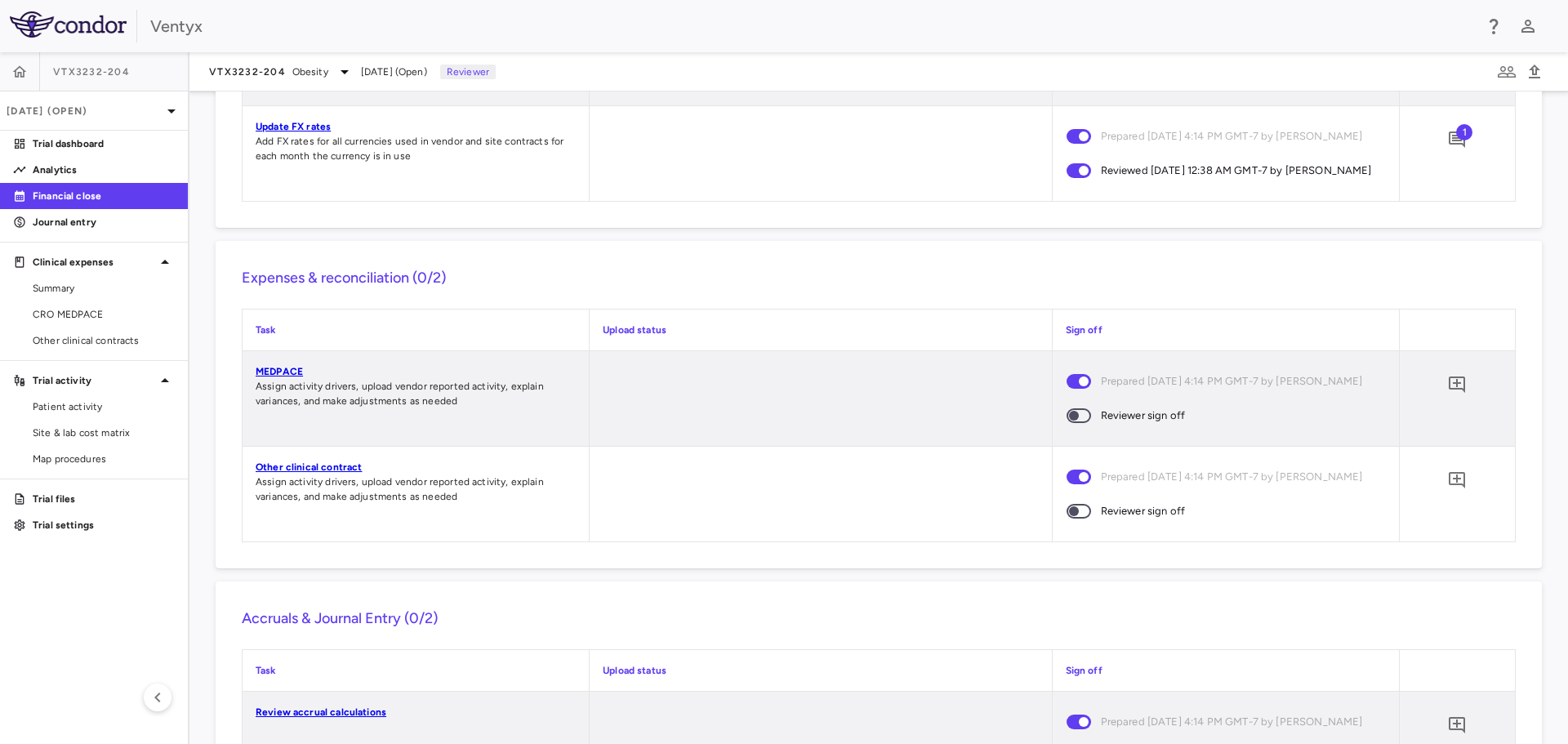
scroll to position [1224, 0]
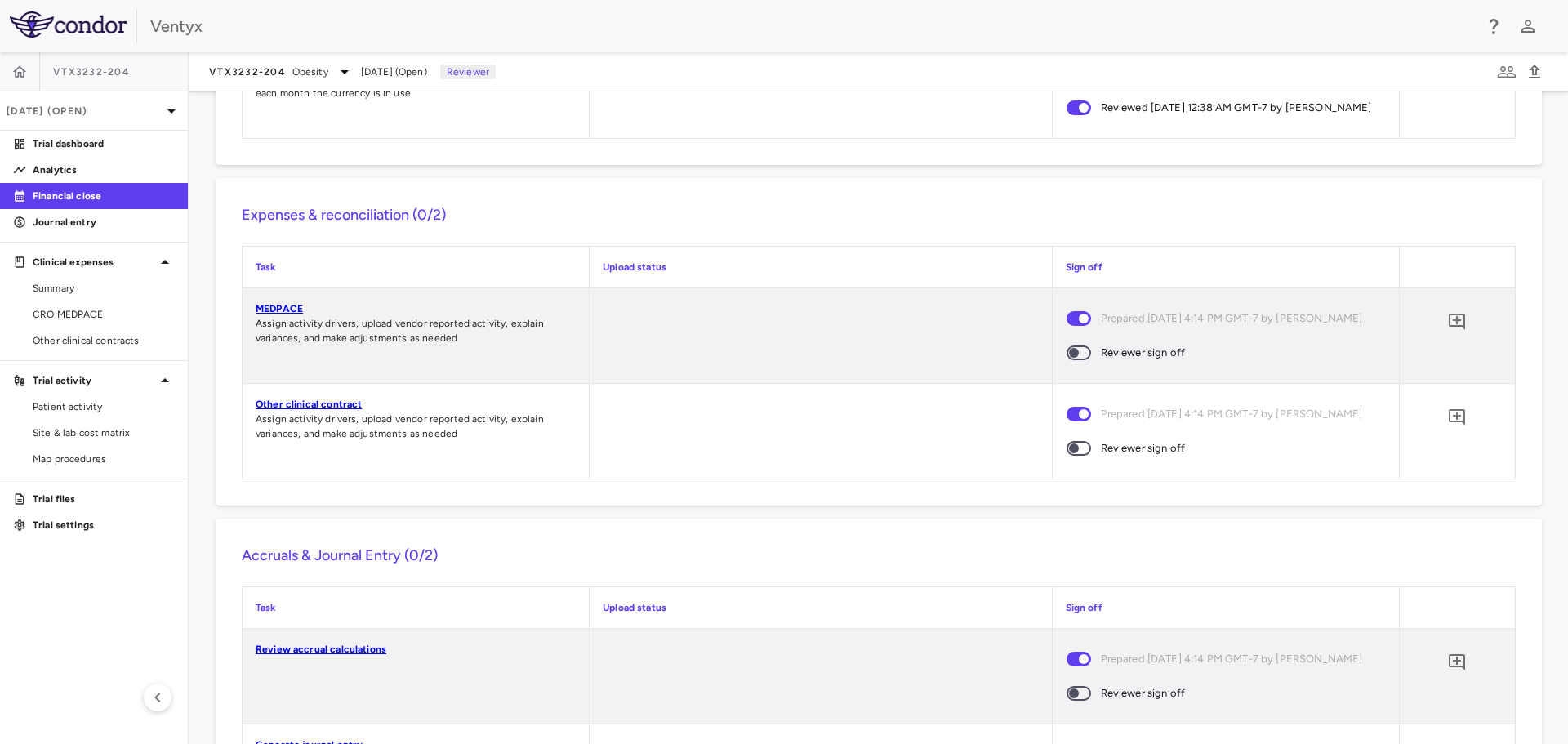
click at [272, 314] on link "MEDPACE" at bounding box center [280, 308] width 48 height 11
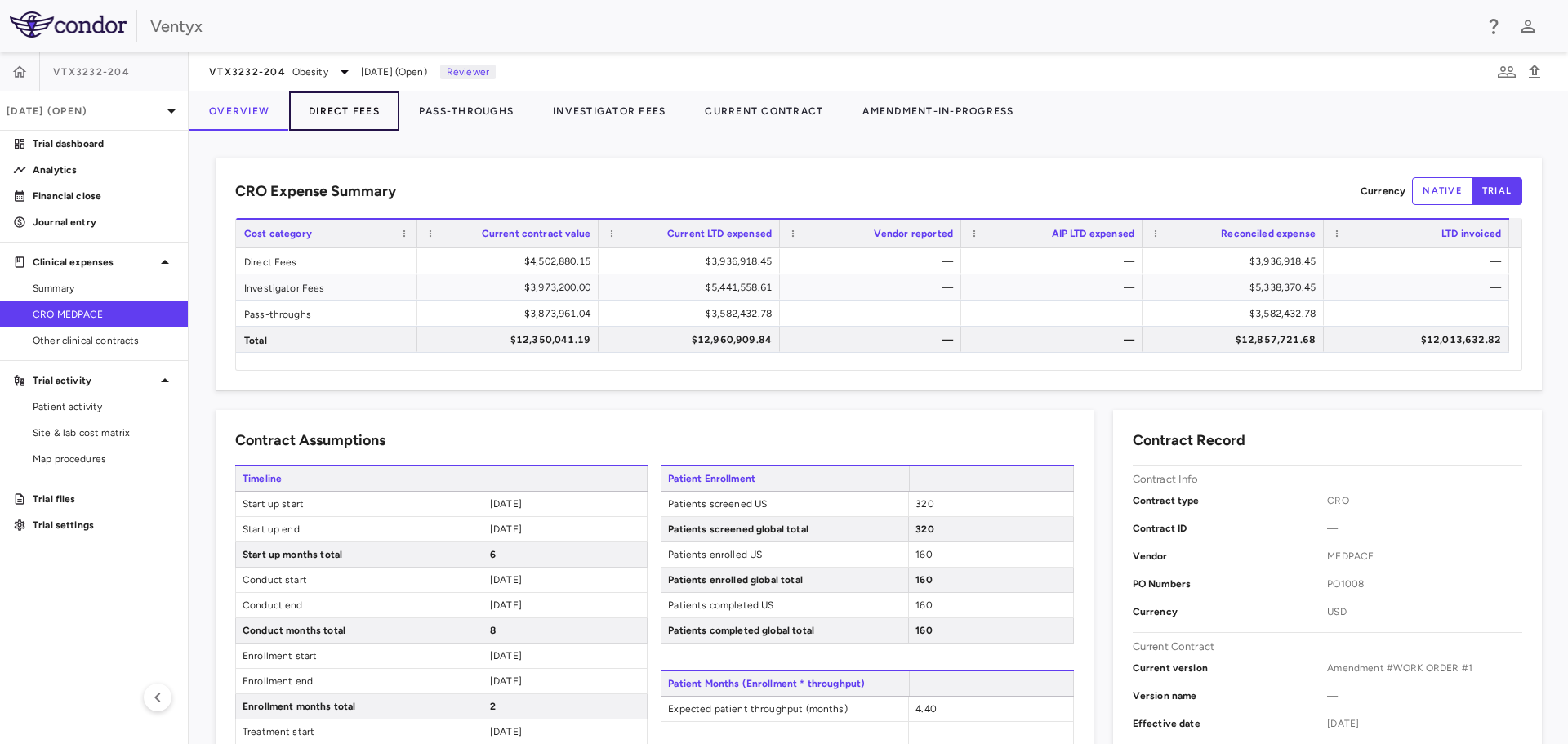
click at [350, 116] on button "Direct Fees" at bounding box center [344, 111] width 110 height 39
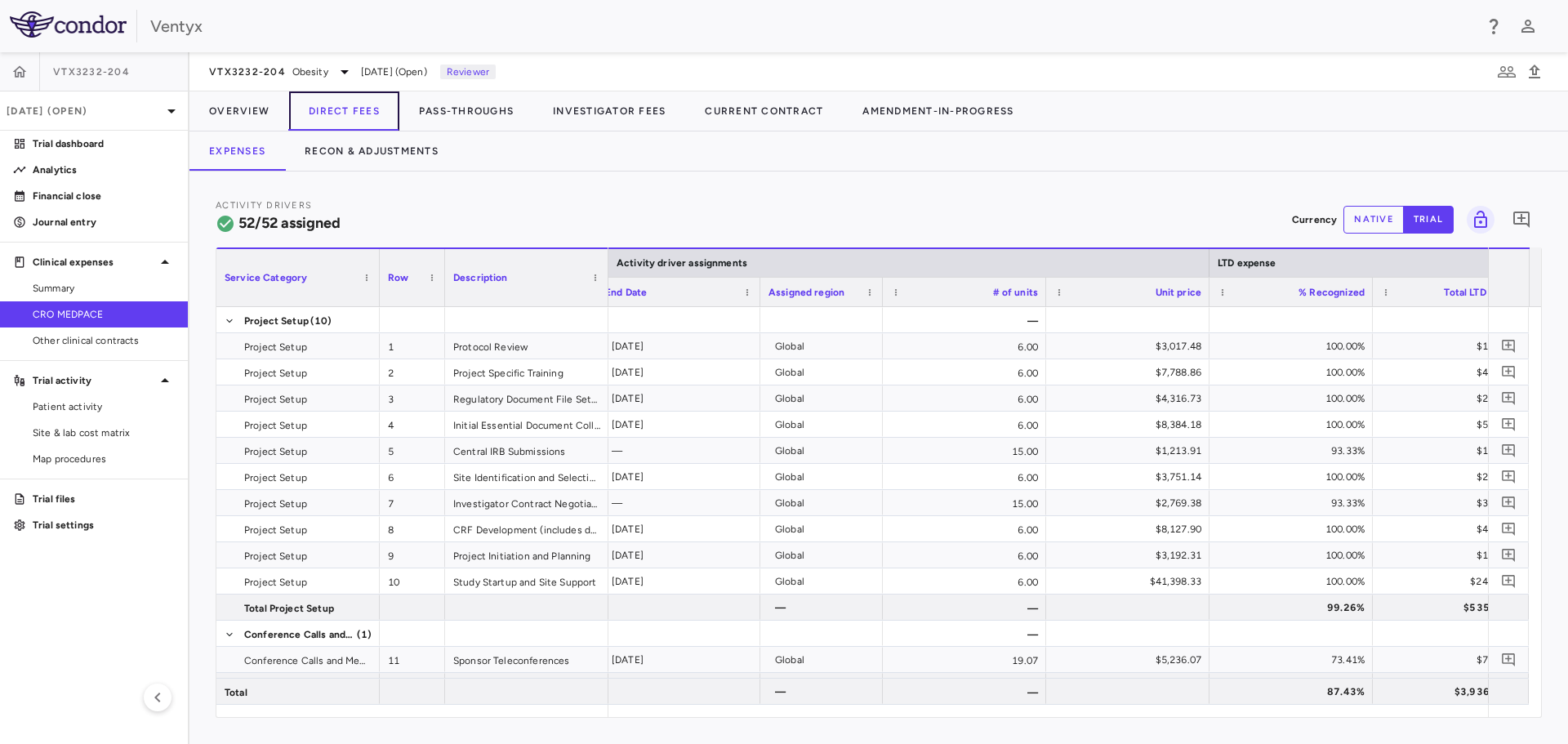
scroll to position [0, 2429]
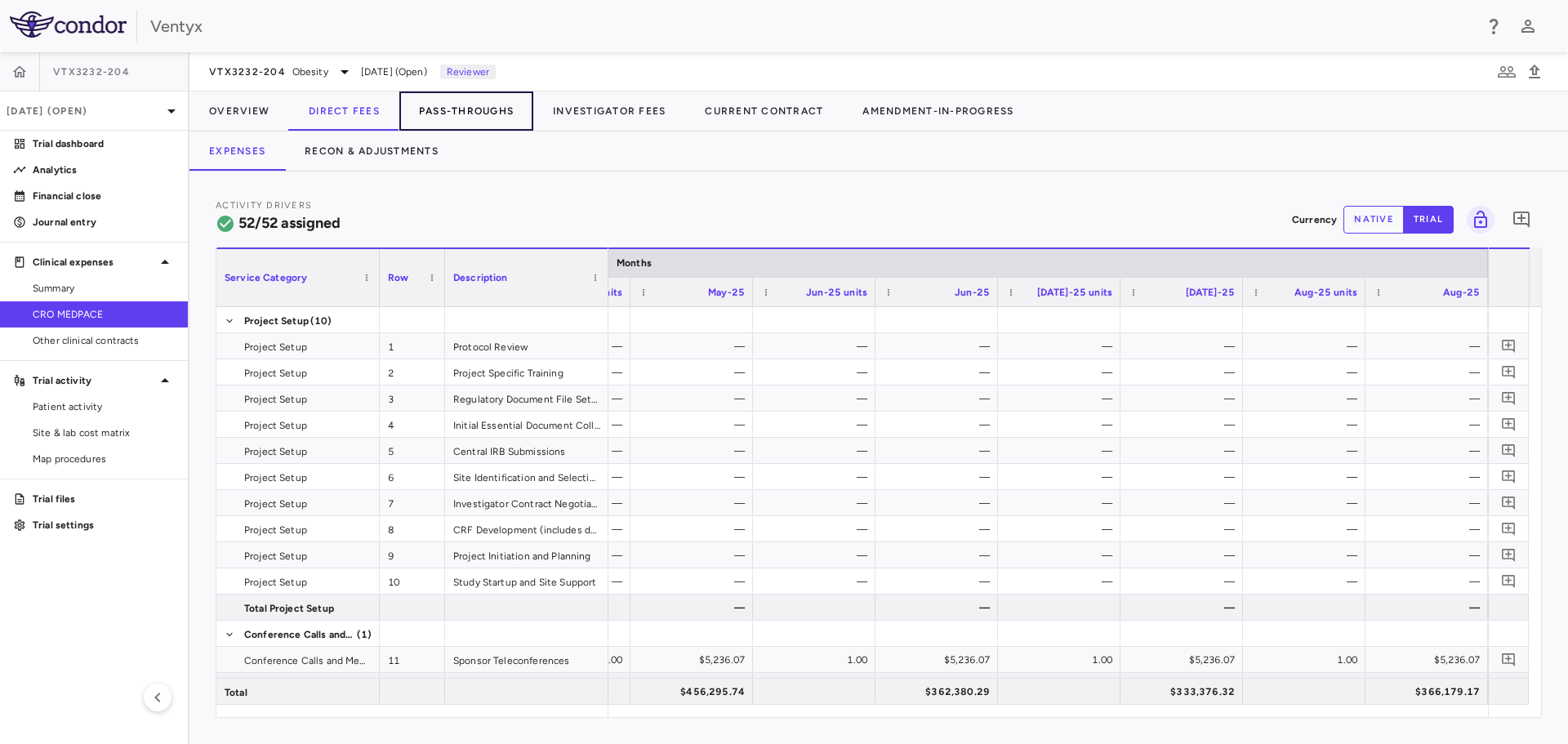
click at [458, 109] on button "Pass-Throughs" at bounding box center [466, 111] width 134 height 39
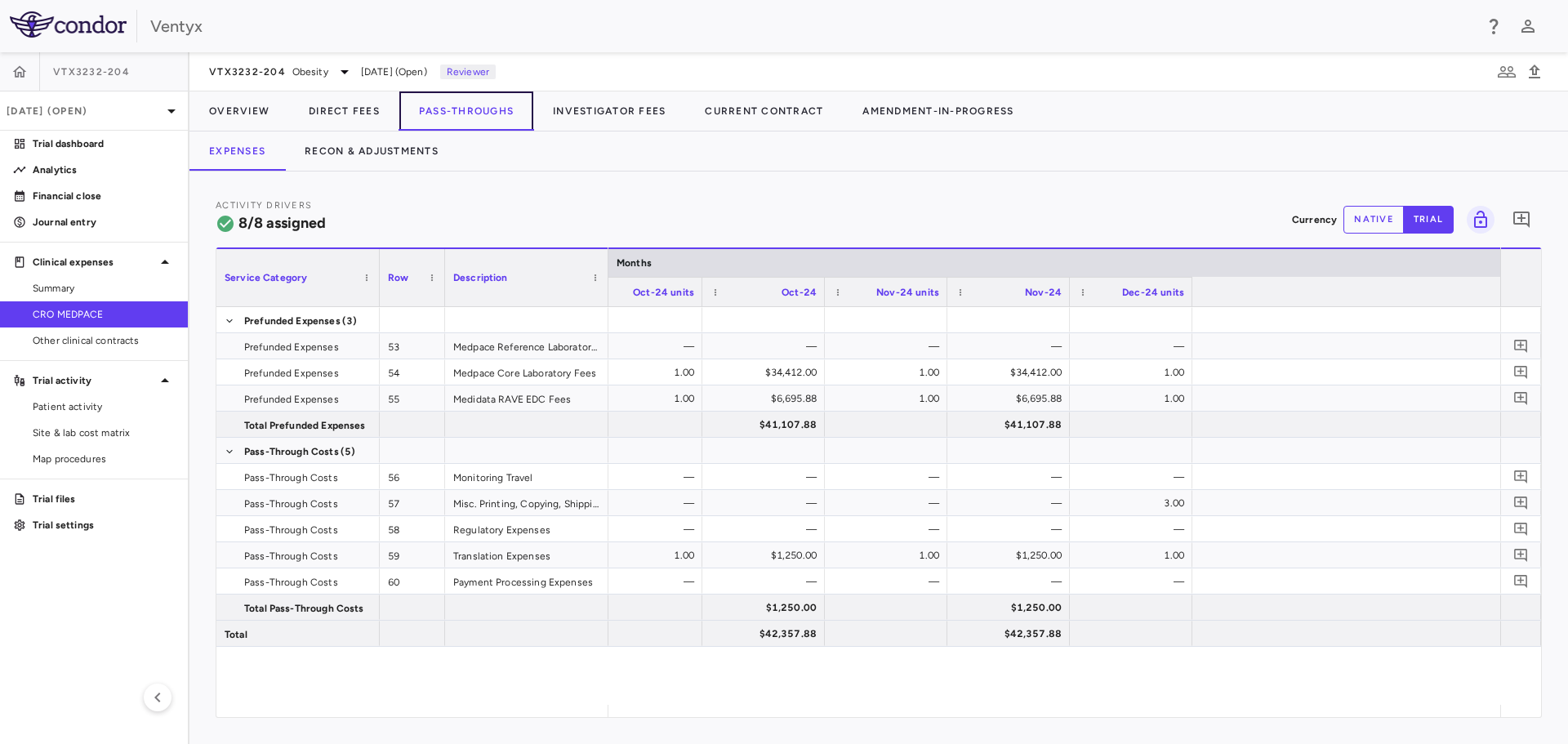
scroll to position [0, 4606]
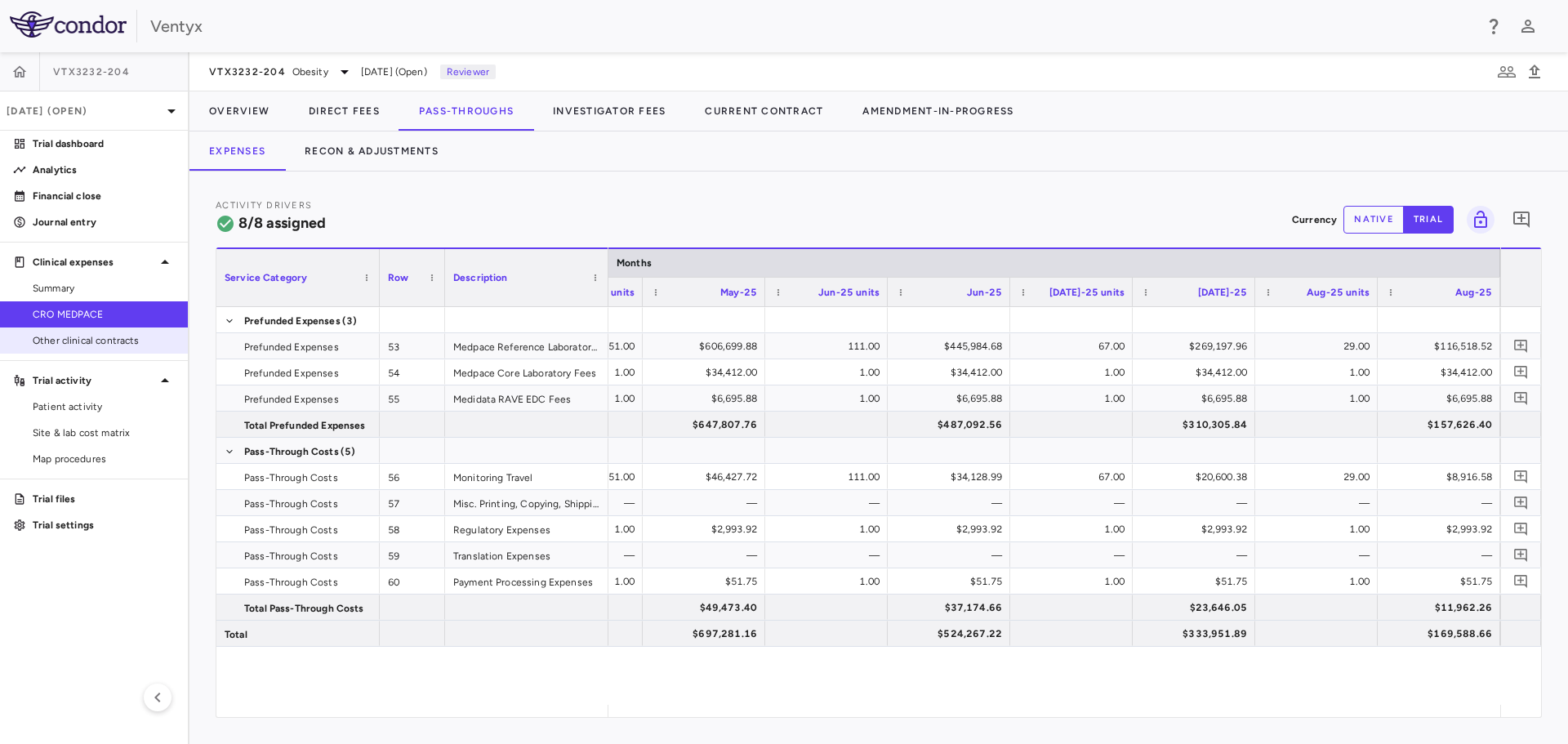
click at [61, 337] on span "Other clinical contracts" at bounding box center [103, 340] width 142 height 14
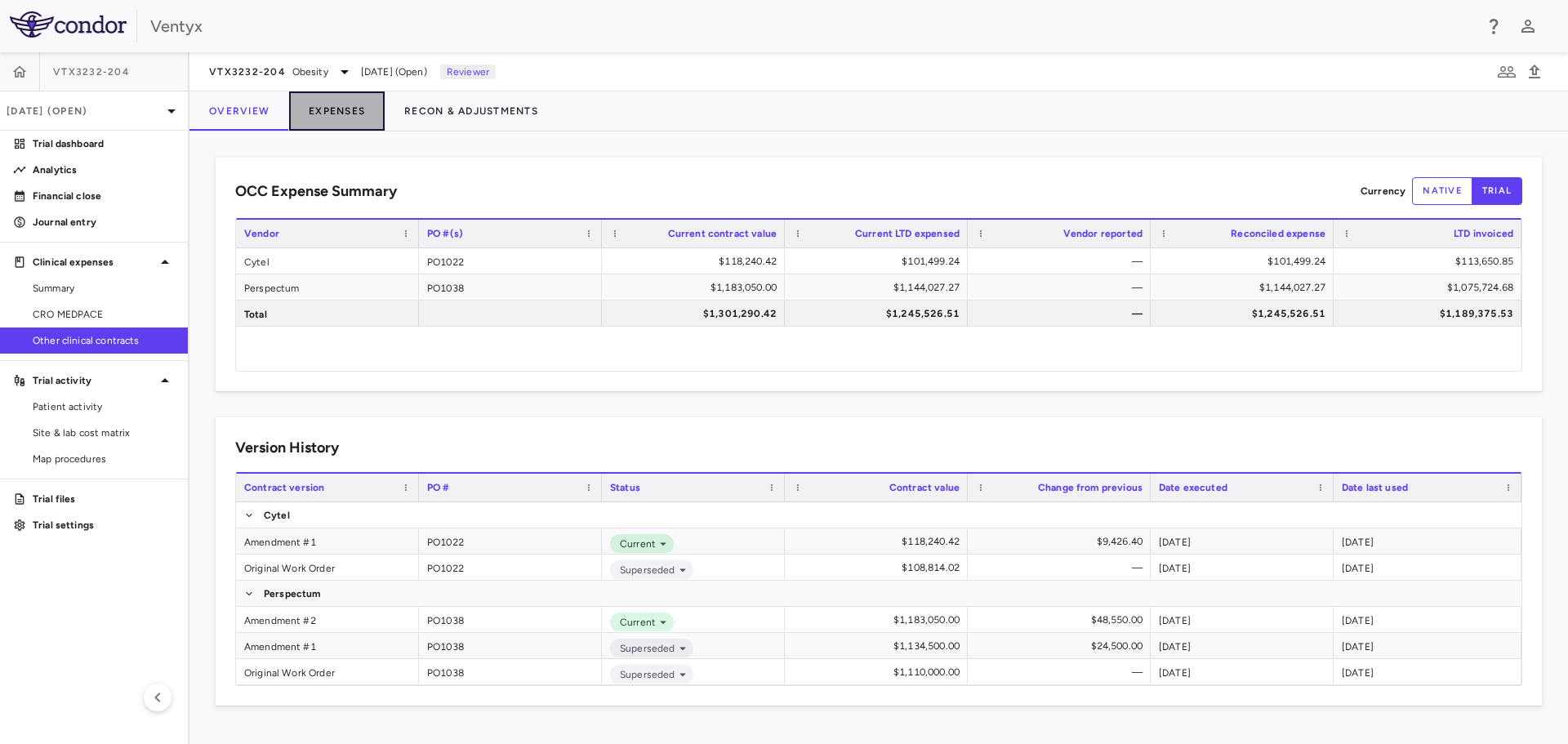
click at [341, 99] on button "Expenses" at bounding box center [337, 111] width 96 height 39
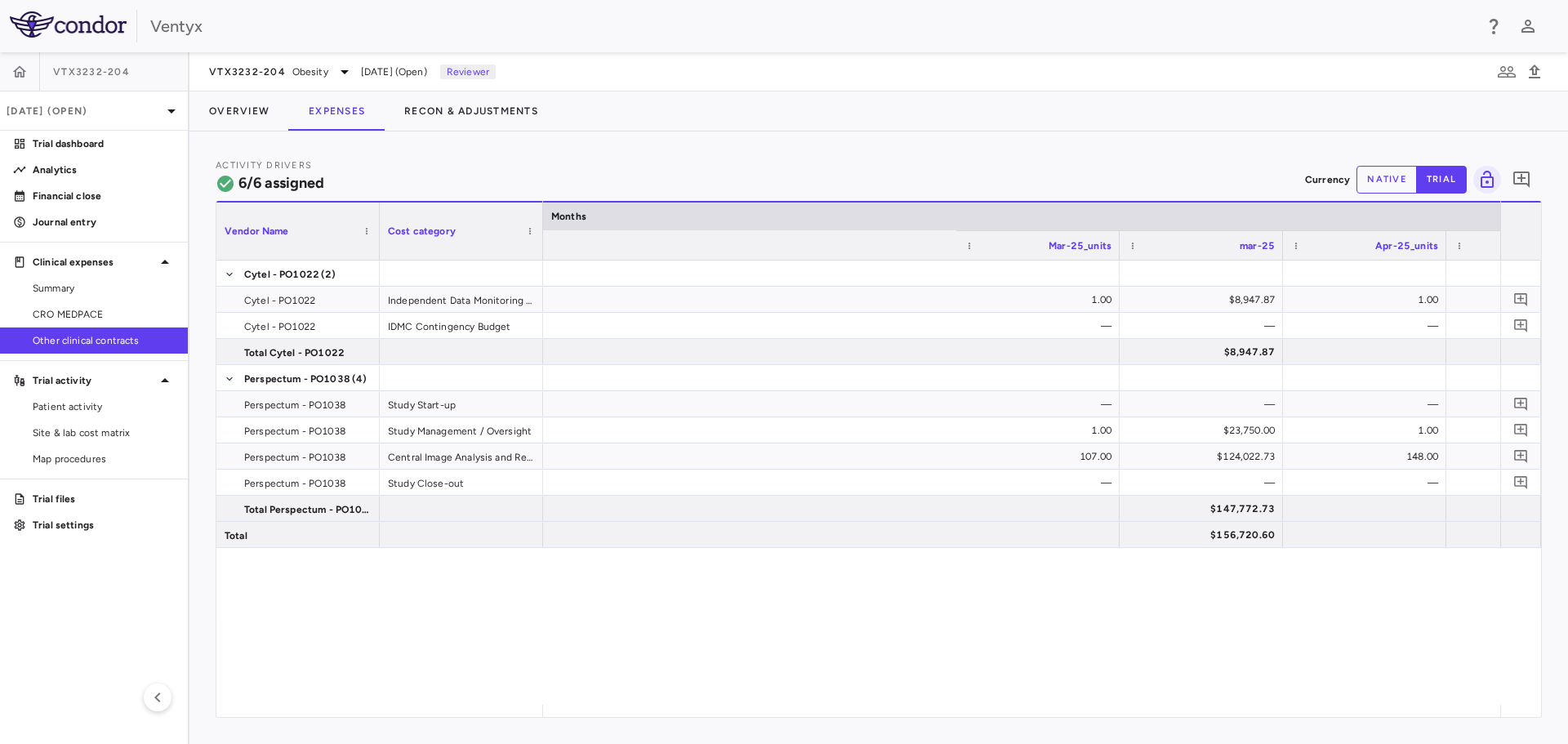
scroll to position [0, 4927]
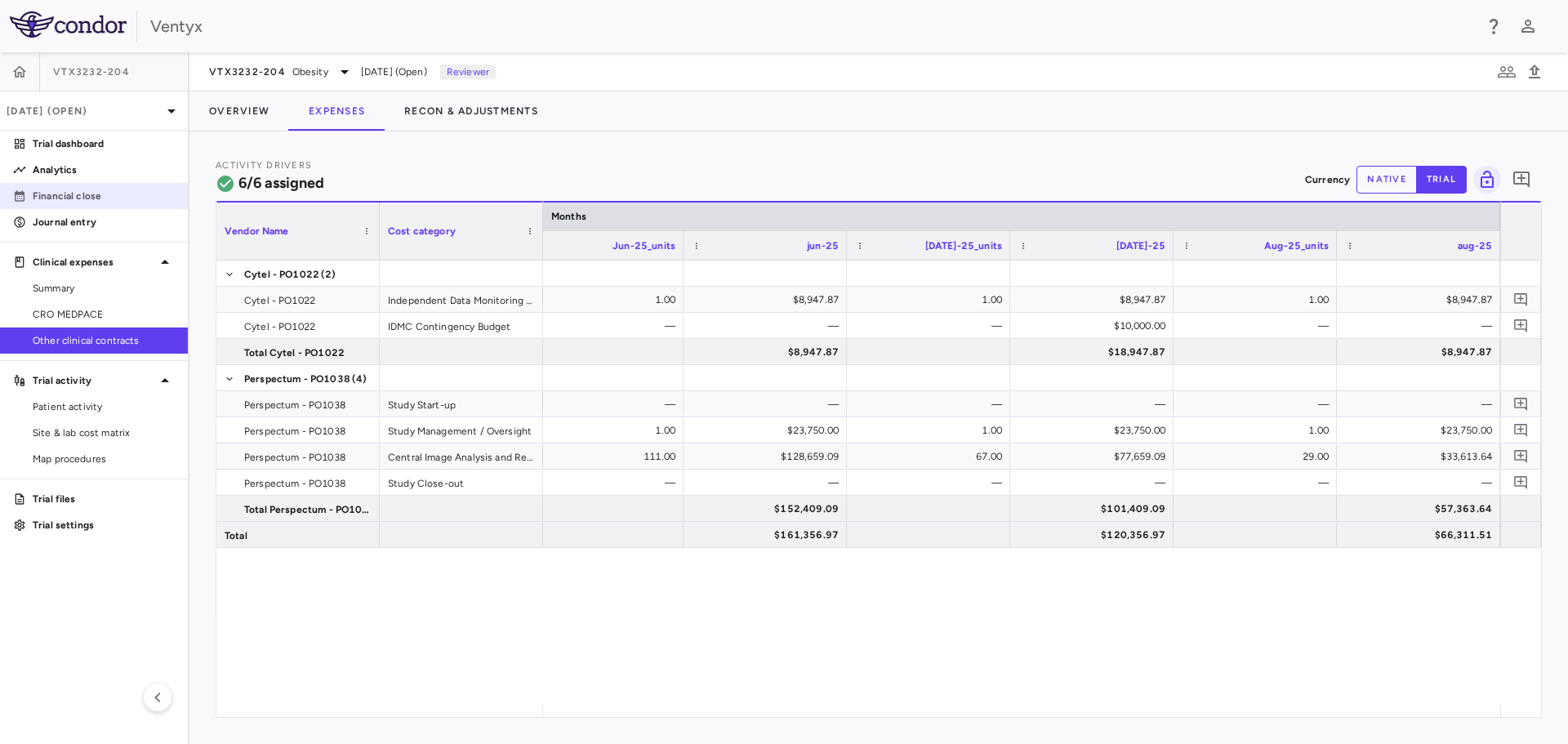
click at [53, 191] on p "Financial close" at bounding box center [103, 195] width 142 height 14
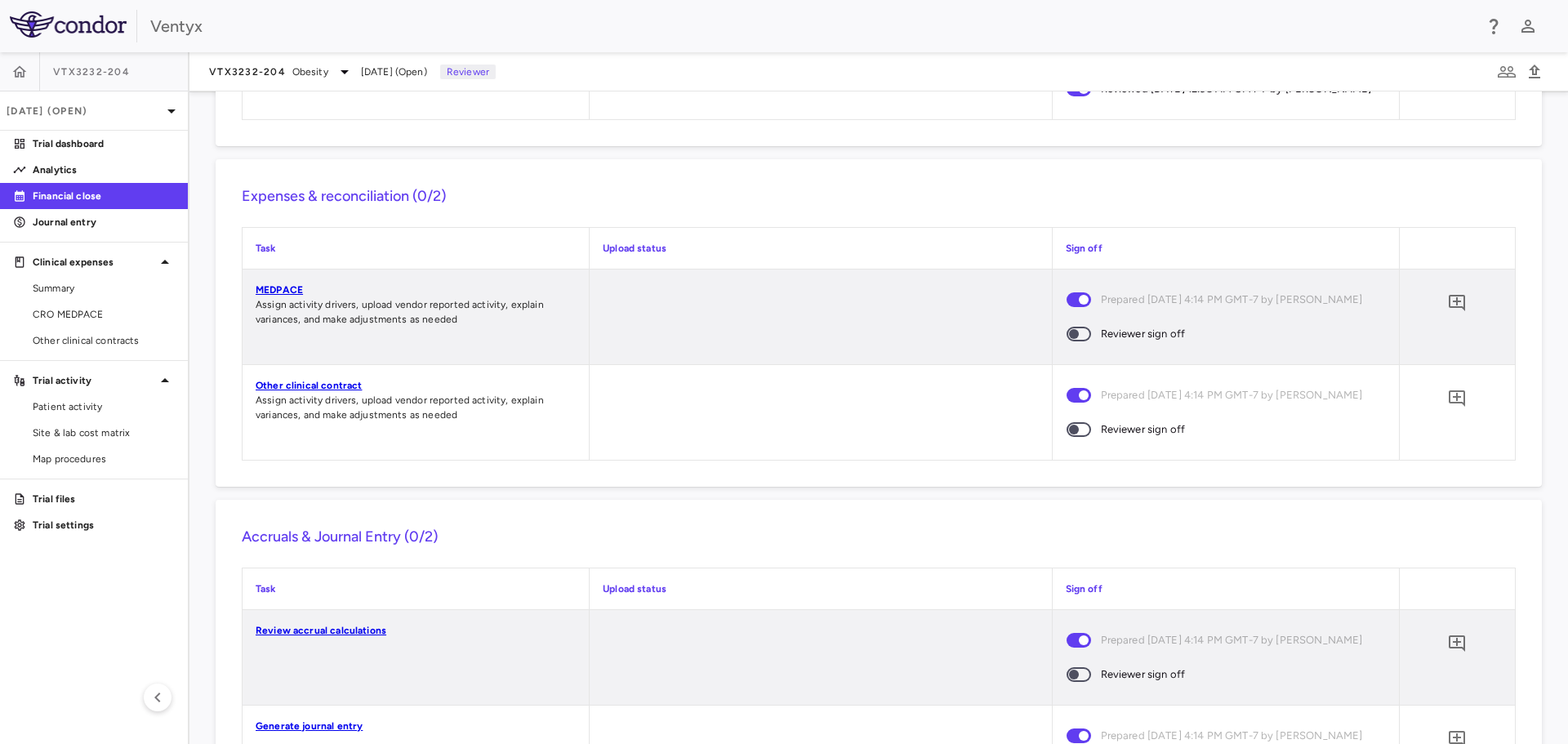
scroll to position [1224, 0]
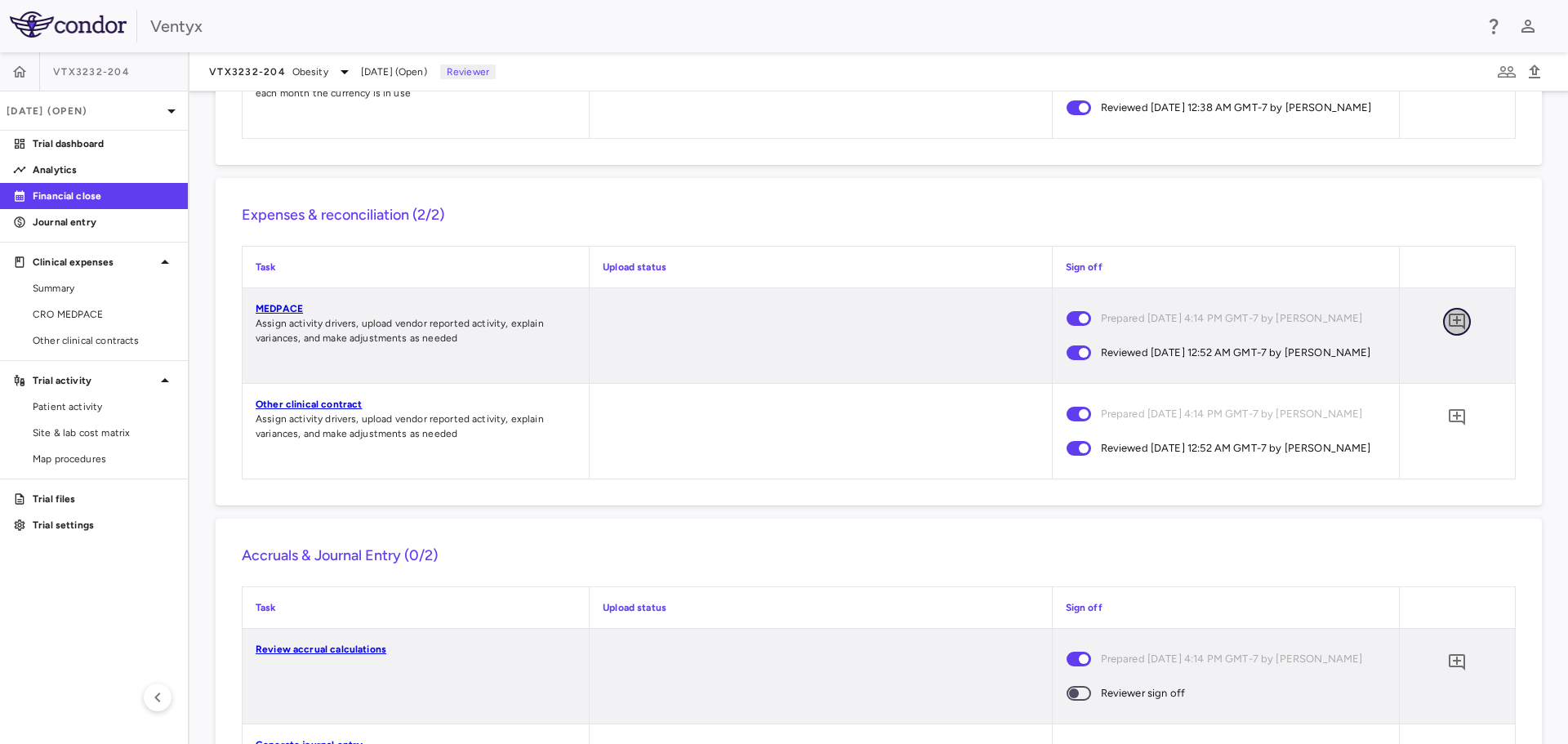
click at [1449, 329] on icon "Add comment" at bounding box center [1456, 321] width 16 height 16
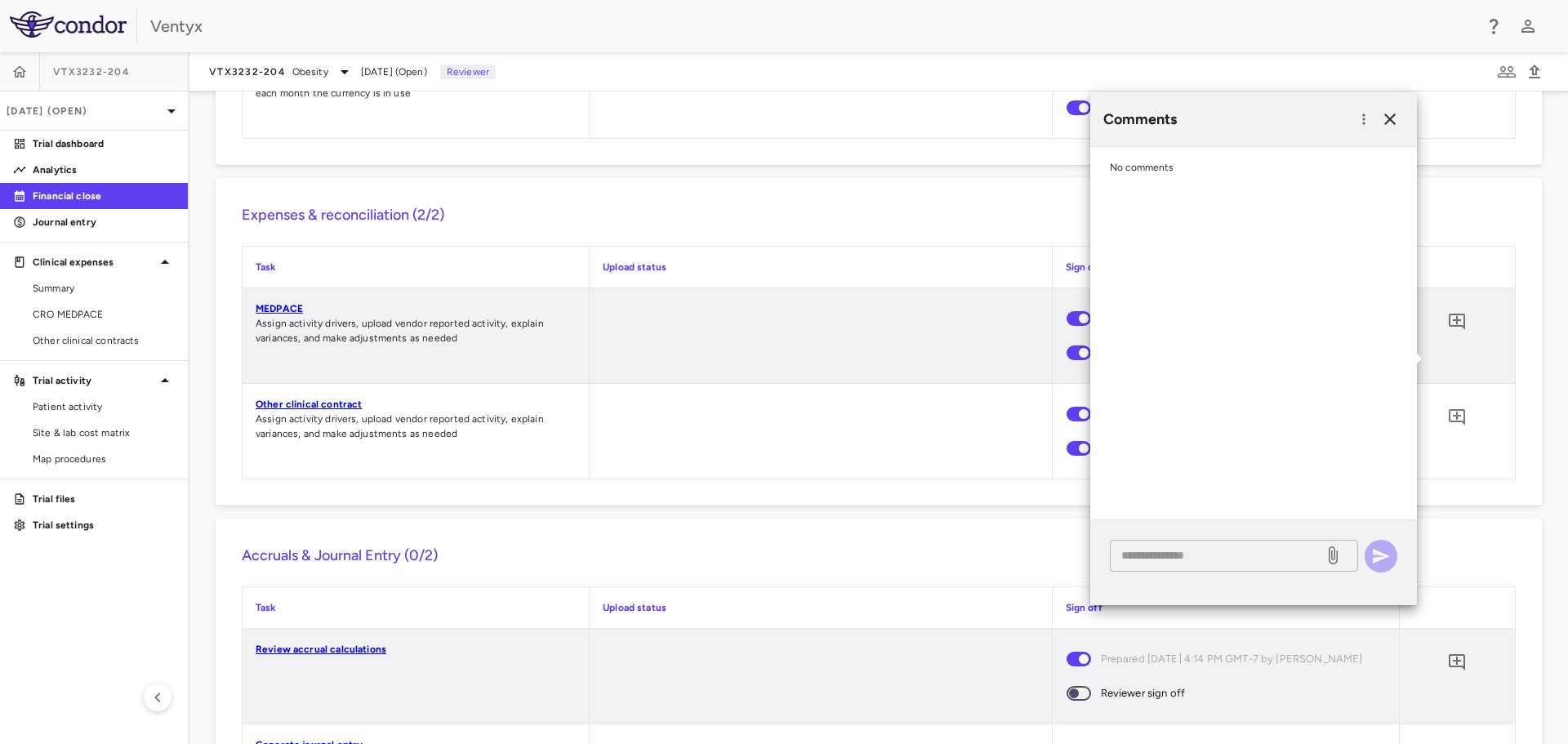
click at [1172, 560] on textarea at bounding box center [1217, 555] width 191 height 18
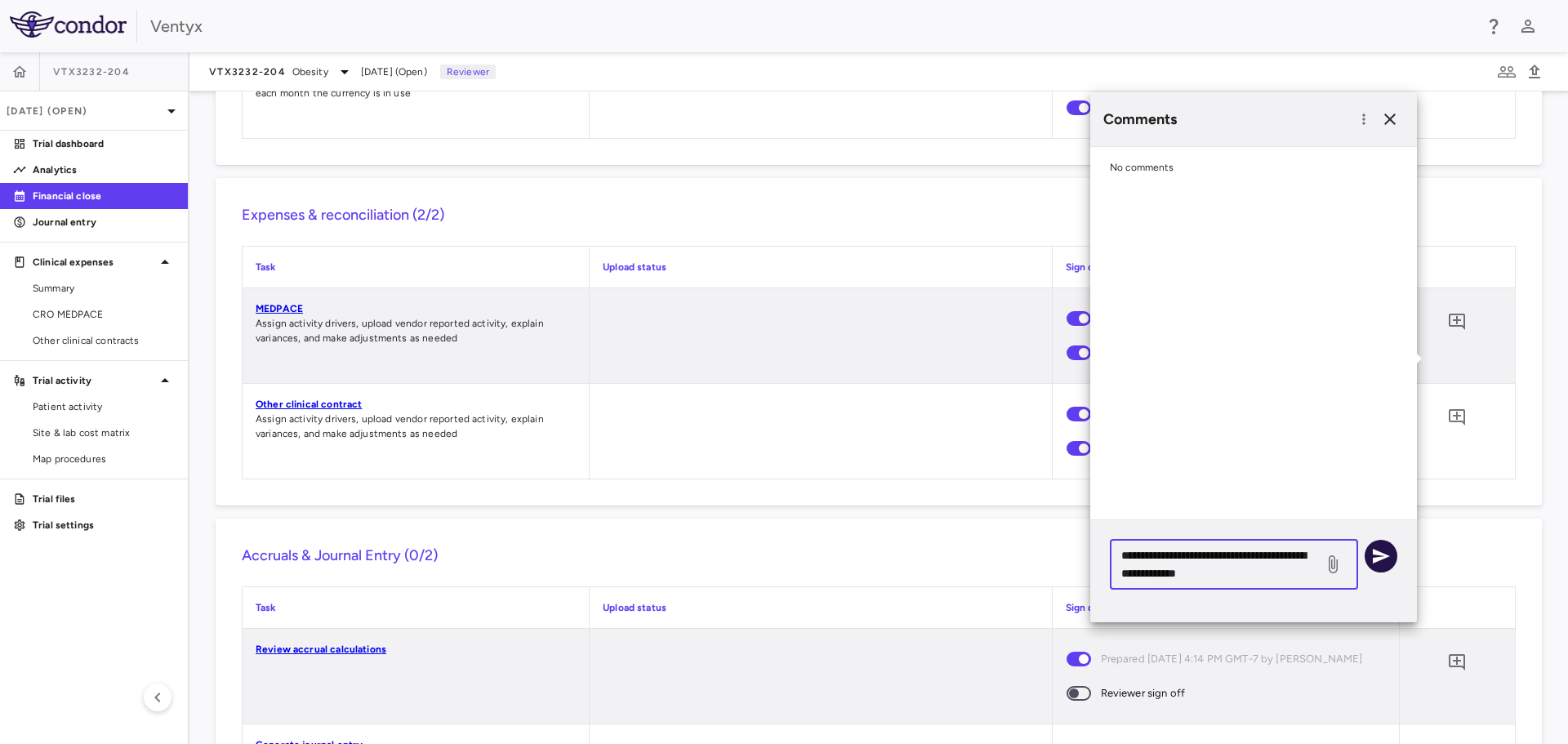
type textarea "**********"
click at [1385, 554] on icon "button" at bounding box center [1382, 555] width 17 height 14
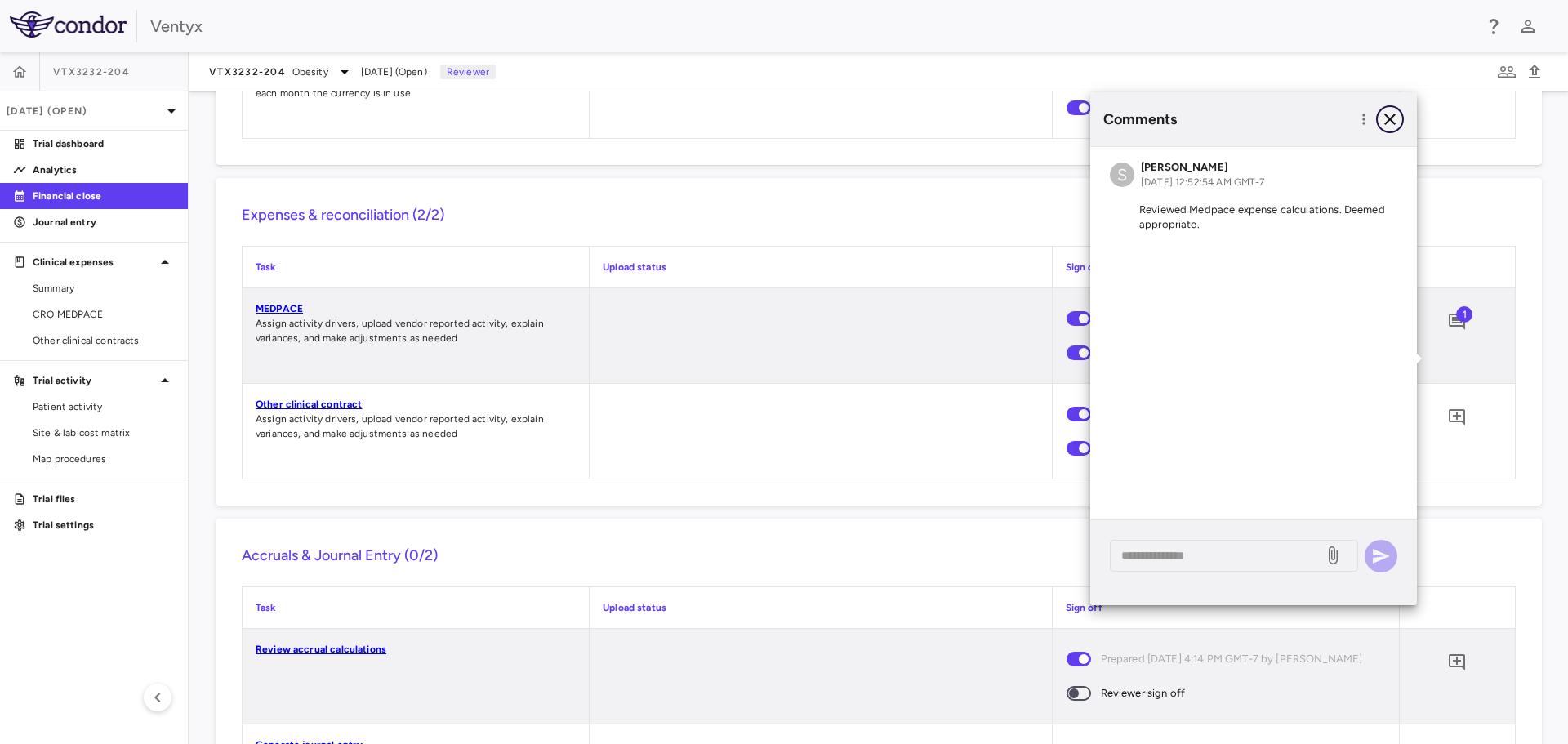
click at [1388, 123] on icon "button" at bounding box center [1390, 119] width 20 height 20
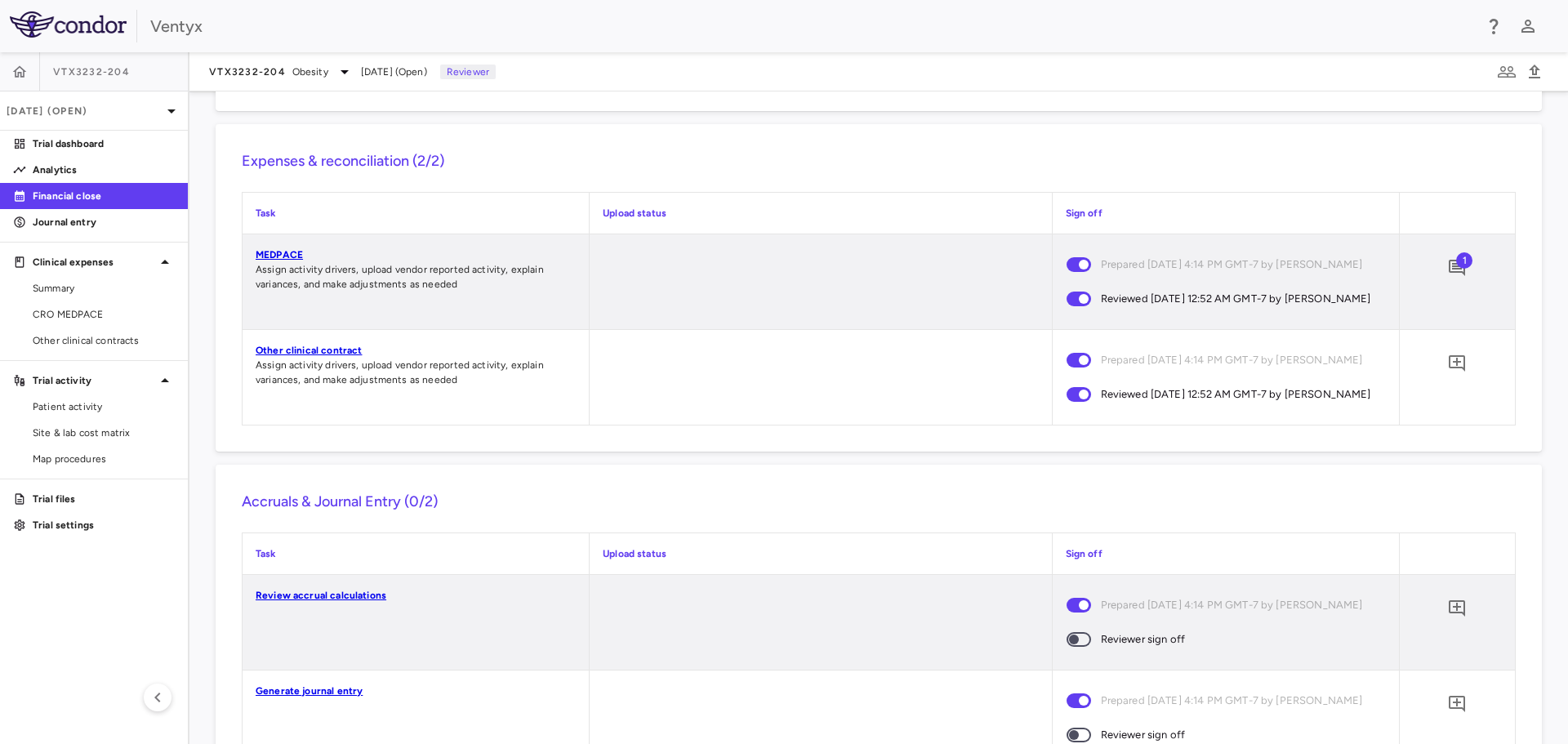
scroll to position [1307, 0]
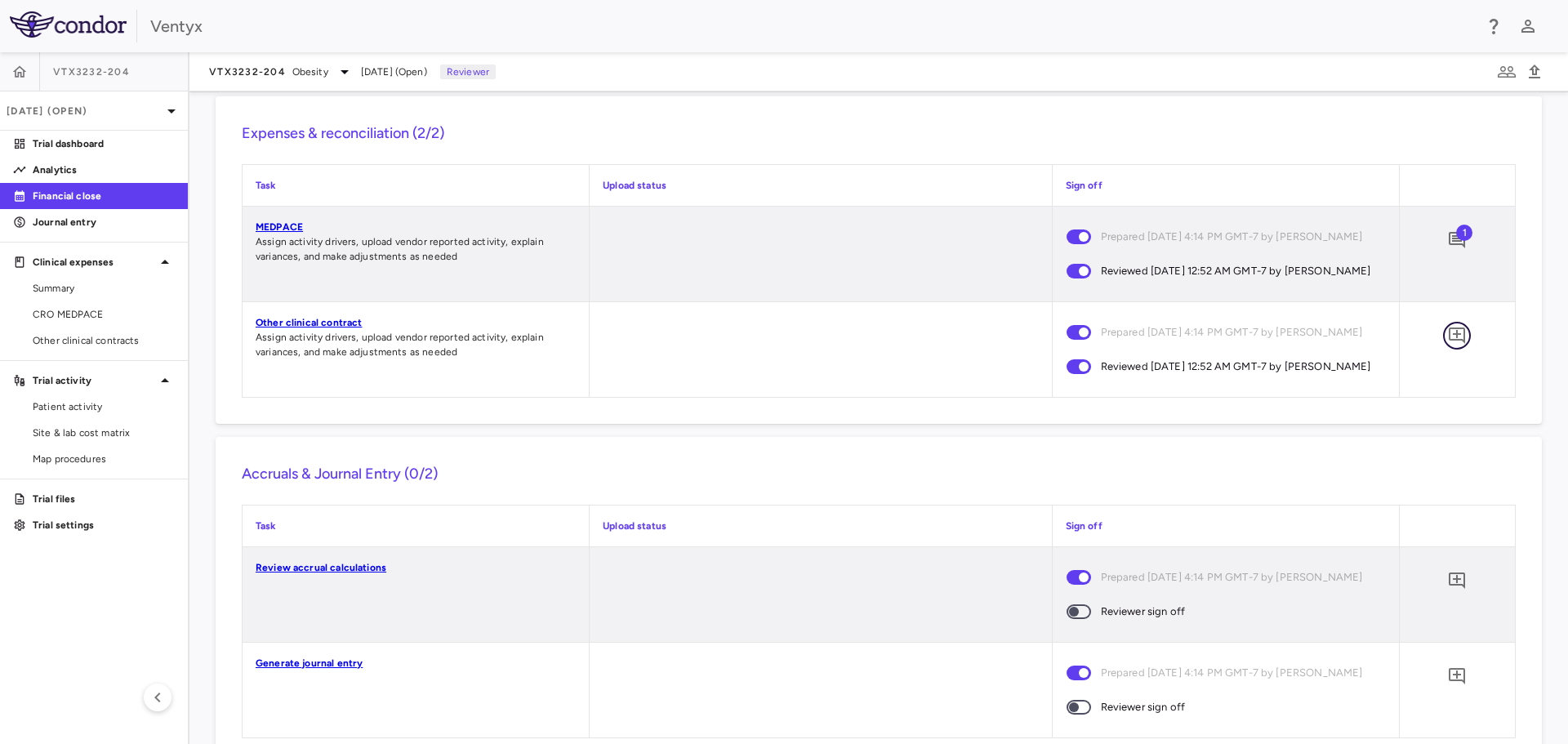
click at [1448, 346] on icon "Add comment" at bounding box center [1457, 335] width 20 height 20
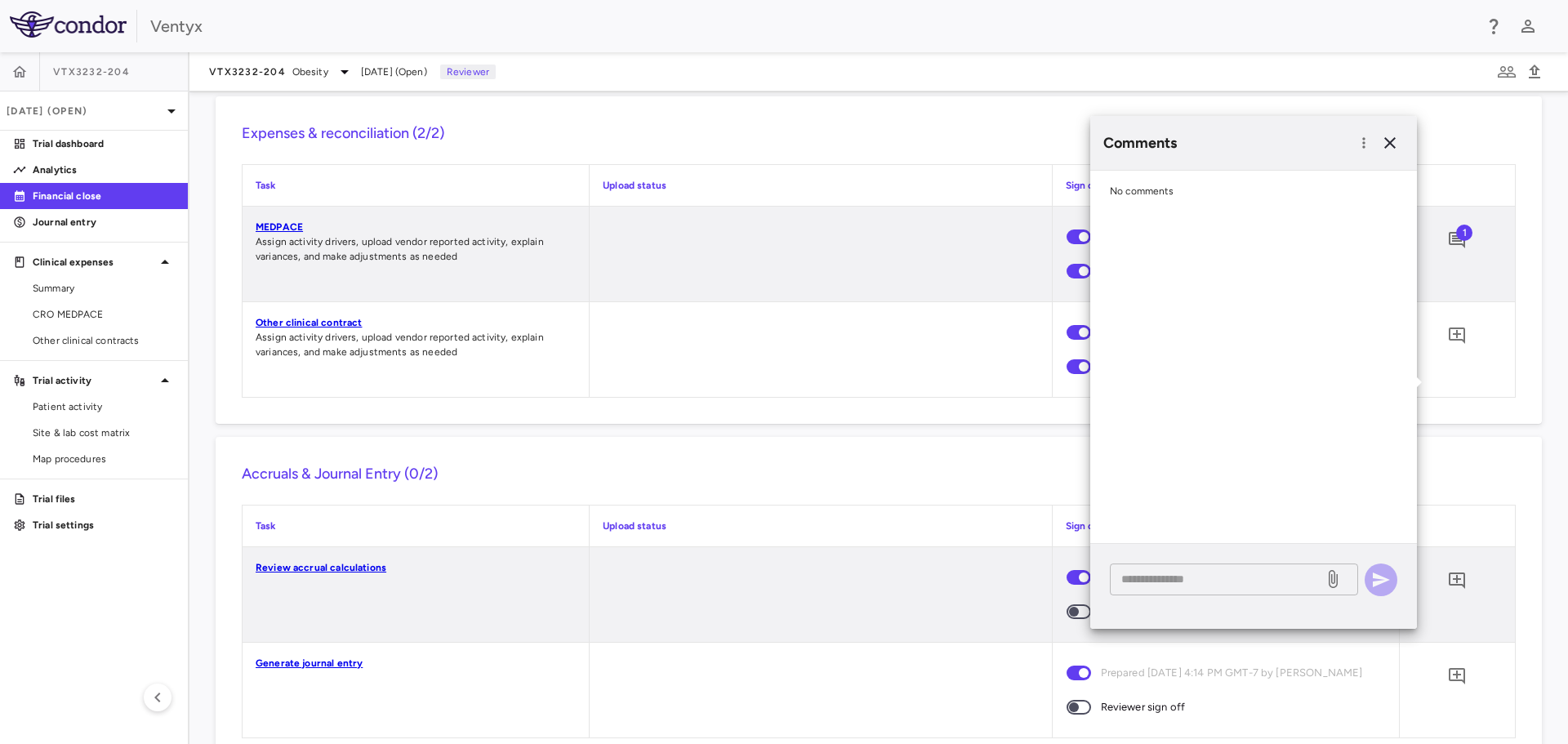
click at [1193, 589] on div "* ​" at bounding box center [1235, 579] width 248 height 32
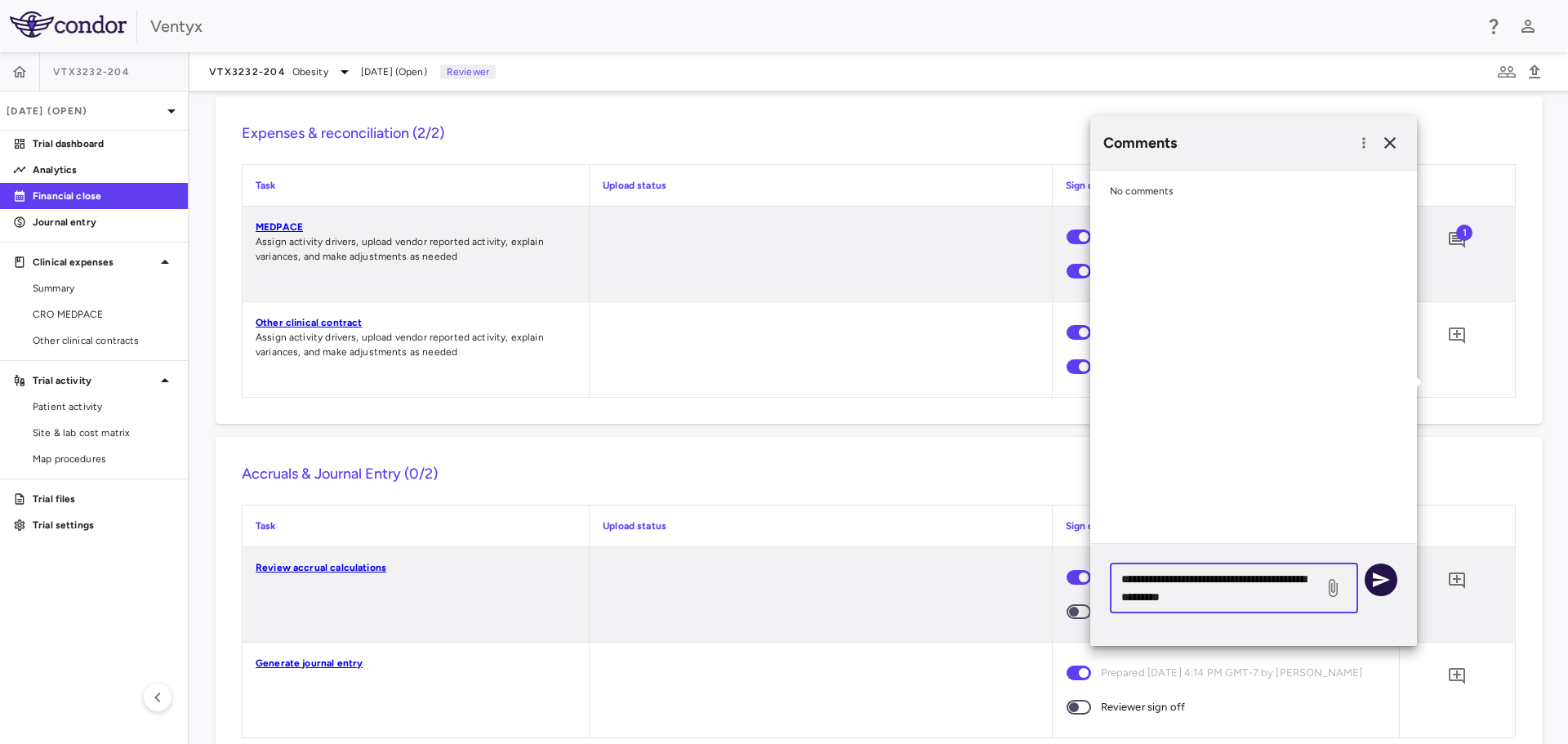
type textarea "**********"
click at [1384, 577] on icon "button" at bounding box center [1382, 579] width 17 height 14
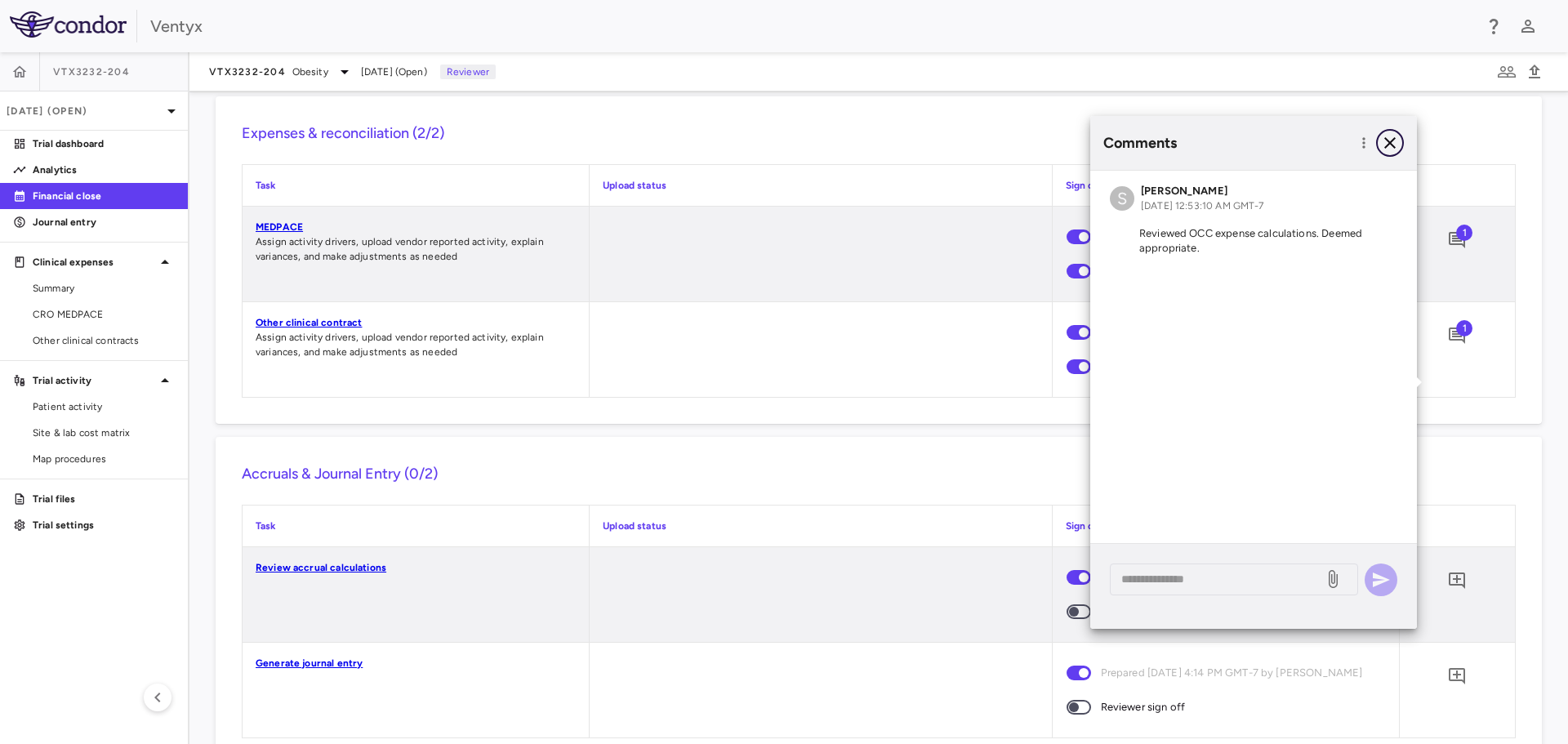
click at [1390, 141] on icon "button" at bounding box center [1390, 142] width 20 height 20
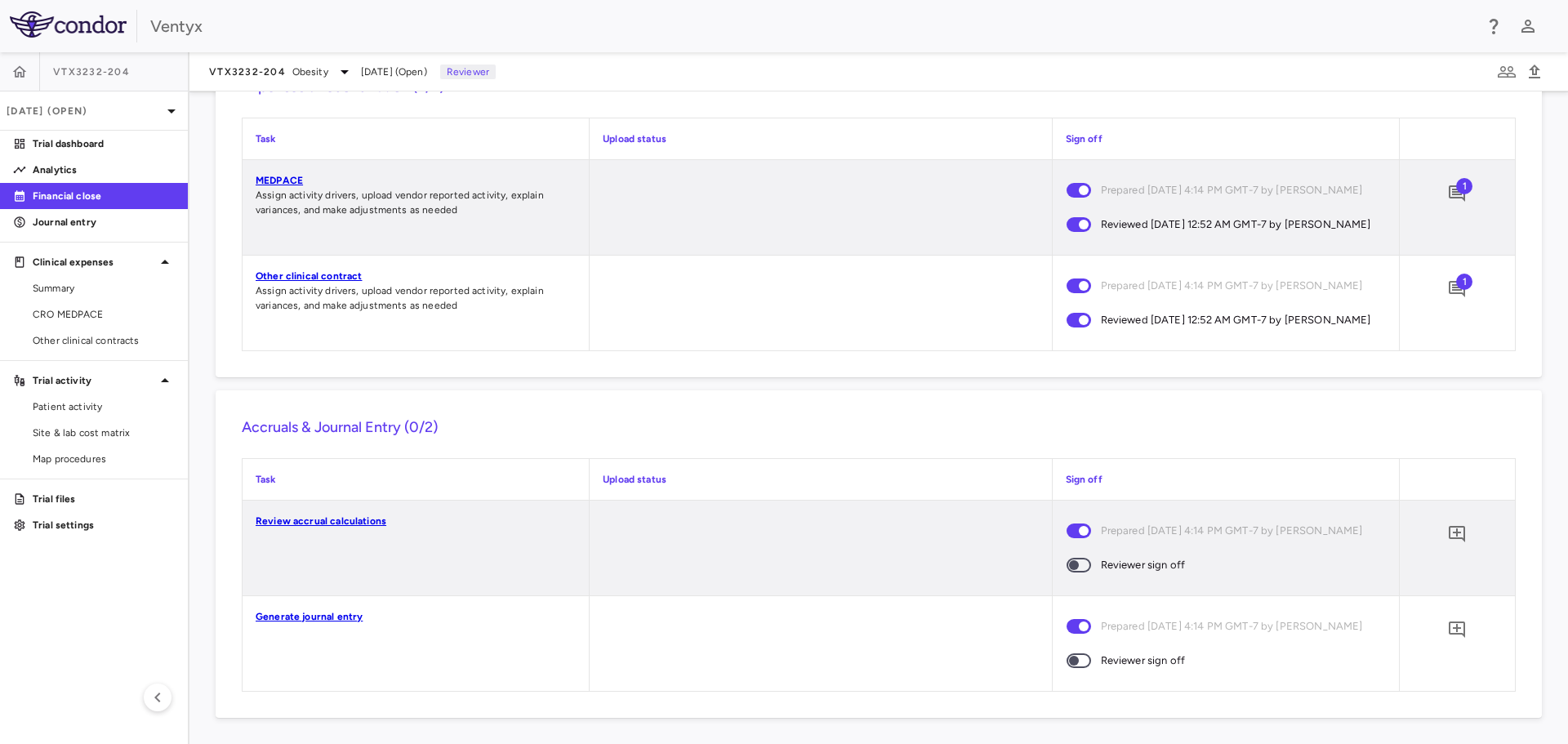
scroll to position [1412, 0]
click at [291, 610] on link "Generate journal entry" at bounding box center [310, 616] width 107 height 11
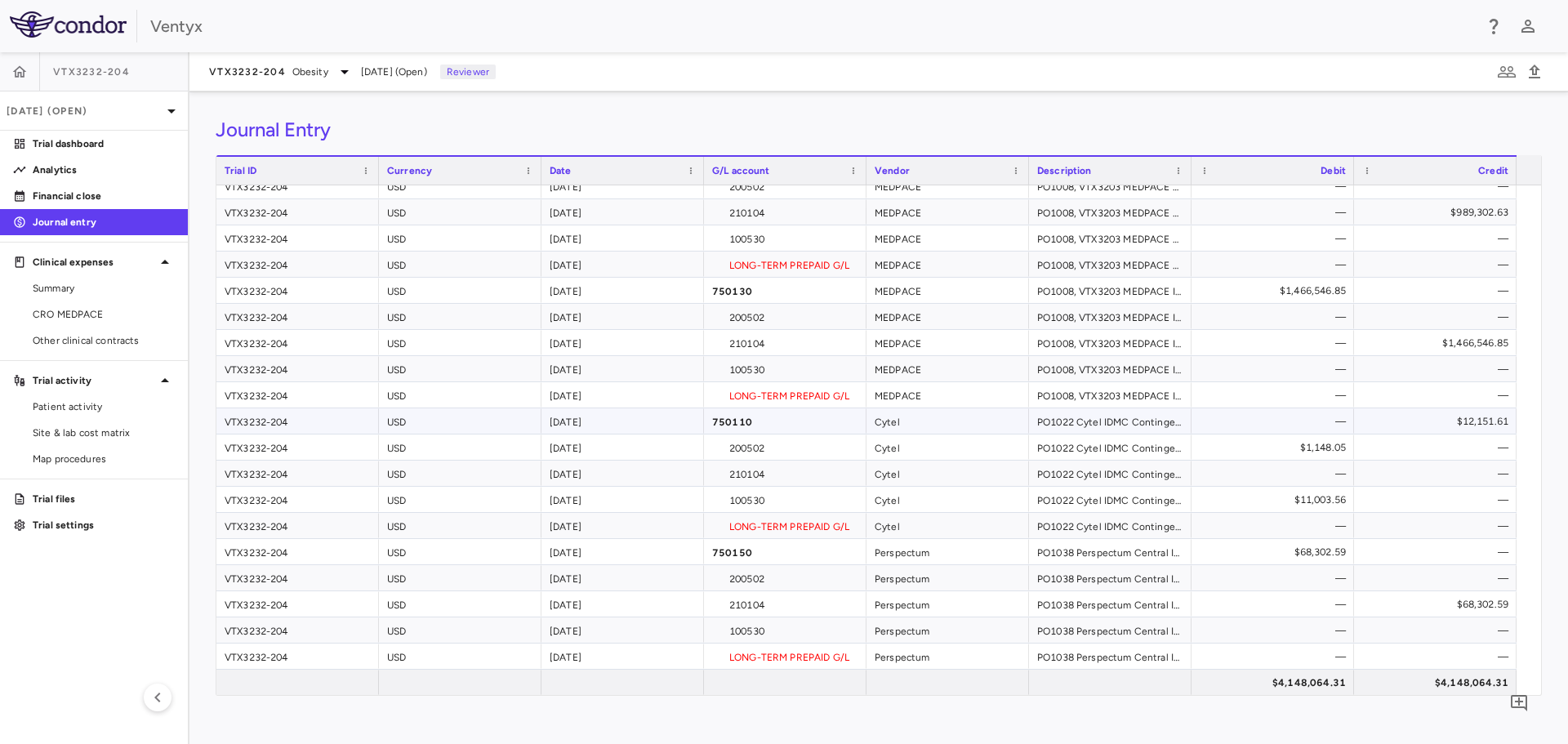
scroll to position [170, 0]
